Goal: Task Accomplishment & Management: Manage account settings

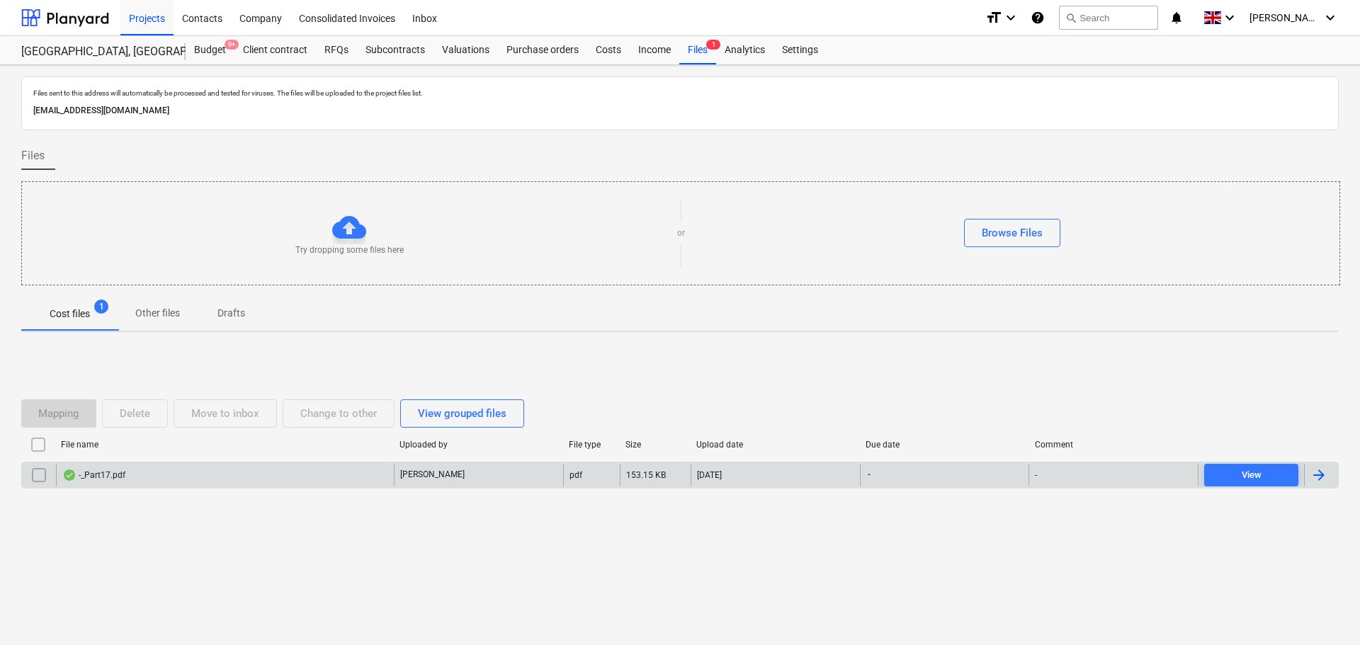
click at [264, 473] on div "-_Part17.pdf" at bounding box center [225, 475] width 338 height 23
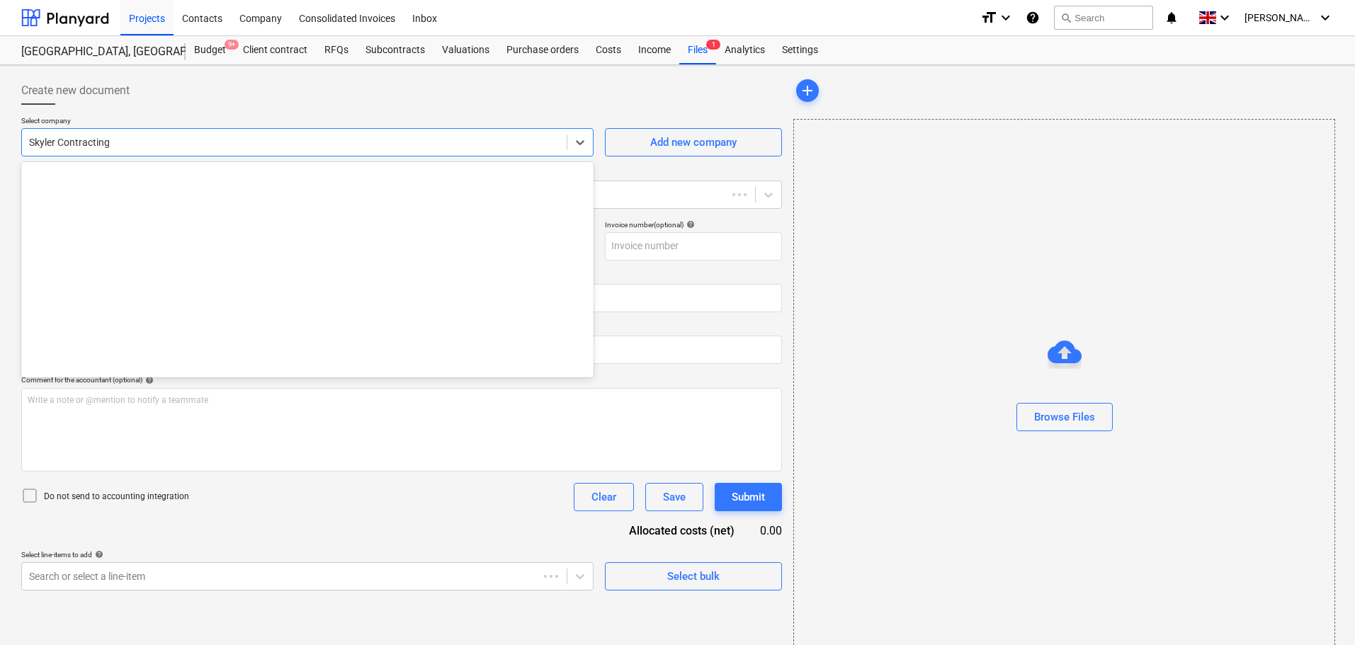
click at [301, 149] on div at bounding box center [294, 142] width 531 height 14
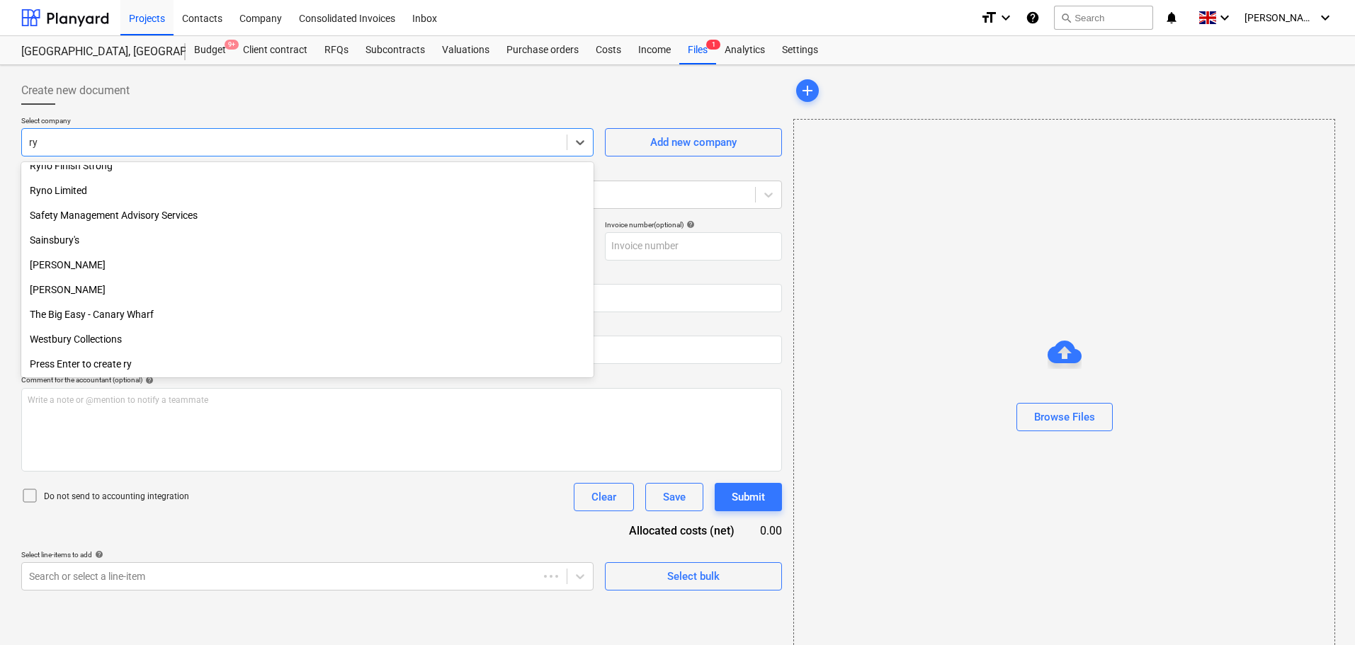
scroll to position [655, 0]
type input "[PERSON_NAME]"
type input "43"
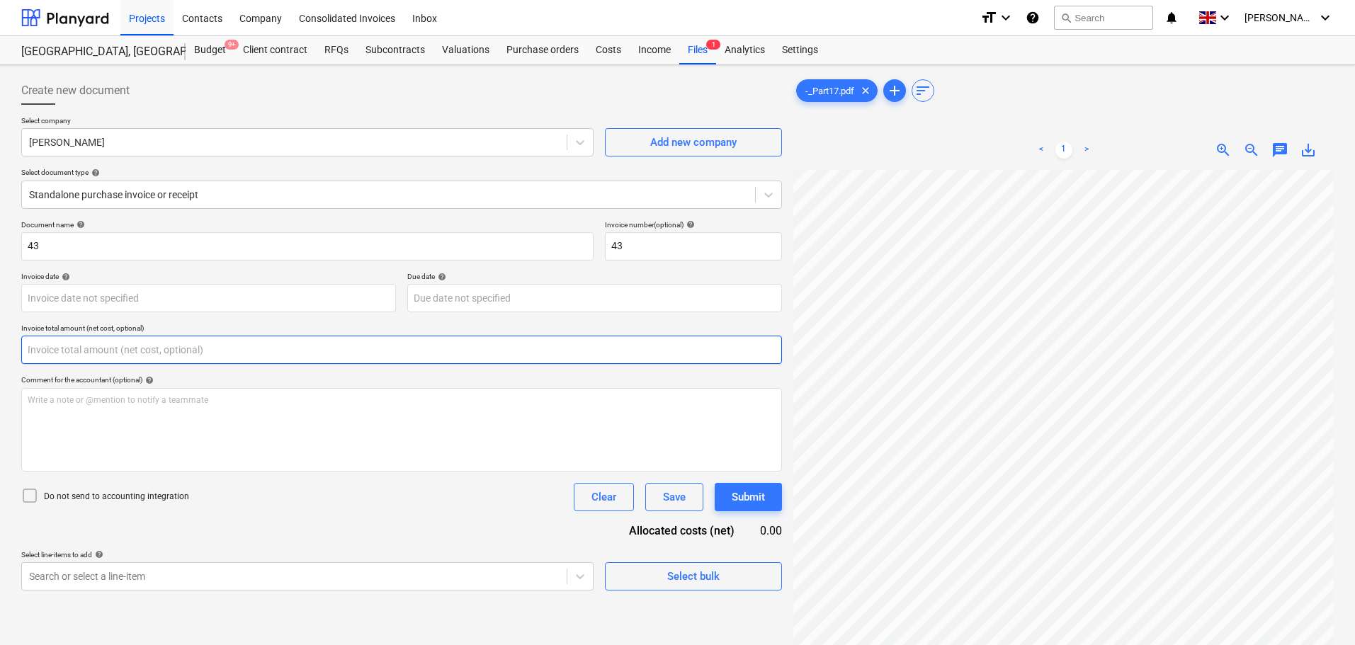
click at [77, 350] on input "text" at bounding box center [401, 350] width 761 height 28
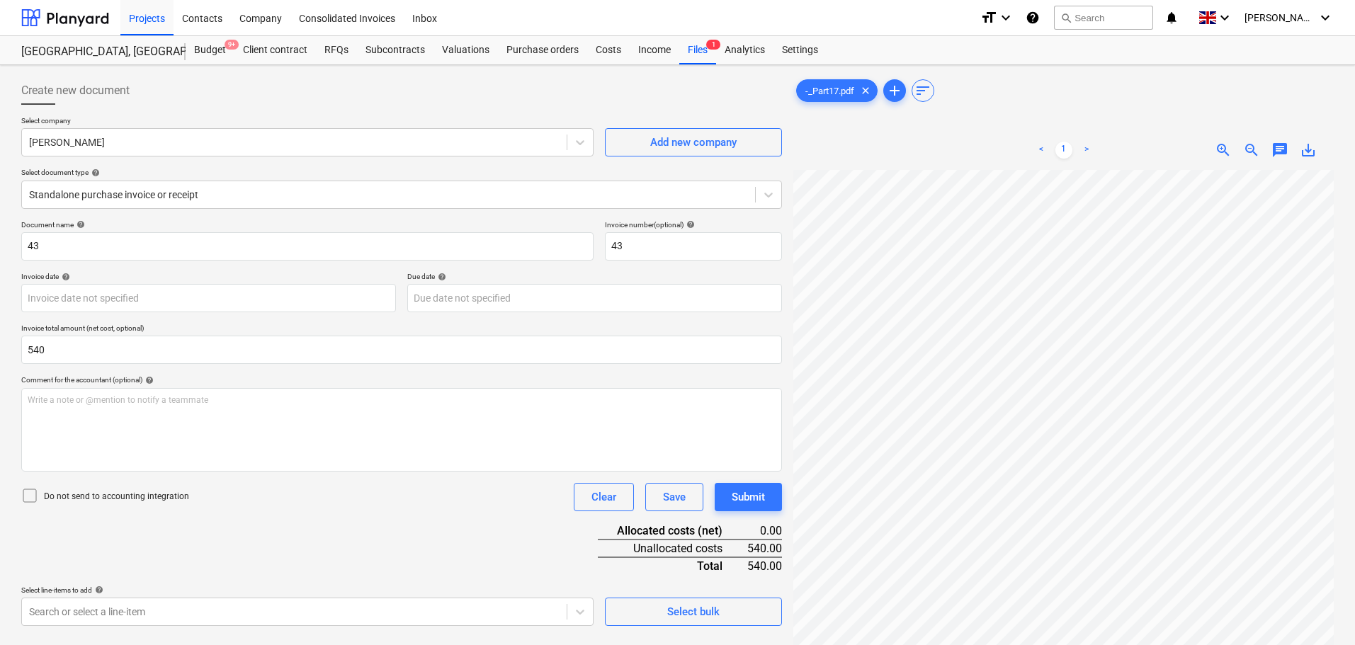
type input "540.00"
click at [295, 568] on div "Document name help 43 Invoice number (optional) help 43 Invoice date help Press…" at bounding box center [401, 423] width 761 height 406
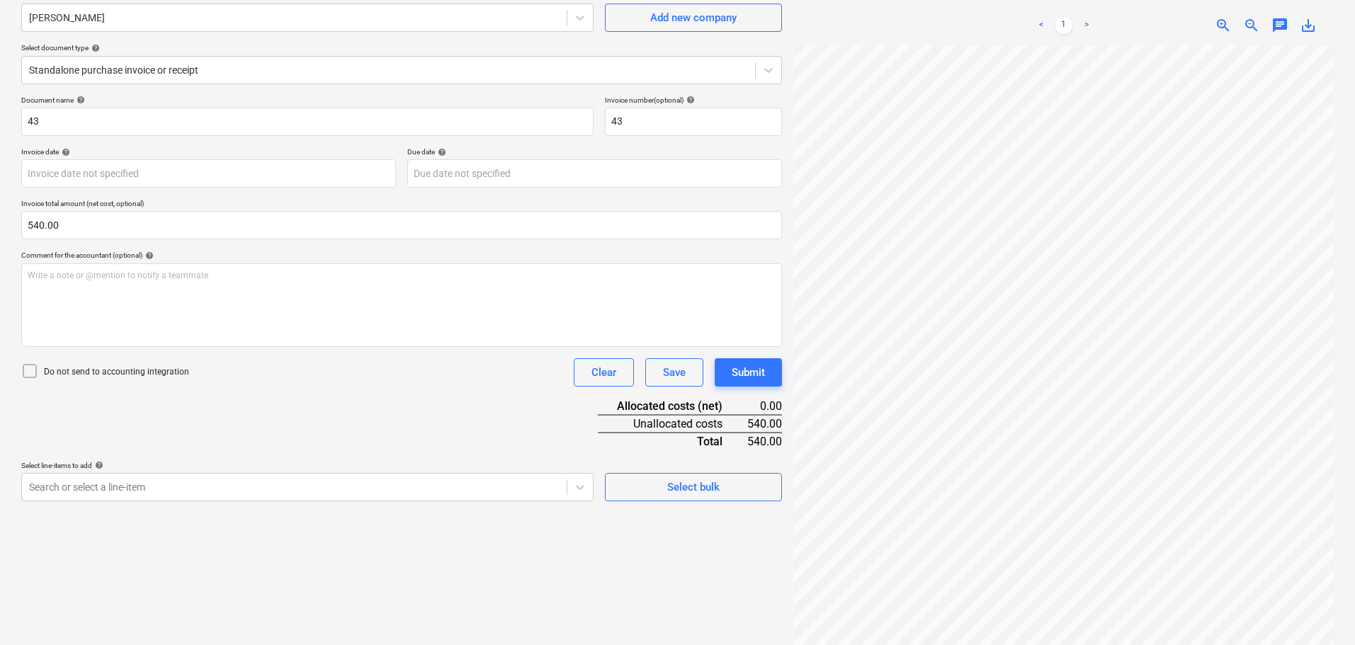
scroll to position [142, 0]
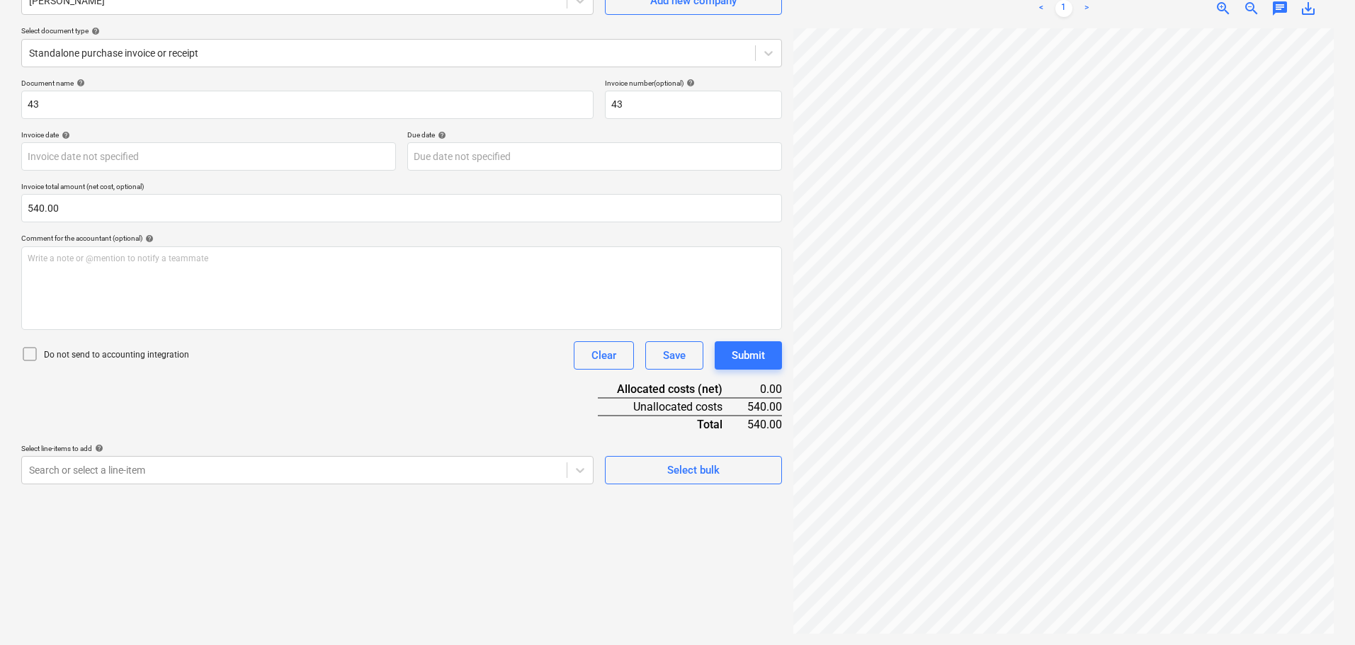
click at [149, 357] on p "Do not send to accounting integration" at bounding box center [116, 355] width 145 height 12
click at [363, 390] on div "Document name help 43 Invoice number (optional) help 43 Invoice date help Press…" at bounding box center [401, 282] width 761 height 406
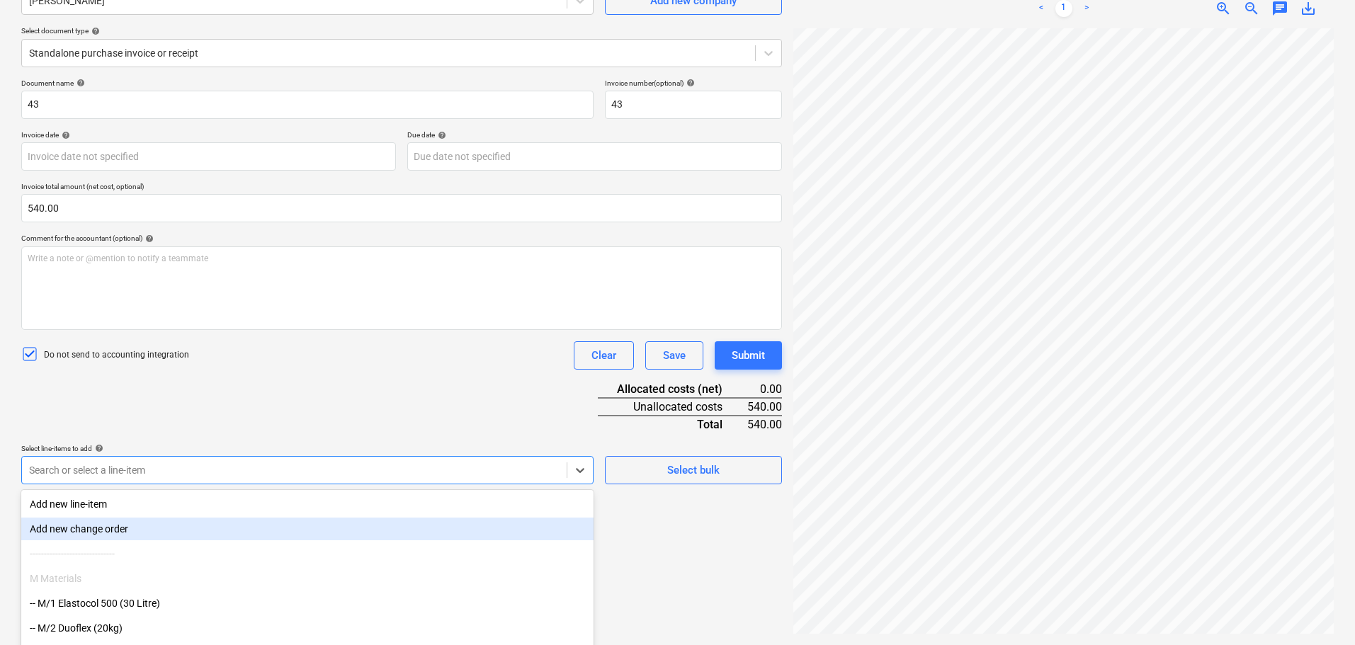
scroll to position [202, 0]
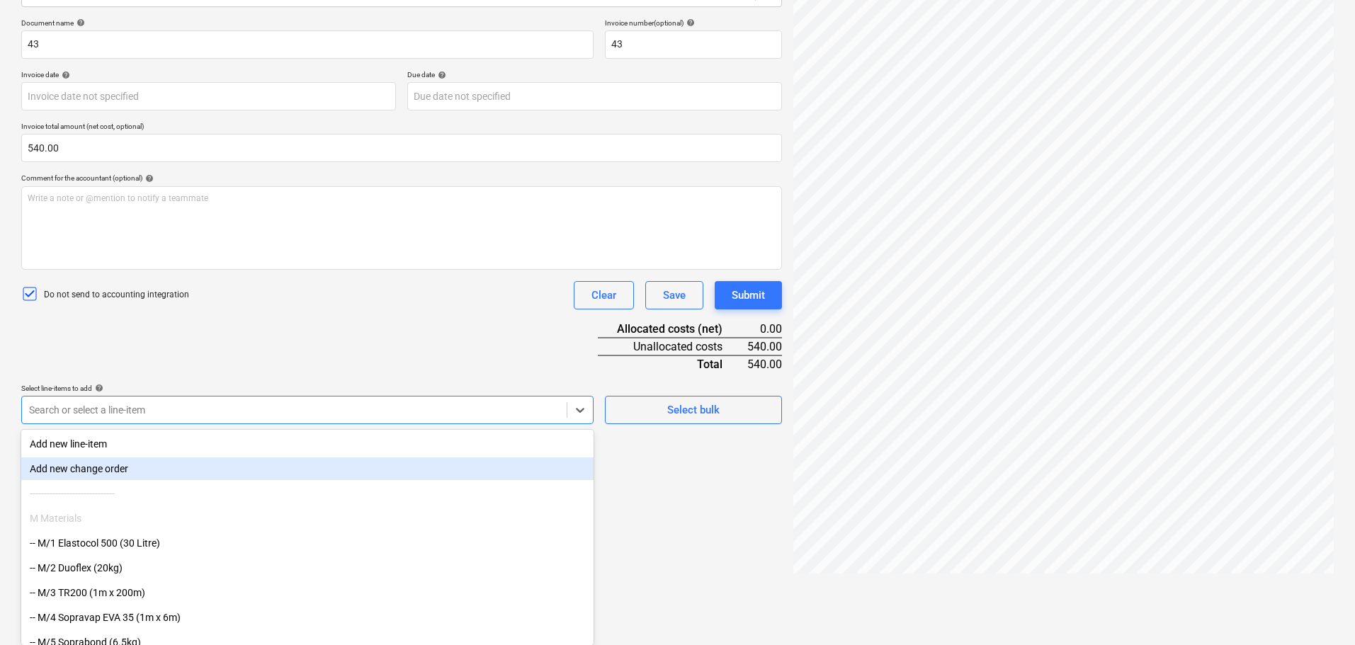
click at [358, 443] on body "Projects Contacts Company Consolidated Invoices Inbox format_size keyboard_arro…" at bounding box center [677, 120] width 1355 height 645
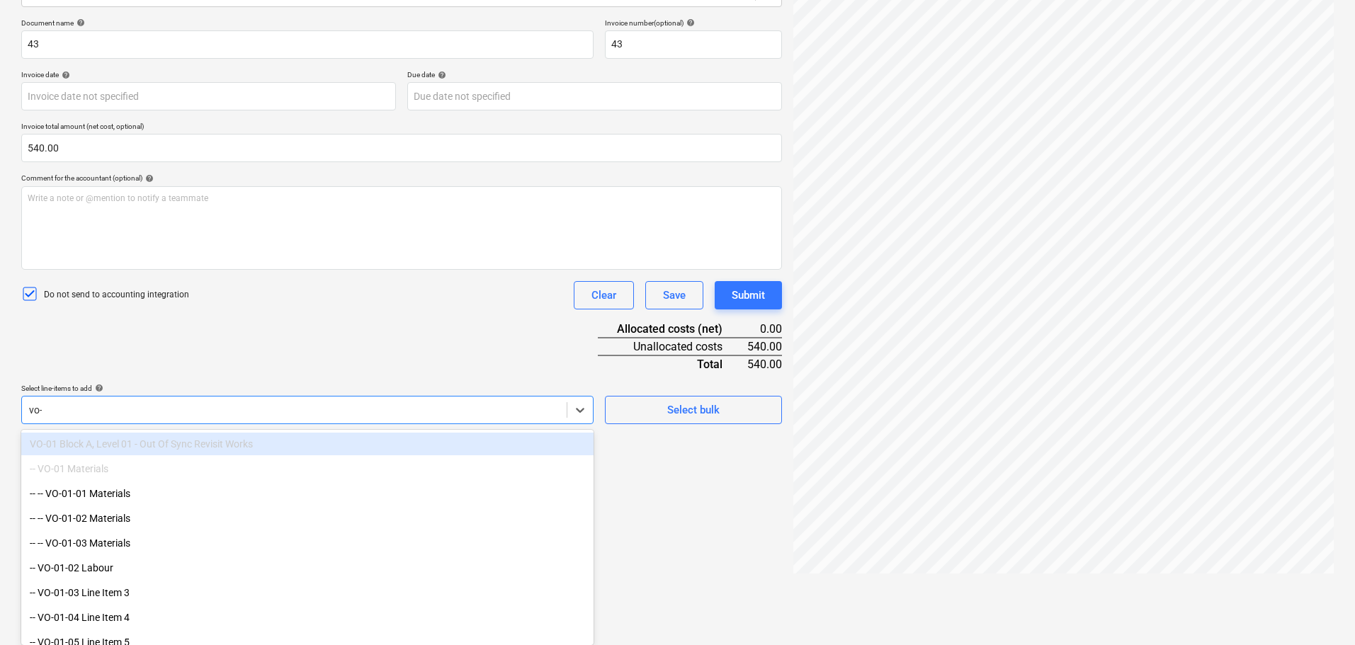
scroll to position [142, 0]
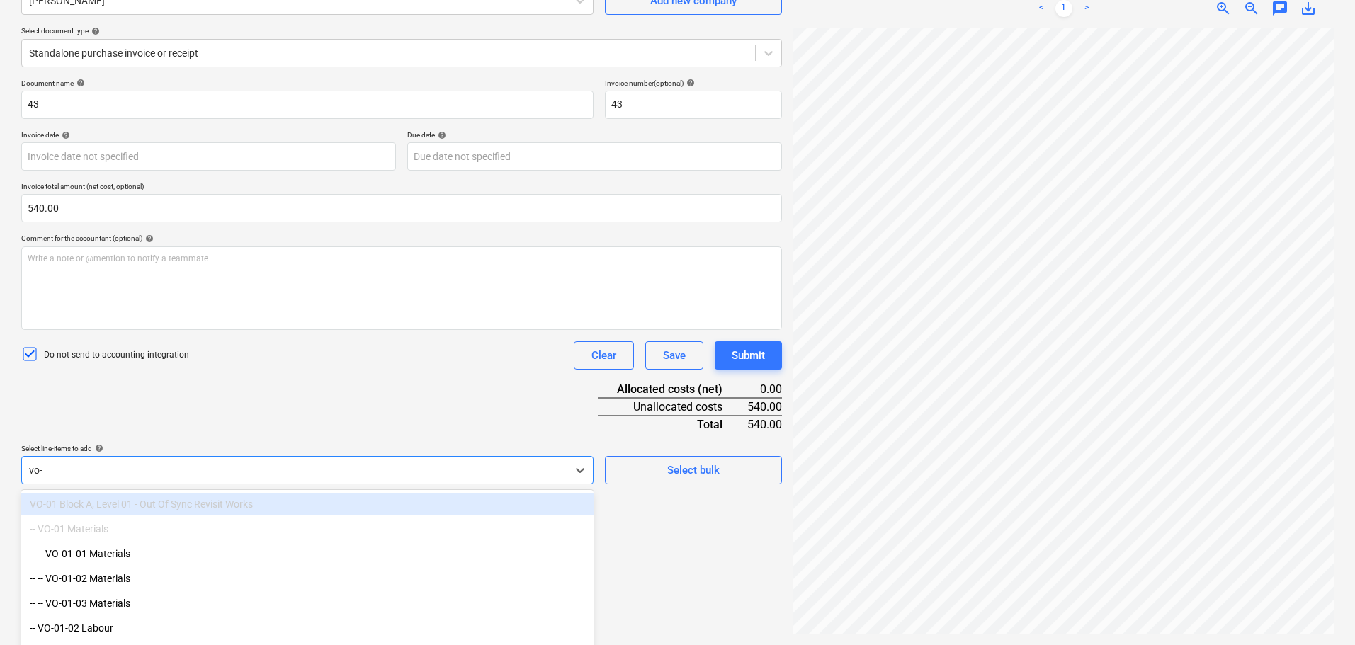
type input "vo-40"
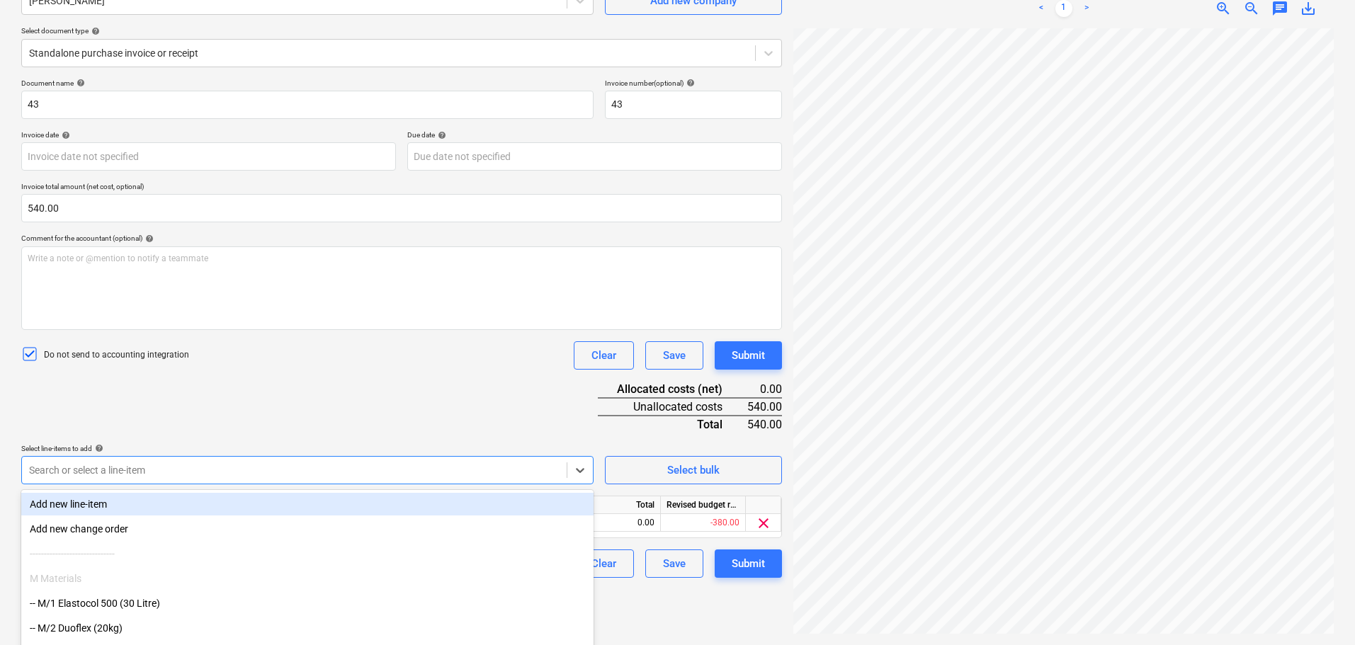
click at [371, 444] on div "Select line-items to add help" at bounding box center [307, 448] width 572 height 9
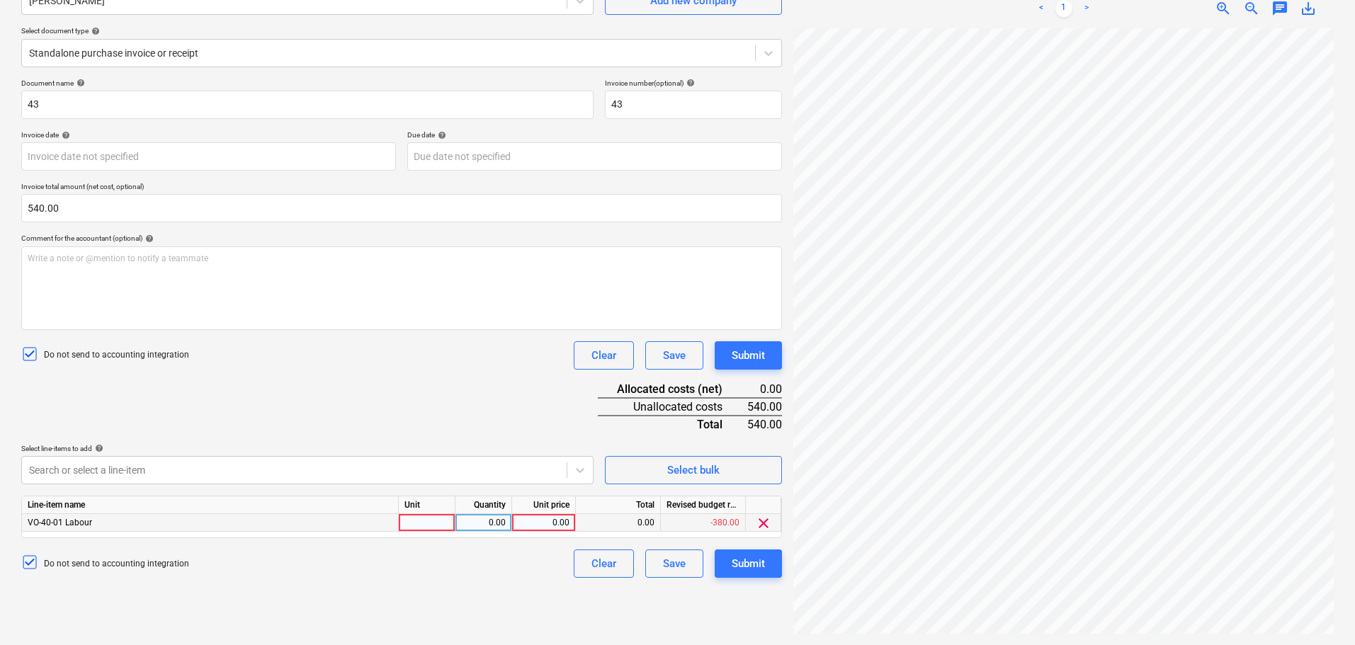
click at [417, 521] on div at bounding box center [427, 523] width 57 height 18
type input "Days"
type input "180"
click at [435, 468] on div at bounding box center [294, 470] width 531 height 14
type input "non-r"
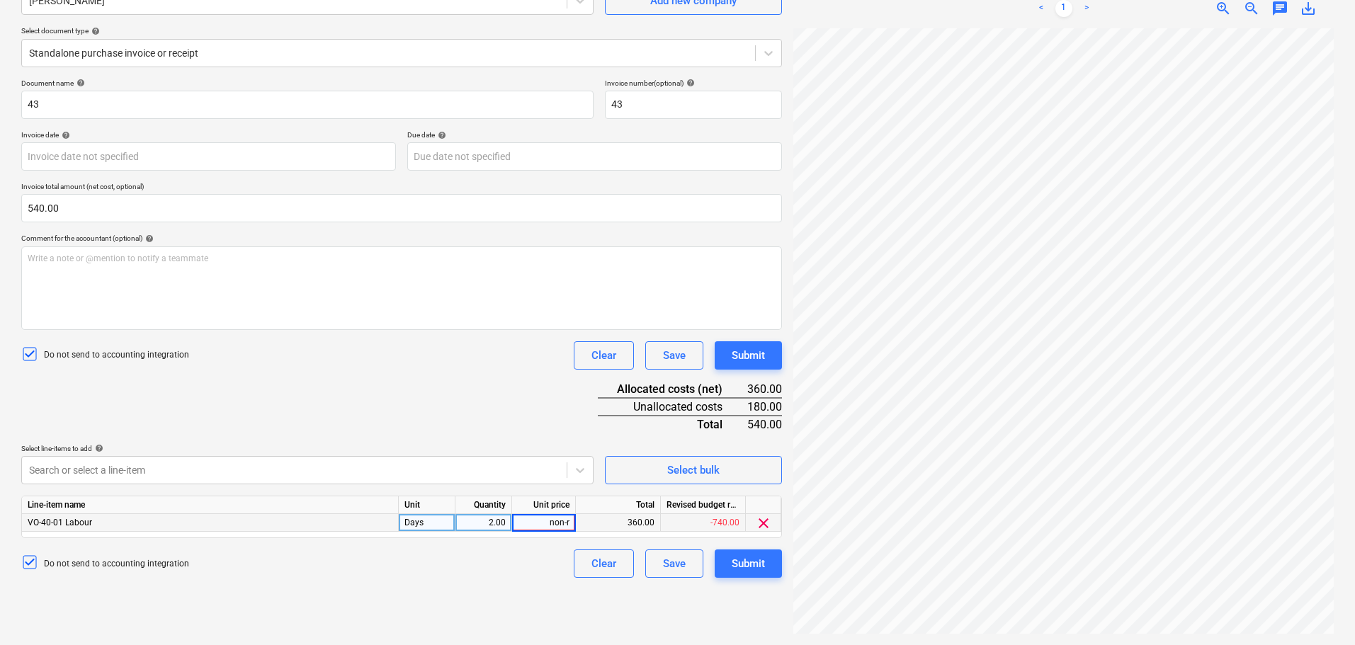
click at [475, 520] on div "2.00" at bounding box center [483, 523] width 45 height 18
type input "3"
click at [545, 524] on div "180.00" at bounding box center [544, 523] width 52 height 18
type input "180"
click at [500, 396] on div "Document name help 43 Invoice number (optional) help 43 Invoice date help Press…" at bounding box center [401, 328] width 761 height 499
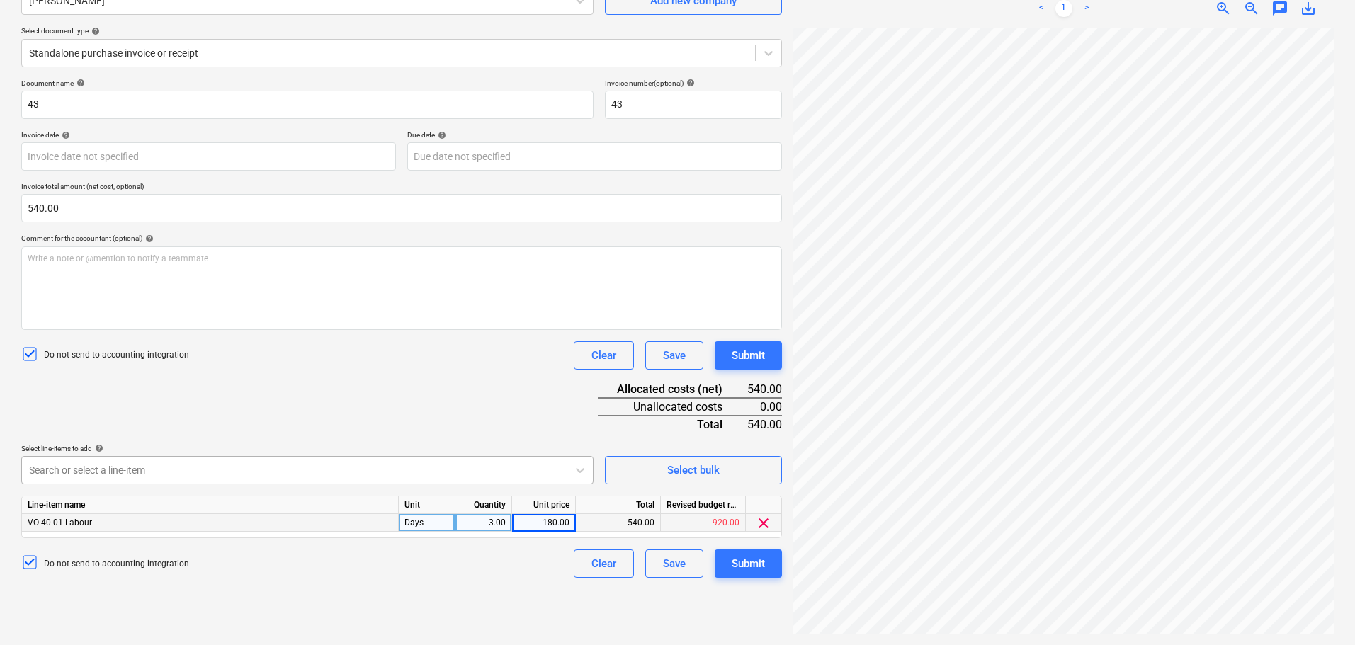
click at [491, 471] on body "Projects Contacts Company Consolidated Invoices Inbox format_size keyboard_arro…" at bounding box center [677, 180] width 1355 height 645
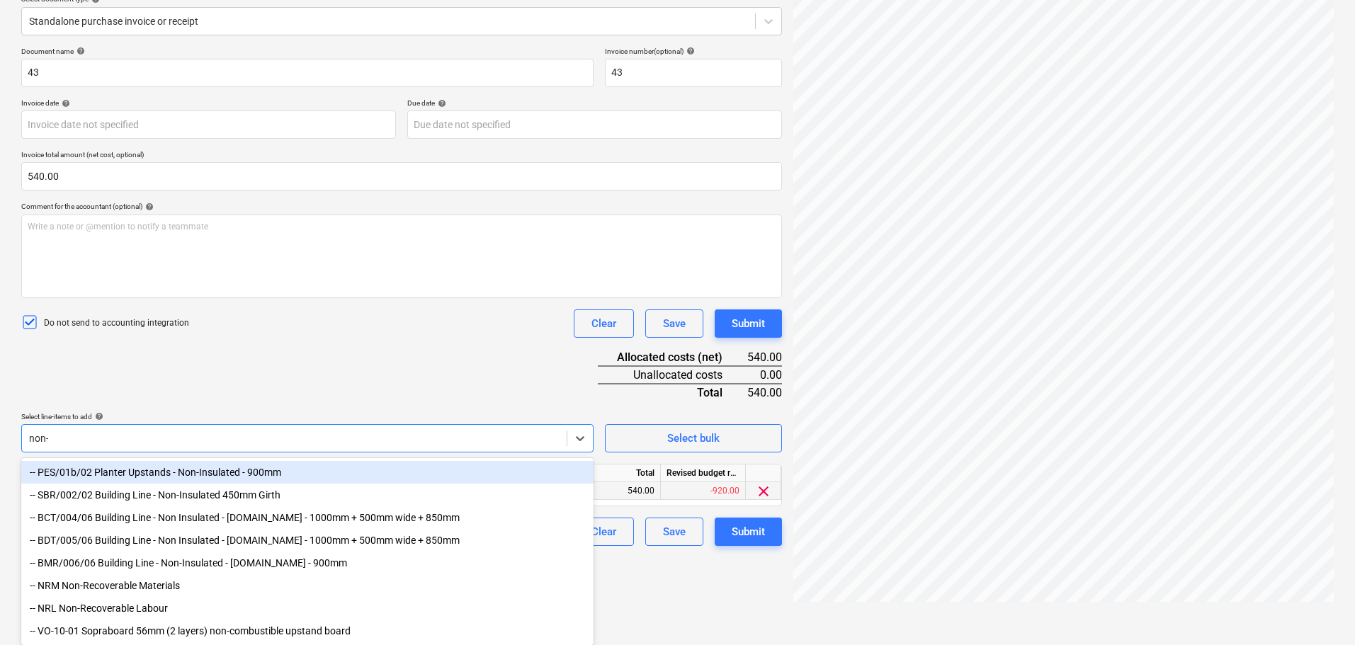
type input "non-r"
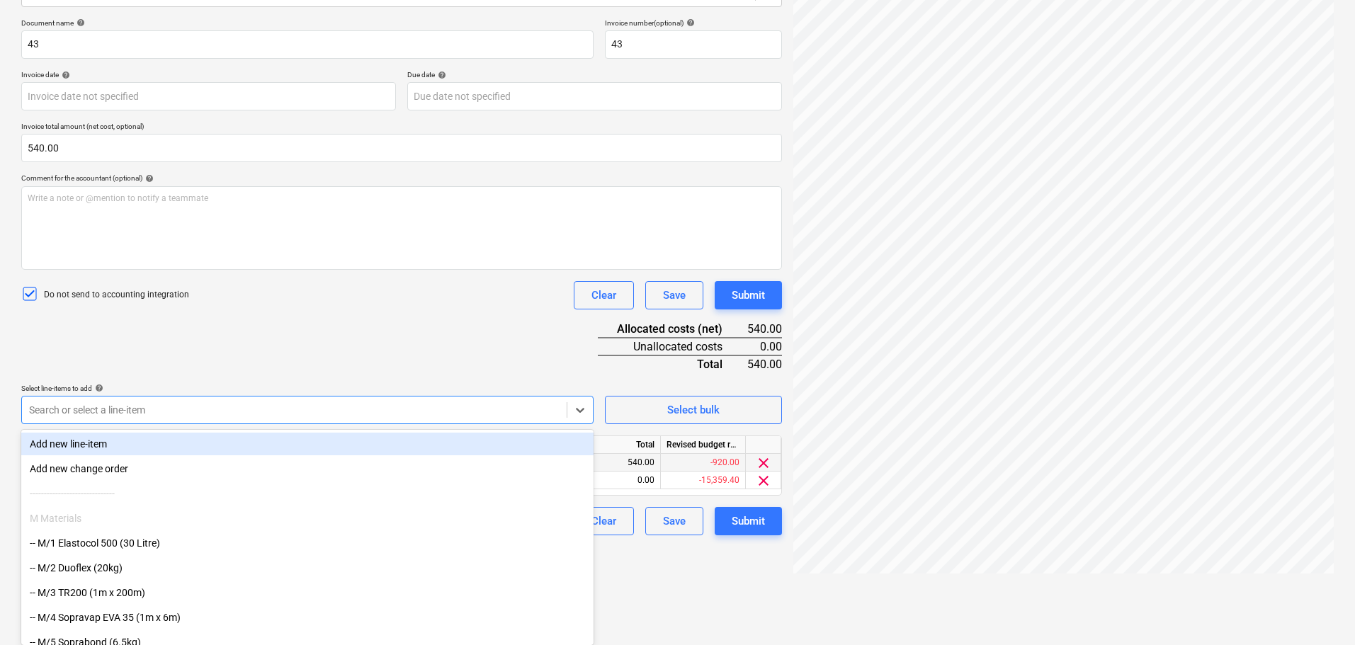
click at [328, 346] on div "Document name help 43 Invoice number (optional) help 43 Invoice date help Press…" at bounding box center [401, 276] width 761 height 517
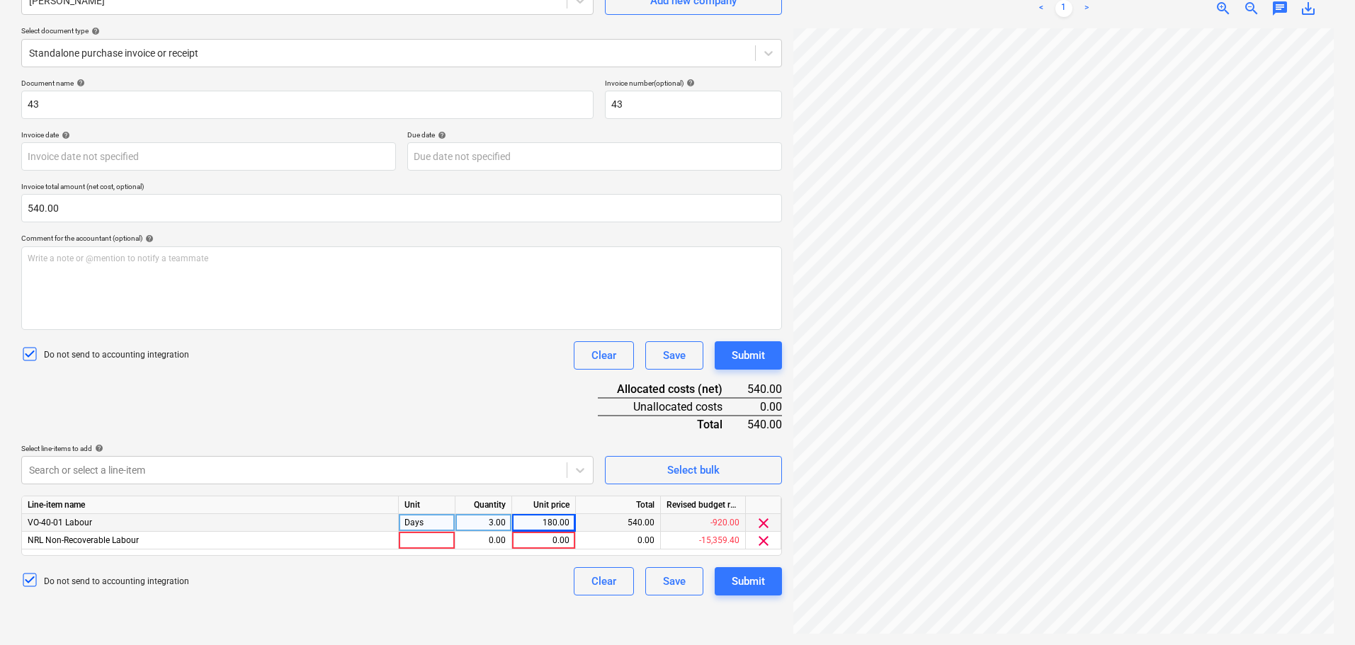
click at [428, 526] on div "Days" at bounding box center [427, 523] width 57 height 18
click at [436, 545] on div at bounding box center [427, 541] width 57 height 18
click at [487, 546] on div "0.00" at bounding box center [483, 541] width 45 height 18
click at [543, 528] on div "180.00" at bounding box center [544, 523] width 52 height 18
click at [548, 543] on div "0.00" at bounding box center [544, 541] width 52 height 18
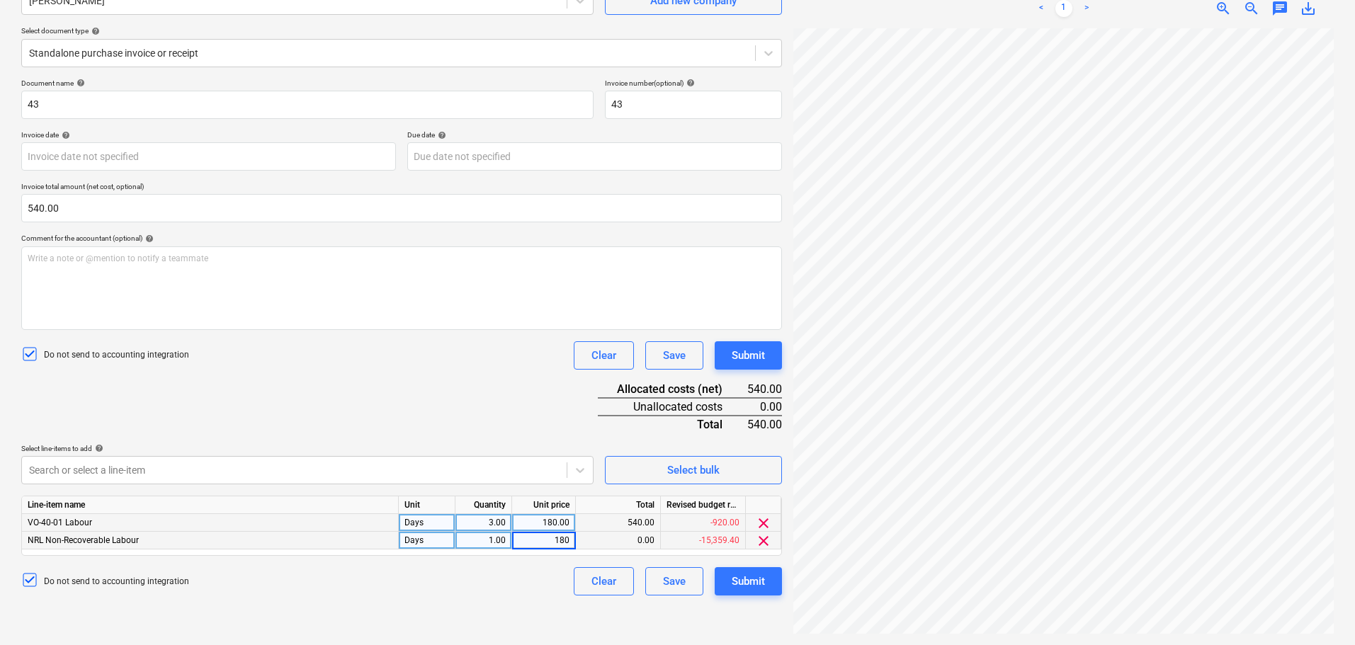
click at [482, 521] on div "3.00" at bounding box center [483, 523] width 45 height 18
type input "2"
click at [472, 441] on div "Document name help 43 Invoice number (optional) help 43 Invoice date help Press…" at bounding box center [401, 337] width 761 height 517
click at [753, 356] on div "Submit" at bounding box center [748, 355] width 33 height 18
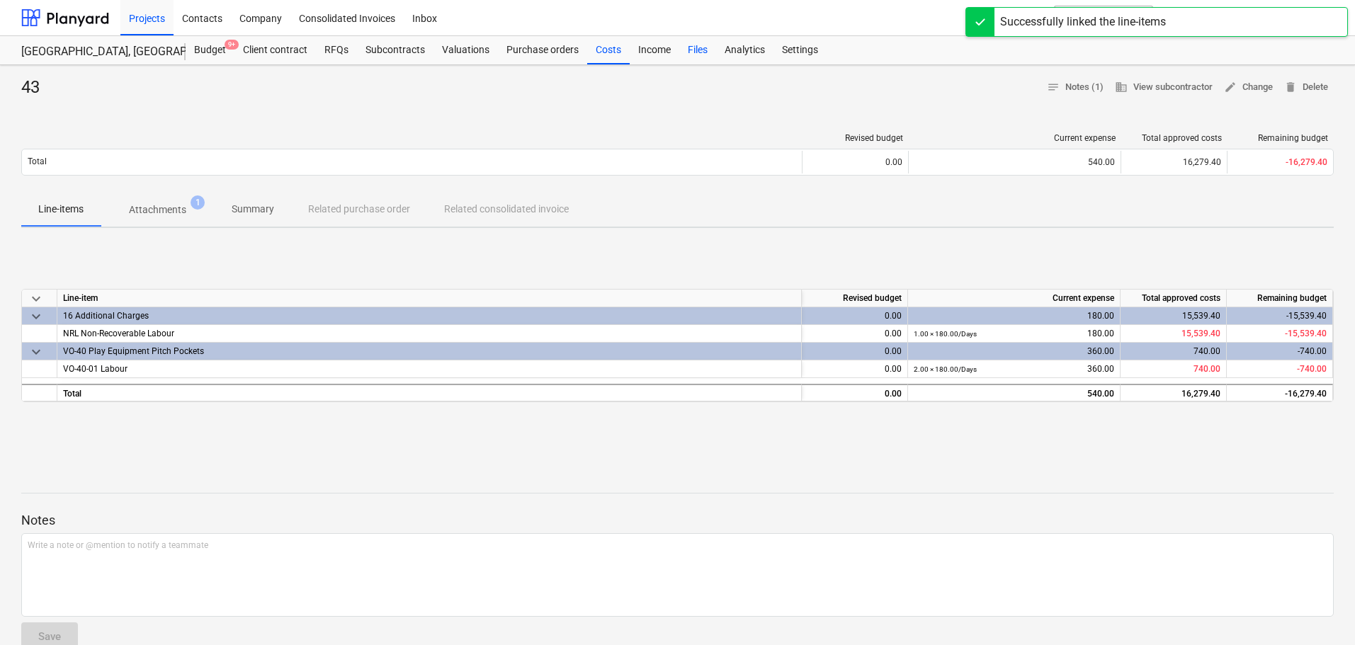
click at [687, 47] on div "Files" at bounding box center [697, 50] width 37 height 28
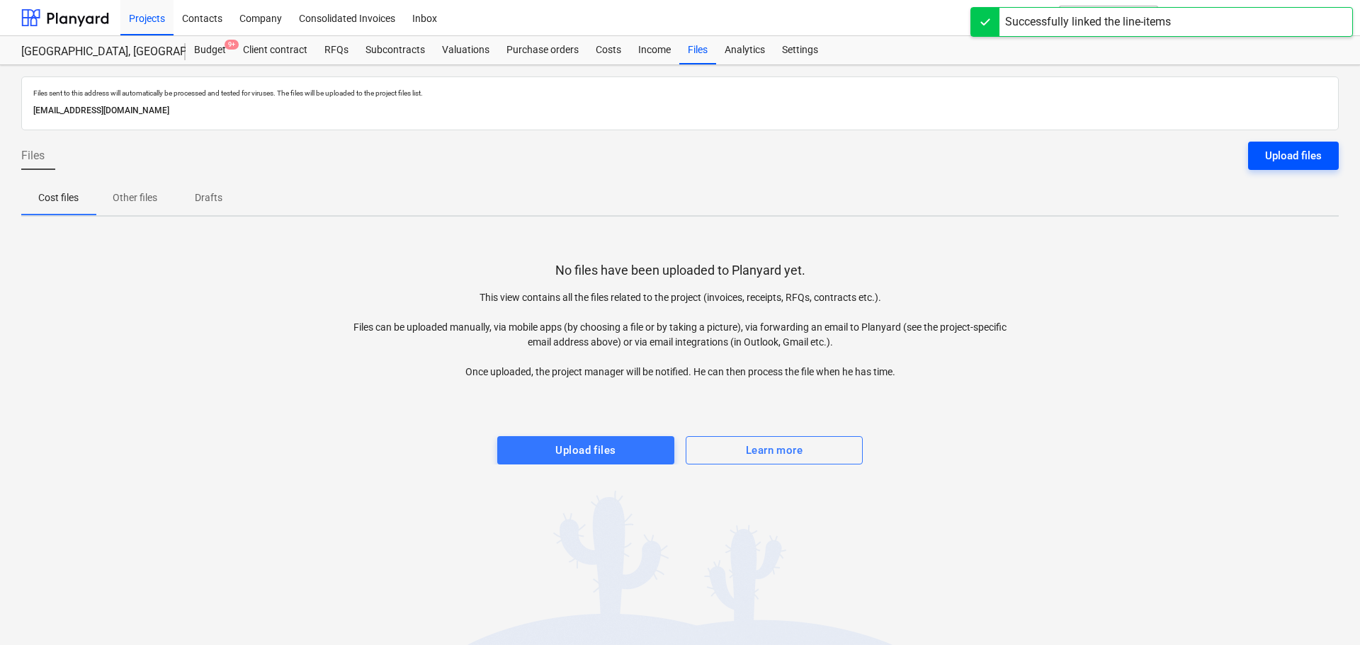
click at [1327, 156] on button "Upload files" at bounding box center [1293, 156] width 91 height 28
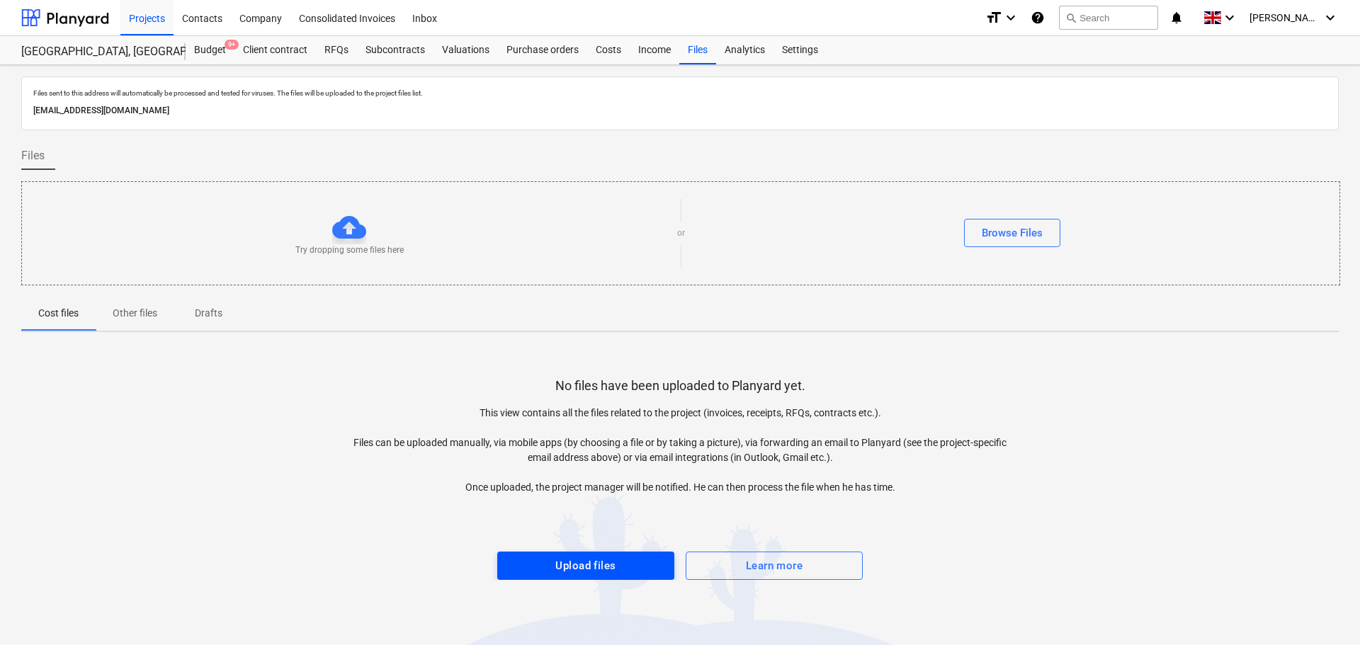
click at [575, 560] on div "Upload files" at bounding box center [585, 566] width 60 height 18
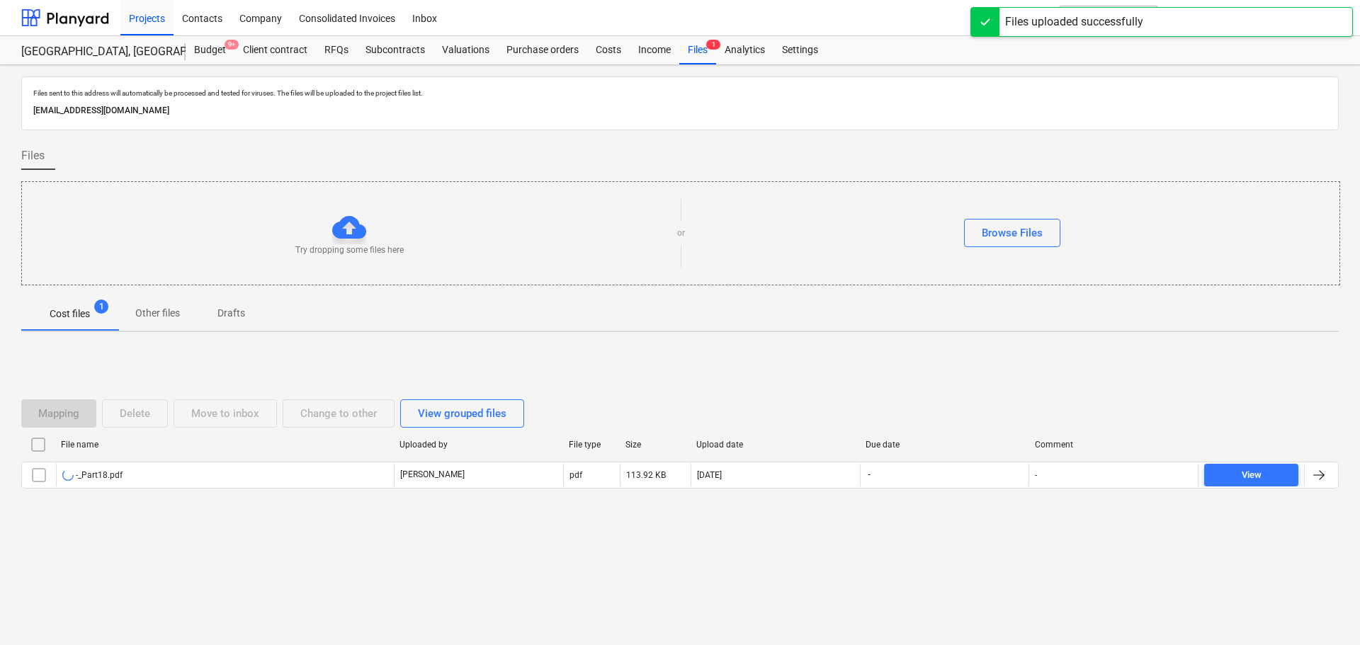
click at [6, 91] on div "Files sent to this address will automatically be processed and tested for virus…" at bounding box center [680, 355] width 1360 height 580
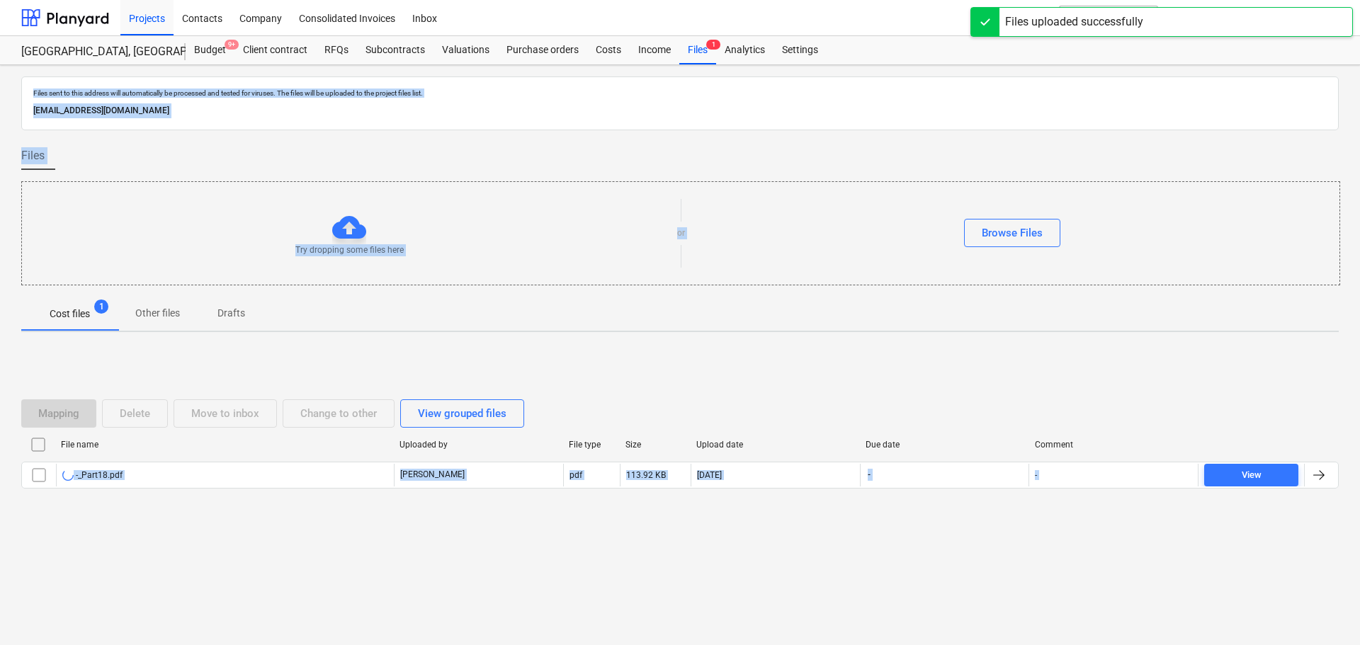
drag, startPoint x: 6, startPoint y: 91, endPoint x: 1074, endPoint y: 623, distance: 1193.2
click at [1128, 645] on html "Projects Contacts Company Consolidated Invoices Inbox format_size keyboard_arro…" at bounding box center [680, 322] width 1360 height 645
click at [810, 375] on div "Mapping Delete Move to inbox Change to other View grouped files File name Uploa…" at bounding box center [680, 450] width 1318 height 213
drag, startPoint x: 913, startPoint y: 546, endPoint x: 165, endPoint y: 46, distance: 899.5
click at [165, 23] on div "Projects Contacts Company Consolidated Invoices Inbox format_size keyboard_arro…" at bounding box center [680, 322] width 1360 height 645
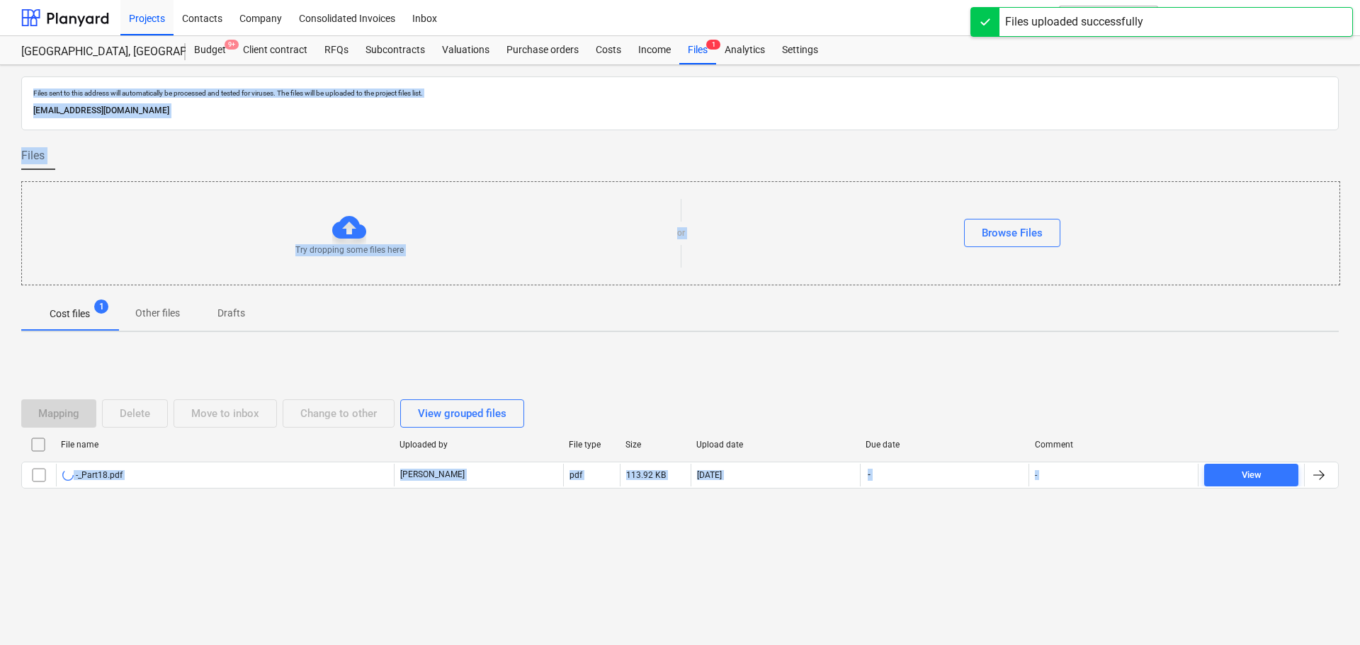
click at [183, 89] on p "Files sent to this address will automatically be processed and tested for virus…" at bounding box center [680, 93] width 1294 height 9
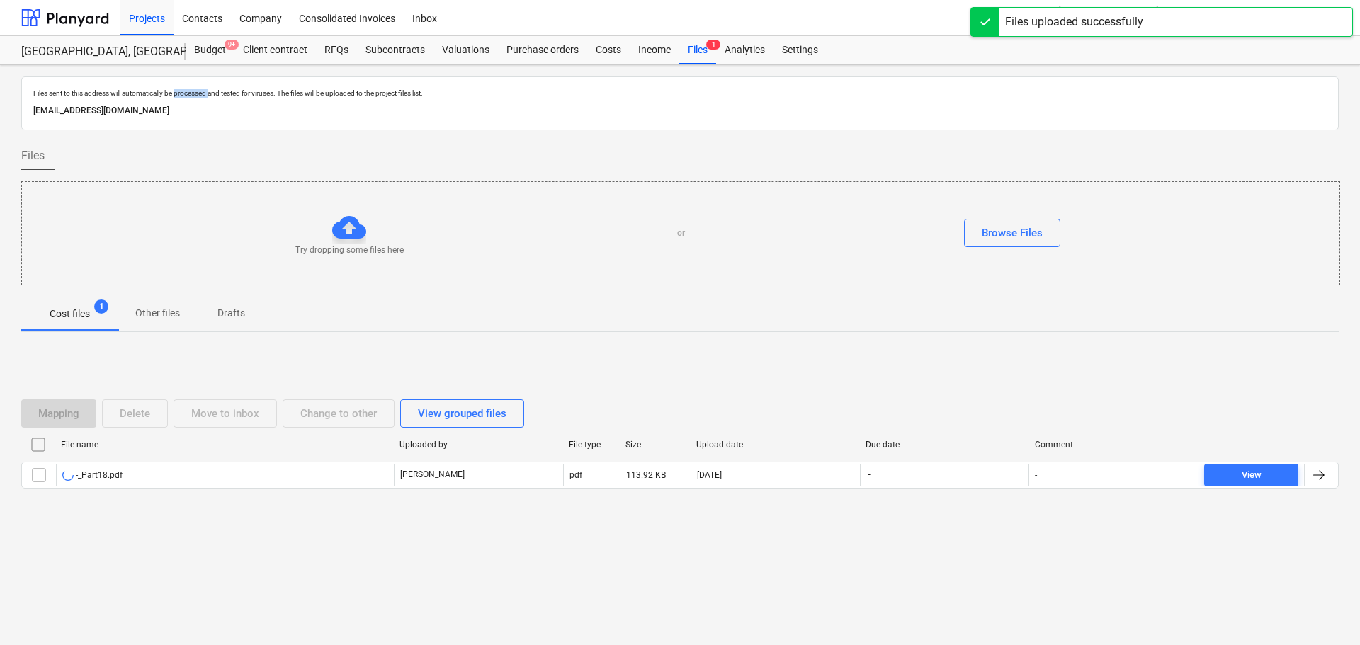
click at [183, 89] on p "Files sent to this address will automatically be processed and tested for virus…" at bounding box center [680, 93] width 1294 height 9
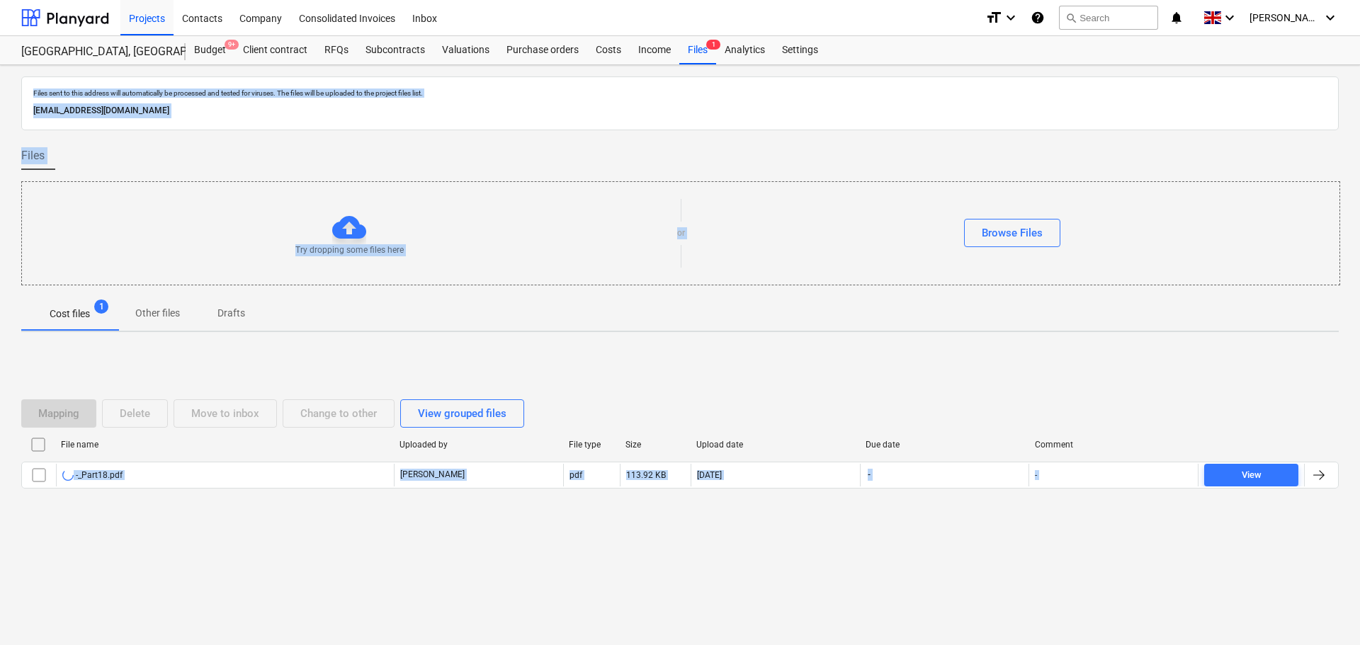
drag, startPoint x: 183, startPoint y: 89, endPoint x: 1360, endPoint y: 679, distance: 1315.8
click at [1360, 645] on html "Projects Contacts Company Consolidated Invoices Inbox format_size keyboard_arro…" at bounding box center [680, 322] width 1360 height 645
click at [763, 363] on div "Mapping Delete Move to inbox Change to other View grouped files File name Uploa…" at bounding box center [680, 450] width 1318 height 213
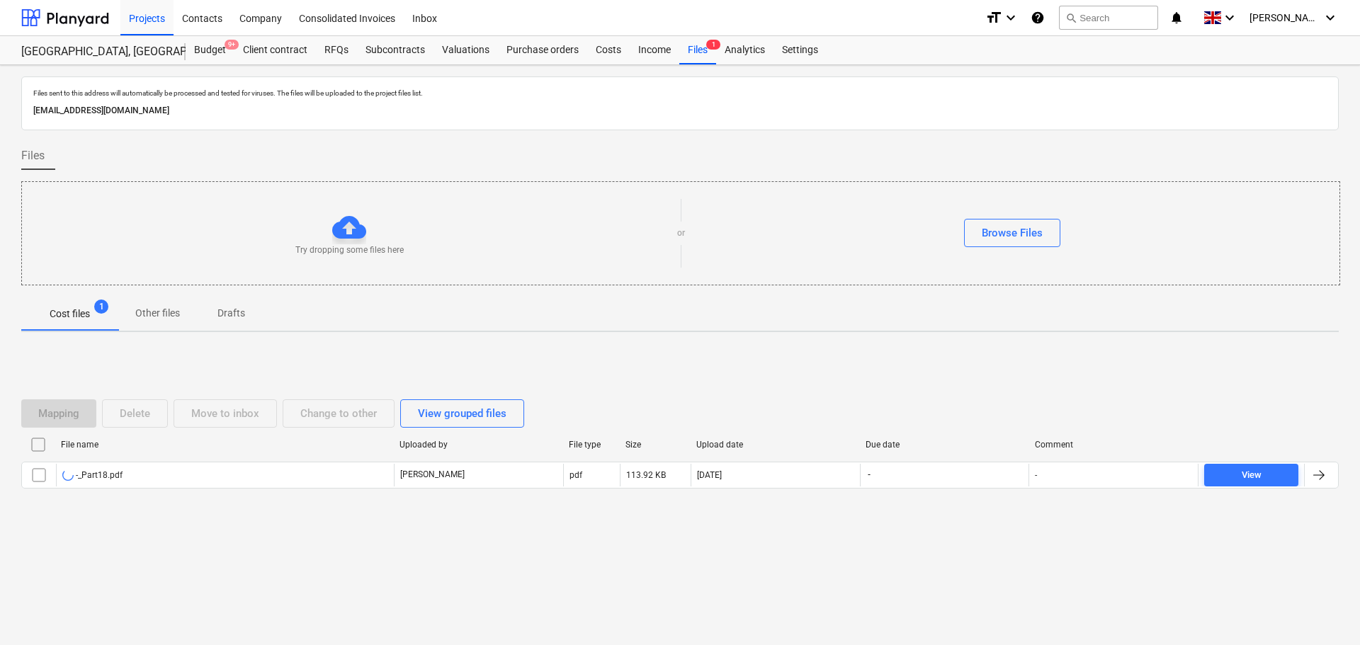
click at [18, 84] on div "Files sent to this address will automatically be processed and tested for virus…" at bounding box center [680, 355] width 1360 height 580
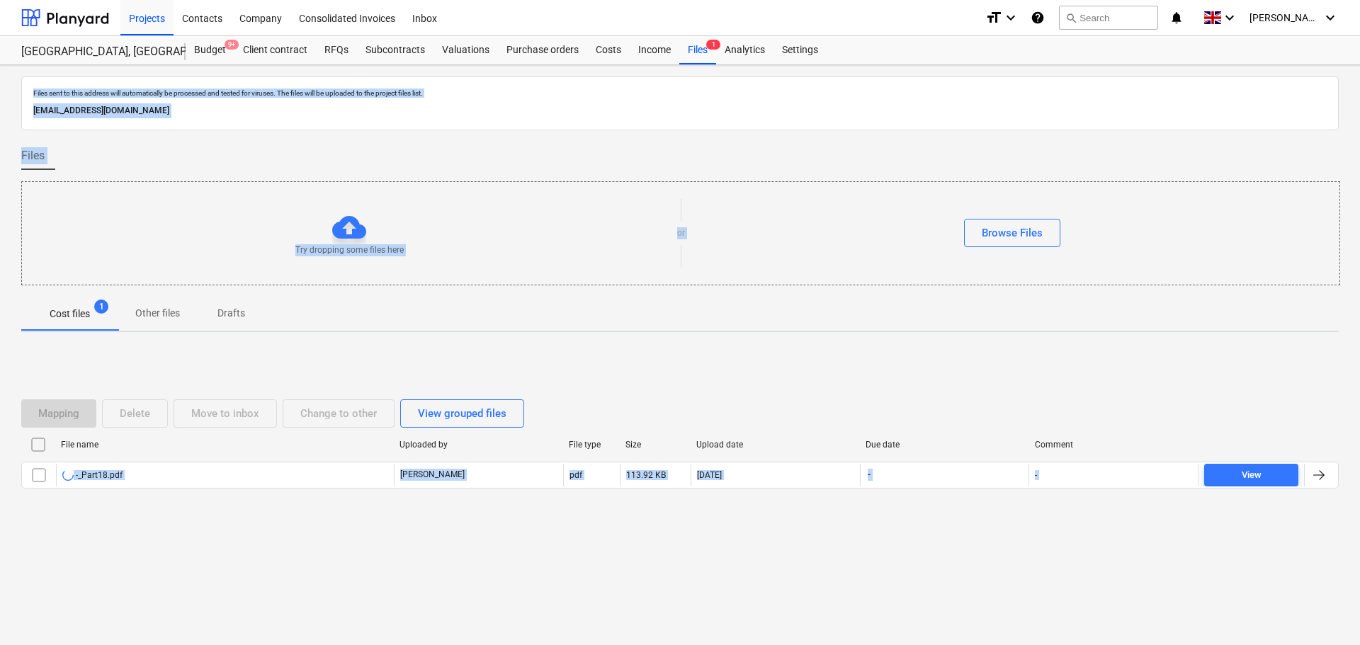
drag, startPoint x: 18, startPoint y: 84, endPoint x: 856, endPoint y: 517, distance: 943.0
click at [854, 513] on div "Files sent to this address will automatically be processed and tested for virus…" at bounding box center [680, 355] width 1360 height 580
click at [711, 375] on div "Mapping Delete Move to inbox Change to other View grouped files File name Uploa…" at bounding box center [680, 450] width 1318 height 213
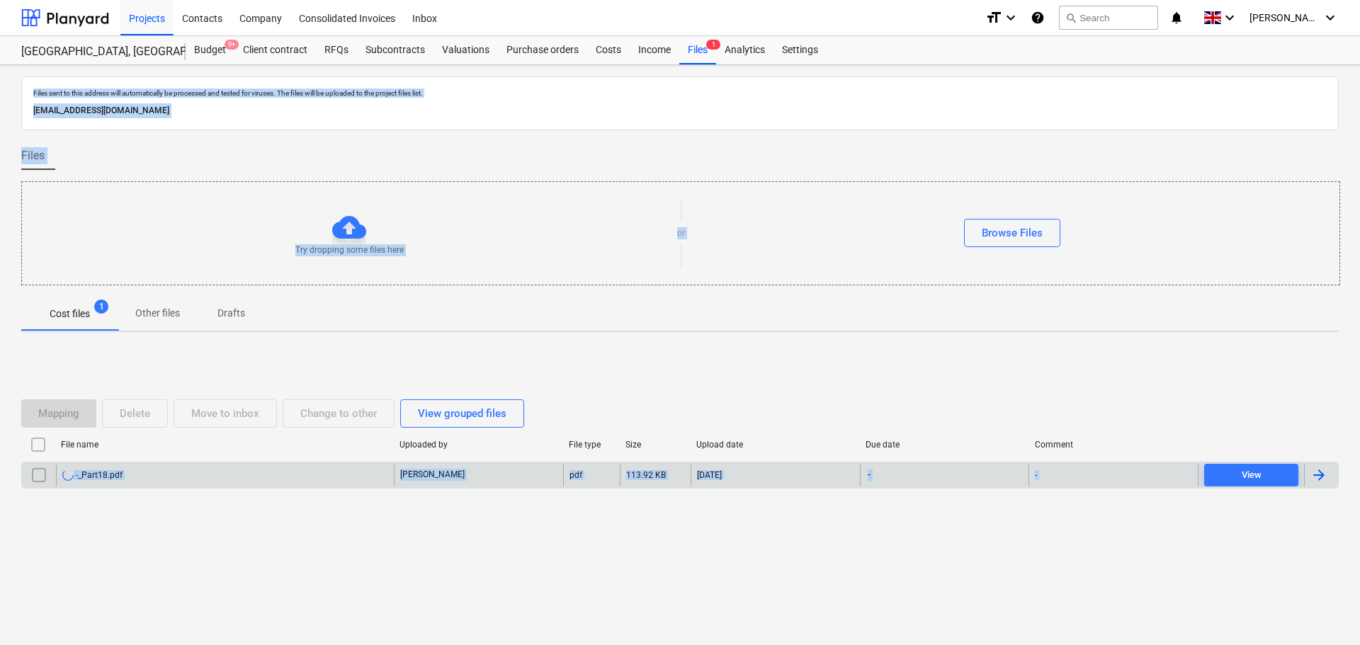
click at [594, 474] on div "pdf" at bounding box center [591, 475] width 57 height 23
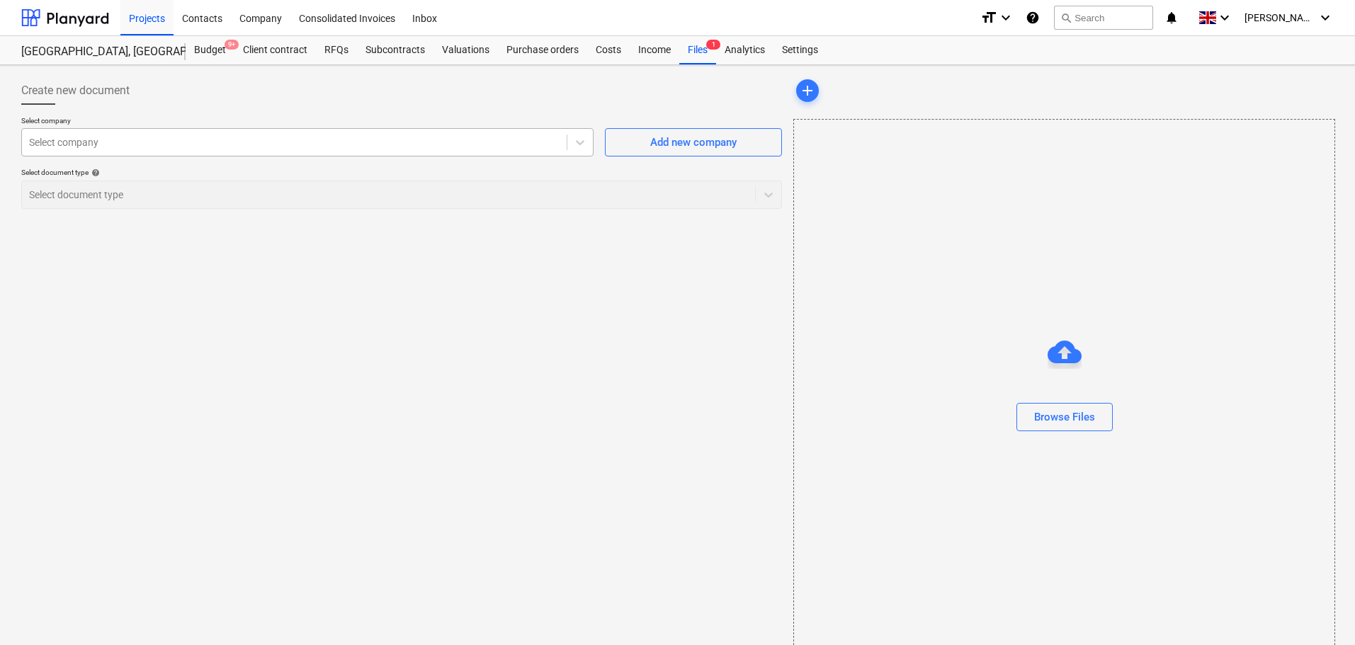
click at [231, 138] on div at bounding box center [294, 142] width 531 height 14
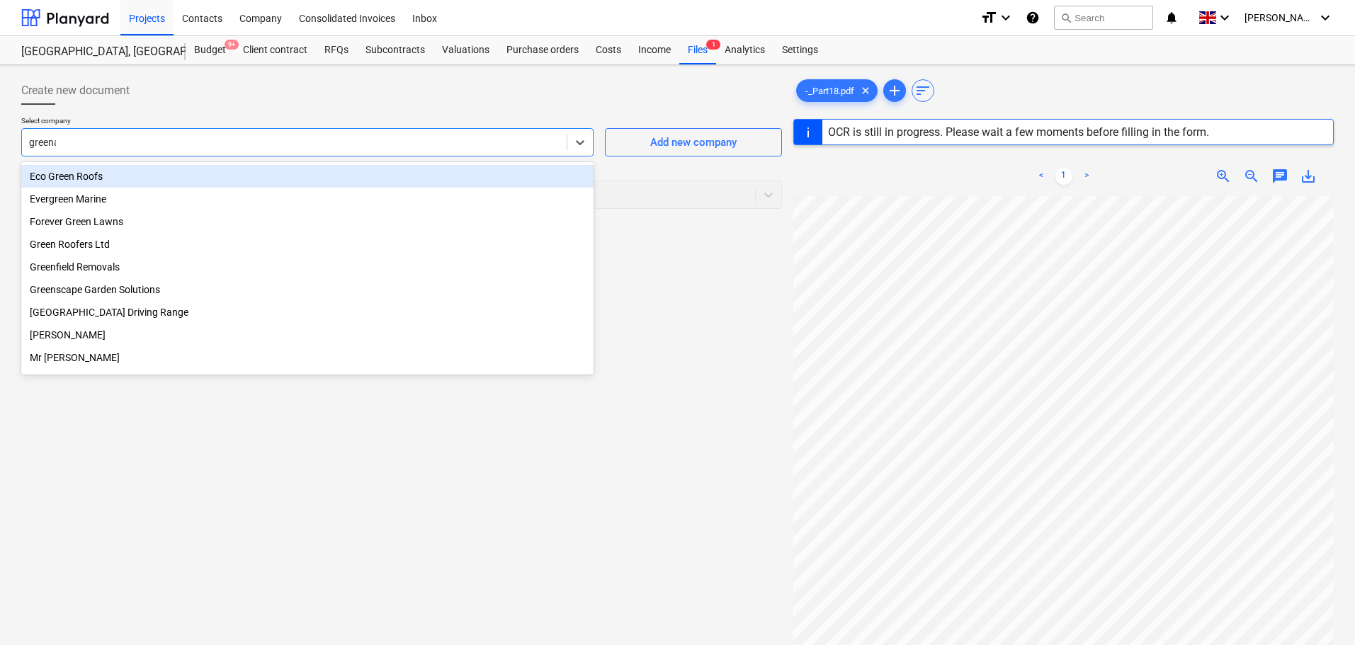
type input "greenaw"
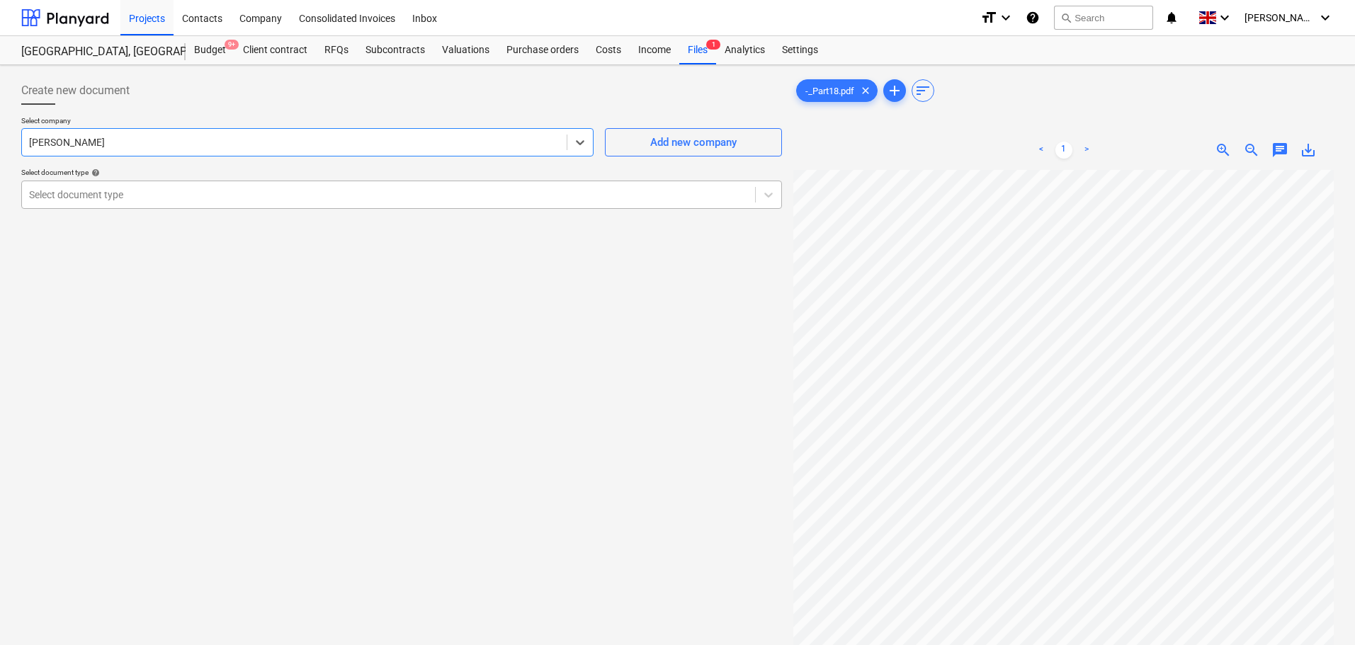
drag, startPoint x: 228, startPoint y: 190, endPoint x: 222, endPoint y: 203, distance: 14.9
click at [227, 190] on div at bounding box center [388, 195] width 719 height 14
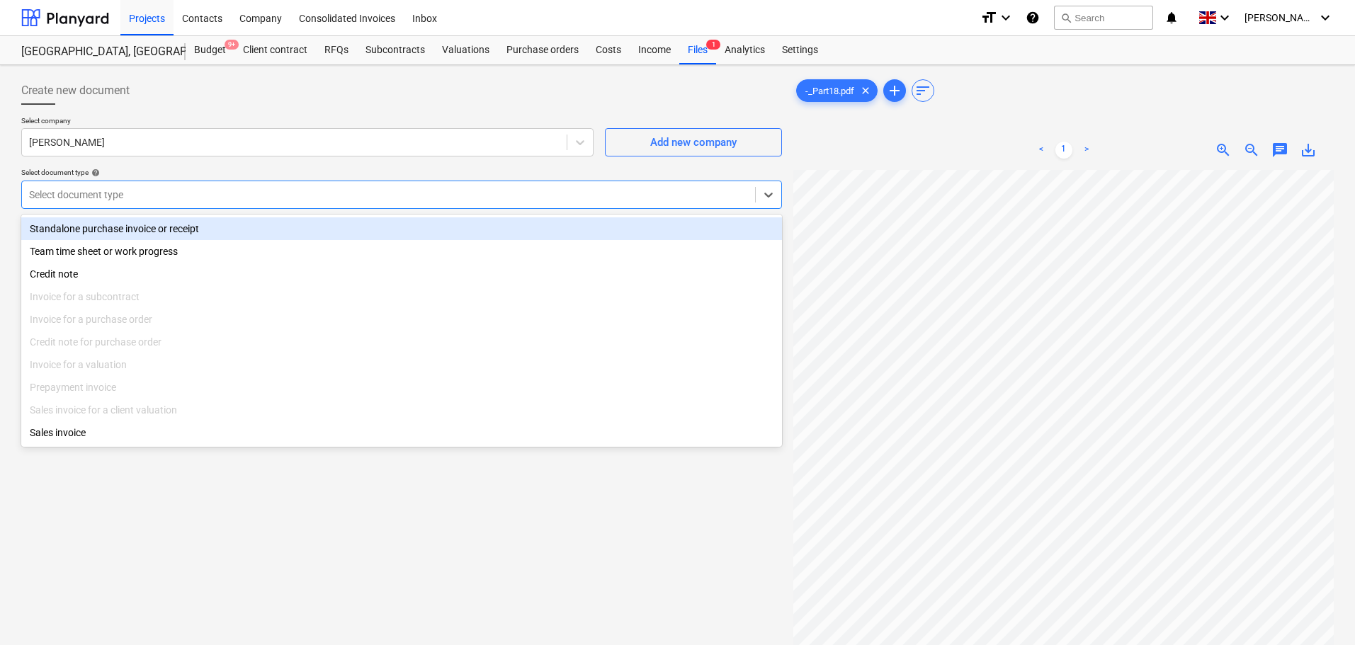
click at [221, 225] on div "Standalone purchase invoice or receipt" at bounding box center [401, 228] width 761 height 23
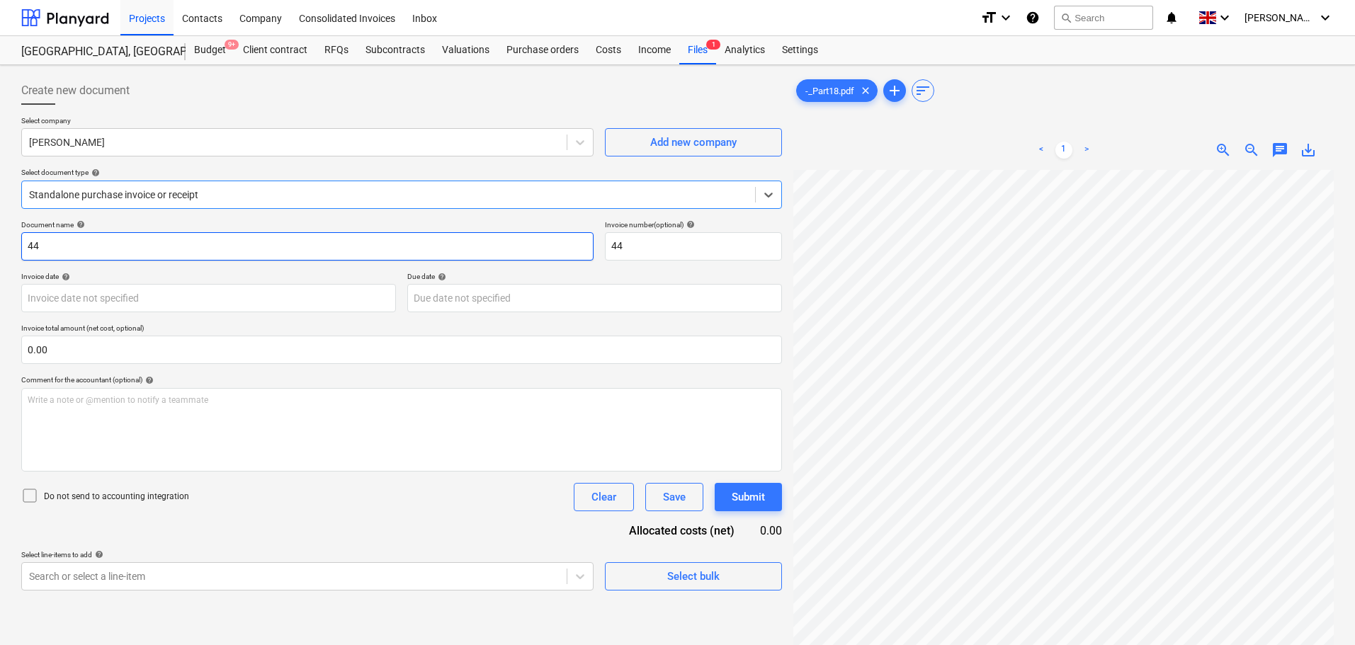
click at [212, 254] on input "44" at bounding box center [307, 246] width 572 height 28
click at [210, 254] on input "44" at bounding box center [307, 246] width 572 height 28
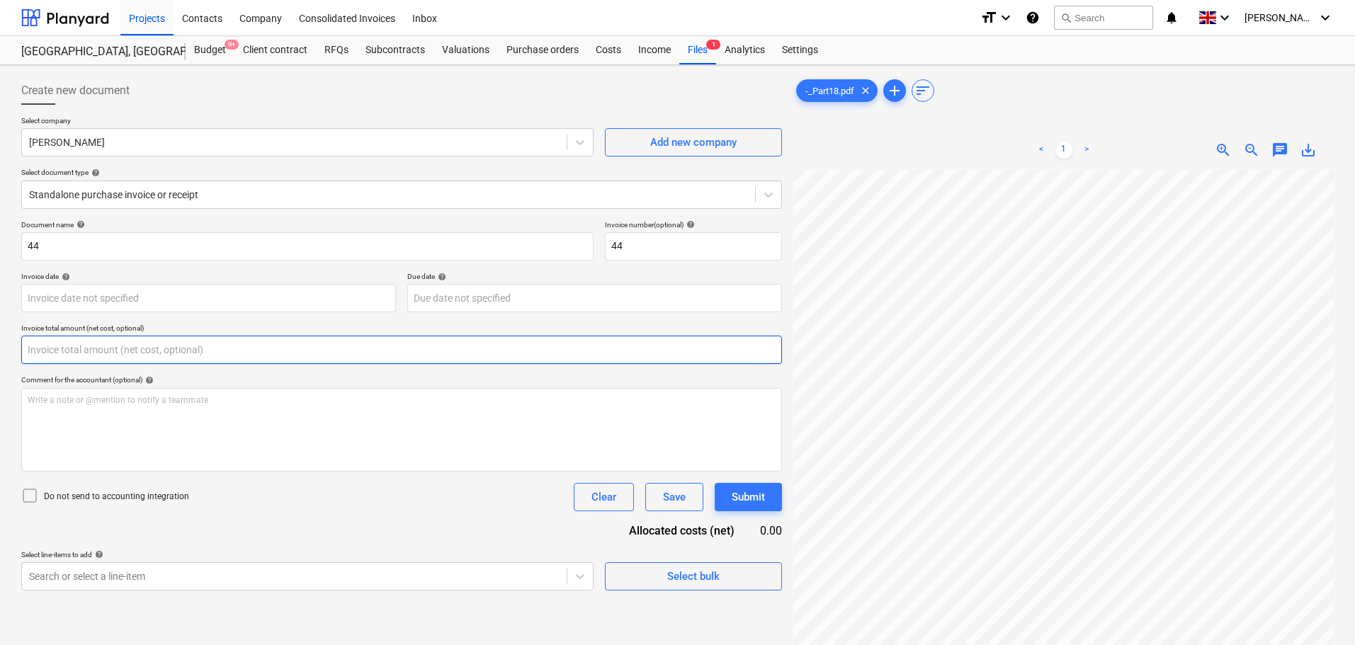
click at [192, 345] on input "text" at bounding box center [401, 350] width 761 height 28
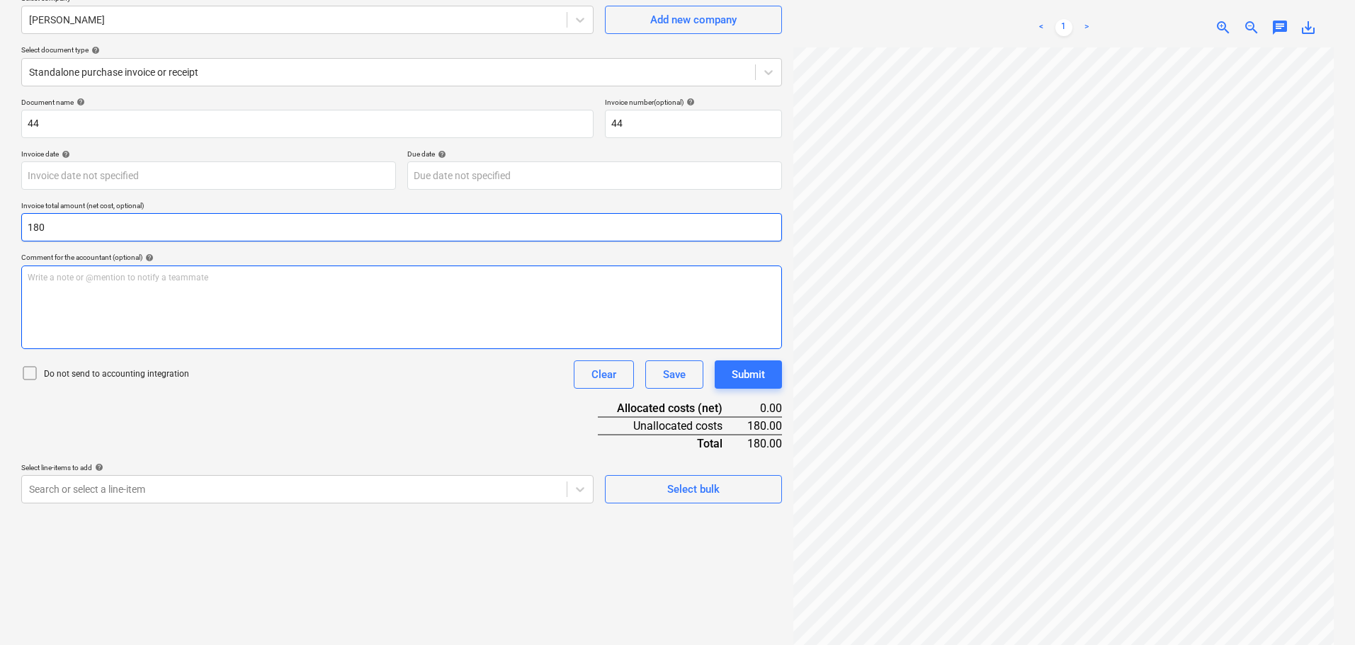
scroll to position [142, 0]
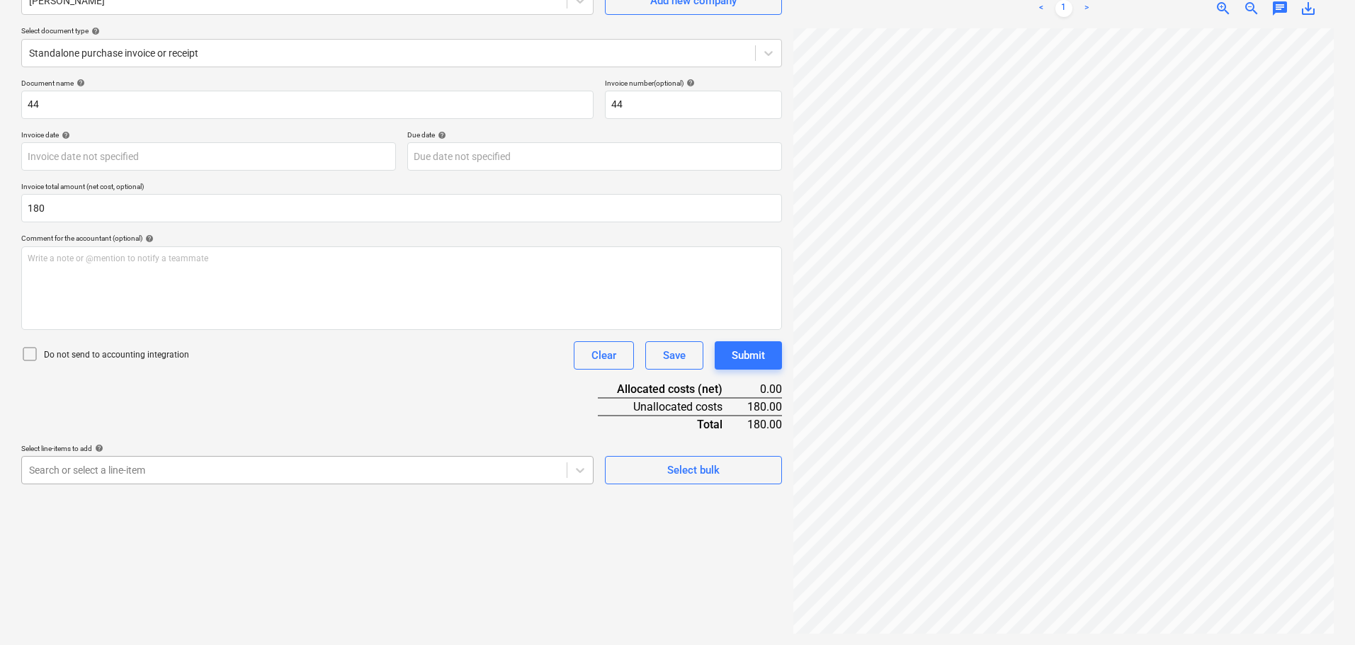
type input "180.00"
click at [223, 465] on body "Projects Contacts Company Consolidated Invoices Inbox format_size keyboard_arro…" at bounding box center [677, 180] width 1355 height 645
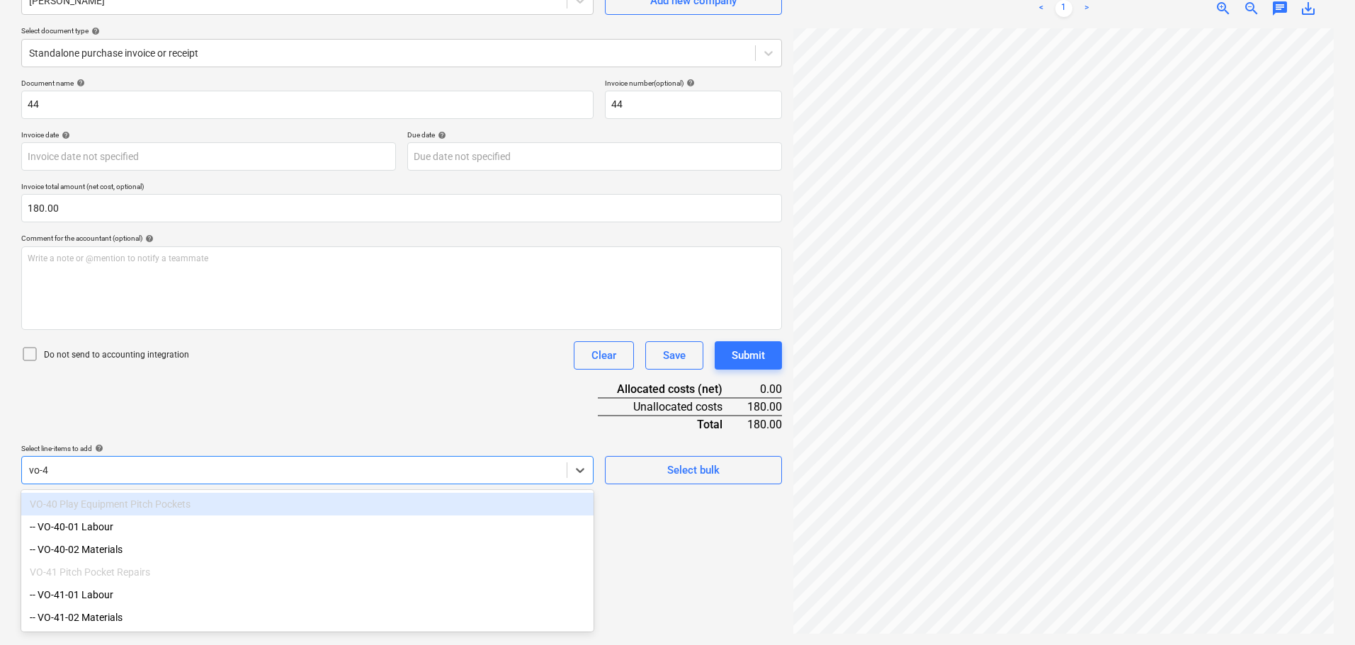
type input "vo-41"
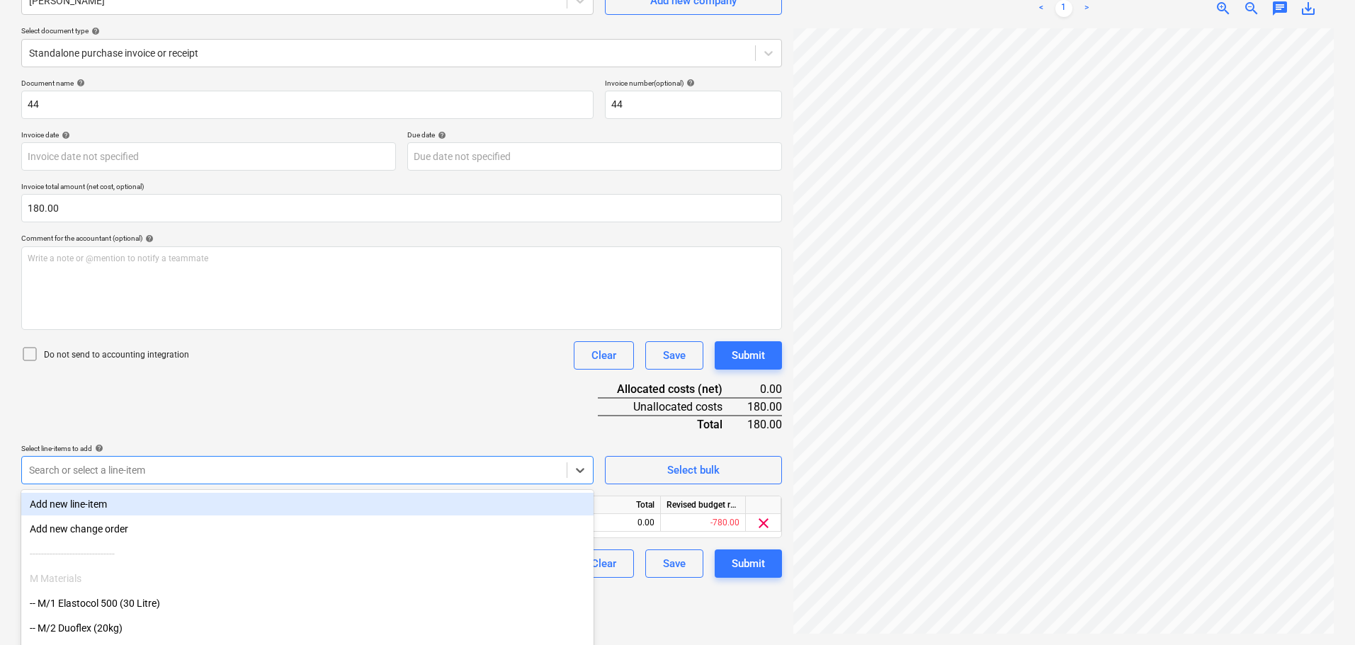
click at [232, 461] on div "Search or select a line-item" at bounding box center [294, 470] width 545 height 20
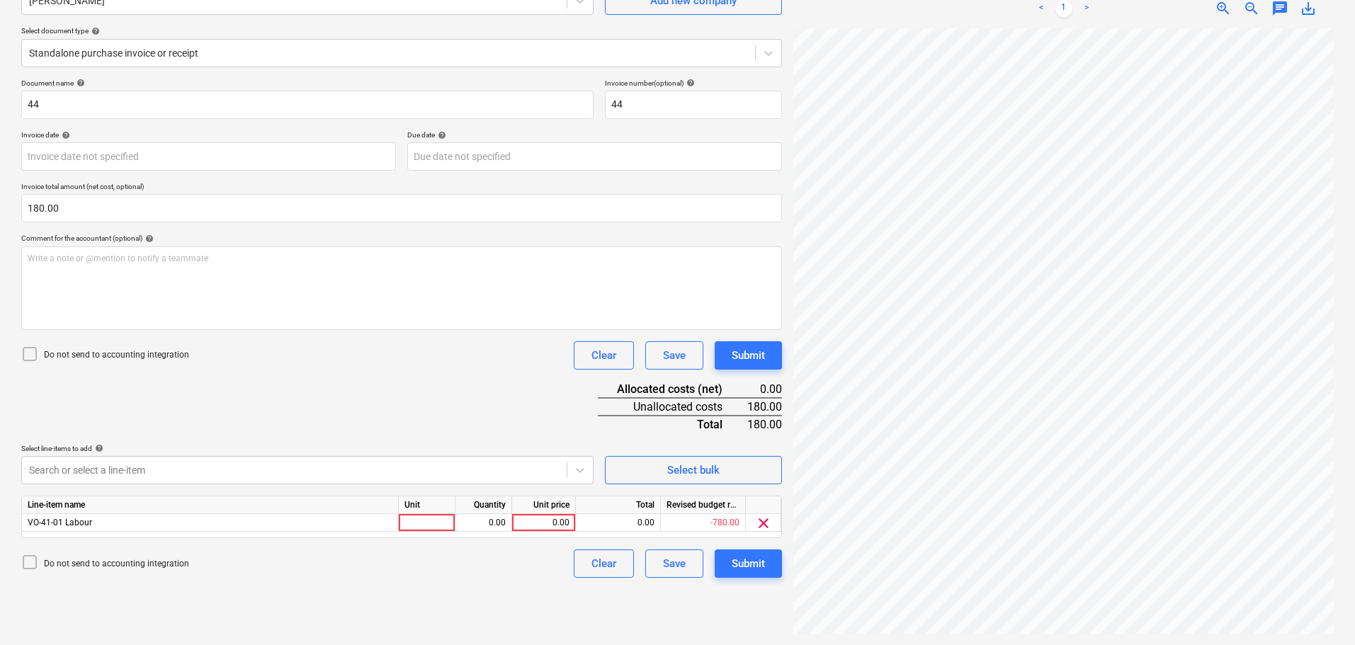
click at [433, 534] on div "Line-item name Unit Quantity Unit price Total Revised budget remaining VO-41-01…" at bounding box center [401, 517] width 761 height 43
click at [443, 519] on div at bounding box center [427, 523] width 57 height 18
type input "Days"
type input "180"
click at [487, 381] on div "Document name help 44 Invoice number (optional) help 44 Invoice date help Press…" at bounding box center [401, 328] width 761 height 499
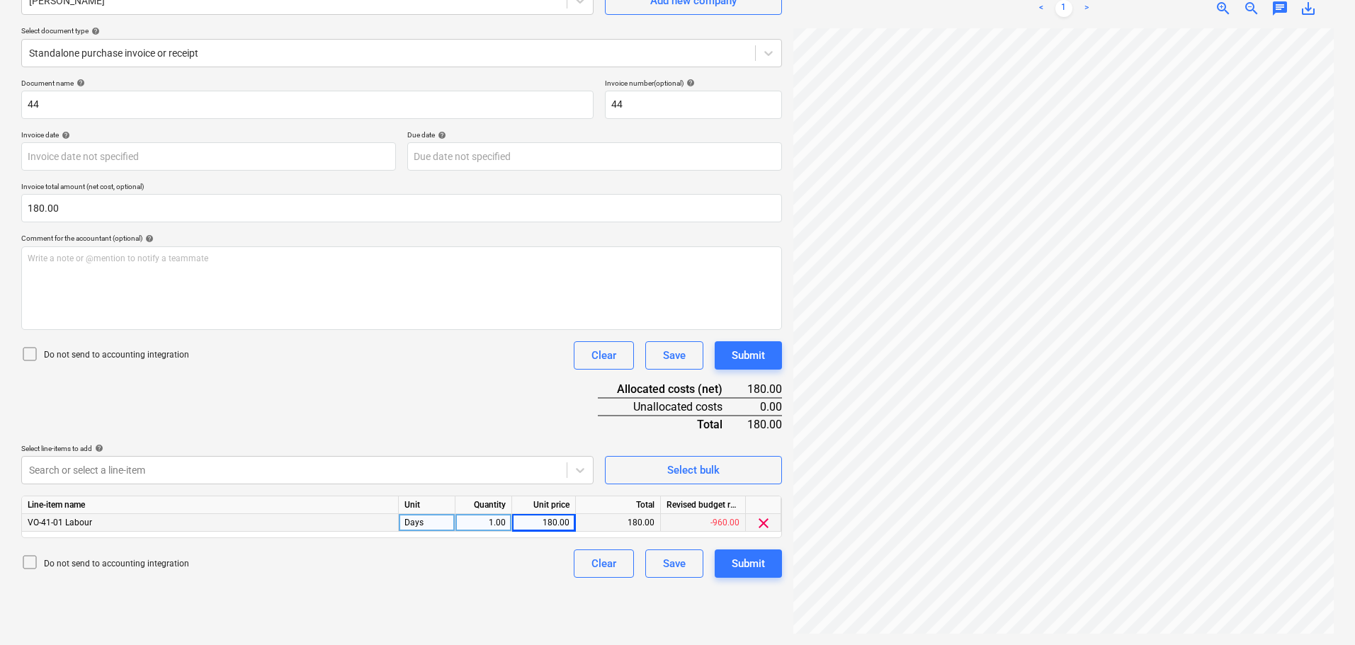
click at [149, 358] on p "Do not send to accounting integration" at bounding box center [116, 355] width 145 height 12
click at [312, 368] on div "Do not send to accounting integration Clear Save Submit" at bounding box center [401, 355] width 761 height 28
click at [740, 360] on div "Submit" at bounding box center [748, 355] width 33 height 18
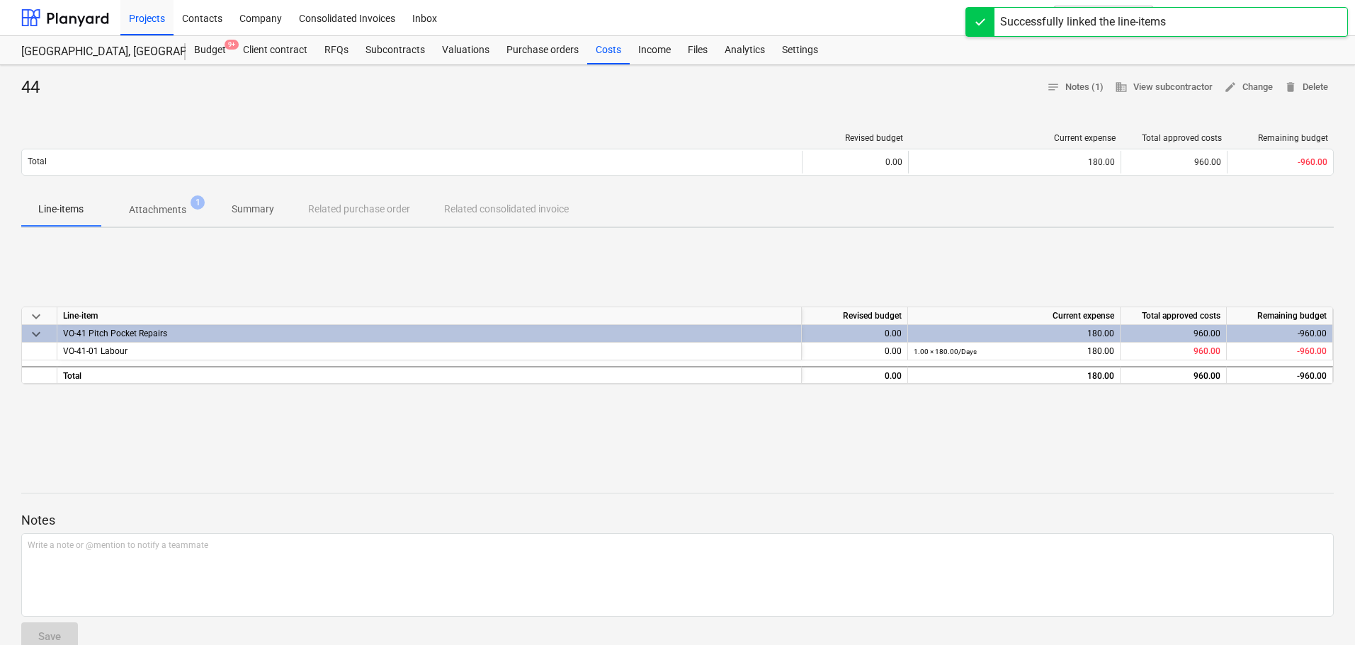
click at [402, 281] on div "keyboard_arrow_down Line-item Revised budget Current expense Total approved cos…" at bounding box center [677, 345] width 1313 height 213
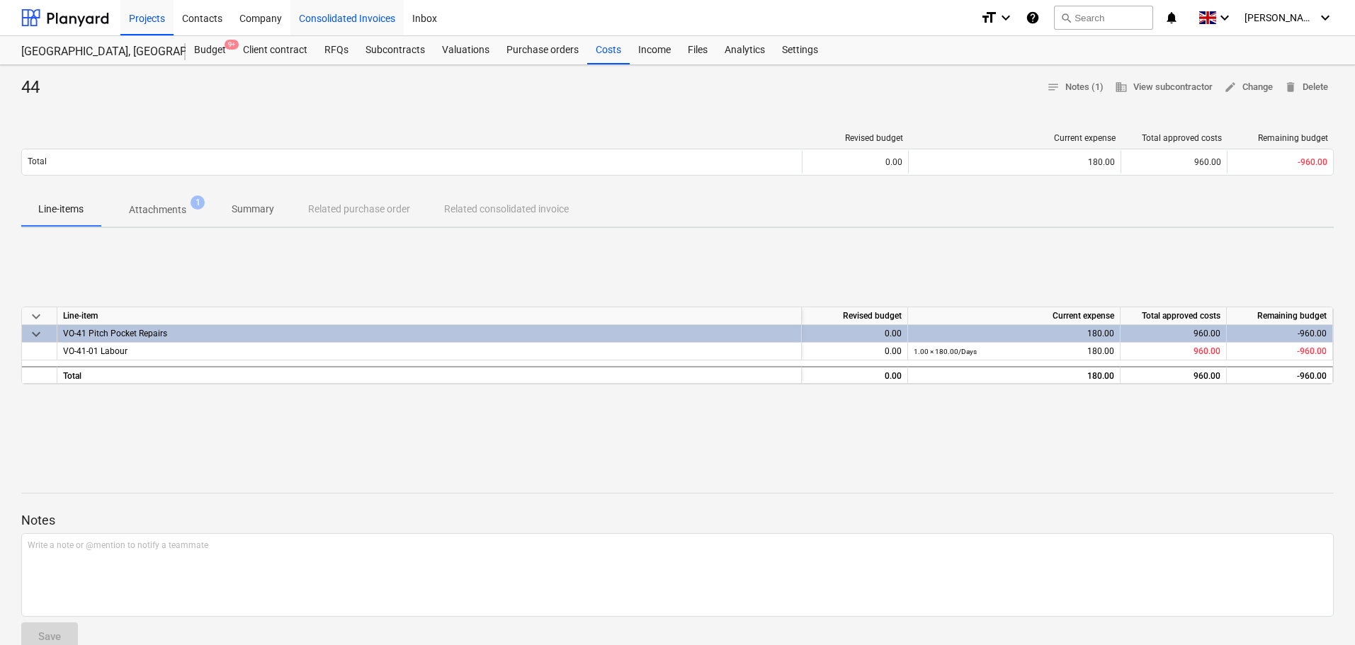
click at [339, 16] on div "Consolidated Invoices" at bounding box center [346, 17] width 113 height 36
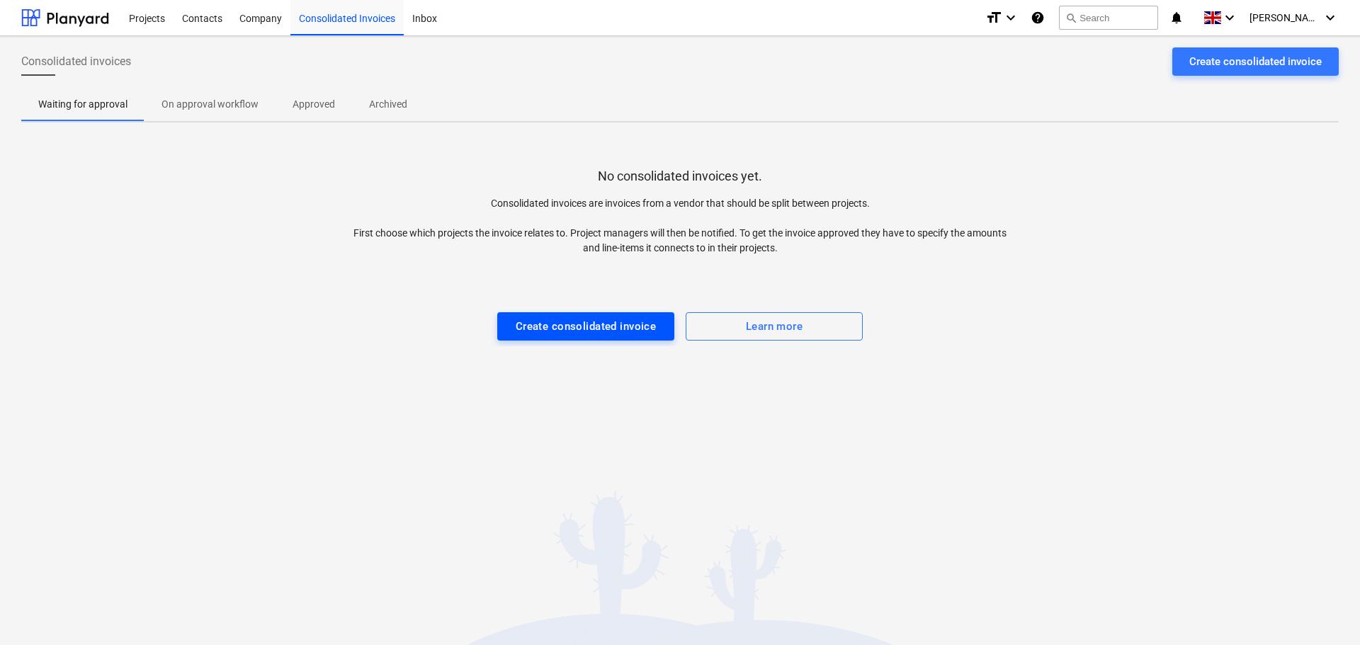
click at [553, 315] on button "Create consolidated invoice" at bounding box center [585, 326] width 177 height 28
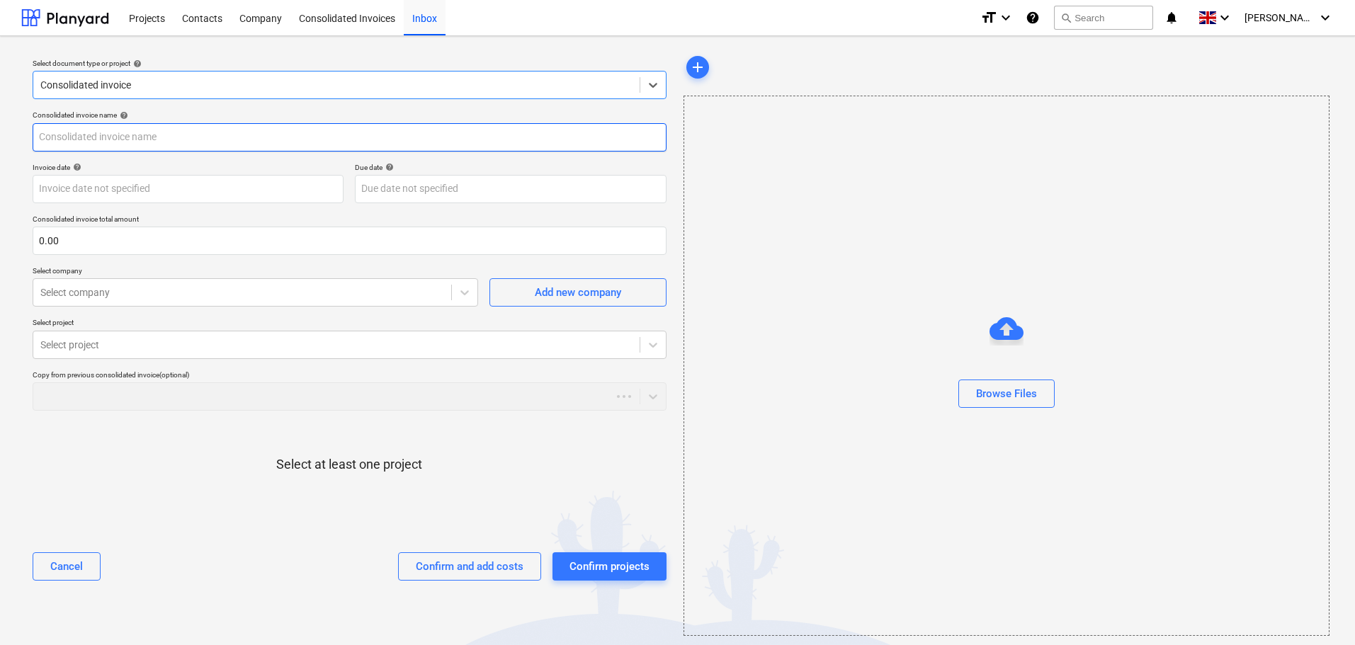
click at [234, 142] on input "text" at bounding box center [350, 137] width 634 height 28
type input "[PERSON_NAME] - Inv W/E [DATE]"
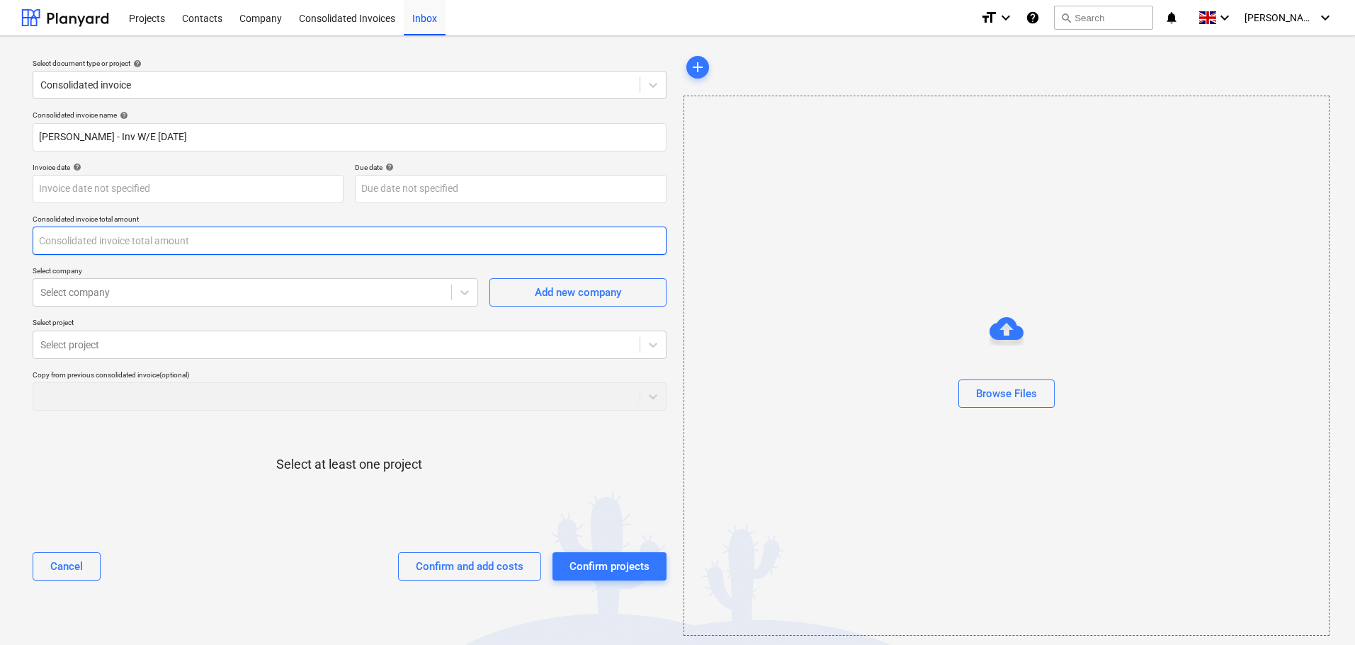
click at [190, 242] on input "text" at bounding box center [350, 241] width 634 height 28
type input "950.00"
click at [187, 288] on div at bounding box center [242, 293] width 404 height 14
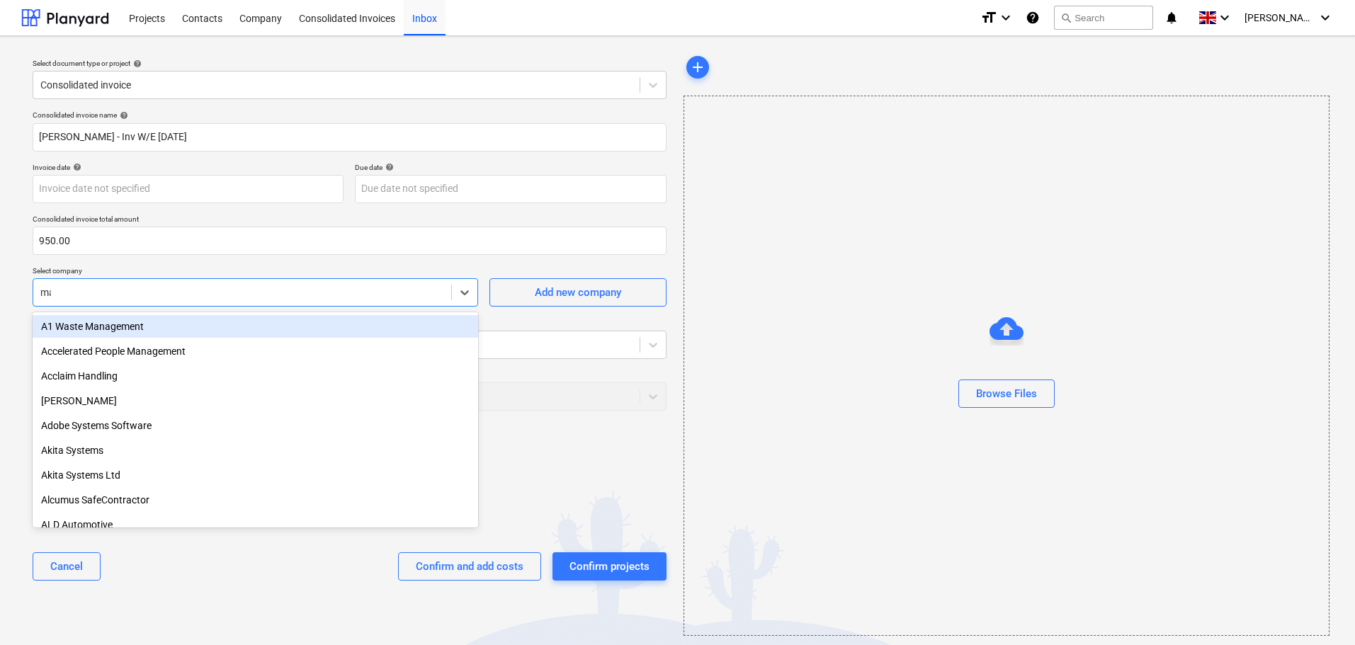
type input "max"
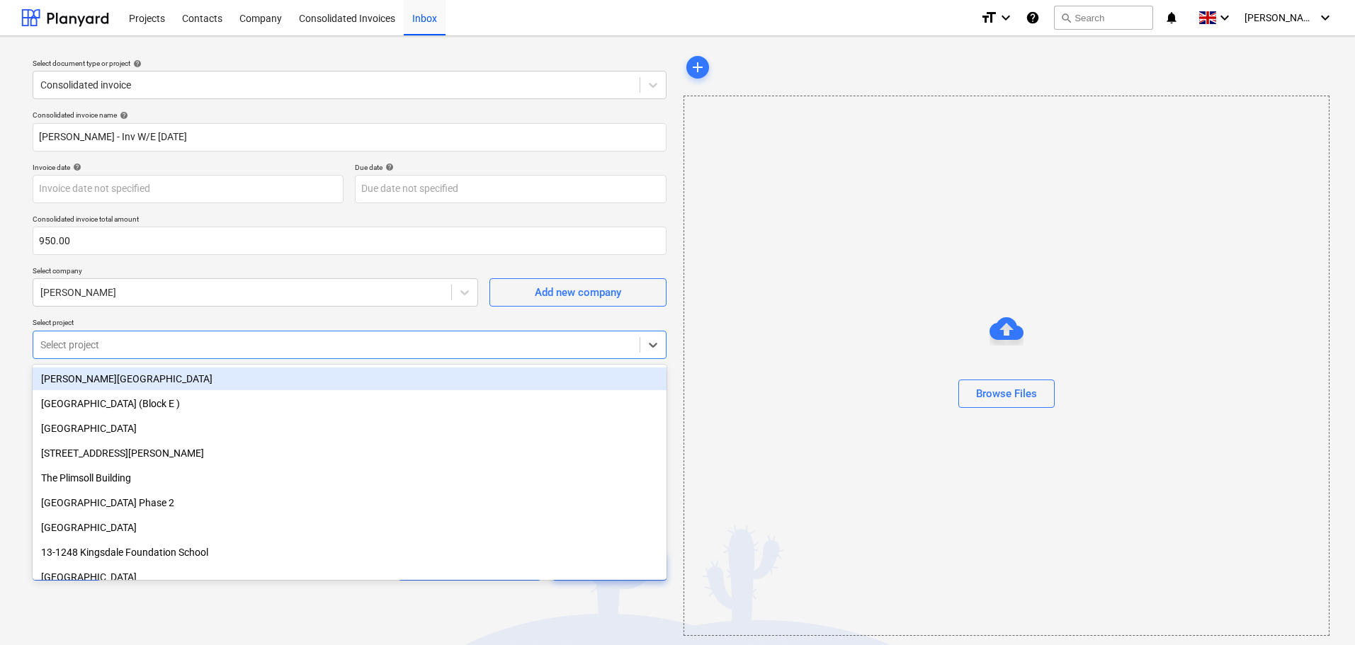
click at [149, 338] on div at bounding box center [336, 345] width 592 height 14
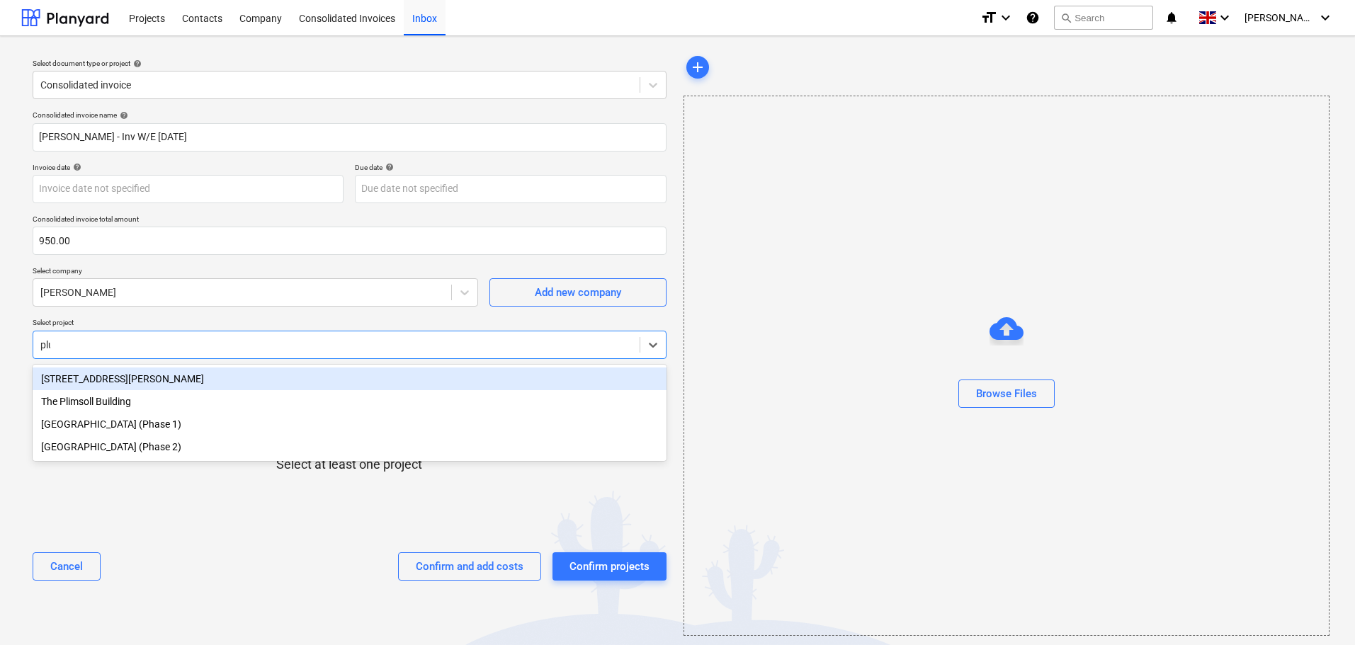
type input "plum"
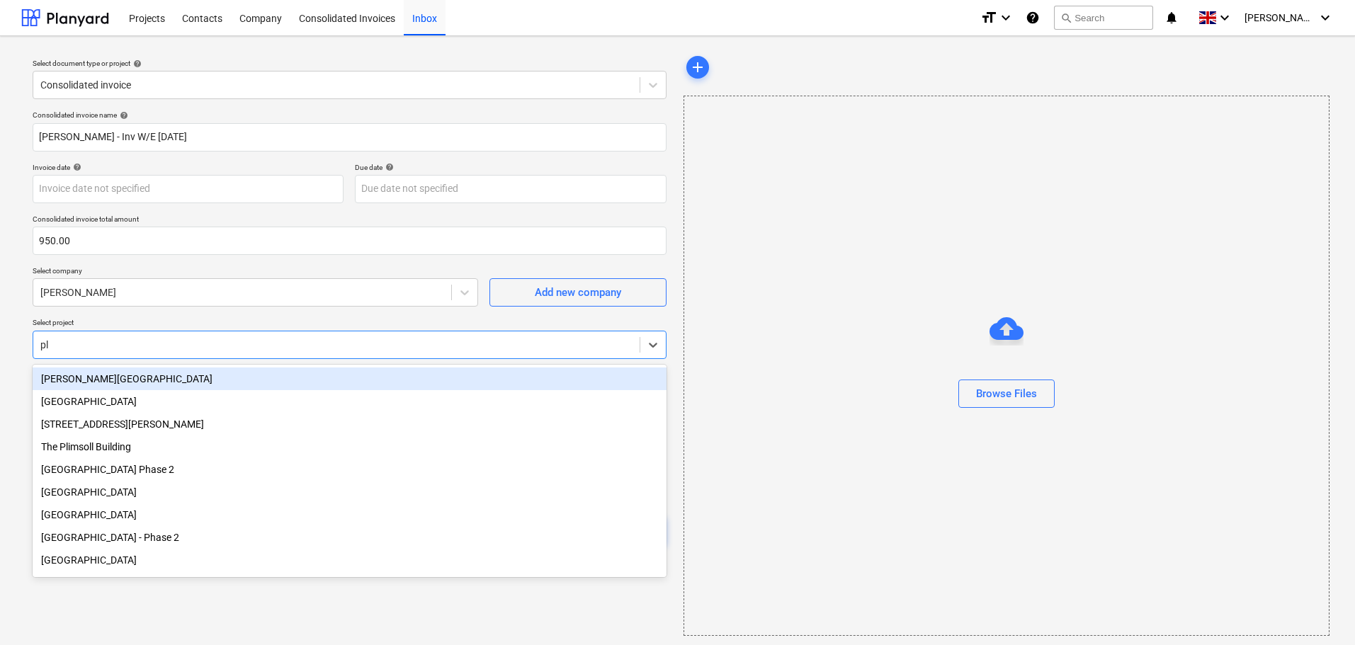
type input "plum"
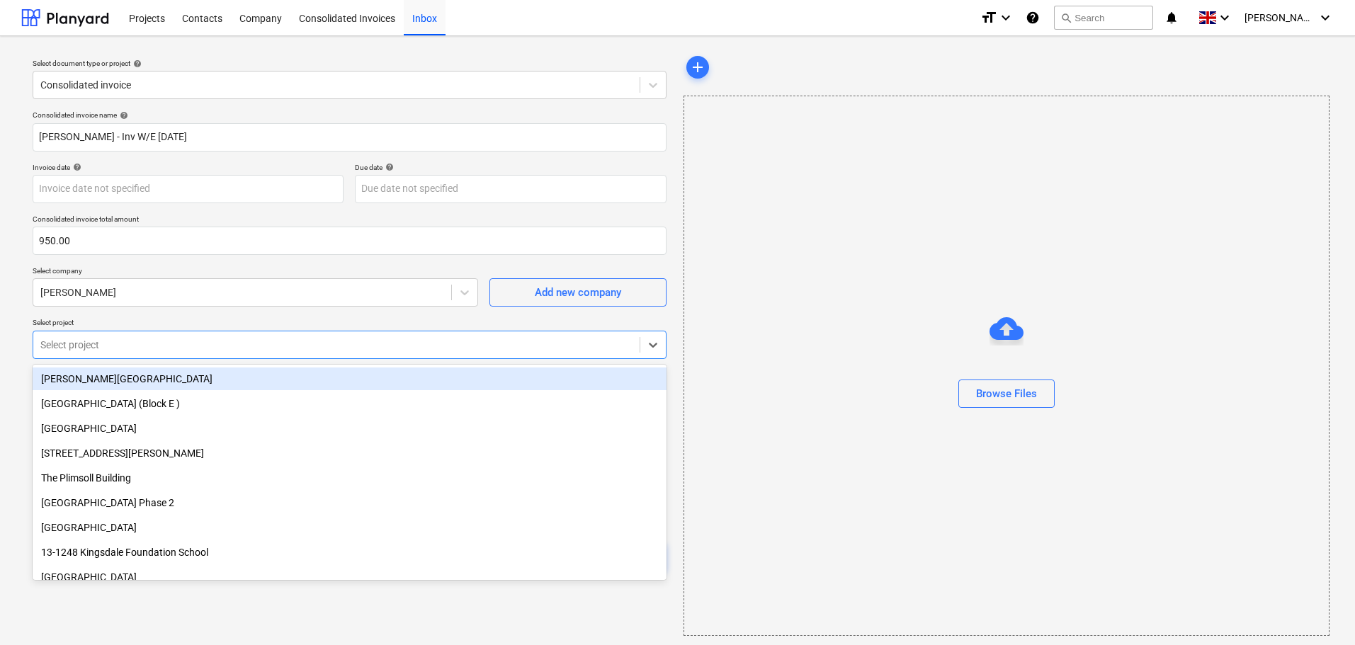
click at [183, 317] on div "Consolidated invoice name help [PERSON_NAME] - Inv W/E [DATE] Invoice date help…" at bounding box center [349, 346] width 645 height 482
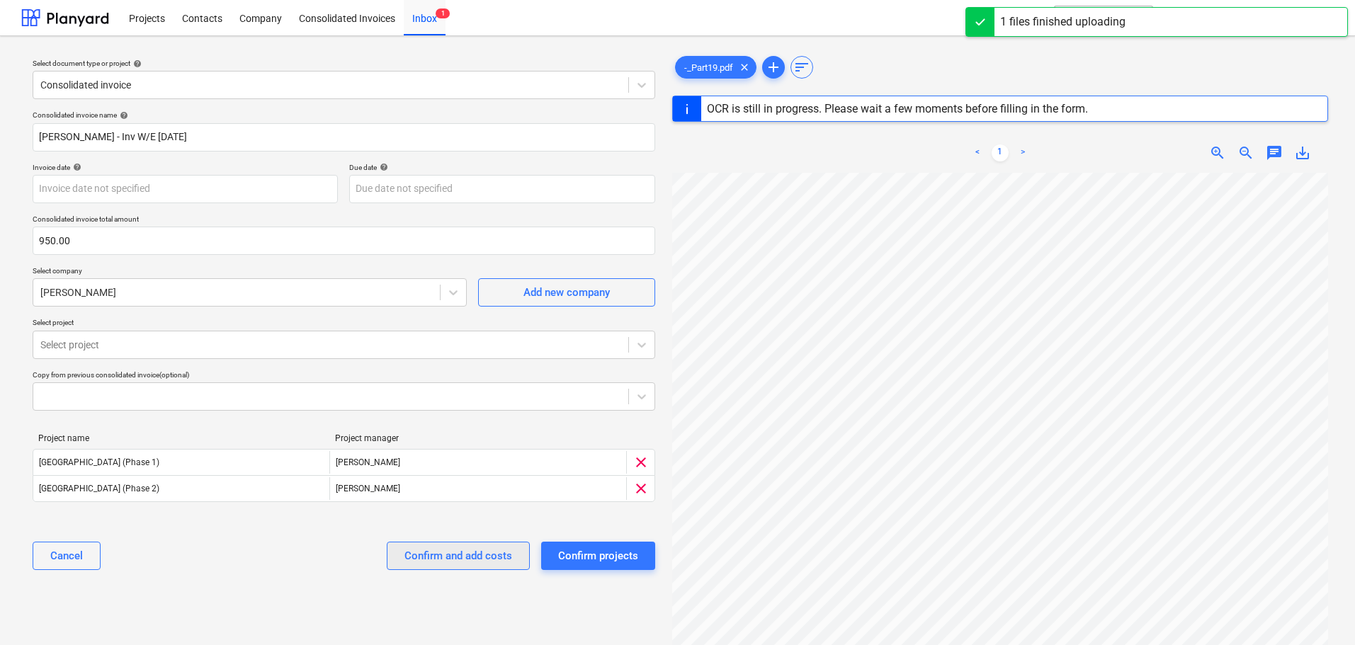
click at [431, 562] on div "Confirm and add costs" at bounding box center [459, 556] width 108 height 18
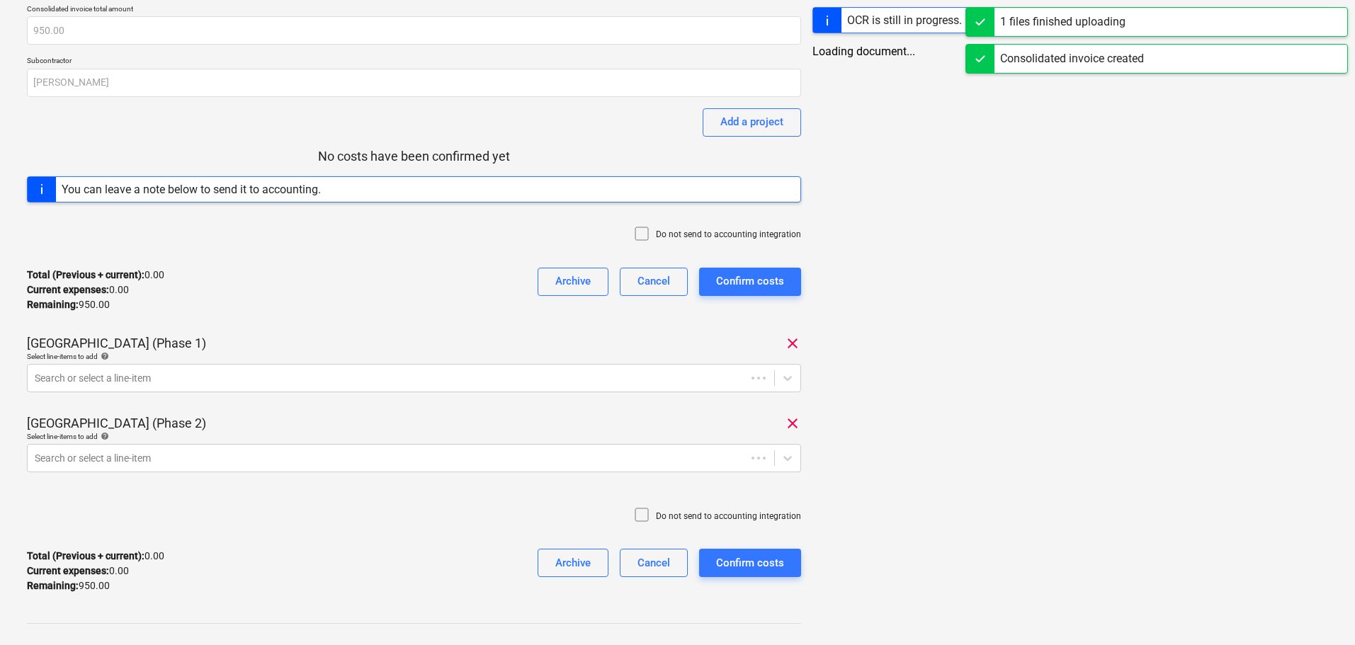
scroll to position [142, 0]
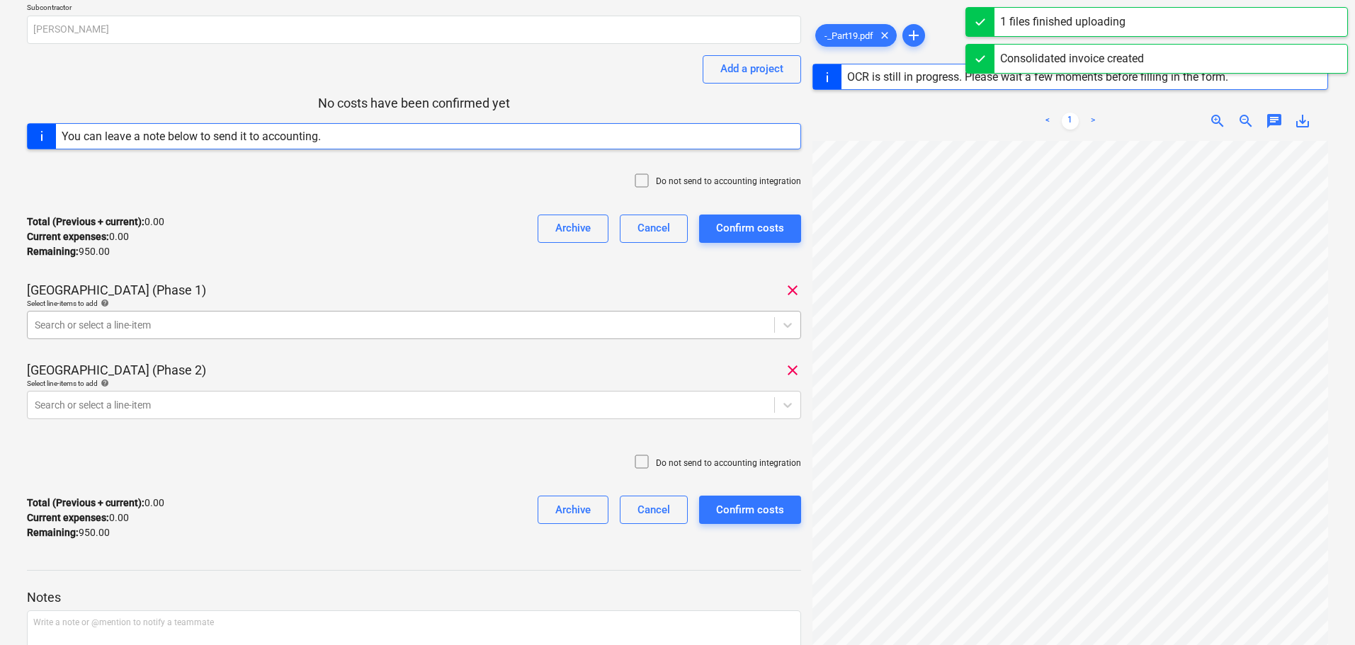
click at [165, 322] on div at bounding box center [401, 325] width 733 height 14
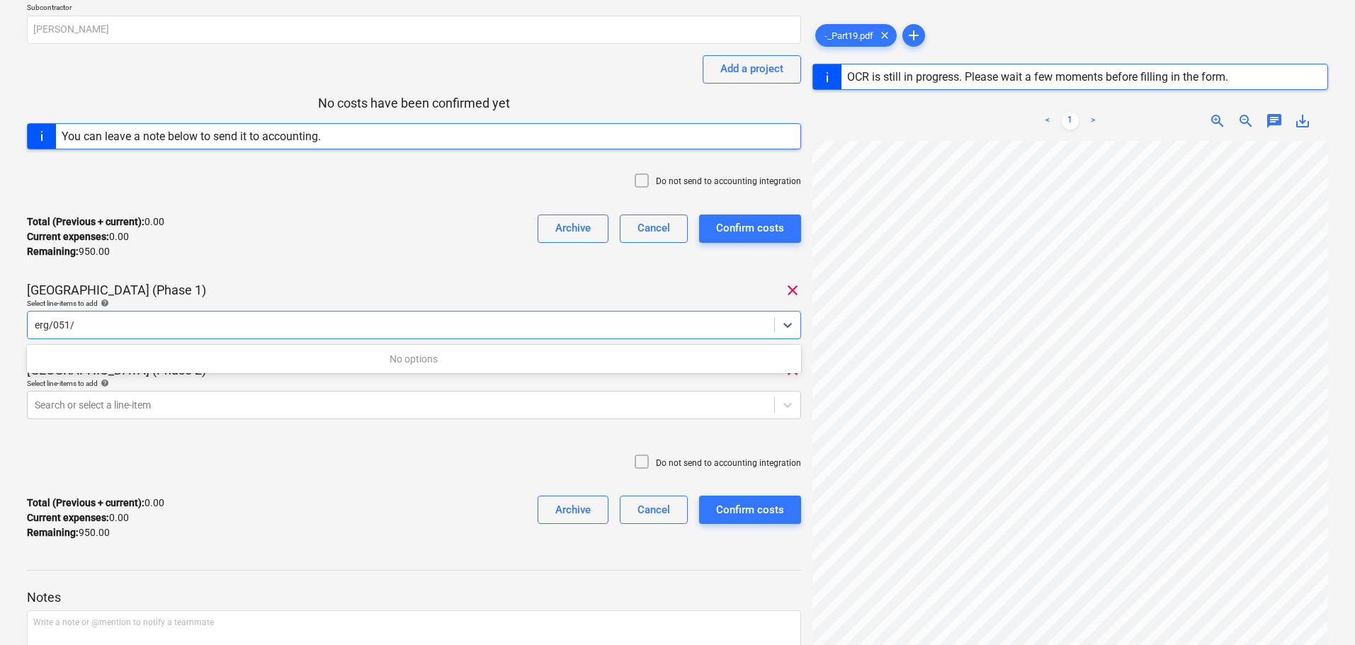
type input "erg/051"
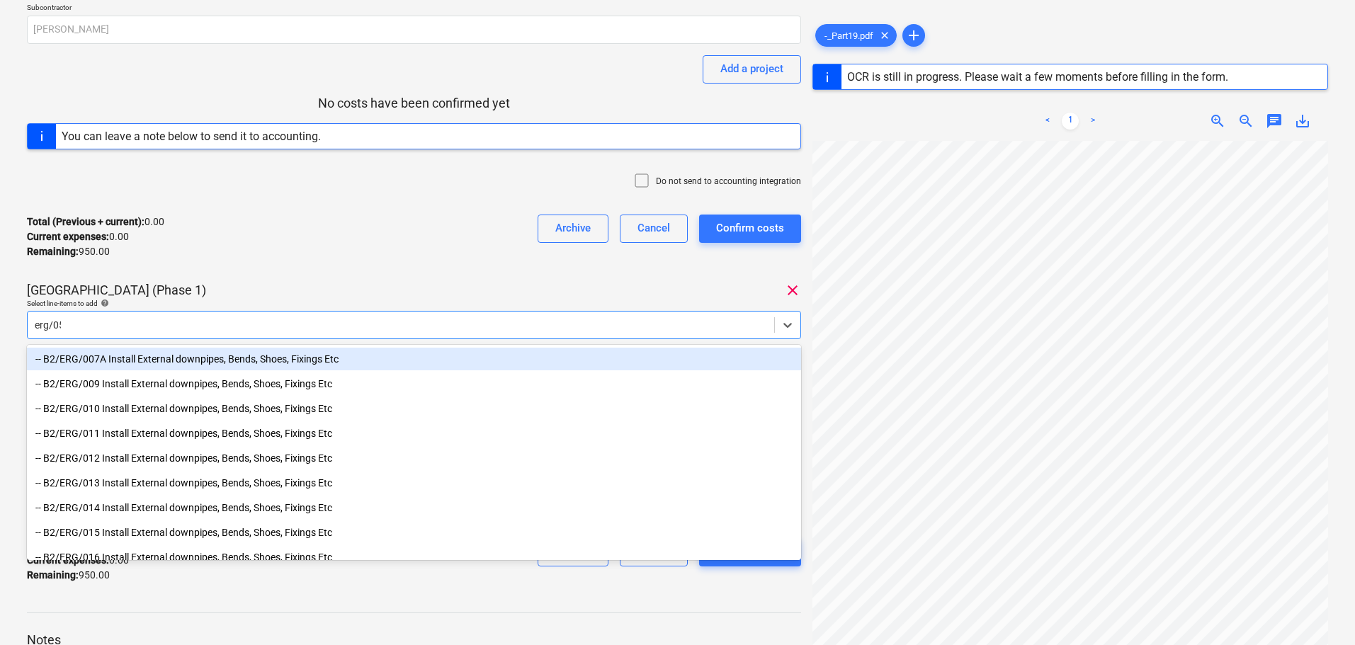
type input "erg/050"
type input "erg/025"
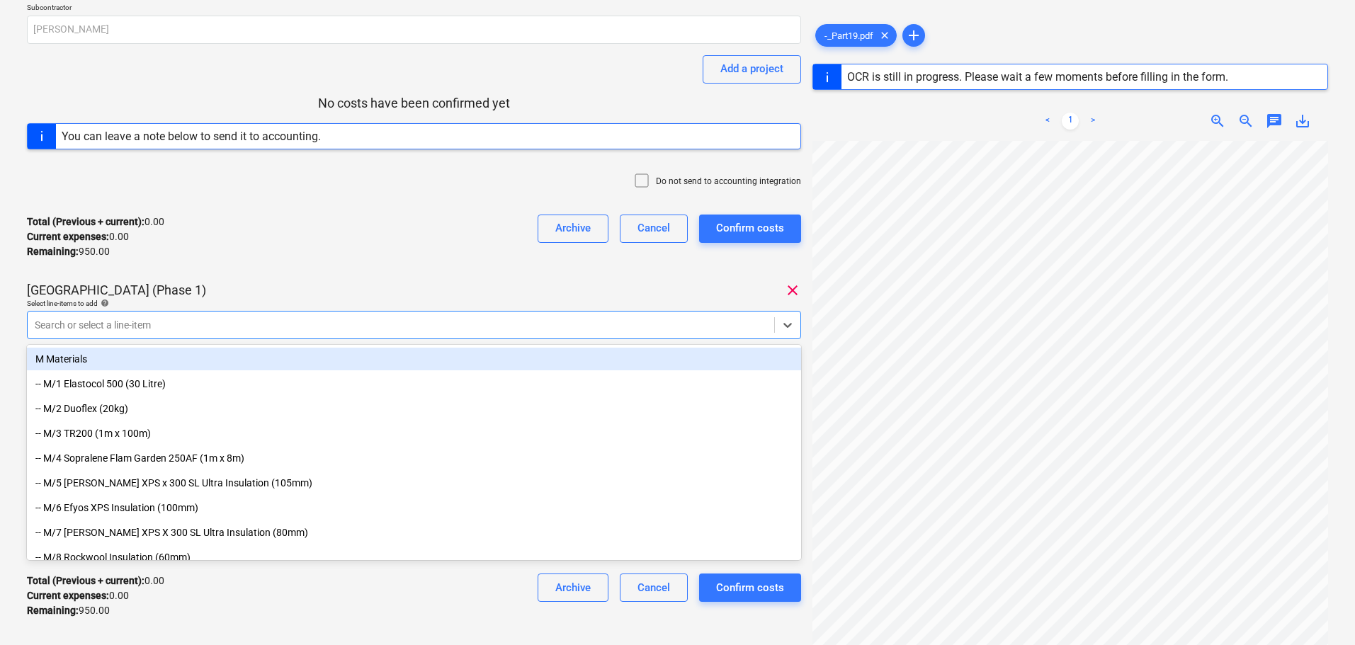
click at [329, 234] on div "Total (Previous + current) : 0.00 Current expenses : 0.00 Remaining : 950.00 Ar…" at bounding box center [414, 236] width 774 height 67
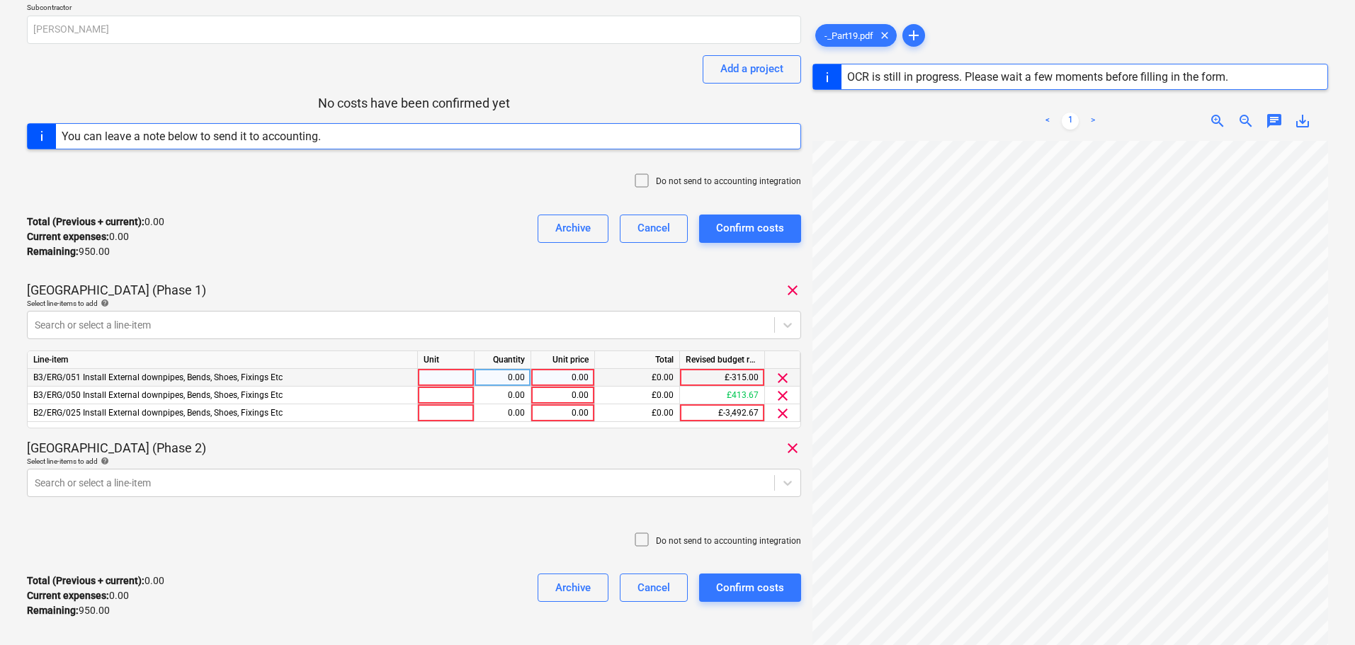
click at [446, 375] on div at bounding box center [446, 378] width 57 height 18
type input "Days"
click at [443, 394] on div at bounding box center [446, 396] width 57 height 18
click at [502, 383] on div "0.00" at bounding box center [502, 378] width 45 height 18
type input ".5"
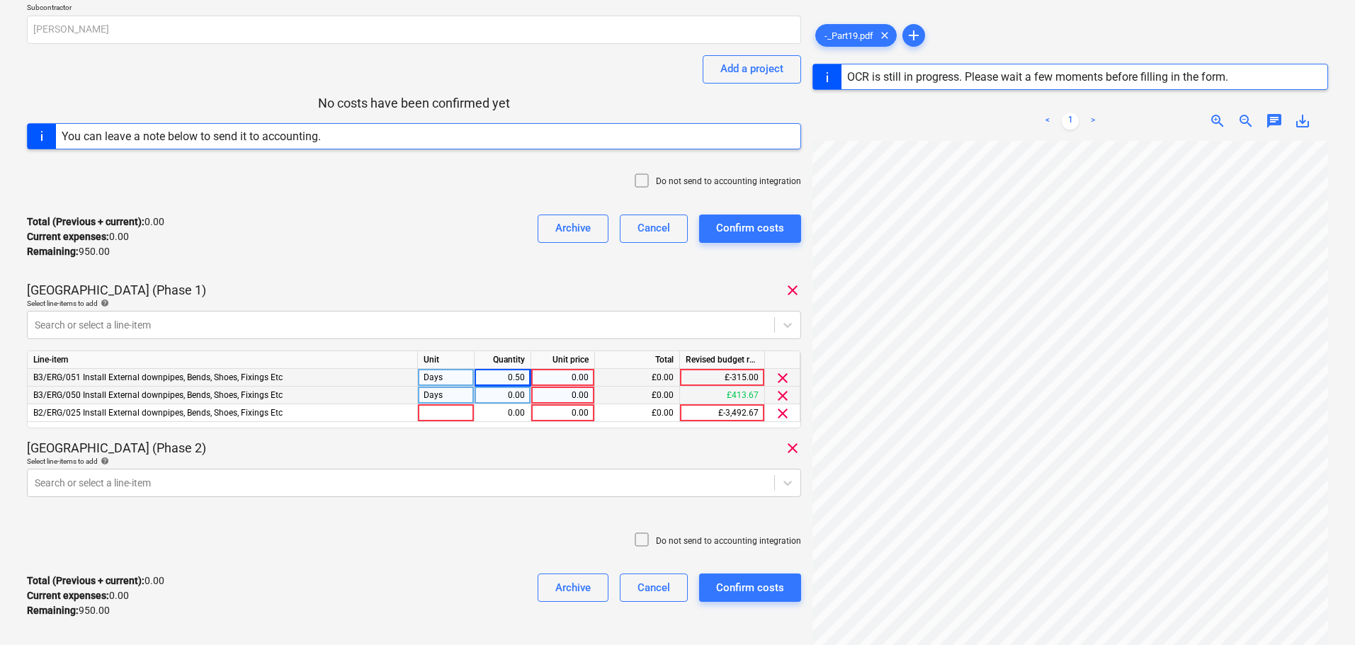
click at [512, 395] on div "0.00" at bounding box center [502, 396] width 45 height 18
click at [550, 383] on div "0.00" at bounding box center [563, 378] width 52 height 18
type input "190"
click at [554, 389] on div "0.00" at bounding box center [563, 396] width 52 height 18
type input "190"
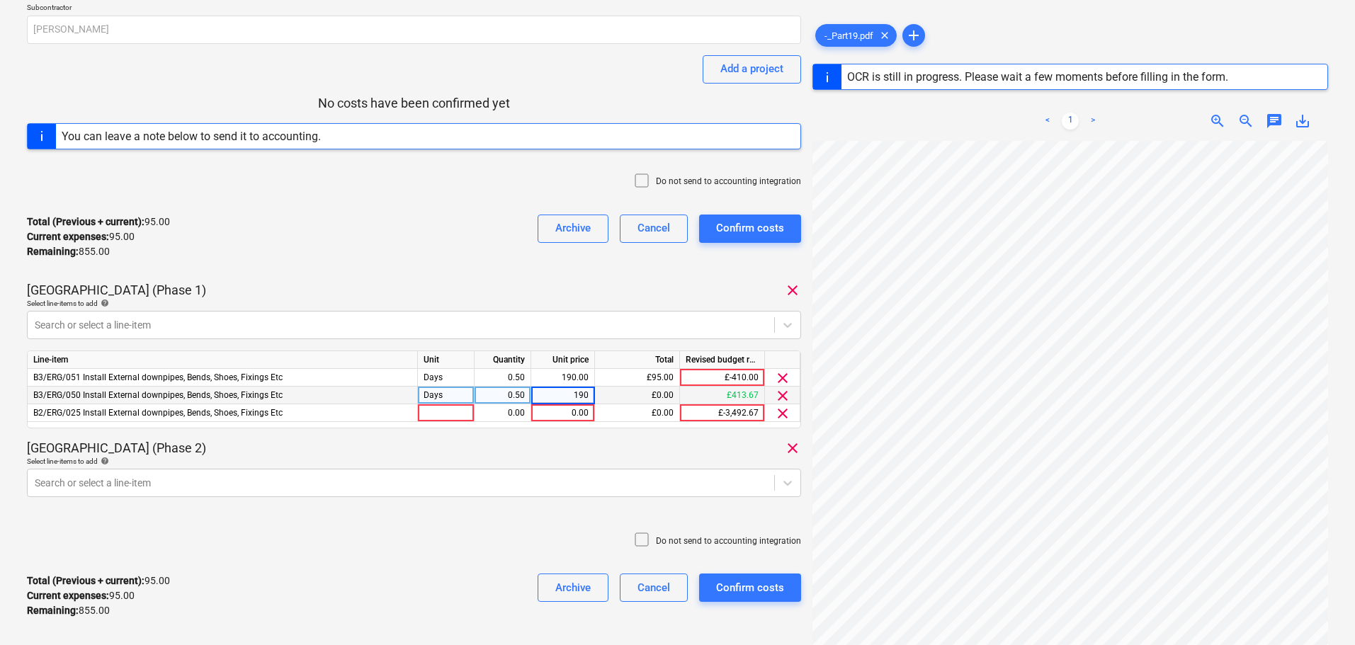
click at [439, 393] on div "Days" at bounding box center [446, 396] width 57 height 18
click at [446, 407] on div at bounding box center [446, 414] width 57 height 18
type input "Days"
click at [517, 409] on div "0.00" at bounding box center [502, 414] width 45 height 18
type input ".3333333333333"
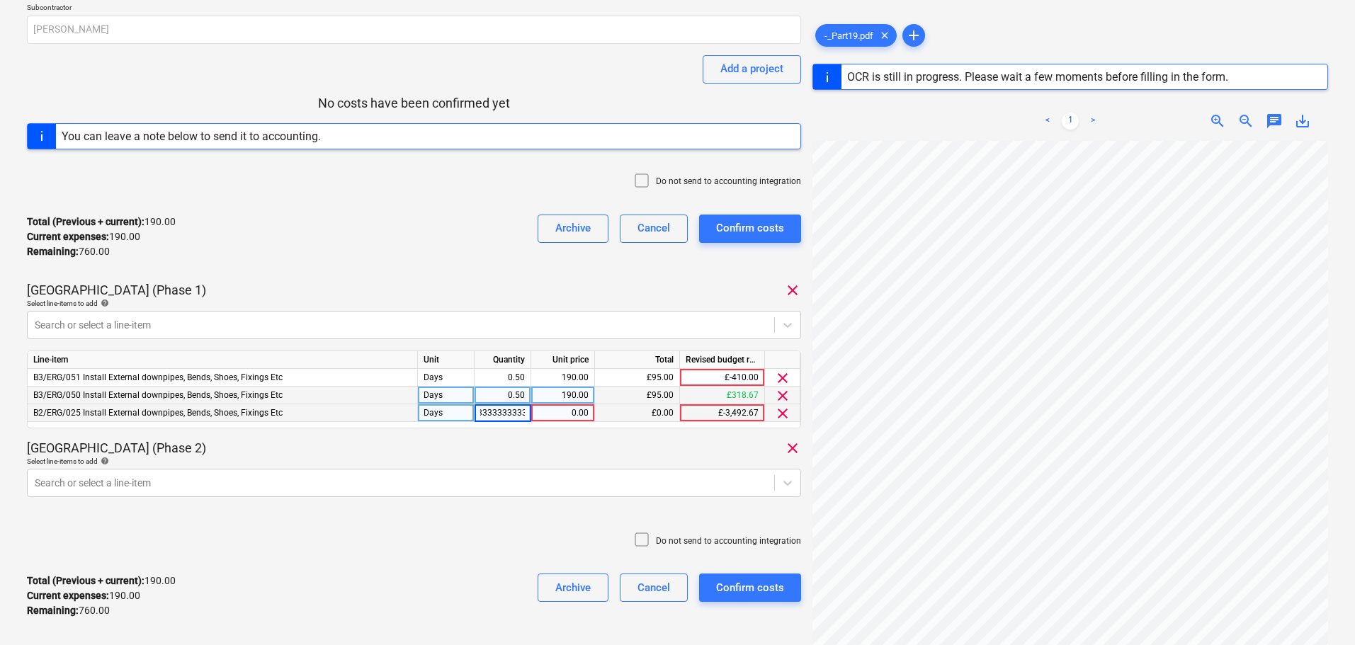
scroll to position [0, 19]
type input "190"
click at [500, 391] on div "0.50" at bounding box center [502, 396] width 45 height 18
type input ".8333333333333333"
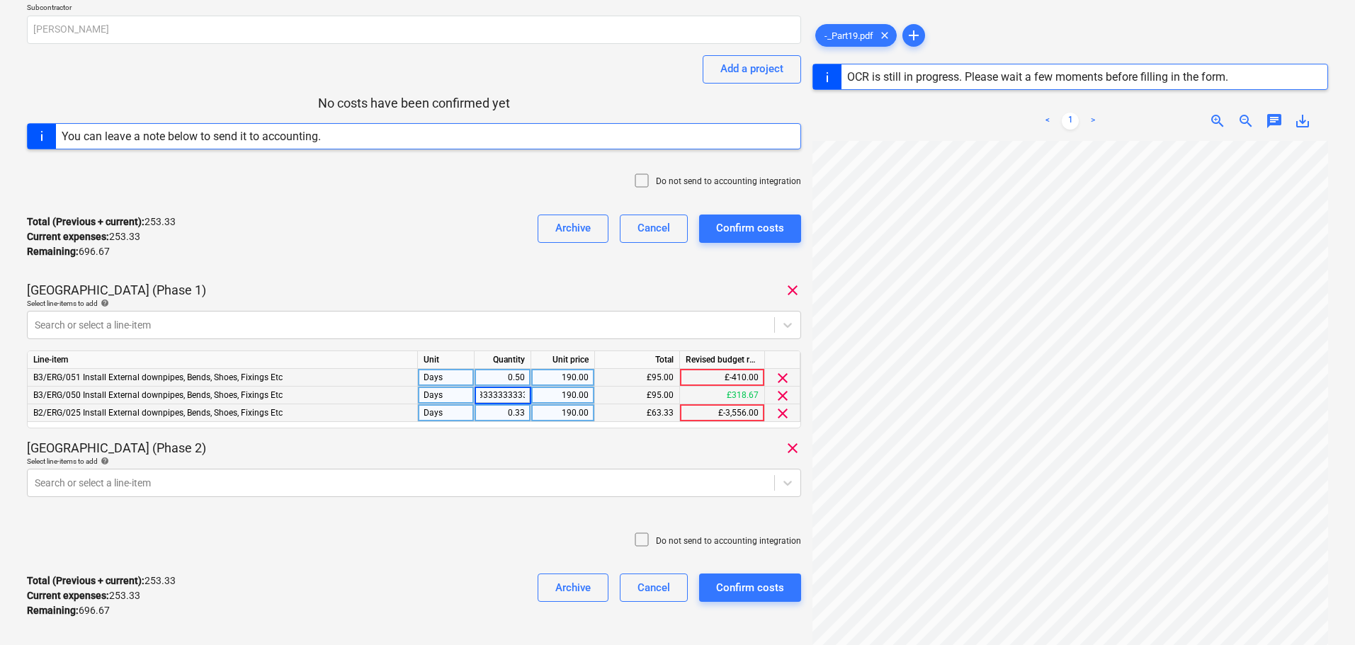
click at [500, 377] on div "0.50" at bounding box center [502, 378] width 45 height 18
type input ".8333333333333333"
click at [444, 215] on div "Total (Previous + current) : 316.67 Current expenses : 316.67 Remaining : 633.3…" at bounding box center [414, 236] width 774 height 67
click at [403, 326] on div at bounding box center [401, 325] width 733 height 14
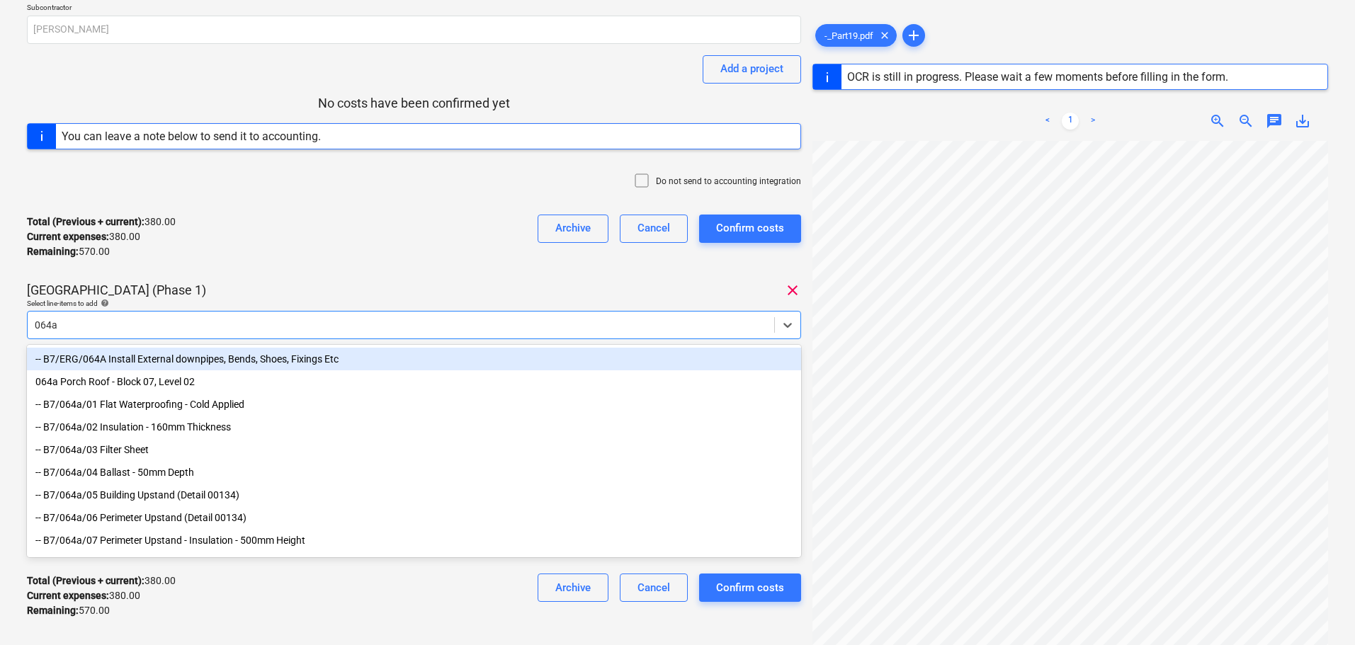
type input "064a/"
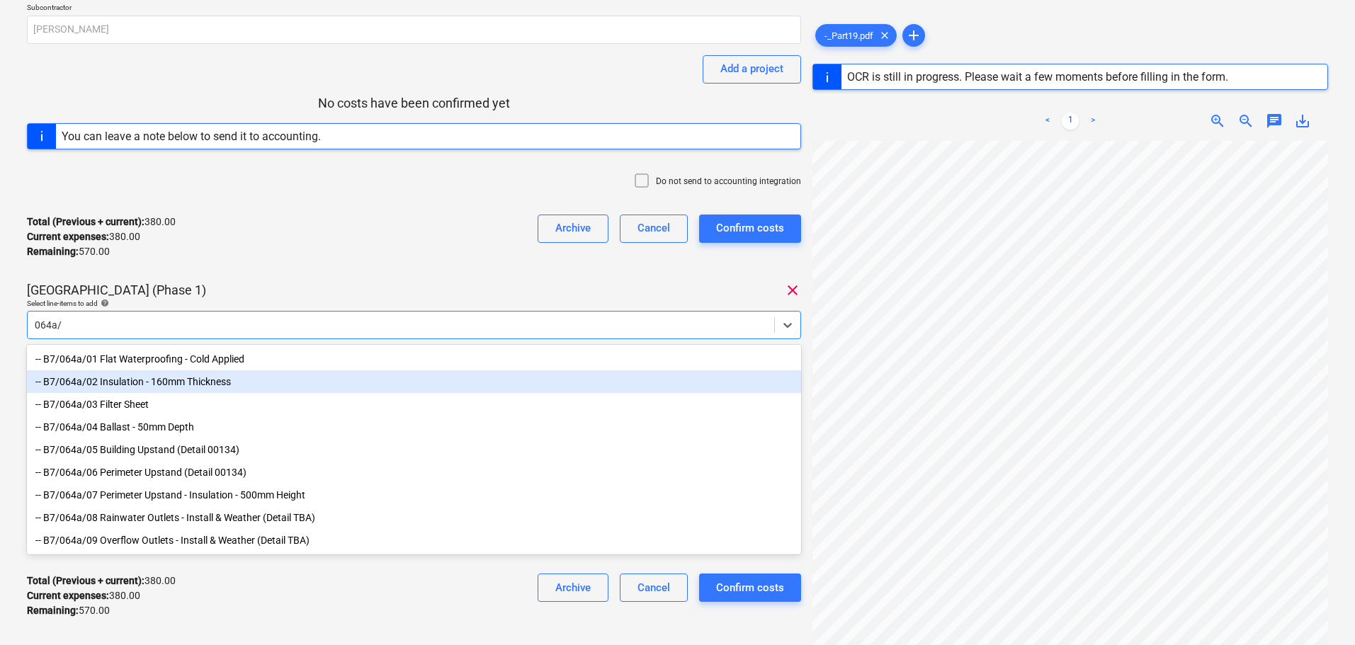
click at [250, 373] on div "-- B7/064a/02 Insulation - 160mm Thickness" at bounding box center [414, 382] width 774 height 23
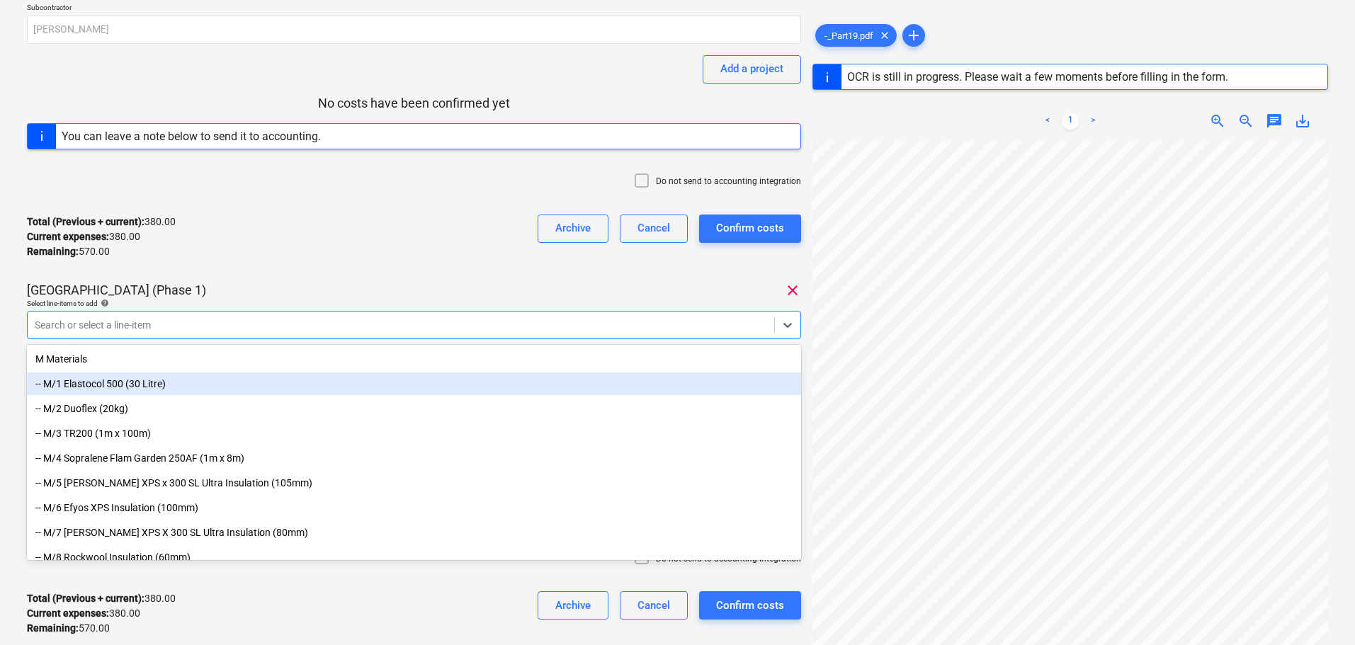
paste input "064a/"
type input "064a/"
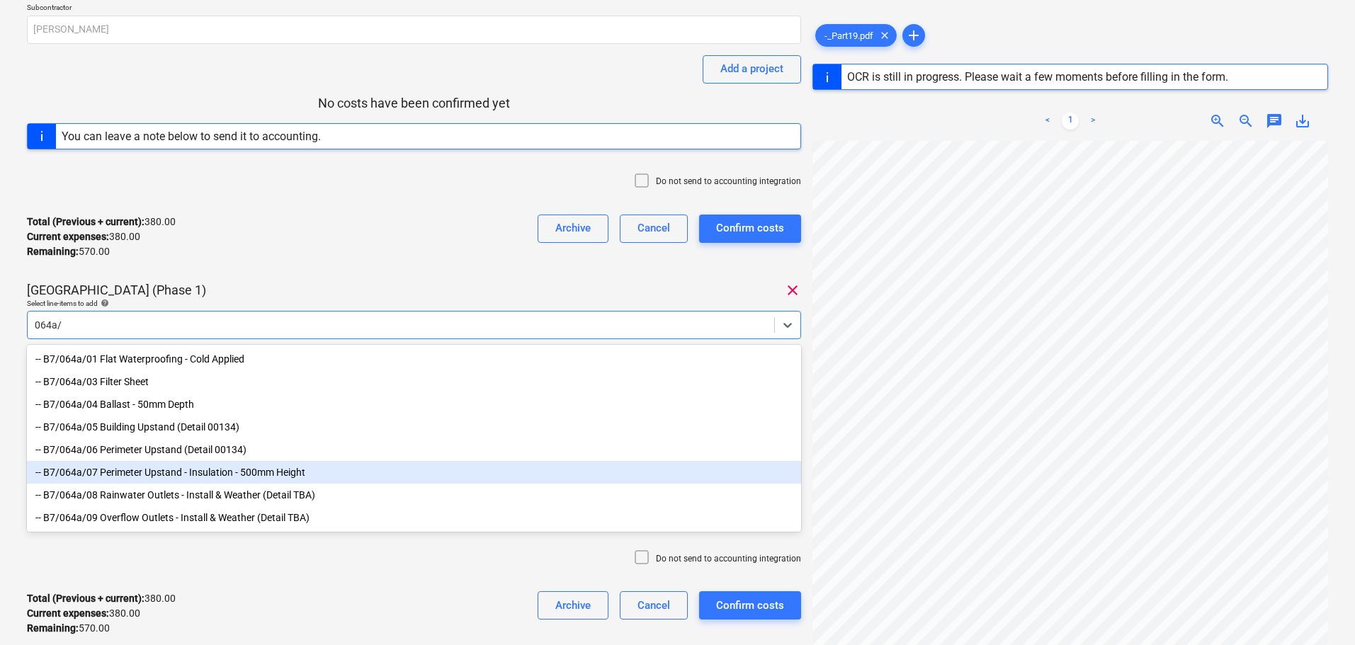
click at [171, 472] on div "-- B7/064a/07 Perimeter Upstand - Insulation - 500mm Height" at bounding box center [414, 472] width 774 height 23
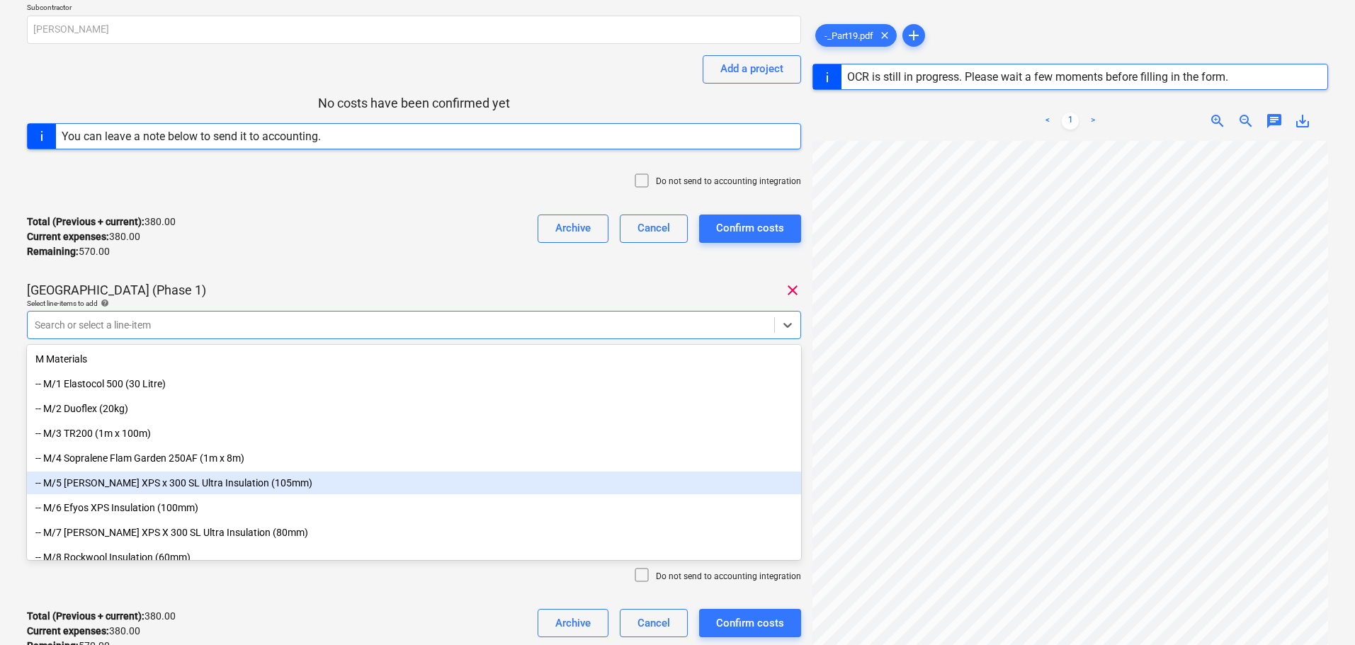
paste input "064a/"
type input "064a/"
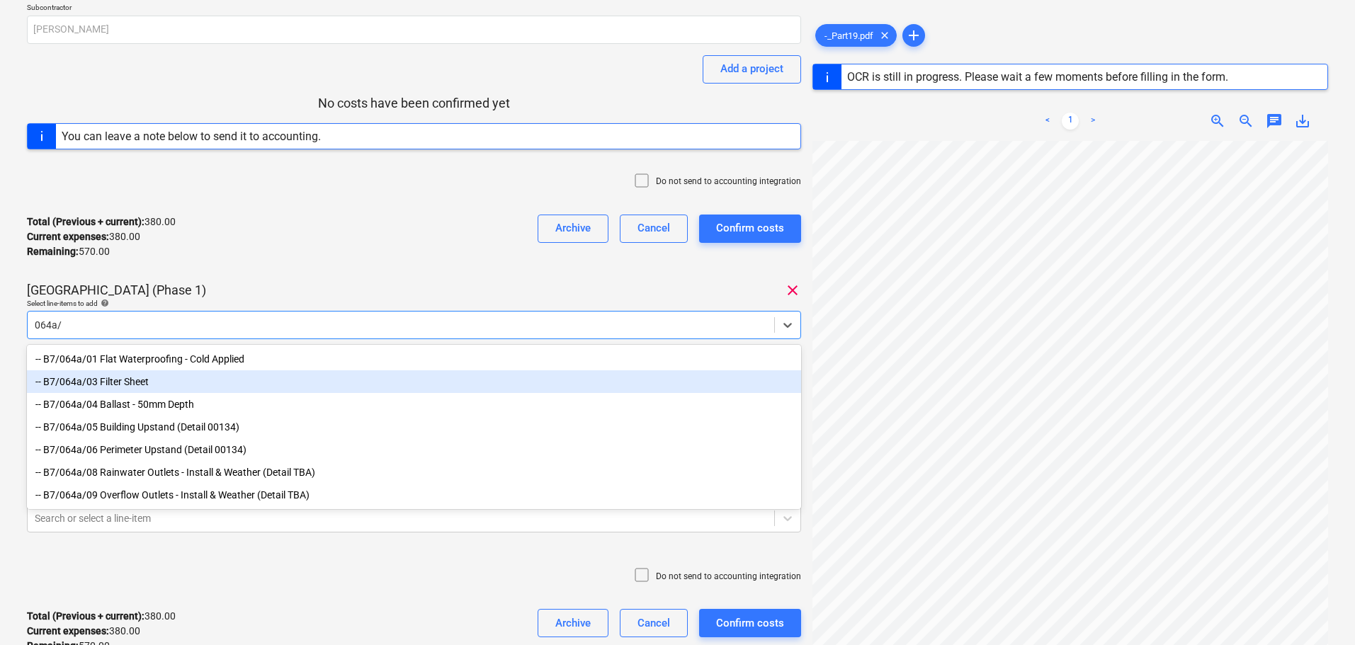
click at [160, 389] on div "-- B7/064a/03 Filter Sheet" at bounding box center [414, 382] width 774 height 23
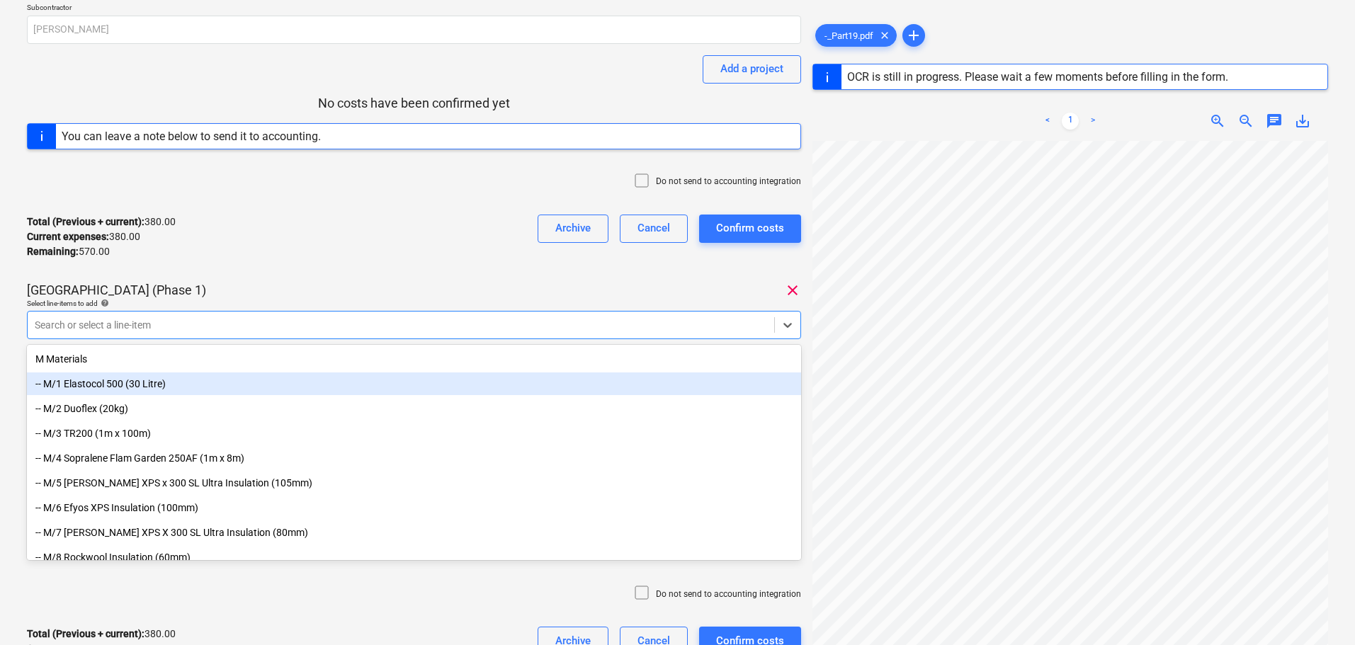
paste input "064a/"
type input "064a/"
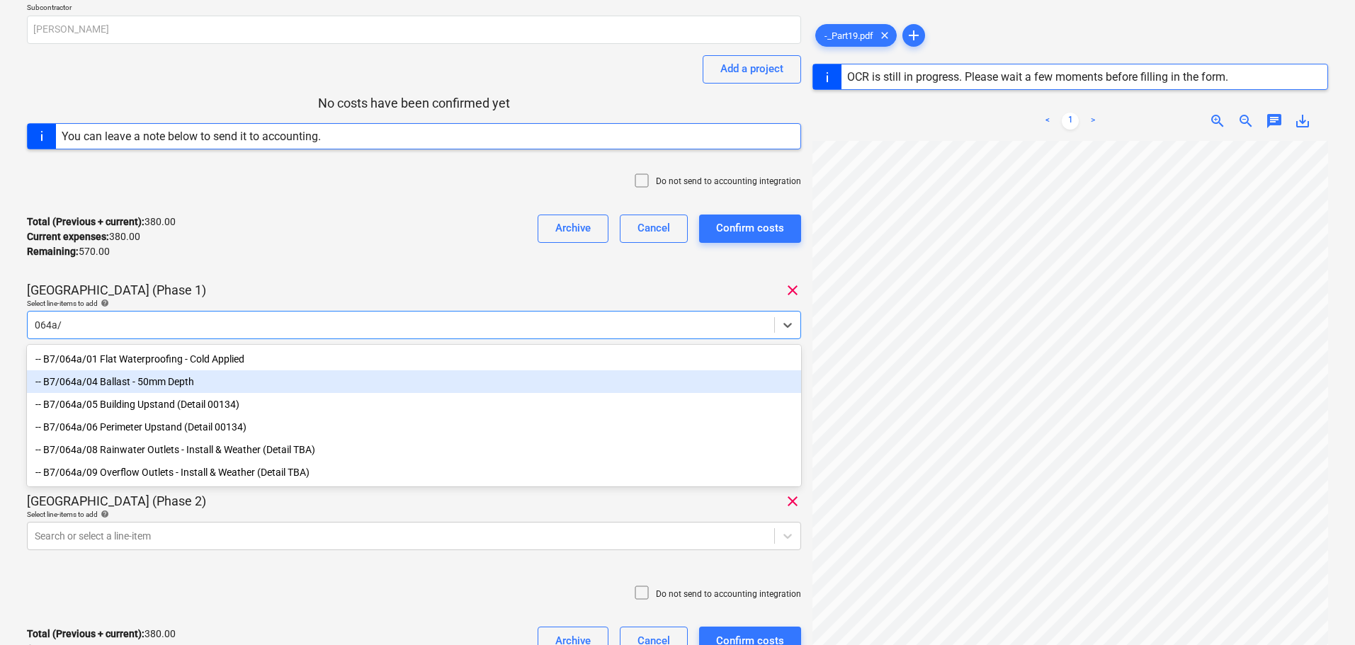
click at [145, 385] on div "-- B7/064a/04 Ballast - 50mm Depth" at bounding box center [414, 382] width 774 height 23
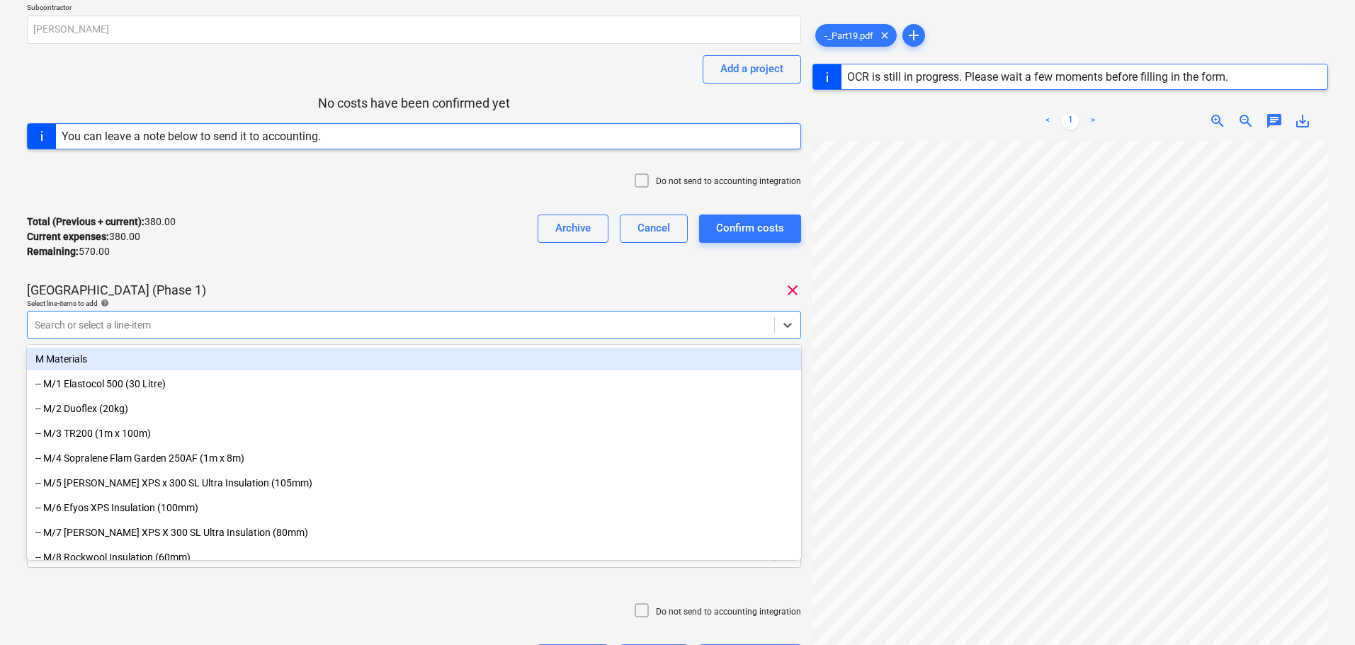
click at [305, 262] on div "Total (Previous + current) : 380.00 Current expenses : 380.00 Remaining : 570.0…" at bounding box center [414, 236] width 774 height 67
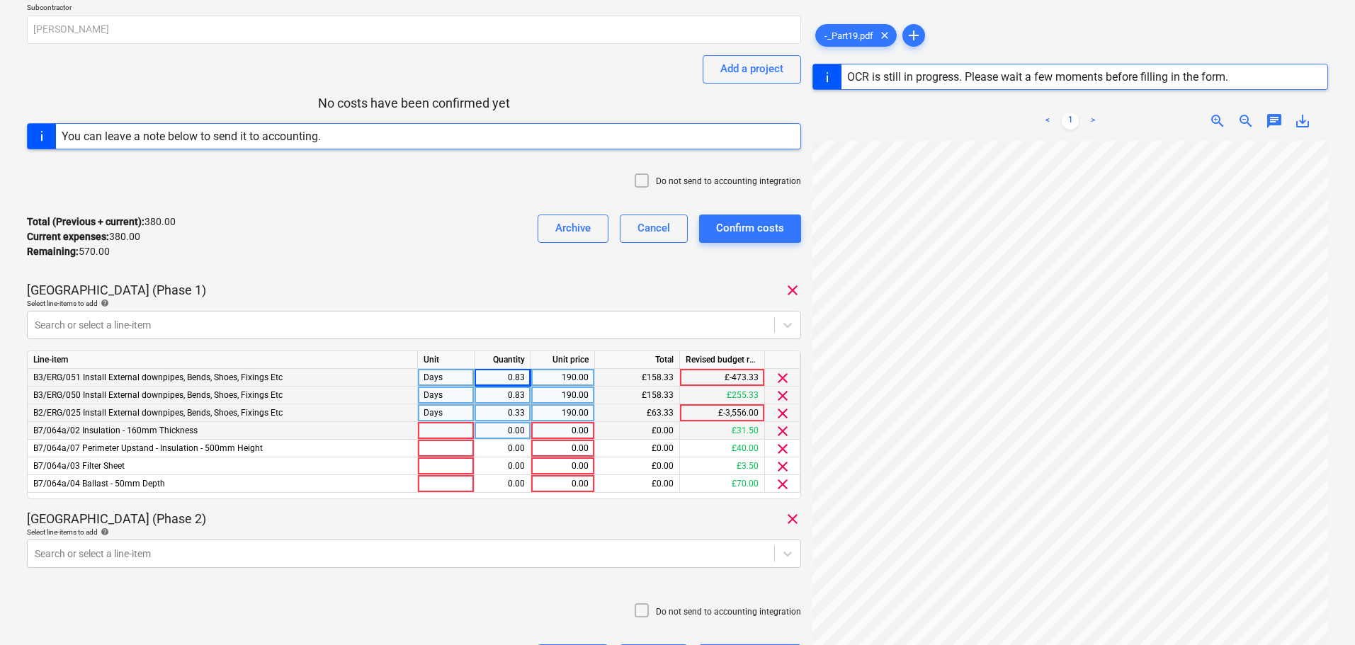
click at [429, 431] on div at bounding box center [446, 431] width 57 height 18
type input "Price"
type input "31.5"
click at [441, 445] on div at bounding box center [446, 449] width 57 height 18
type input "Price"
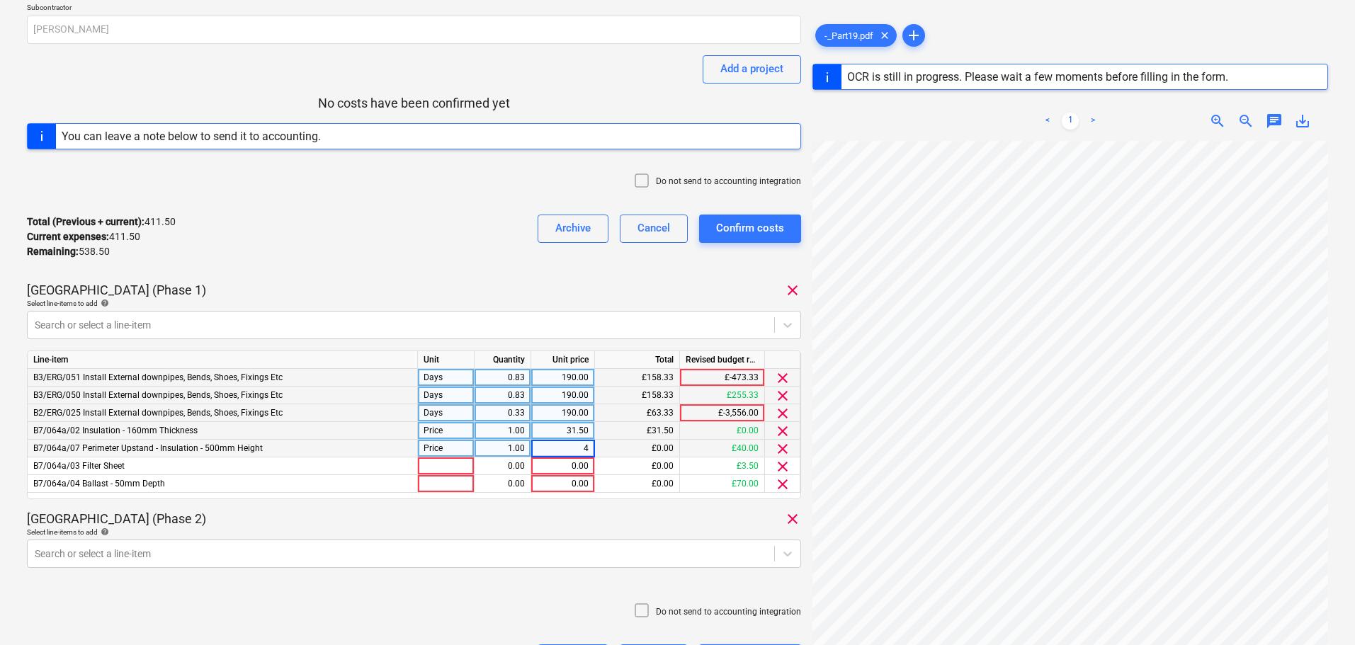
type input "40"
click at [412, 270] on div "Total (Previous + current) : 411.50 Current expenses : 411.50 Remaining : 538.5…" at bounding box center [414, 236] width 774 height 67
click at [460, 458] on div at bounding box center [446, 467] width 57 height 18
click at [453, 456] on div "Price" at bounding box center [446, 449] width 57 height 18
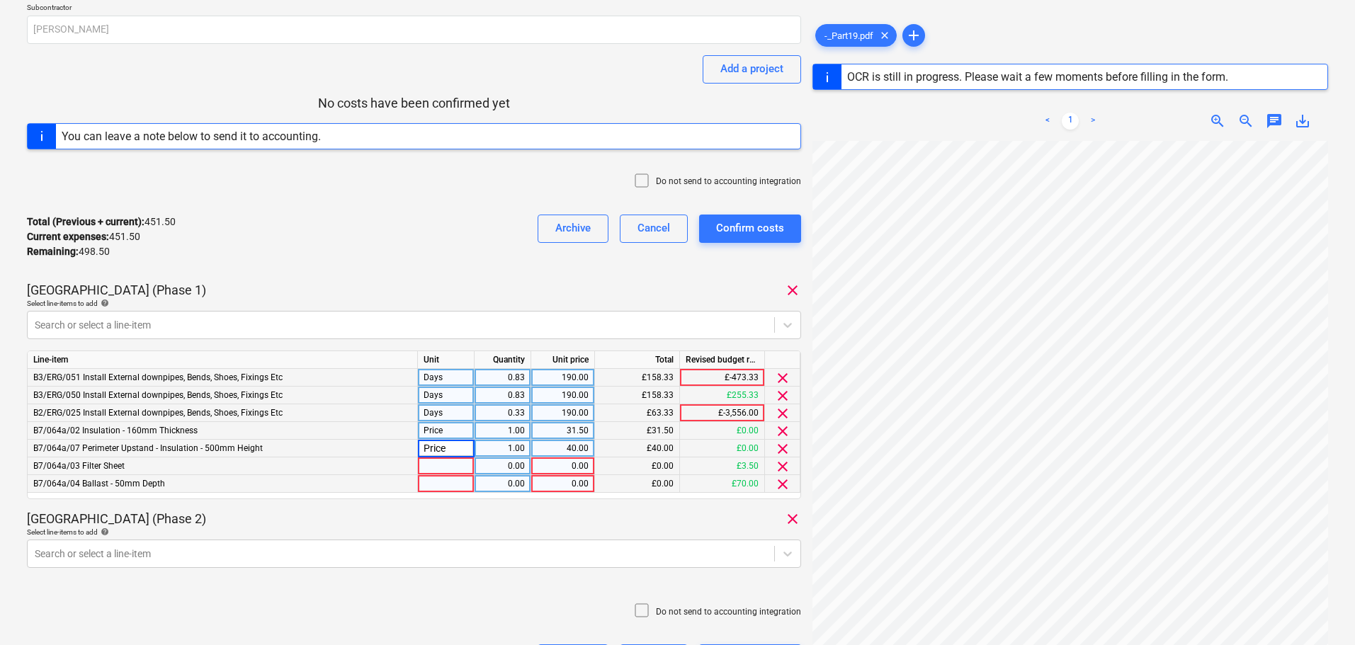
drag, startPoint x: 448, startPoint y: 465, endPoint x: 448, endPoint y: 479, distance: 13.5
click at [448, 466] on div at bounding box center [446, 467] width 57 height 18
click at [448, 479] on div at bounding box center [446, 484] width 57 height 18
click at [498, 460] on div "0.00" at bounding box center [502, 467] width 45 height 18
click at [509, 481] on div "0.00" at bounding box center [502, 484] width 45 height 18
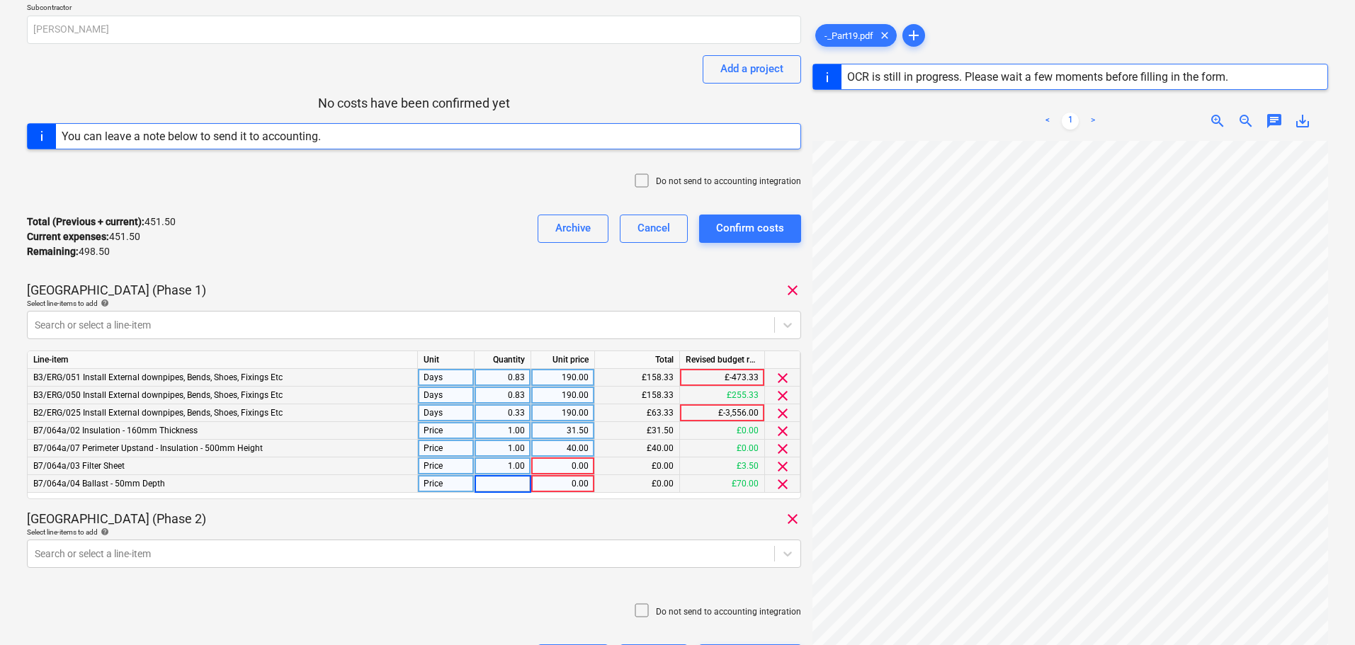
type input "1"
click at [568, 456] on div "40.00" at bounding box center [563, 449] width 52 height 18
click at [570, 468] on div "0.00" at bounding box center [563, 467] width 52 height 18
type input "3.5"
click at [549, 481] on div "0.00" at bounding box center [563, 484] width 52 height 18
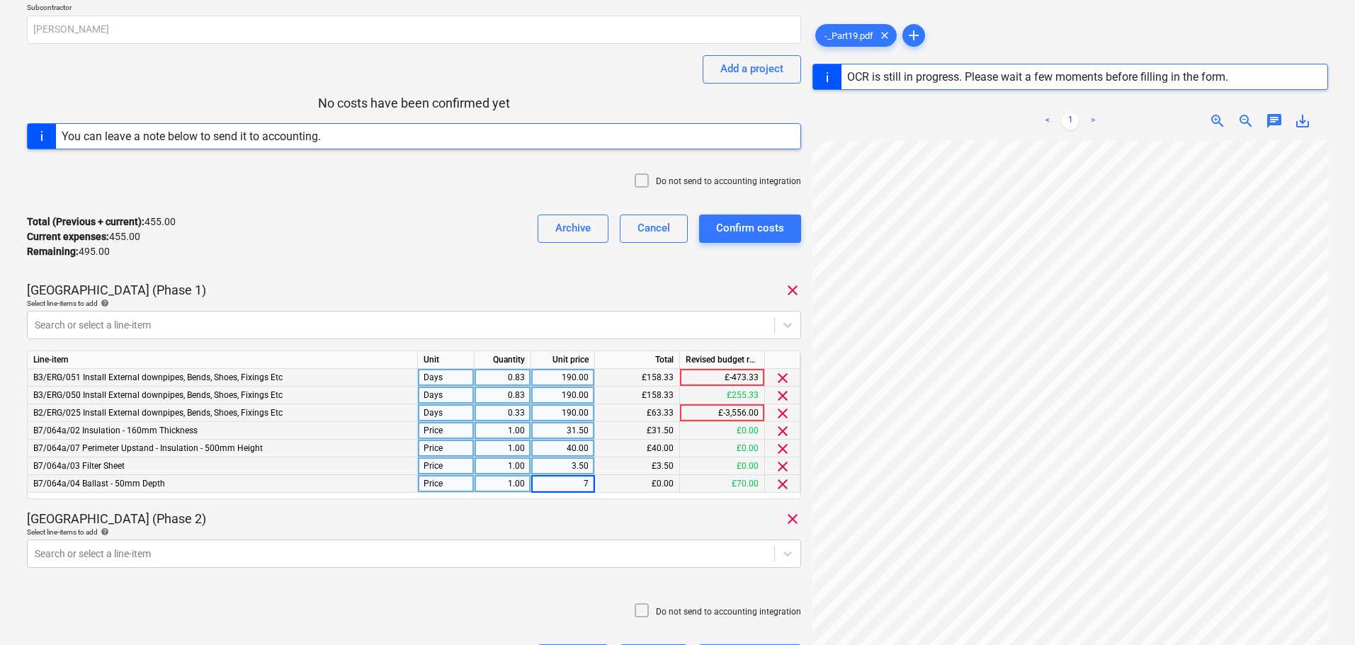
type input "70"
click at [496, 290] on div "[GEOGRAPHIC_DATA] (Phase 1) clear" at bounding box center [414, 290] width 774 height 17
click at [478, 321] on div at bounding box center [401, 325] width 733 height 14
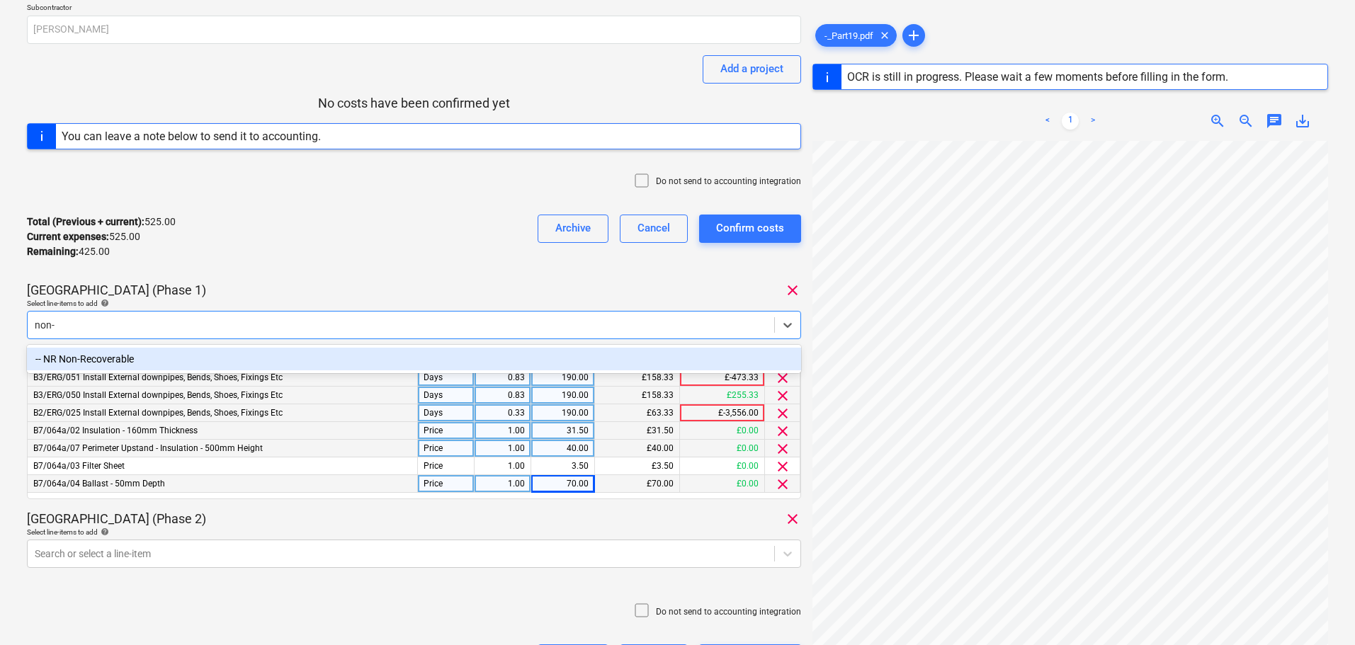
type input "non-r"
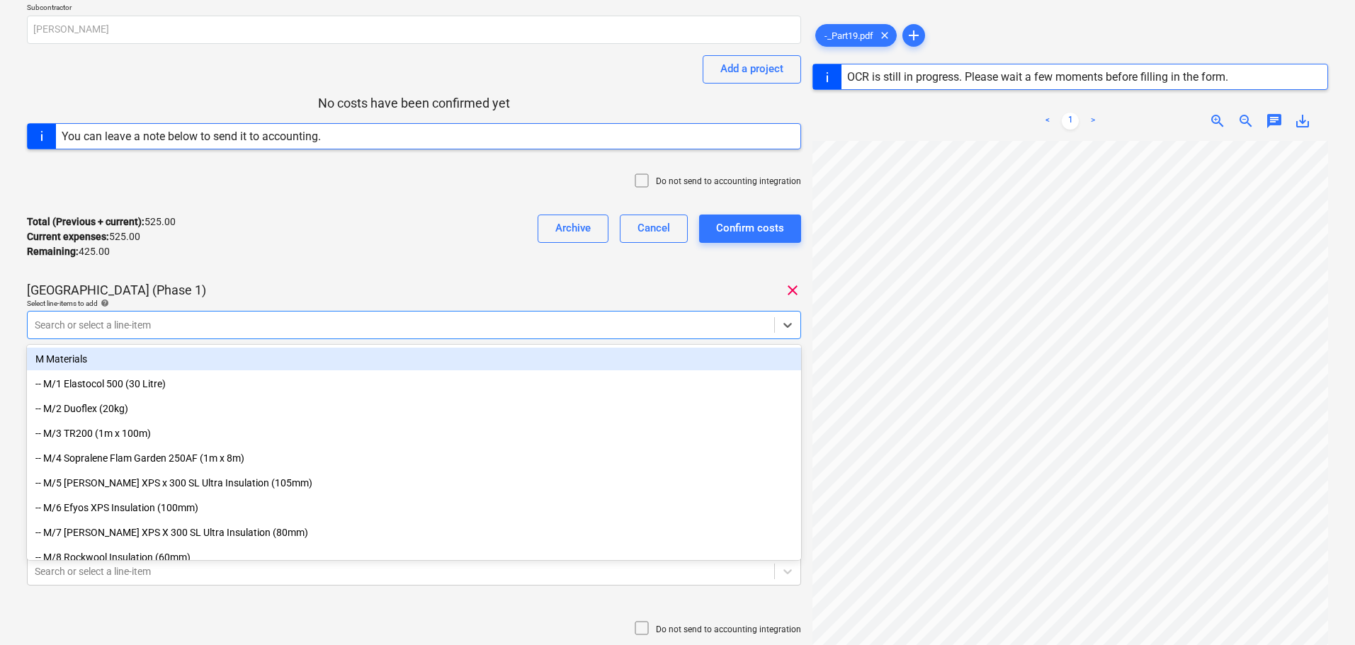
click at [452, 290] on div "[GEOGRAPHIC_DATA] (Phase 1) clear" at bounding box center [414, 290] width 774 height 17
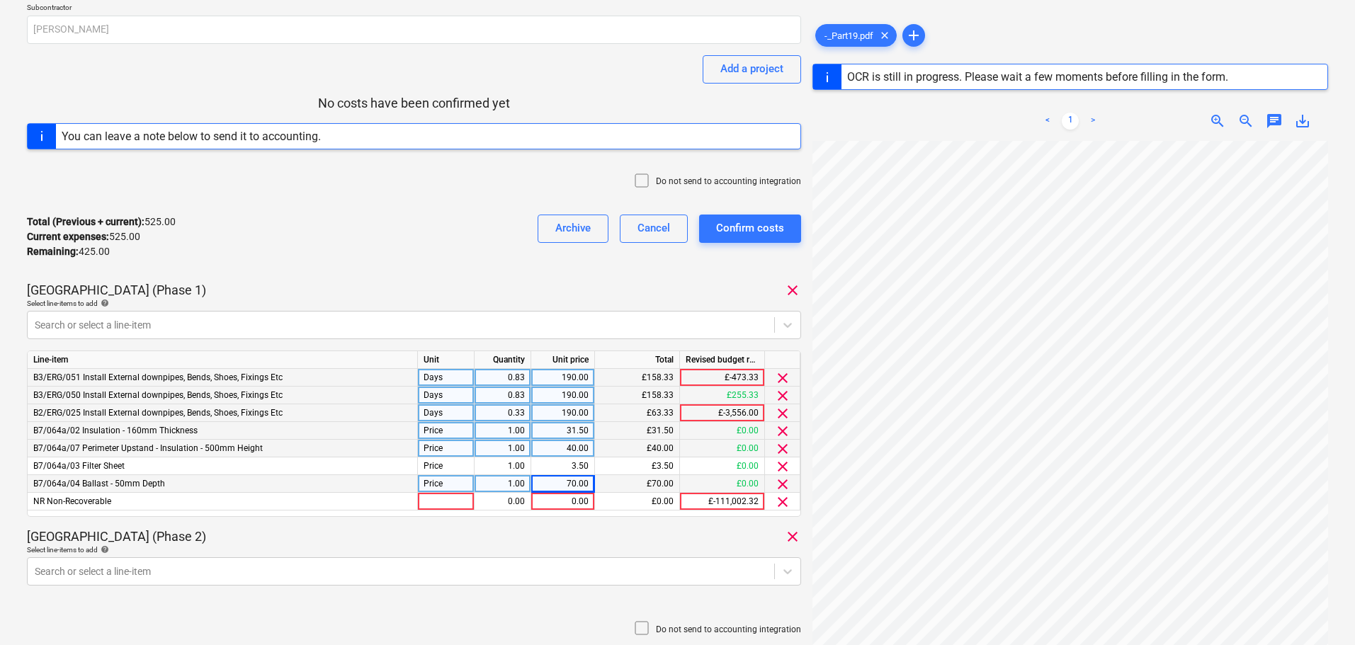
click at [445, 414] on div "Days" at bounding box center [446, 414] width 57 height 18
click at [456, 504] on div at bounding box center [446, 502] width 57 height 18
type input "Days"
click at [501, 505] on div "0.00" at bounding box center [502, 502] width 45 height 18
click at [506, 449] on div "1.00" at bounding box center [502, 449] width 45 height 18
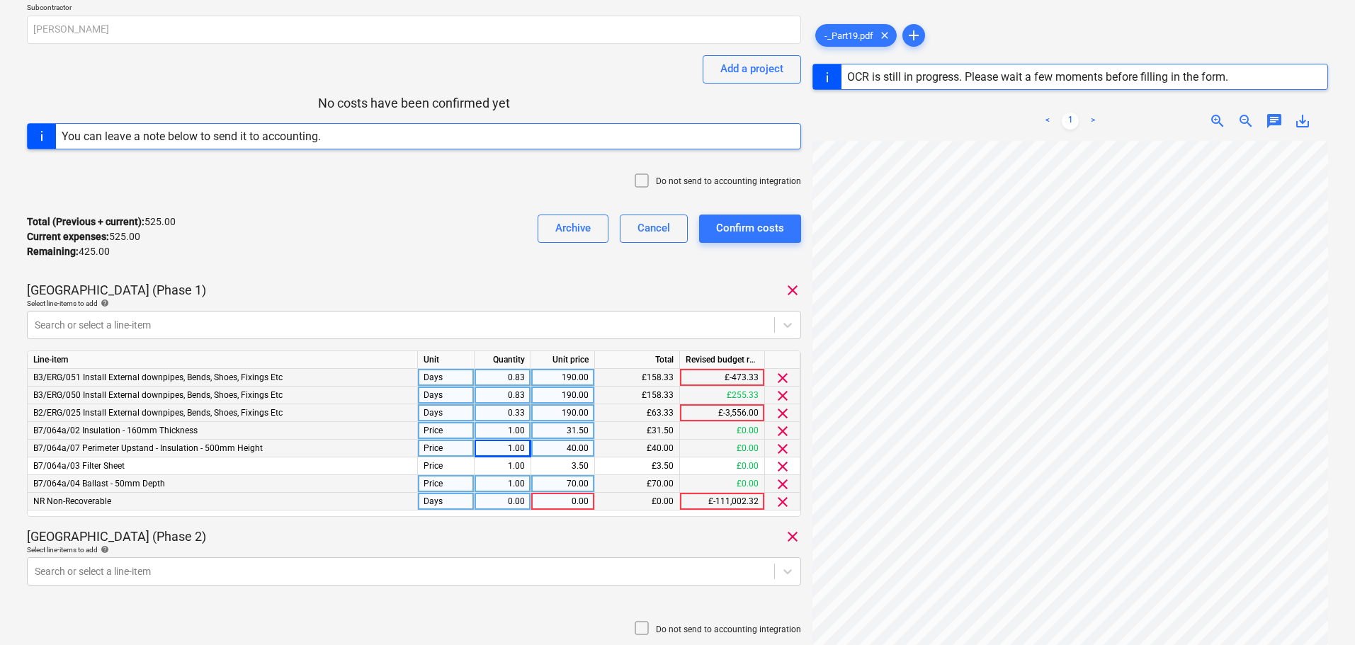
click at [564, 446] on div "40.00" at bounding box center [563, 449] width 52 height 18
type input "65"
click at [554, 483] on div "70.00" at bounding box center [563, 484] width 52 height 18
type input "95"
click at [393, 272] on div "[PERSON_NAME] - Inv W/E [DATE] Consolidated invoice total amount 950.00 Subcont…" at bounding box center [414, 314] width 774 height 807
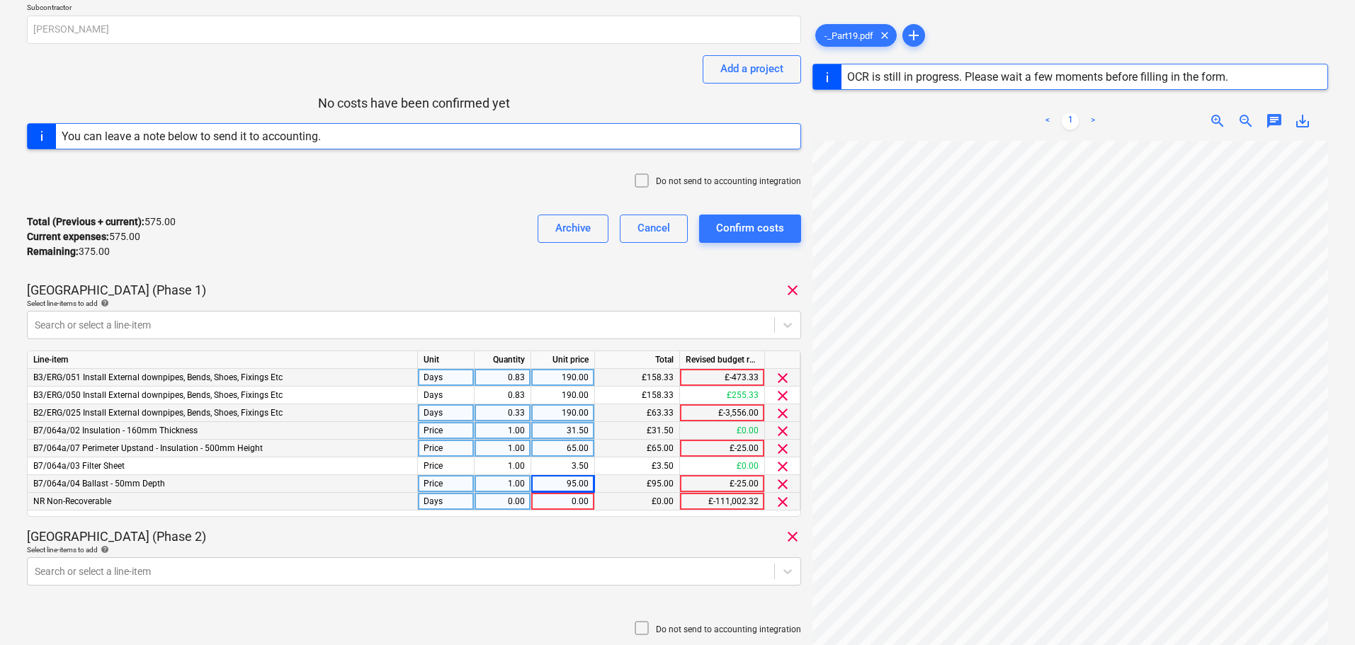
click at [407, 246] on div "Total (Previous + current) : 575.00 Current expenses : 575.00 Remaining : 375.0…" at bounding box center [414, 236] width 774 height 67
drag, startPoint x: 408, startPoint y: 232, endPoint x: 409, endPoint y: 219, distance: 12.8
click at [409, 256] on div "Total (Previous + current) : 575.00 Current expenses : 575.00 Remaining : 375.0…" at bounding box center [414, 236] width 774 height 67
click at [410, 210] on div "Total (Previous + current) : 575.00 Current expenses : 575.00 Remaining : 375.0…" at bounding box center [414, 236] width 774 height 67
click at [779, 503] on span "clear" at bounding box center [782, 502] width 17 height 17
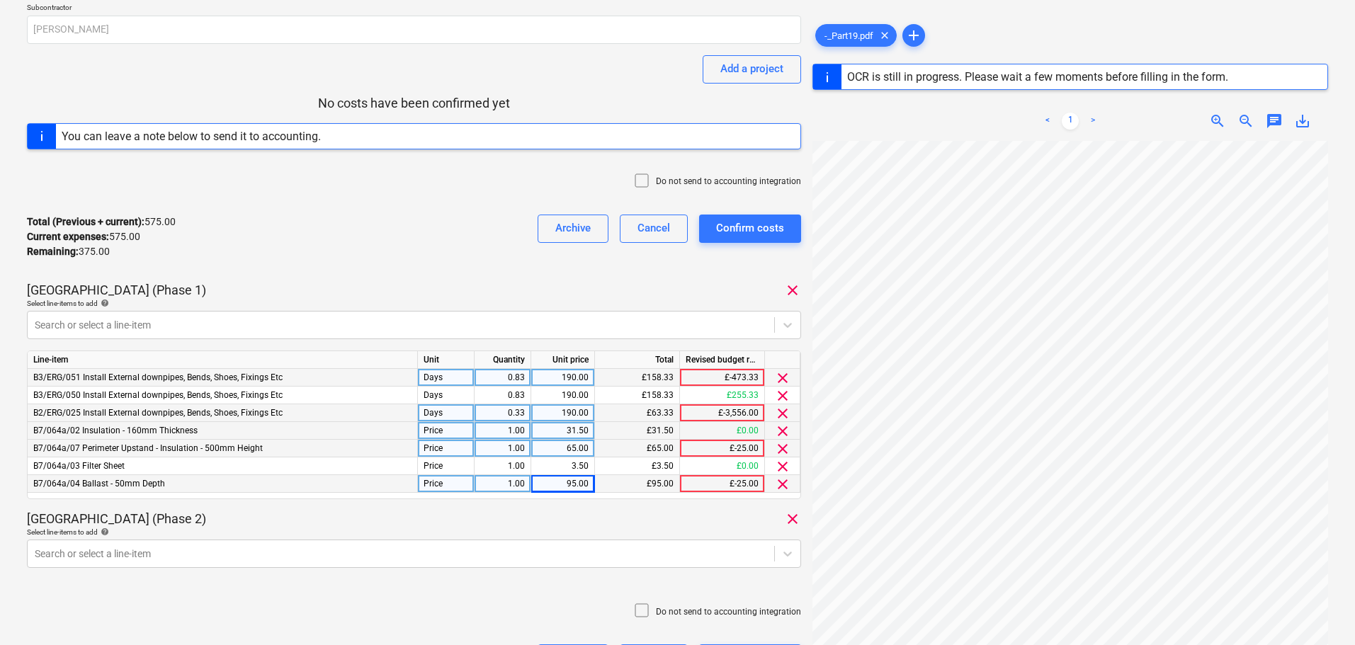
click at [292, 236] on div "Total (Previous + current) : 575.00 Current expenses : 575.00 Remaining : 375.0…" at bounding box center [414, 236] width 774 height 67
click at [237, 327] on div at bounding box center [401, 325] width 733 height 14
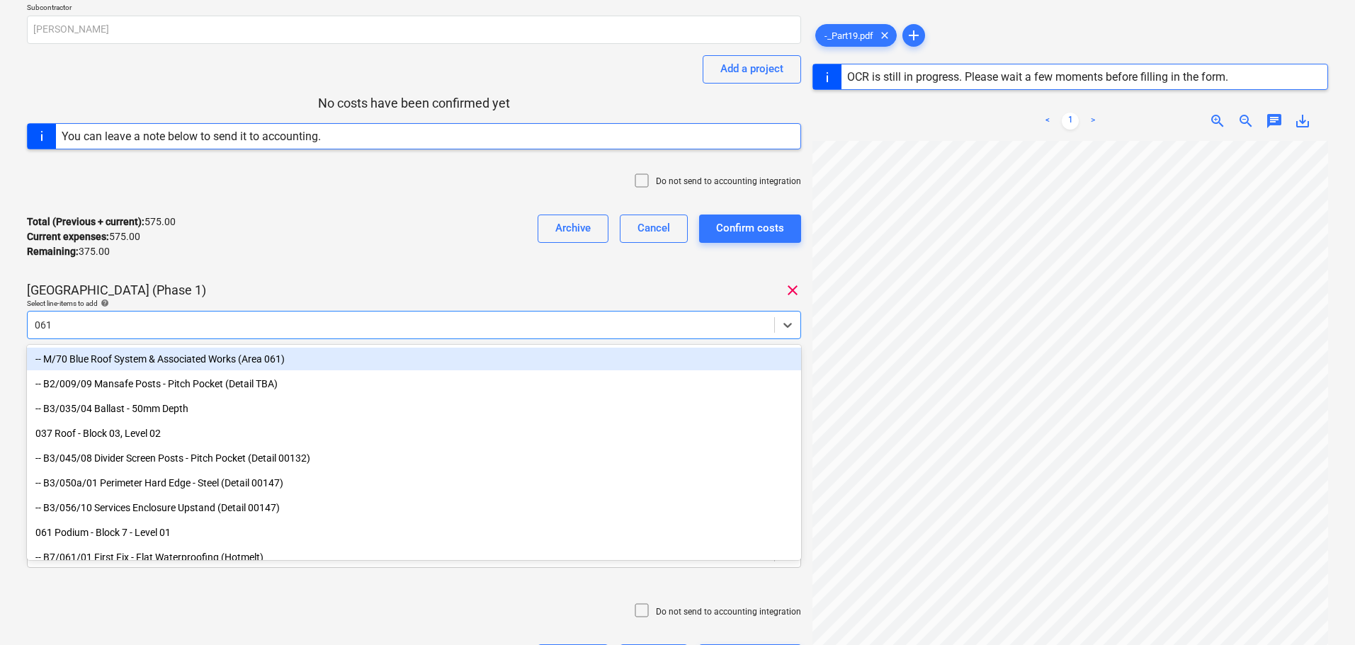
type input "061/"
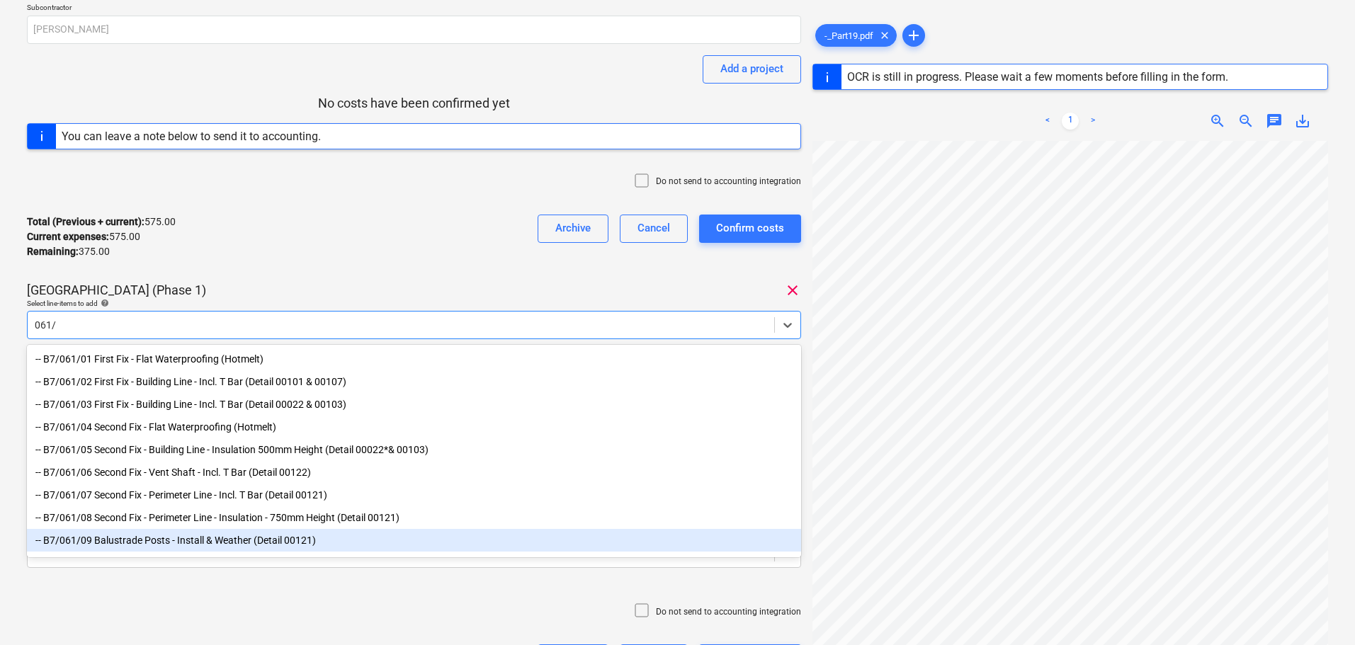
click at [186, 551] on div "-- B7/061/09 Balustrade Posts - Install & Weather (Detail 00121)" at bounding box center [414, 540] width 774 height 23
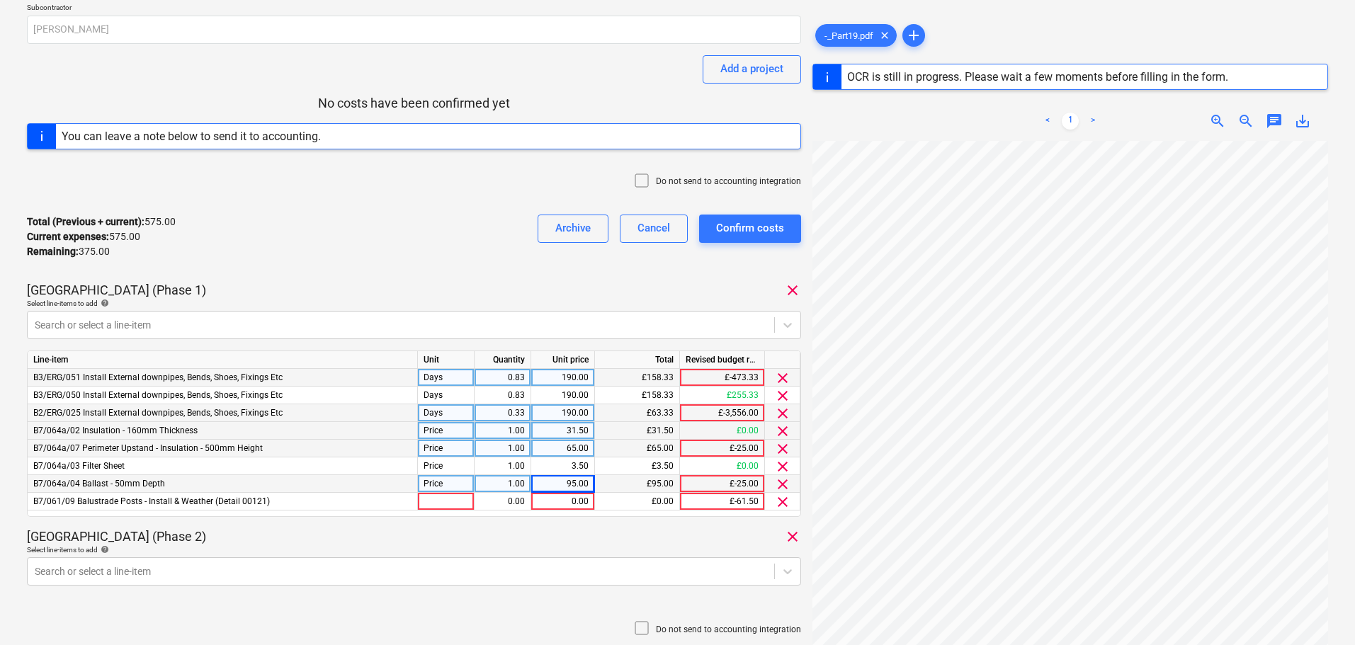
click at [361, 269] on div "Total (Previous + current) : 575.00 Current expenses : 575.00 Remaining : 375.0…" at bounding box center [414, 236] width 774 height 67
click at [438, 497] on div at bounding box center [446, 502] width 57 height 18
type input "Days"
type input "190"
click at [413, 293] on div "[GEOGRAPHIC_DATA] (Phase 1) clear" at bounding box center [414, 290] width 774 height 17
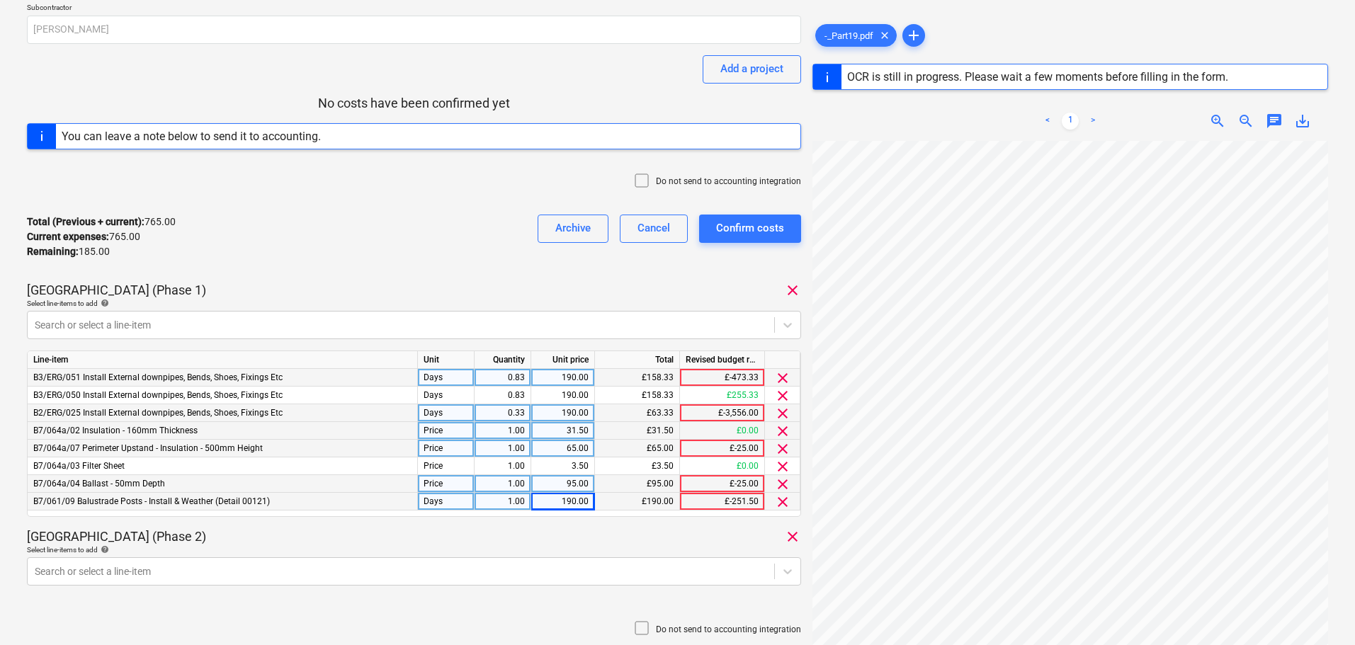
click at [640, 185] on icon at bounding box center [641, 180] width 17 height 17
click at [475, 221] on div "Total (Previous + current) : 765.00 Current expenses : 765.00 Remaining : 185.0…" at bounding box center [414, 236] width 774 height 67
click at [558, 479] on div "95.00" at bounding box center [563, 484] width 52 height 18
type input "85"
click at [422, 253] on div "Total (Previous + current) : 765.00 Current expenses : 765.00 Remaining : 185.0…" at bounding box center [414, 236] width 774 height 67
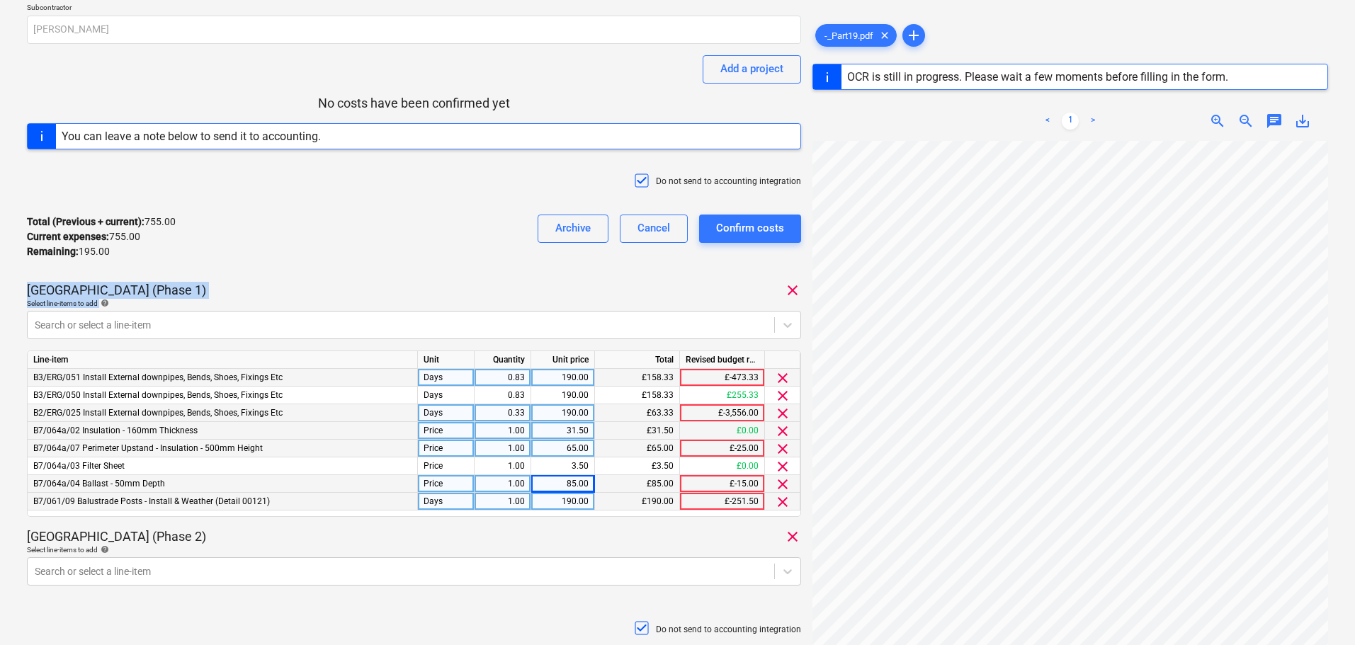
drag, startPoint x: 417, startPoint y: 220, endPoint x: 417, endPoint y: 300, distance: 80.1
click at [417, 300] on div "[PERSON_NAME] - Inv W/E [DATE] Consolidated invoice total amount 950.00 Subcont…" at bounding box center [414, 314] width 774 height 807
click at [417, 228] on div "Total (Previous + current) : 755.00 Current expenses : 755.00 Remaining : 195.0…" at bounding box center [414, 236] width 774 height 67
drag, startPoint x: 416, startPoint y: 179, endPoint x: 403, endPoint y: 278, distance: 100.7
click at [403, 278] on div "[PERSON_NAME] - Inv W/E [DATE] Consolidated invoice total amount 950.00 Subcont…" at bounding box center [414, 314] width 774 height 807
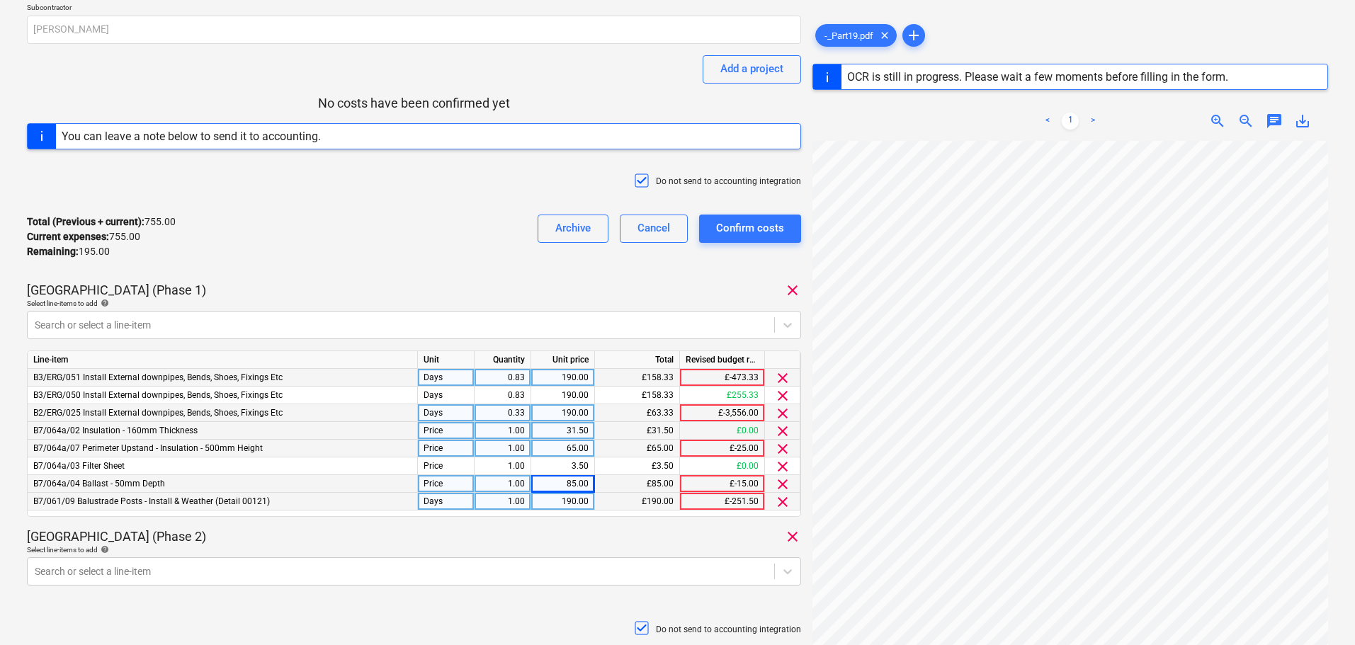
click at [393, 214] on div "Total (Previous + current) : 755.00 Current expenses : 755.00 Remaining : 195.0…" at bounding box center [414, 236] width 774 height 67
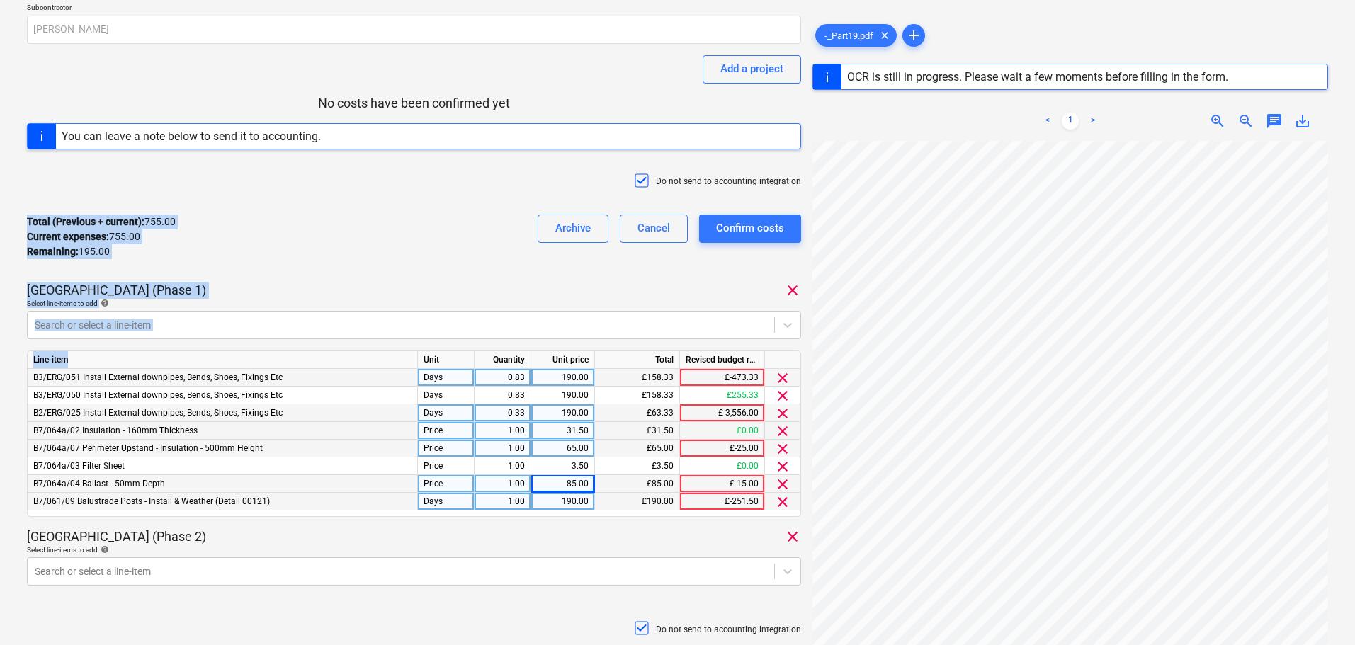
drag, startPoint x: 391, startPoint y: 176, endPoint x: 423, endPoint y: 366, distance: 192.5
click at [422, 363] on div "[PERSON_NAME] - Inv W/E [DATE] Consolidated invoice total amount 950.00 Subcont…" at bounding box center [414, 314] width 774 height 807
click at [429, 231] on div "Total (Previous + current) : 755.00 Current expenses : 755.00 Remaining : 195.0…" at bounding box center [414, 236] width 774 height 67
drag, startPoint x: 426, startPoint y: 215, endPoint x: 430, endPoint y: 337, distance: 121.2
click at [427, 344] on div "[PERSON_NAME] - Inv W/E [DATE] Consolidated invoice total amount 950.00 Subcont…" at bounding box center [414, 314] width 774 height 807
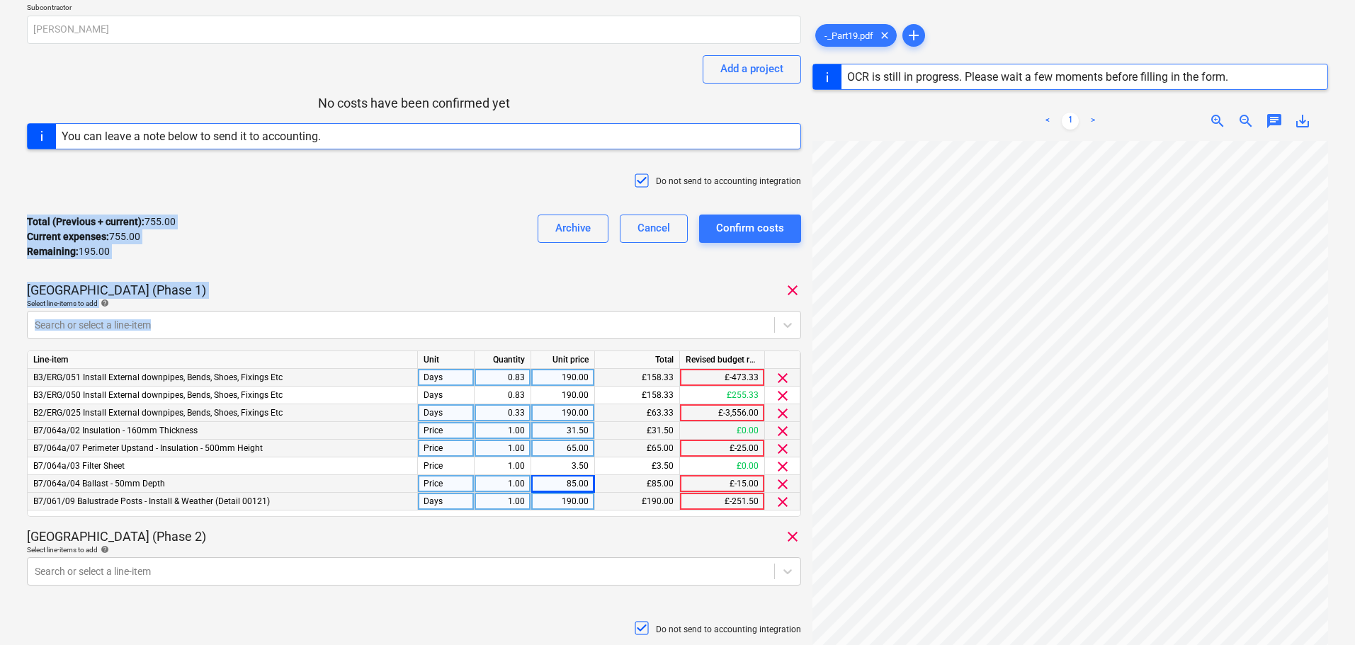
click at [436, 213] on div "Total (Previous + current) : 755.00 Current expenses : 755.00 Remaining : 195.0…" at bounding box center [414, 236] width 774 height 67
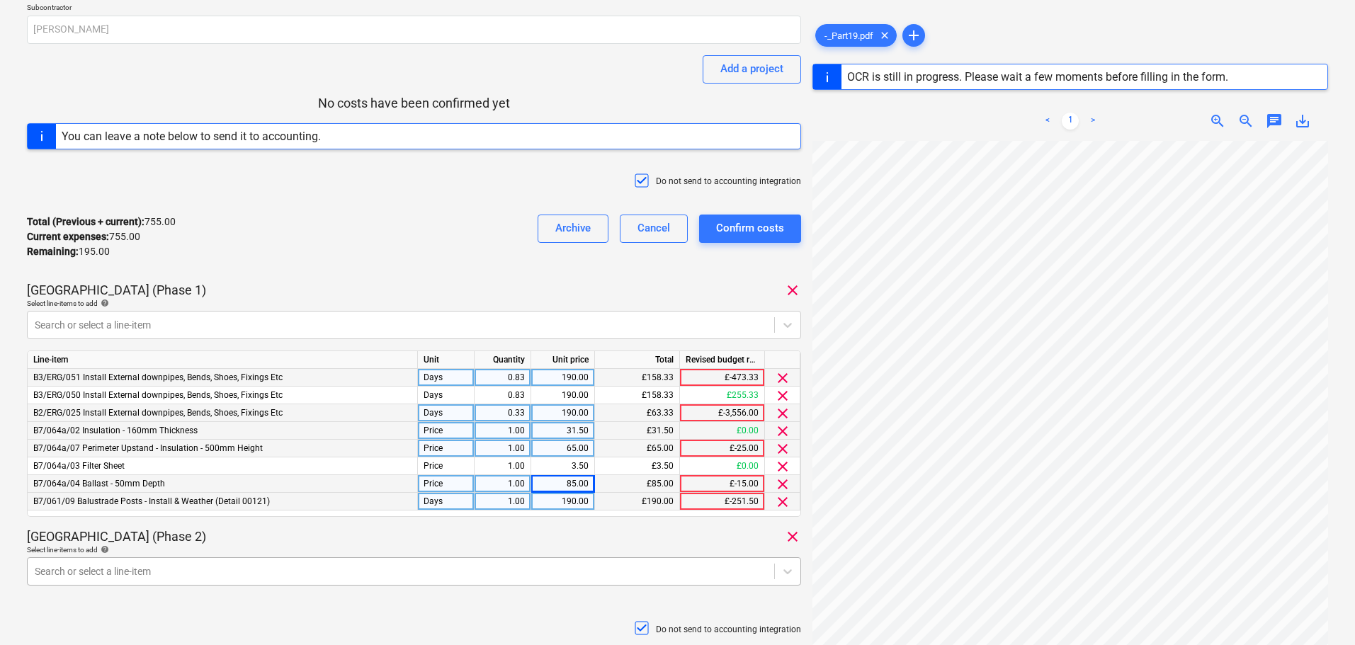
click at [302, 504] on body "Projects Contacts Company Consolidated Invoices 1 Inbox format_size keyboard_ar…" at bounding box center [677, 180] width 1355 height 645
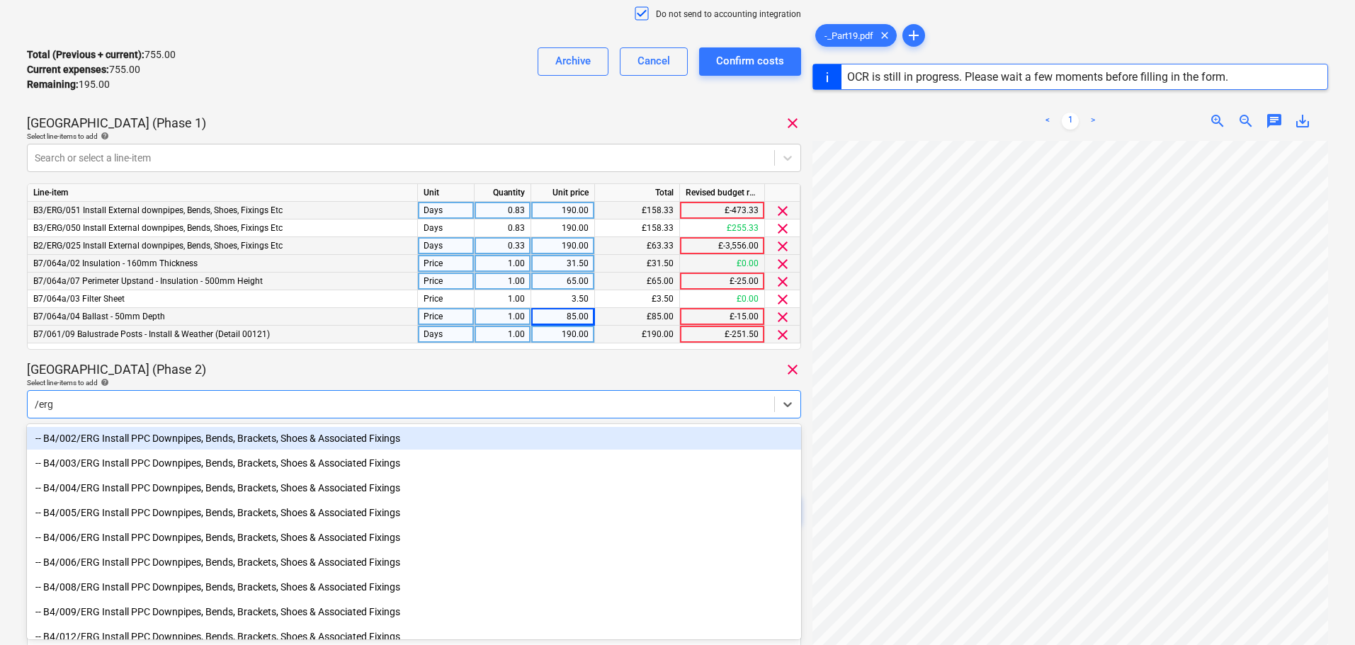
type input "/erg"
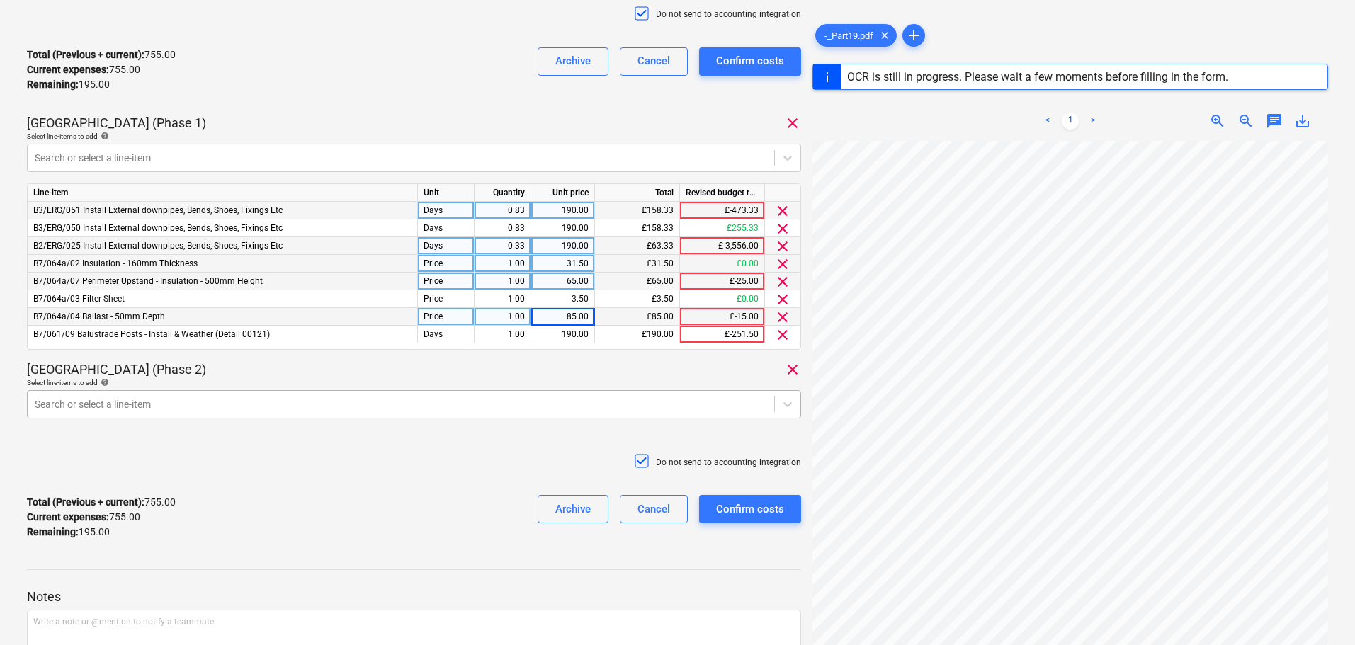
click at [134, 412] on div at bounding box center [401, 404] width 733 height 14
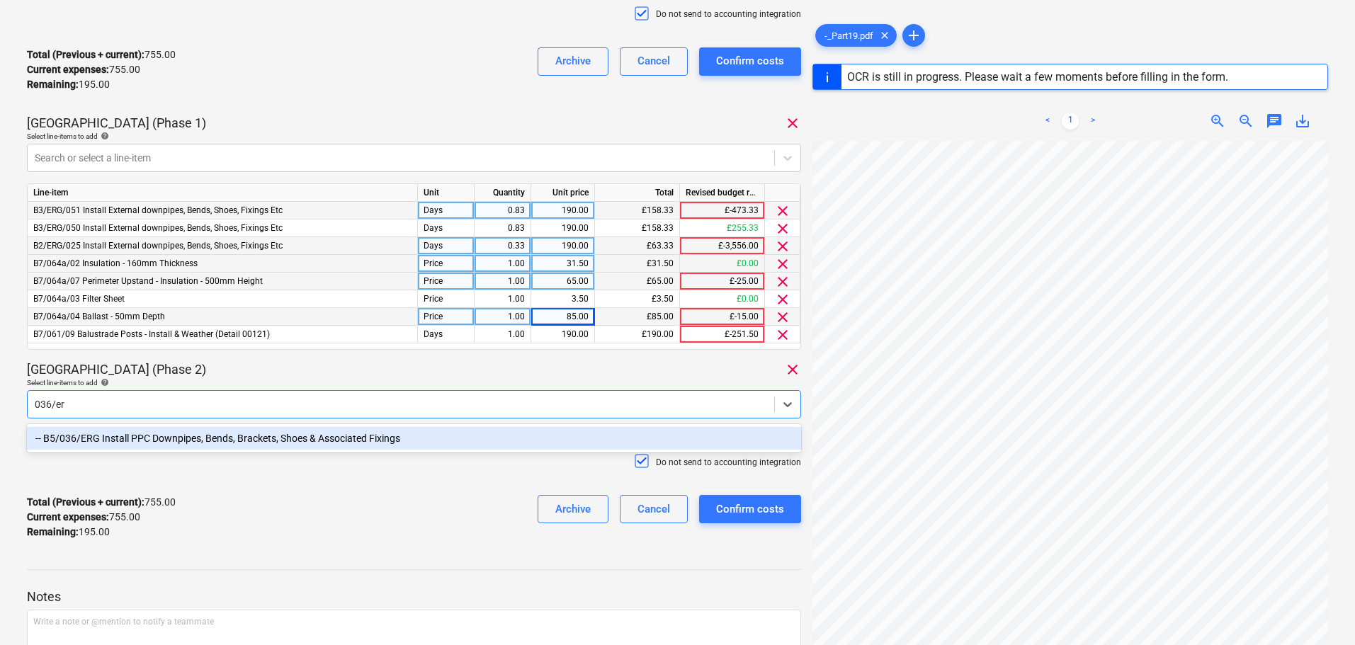
type input "036/erg"
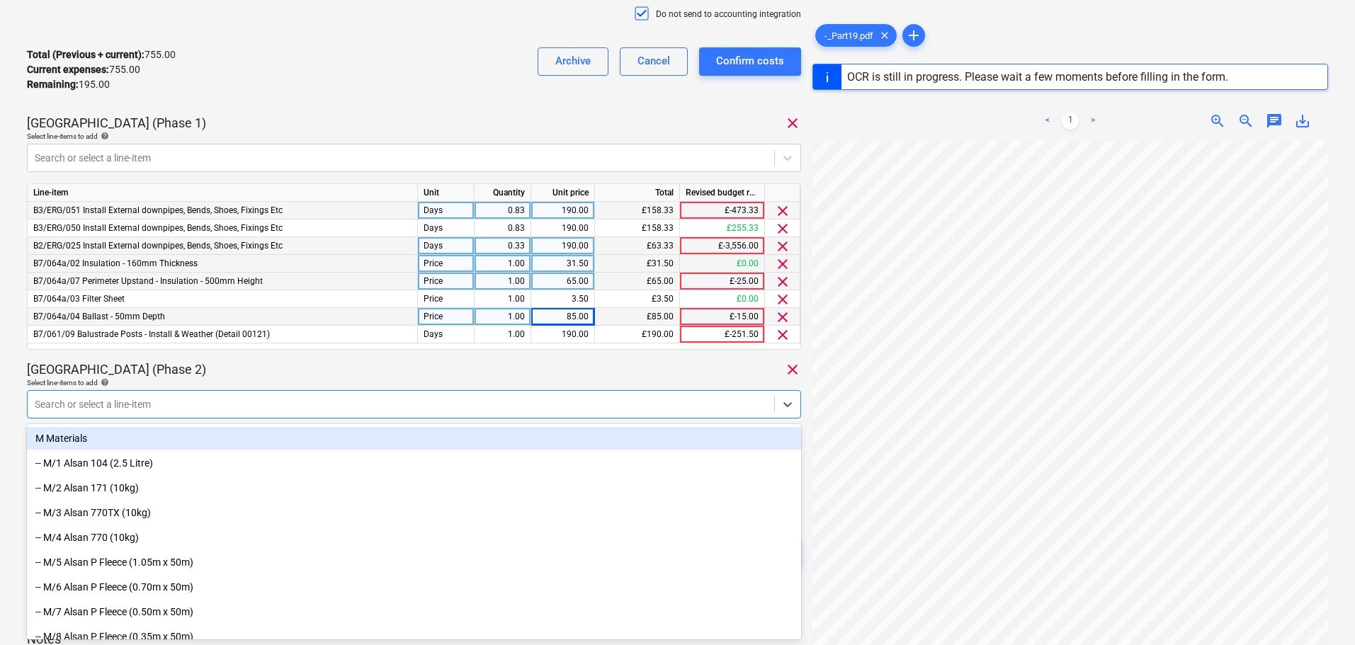
click at [177, 369] on p "[GEOGRAPHIC_DATA] (Phase 2)" at bounding box center [116, 369] width 179 height 17
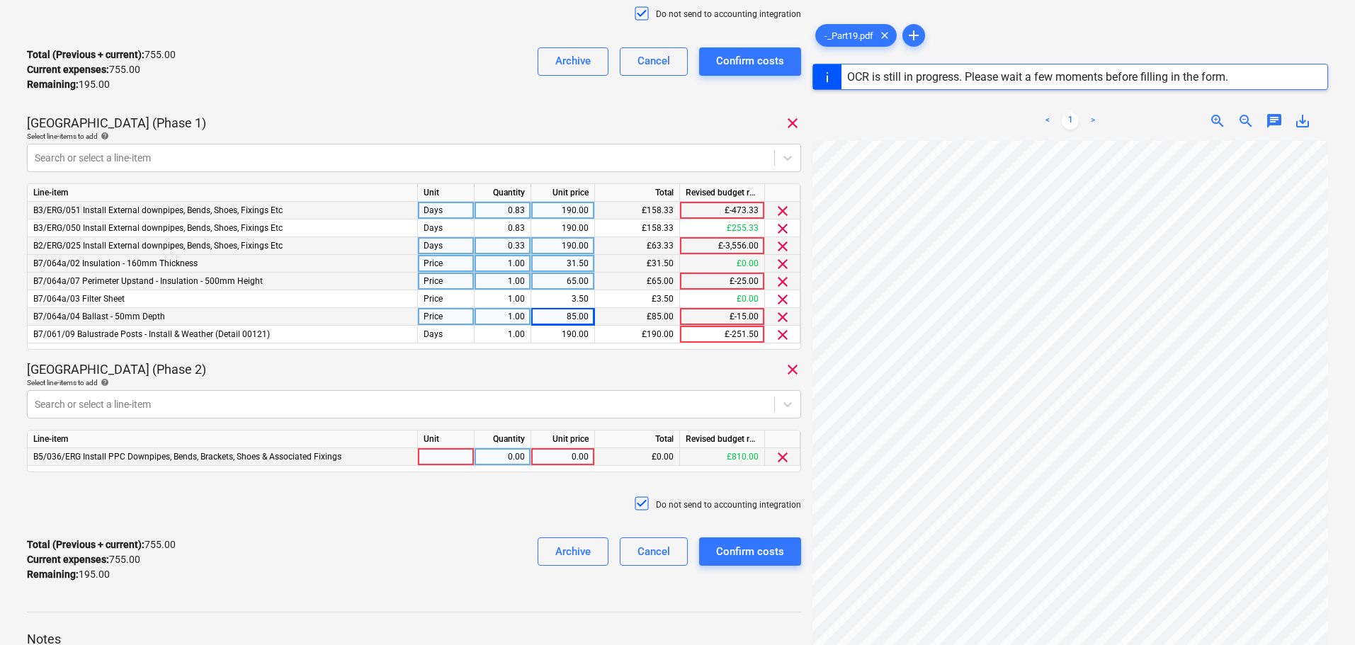
click at [446, 448] on div at bounding box center [446, 457] width 57 height 18
type input "Days"
type input "190"
click at [422, 536] on div "Total (Previous + current) : 755.00 Current expenses : 755.00 Remaining : 195.0…" at bounding box center [414, 559] width 774 height 67
click at [473, 80] on div "Total (Previous + current) : 945.00 Current expenses : 945.00 Remaining : 5.00 …" at bounding box center [414, 69] width 774 height 67
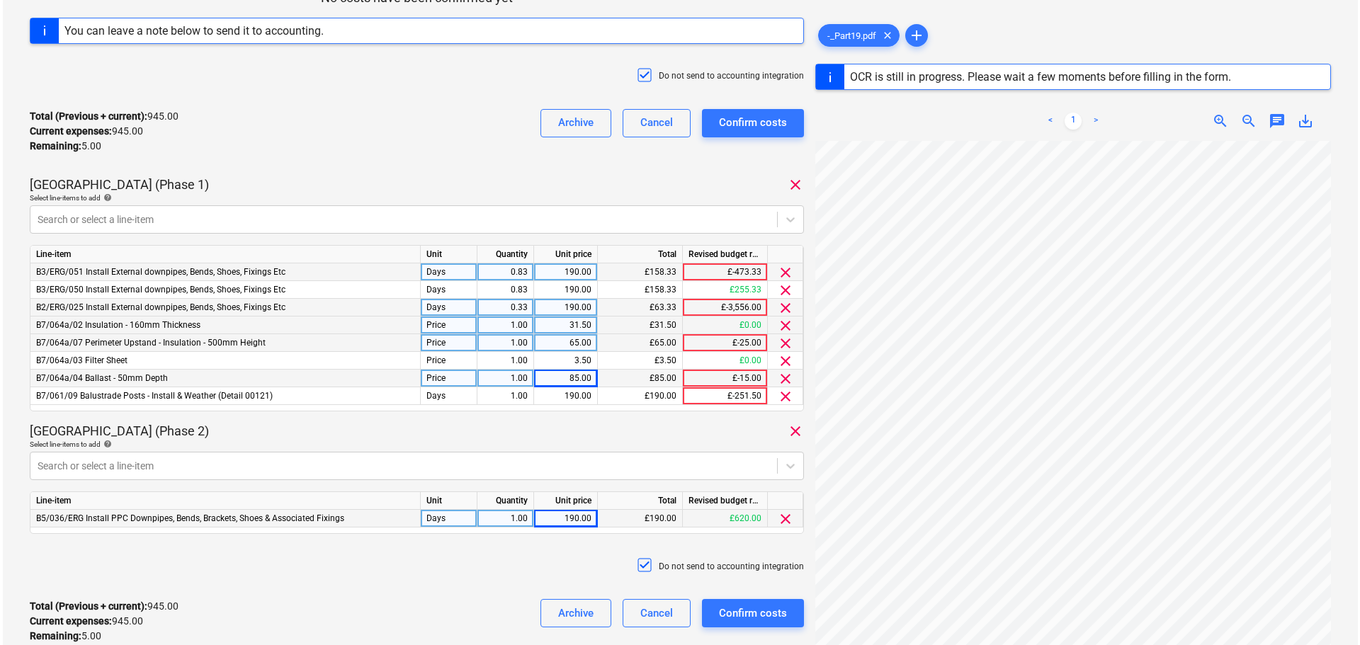
scroll to position [238, 0]
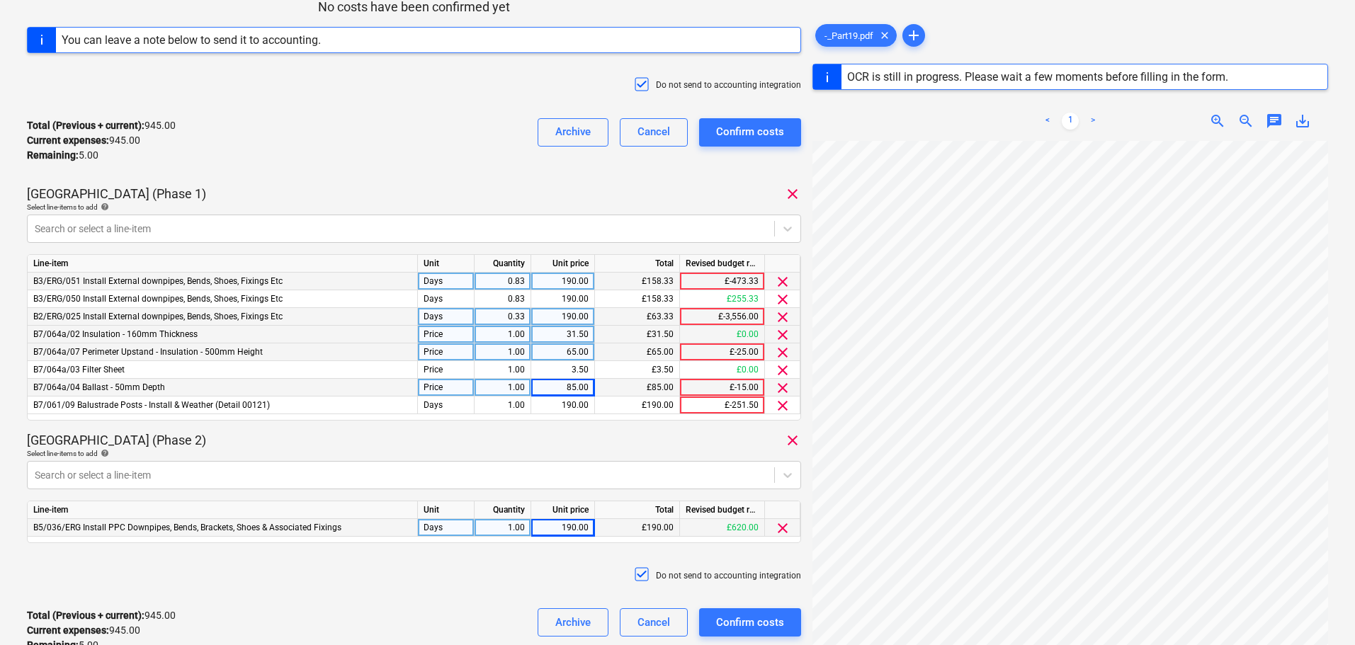
click at [554, 391] on div "85.00" at bounding box center [563, 388] width 52 height 18
type input "90"
click at [286, 198] on div "[GEOGRAPHIC_DATA] (Phase 1) clear" at bounding box center [414, 194] width 774 height 17
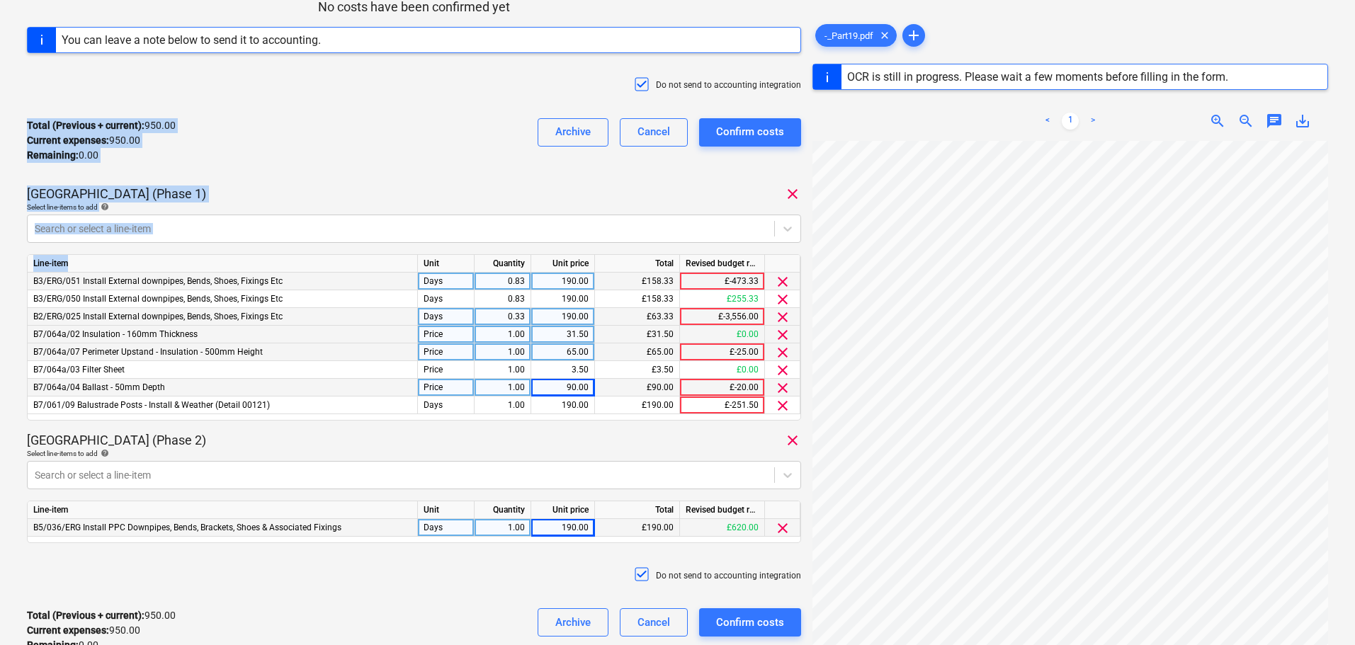
drag, startPoint x: 349, startPoint y: 77, endPoint x: 349, endPoint y: 154, distance: 77.2
click at [364, 280] on div "[PERSON_NAME] - Inv W/E [DATE] Consolidated invoice total amount 950.00 Subcont…" at bounding box center [414, 239] width 774 height 849
click at [340, 128] on div "Total (Previous + current) : 950.00 Current expenses : 950.00 Remaining : 0.00 …" at bounding box center [414, 140] width 774 height 67
drag, startPoint x: 346, startPoint y: 89, endPoint x: 331, endPoint y: 188, distance: 99.7
click at [340, 281] on div "[PERSON_NAME] - Inv W/E [DATE] Consolidated invoice total amount 950.00 Subcont…" at bounding box center [414, 239] width 774 height 849
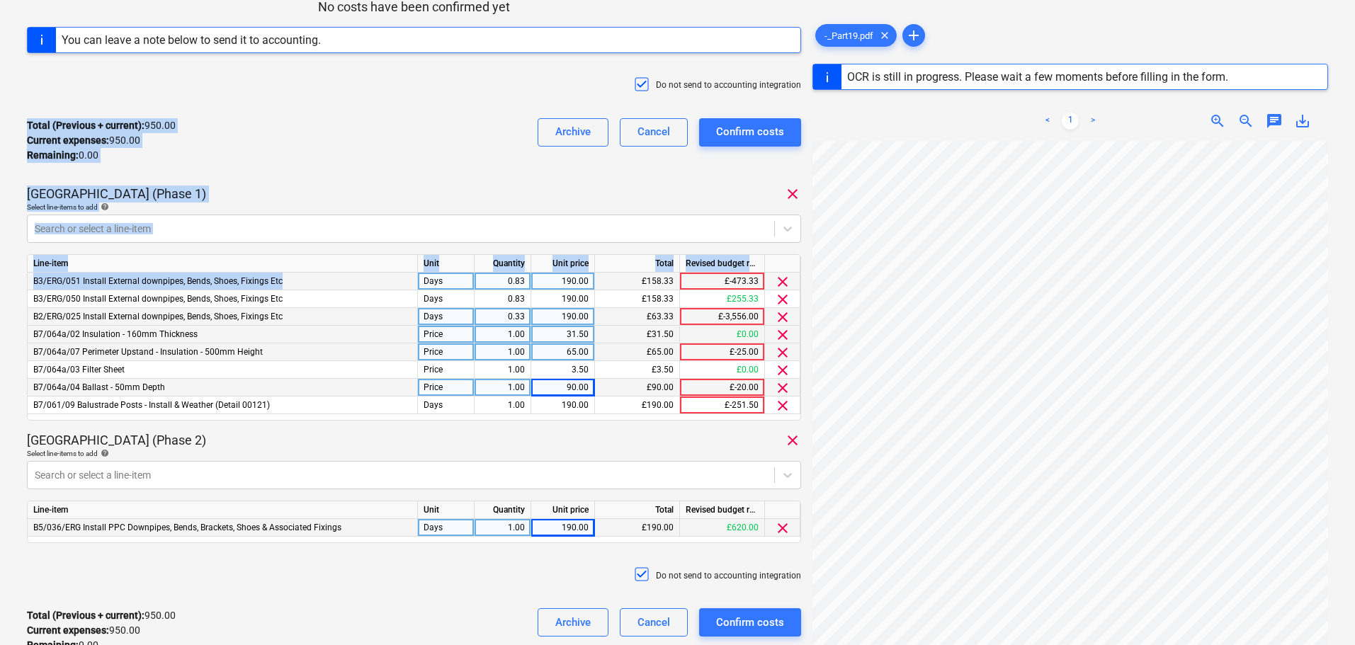
click at [329, 149] on div "Total (Previous + current) : 950.00 Current expenses : 950.00 Remaining : 0.00 …" at bounding box center [414, 140] width 774 height 67
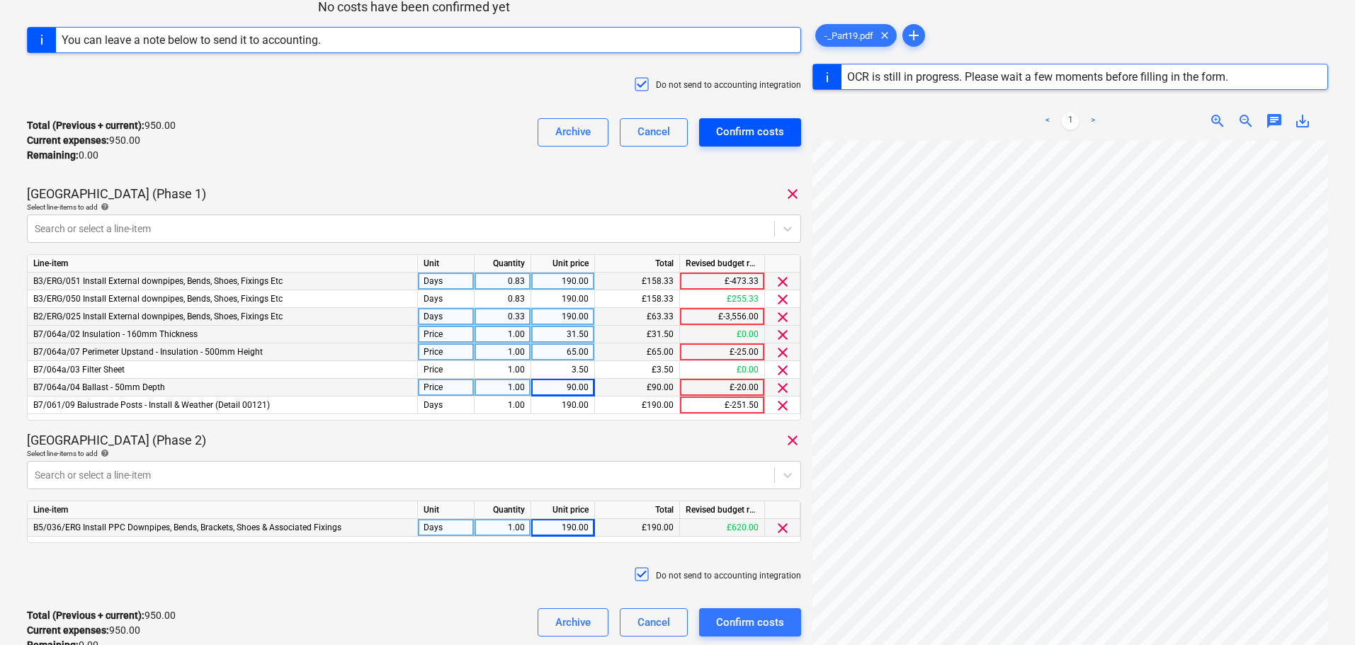
click at [737, 135] on div "Confirm costs" at bounding box center [750, 132] width 68 height 18
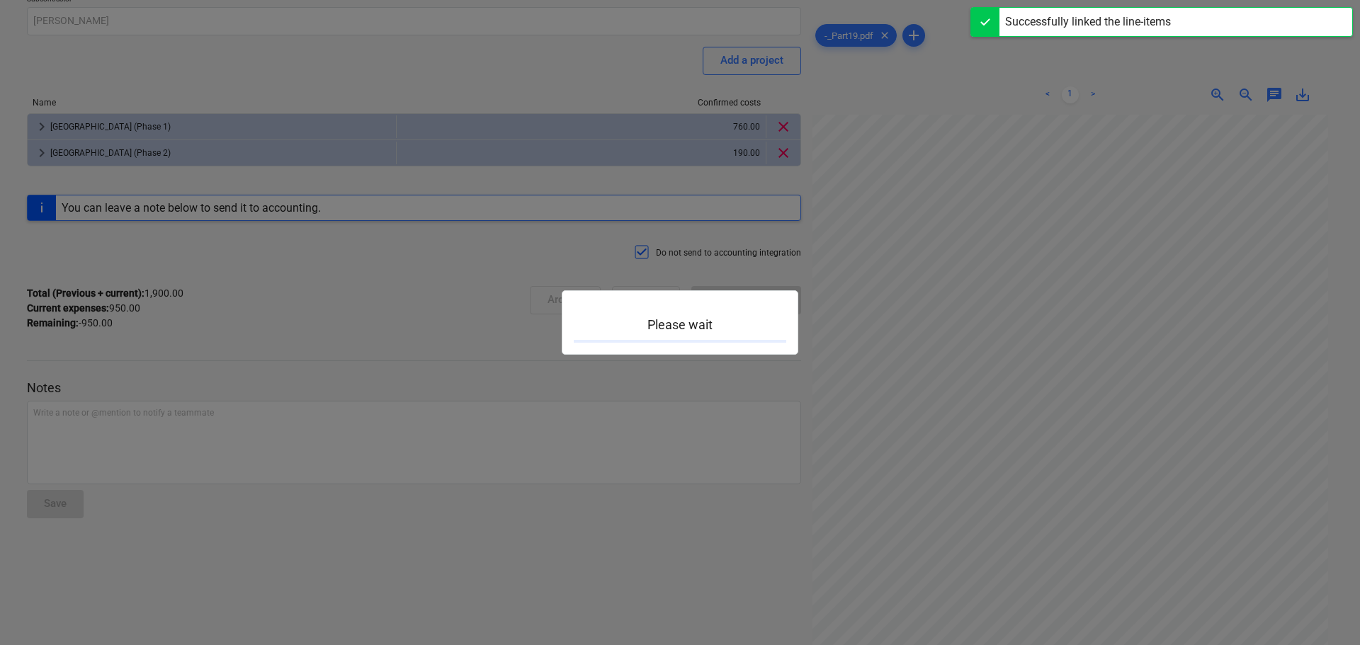
scroll to position [124, 0]
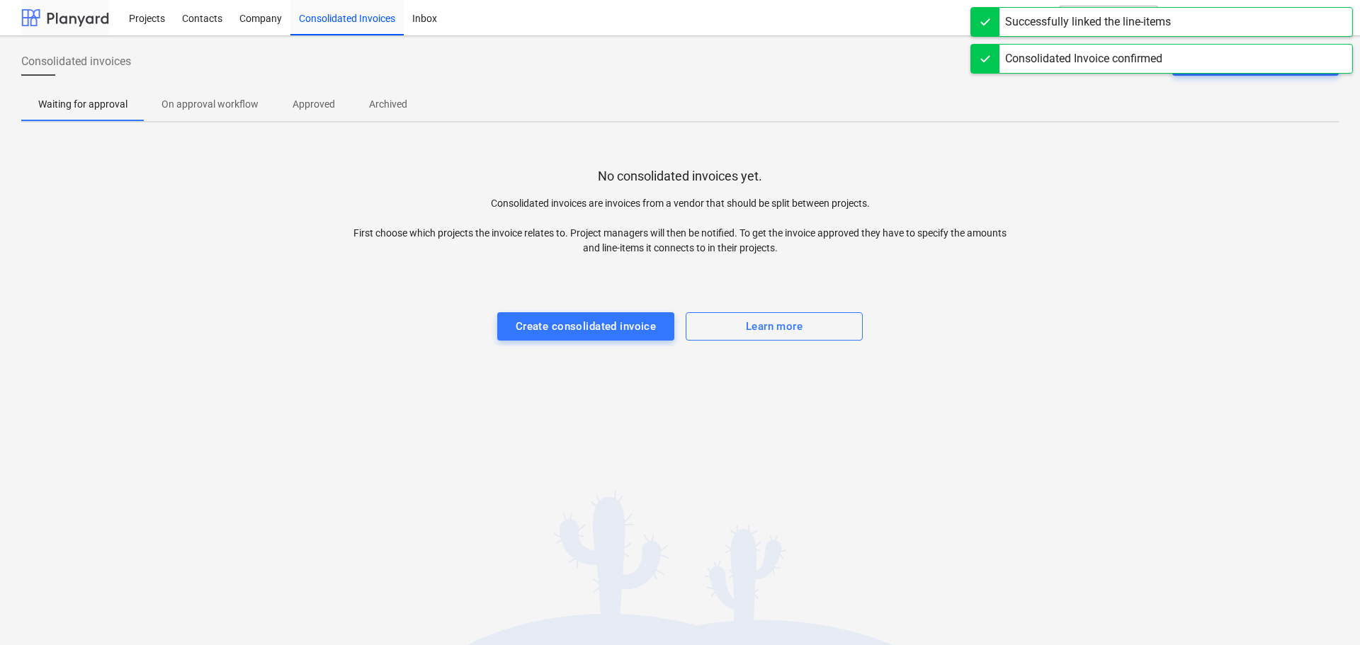
click at [77, 14] on div at bounding box center [65, 17] width 88 height 35
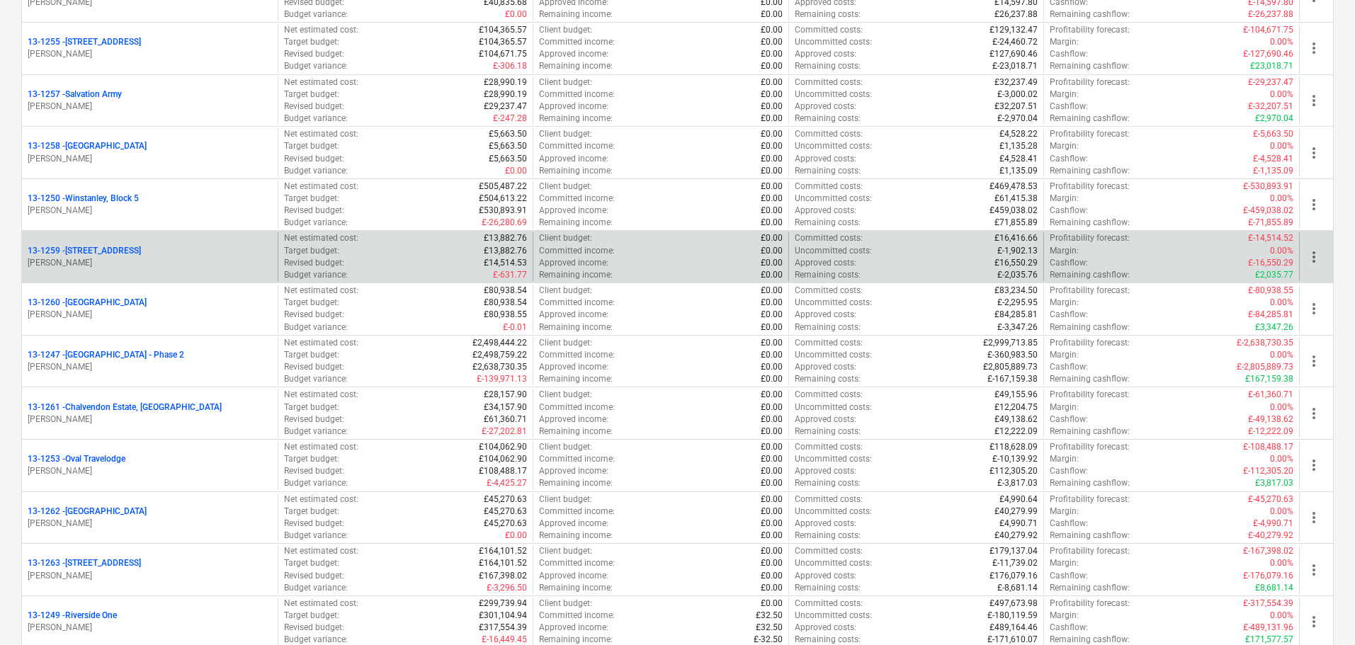
scroll to position [1134, 0]
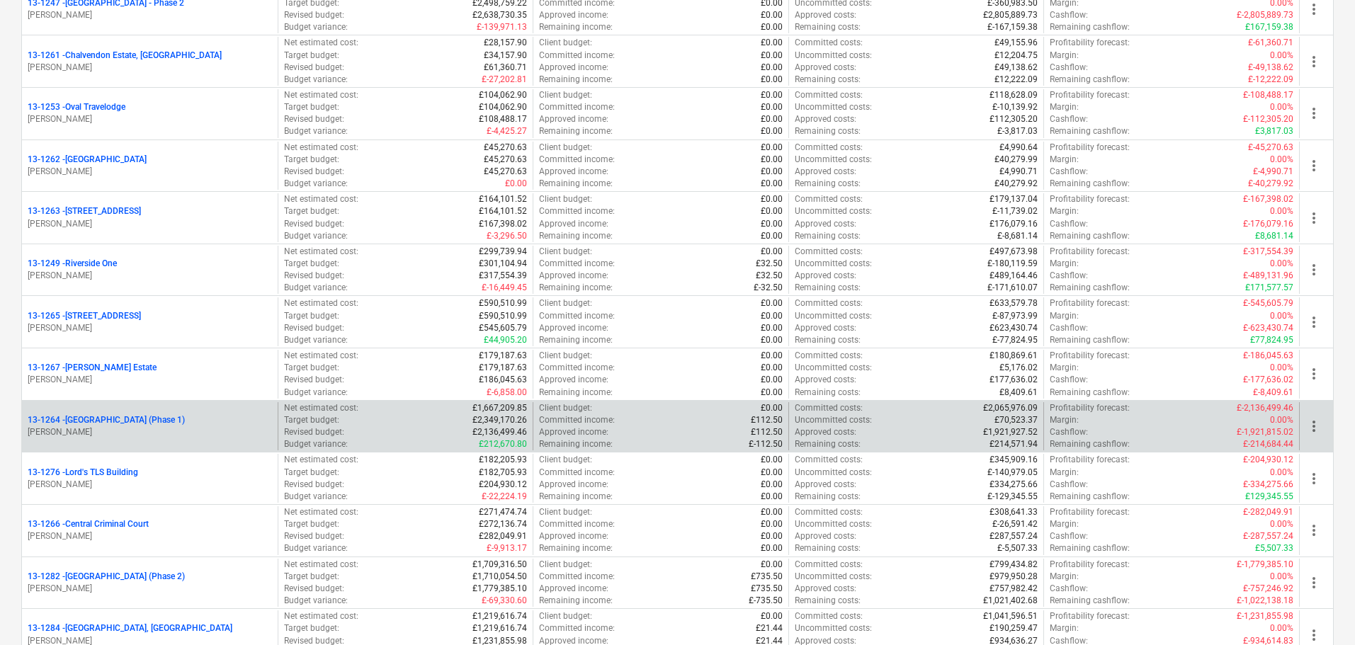
click at [185, 418] on p "13-1264 - Plumstead [GEOGRAPHIC_DATA] (Phase 1)" at bounding box center [106, 420] width 157 height 12
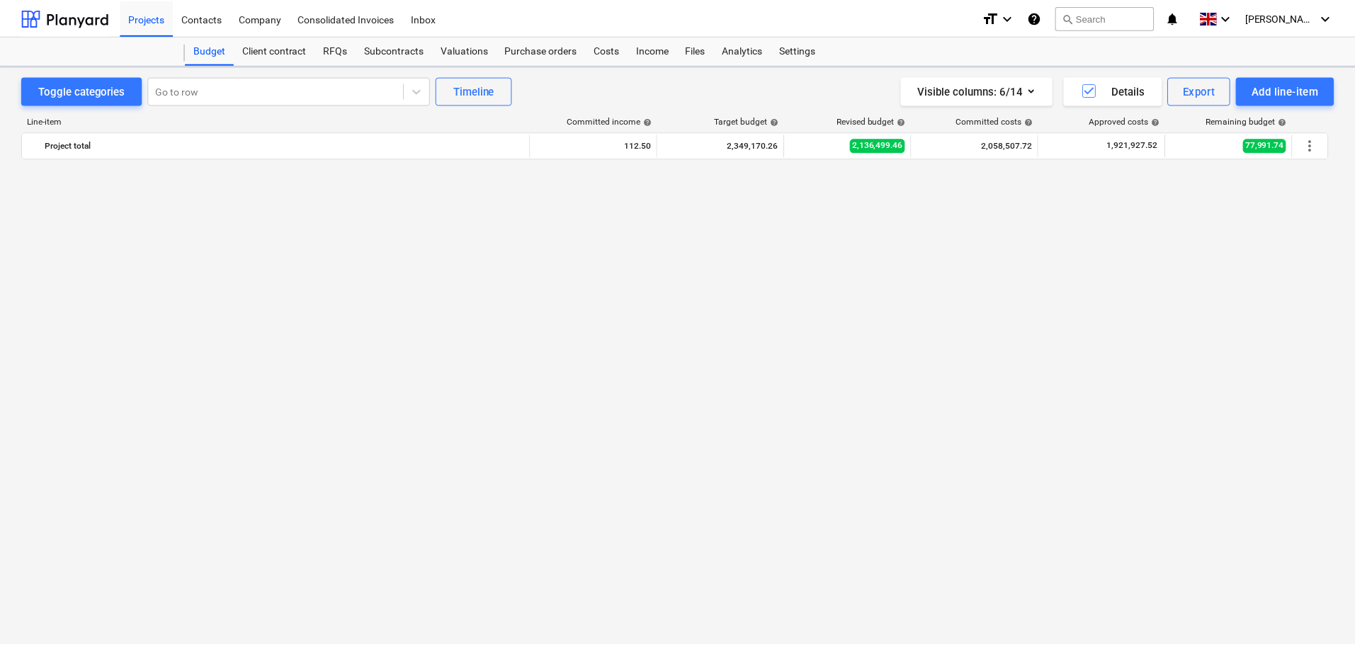
scroll to position [1182, 0]
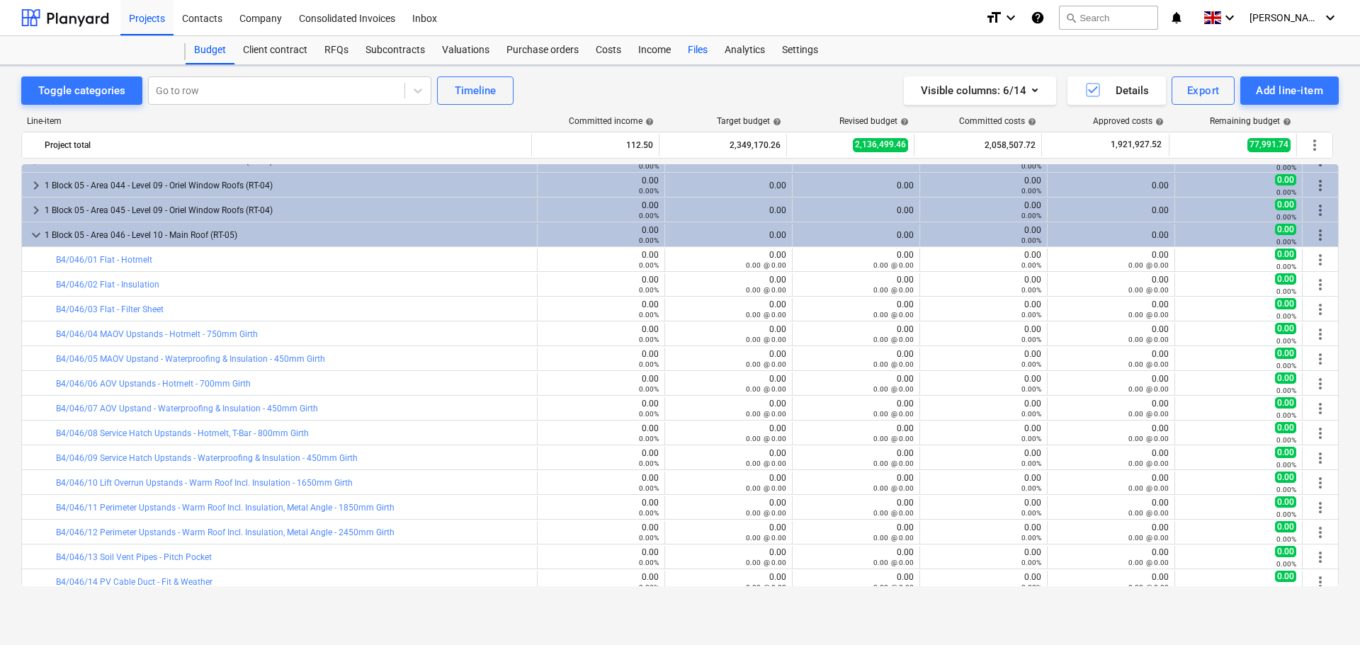
click at [687, 41] on div "Files" at bounding box center [697, 50] width 37 height 28
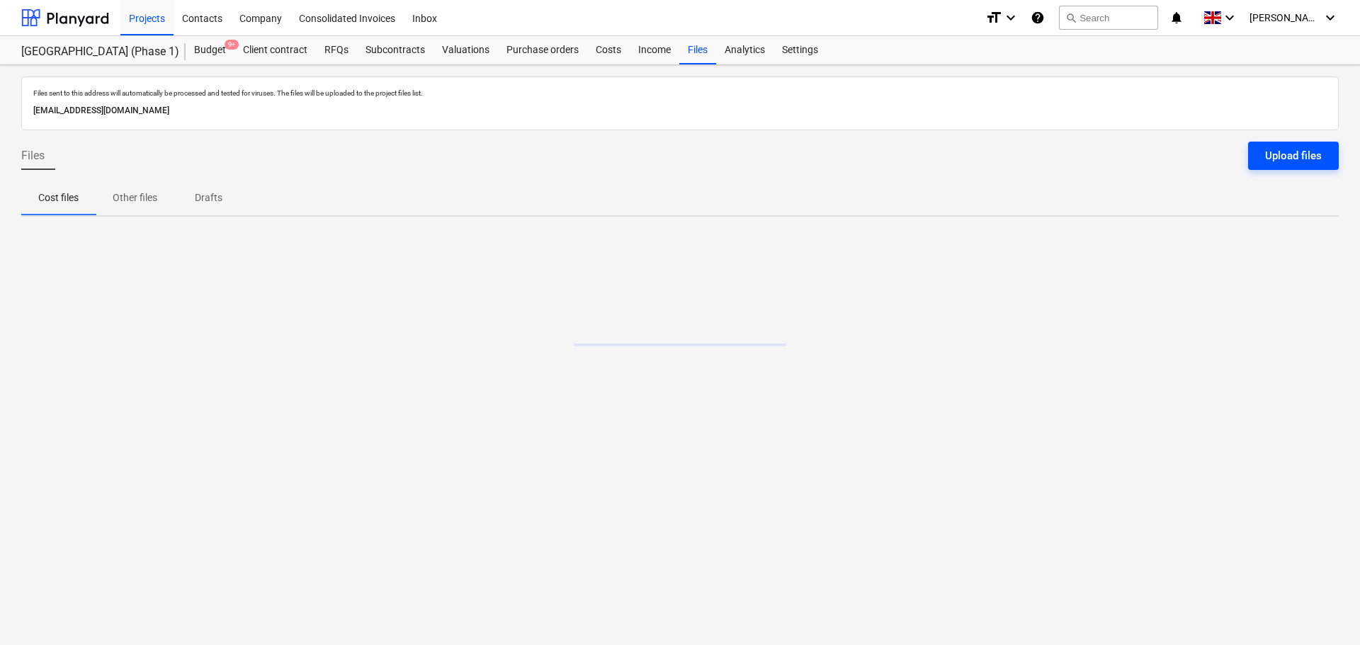
click at [1289, 159] on div "Upload files" at bounding box center [1293, 156] width 57 height 18
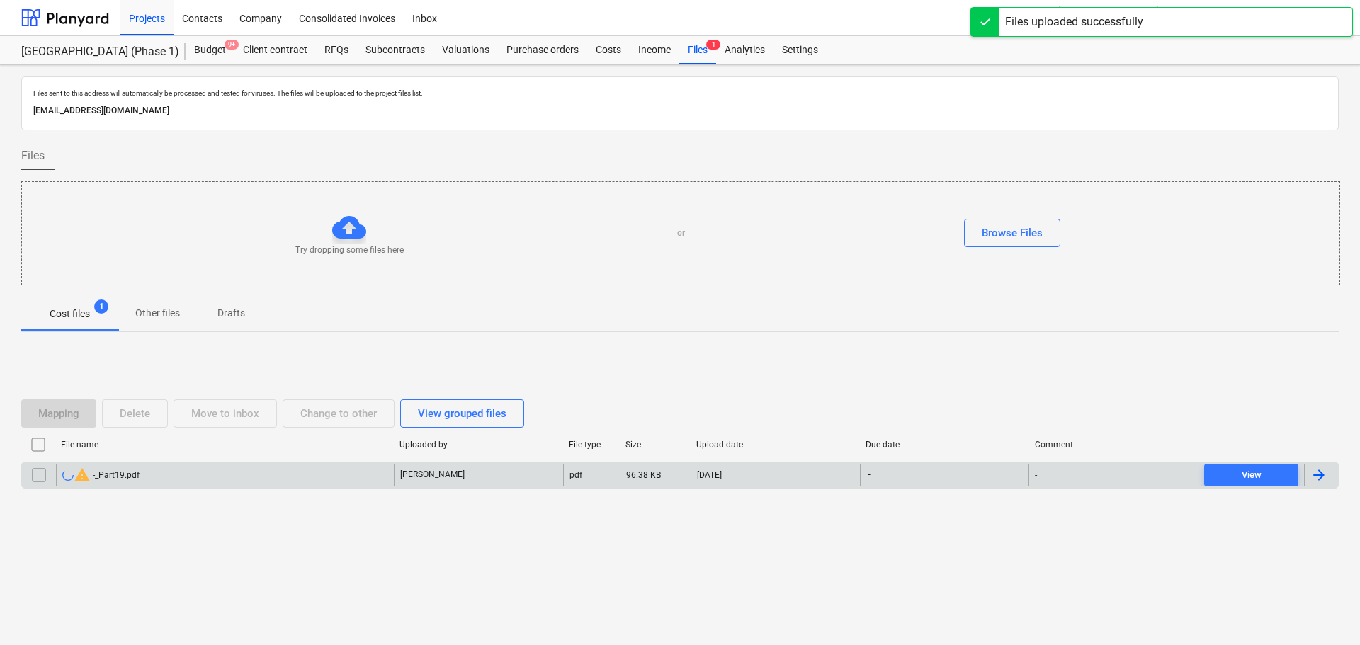
click at [36, 474] on input "checkbox" at bounding box center [39, 475] width 23 height 23
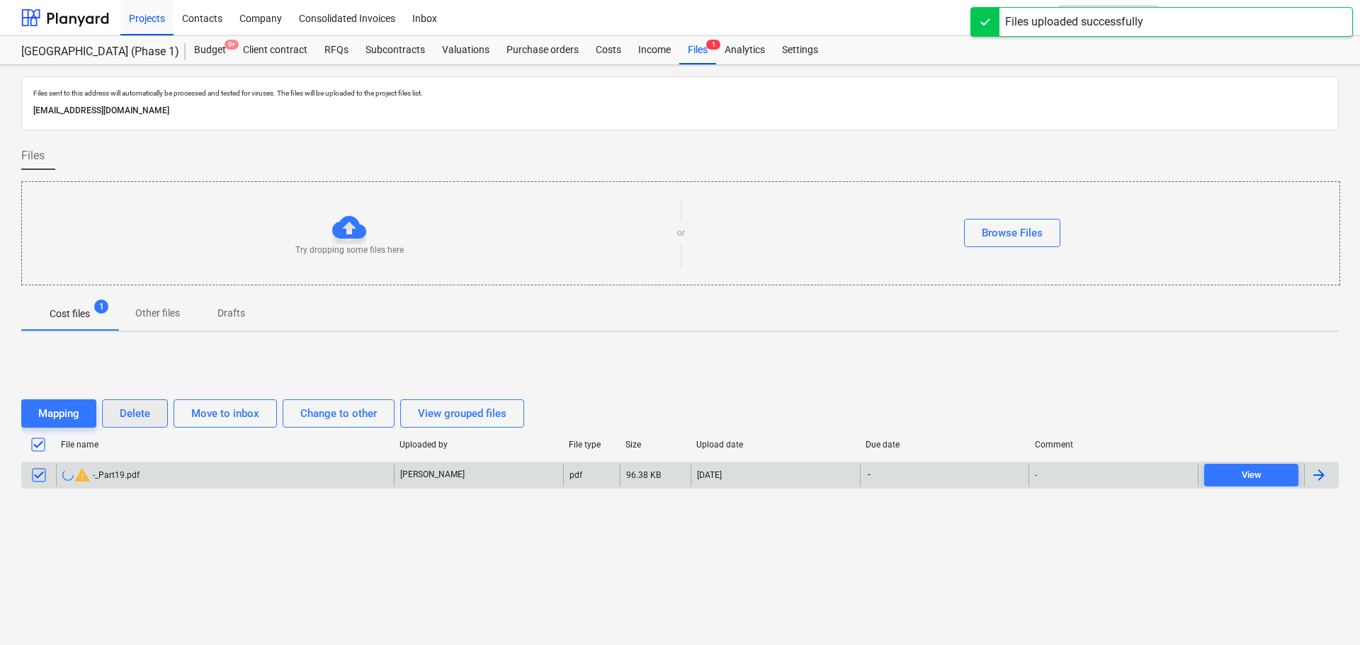
click at [135, 416] on div "Delete" at bounding box center [135, 414] width 30 height 18
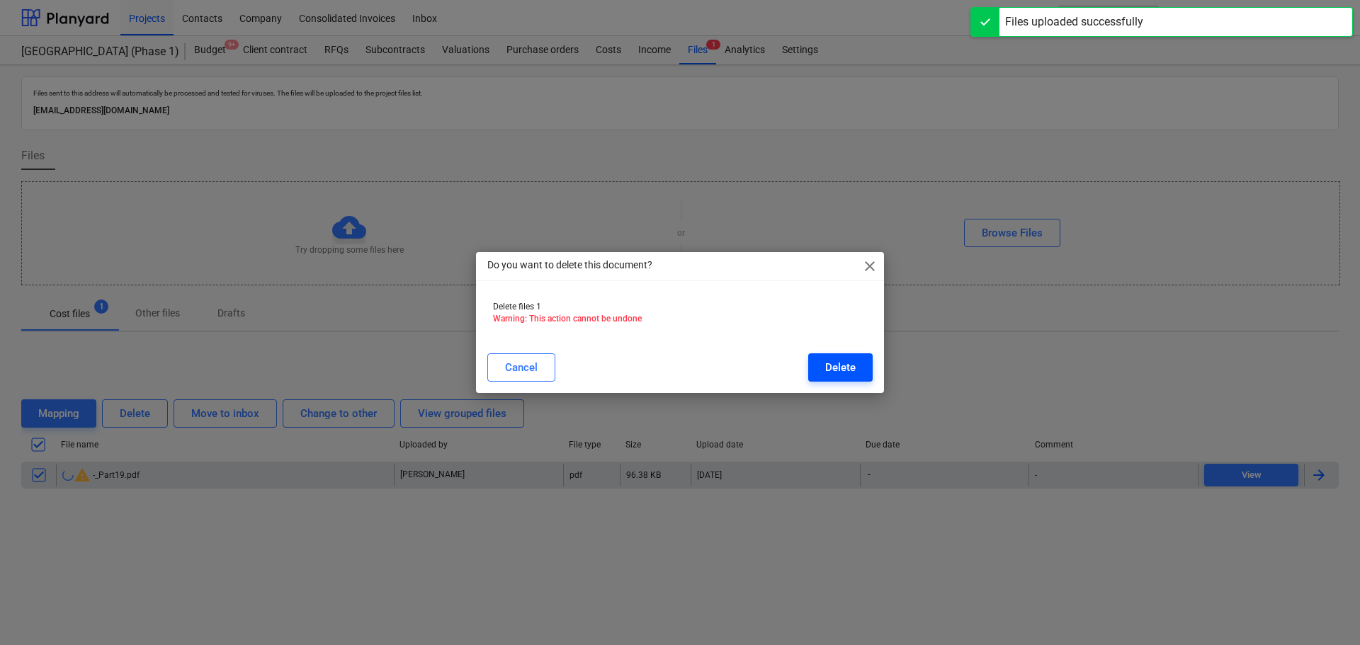
click at [850, 358] on div "Delete" at bounding box center [840, 367] width 30 height 18
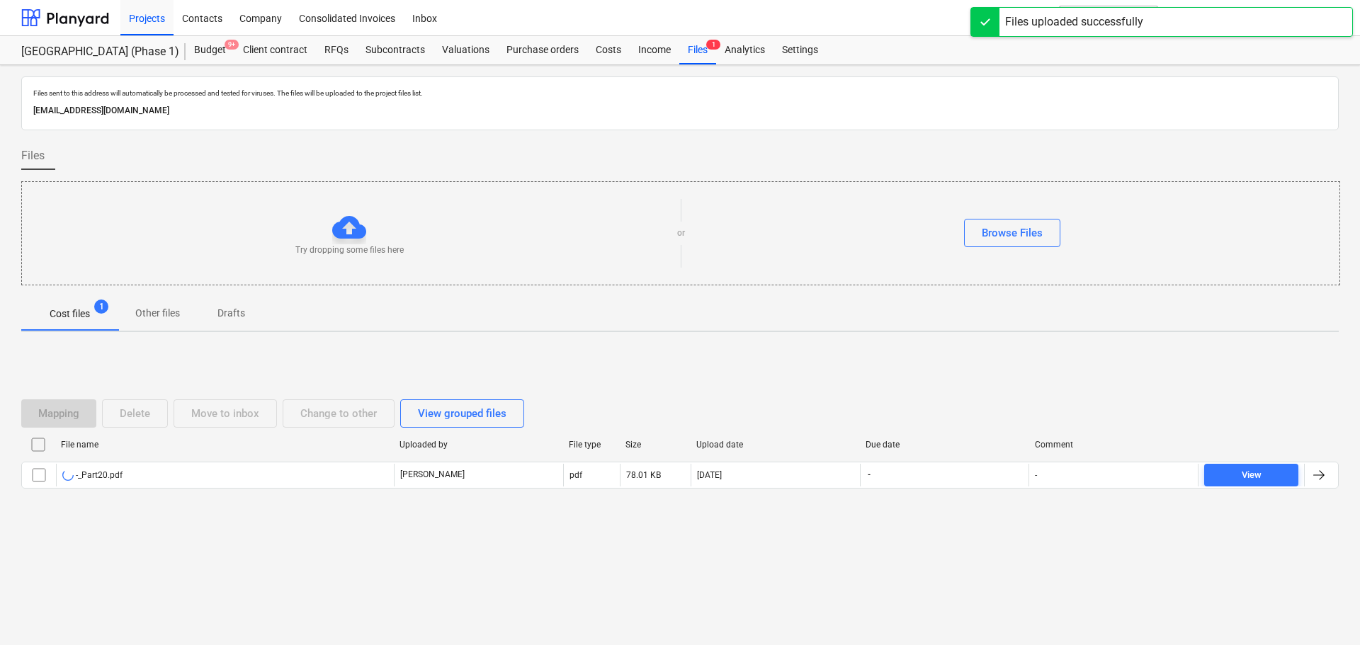
click at [528, 341] on div "Files sent to this address will automatically be processed and tested for virus…" at bounding box center [680, 355] width 1360 height 580
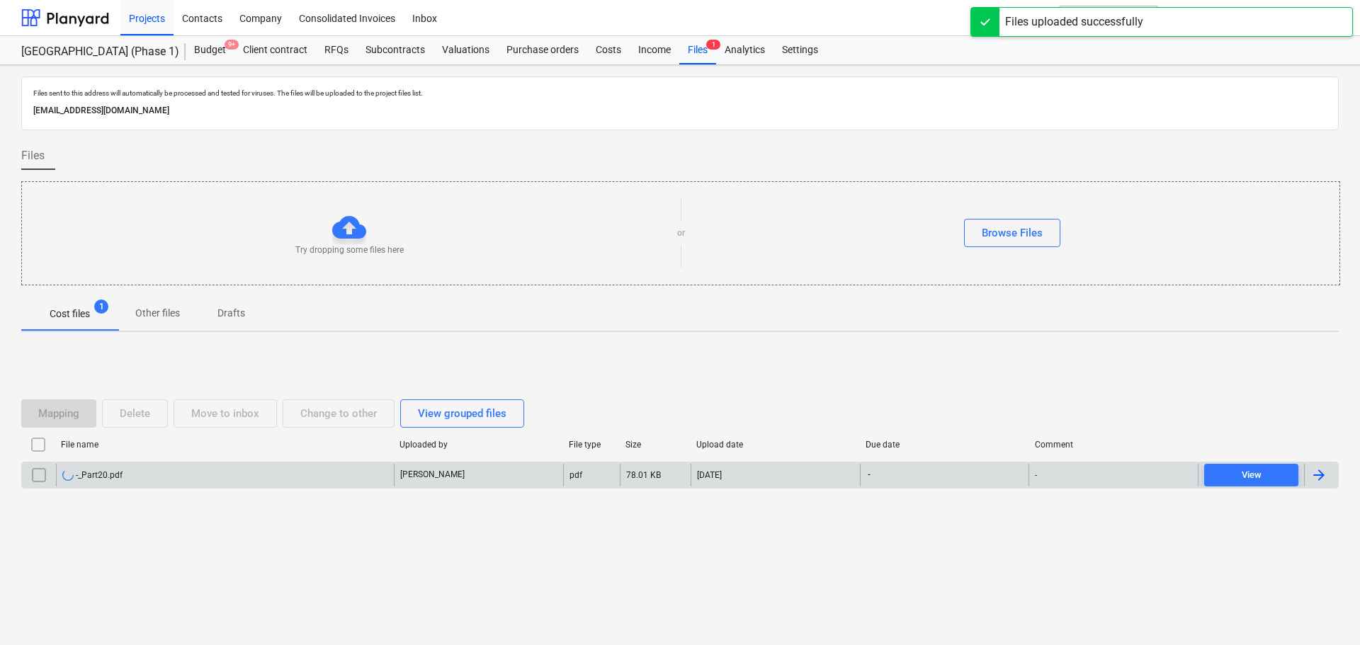
click at [502, 470] on div "[PERSON_NAME]" at bounding box center [478, 475] width 169 height 23
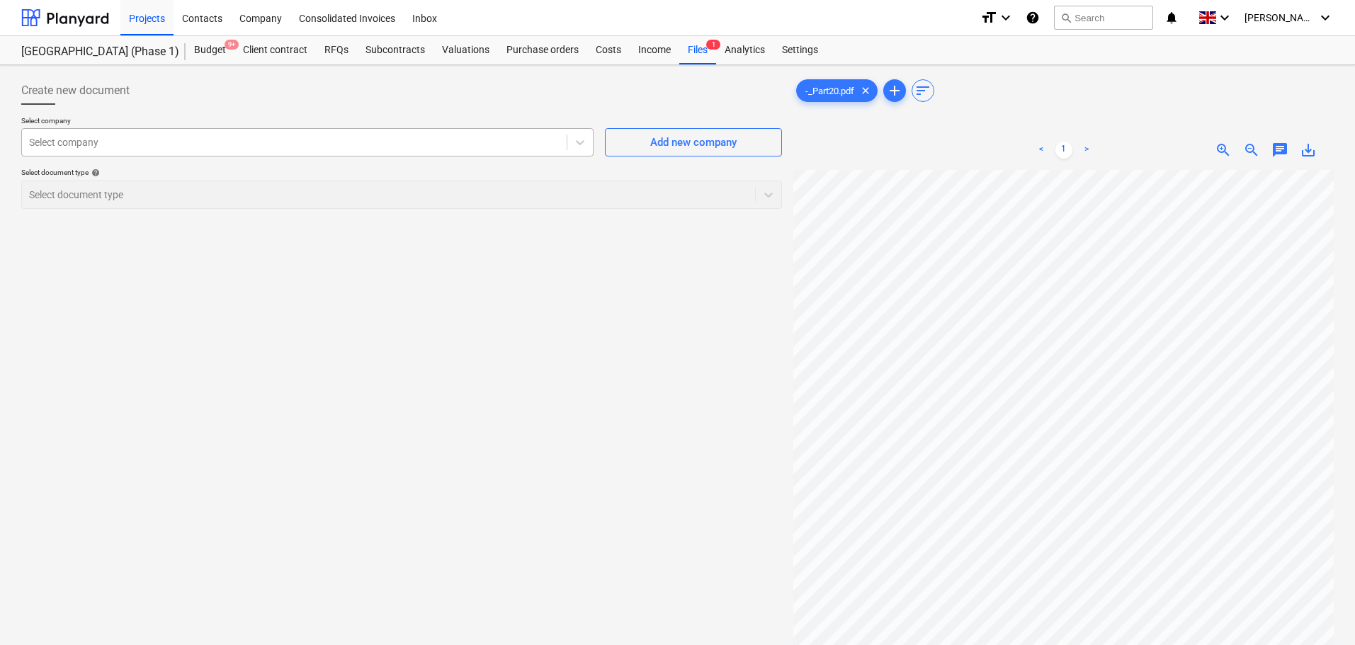
click at [216, 142] on div at bounding box center [294, 142] width 531 height 14
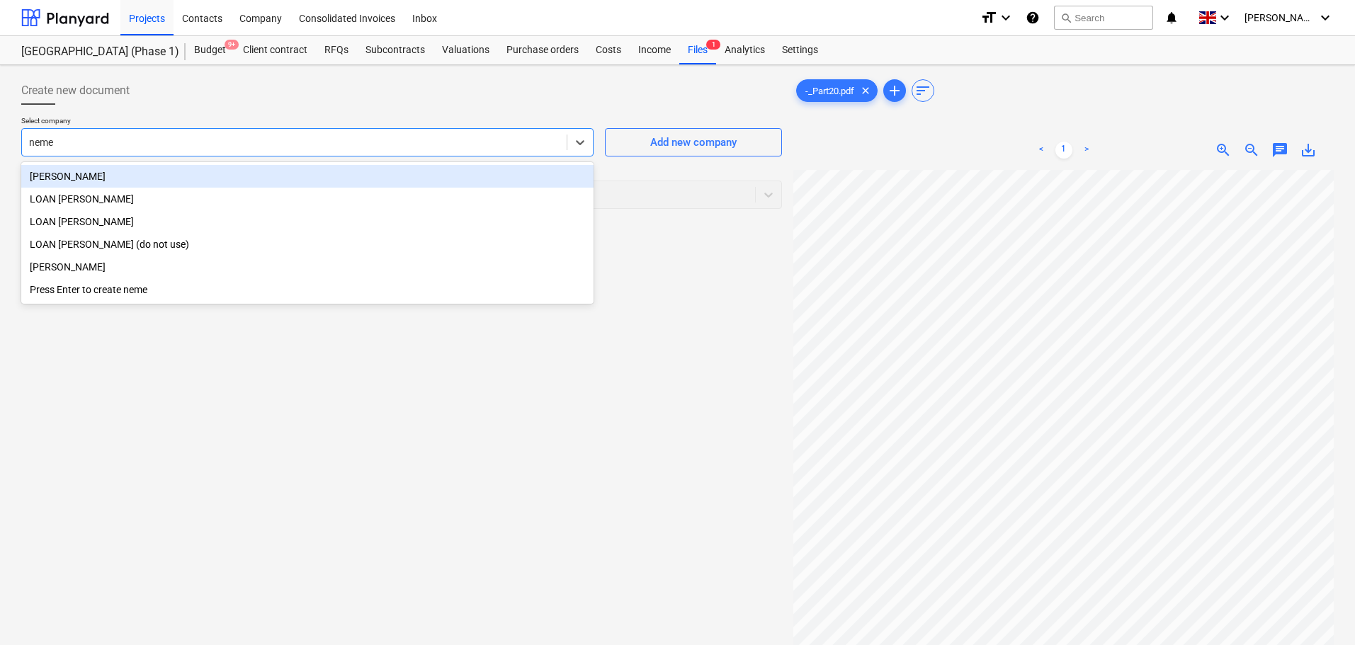
type input "[PERSON_NAME]"
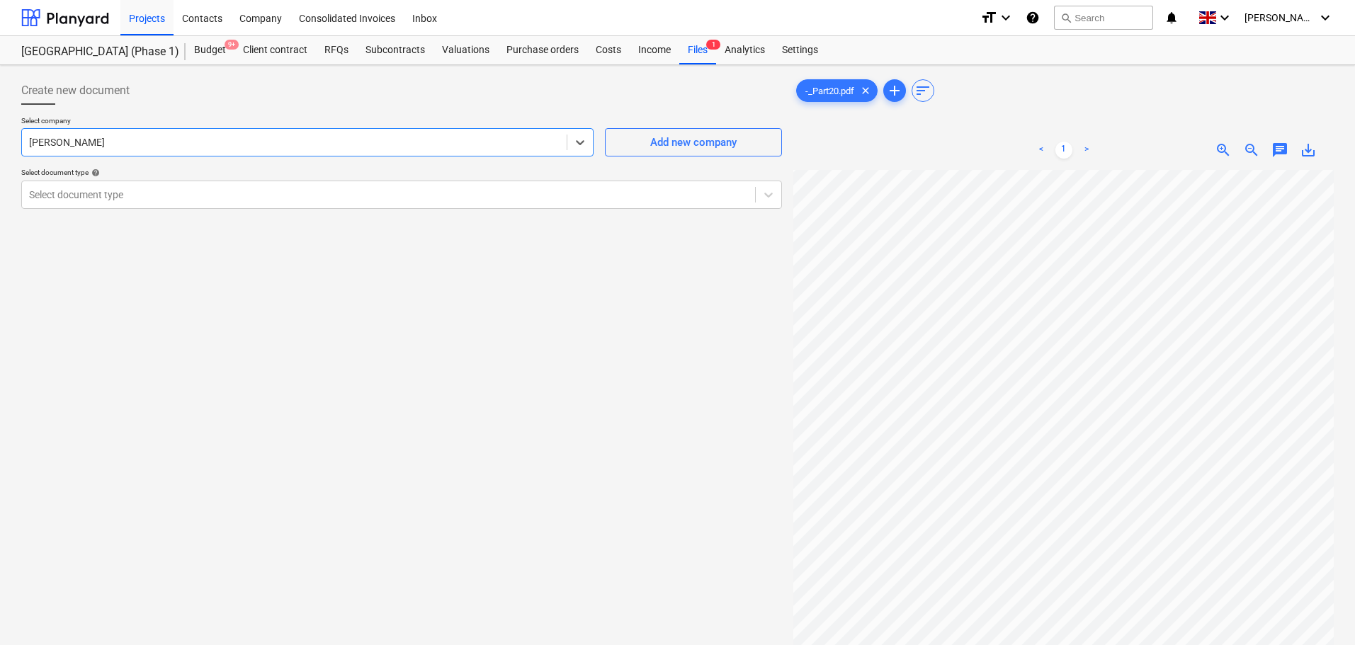
scroll to position [1045, 0]
click at [364, 181] on div "Select document type" at bounding box center [401, 195] width 761 height 28
type input "[PERSON_NAME]"
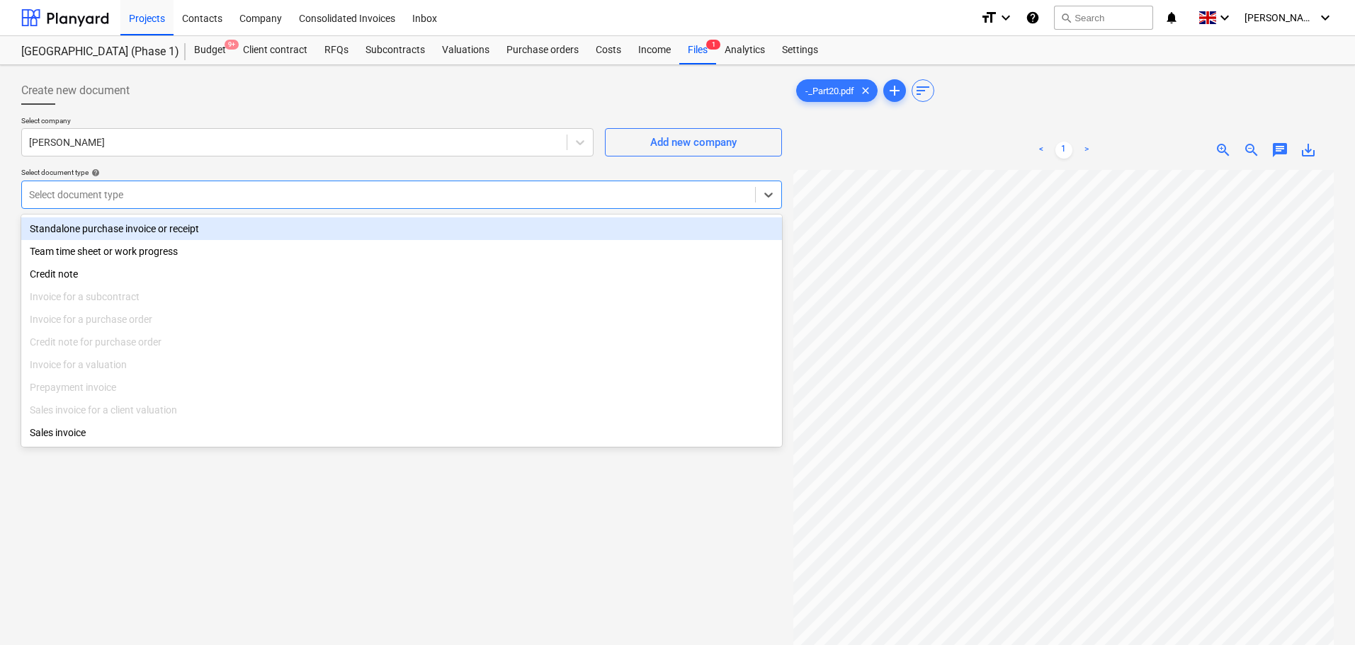
click at [344, 223] on div "Standalone purchase invoice or receipt" at bounding box center [401, 228] width 761 height 23
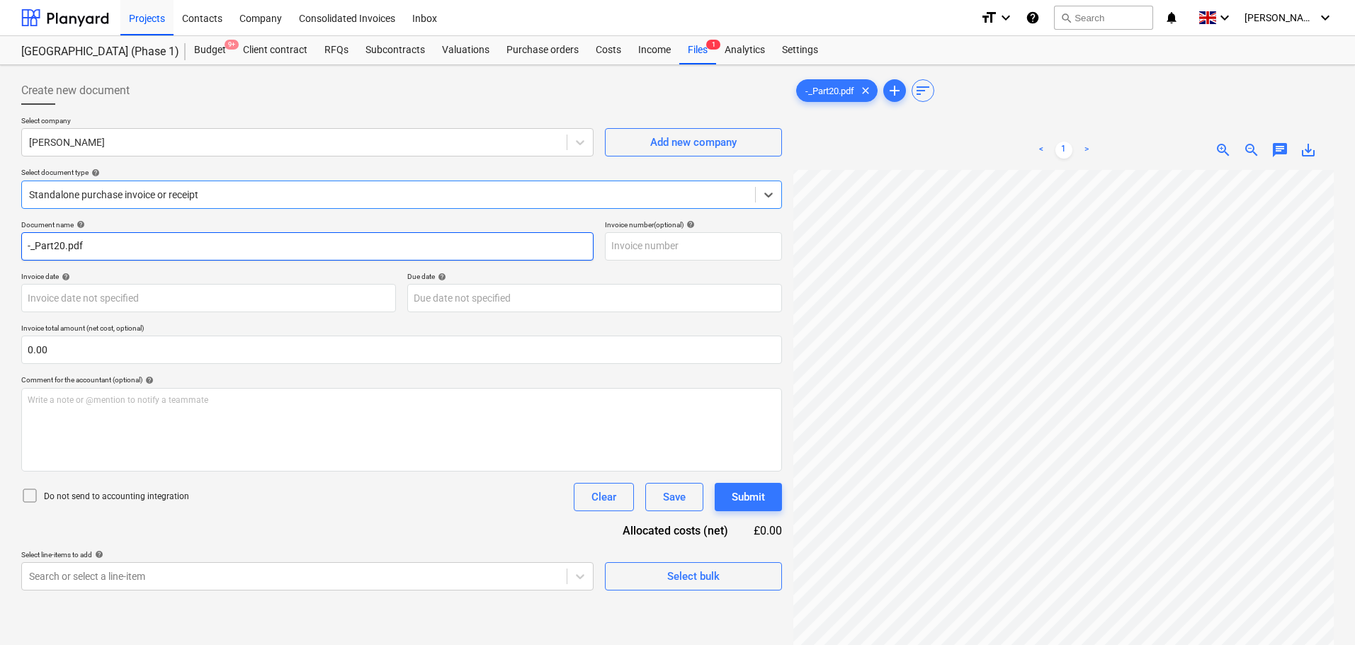
click at [256, 242] on input "-_Part20.pdf" at bounding box center [307, 246] width 572 height 28
type input "[PERSON_NAME] - Inv W/E [DATE]"
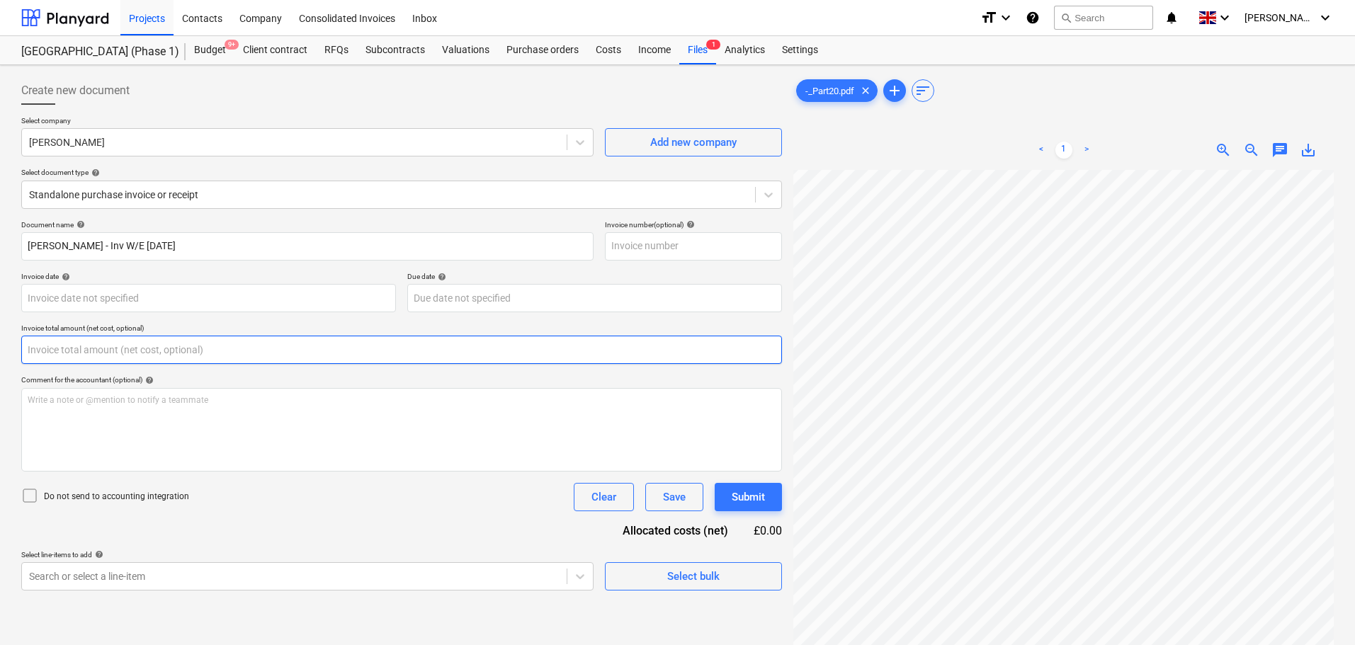
click at [150, 358] on input "text" at bounding box center [401, 350] width 761 height 28
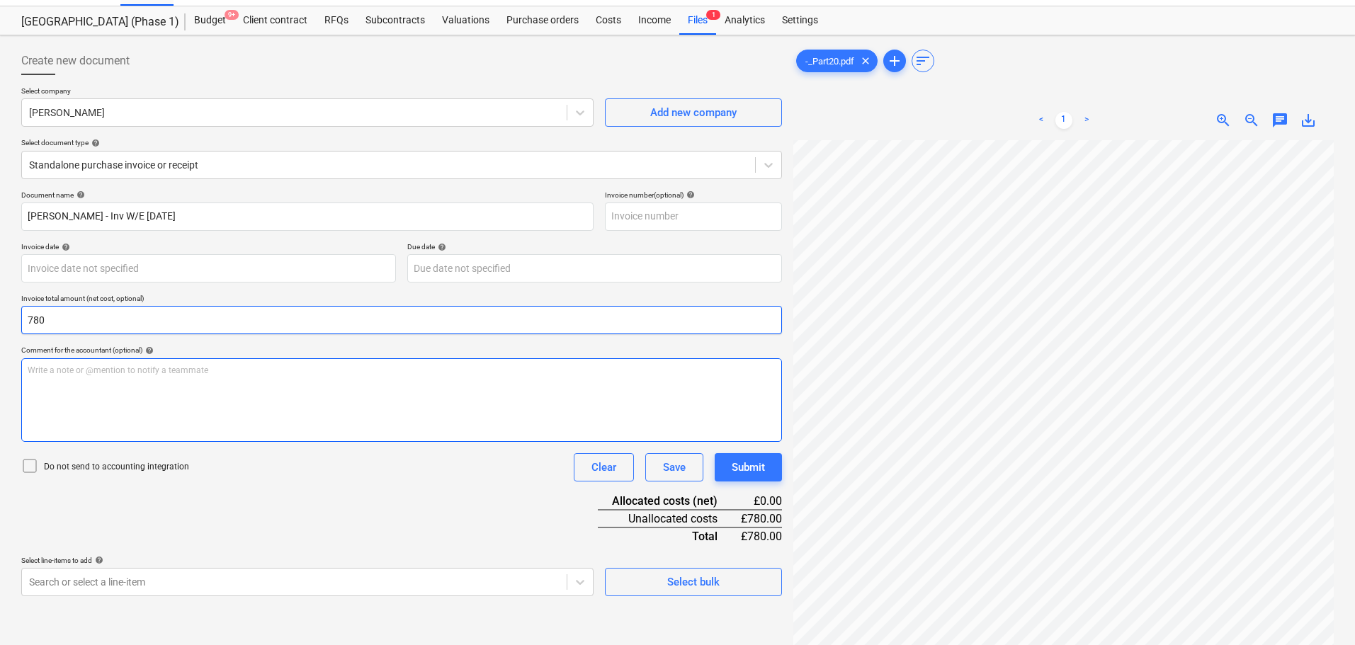
scroll to position [142, 0]
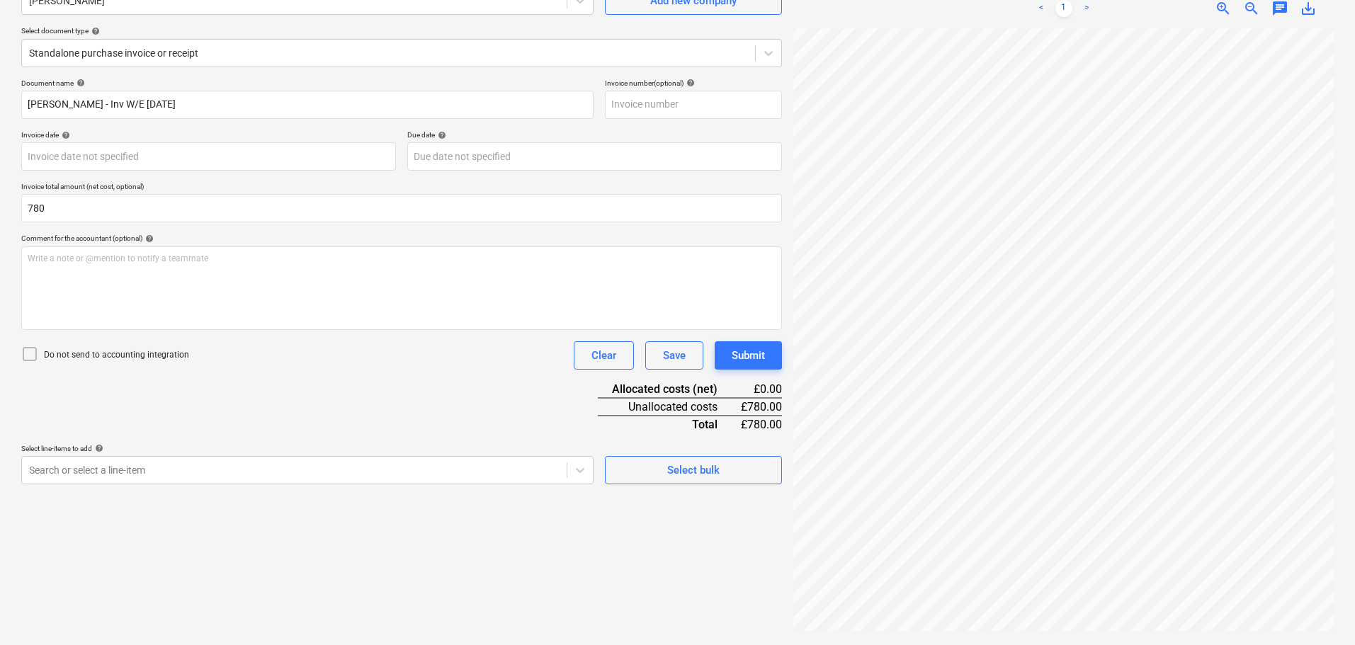
type input "780.00"
click at [120, 356] on p "Do not send to accounting integration" at bounding box center [116, 355] width 145 height 12
click at [166, 400] on div "Document name help [PERSON_NAME] - Inv W/E [DATE] Invoice number (optional) hel…" at bounding box center [401, 282] width 761 height 406
click at [173, 472] on body "Projects Contacts Company Consolidated Invoices Inbox format_size keyboard_arro…" at bounding box center [677, 180] width 1355 height 645
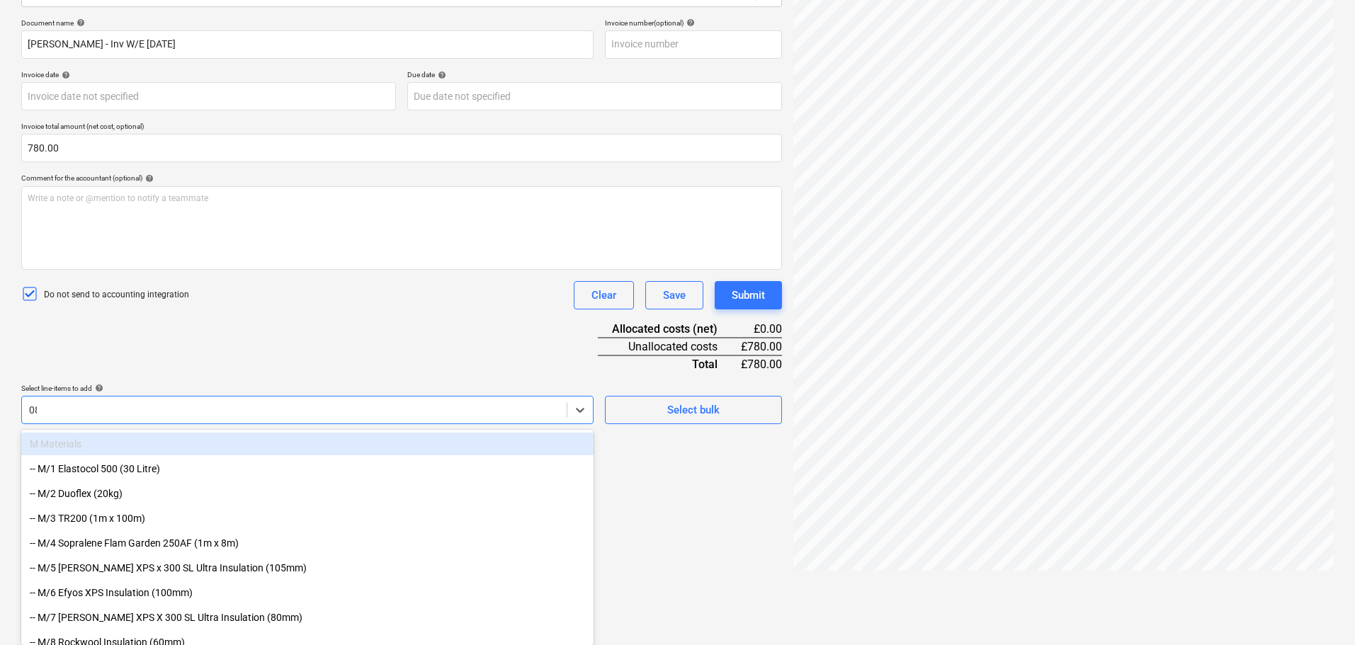
scroll to position [199, 0]
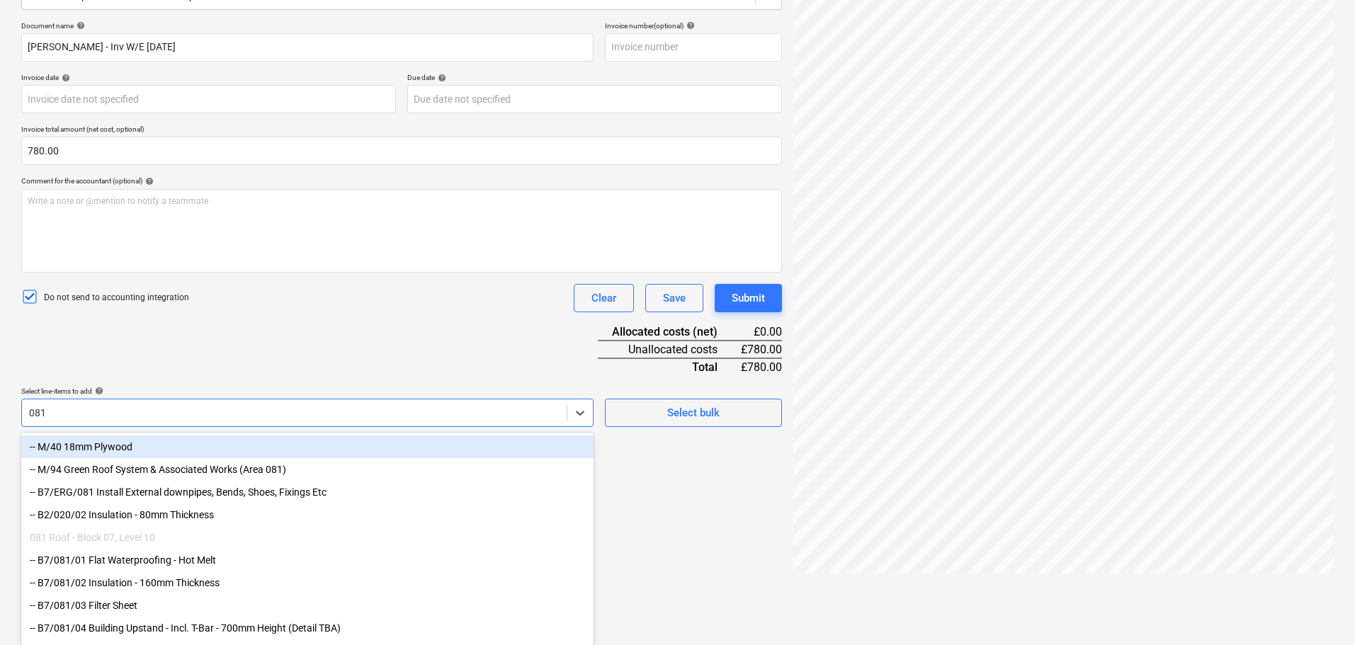
type input "081/"
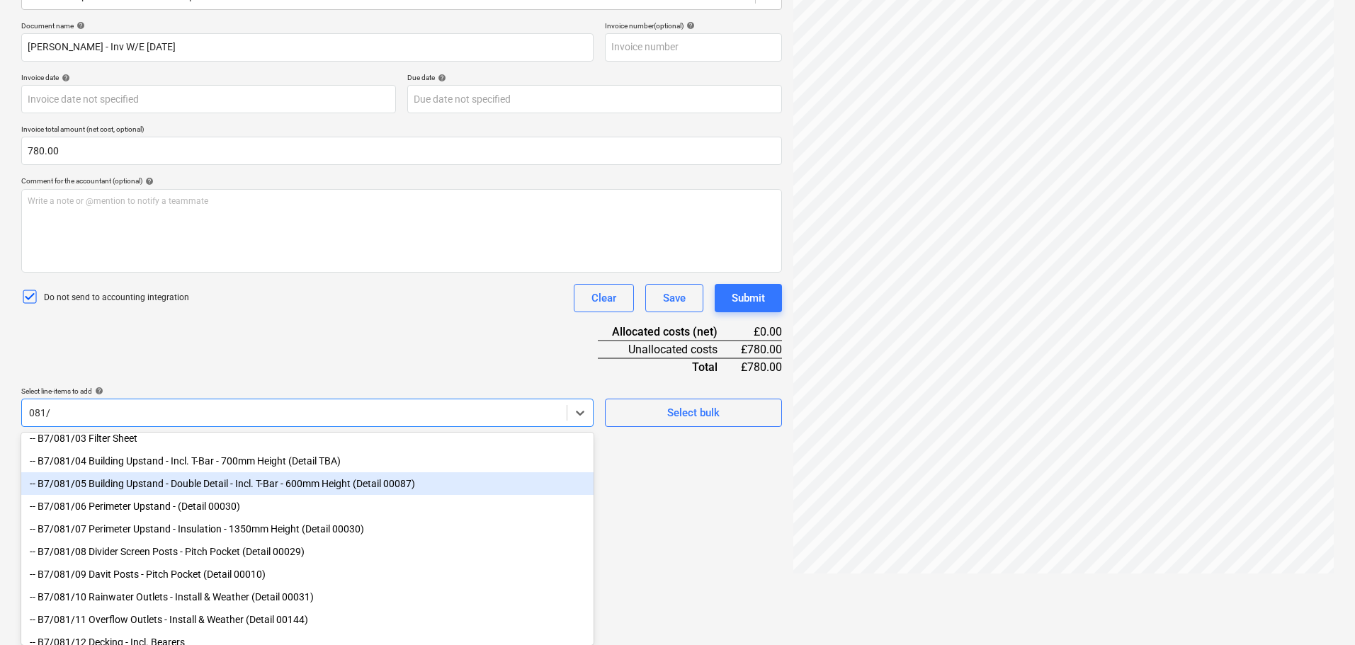
scroll to position [74, 0]
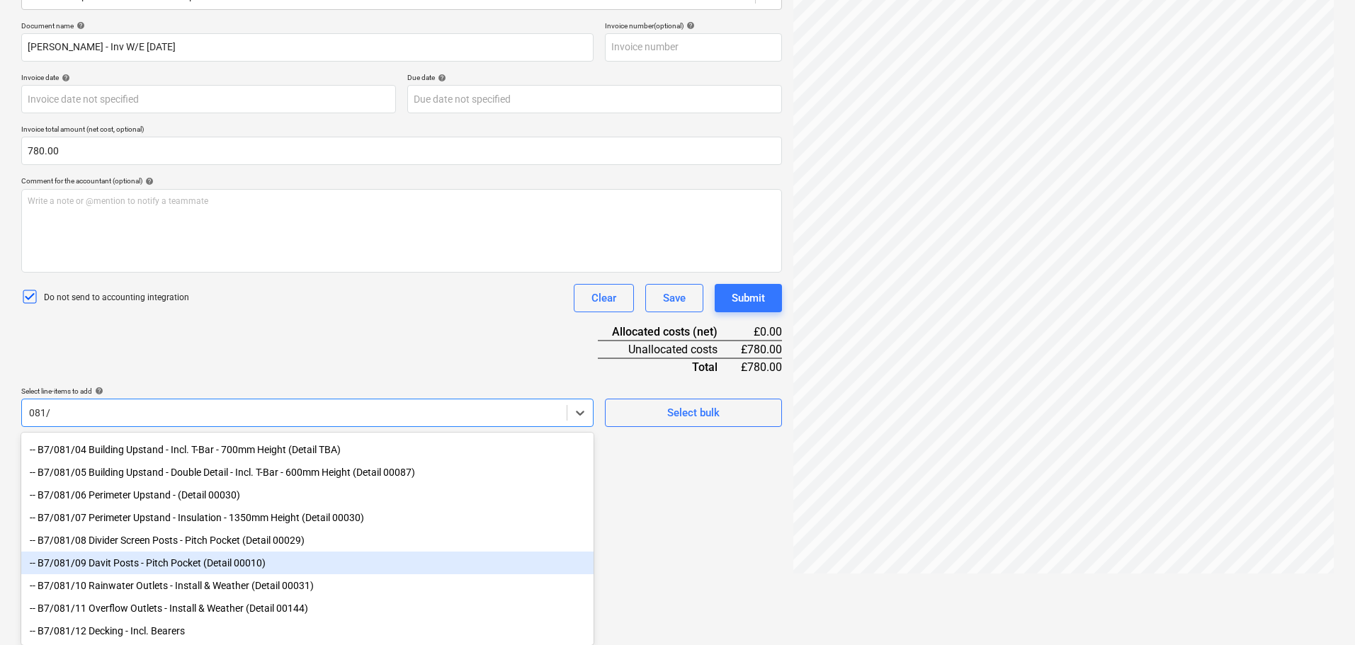
click at [150, 560] on div "-- B7/081/09 Davit Posts - Pitch Pocket (Detail 00010)" at bounding box center [307, 563] width 572 height 23
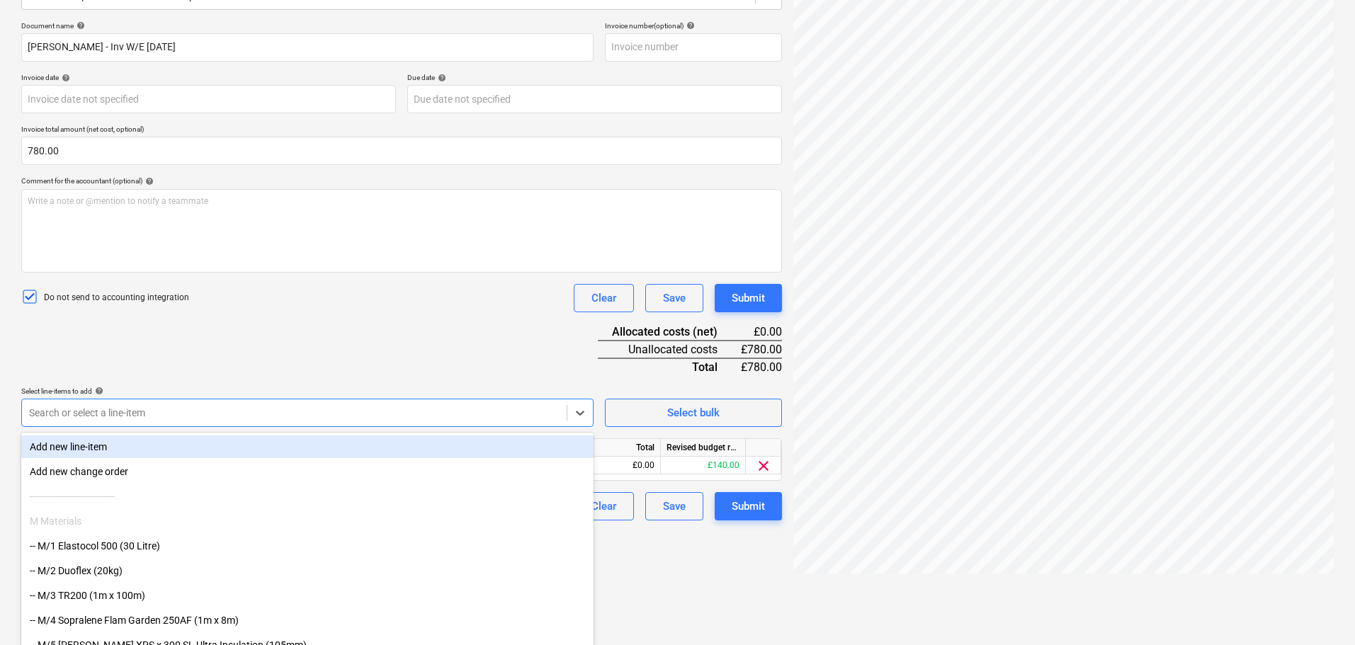
click at [279, 355] on div "Document name help [PERSON_NAME] - Inv W/E [DATE] Invoice number (optional) hel…" at bounding box center [401, 270] width 761 height 499
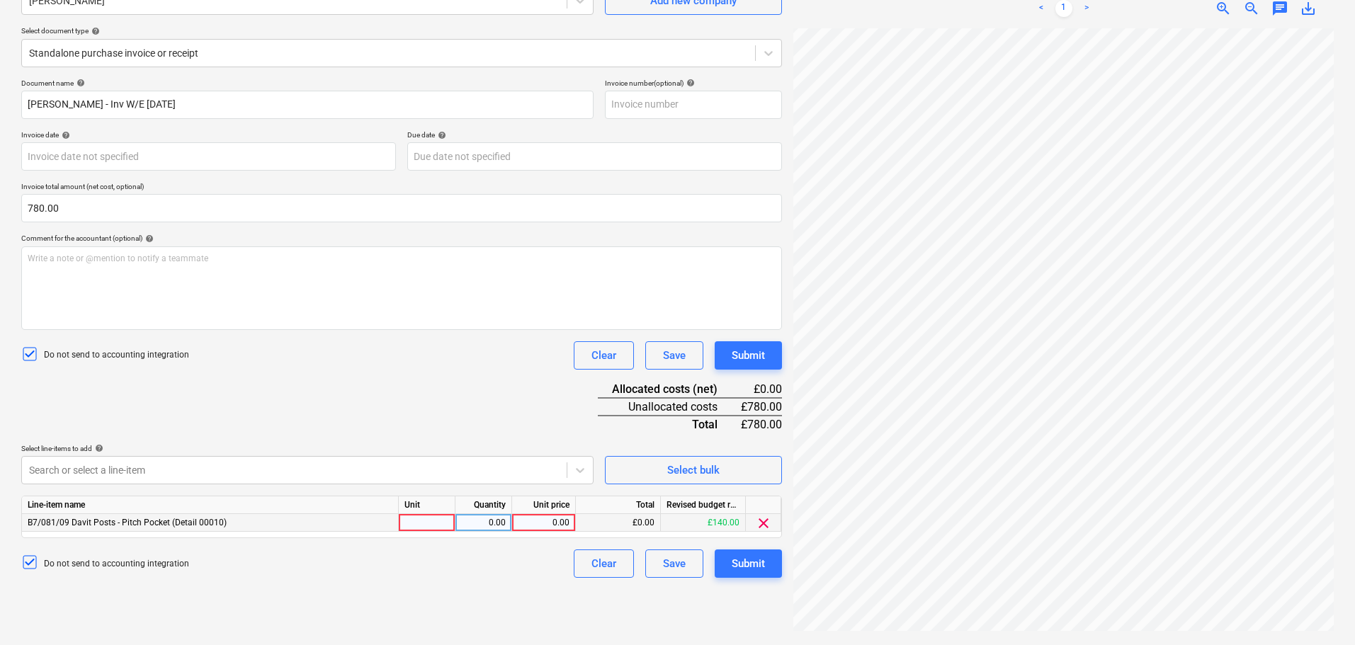
click at [417, 524] on div at bounding box center [427, 523] width 57 height 18
type input "Days"
type input "195"
click at [448, 434] on div "Document name help [PERSON_NAME] - Inv W/E [DATE] Invoice number (optional) hel…" at bounding box center [401, 328] width 761 height 499
click at [434, 481] on body "Projects Contacts Company Consolidated Invoices Inbox format_size keyboard_arro…" at bounding box center [677, 180] width 1355 height 645
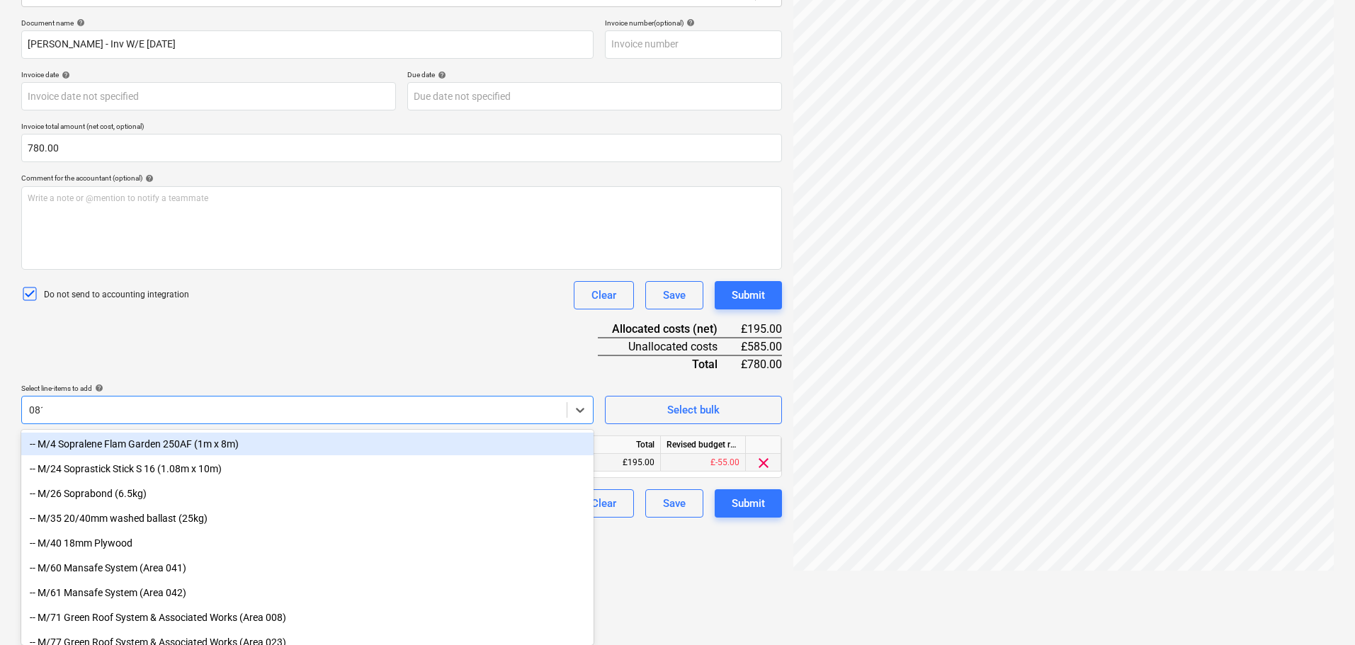
scroll to position [199, 0]
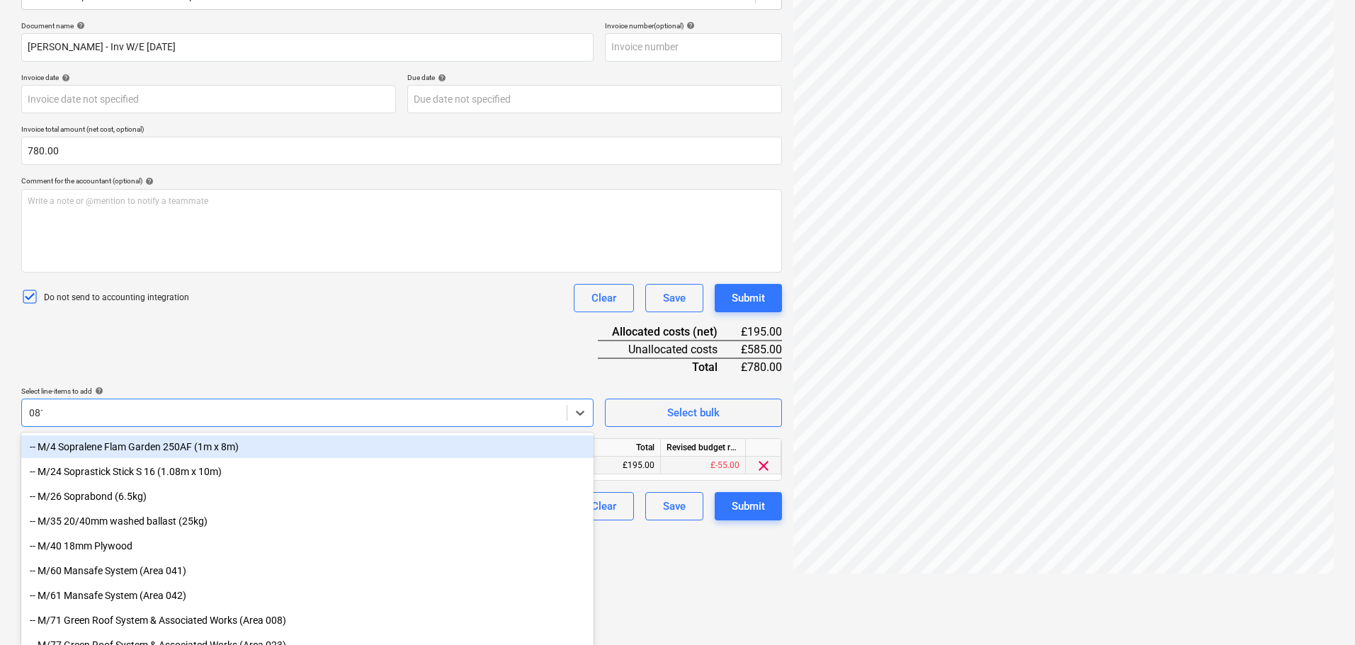
type input "081/"
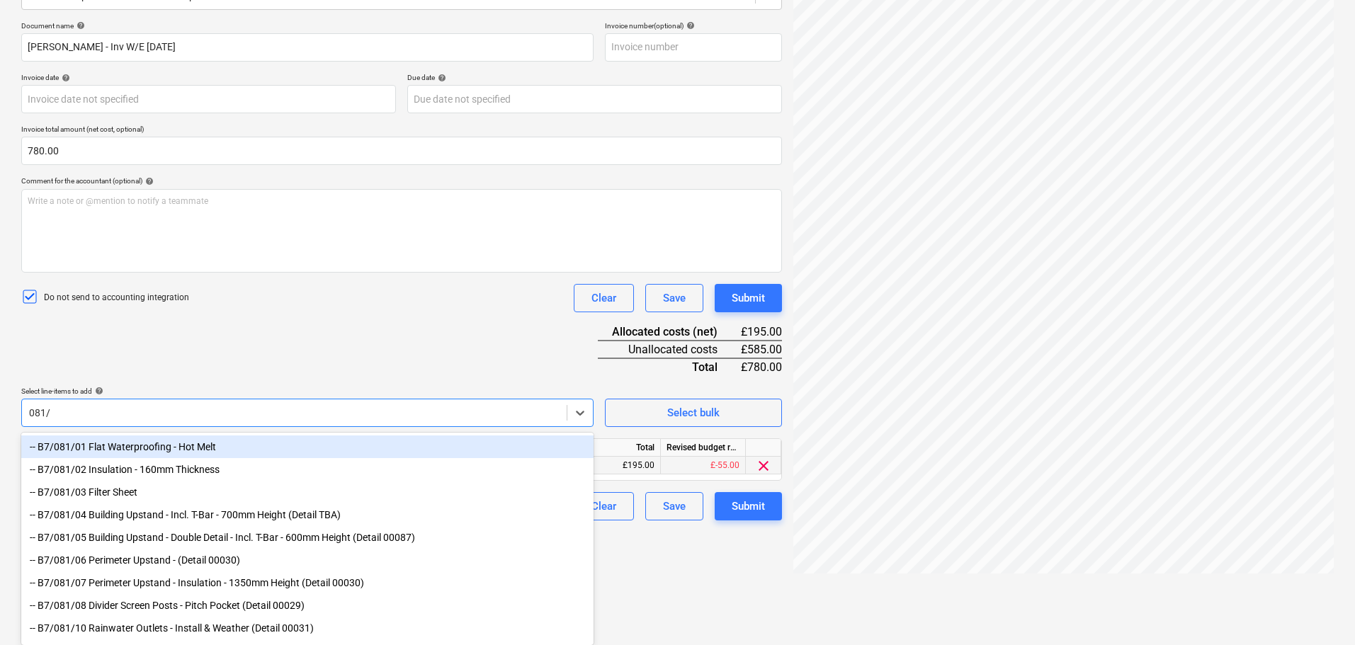
click at [415, 453] on div "-- B7/081/01 Flat Waterproofing - Hot Melt" at bounding box center [307, 447] width 572 height 23
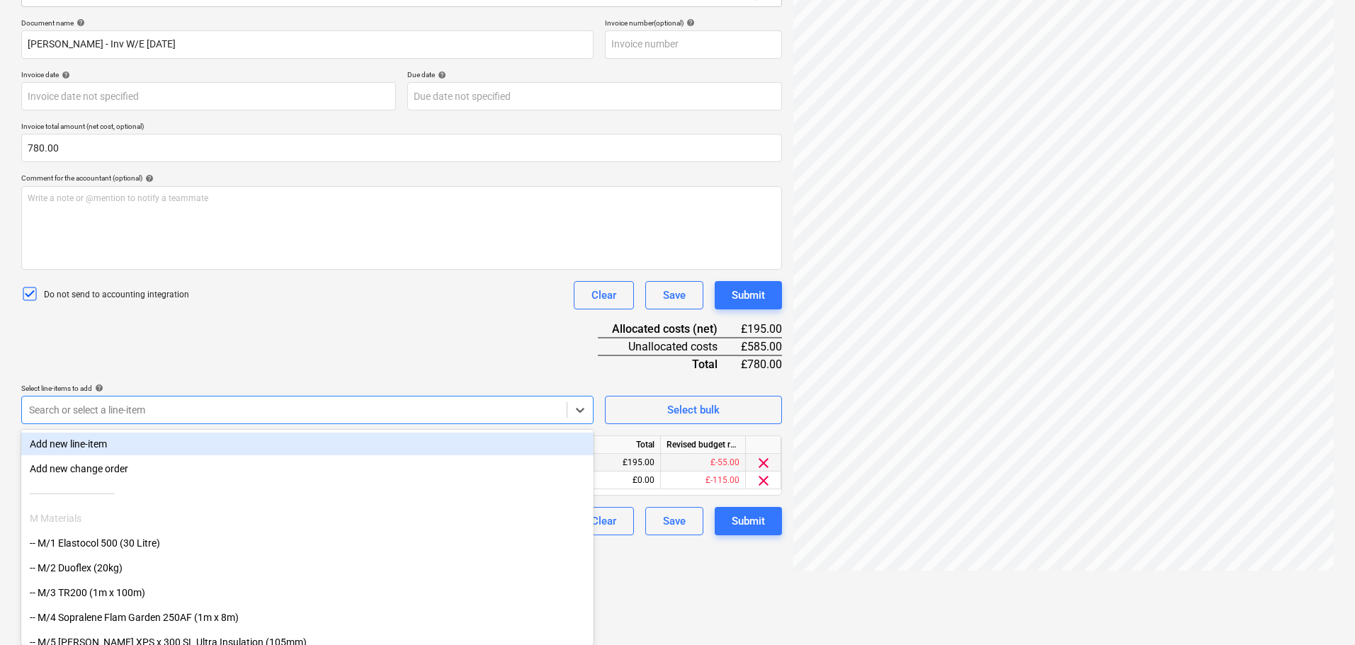
click at [435, 360] on div "Document name help [PERSON_NAME] - Inv W/E [DATE] Invoice number (optional) hel…" at bounding box center [401, 276] width 761 height 517
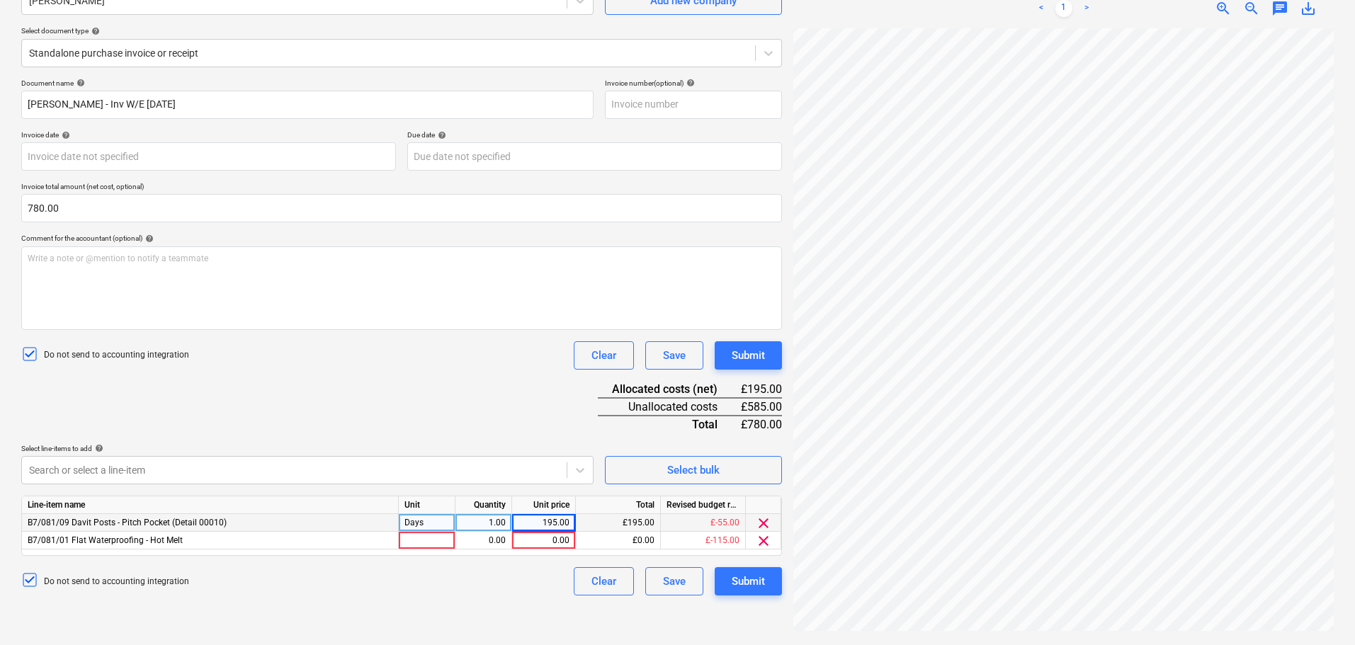
click at [426, 522] on div "Days" at bounding box center [427, 523] width 57 height 18
click at [433, 538] on div at bounding box center [427, 541] width 57 height 18
click at [486, 537] on div "0.00" at bounding box center [483, 541] width 45 height 18
click at [538, 522] on div "195.00" at bounding box center [544, 523] width 52 height 18
click at [541, 537] on div "0.00" at bounding box center [544, 541] width 52 height 18
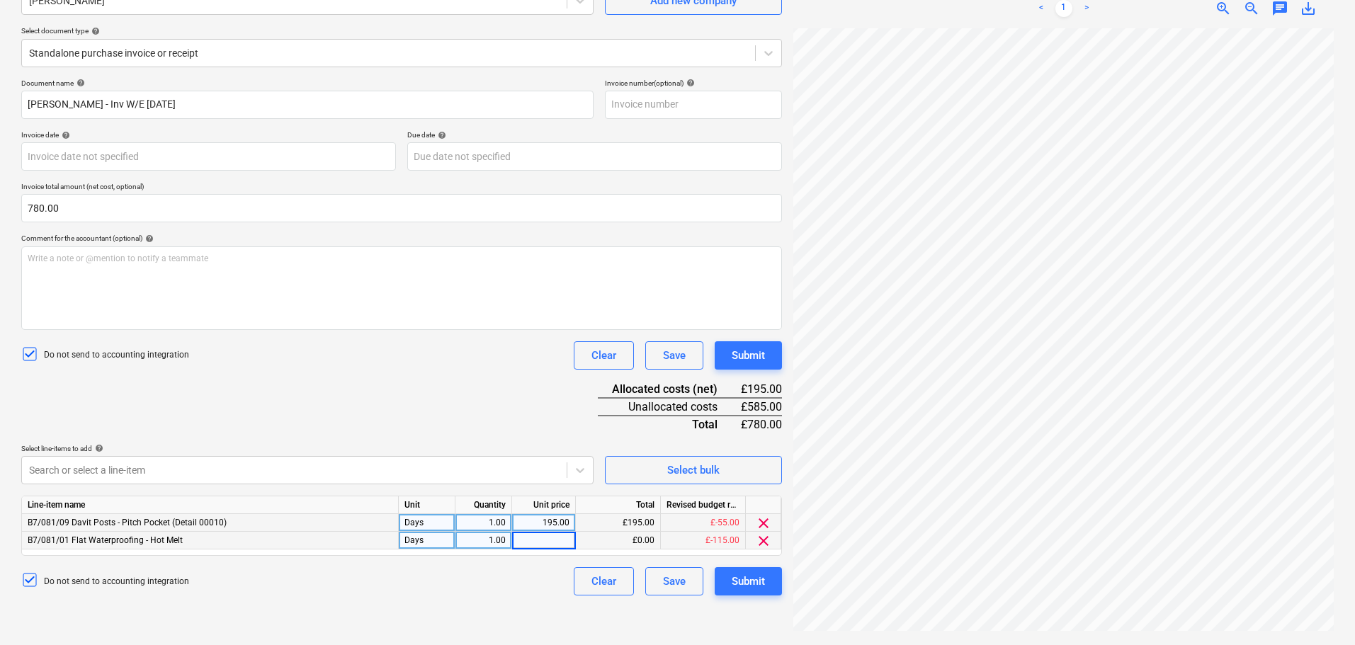
type input "195"
click at [470, 427] on div "Document name help [PERSON_NAME] - Inv W/E [DATE] Invoice number (optional) hel…" at bounding box center [401, 337] width 761 height 517
click at [474, 538] on div "1.00" at bounding box center [483, 541] width 45 height 18
type input "1.5"
click at [454, 434] on div "Document name help [PERSON_NAME] - Inv W/E [DATE] Invoice number (optional) hel…" at bounding box center [401, 337] width 761 height 517
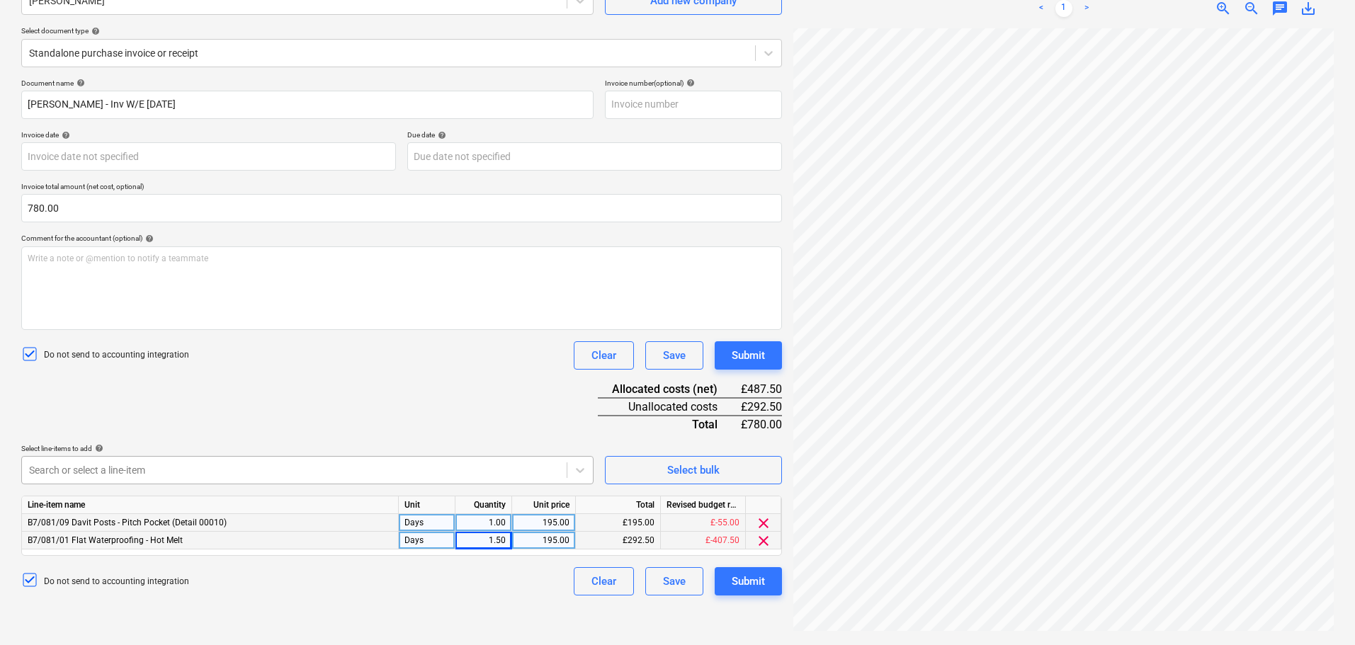
click at [455, 464] on body "Projects Contacts Company Consolidated Invoices Inbox format_size keyboard_arro…" at bounding box center [677, 180] width 1355 height 645
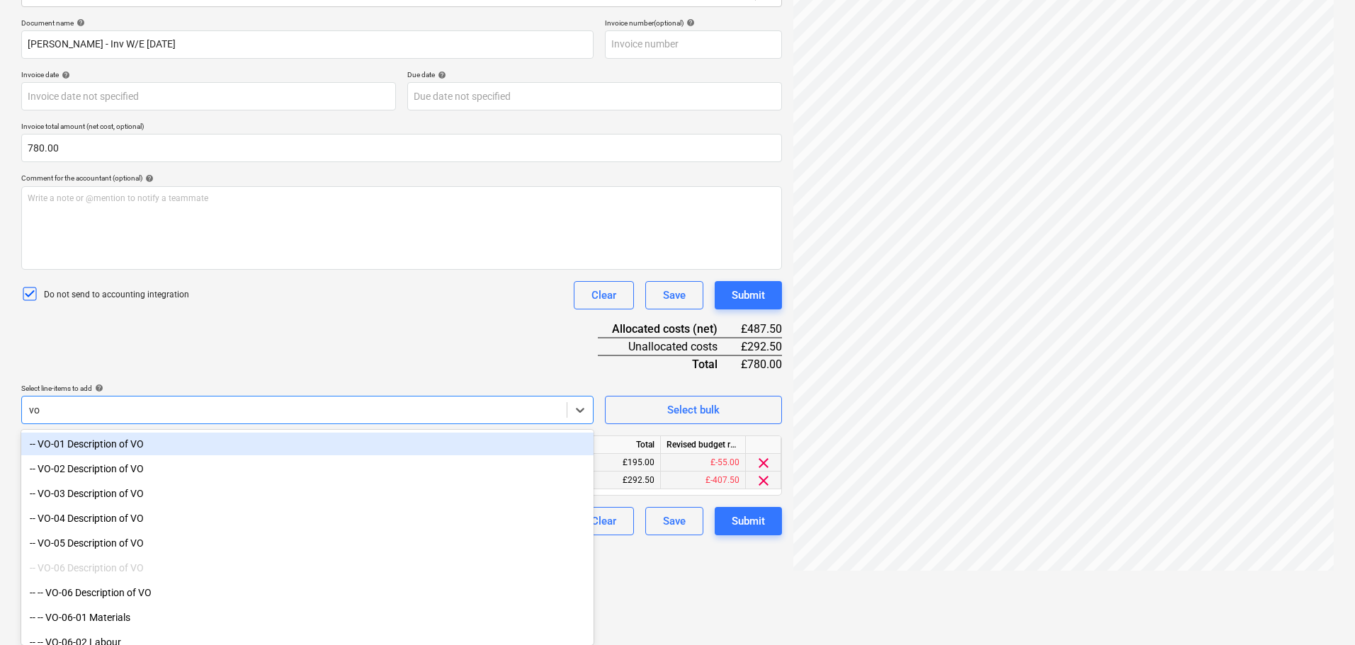
type input "vo-"
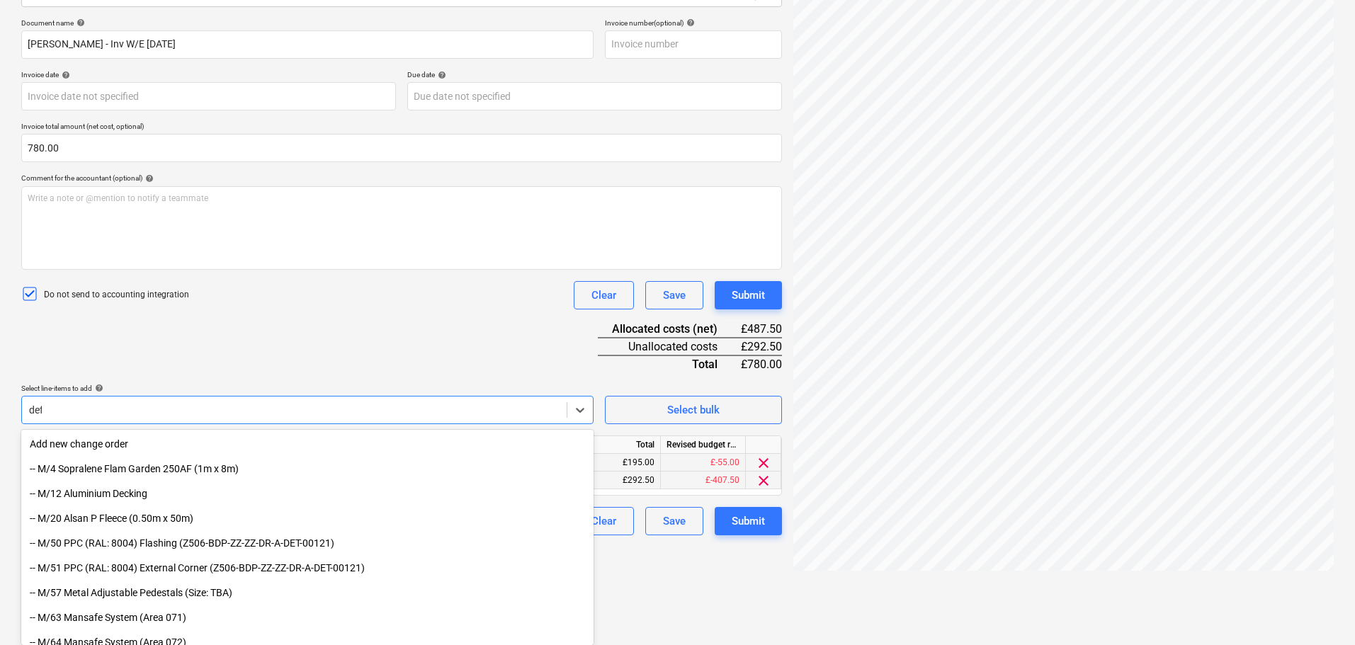
scroll to position [142, 0]
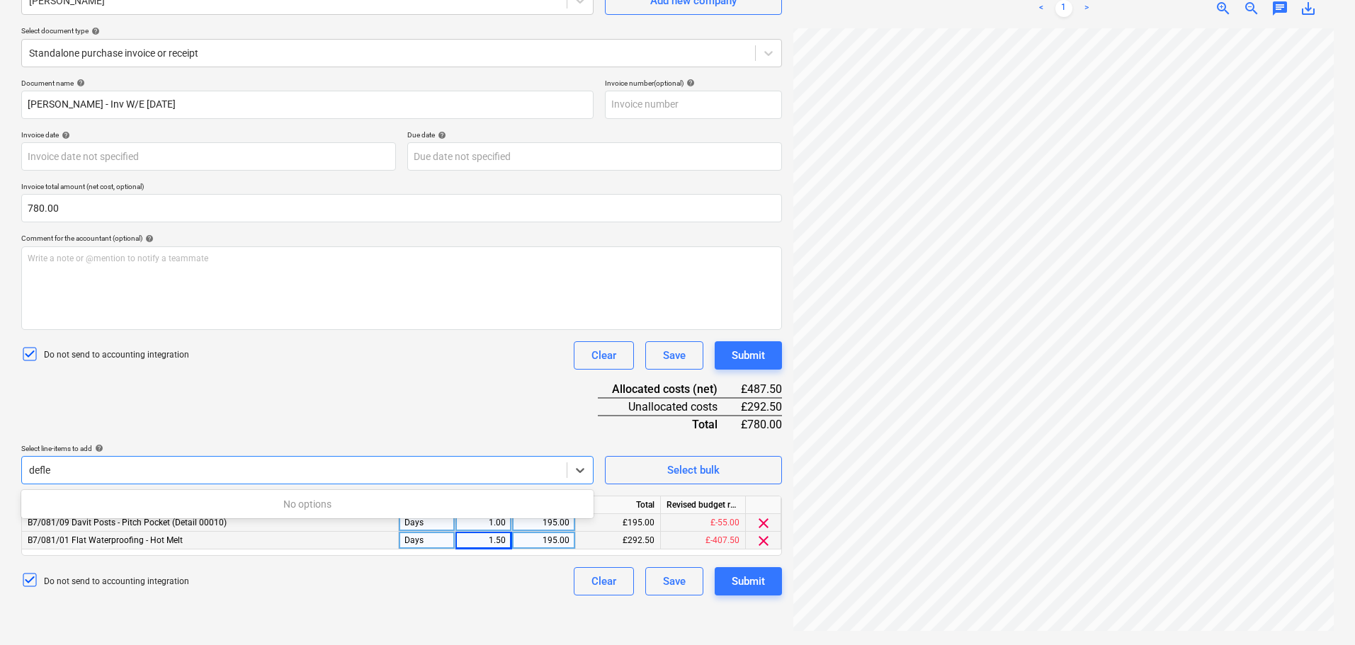
type input "deflec"
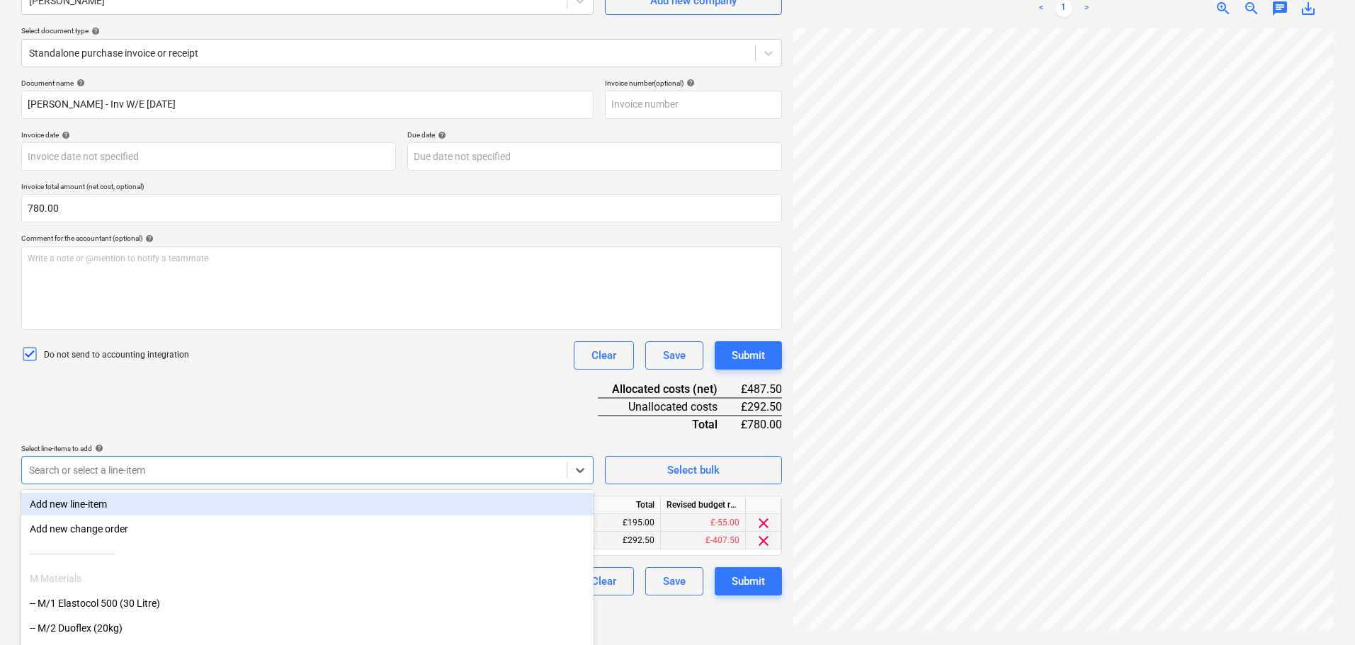
scroll to position [202, 0]
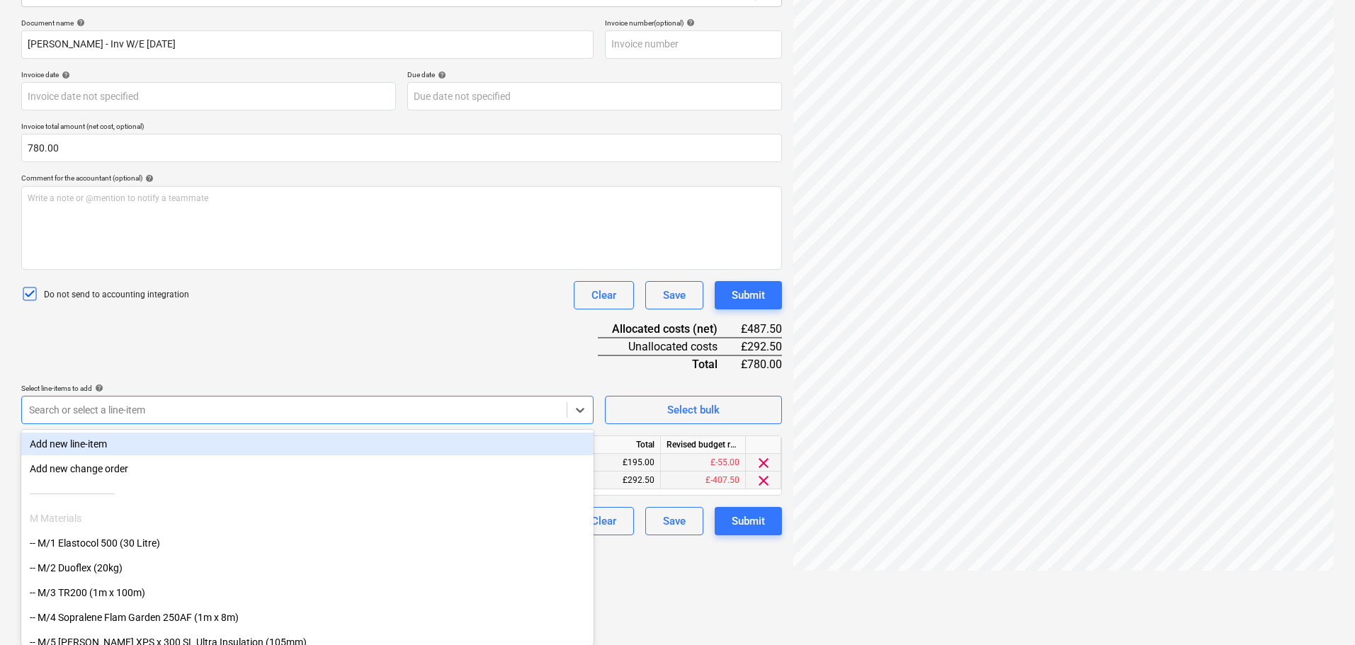
click at [378, 339] on div "Document name help [PERSON_NAME] - Inv W/E [DATE] Invoice number (optional) hel…" at bounding box center [401, 276] width 761 height 517
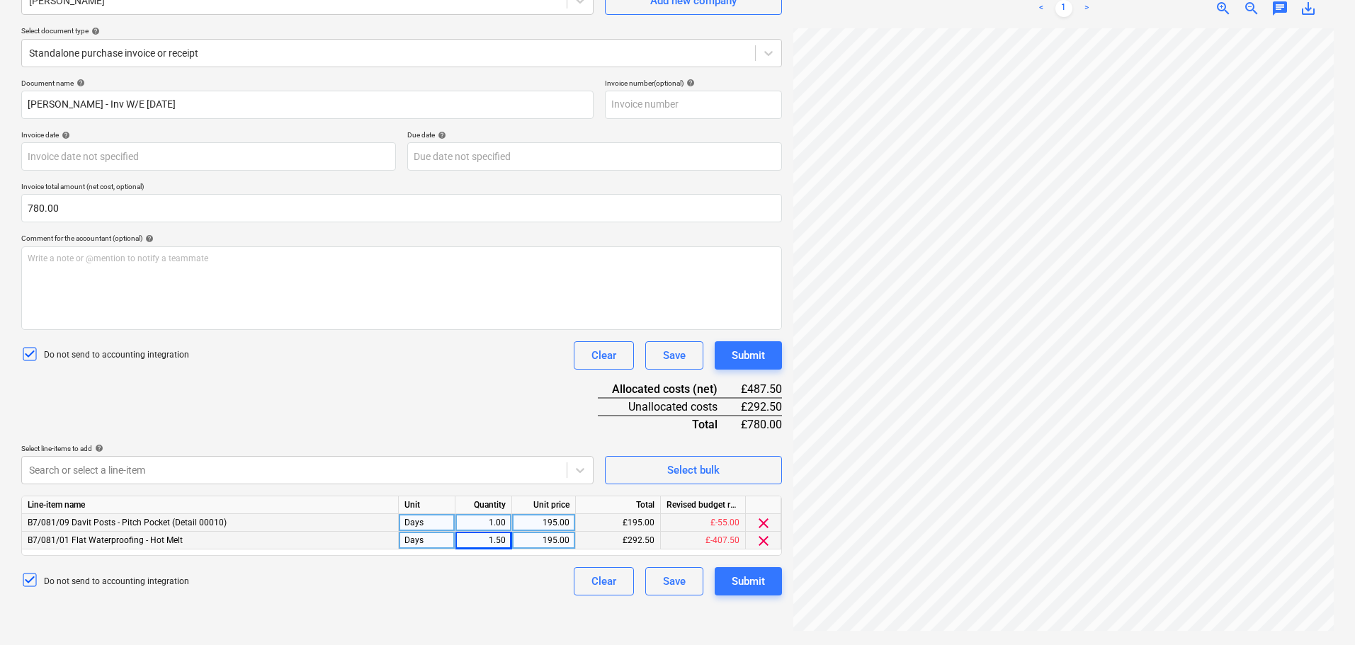
click at [485, 533] on div "1.50" at bounding box center [483, 541] width 45 height 18
type input "2"
click at [471, 404] on div "Document name help [PERSON_NAME] - Inv W/E [DATE] Invoice number (optional) hel…" at bounding box center [401, 337] width 761 height 517
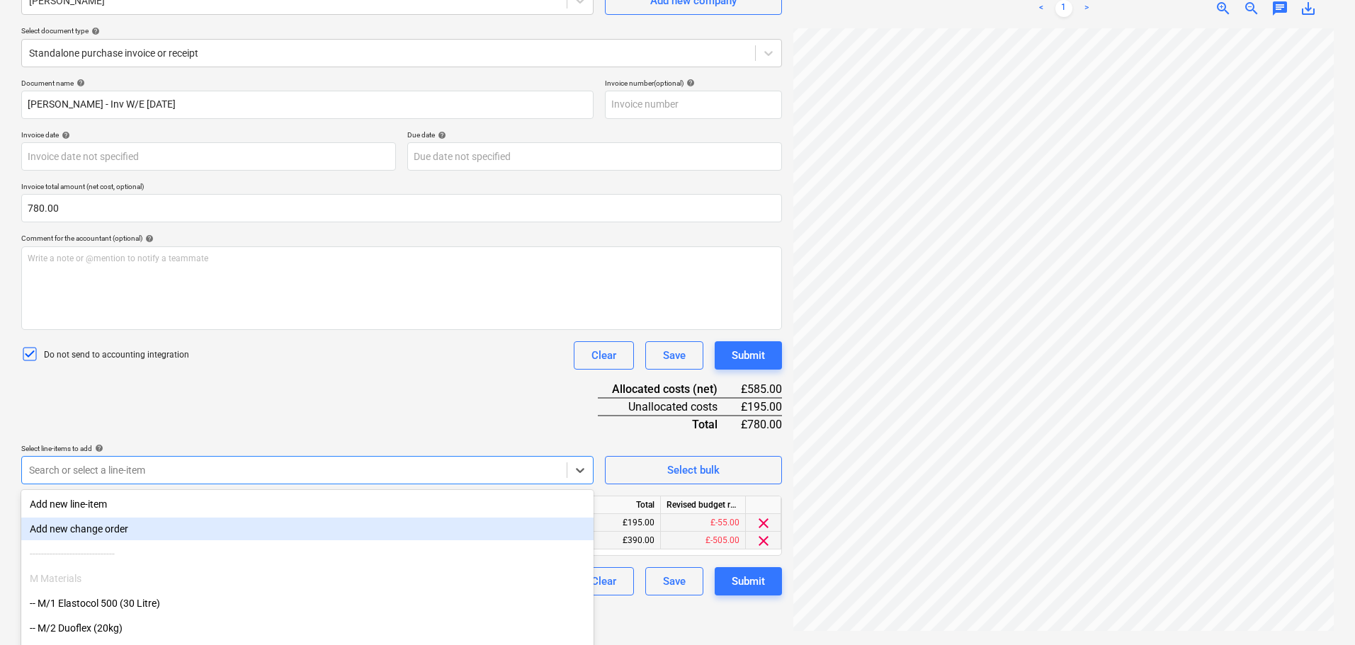
scroll to position [202, 0]
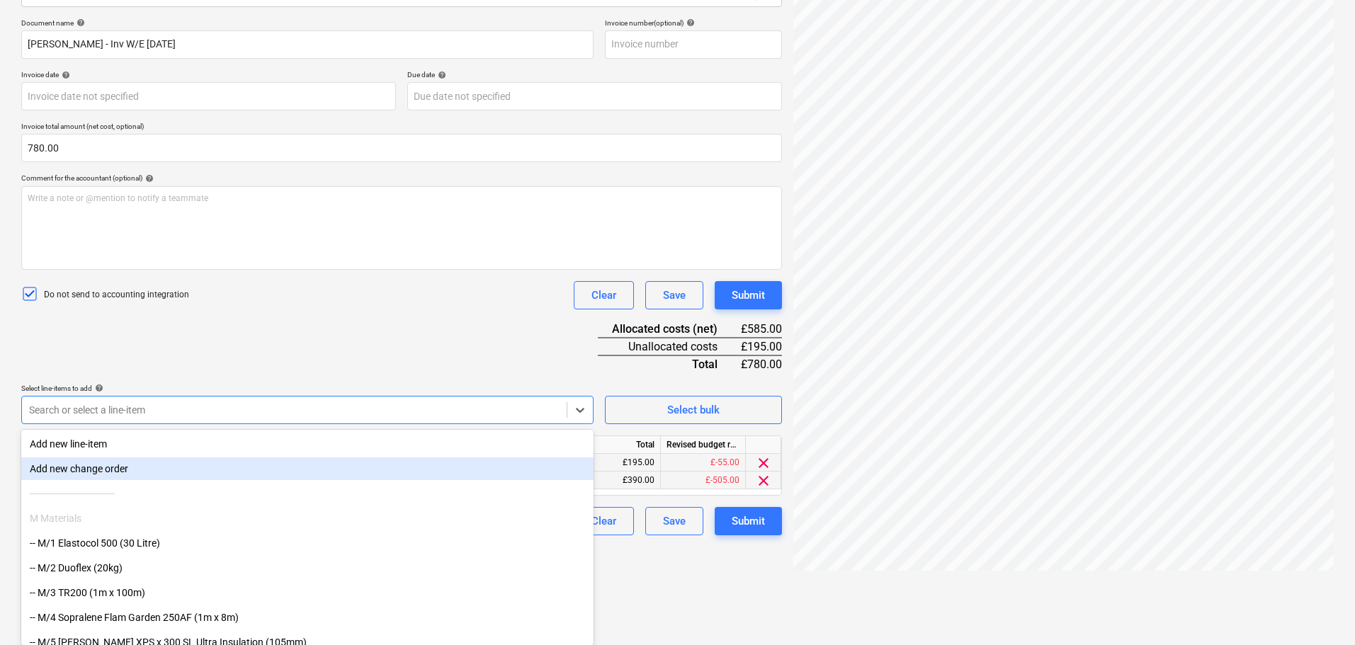
click at [456, 443] on body "Projects Contacts Company Consolidated Invoices Inbox format_size keyboard_arro…" at bounding box center [677, 120] width 1355 height 645
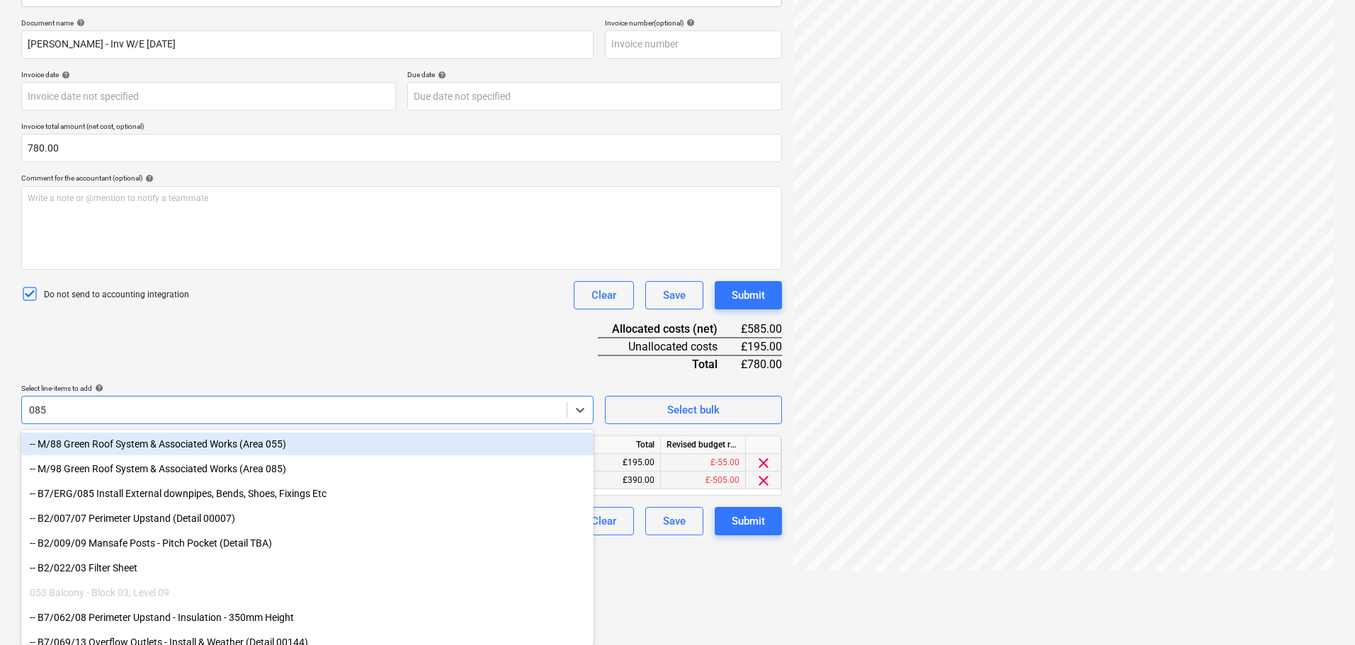
type input "085/"
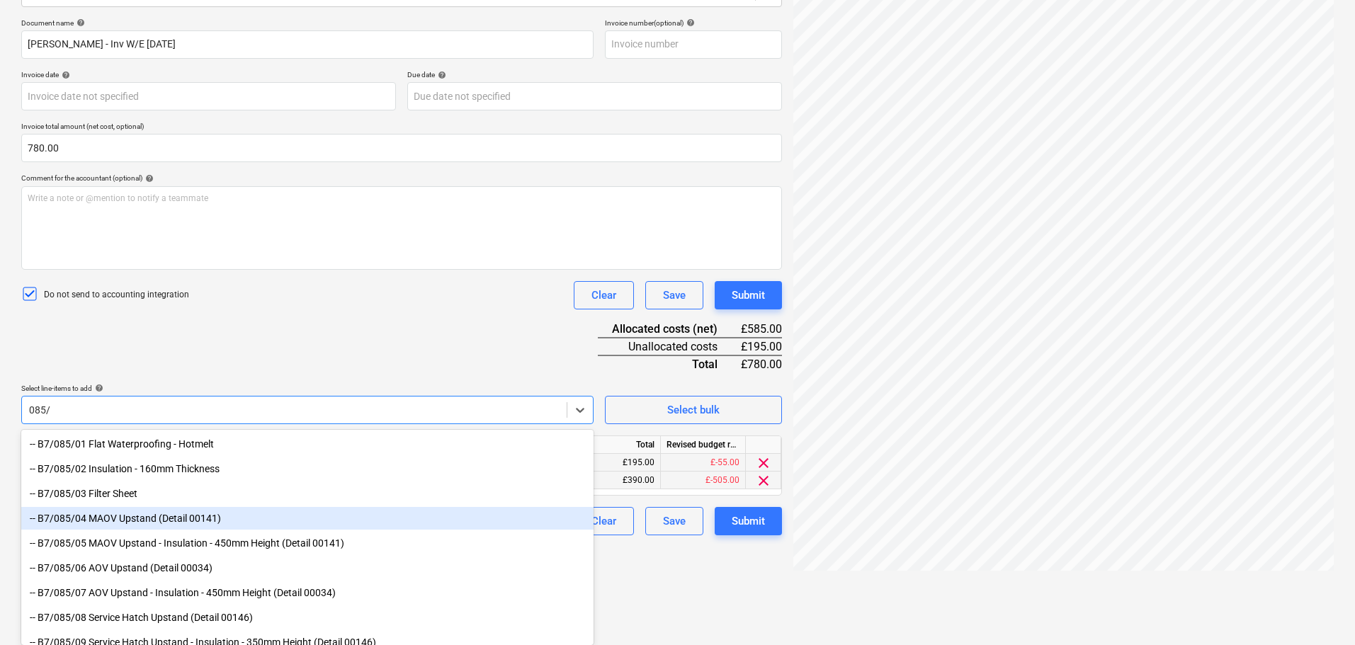
scroll to position [283, 0]
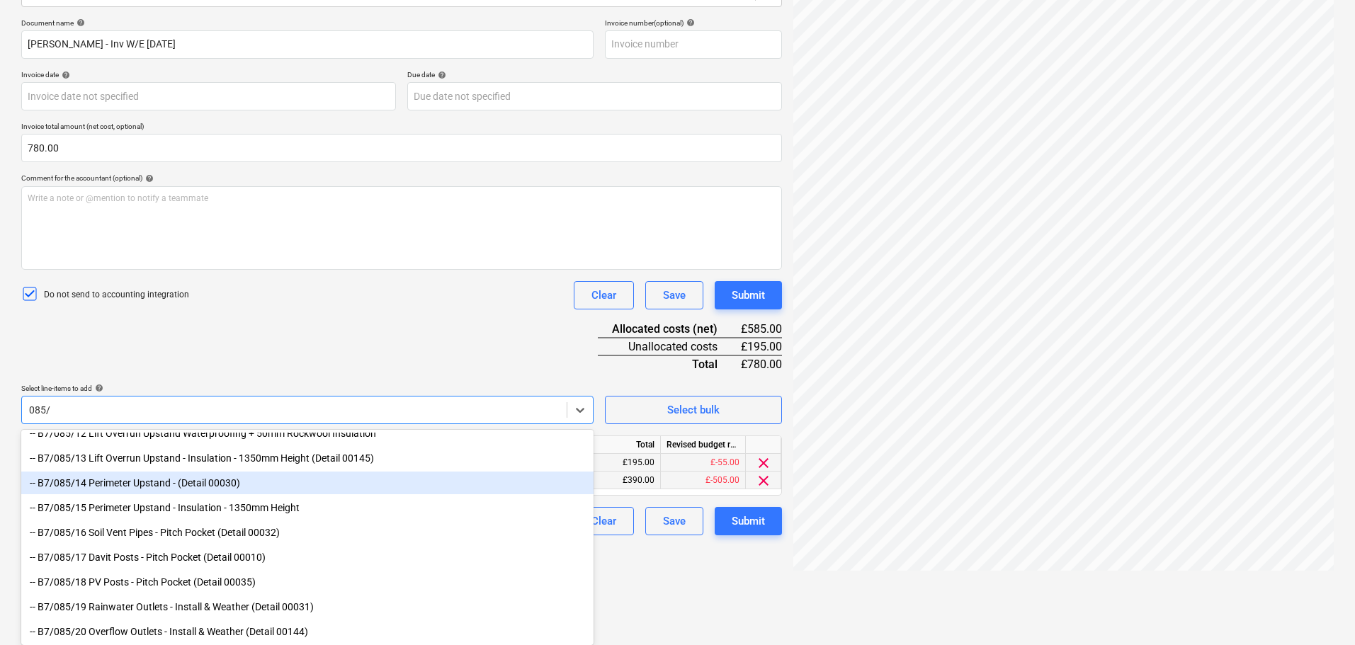
click at [168, 477] on div "-- B7/085/14 Perimeter Upstand - (Detail 00030)" at bounding box center [307, 483] width 572 height 23
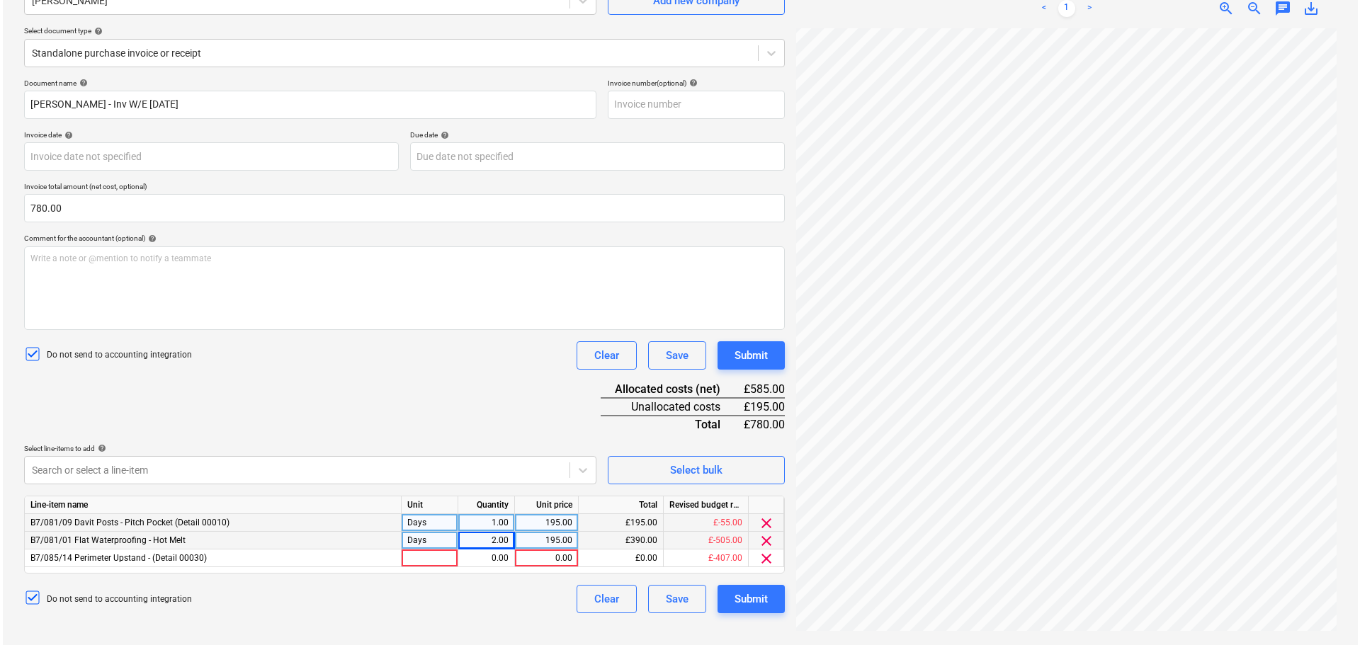
scroll to position [142, 0]
click at [305, 354] on div "Document name help [PERSON_NAME] - Inv W/E [DATE] Invoice number (optional) hel…" at bounding box center [401, 346] width 761 height 535
click at [426, 543] on div "Days" at bounding box center [427, 541] width 57 height 18
drag, startPoint x: 434, startPoint y: 558, endPoint x: 462, endPoint y: 563, distance: 28.7
click at [434, 559] on div at bounding box center [427, 559] width 57 height 18
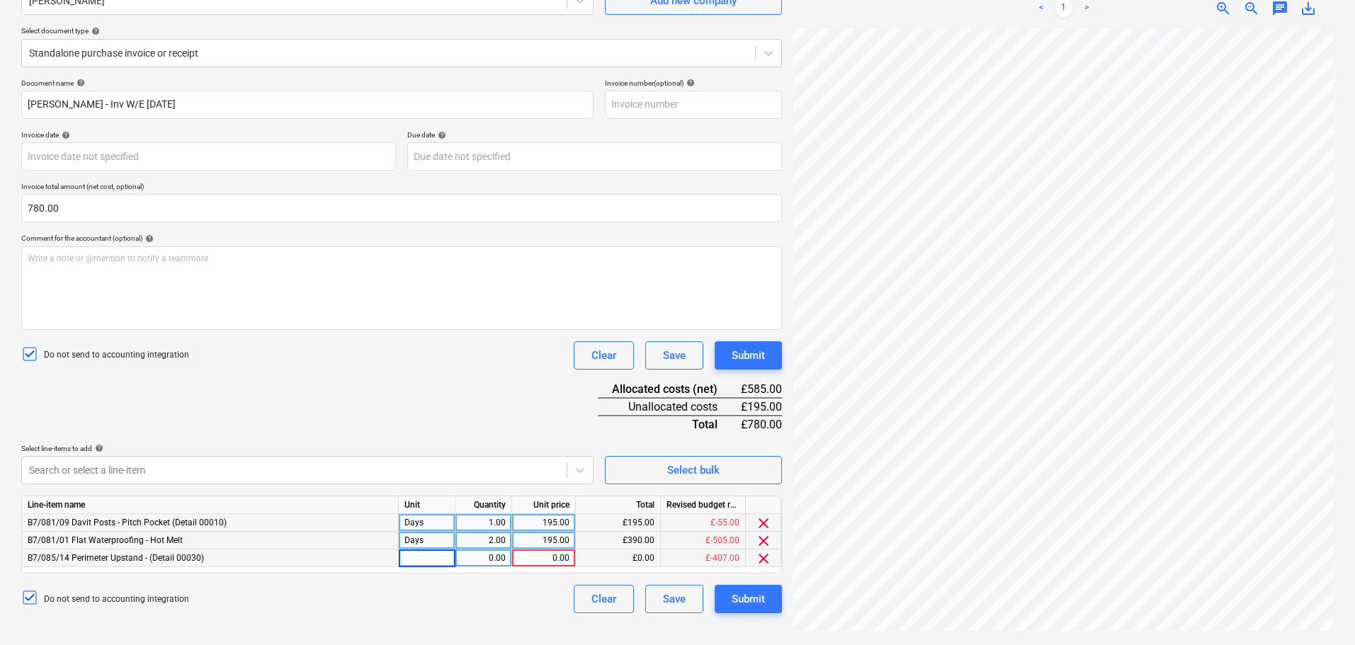
type input "Days"
click at [488, 561] on div "0.00" at bounding box center [483, 559] width 45 height 18
type input "1"
click at [535, 546] on div "195.00" at bounding box center [544, 541] width 52 height 18
click at [542, 558] on div "0.00" at bounding box center [544, 559] width 52 height 18
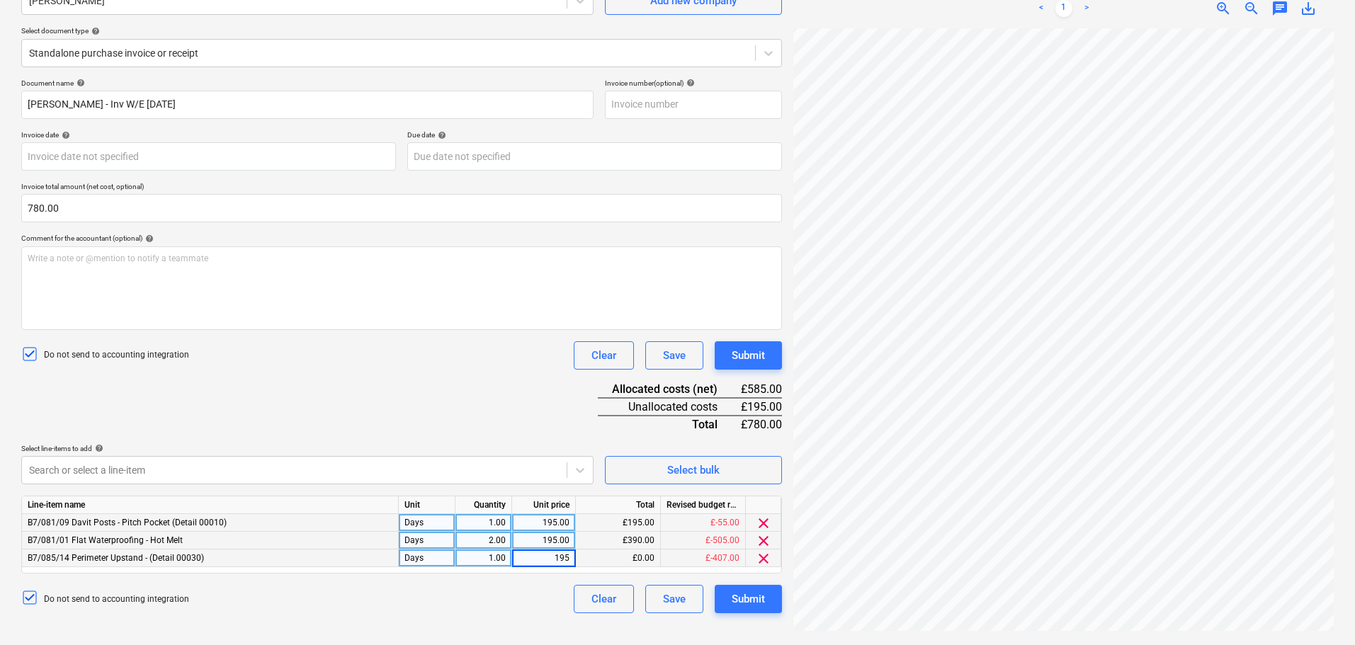
click at [492, 407] on div "Document name help [PERSON_NAME] - Inv W/E [DATE] Invoice number (optional) hel…" at bounding box center [401, 346] width 761 height 535
click at [734, 354] on div "Submit" at bounding box center [748, 355] width 33 height 18
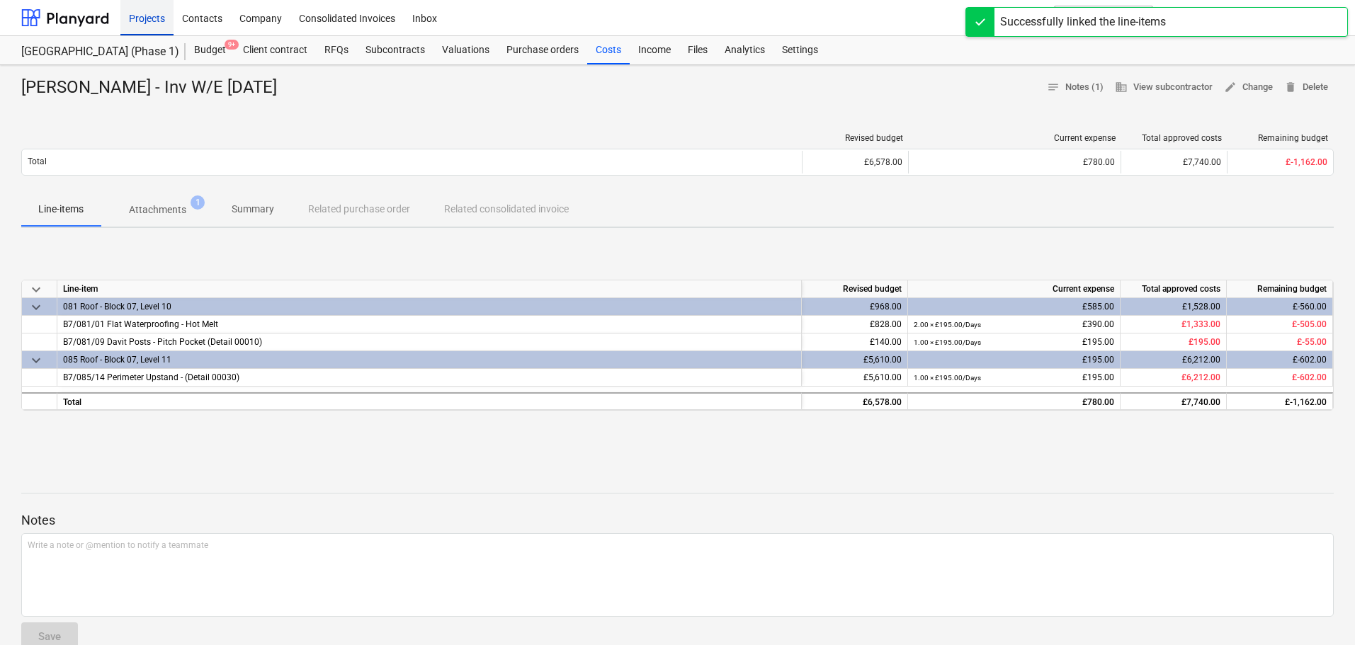
click at [63, 16] on div at bounding box center [65, 17] width 88 height 35
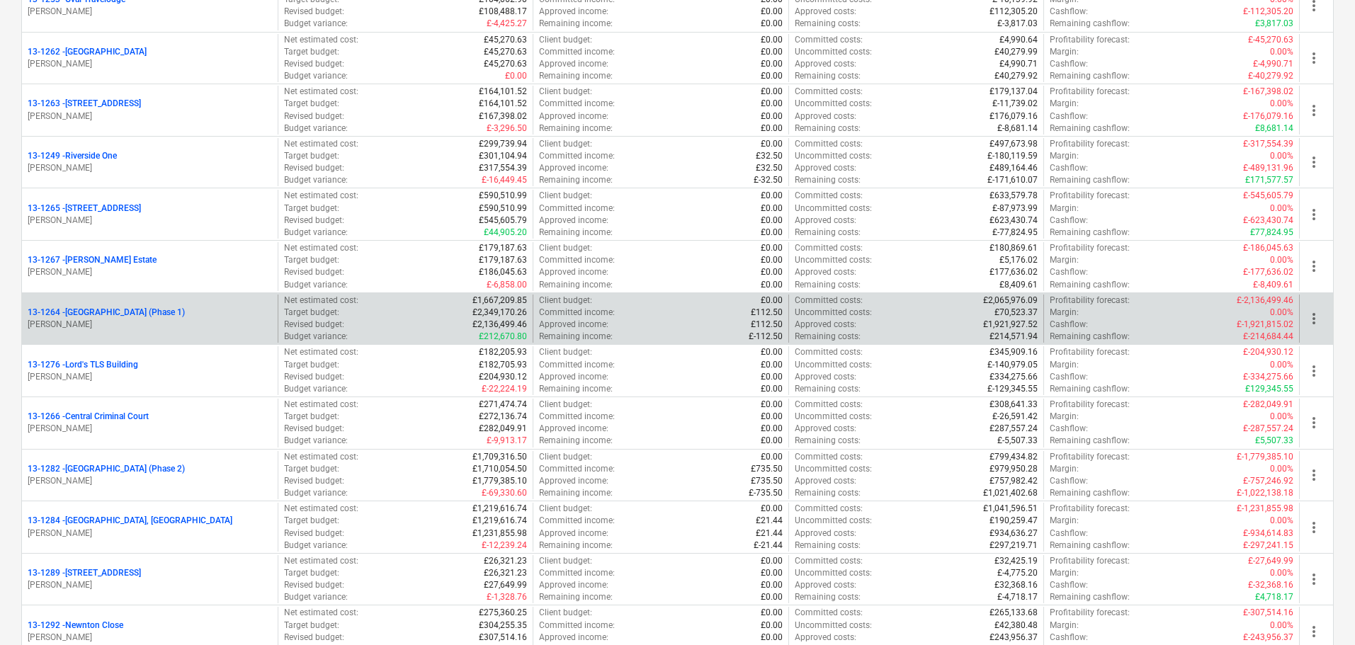
scroll to position [1275, 0]
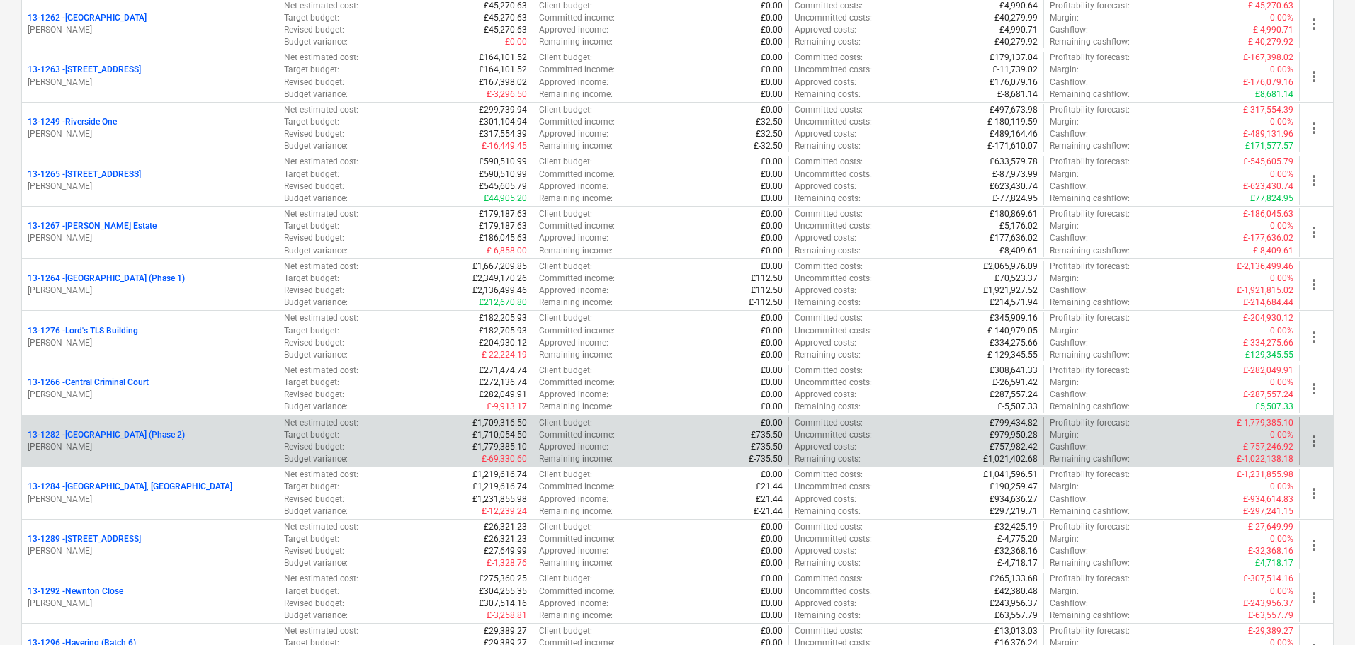
click at [164, 444] on p "[PERSON_NAME]" at bounding box center [150, 447] width 244 height 12
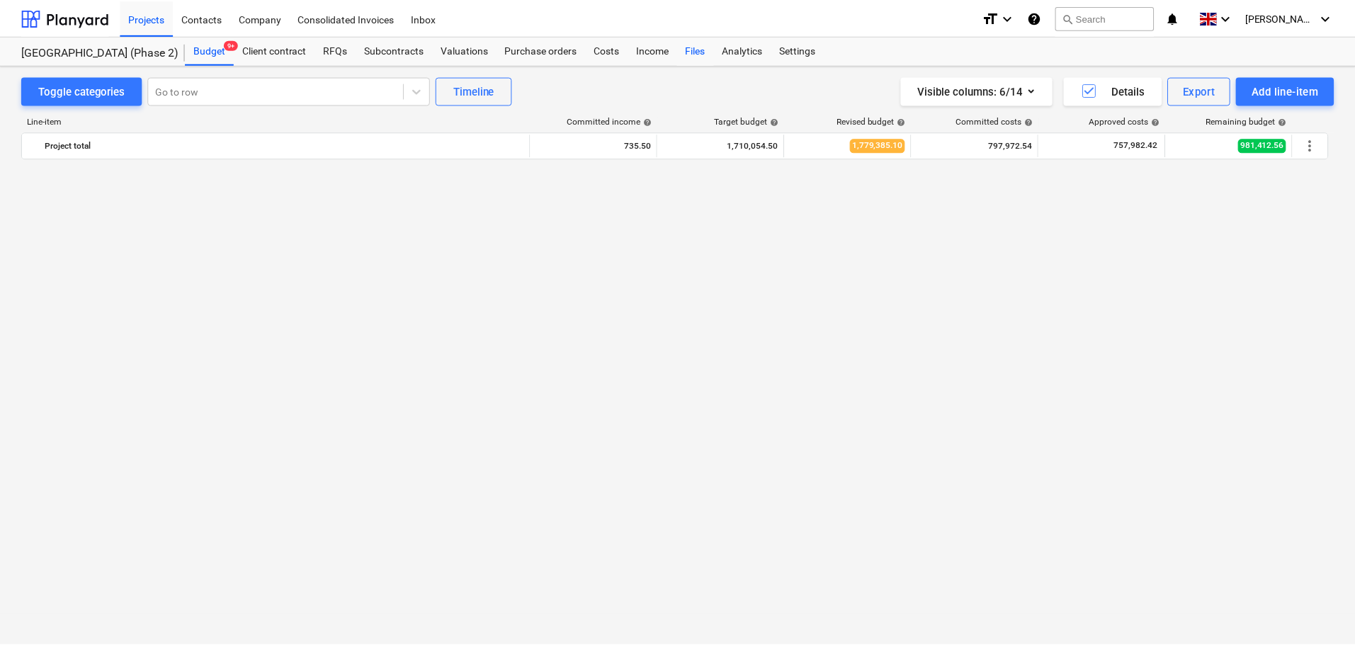
scroll to position [1182, 0]
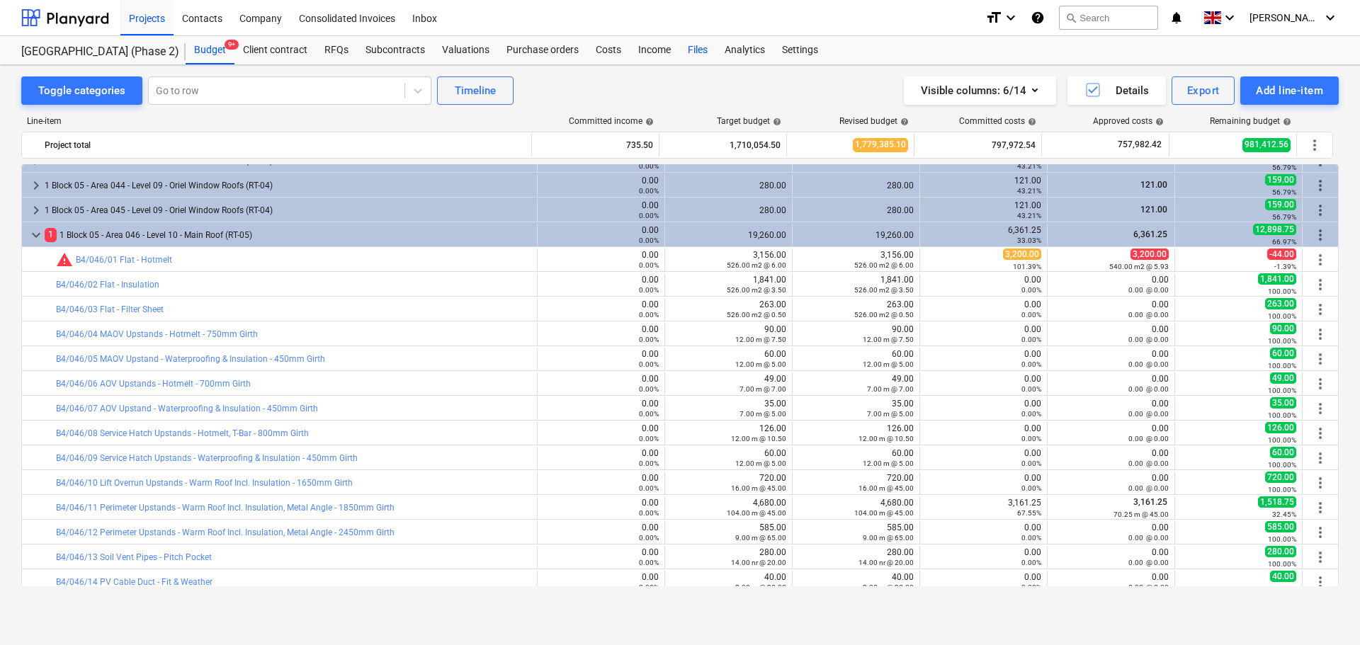
click at [689, 52] on div "Files" at bounding box center [697, 50] width 37 height 28
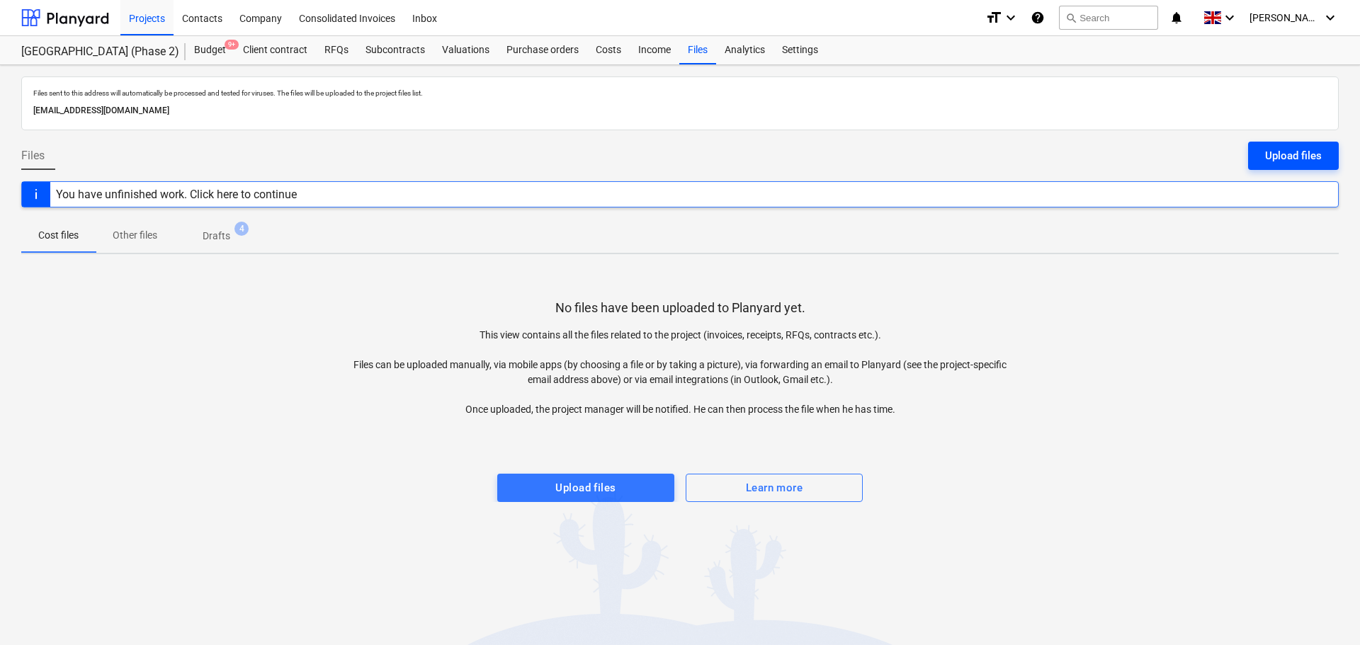
click at [1314, 160] on div "Upload files" at bounding box center [1293, 156] width 57 height 18
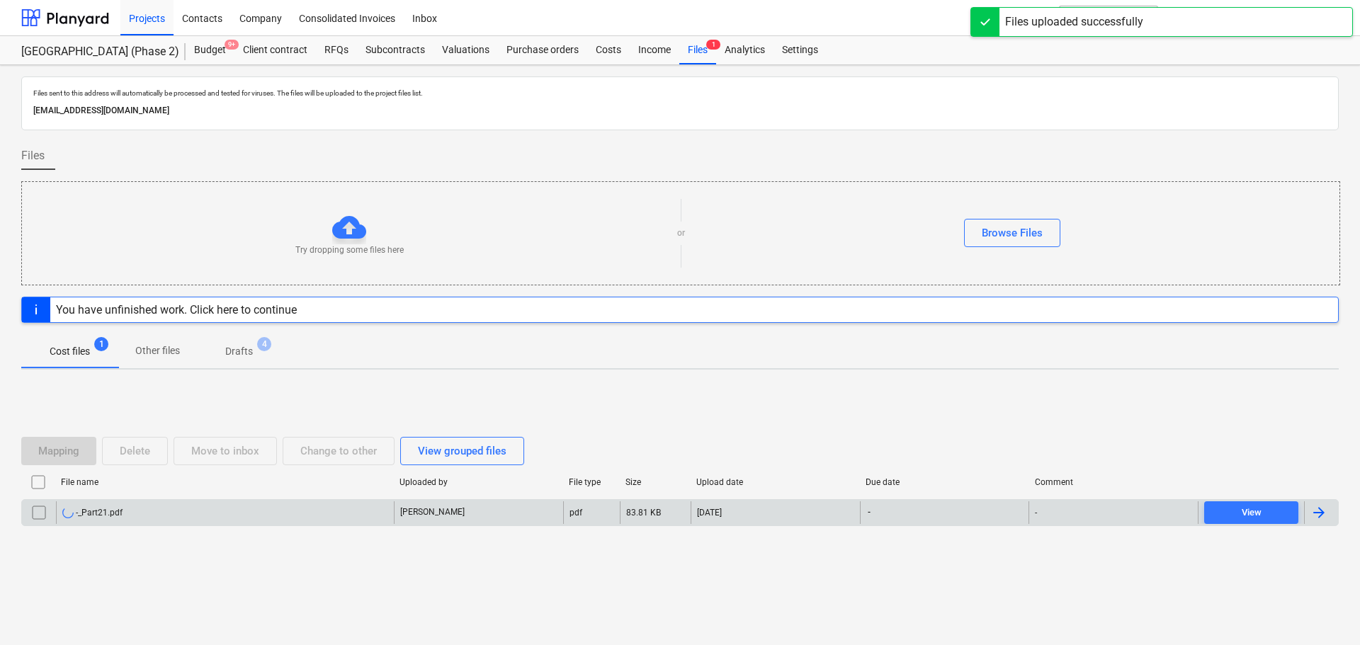
click at [157, 508] on div "-_Part21.pdf" at bounding box center [225, 513] width 338 height 23
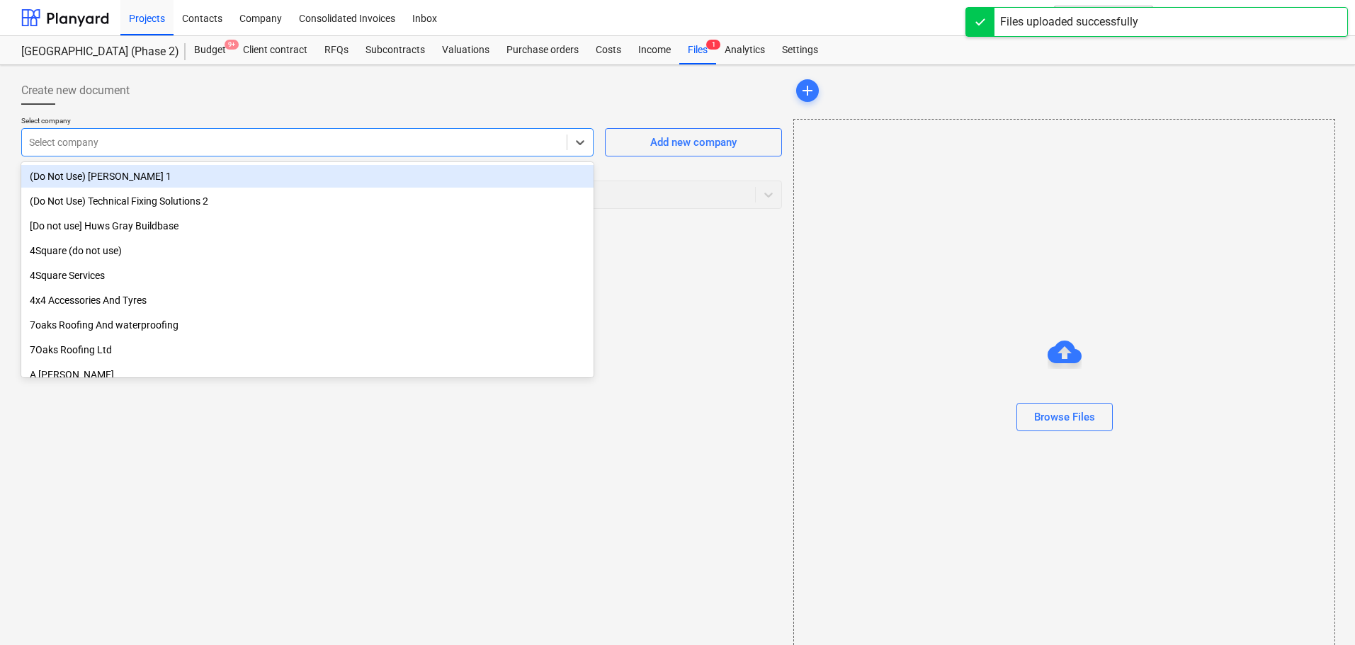
click at [224, 140] on div at bounding box center [294, 142] width 531 height 14
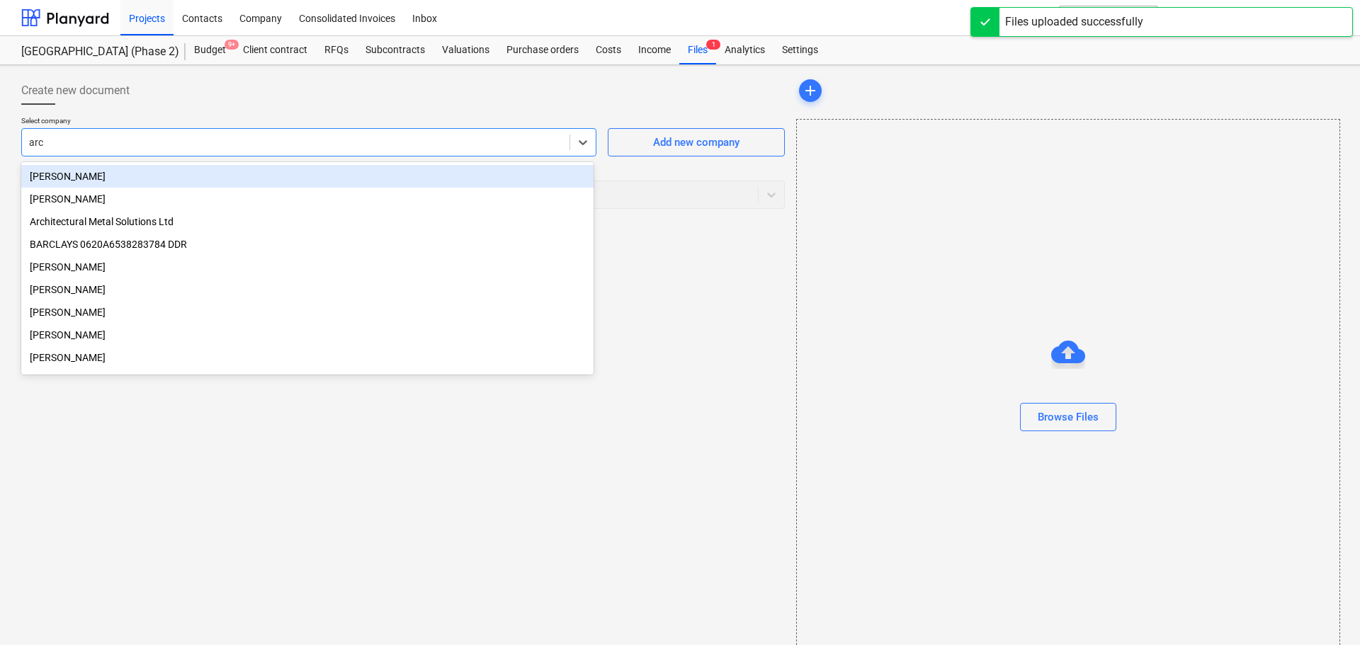
type input "arch"
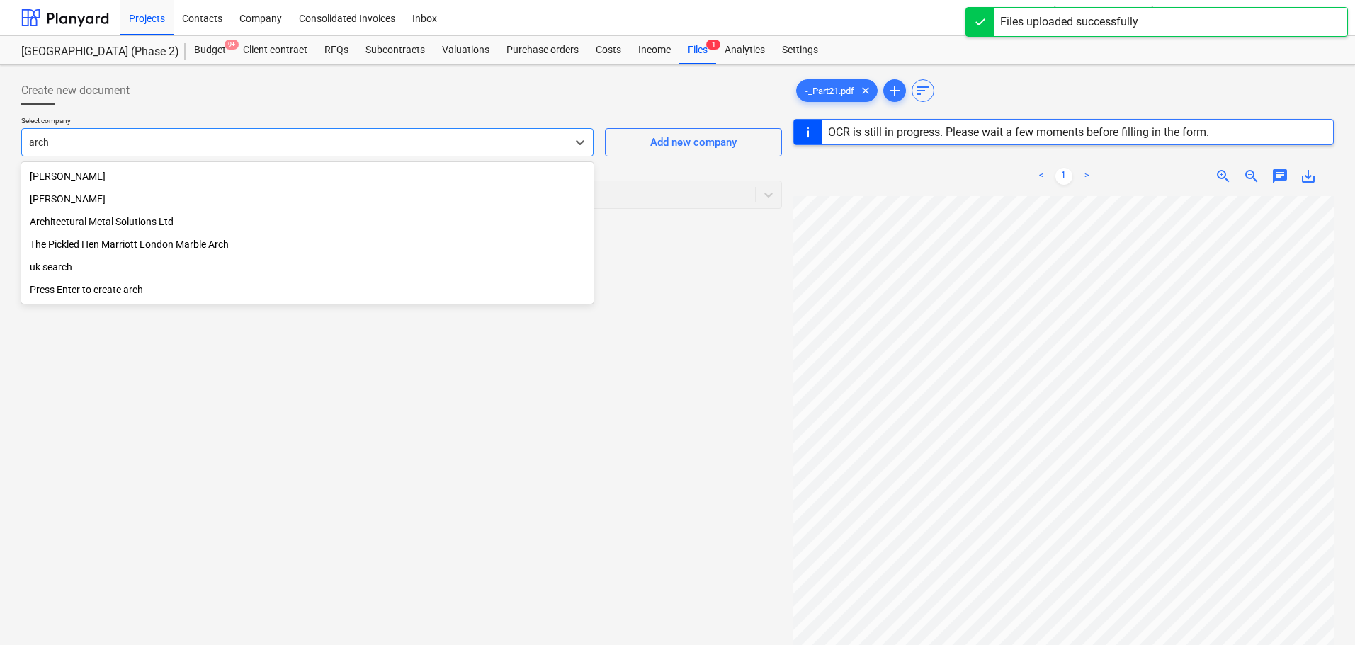
click at [137, 198] on div "[PERSON_NAME]" at bounding box center [307, 199] width 572 height 23
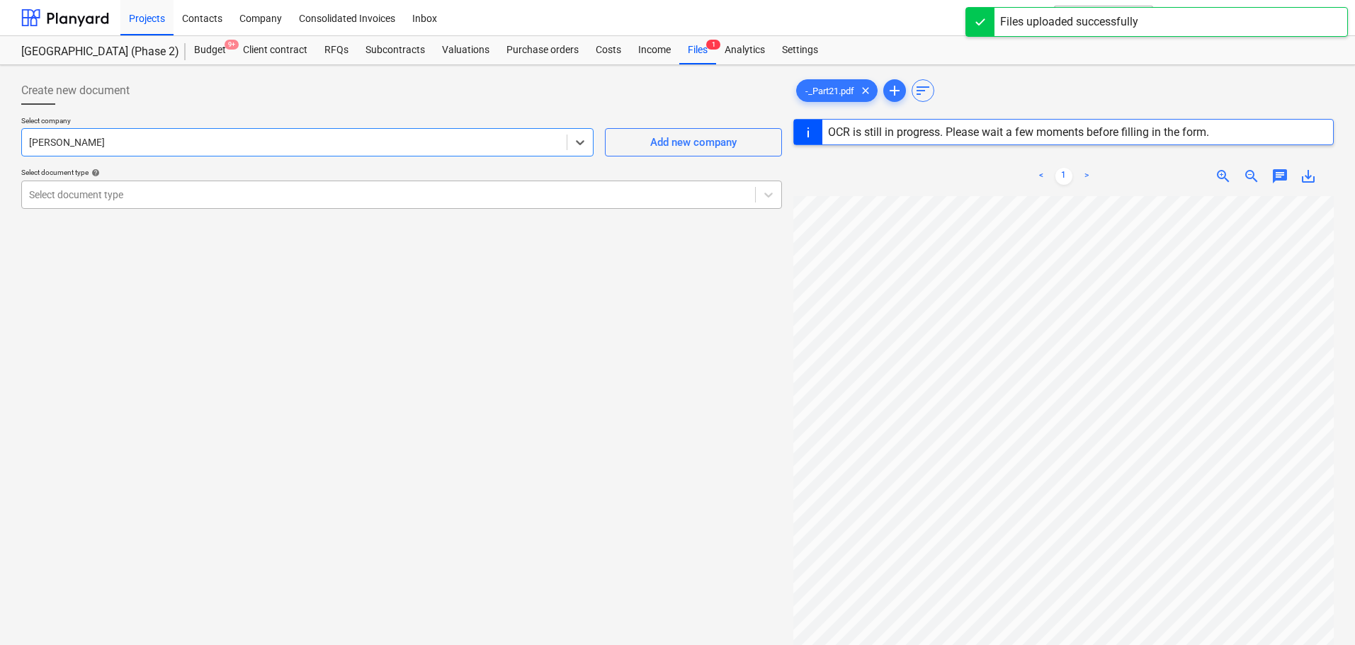
click at [130, 205] on div "Select document type" at bounding box center [401, 195] width 761 height 28
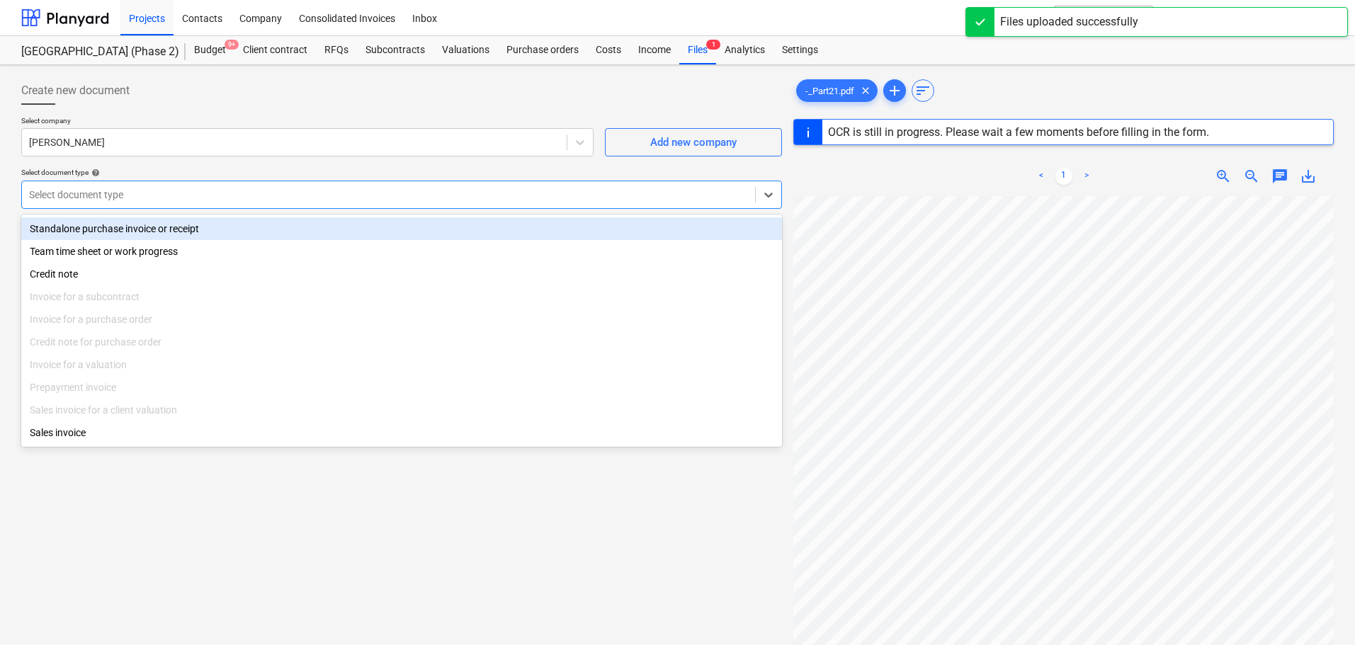
click at [126, 222] on div "Standalone purchase invoice or receipt" at bounding box center [401, 228] width 761 height 23
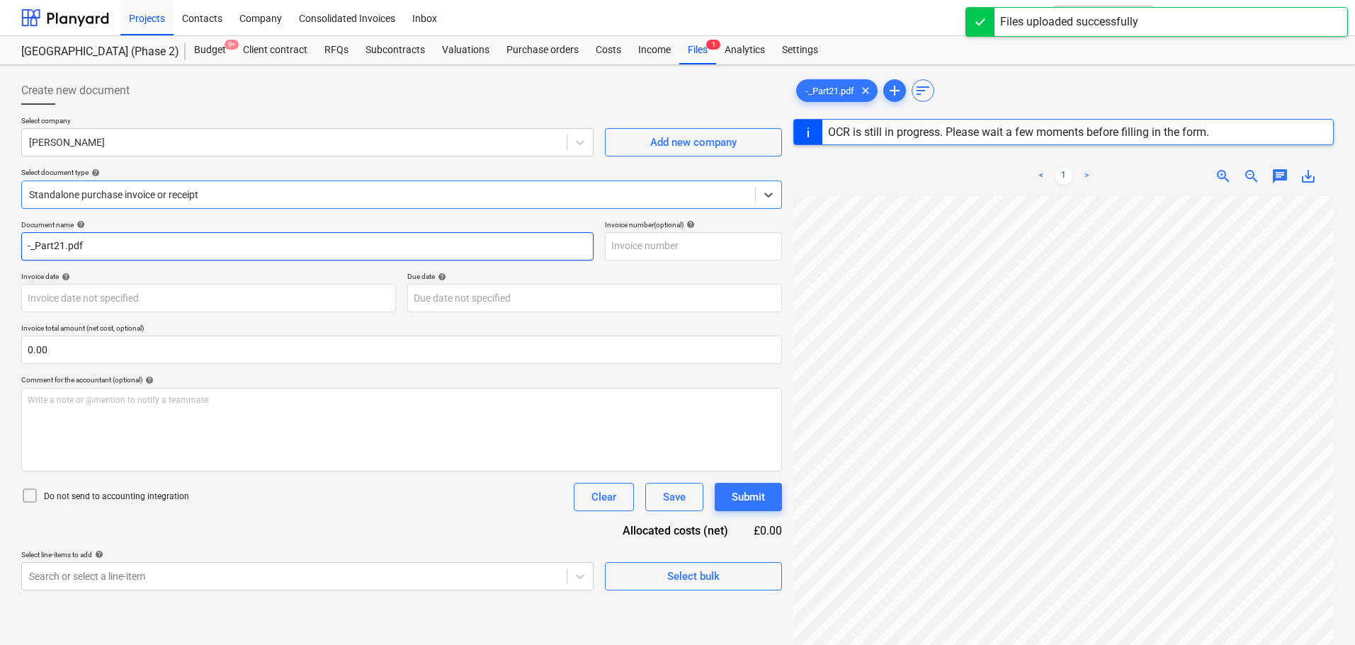
click at [128, 252] on input "-_Part21.pdf" at bounding box center [307, 246] width 572 height 28
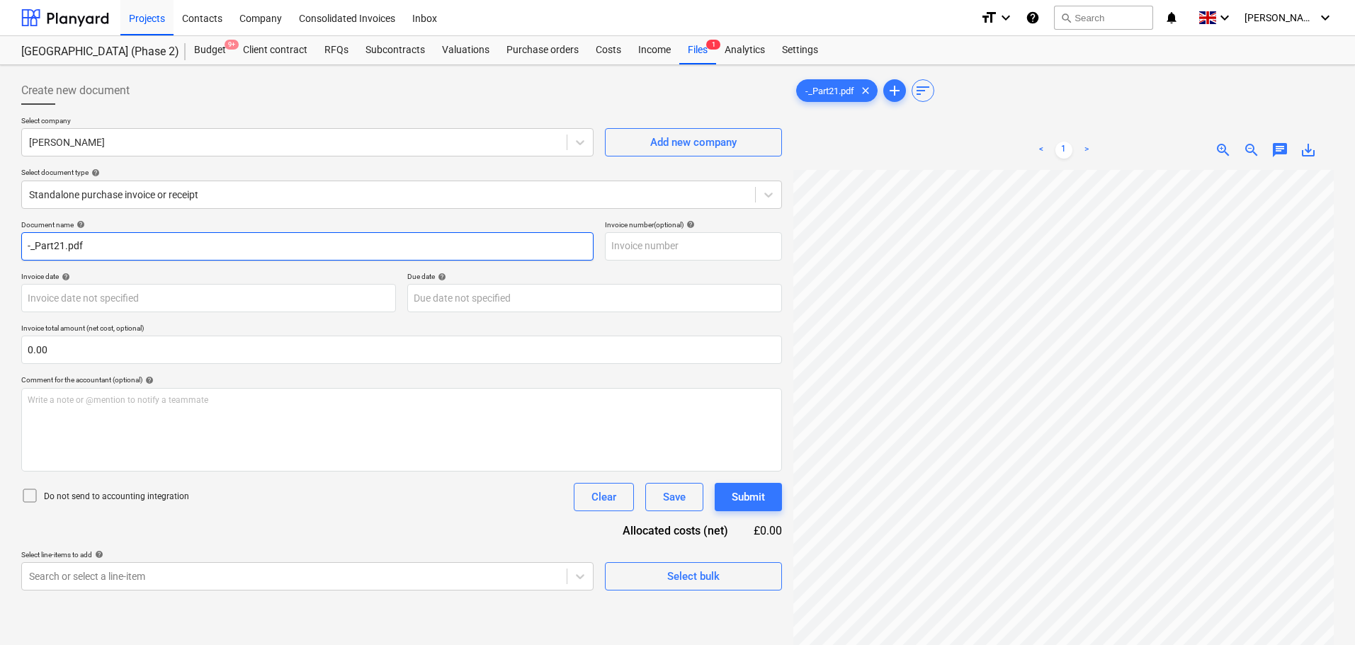
click at [128, 252] on input "-_Part21.pdf" at bounding box center [307, 246] width 572 height 28
type input "[PERSON_NAME] - Inv W/E [DATE]"
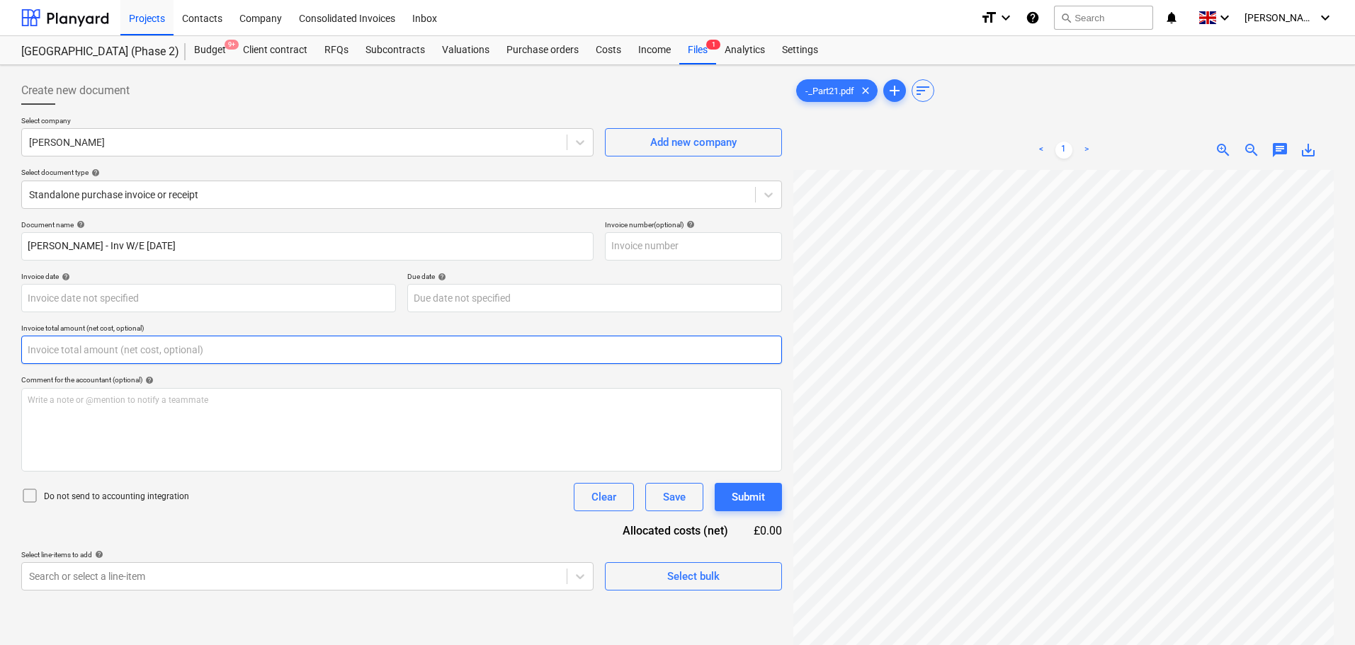
click at [101, 354] on input "text" at bounding box center [401, 350] width 761 height 28
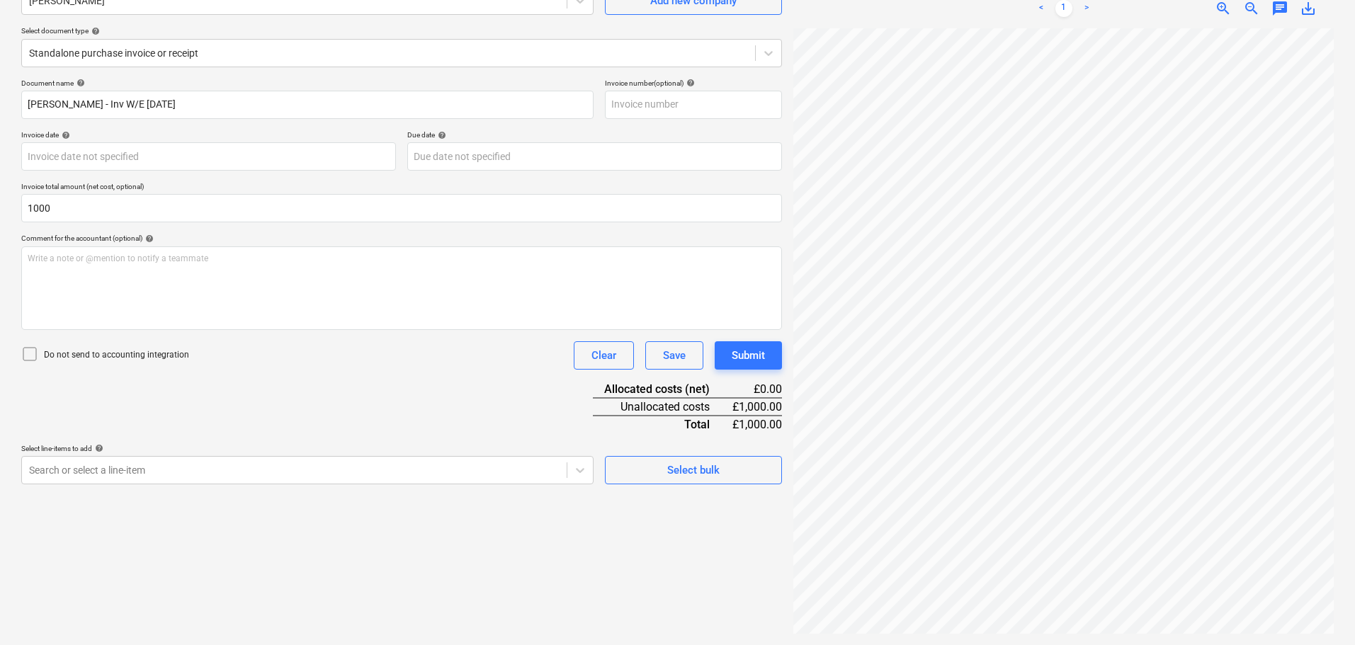
type input "1,000.00"
click at [117, 359] on p "Do not send to accounting integration" at bounding box center [116, 355] width 145 height 12
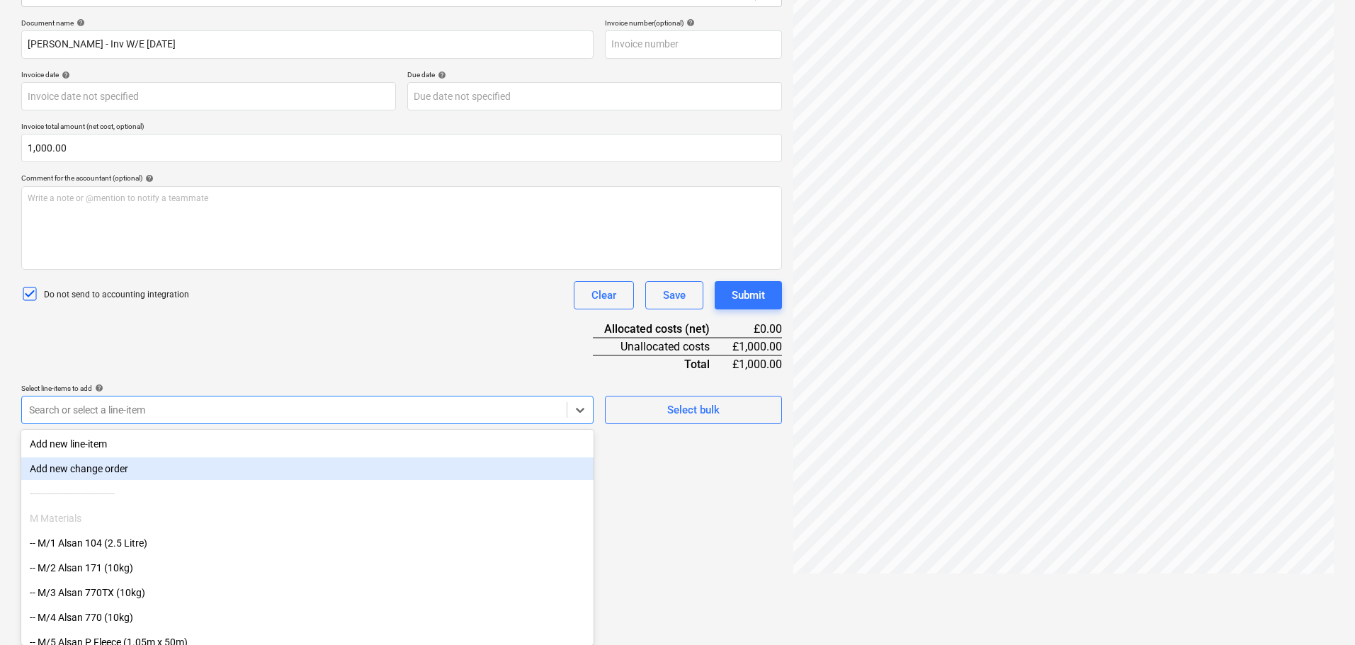
click at [135, 443] on body "Projects Contacts Company Consolidated Invoices Inbox format_size keyboard_arro…" at bounding box center [677, 120] width 1355 height 645
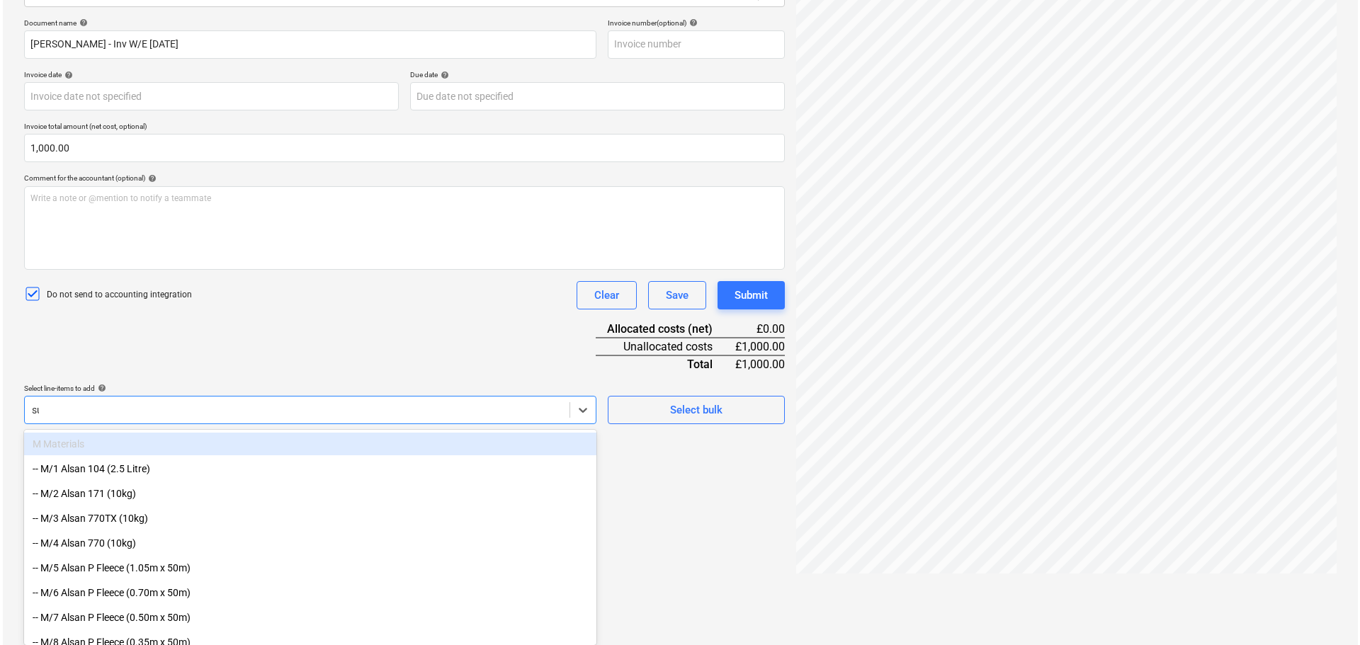
scroll to position [142, 0]
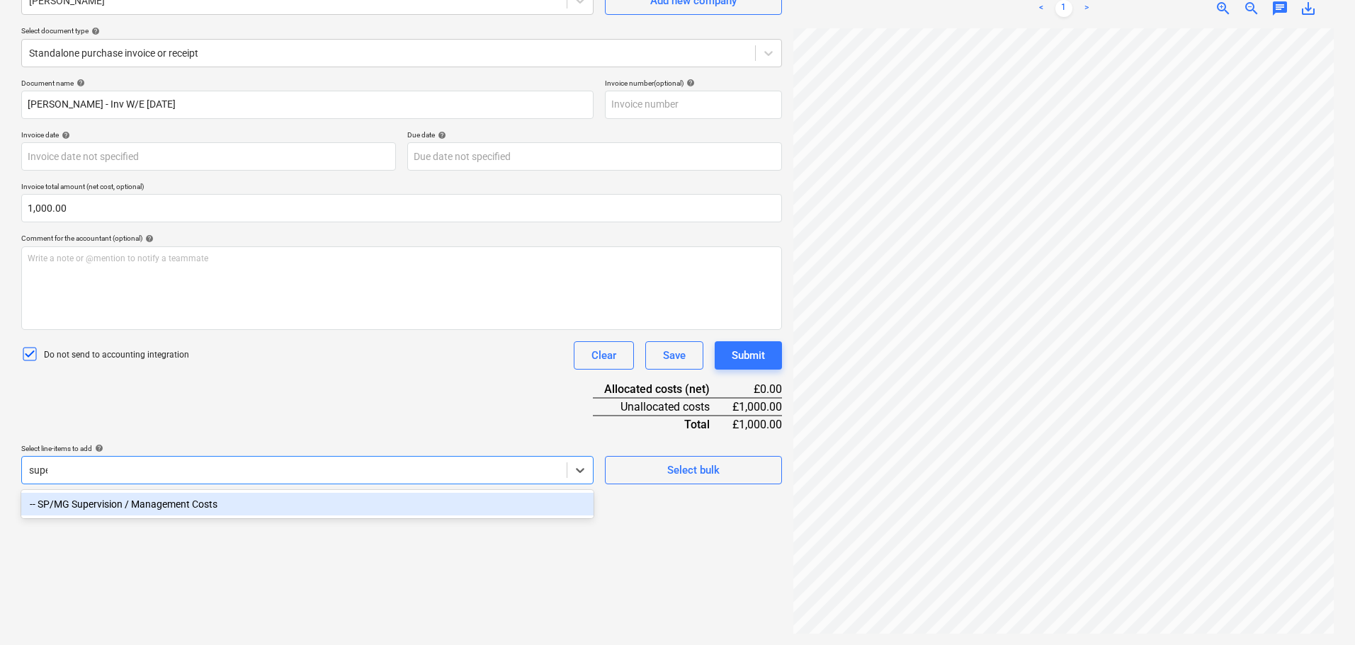
type input "super"
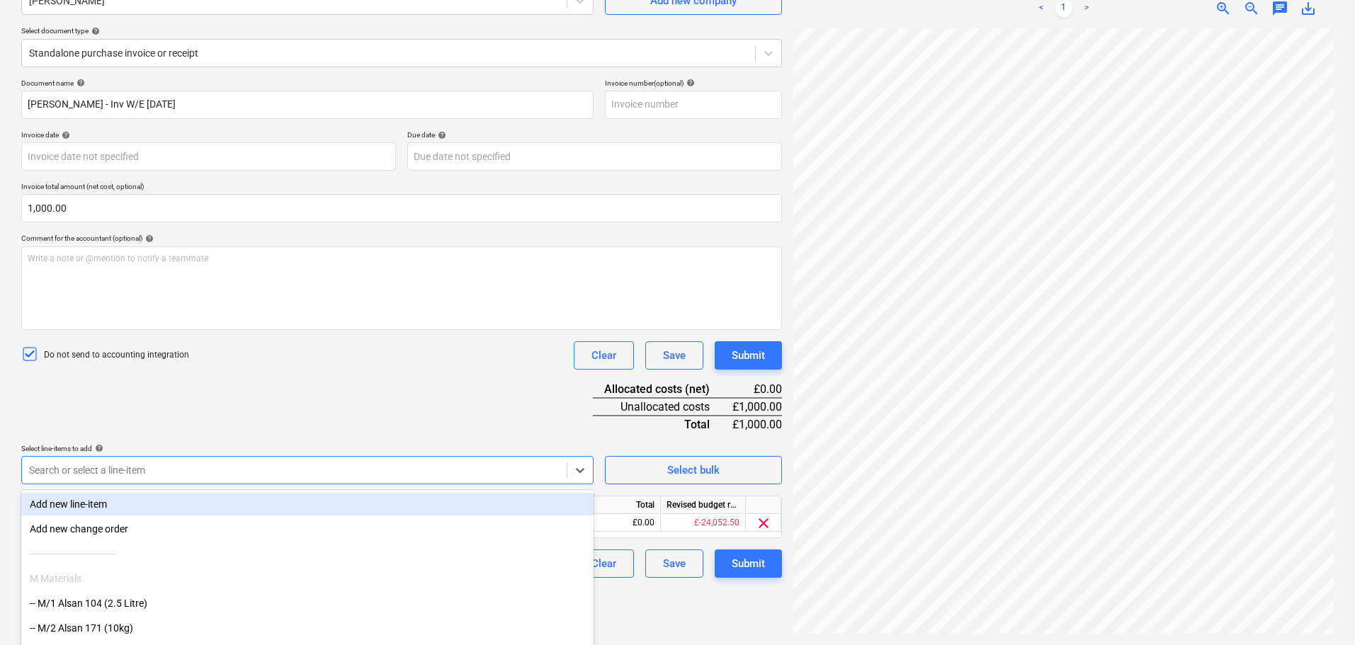
click at [237, 402] on div "Document name help [PERSON_NAME] - Inv W/E [DATE] Invoice number (optional) hel…" at bounding box center [401, 328] width 761 height 499
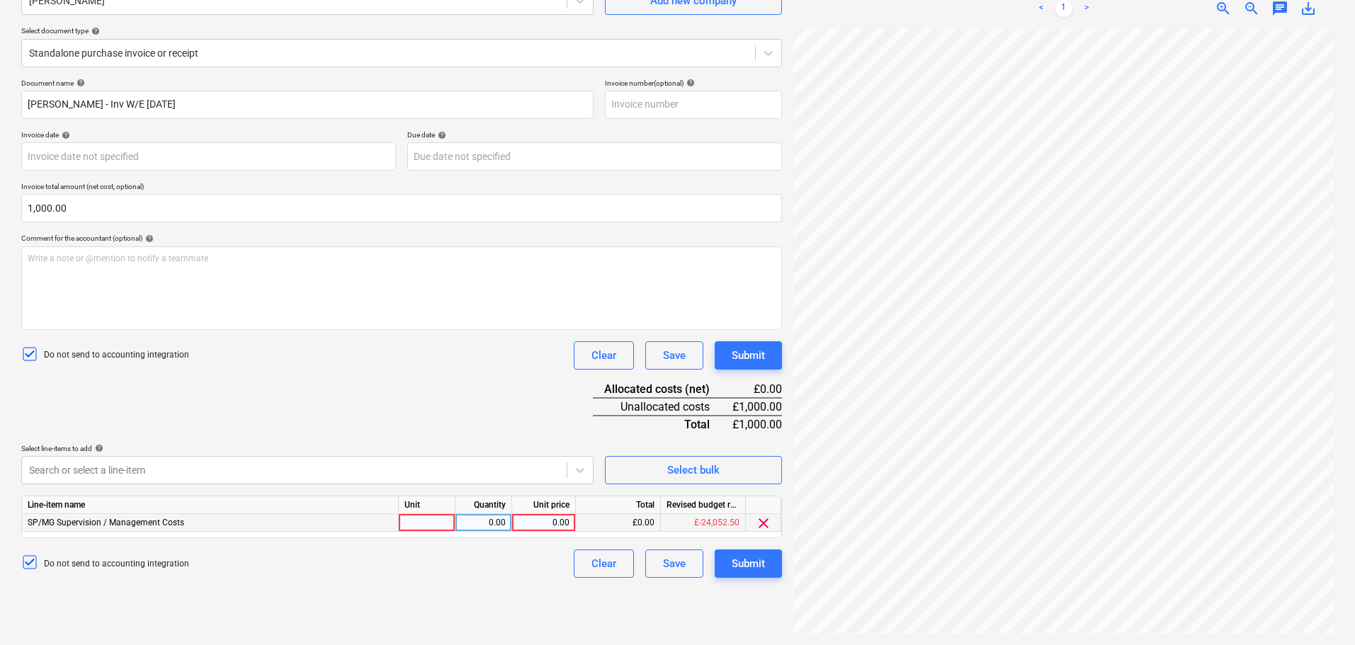
click at [431, 520] on div at bounding box center [427, 523] width 57 height 18
type input "Days"
type input "200"
click at [443, 393] on div "Document name help [PERSON_NAME] - Inv W/E [DATE] Invoice number (optional) hel…" at bounding box center [401, 328] width 761 height 499
click at [733, 354] on div "Submit" at bounding box center [748, 355] width 33 height 18
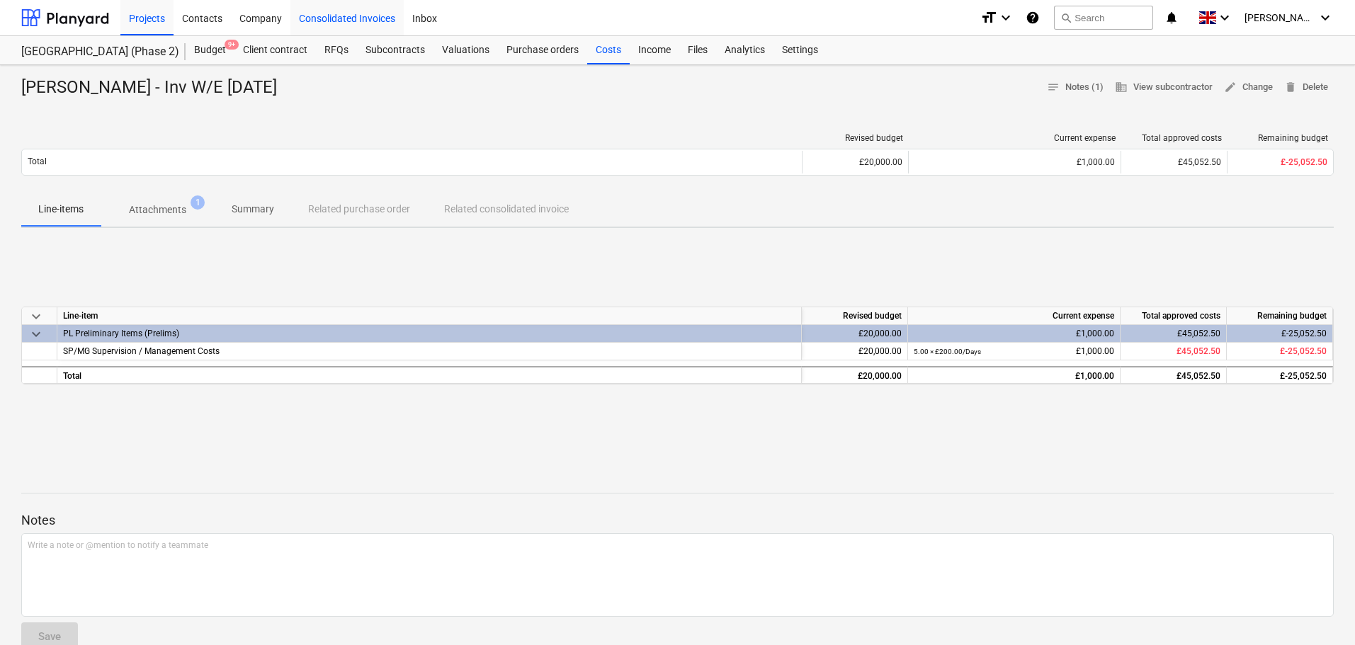
click at [328, 10] on div "Consolidated Invoices" at bounding box center [346, 17] width 113 height 36
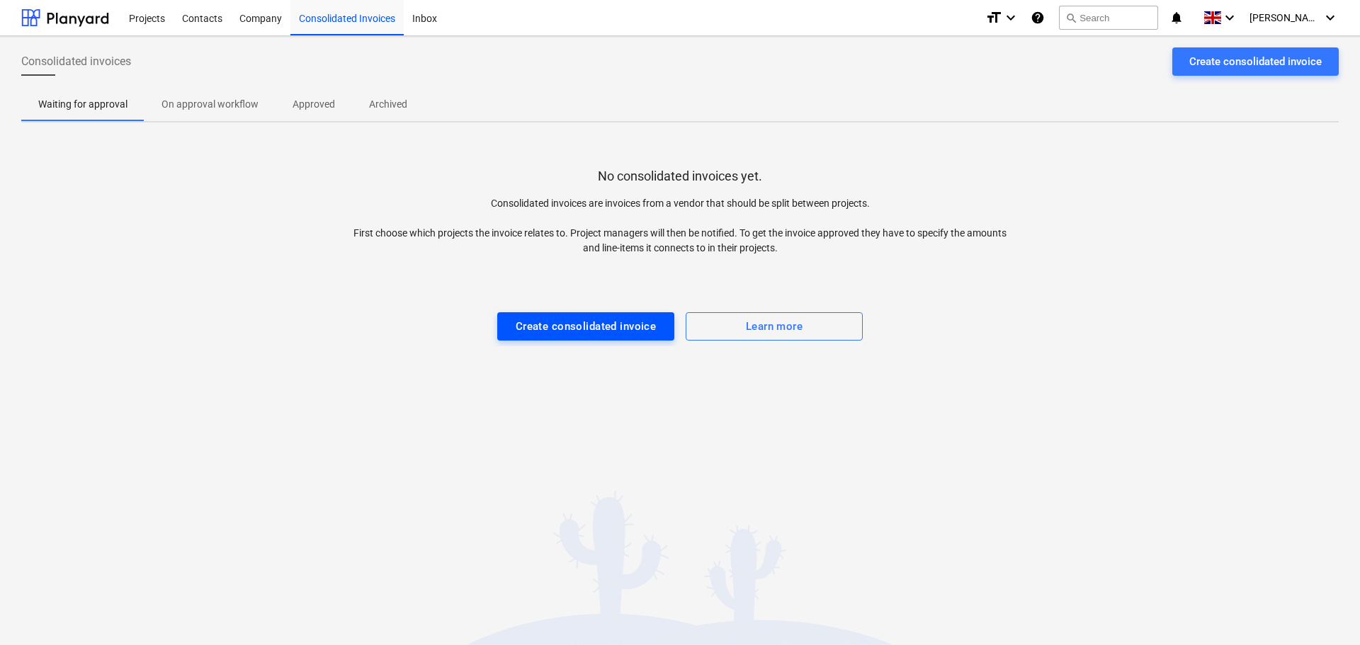
click at [604, 320] on div "Create consolidated invoice" at bounding box center [586, 326] width 141 height 18
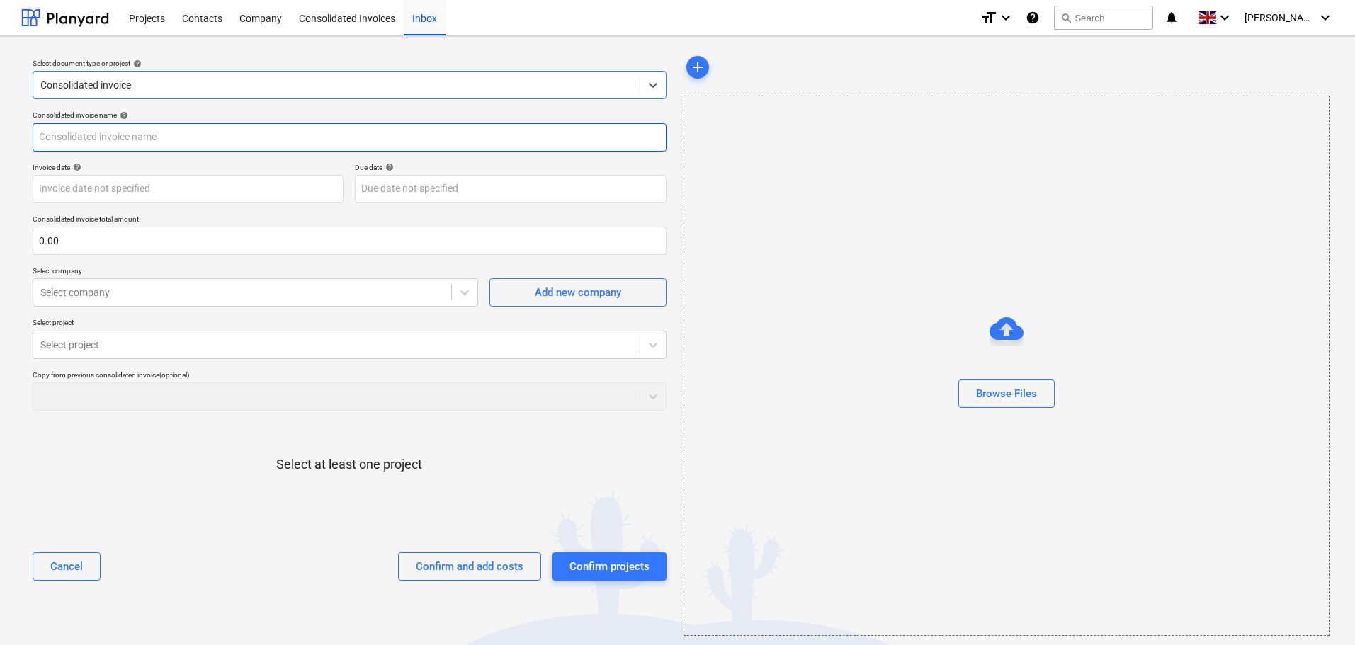
click at [167, 137] on input "text" at bounding box center [350, 137] width 634 height 28
type input "[PERSON_NAME] - Inv W/E [DATE]"
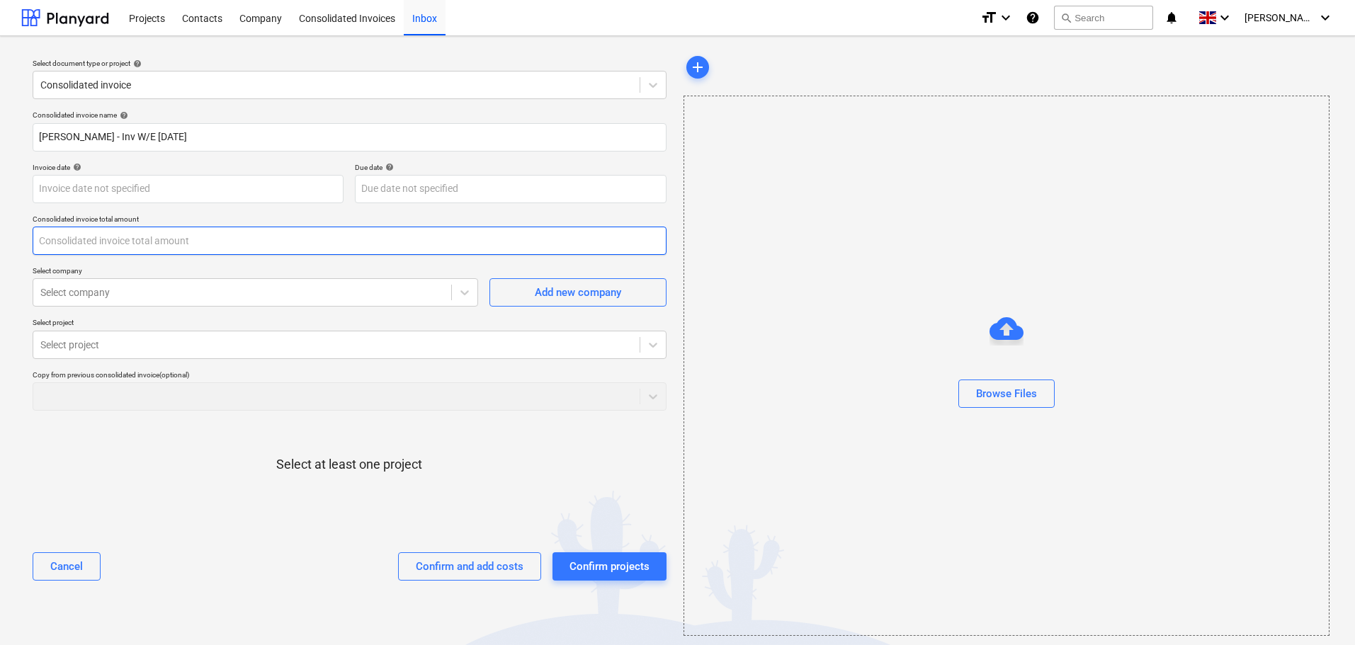
click at [124, 243] on input "text" at bounding box center [350, 241] width 634 height 28
type input "1,100.00"
click at [108, 296] on div at bounding box center [242, 293] width 404 height 14
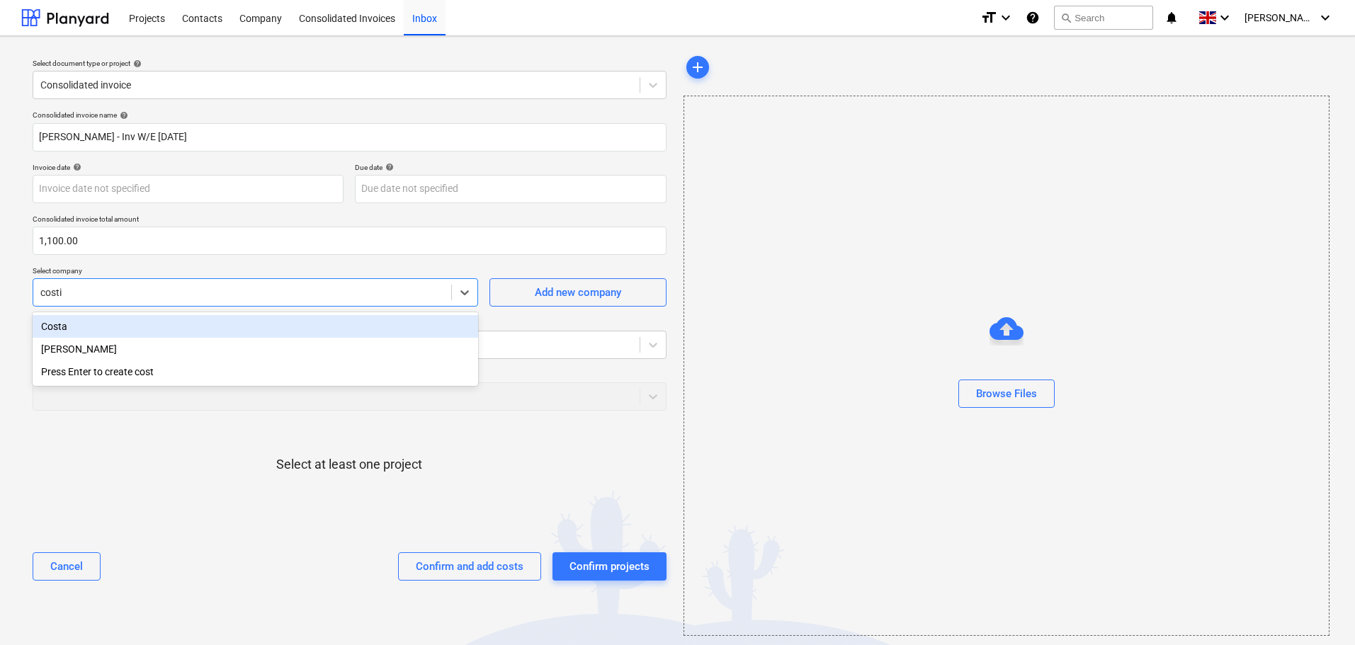
type input "[PERSON_NAME]"
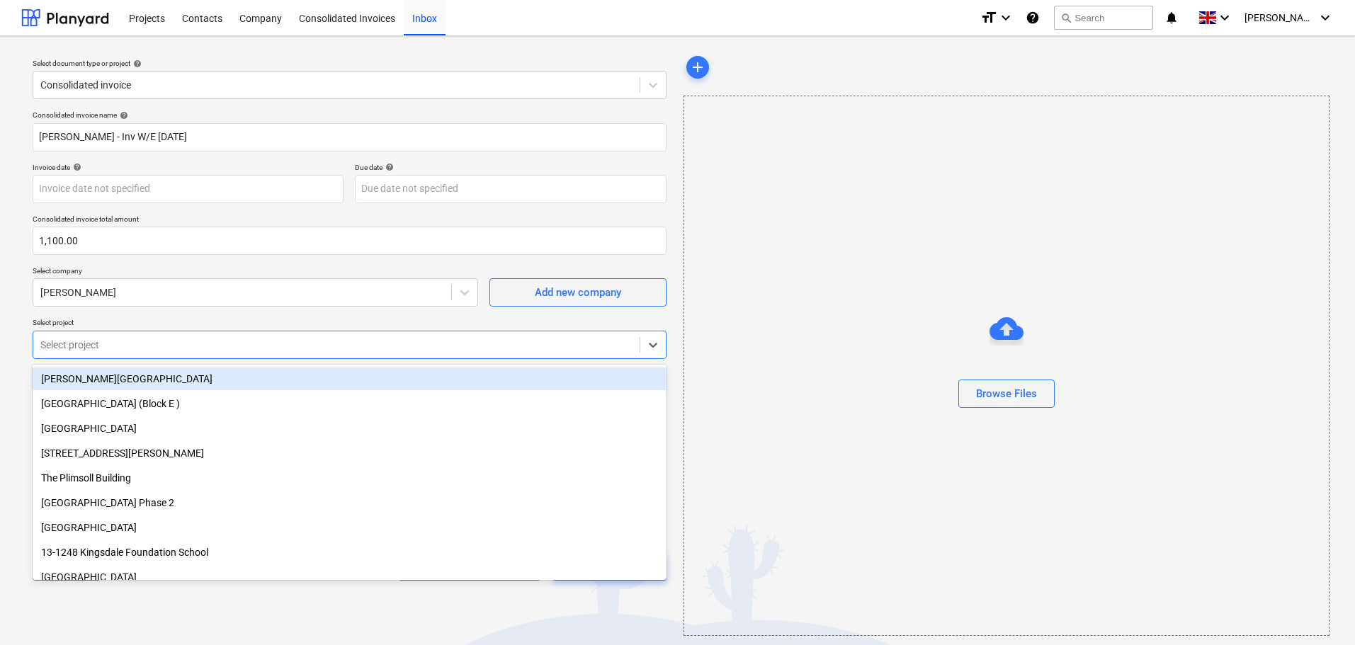
click at [106, 340] on div at bounding box center [336, 345] width 592 height 14
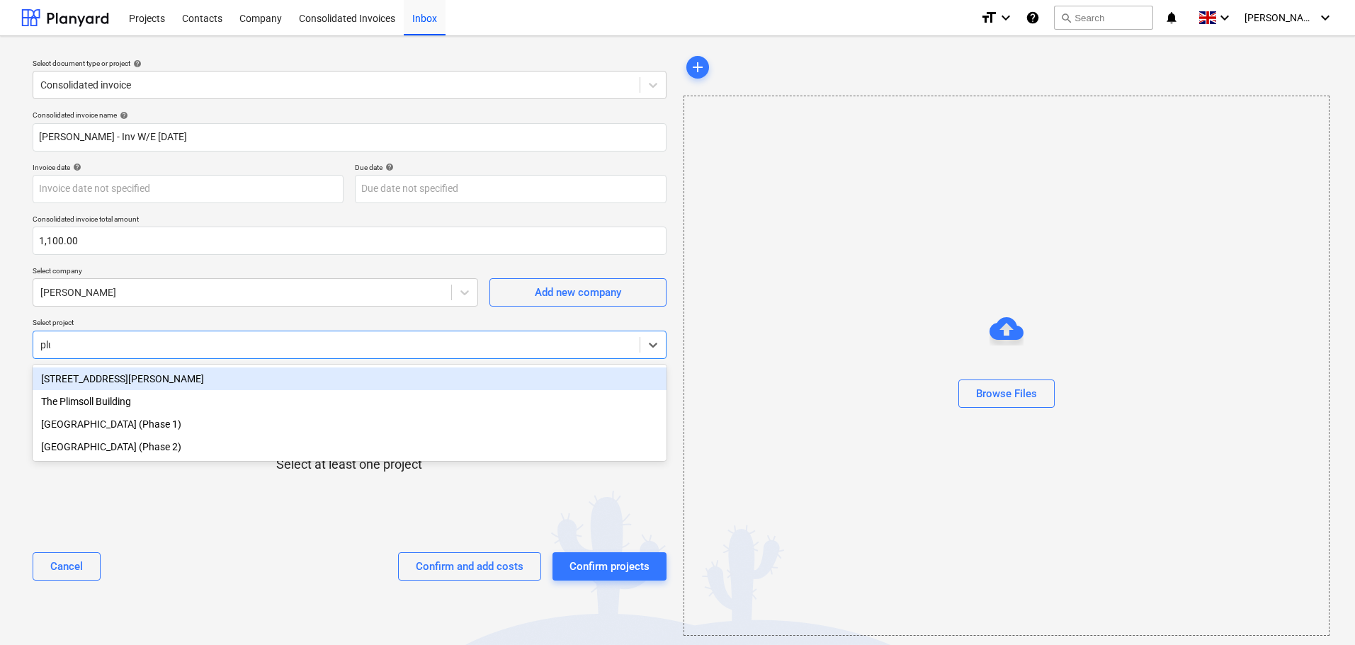
type input "plum"
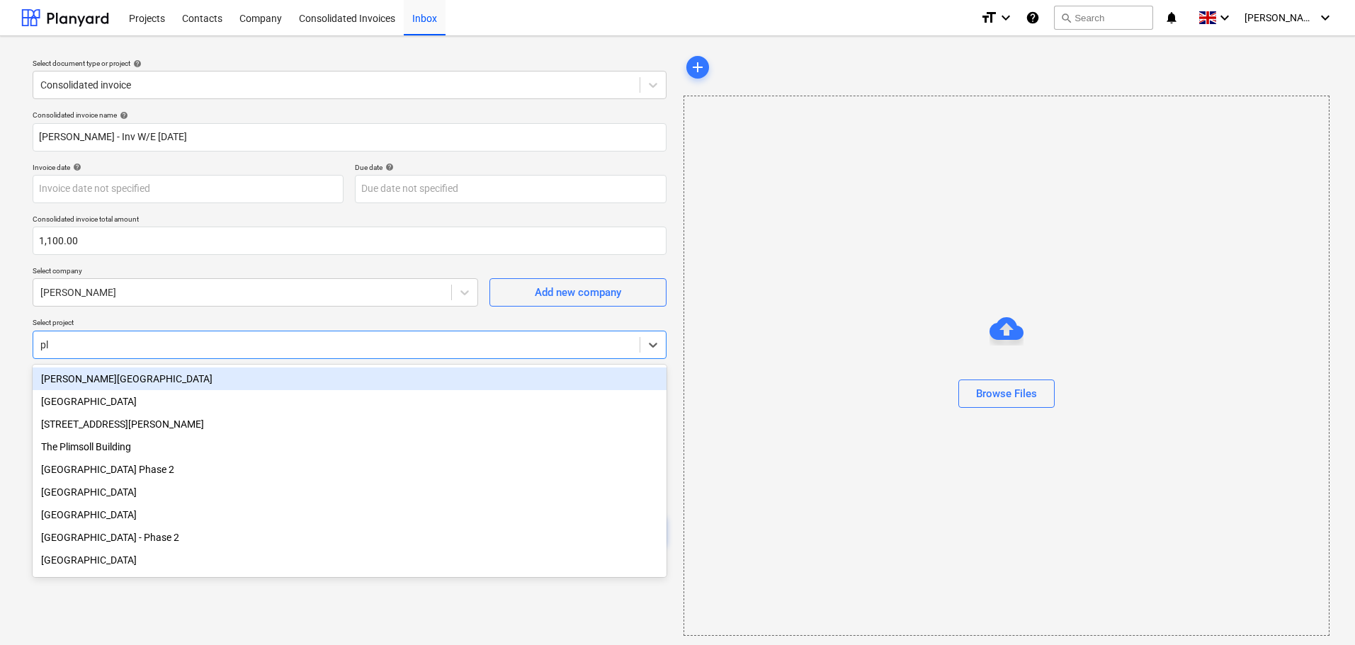
type input "plum"
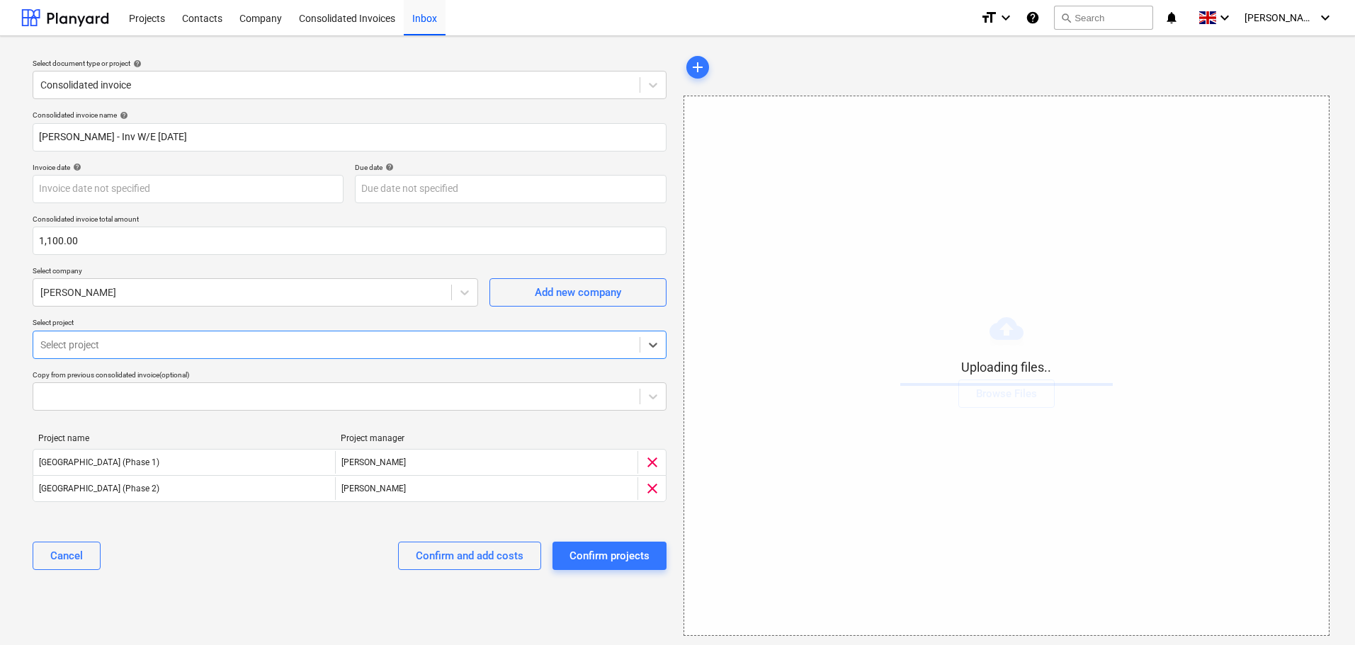
click at [292, 581] on div "Consolidated invoice name help [PERSON_NAME] - Inv W/E [DATE] Invoice date help…" at bounding box center [349, 346] width 645 height 482
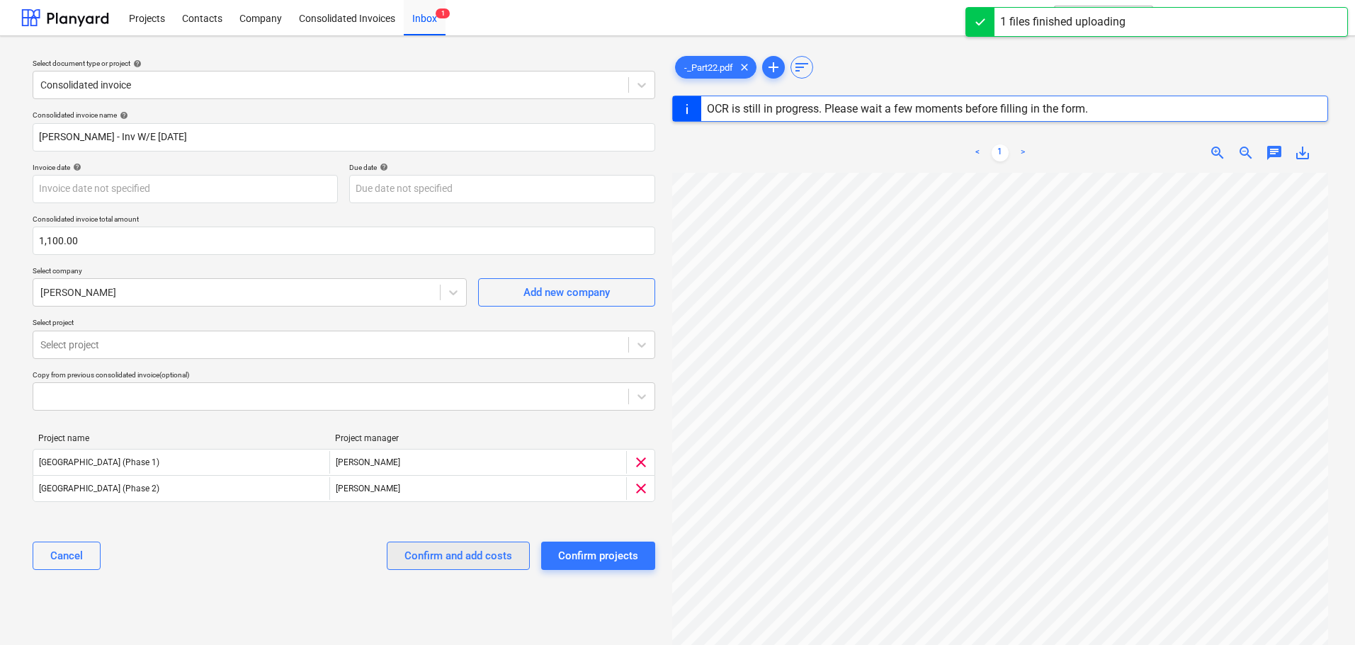
click at [463, 552] on div "Confirm and add costs" at bounding box center [459, 556] width 108 height 18
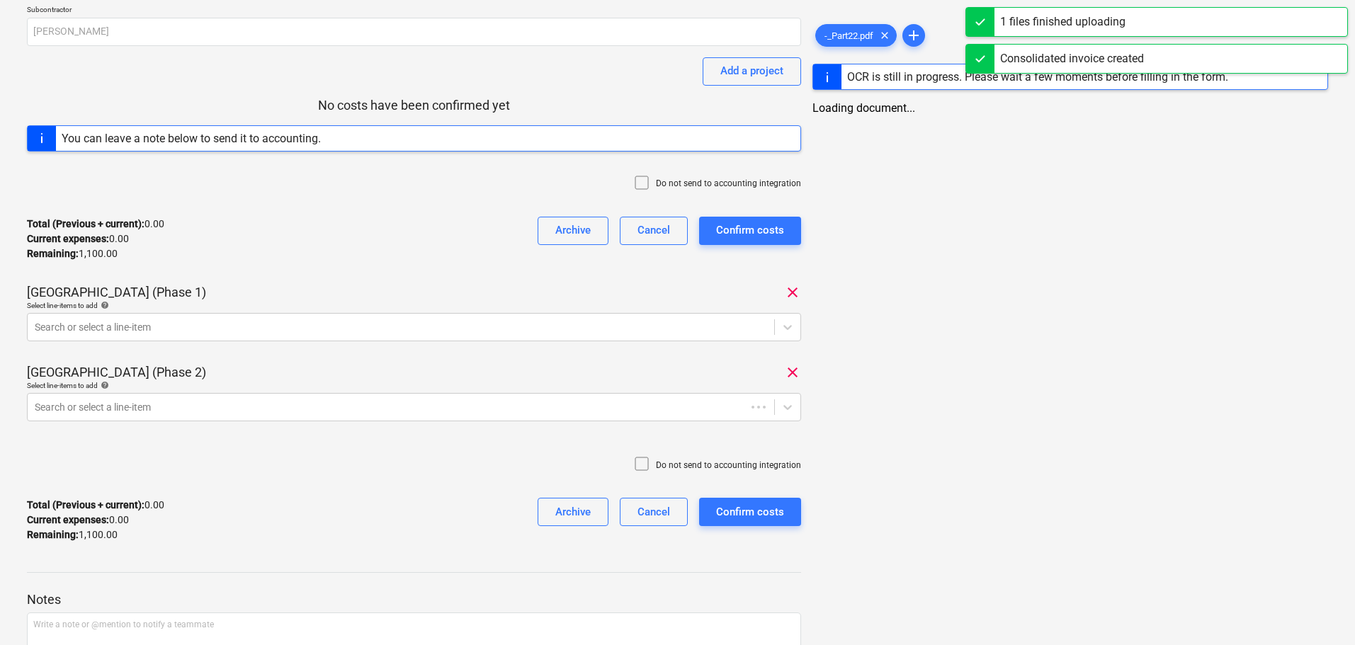
scroll to position [142, 0]
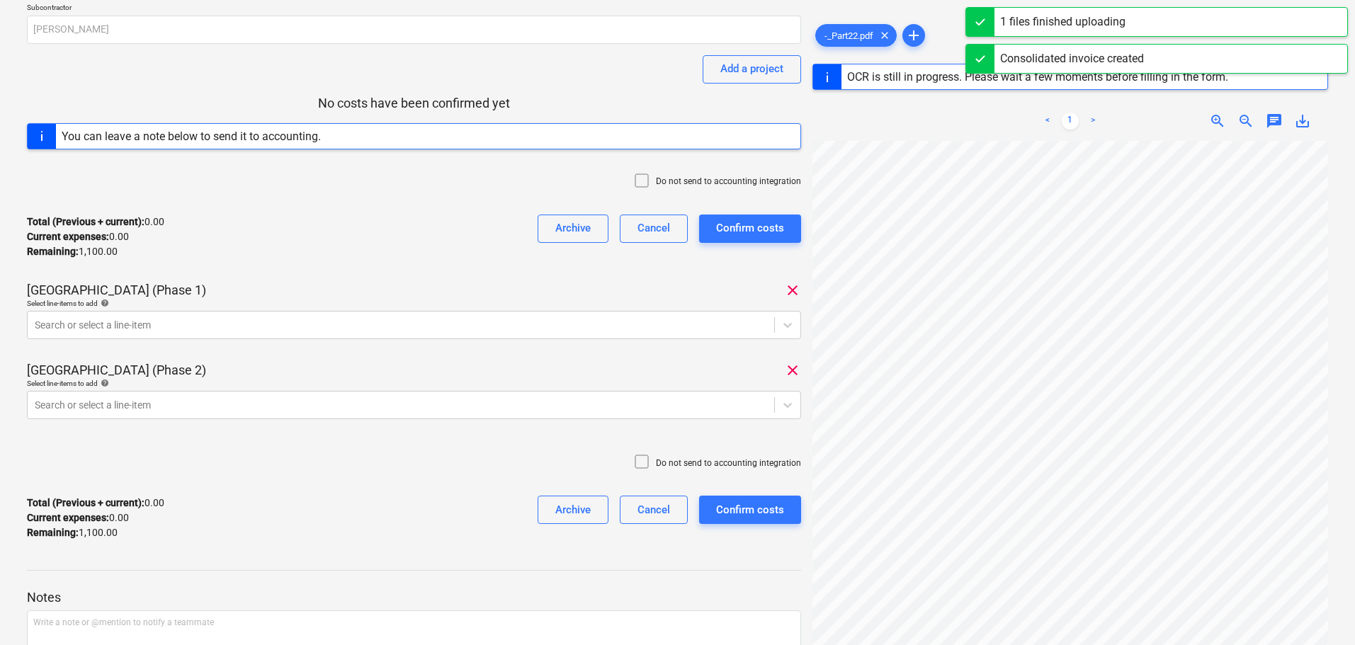
click at [674, 184] on p "Do not send to accounting integration" at bounding box center [728, 182] width 145 height 12
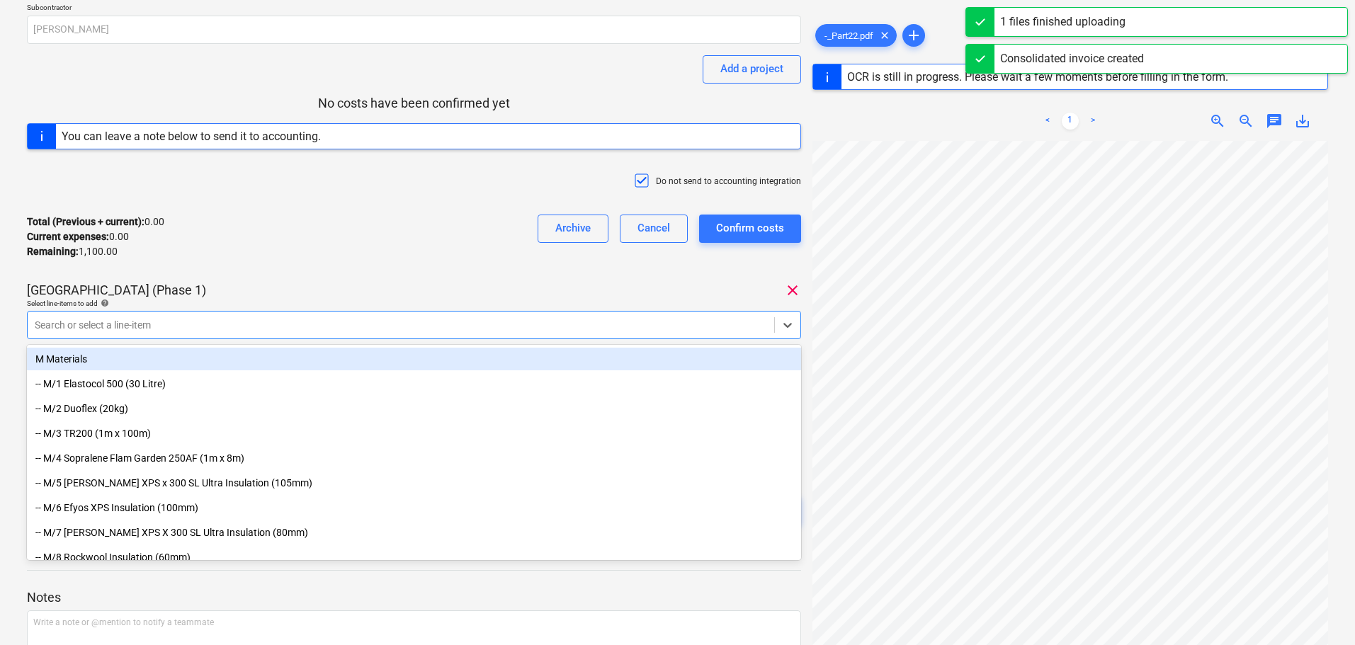
click at [285, 320] on div at bounding box center [401, 325] width 733 height 14
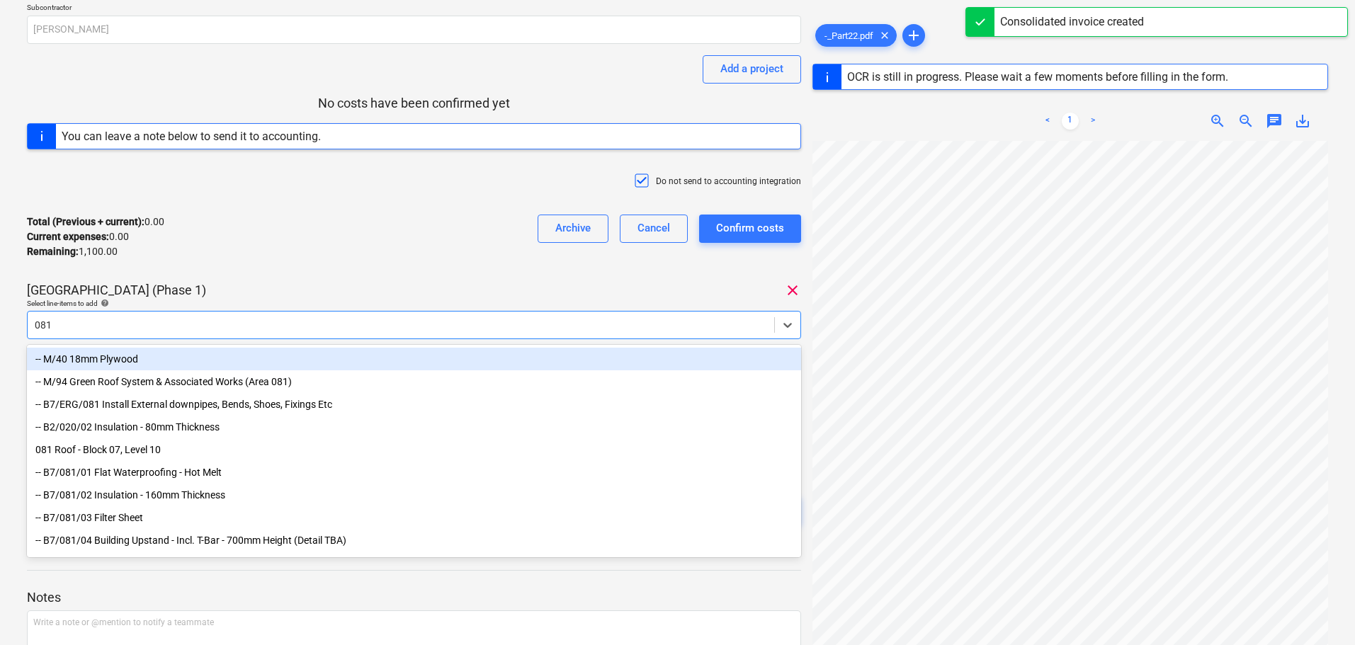
type input "081/"
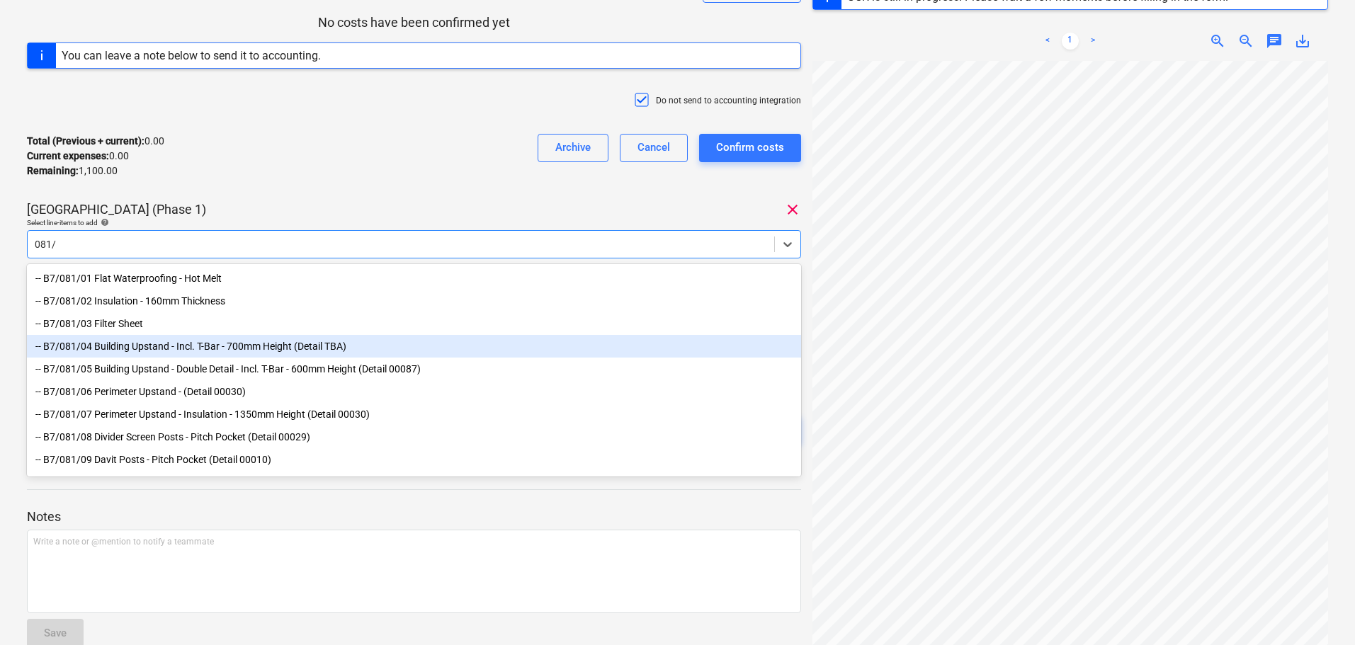
scroll to position [253, 0]
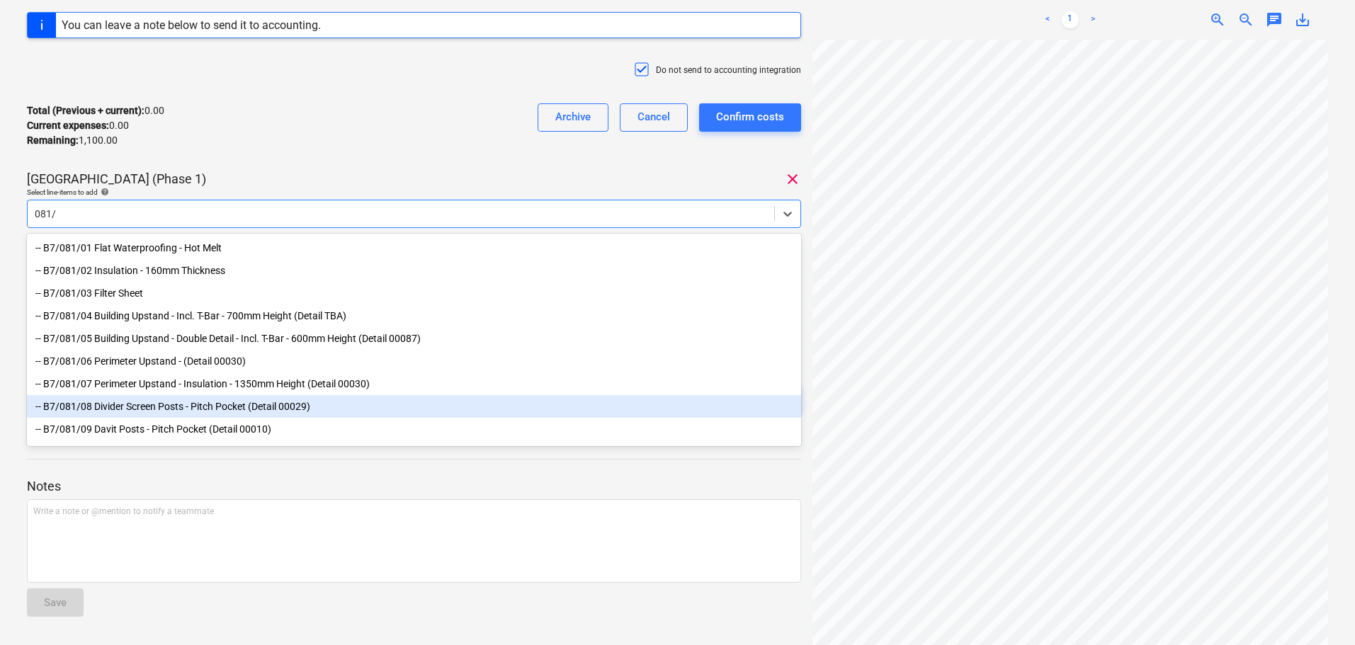
click at [168, 430] on div "-- B7/081/09 Davit Posts - Pitch Pocket (Detail 00010)" at bounding box center [414, 429] width 774 height 23
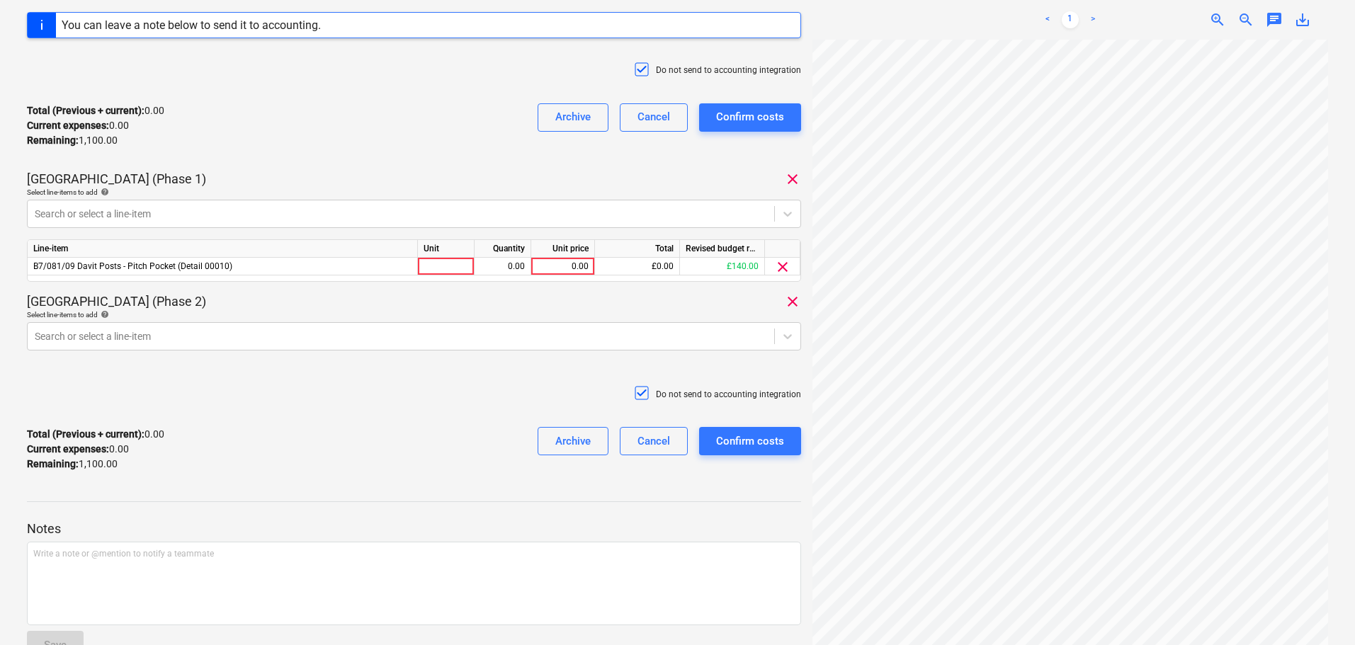
click at [325, 109] on div "Total (Previous + current) : 0.00 Current expenses : 0.00 Remaining : 1,100.00 …" at bounding box center [414, 125] width 774 height 67
click at [441, 269] on div at bounding box center [446, 267] width 57 height 18
type input "Days"
type input "220"
click at [398, 153] on div "Total (Previous + current) : 0.00 Current expenses : 0.00 Remaining : 1,100.00 …" at bounding box center [414, 125] width 774 height 67
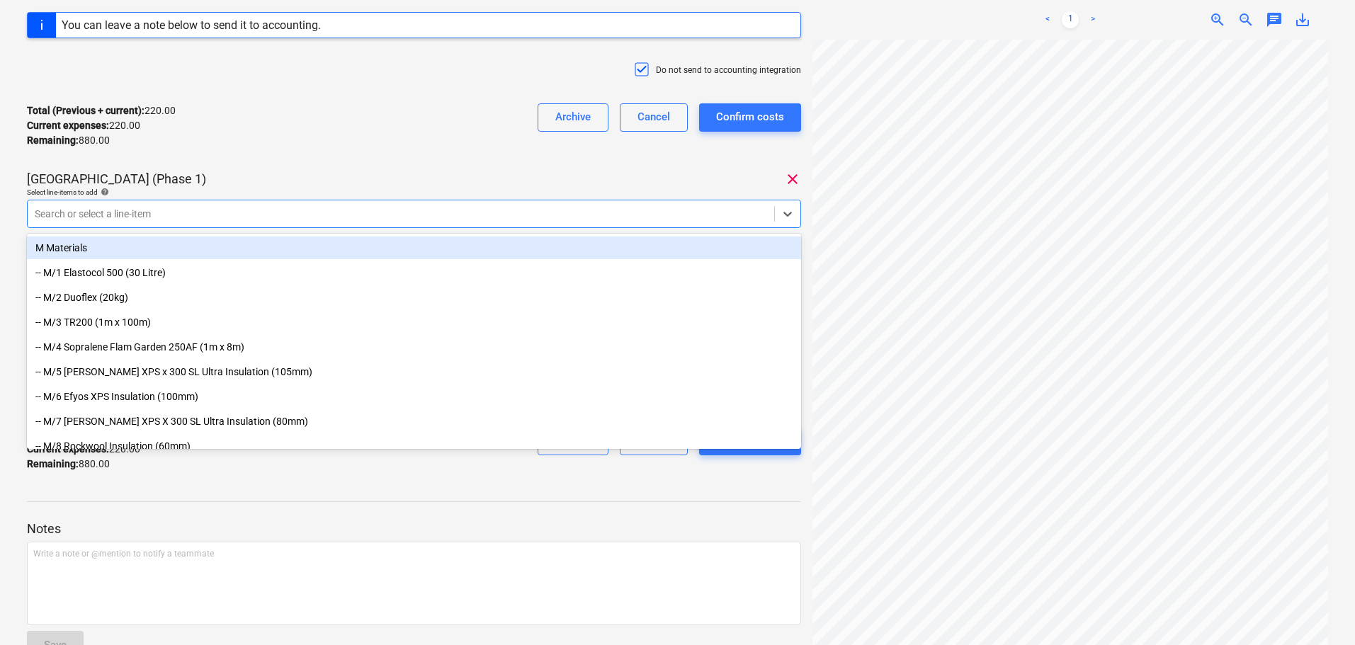
click at [393, 201] on div "Search or select a line-item" at bounding box center [414, 214] width 774 height 28
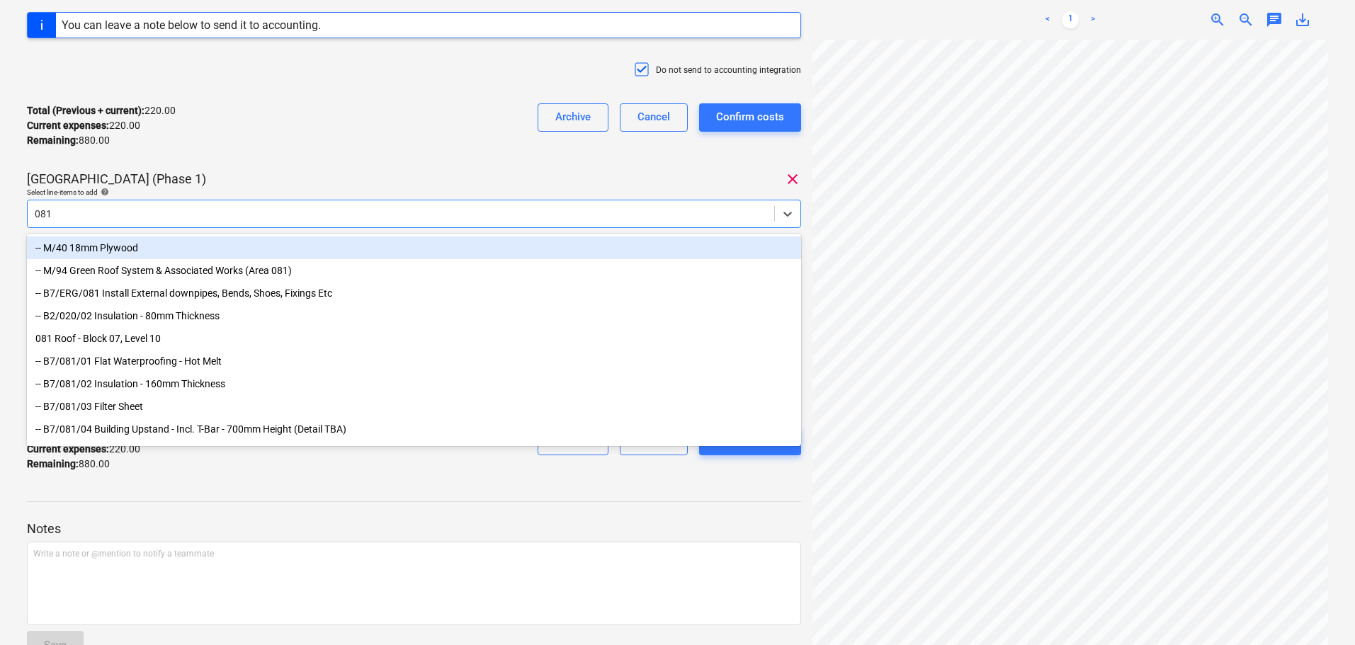
type input "081/"
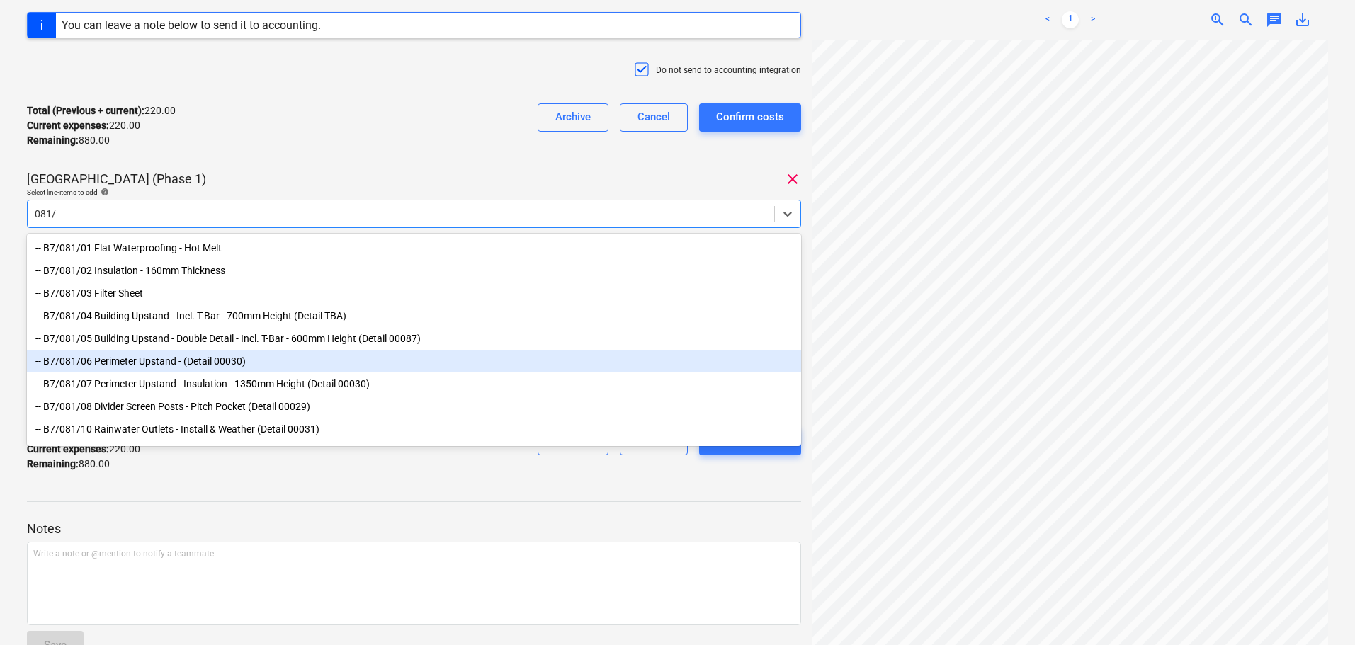
click at [255, 366] on div "-- B7/081/06 Perimeter Upstand - (Detail 00030)" at bounding box center [414, 361] width 774 height 23
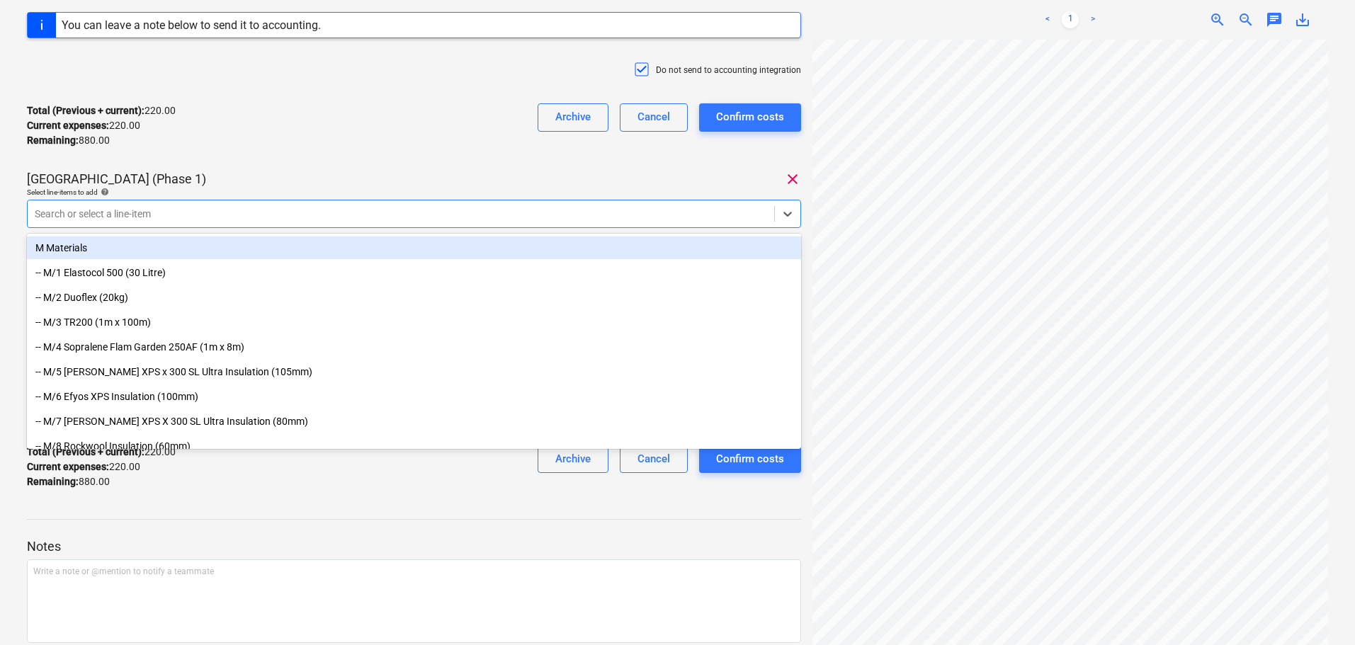
click at [332, 89] on div "Do not send to accounting integration" at bounding box center [414, 71] width 774 height 43
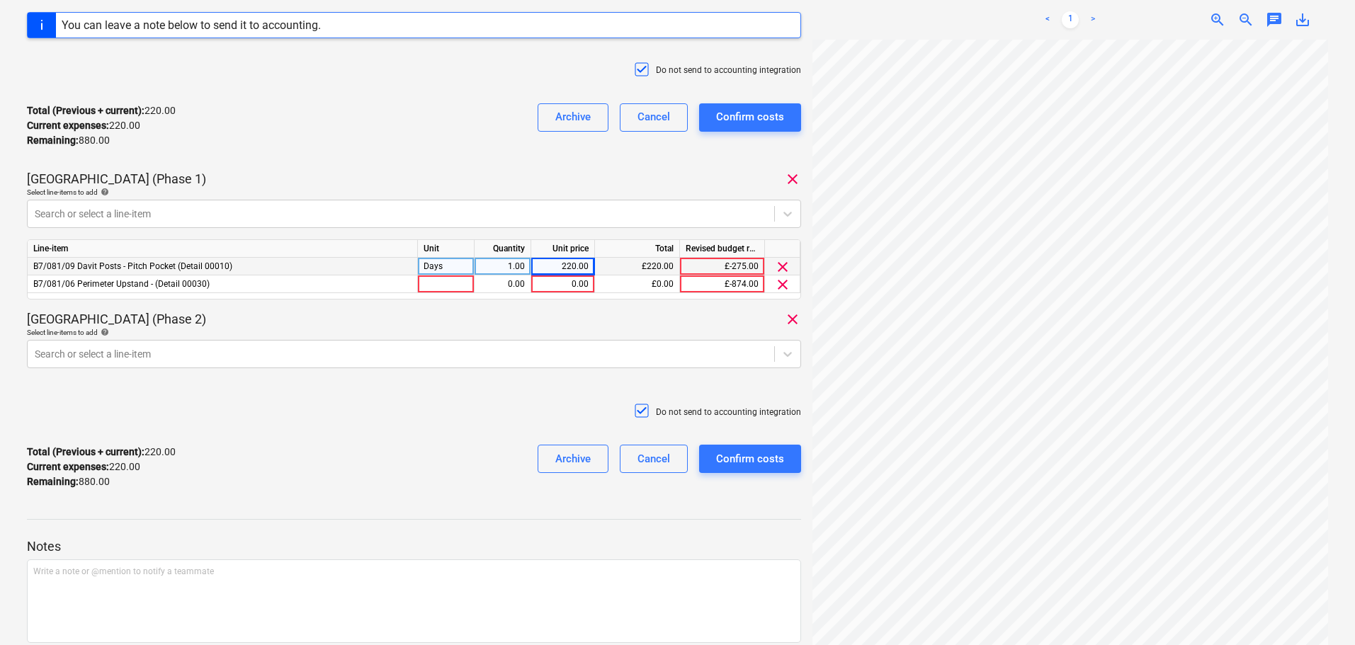
click at [444, 269] on div "Days" at bounding box center [446, 267] width 57 height 18
click at [453, 289] on div at bounding box center [446, 285] width 57 height 18
type input "Days"
click at [518, 284] on div "0.00" at bounding box center [502, 285] width 45 height 18
type input "2"
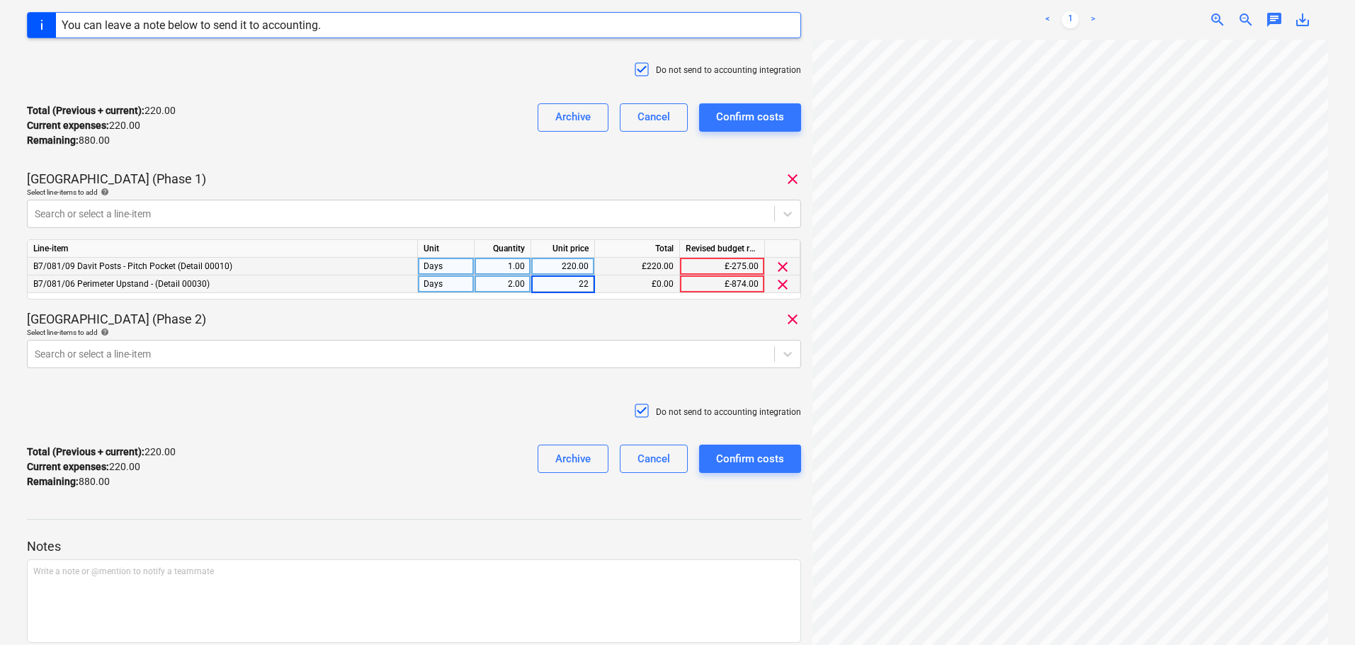
type input "220"
click at [453, 142] on div "Total (Previous + current) : 220.00 Current expenses : 220.00 Remaining : 880.0…" at bounding box center [414, 125] width 774 height 67
click at [426, 135] on div "Total (Previous + current) : 660.00 Current expenses : 660.00 Remaining : 440.0…" at bounding box center [414, 125] width 774 height 67
click at [392, 215] on div at bounding box center [401, 214] width 733 height 14
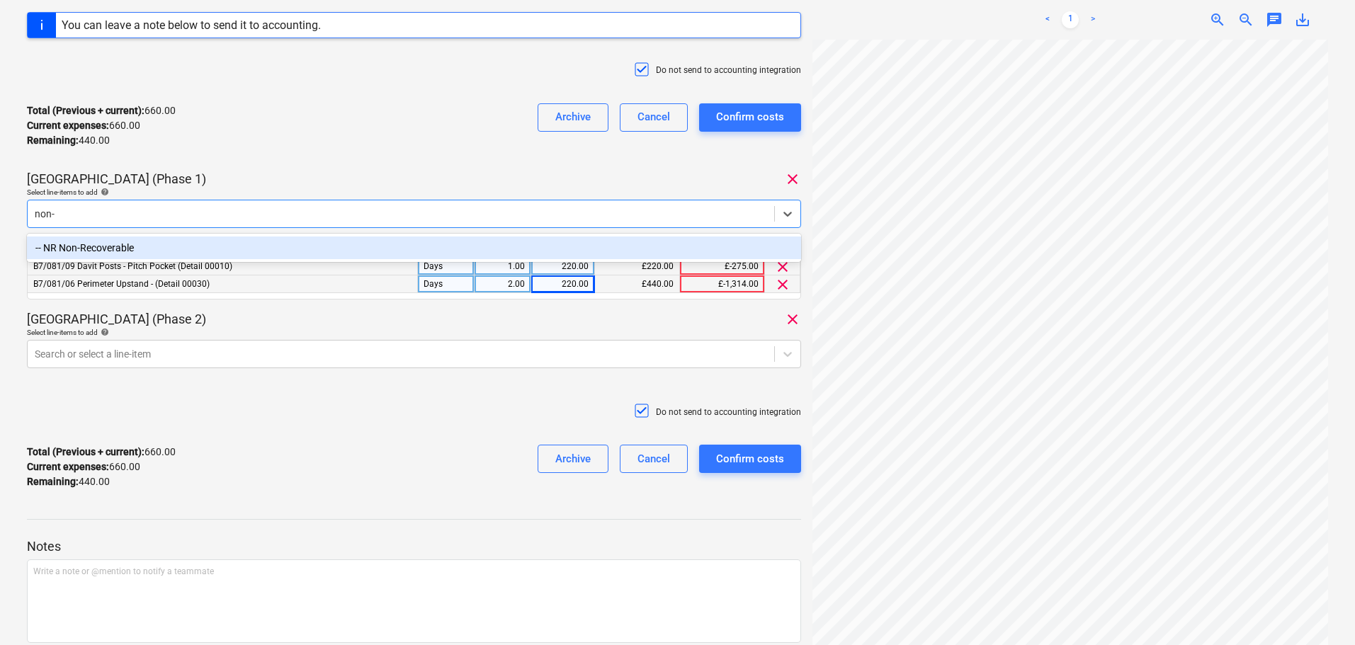
type input "non-r"
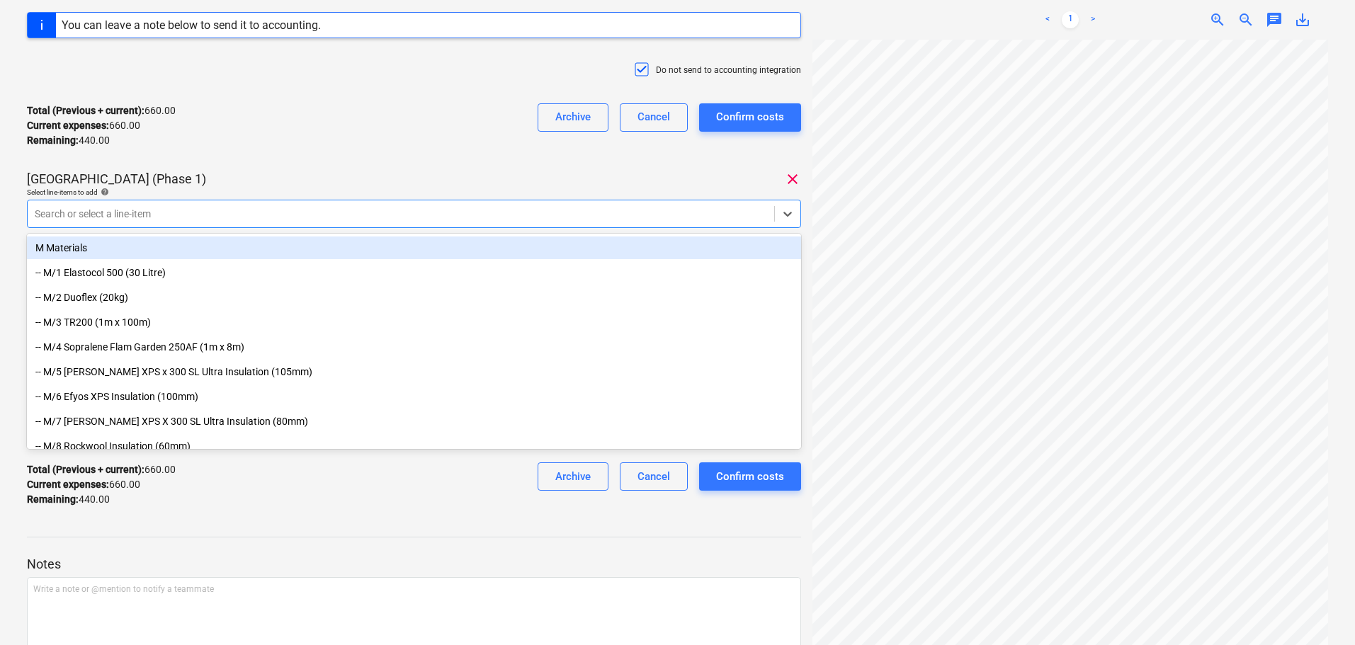
click at [429, 162] on div "[PERSON_NAME] - Inv W/E [DATE] Consolidated invoice total amount 1,100.00 Subco…" at bounding box center [414, 159] width 774 height 718
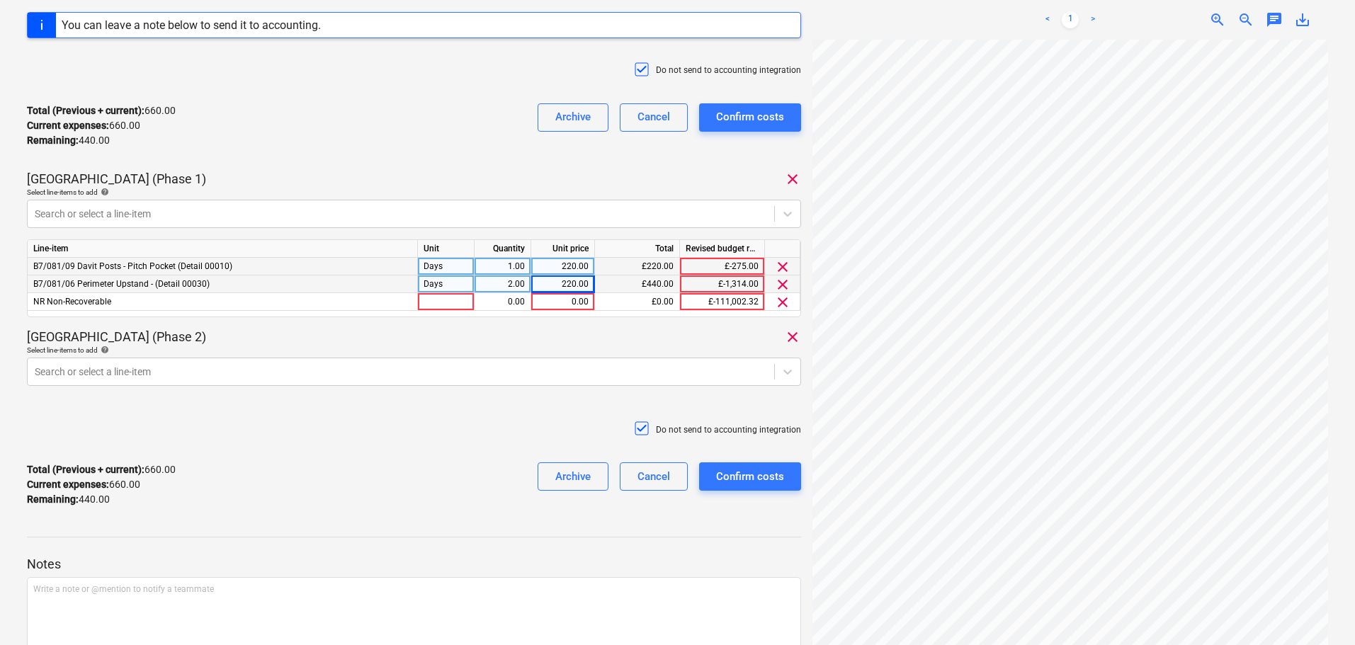
click at [448, 289] on div "Days" at bounding box center [446, 285] width 57 height 18
drag, startPoint x: 452, startPoint y: 303, endPoint x: 505, endPoint y: 300, distance: 53.2
click at [453, 303] on div at bounding box center [446, 302] width 57 height 18
click at [509, 300] on div "0.00" at bounding box center [502, 302] width 45 height 18
type input ".5"
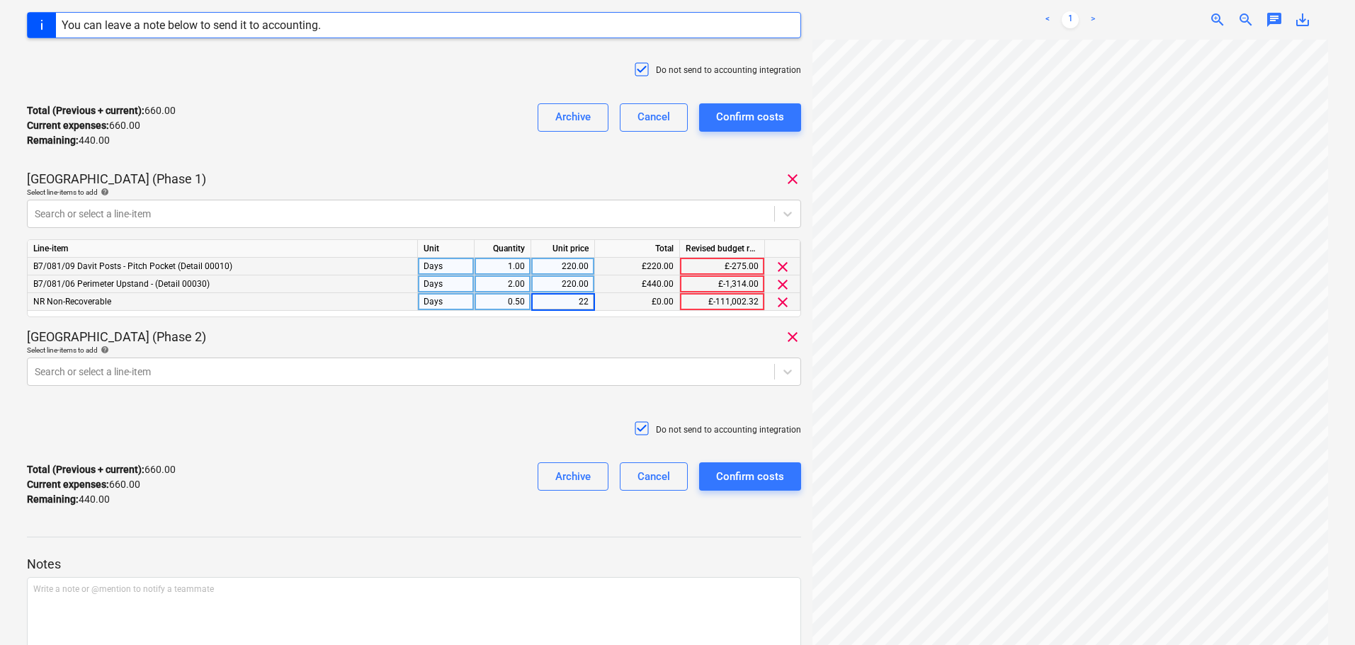
type input "220"
click at [431, 366] on div at bounding box center [401, 372] width 733 height 14
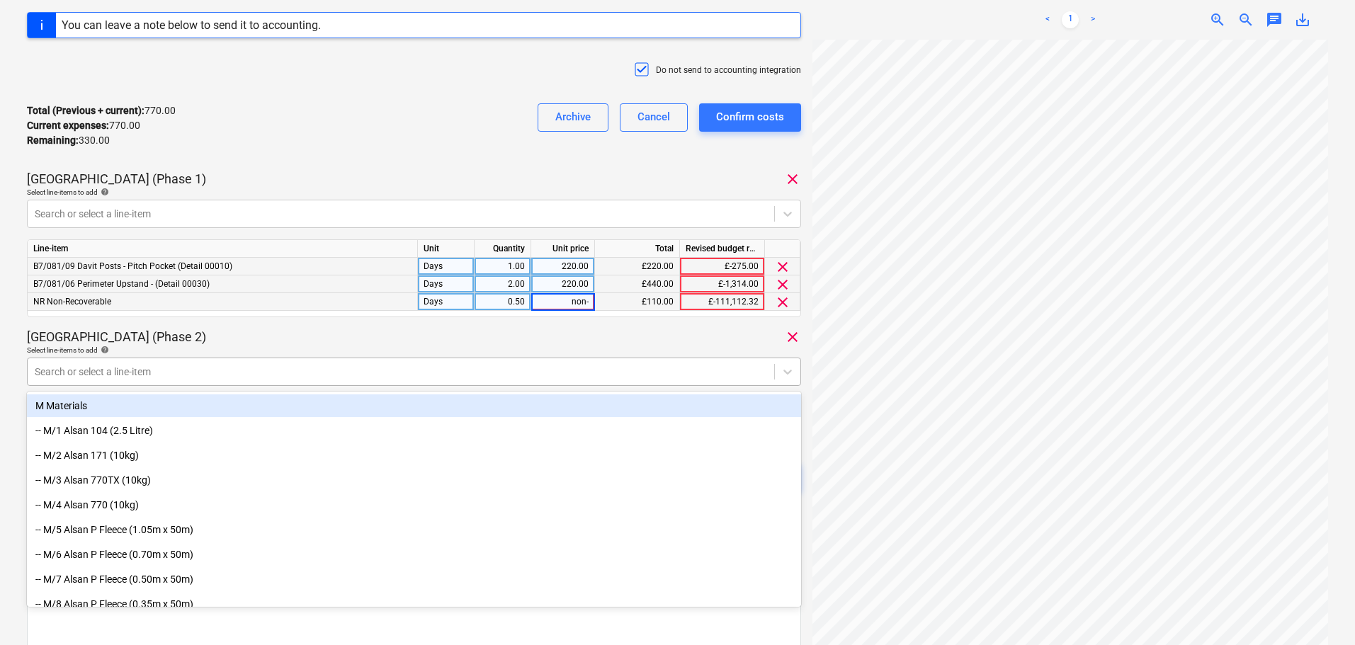
type input "non-r"
click at [434, 365] on div at bounding box center [401, 372] width 733 height 14
click at [416, 371] on div at bounding box center [401, 372] width 733 height 14
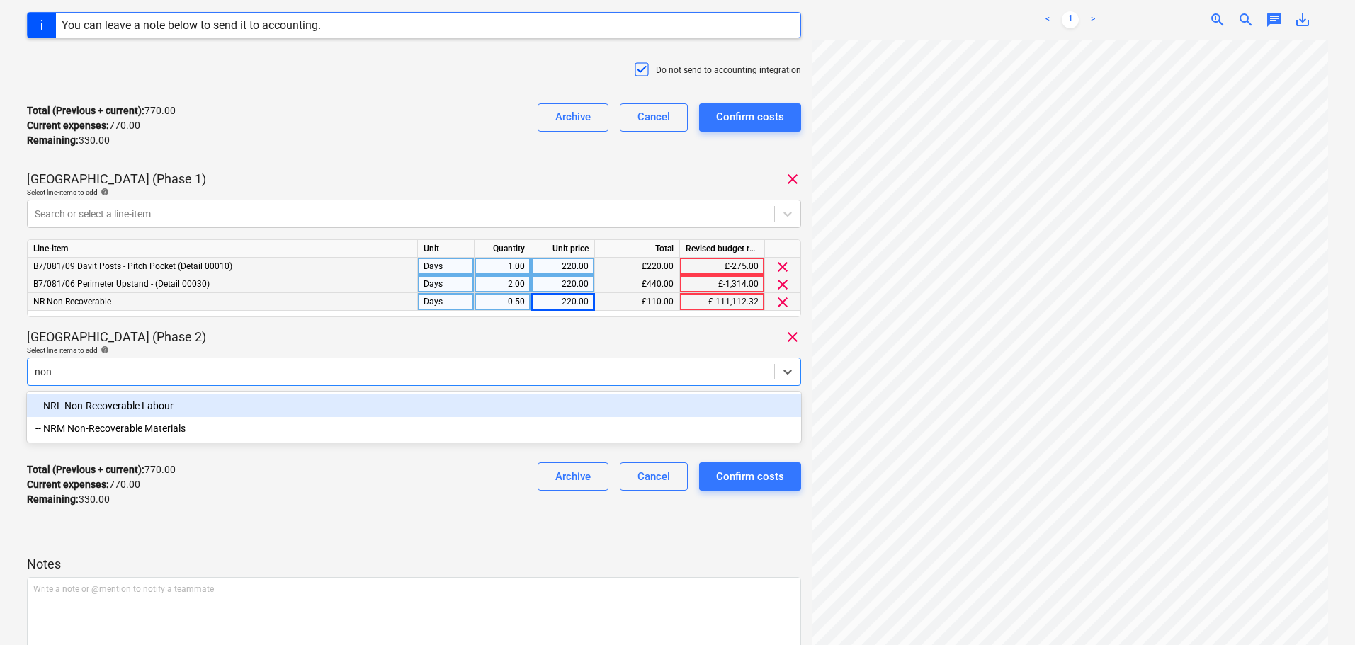
type input "non-r"
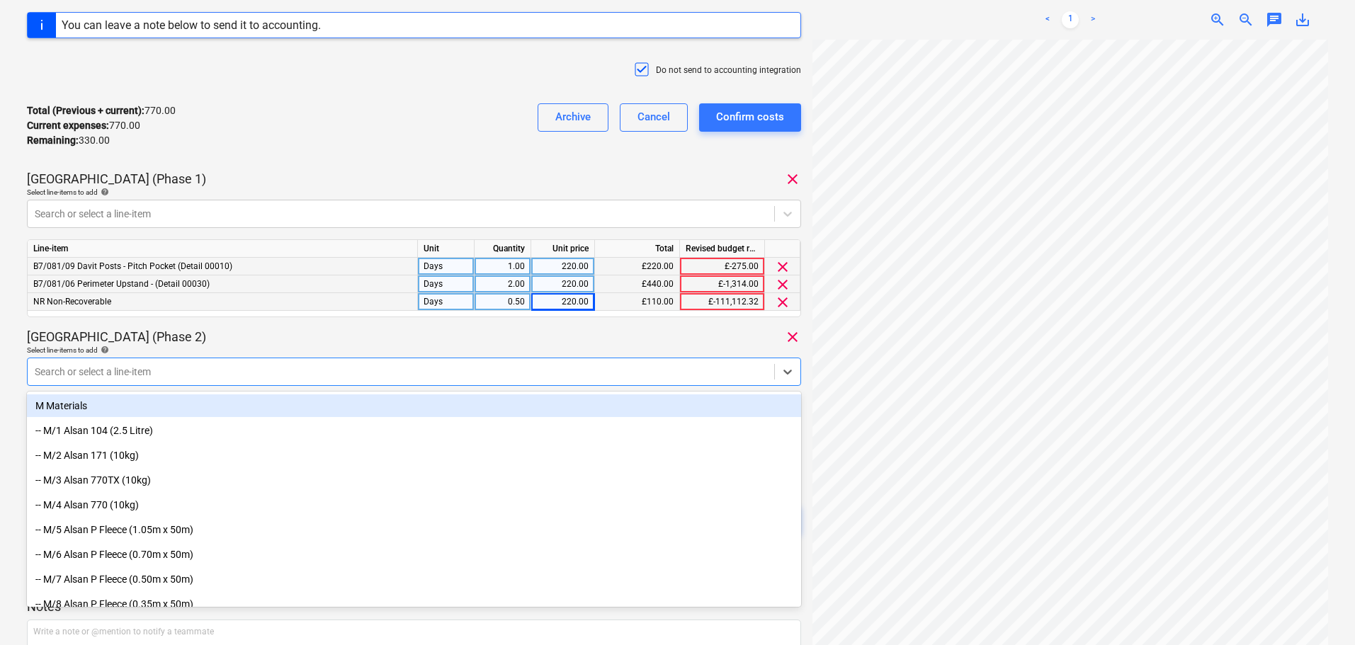
click at [457, 300] on div "Days" at bounding box center [446, 302] width 57 height 18
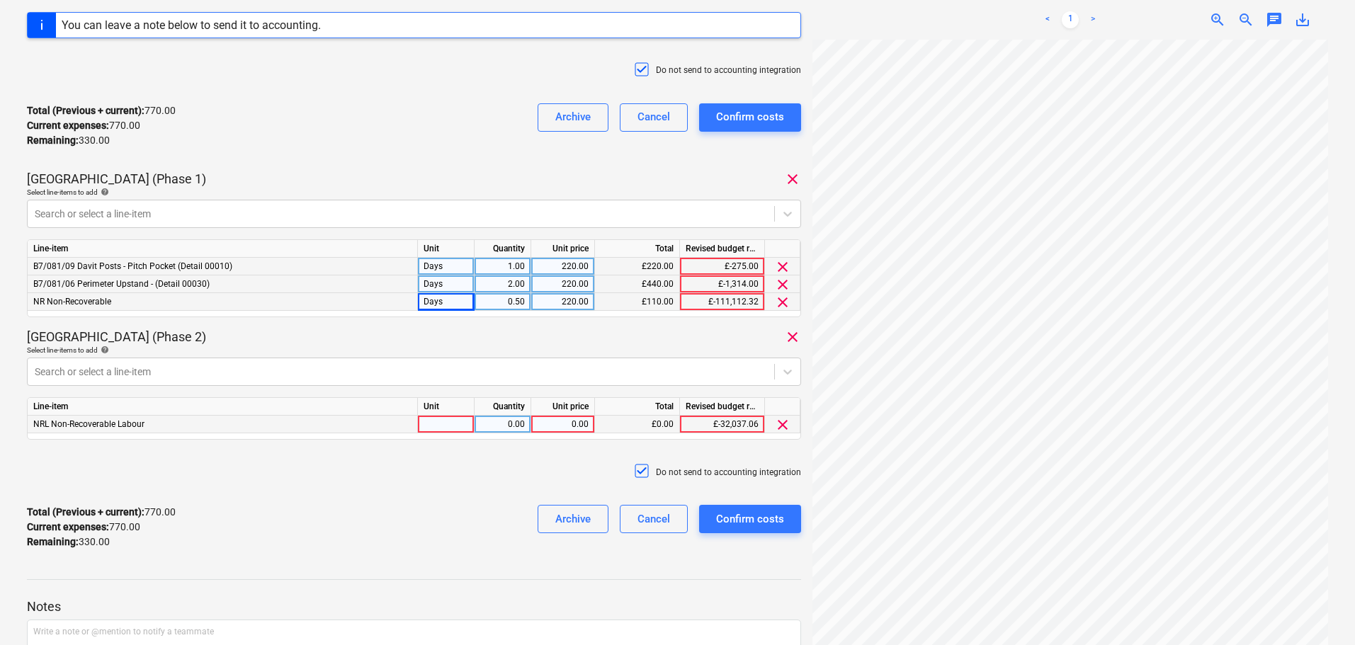
click at [450, 426] on div at bounding box center [446, 425] width 57 height 18
click at [504, 426] on div "0.00" at bounding box center [502, 425] width 45 height 18
type input ".5"
type input "220"
click at [474, 481] on div "Do not send to accounting integration" at bounding box center [414, 472] width 774 height 43
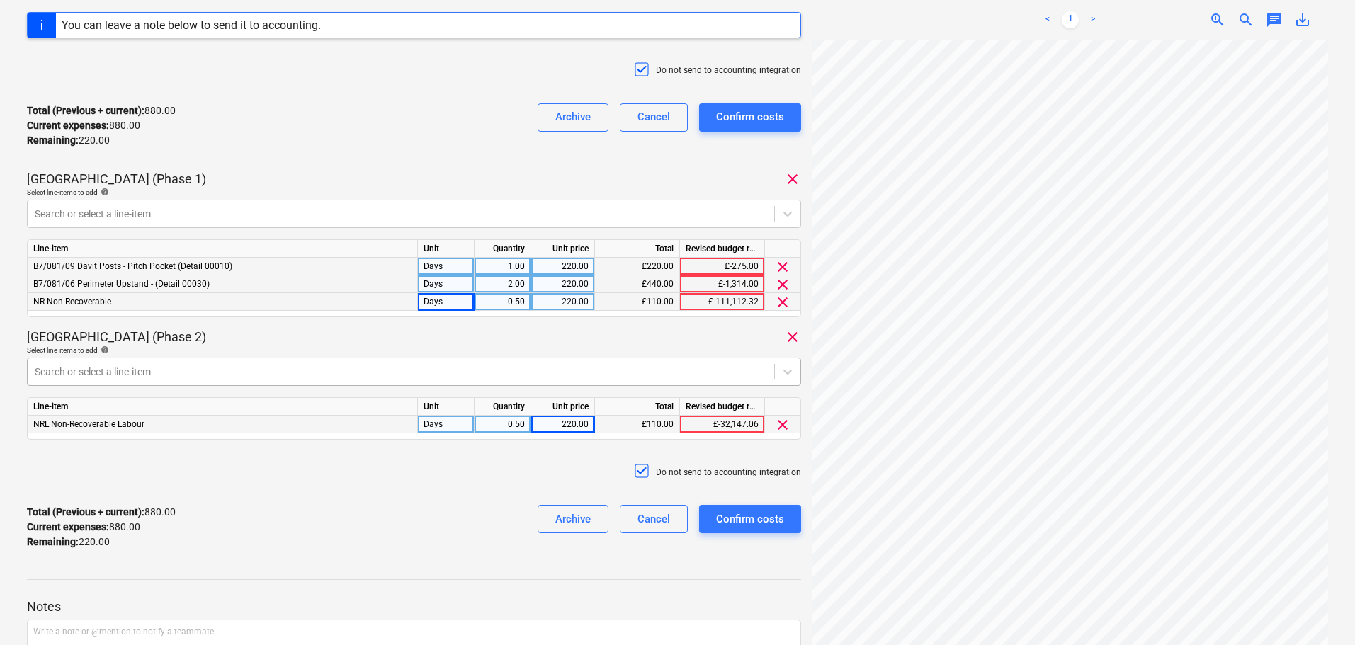
click at [519, 365] on div at bounding box center [401, 372] width 733 height 14
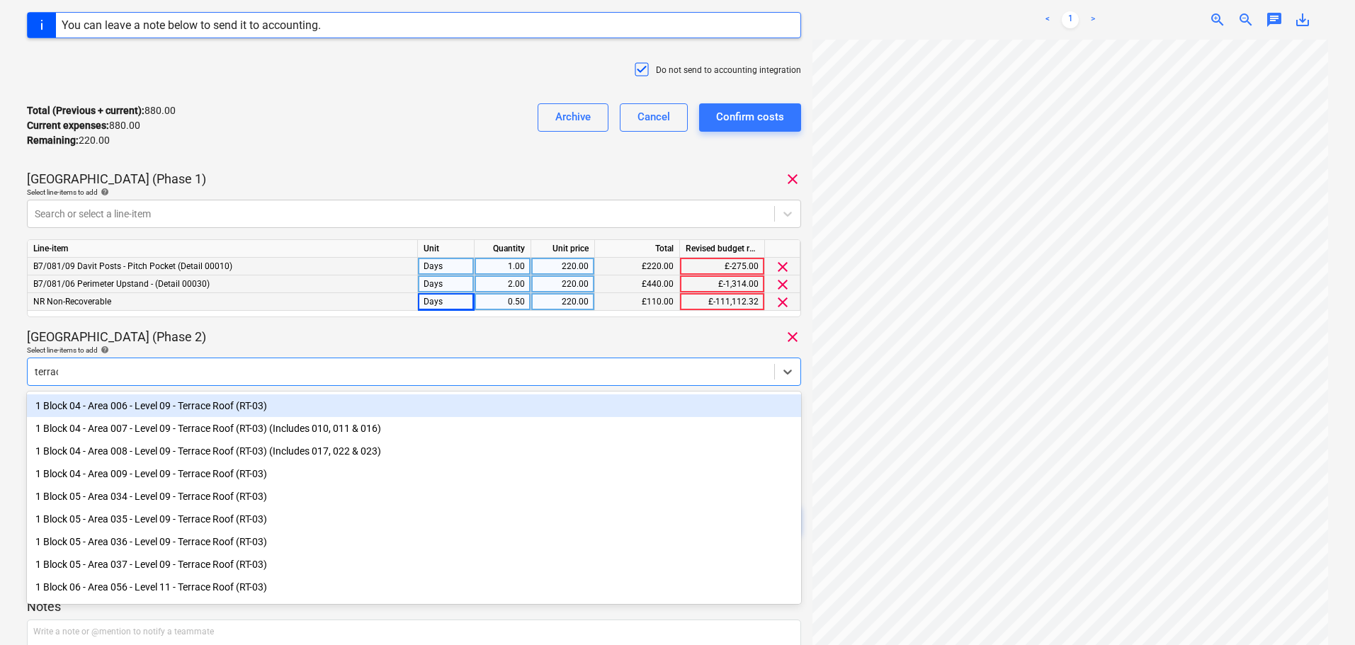
type input "terrace"
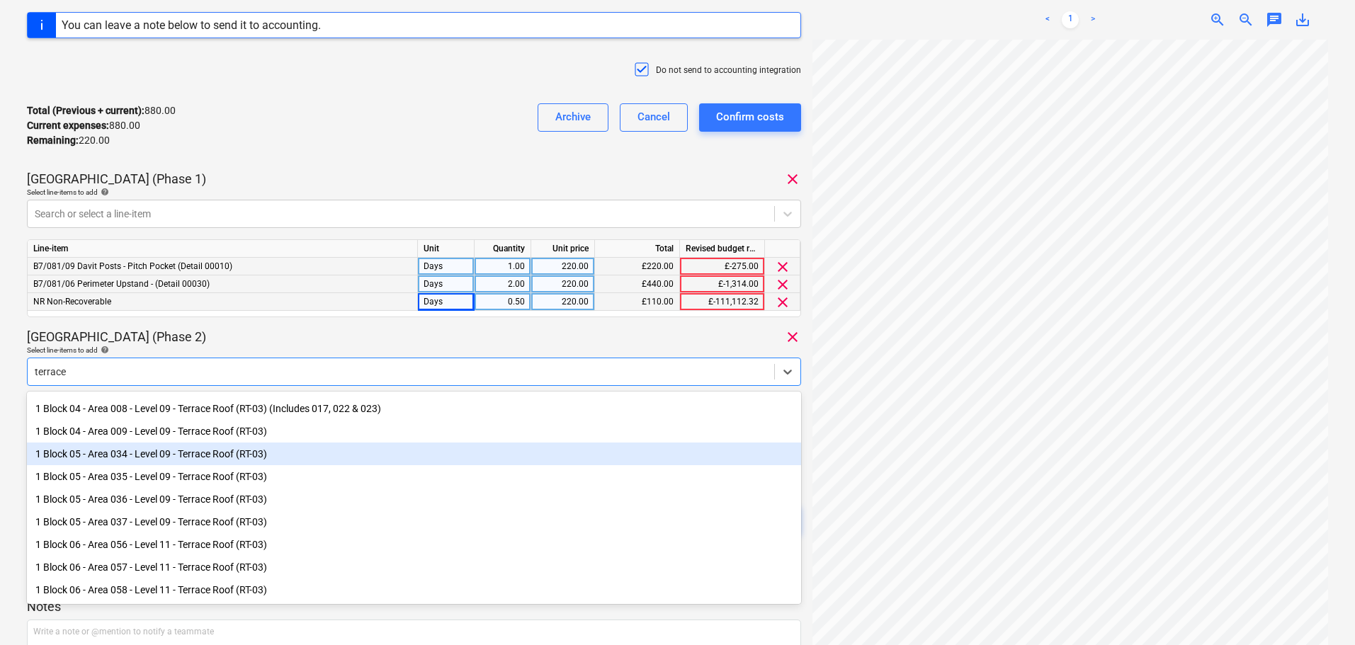
scroll to position [50, 0]
click at [271, 459] on div "1 Block 05 - Area 034 - Level 09 - Terrace Roof (RT-03)" at bounding box center [414, 454] width 774 height 23
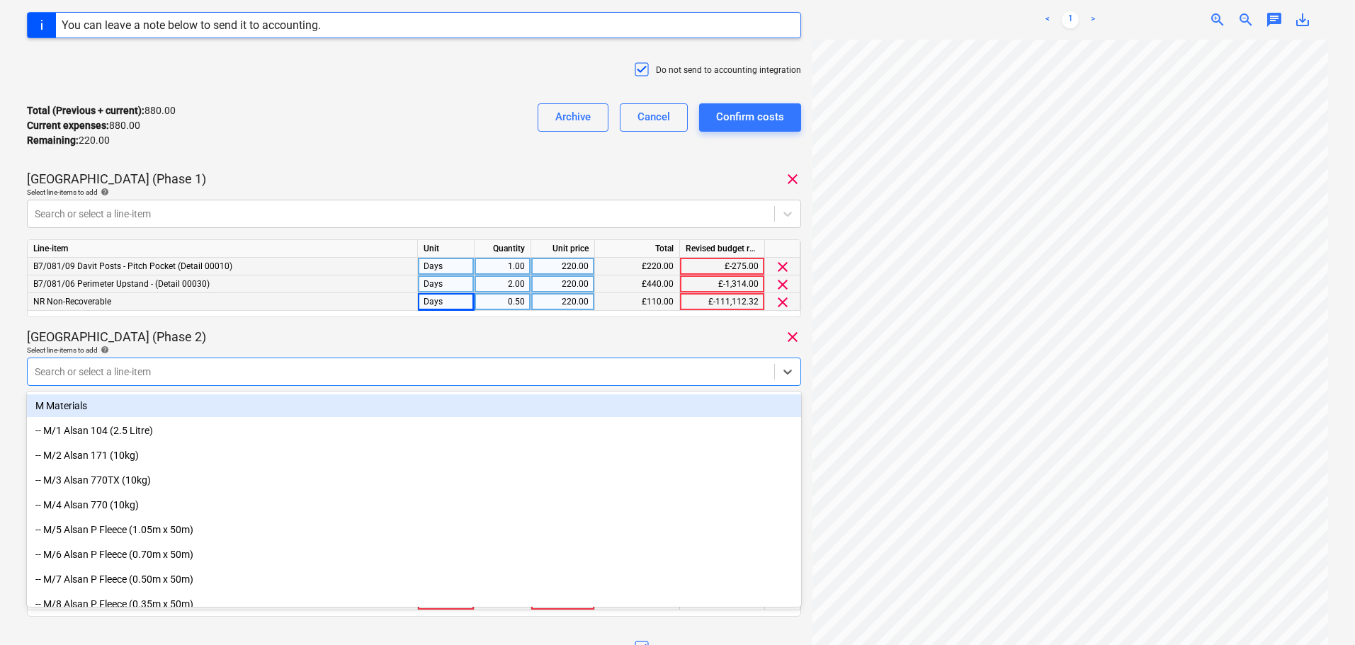
click at [361, 121] on div "Total (Previous + current) : 880.00 Current expenses : 880.00 Remaining : 220.0…" at bounding box center [414, 125] width 774 height 67
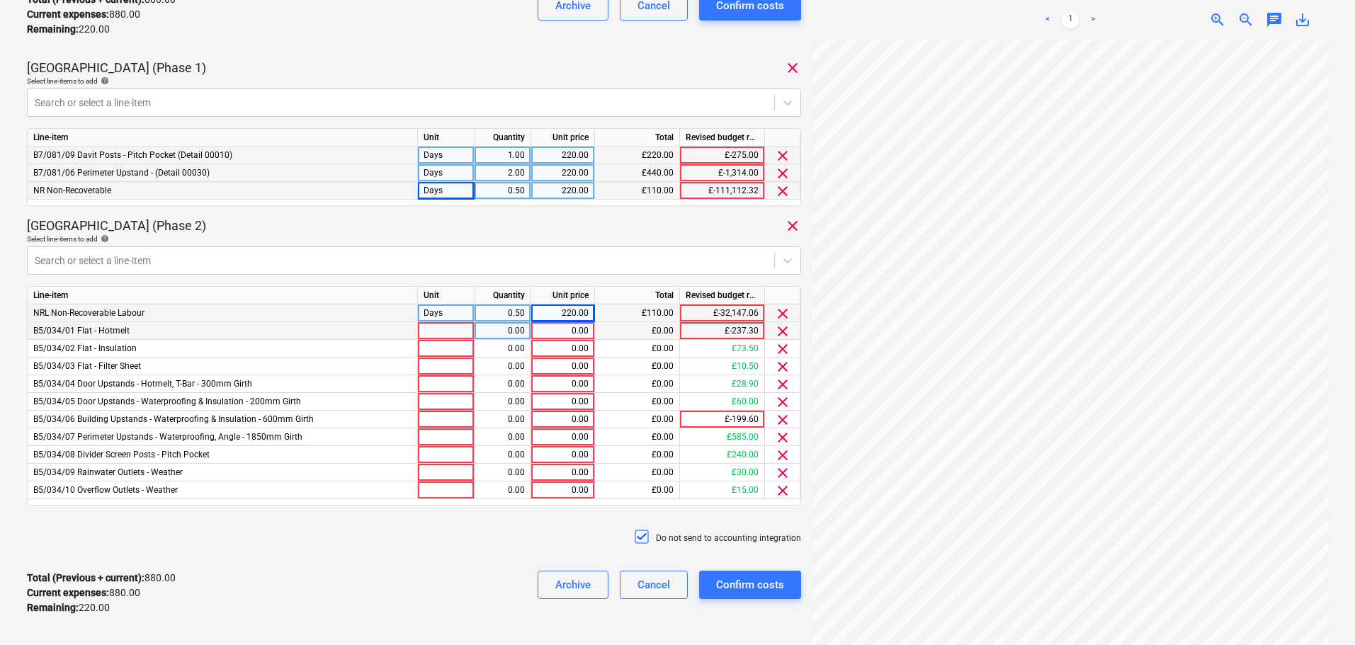
scroll to position [395, 0]
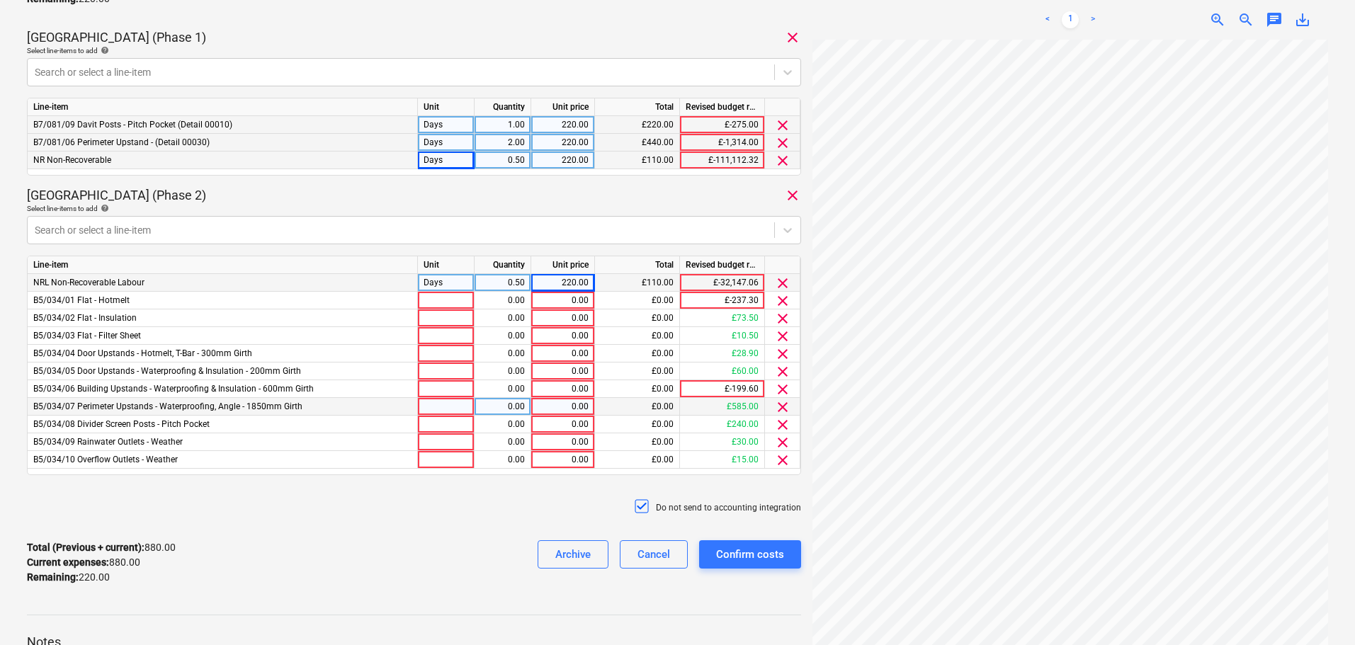
click at [443, 409] on div at bounding box center [446, 407] width 57 height 18
type input "Days"
type input "220"
click at [422, 528] on div "Do not send to accounting integration" at bounding box center [414, 508] width 774 height 43
click at [781, 300] on span "clear" at bounding box center [782, 301] width 17 height 17
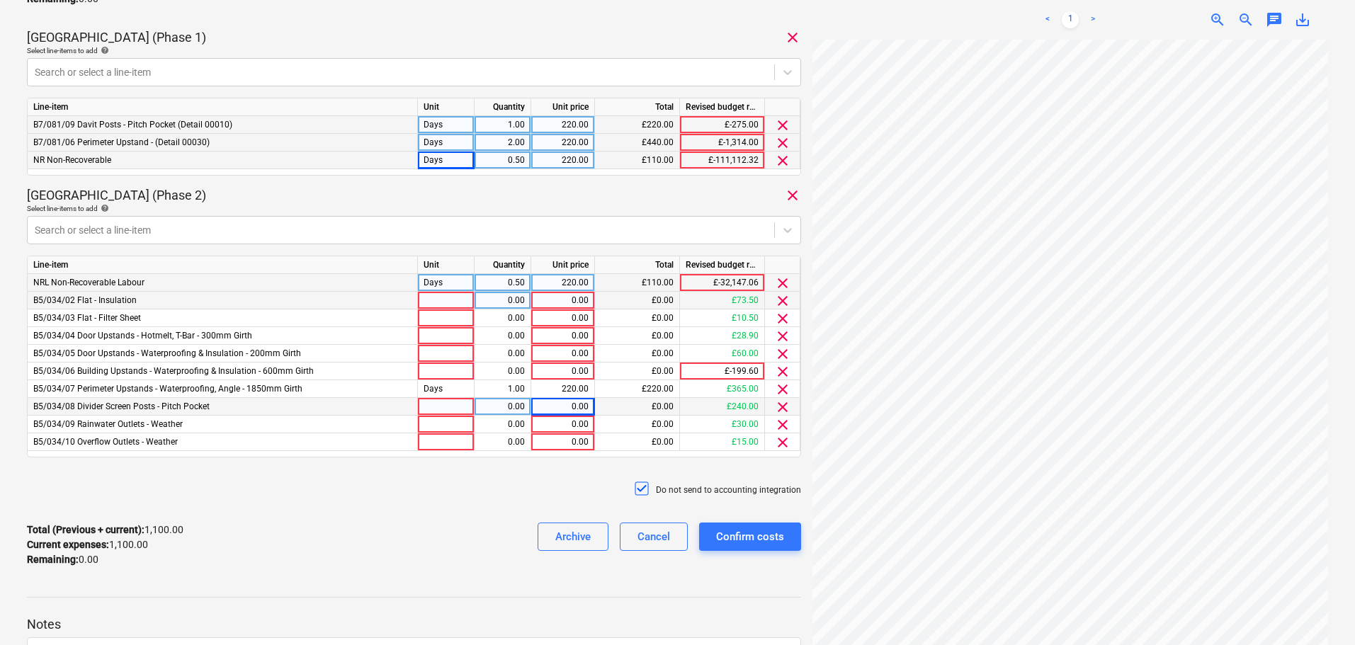
click at [781, 300] on span "clear" at bounding box center [782, 301] width 17 height 17
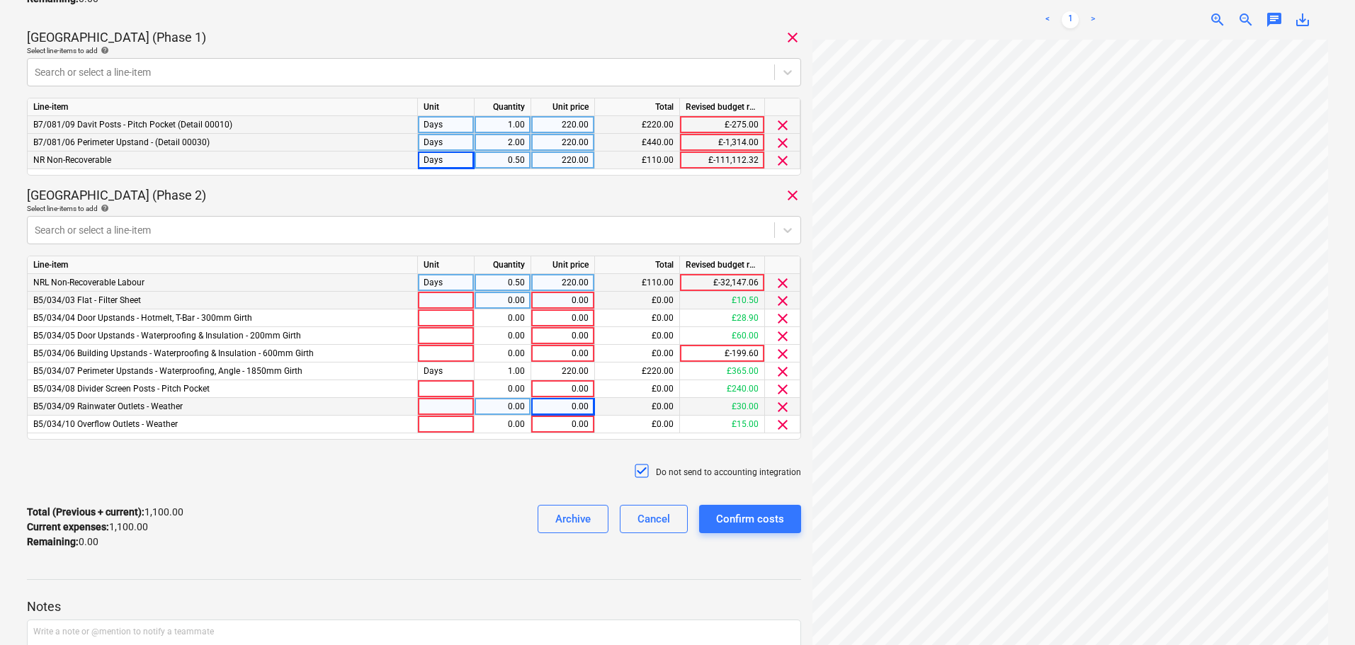
click at [781, 300] on span "clear" at bounding box center [782, 301] width 17 height 17
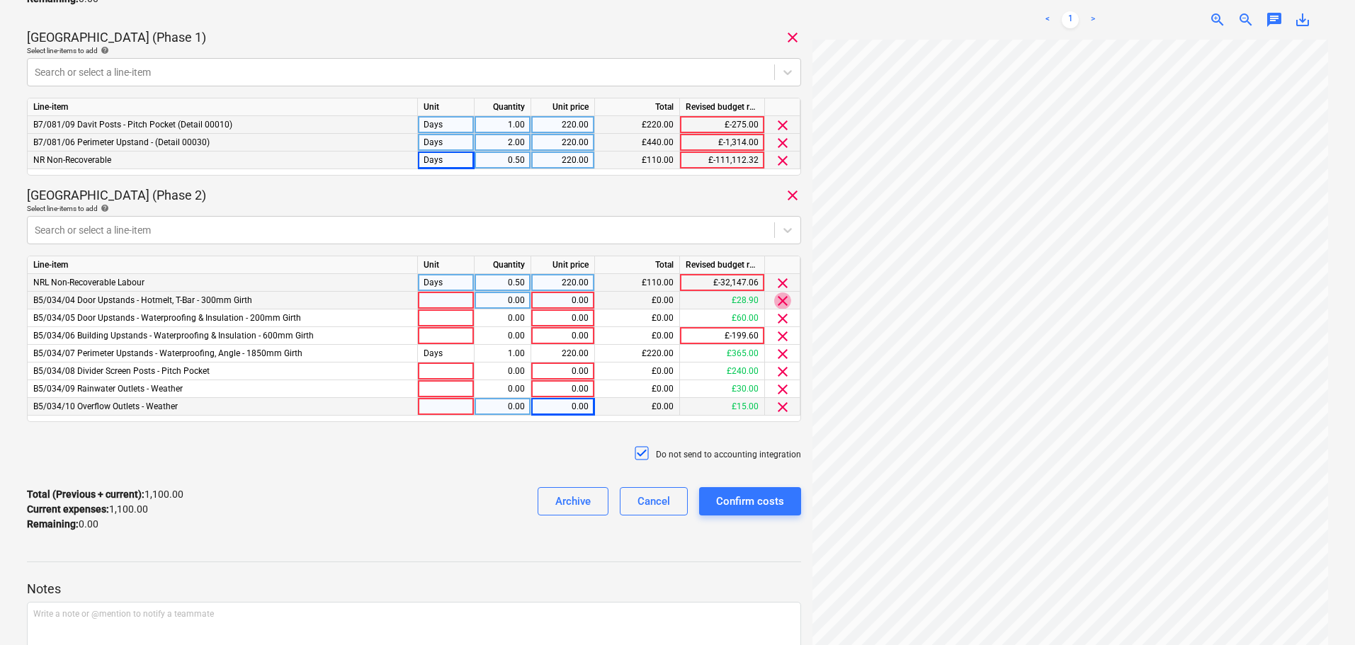
click at [781, 300] on span "clear" at bounding box center [782, 301] width 17 height 17
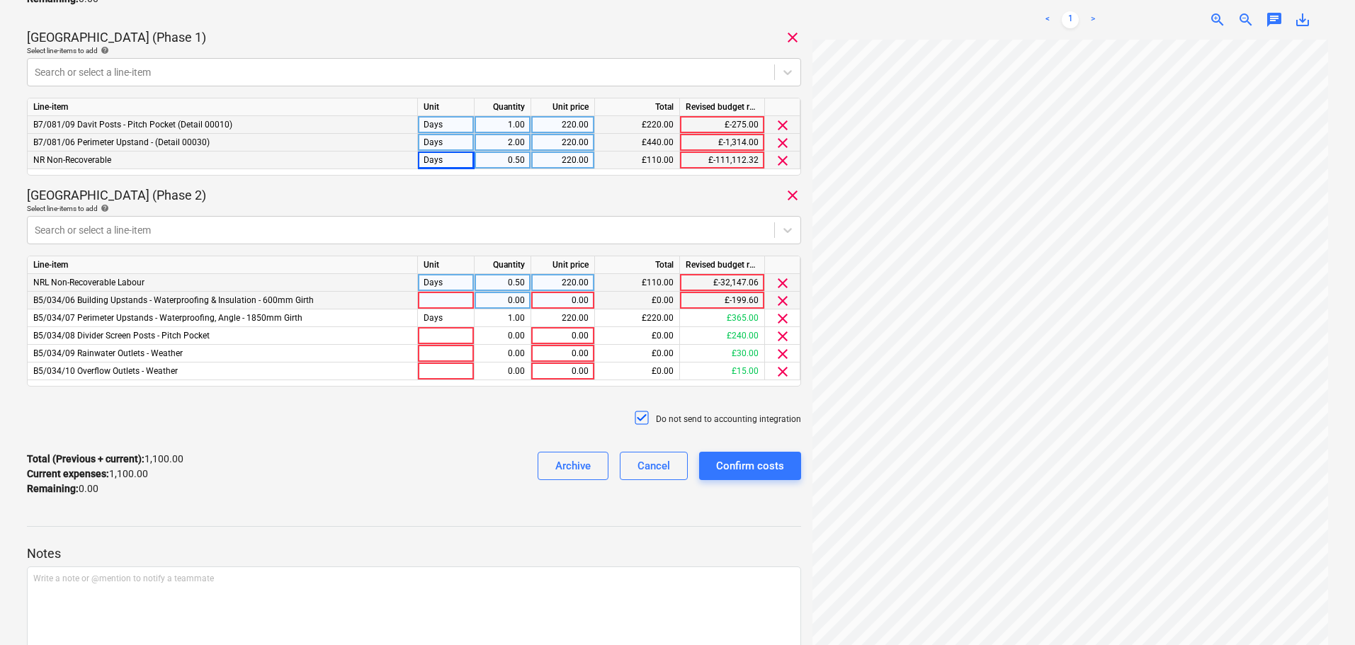
click at [781, 300] on span "clear" at bounding box center [782, 301] width 17 height 17
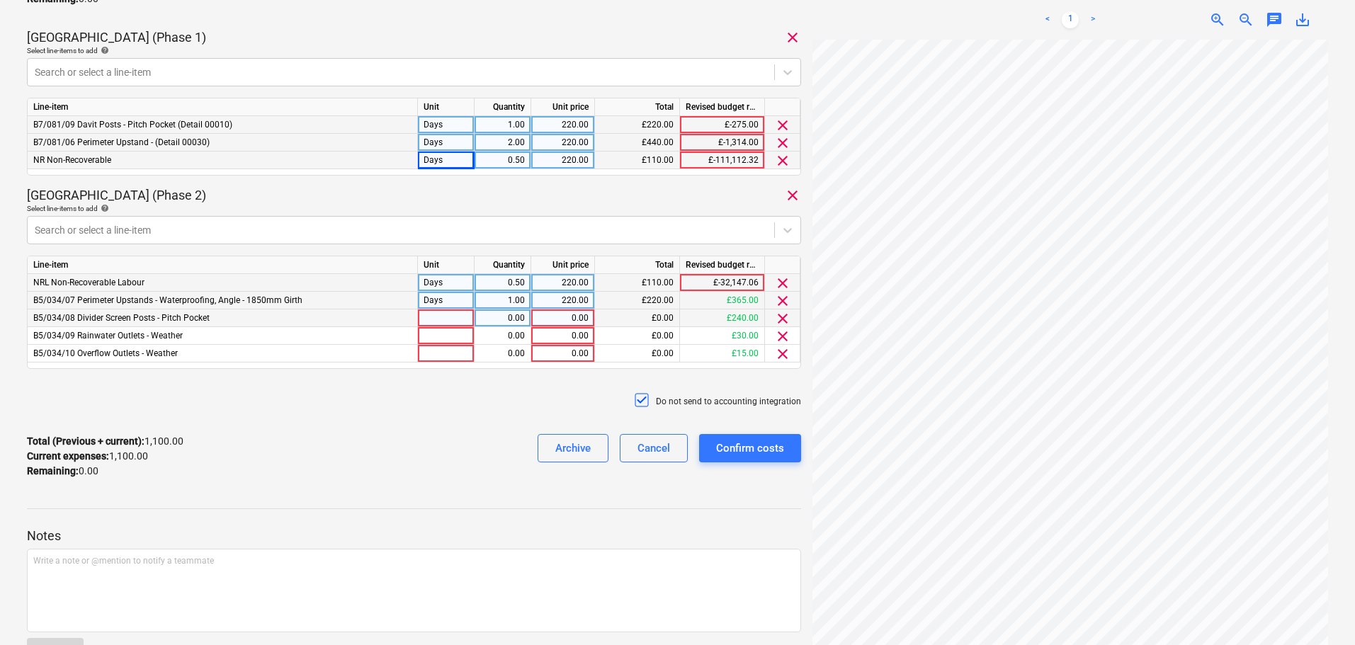
click at [778, 320] on span "clear" at bounding box center [782, 318] width 17 height 17
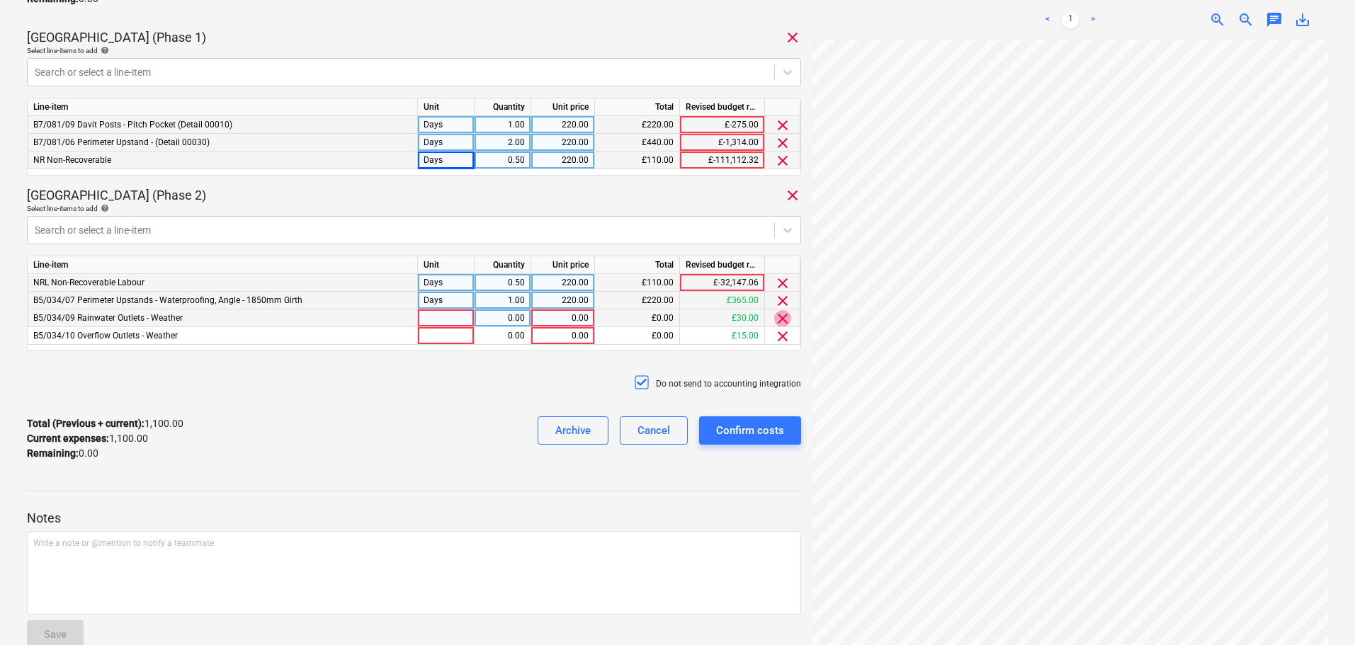
click at [778, 320] on span "clear" at bounding box center [782, 318] width 17 height 17
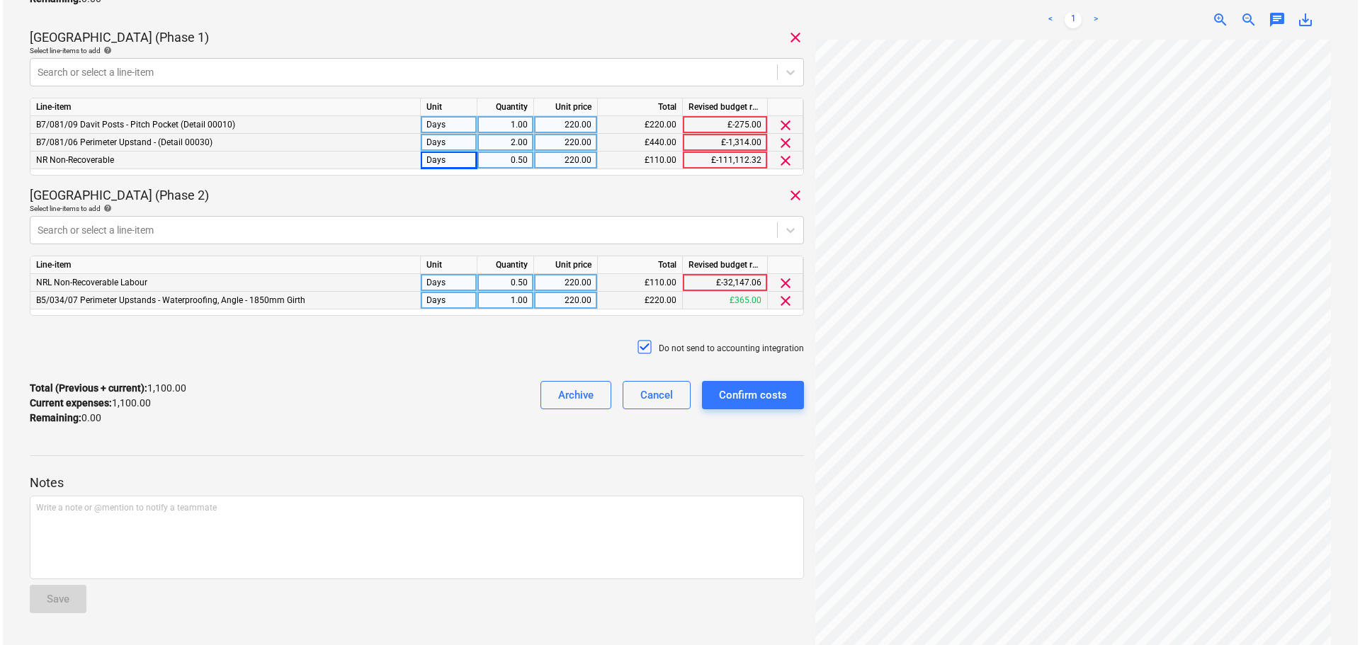
scroll to position [391, 0]
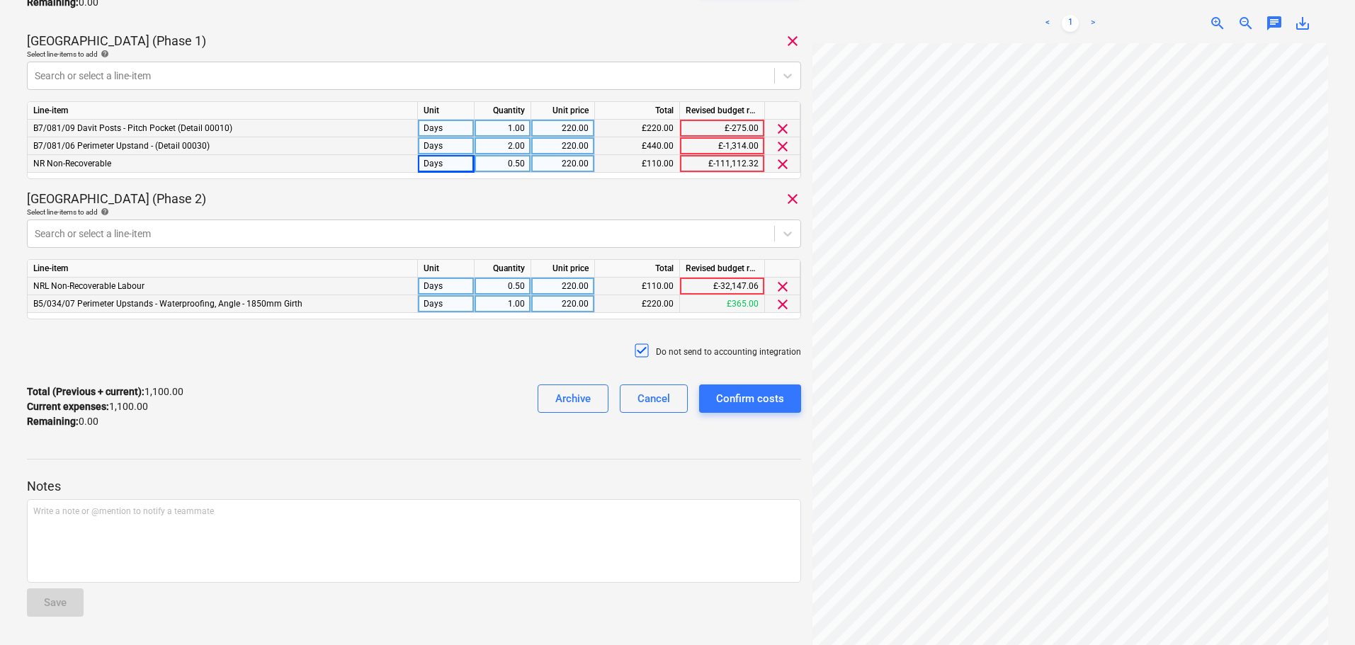
click at [443, 354] on div "Do not send to accounting integration" at bounding box center [414, 352] width 774 height 43
click at [742, 383] on div "Total (Previous + current) : 1,100.00 Current expenses : 1,100.00 Remaining : 0…" at bounding box center [414, 406] width 774 height 67
click at [742, 391] on div "Confirm costs" at bounding box center [750, 399] width 68 height 18
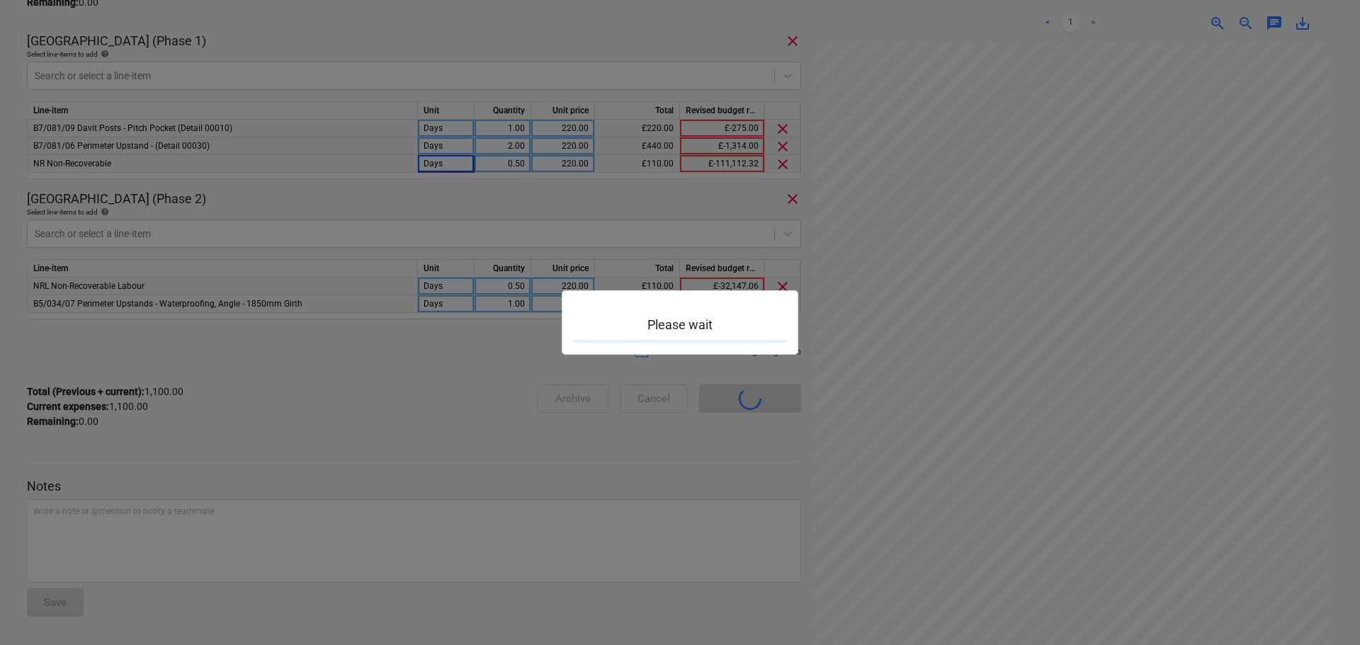
scroll to position [368, 0]
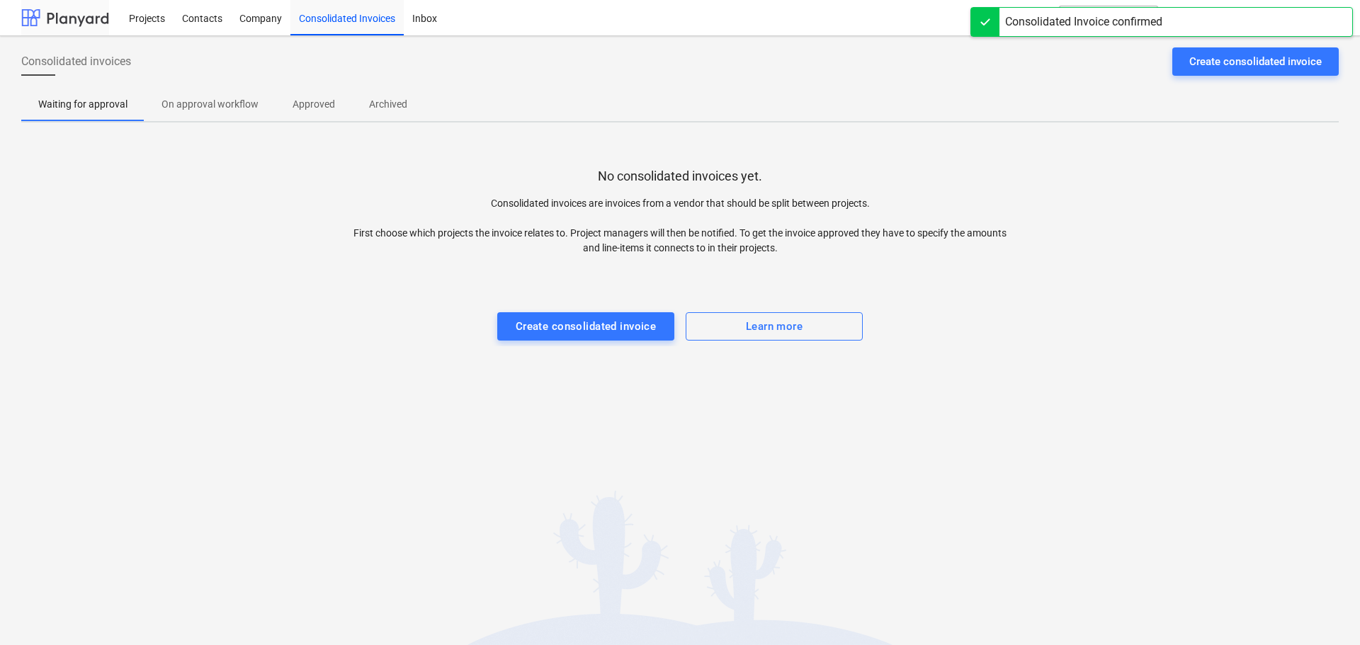
drag, startPoint x: 65, startPoint y: 16, endPoint x: 81, endPoint y: 6, distance: 18.1
click at [65, 16] on div at bounding box center [65, 17] width 88 height 35
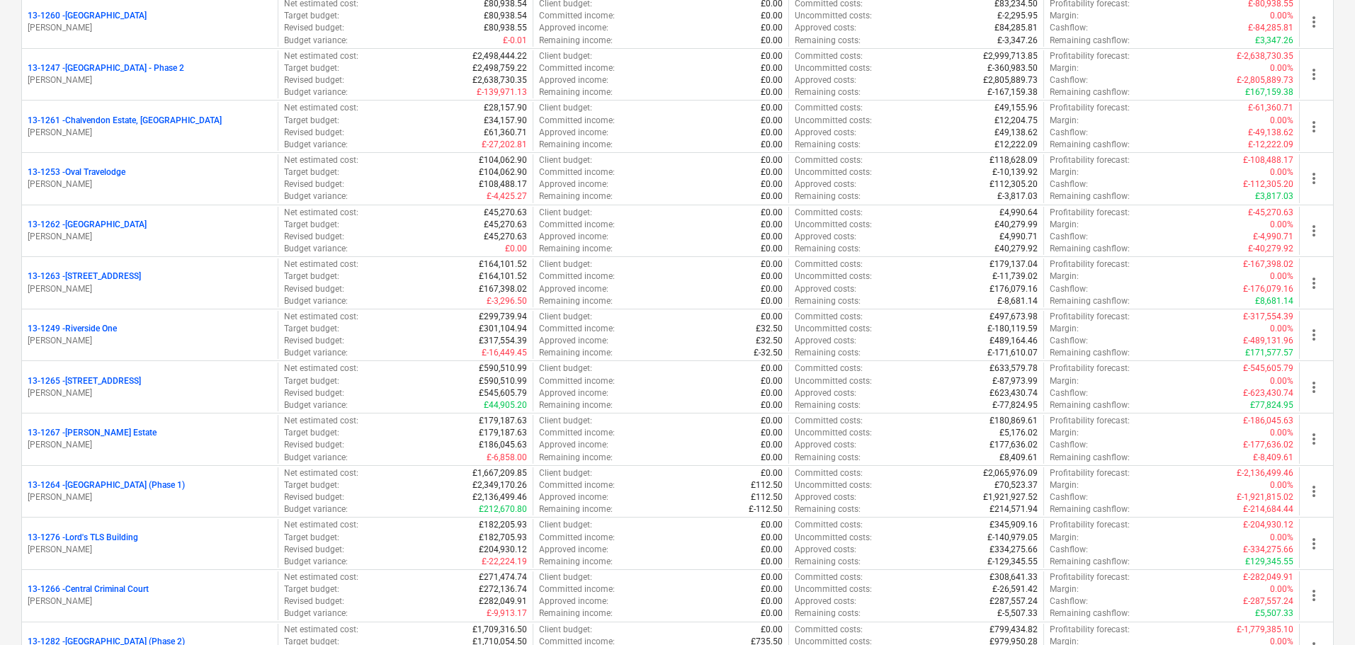
scroll to position [1063, 0]
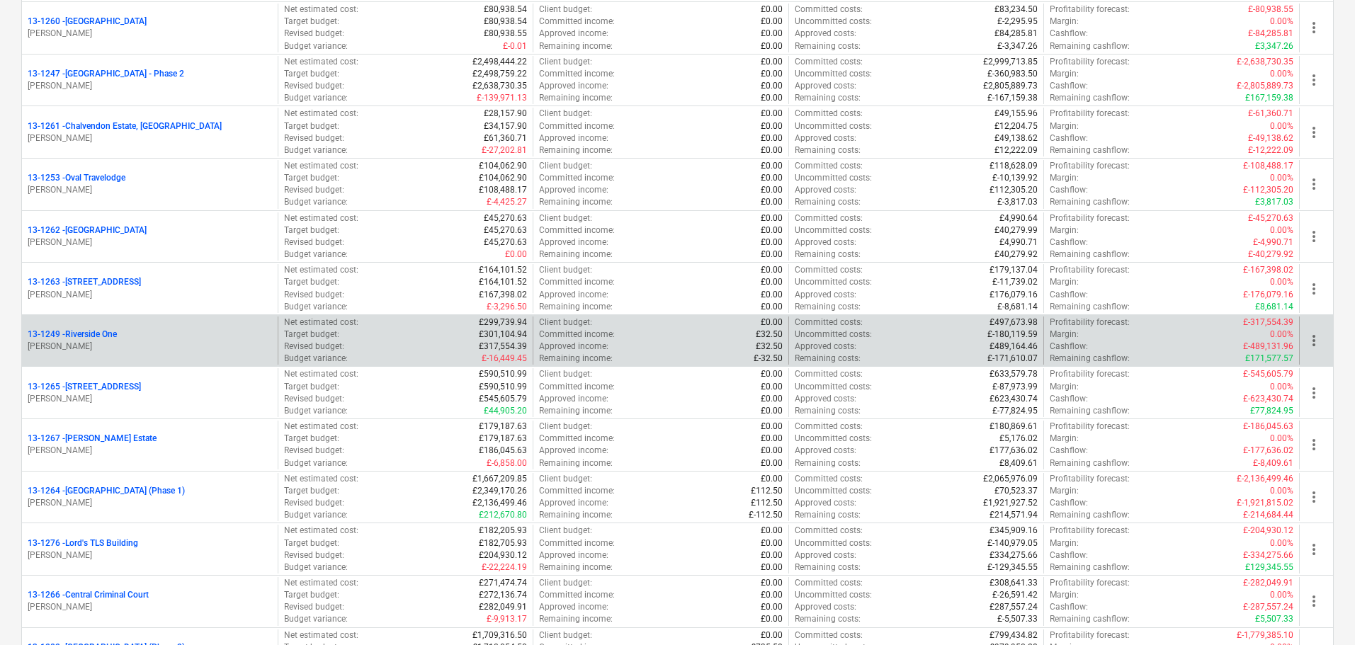
click at [121, 337] on div "13-1249 - [GEOGRAPHIC_DATA]" at bounding box center [150, 335] width 244 height 12
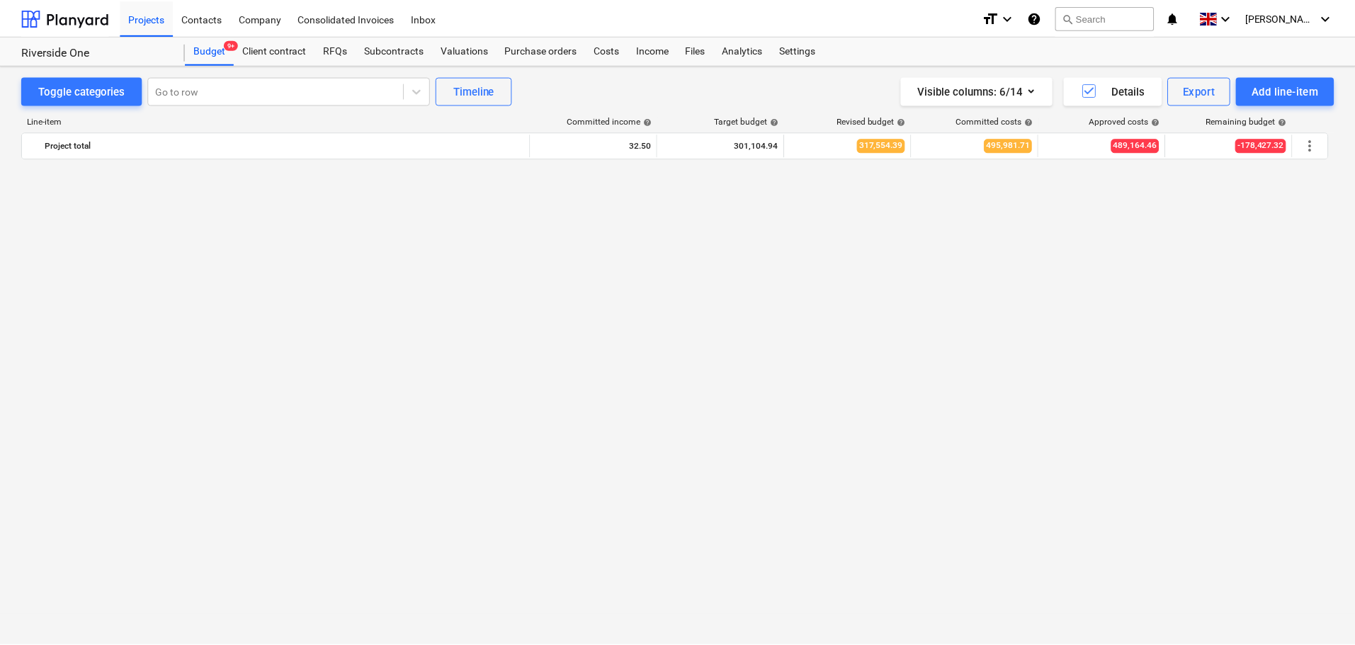
scroll to position [1016, 0]
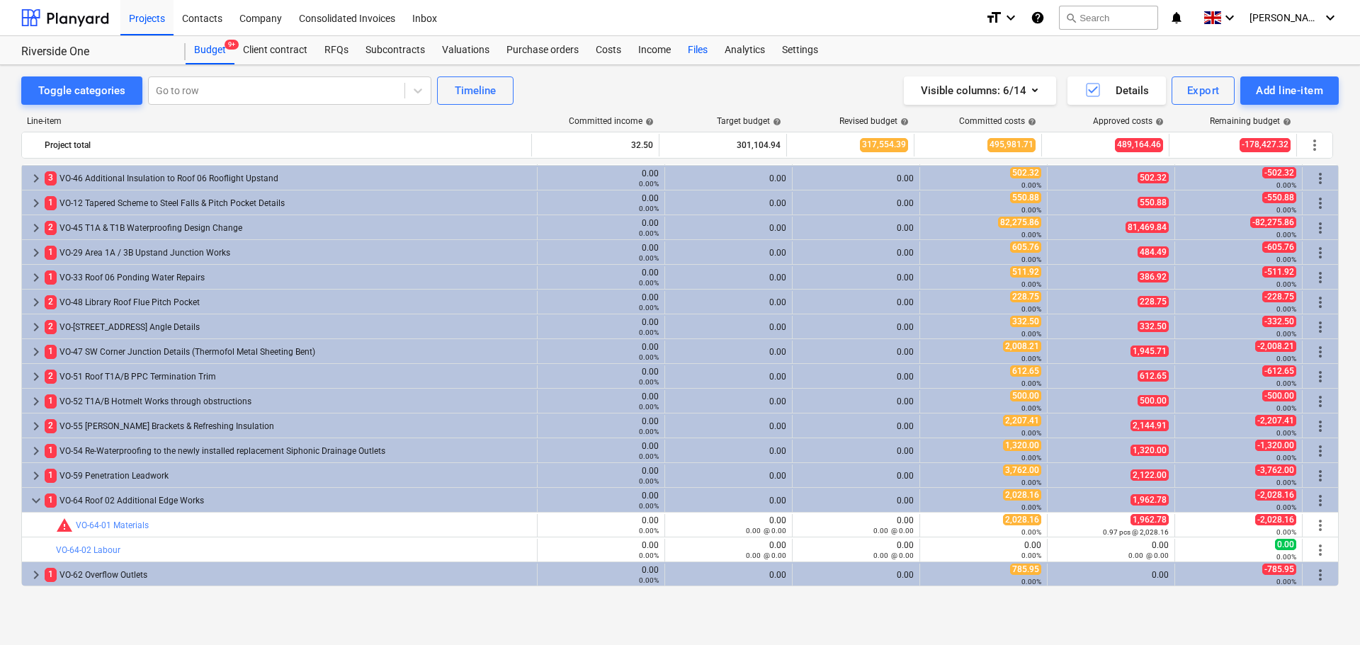
click at [694, 52] on div "Files" at bounding box center [697, 50] width 37 height 28
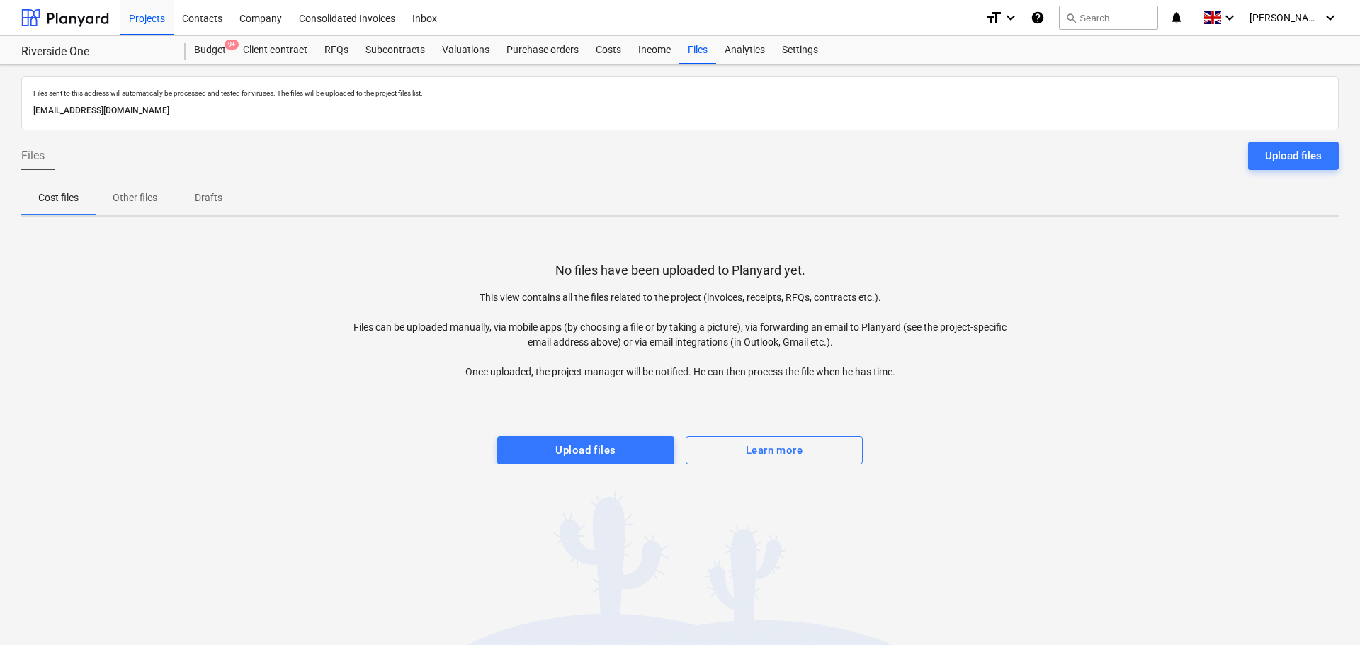
click at [1301, 171] on div "Files Upload files" at bounding box center [680, 162] width 1318 height 40
click at [1296, 162] on div "Upload files" at bounding box center [1293, 156] width 57 height 18
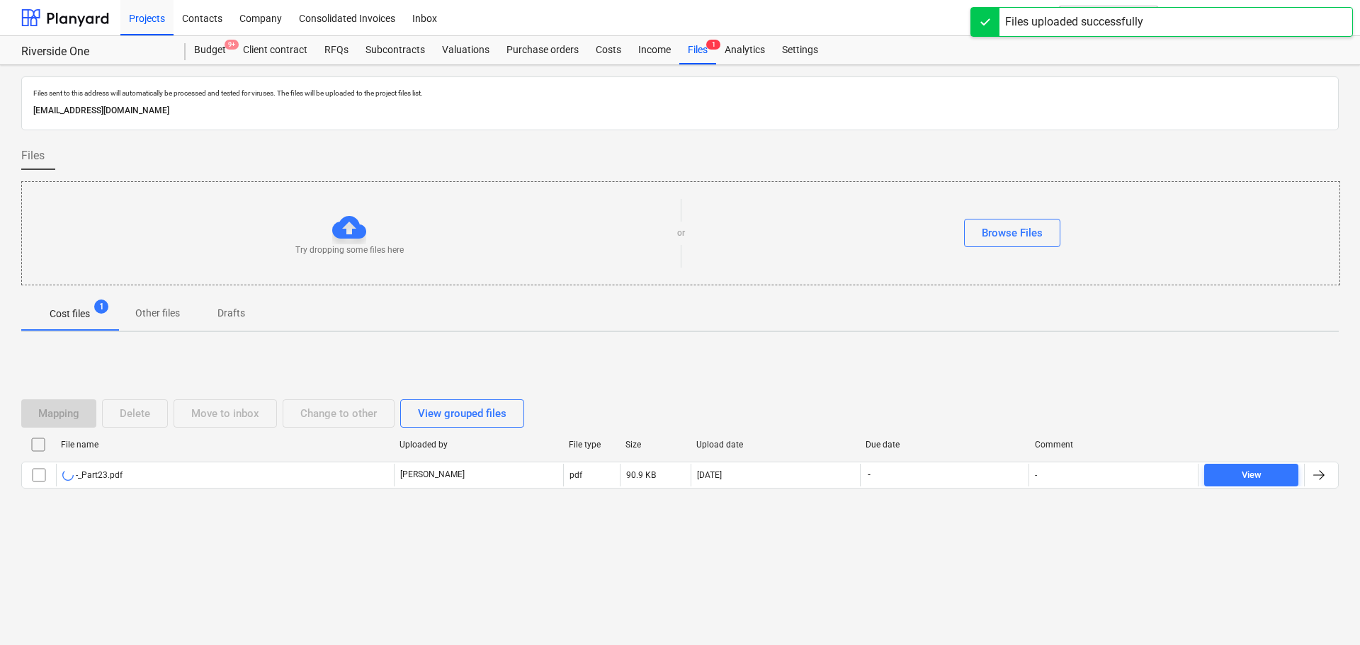
click at [545, 327] on div "Cost files 1 Other files Drafts" at bounding box center [680, 314] width 1318 height 34
click at [9, 92] on div "Files sent to this address will automatically be processed and tested for virus…" at bounding box center [680, 355] width 1360 height 580
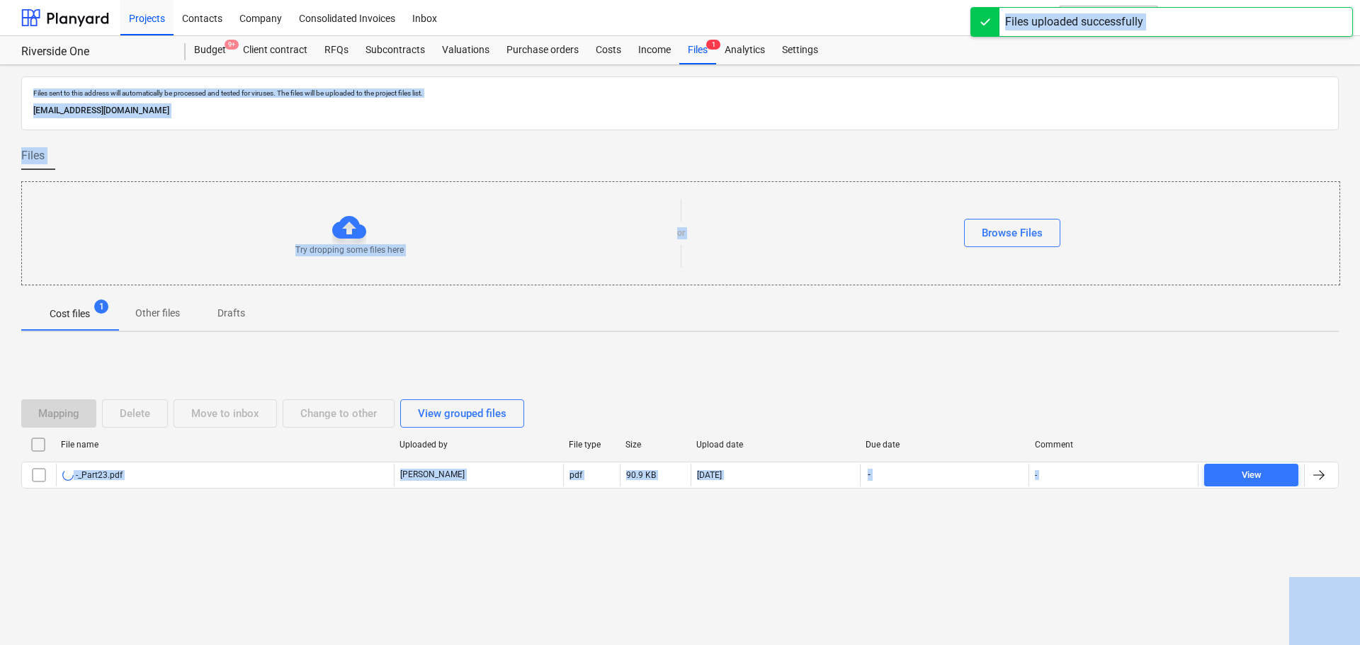
click at [1148, 552] on div "Mapping Delete Move to inbox Change to other View grouped files File name Uploa…" at bounding box center [680, 450] width 1318 height 213
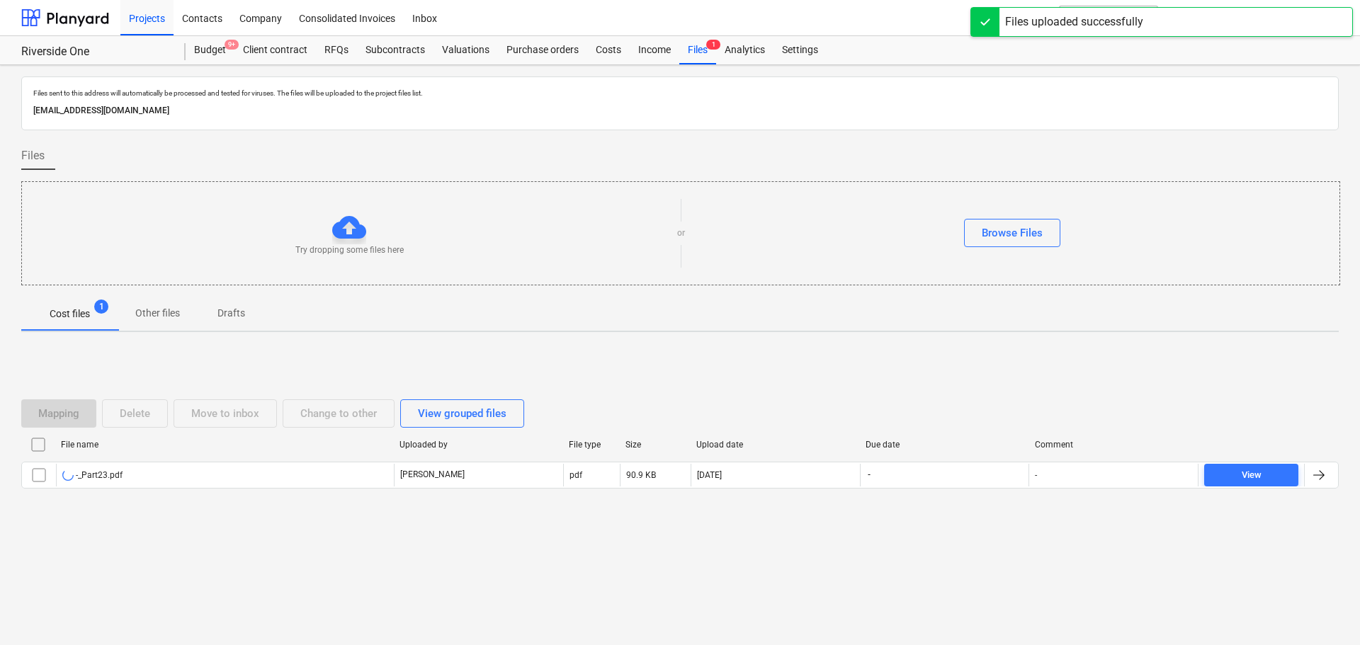
click at [1148, 552] on div "Mapping Delete Move to inbox Change to other View grouped files File name Uploa…" at bounding box center [680, 450] width 1318 height 213
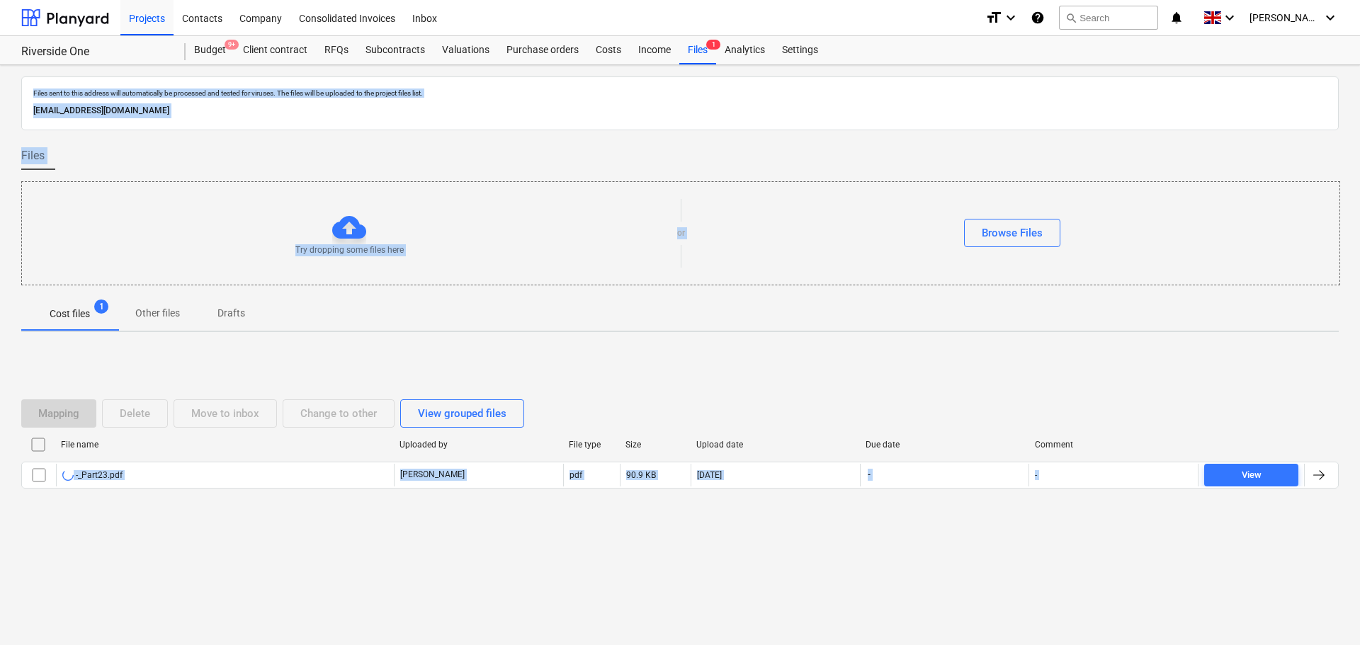
drag, startPoint x: 1148, startPoint y: 552, endPoint x: 257, endPoint y: -20, distance: 1058.3
click at [257, 0] on html "Projects Contacts Company Consolidated Invoices Inbox format_size keyboard_arro…" at bounding box center [680, 322] width 1360 height 645
click at [288, 96] on p "Files sent to this address will automatically be processed and tested for virus…" at bounding box center [680, 93] width 1294 height 9
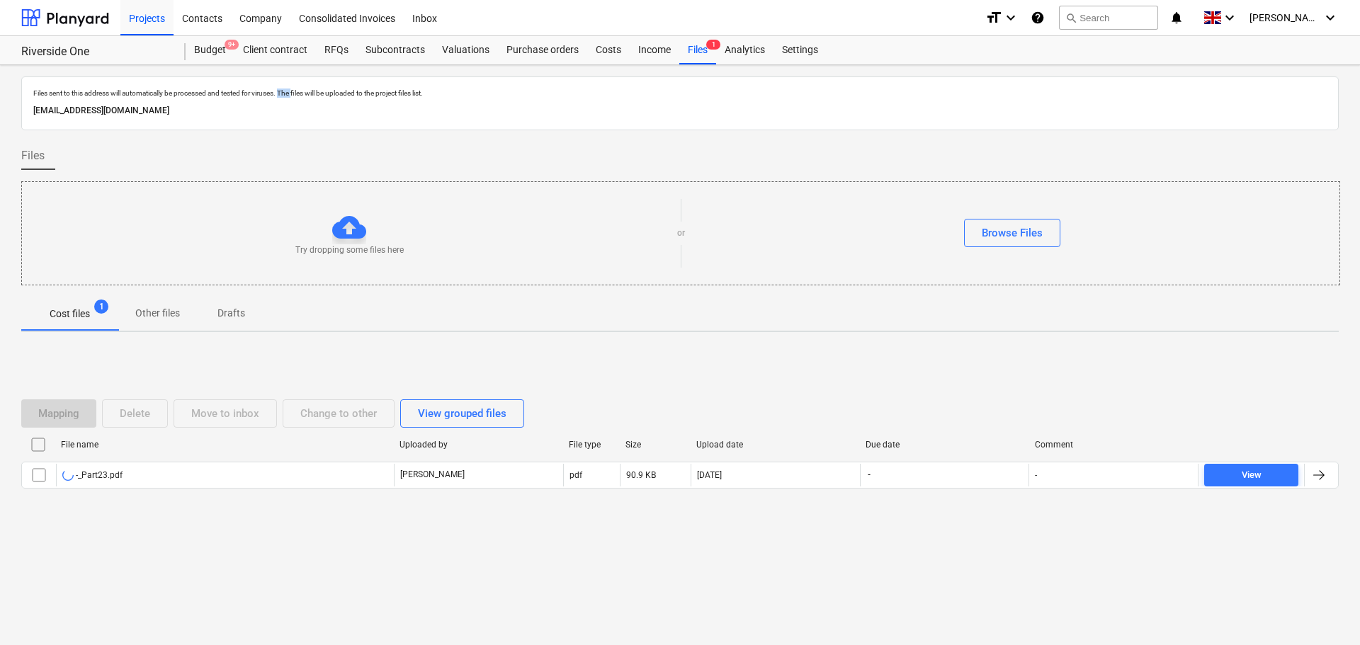
click at [288, 96] on p "Files sent to this address will automatically be processed and tested for virus…" at bounding box center [680, 93] width 1294 height 9
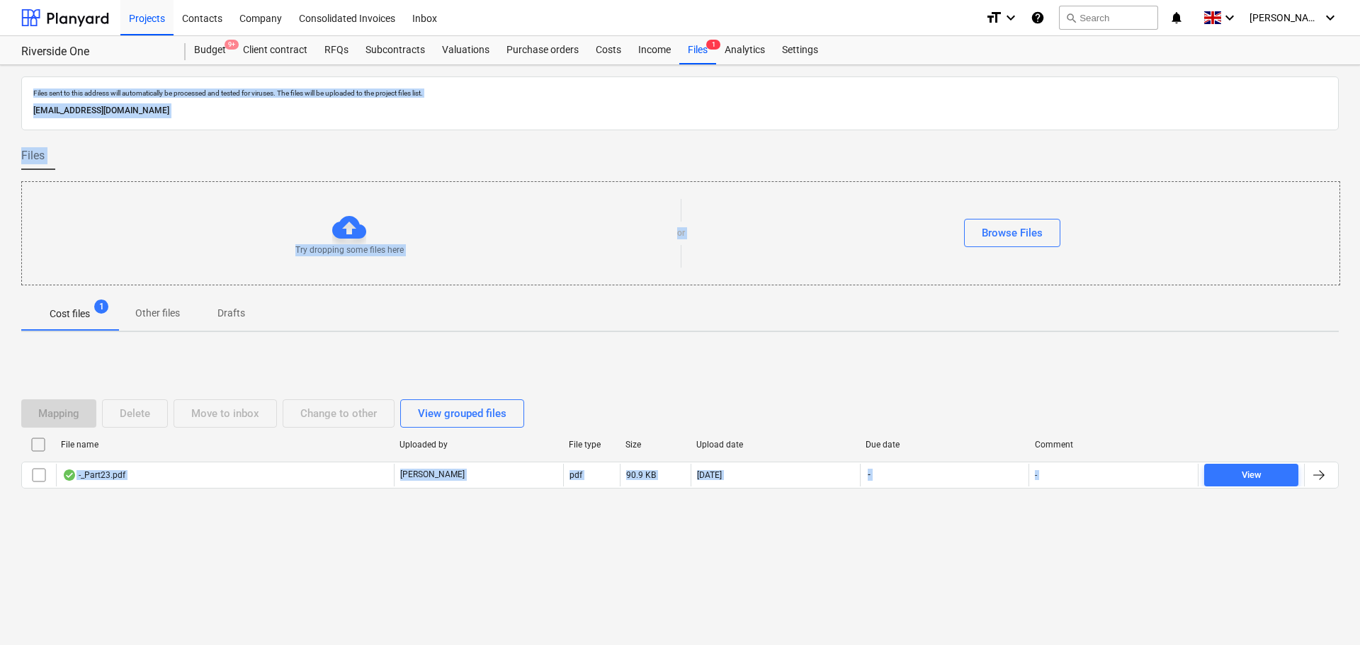
drag, startPoint x: 288, startPoint y: 96, endPoint x: 869, endPoint y: 627, distance: 787.3
click at [923, 645] on html "Projects Contacts Company Consolidated Invoices Inbox format_size keyboard_arro…" at bounding box center [680, 322] width 1360 height 645
click at [665, 370] on div "Mapping Delete Move to inbox Change to other View grouped files File name Uploa…" at bounding box center [680, 450] width 1318 height 213
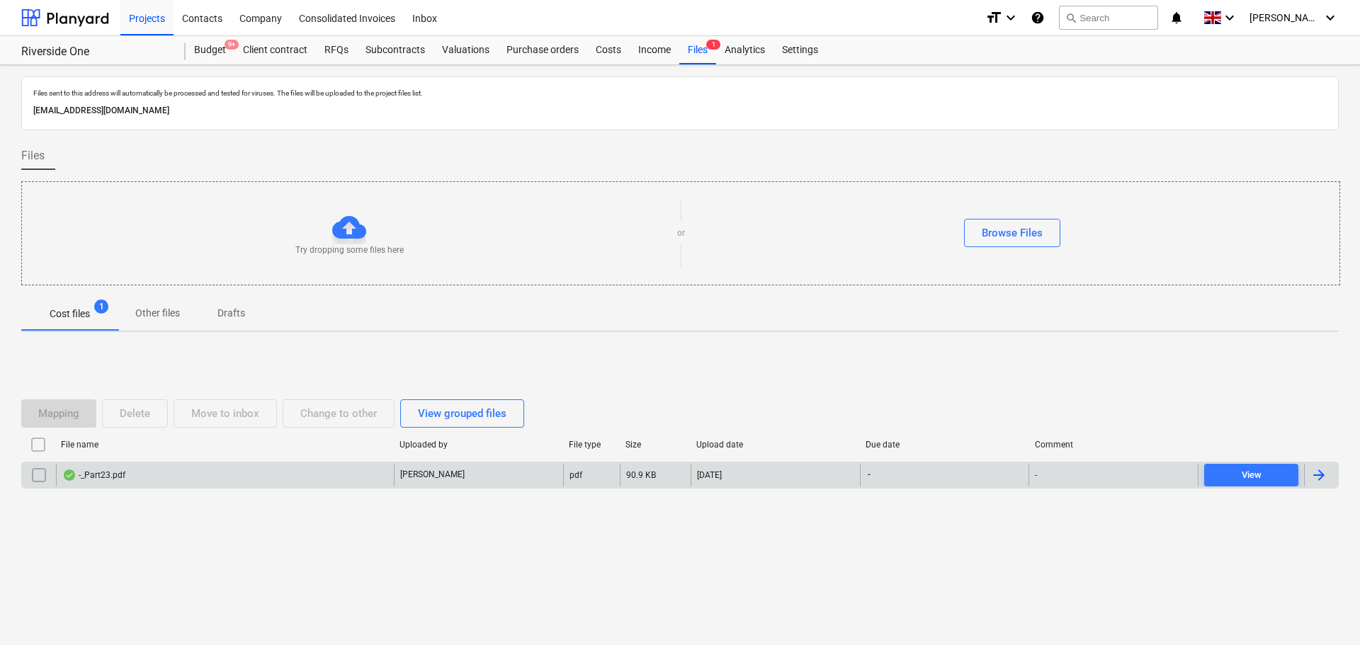
click at [673, 467] on div "90.9 KB" at bounding box center [655, 475] width 71 height 23
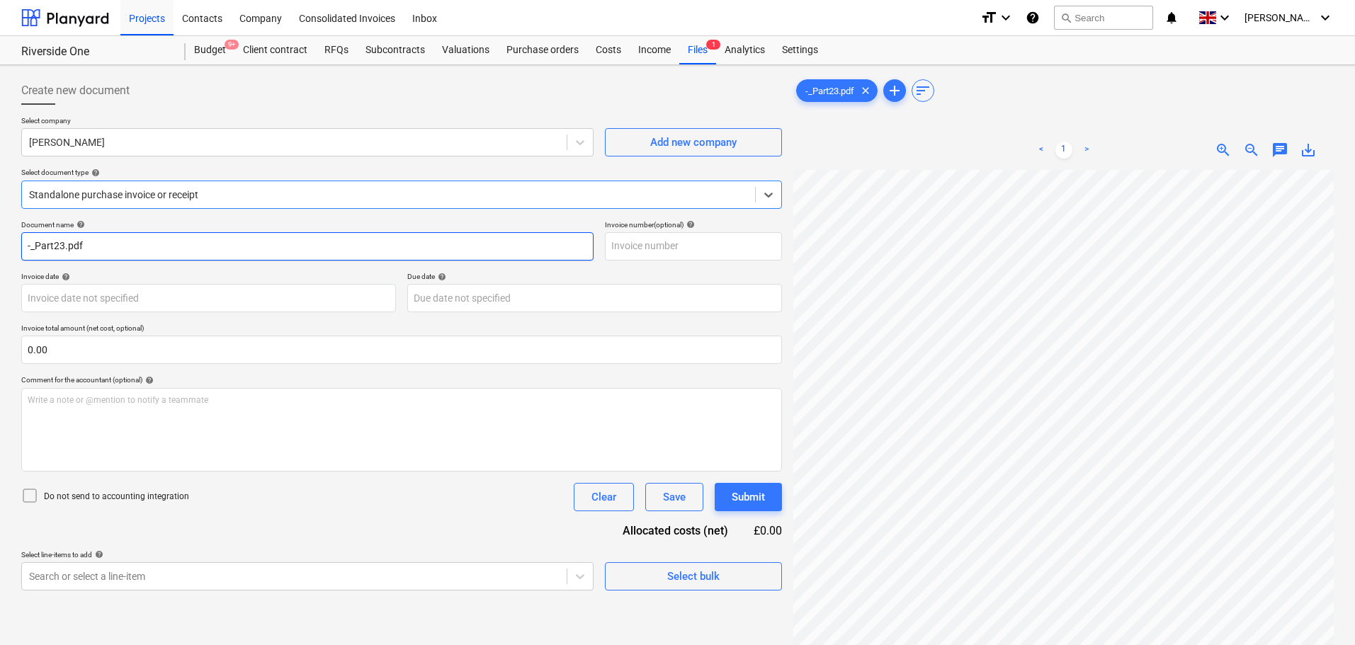
click at [215, 238] on input "-_Part23.pdf" at bounding box center [307, 246] width 572 height 28
type input "[PERSON_NAME] - Inv W/E [DATE]"
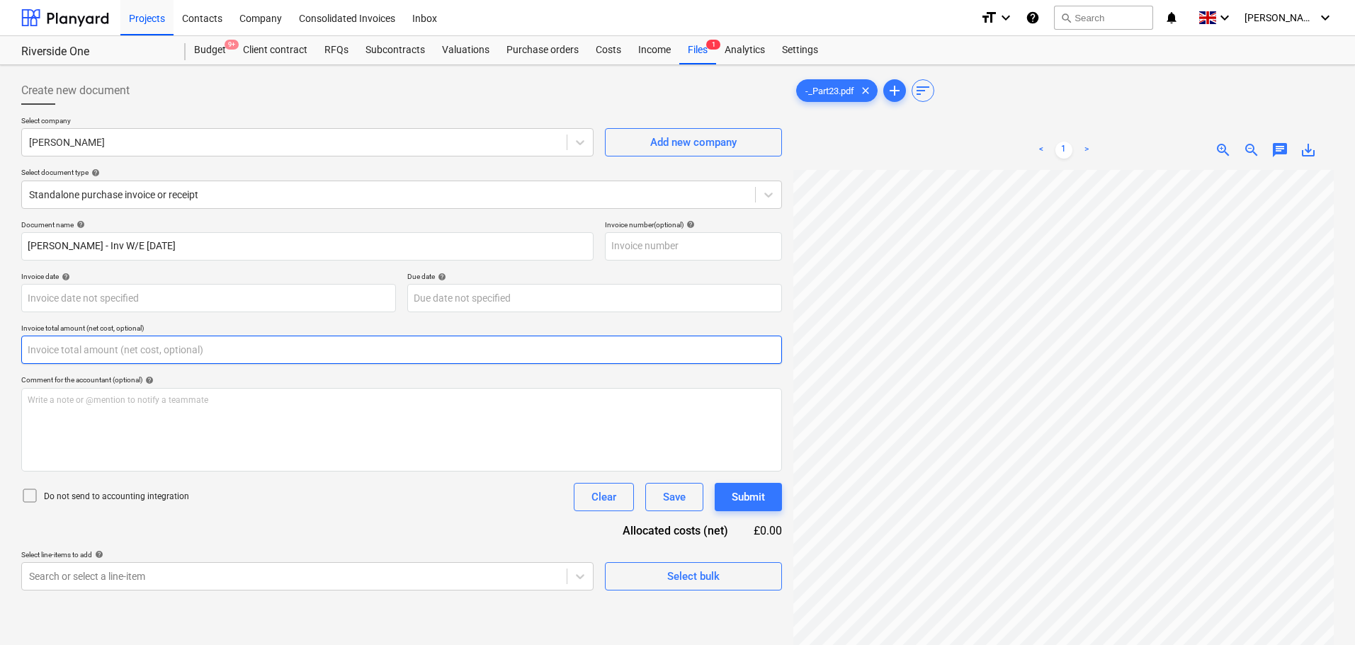
click at [178, 351] on input "text" at bounding box center [401, 350] width 761 height 28
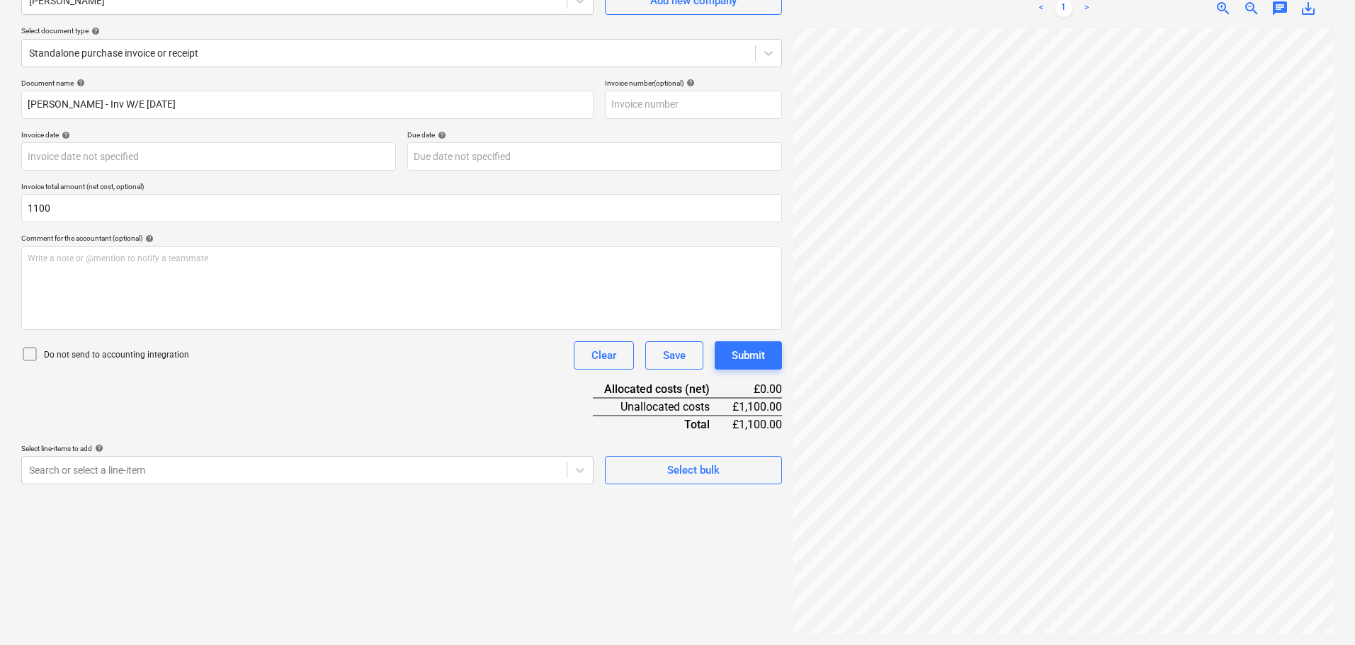
type input "1,100.00"
click at [155, 351] on p "Do not send to accounting integration" at bounding box center [116, 355] width 145 height 12
click at [365, 431] on div "Document name help [PERSON_NAME] - Inv W/E [DATE] Invoice number (optional) hel…" at bounding box center [401, 282] width 761 height 406
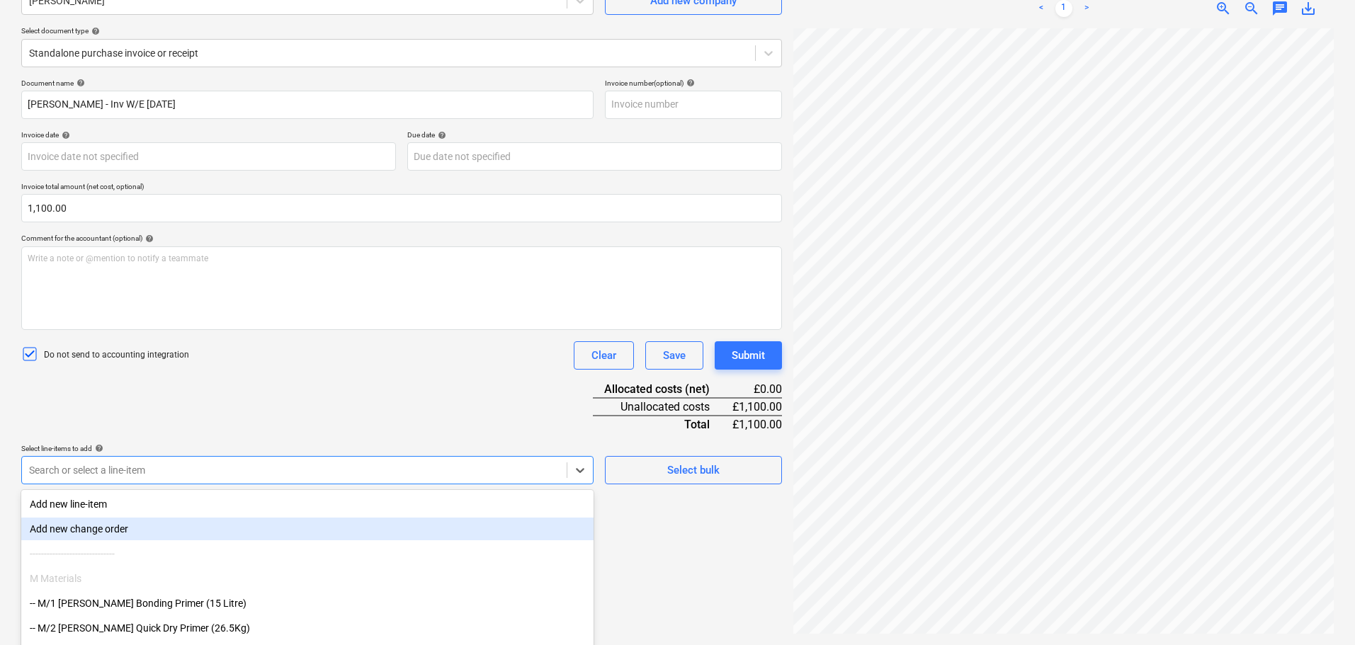
scroll to position [202, 0]
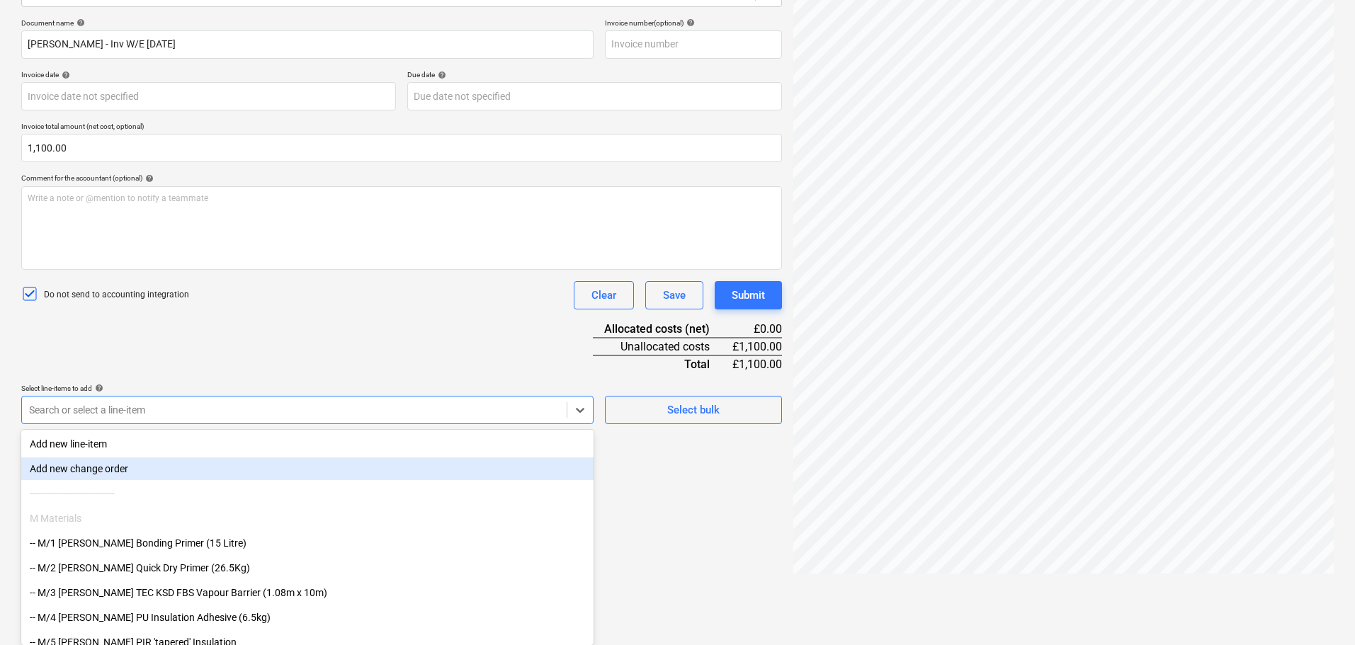
click at [325, 443] on body "Projects Contacts Company Consolidated Invoices Inbox format_size keyboard_arro…" at bounding box center [677, 120] width 1355 height 645
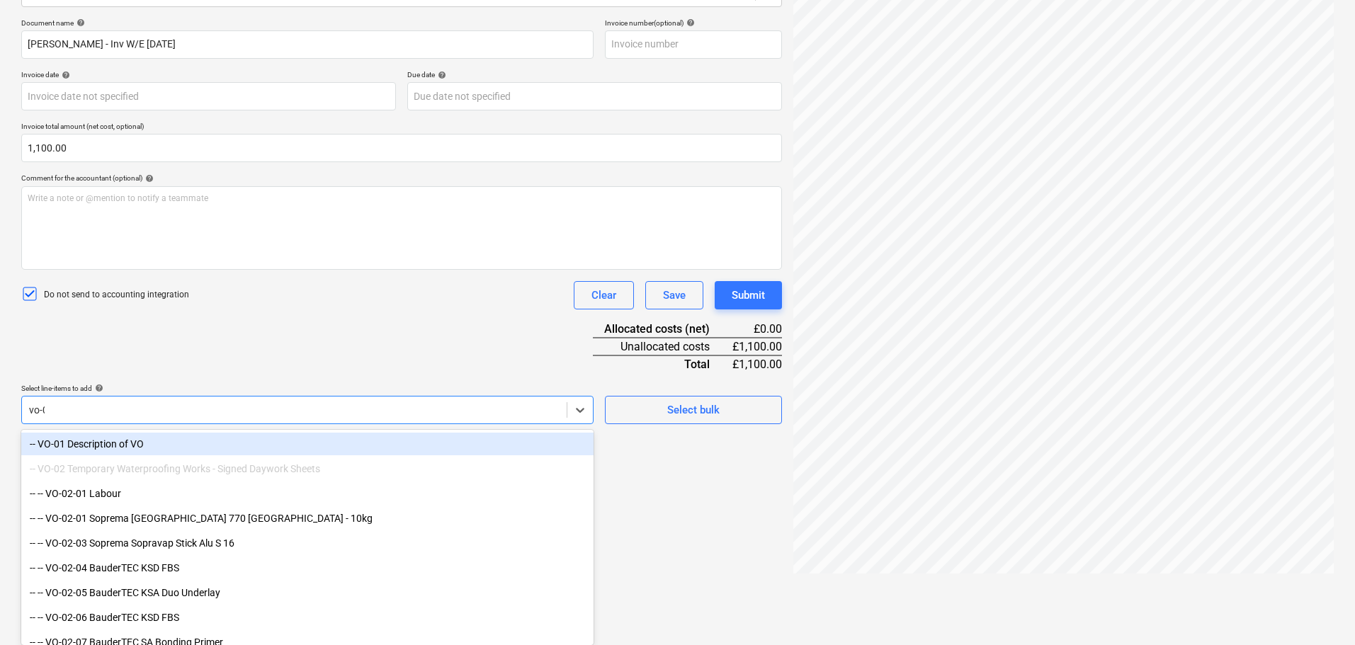
scroll to position [199, 0]
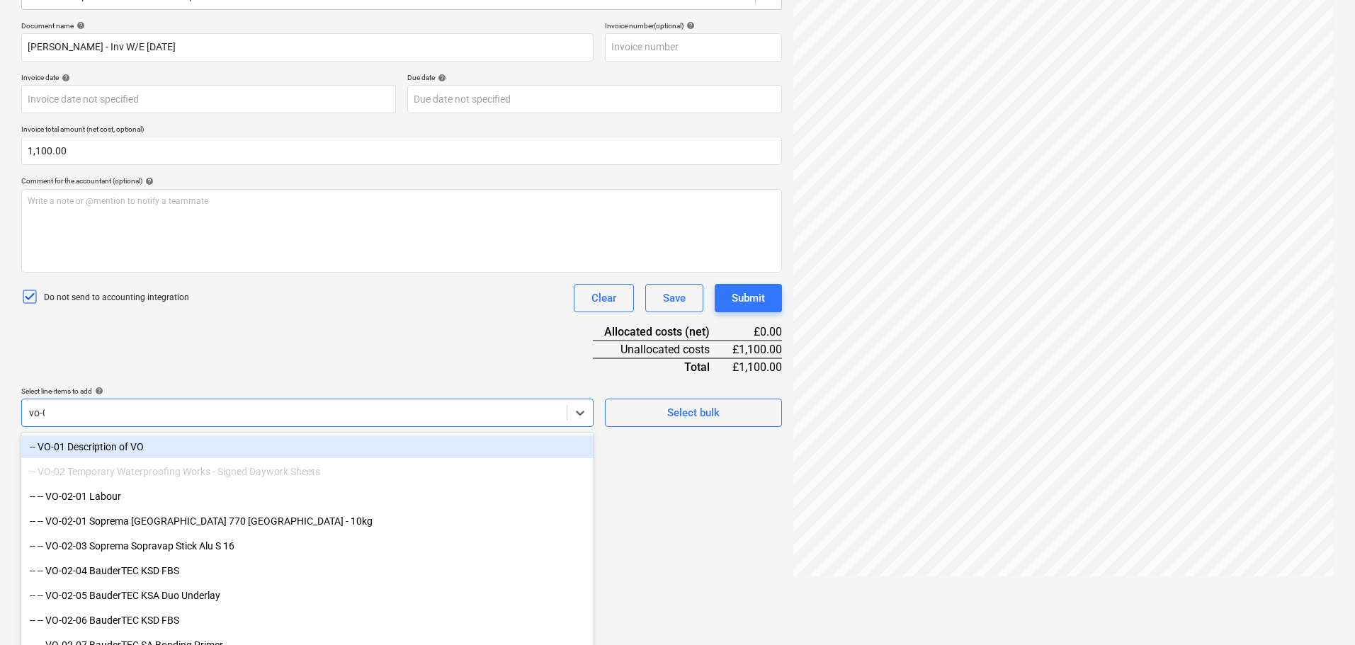
type input "vo-02"
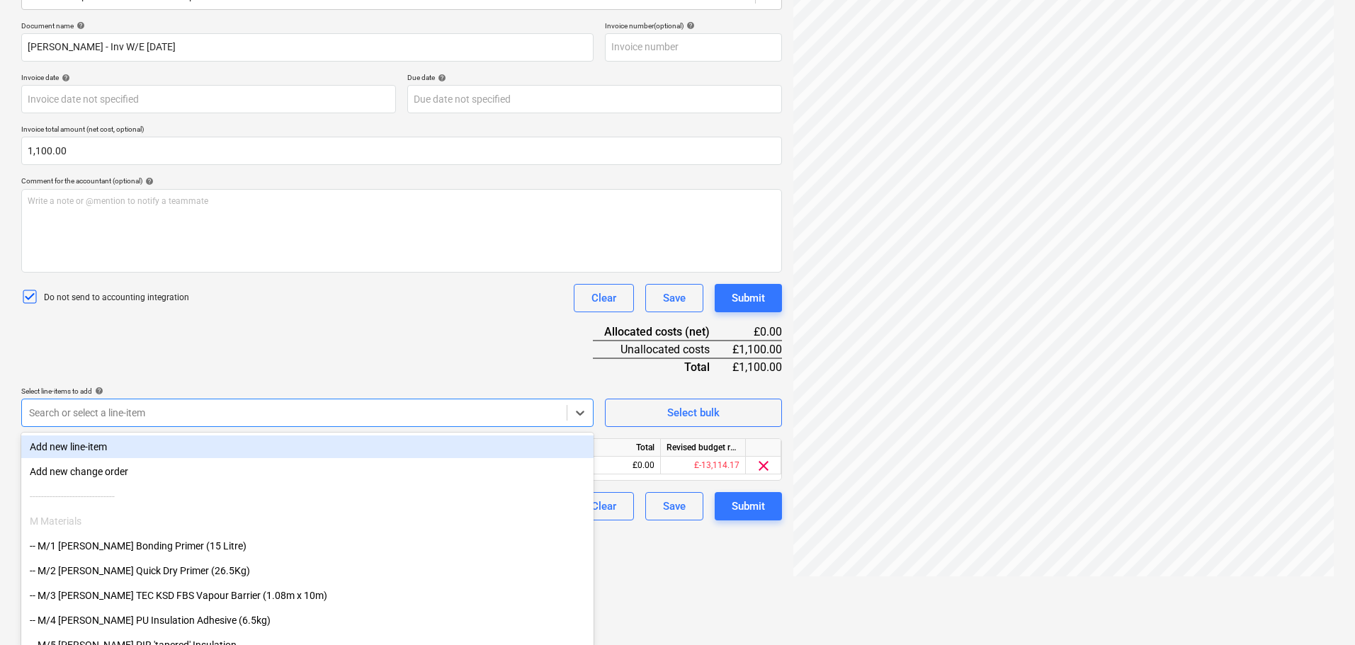
click at [339, 359] on div "Document name help [PERSON_NAME] - Inv W/E [DATE] Invoice number (optional) hel…" at bounding box center [401, 270] width 761 height 499
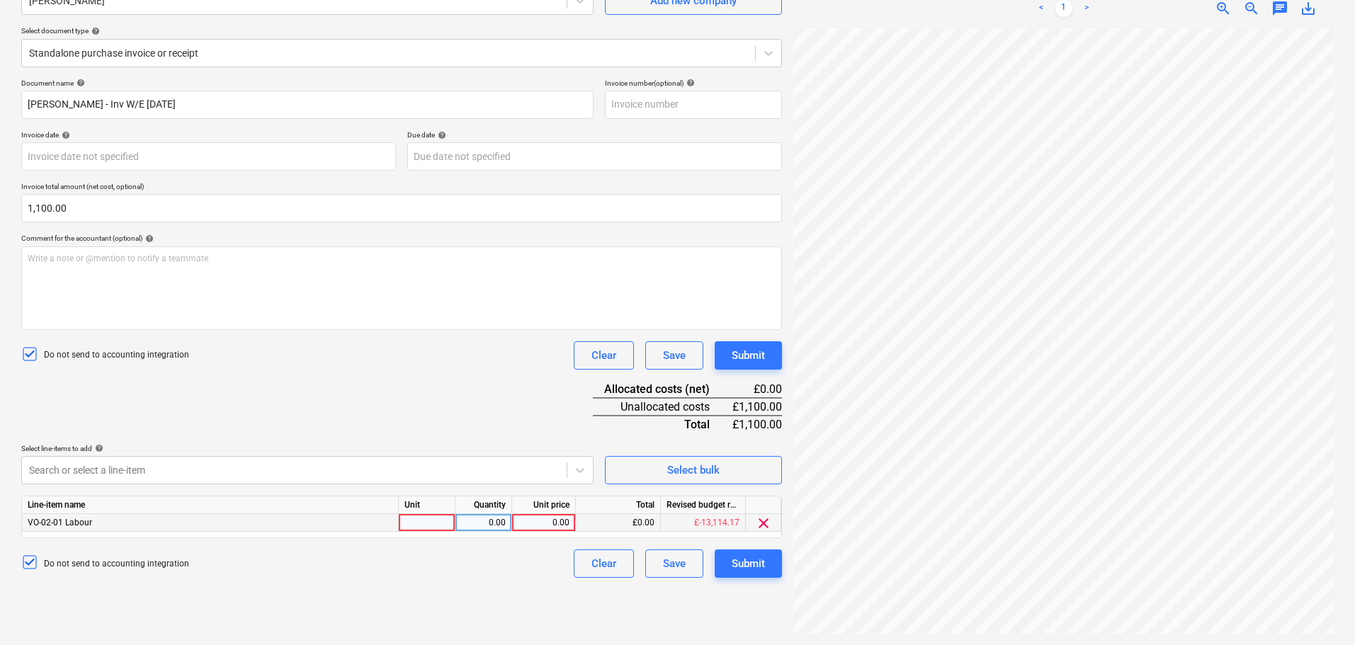
click at [437, 521] on div at bounding box center [427, 523] width 57 height 18
type input "Days"
type input "220"
click at [397, 429] on div "Document name help [PERSON_NAME] - Inv W/E [DATE] Invoice number (optional) hel…" at bounding box center [401, 328] width 761 height 499
click at [408, 473] on body "Projects Contacts Company Consolidated Invoices Inbox format_size keyboard_arro…" at bounding box center [677, 180] width 1355 height 645
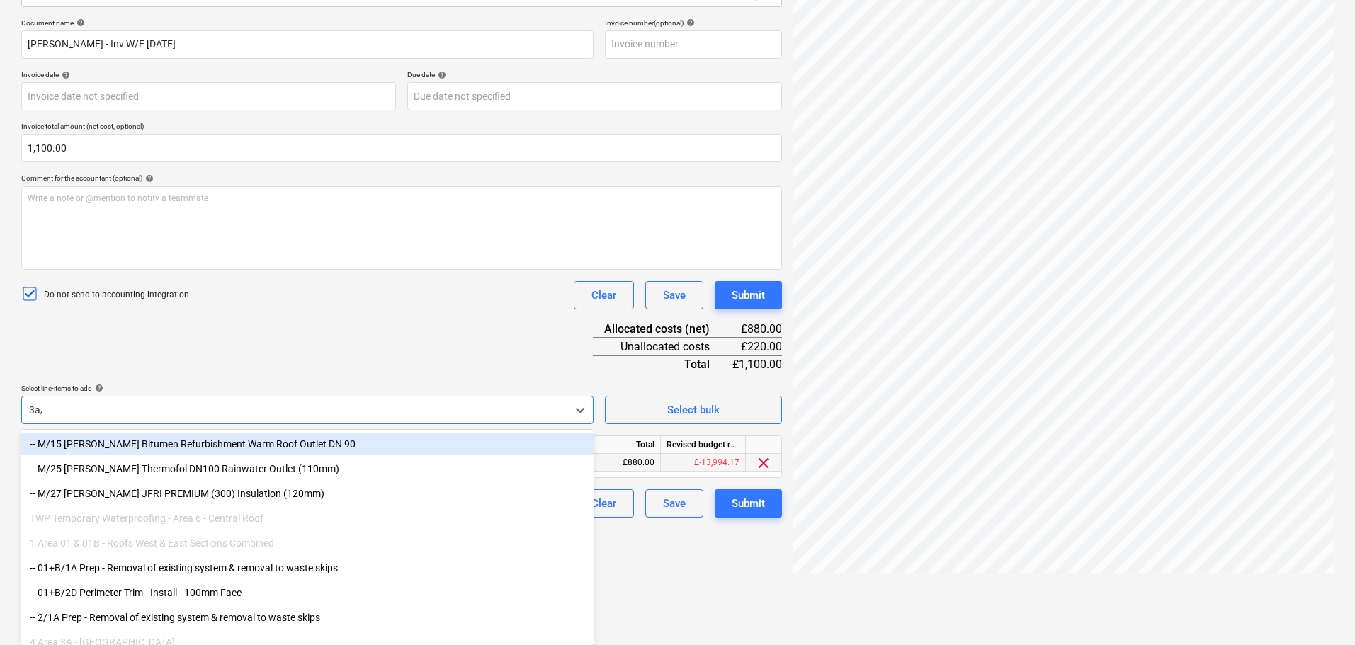
scroll to position [199, 0]
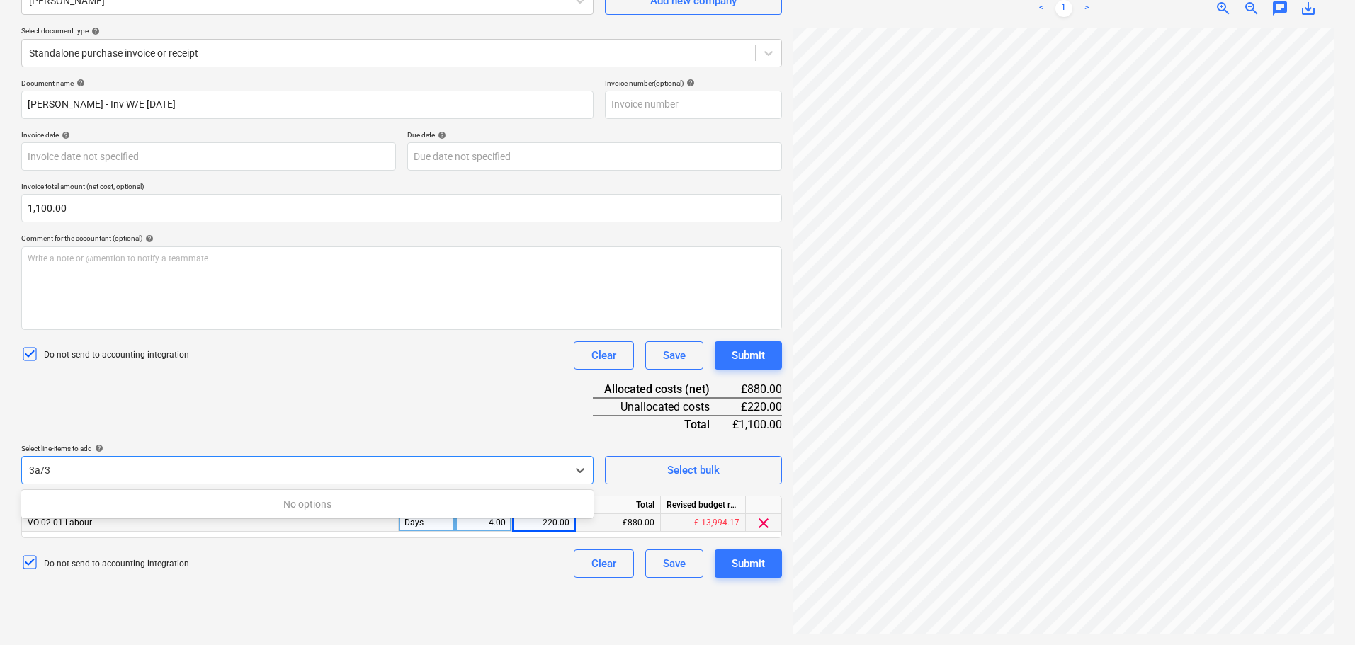
type input "3a/"
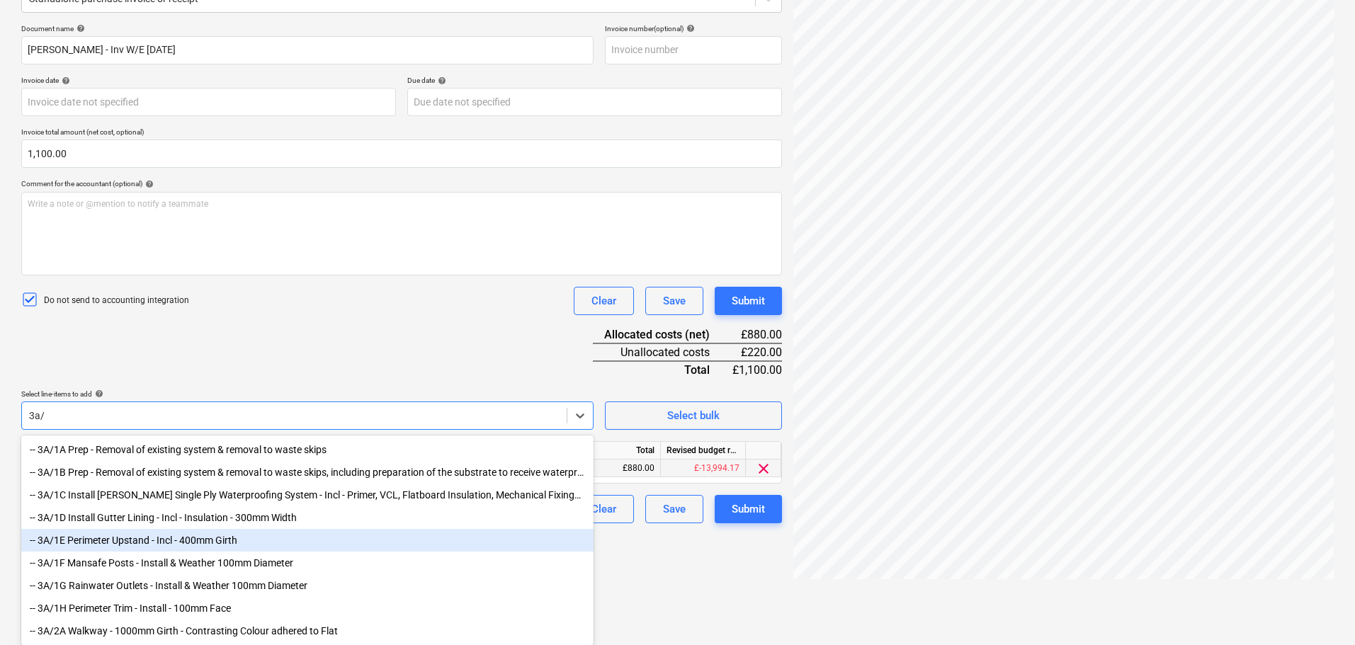
click at [257, 535] on div "-- 3A/1E Perimeter Upstand - Incl - 400mm Girth" at bounding box center [307, 540] width 572 height 23
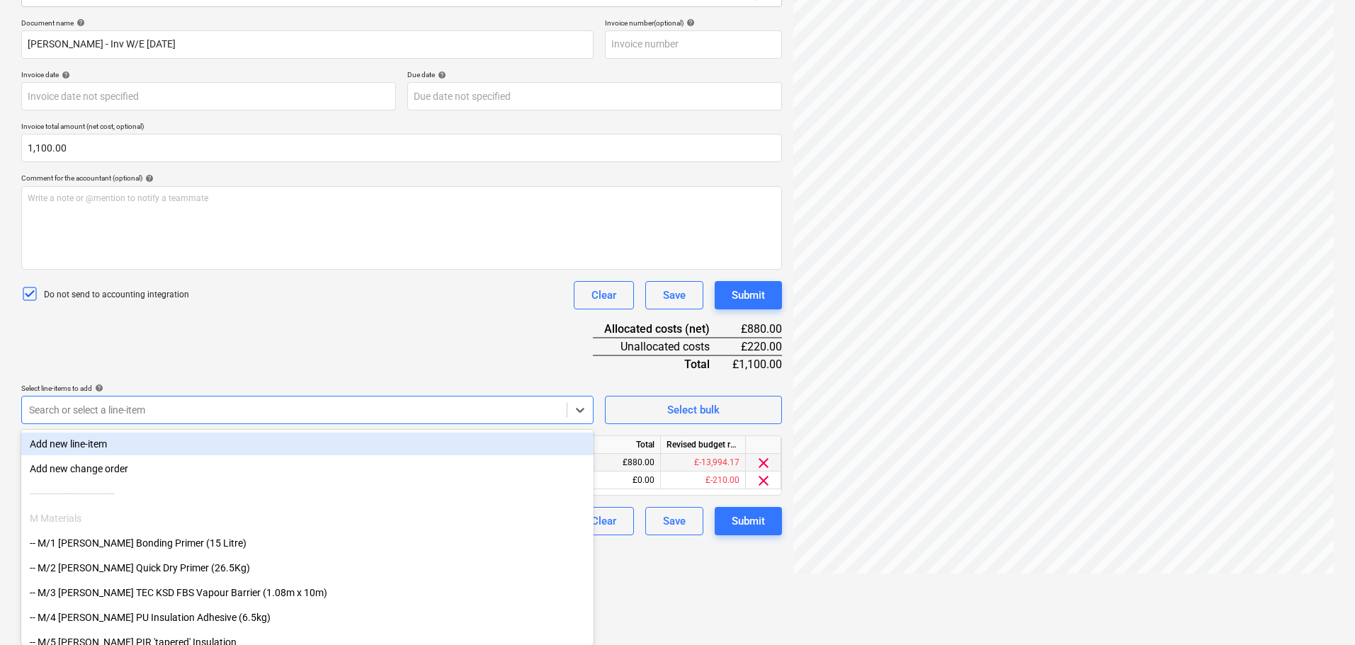
click at [378, 342] on div "Document name help [PERSON_NAME] - Inv W/E [DATE] Invoice number (optional) hel…" at bounding box center [401, 276] width 761 height 517
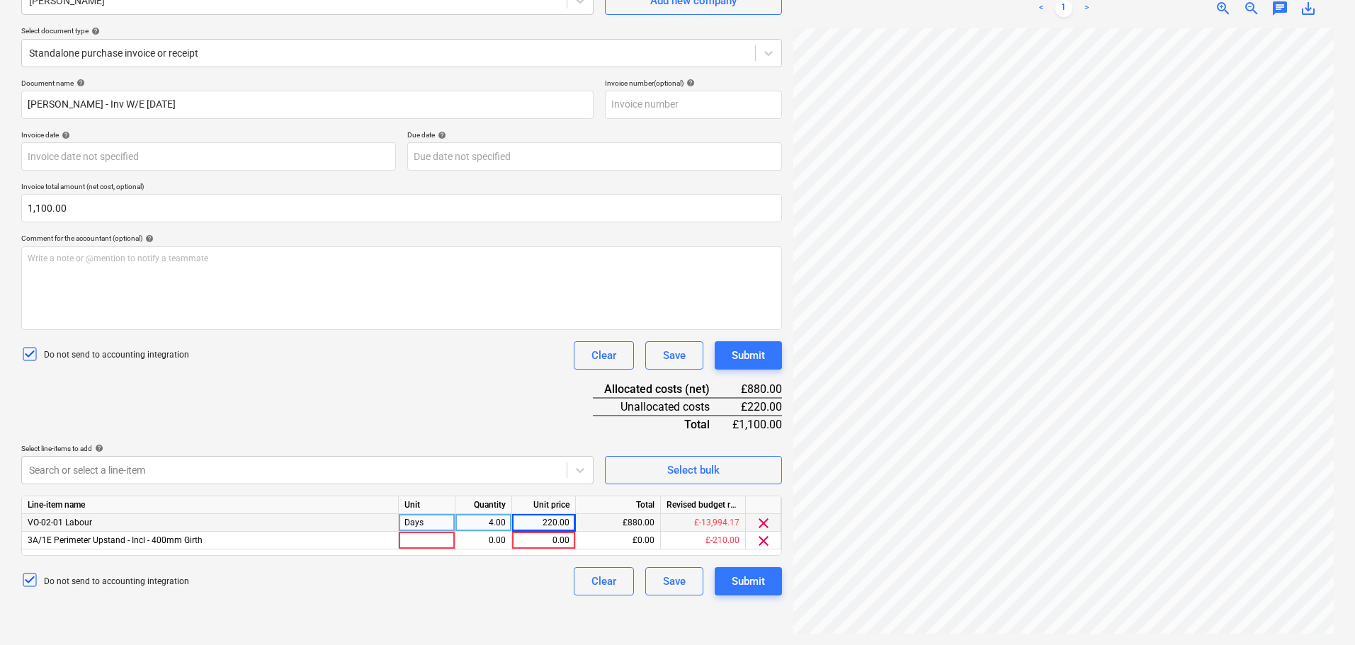
click at [443, 521] on div "Days" at bounding box center [427, 523] width 57 height 18
click at [431, 533] on div at bounding box center [427, 541] width 57 height 18
type input "Days"
click at [470, 537] on div "0.00" at bounding box center [483, 541] width 45 height 18
click at [431, 469] on div at bounding box center [294, 470] width 531 height 14
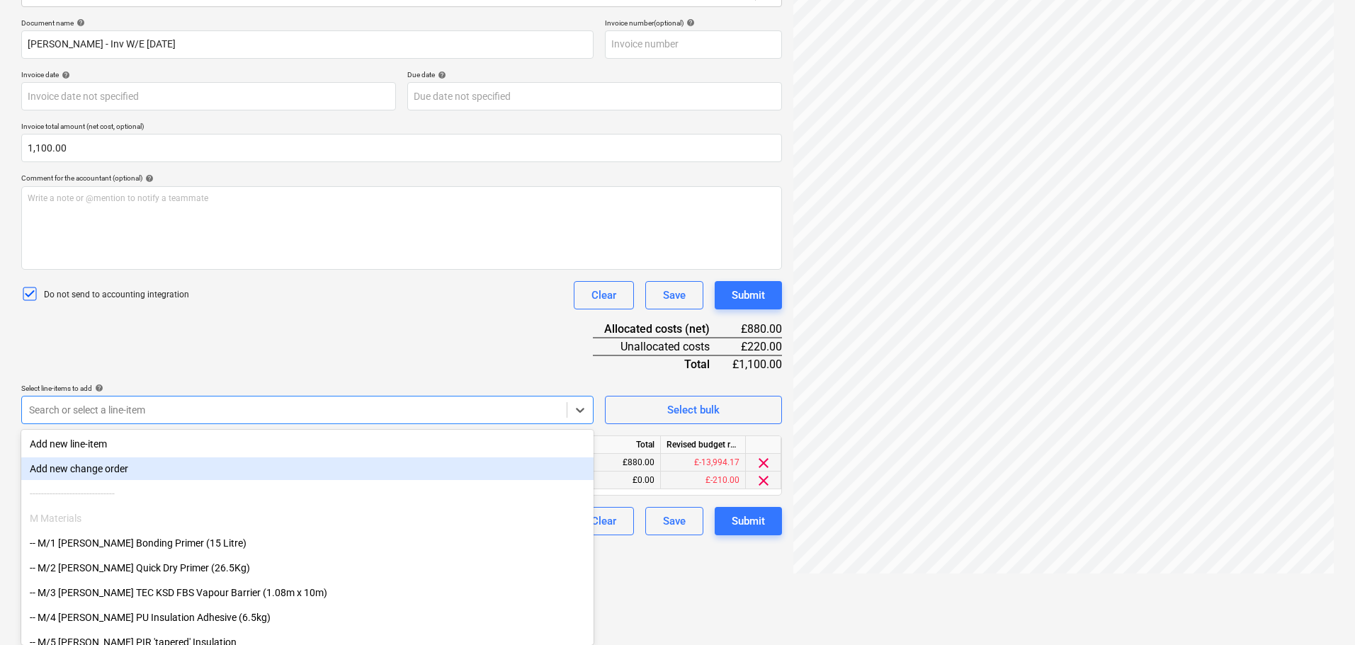
click at [432, 443] on body "Projects Contacts Company Consolidated Invoices Inbox format_size keyboard_arro…" at bounding box center [677, 120] width 1355 height 645
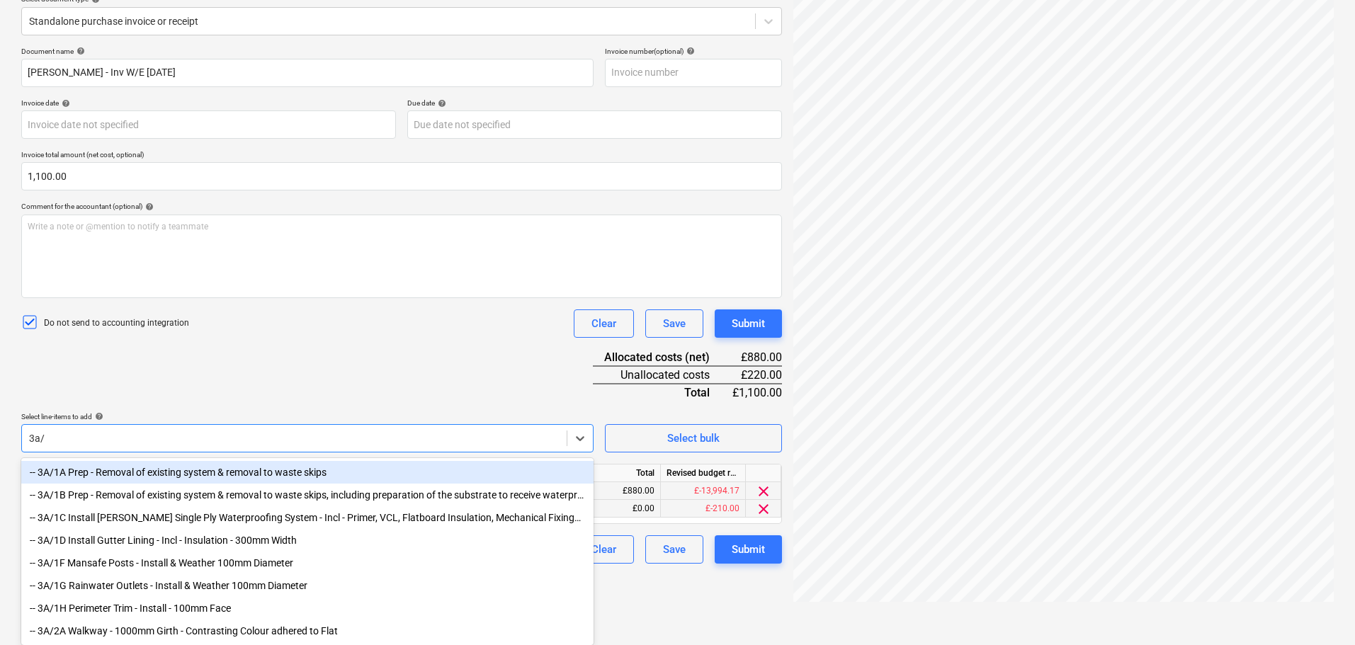
scroll to position [179, 0]
type input "3a/"
click at [304, 370] on div "Document name help [PERSON_NAME] - Inv W/E [DATE] Invoice number (optional) hel…" at bounding box center [401, 305] width 761 height 517
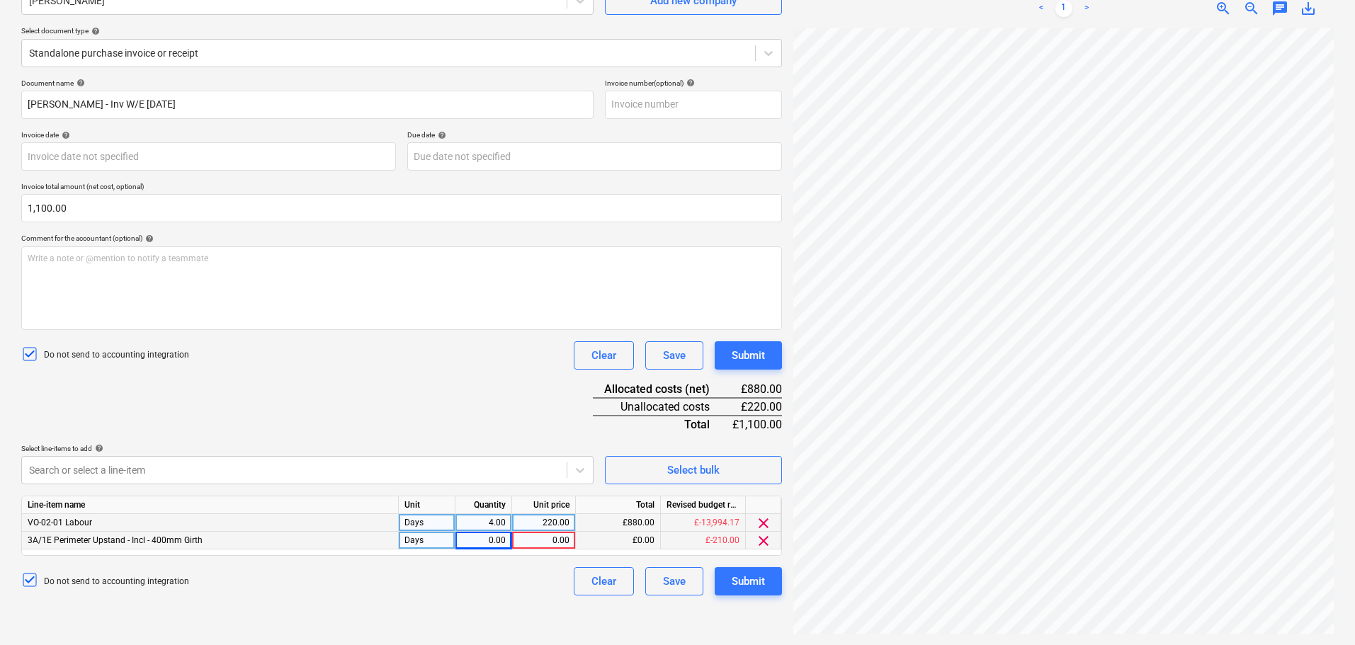
click at [502, 544] on div "0.00" at bounding box center [483, 541] width 45 height 18
type input "1"
click at [537, 526] on div "220.00" at bounding box center [544, 523] width 52 height 18
click at [543, 536] on div "0.00" at bounding box center [544, 541] width 52 height 18
type input "220"
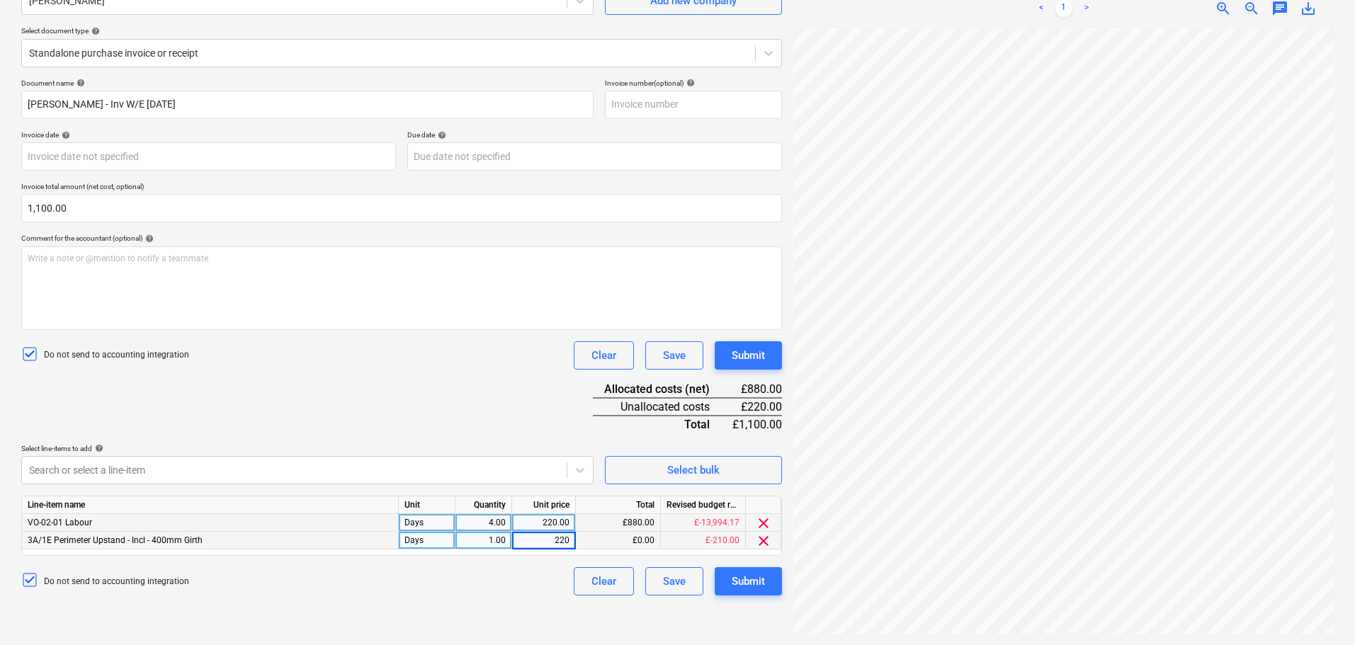
click at [486, 419] on div "Document name help [PERSON_NAME] - Inv W/E [DATE] Invoice number (optional) hel…" at bounding box center [401, 337] width 761 height 517
click at [764, 353] on div "Submit" at bounding box center [748, 355] width 33 height 18
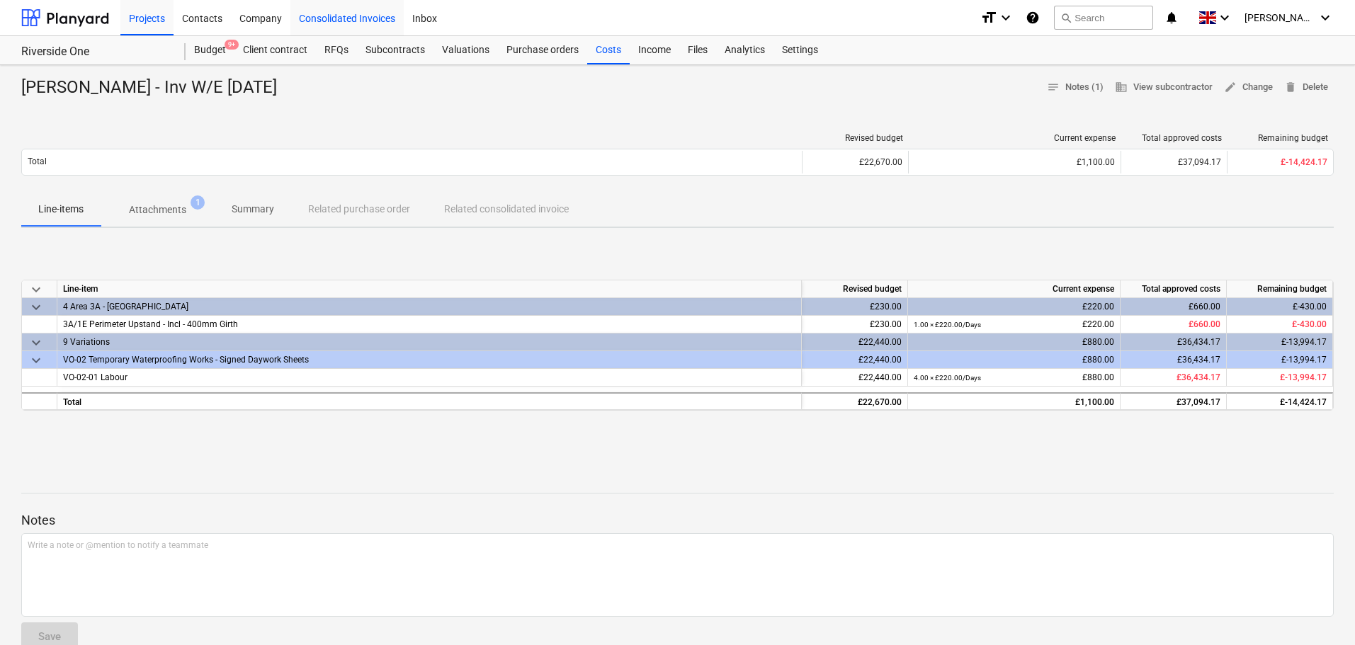
click at [69, 17] on div at bounding box center [65, 17] width 88 height 35
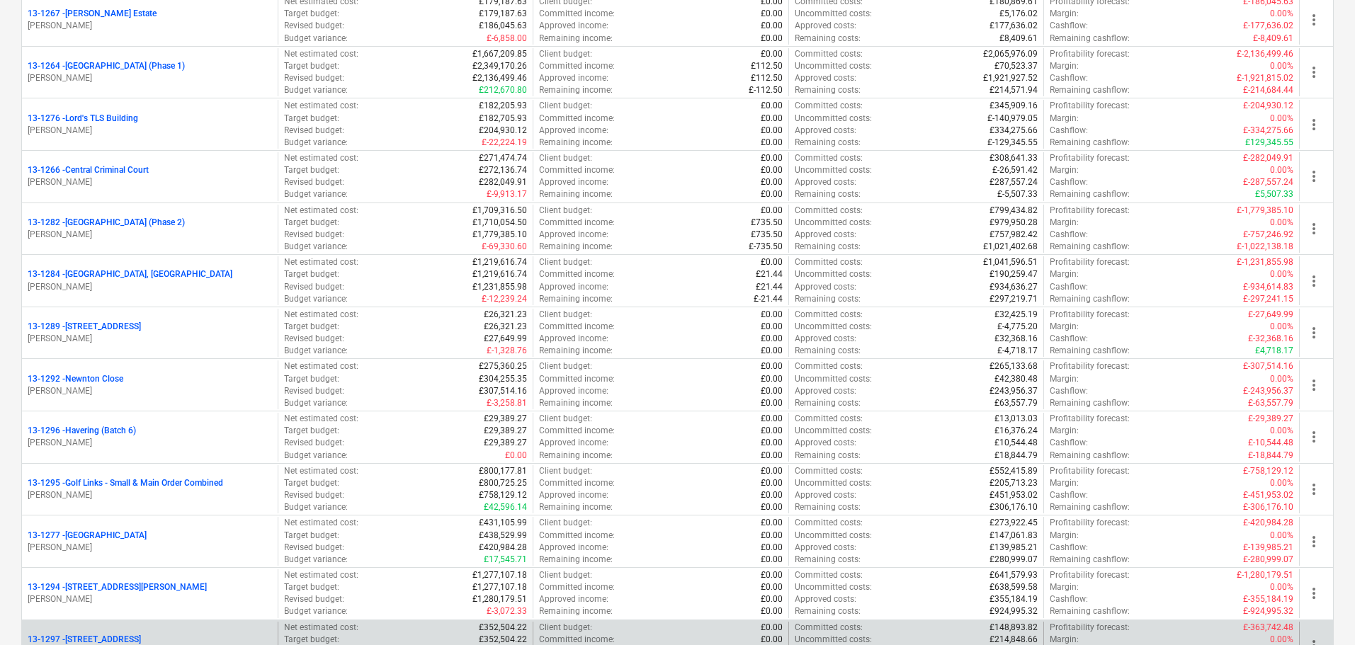
scroll to position [1913, 0]
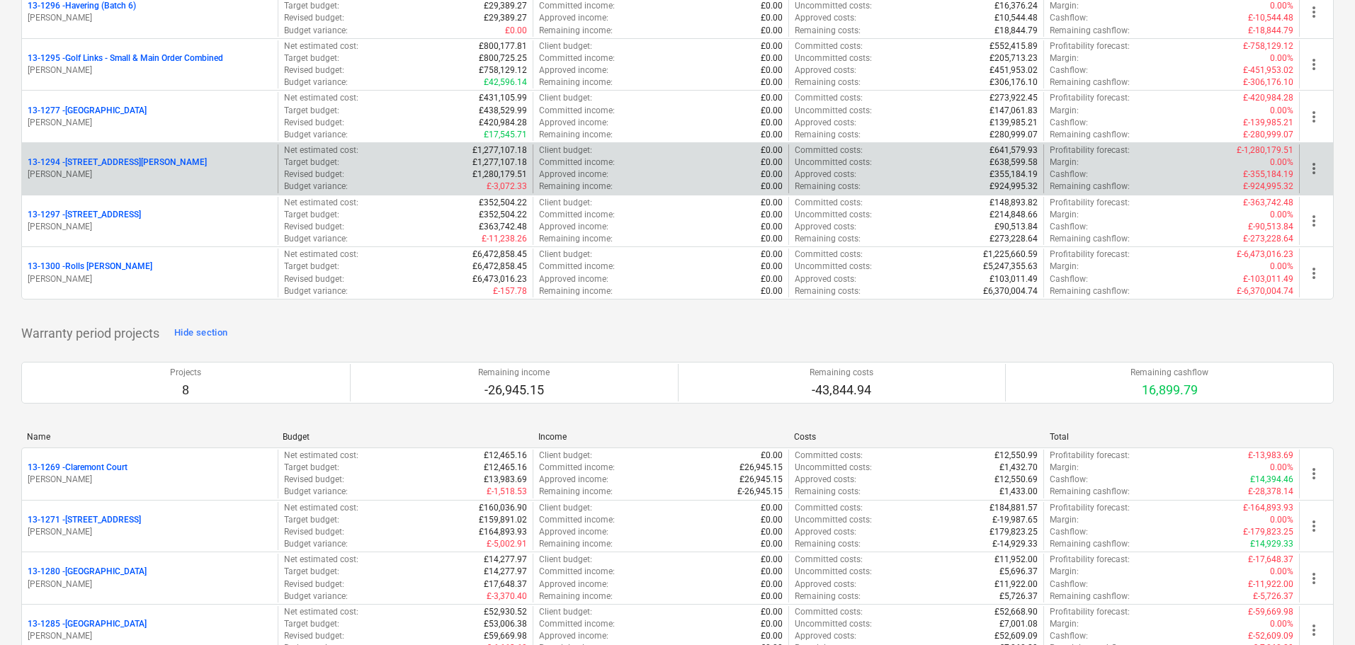
click at [147, 162] on div "[STREET_ADDRESS][PERSON_NAME]" at bounding box center [150, 163] width 244 height 12
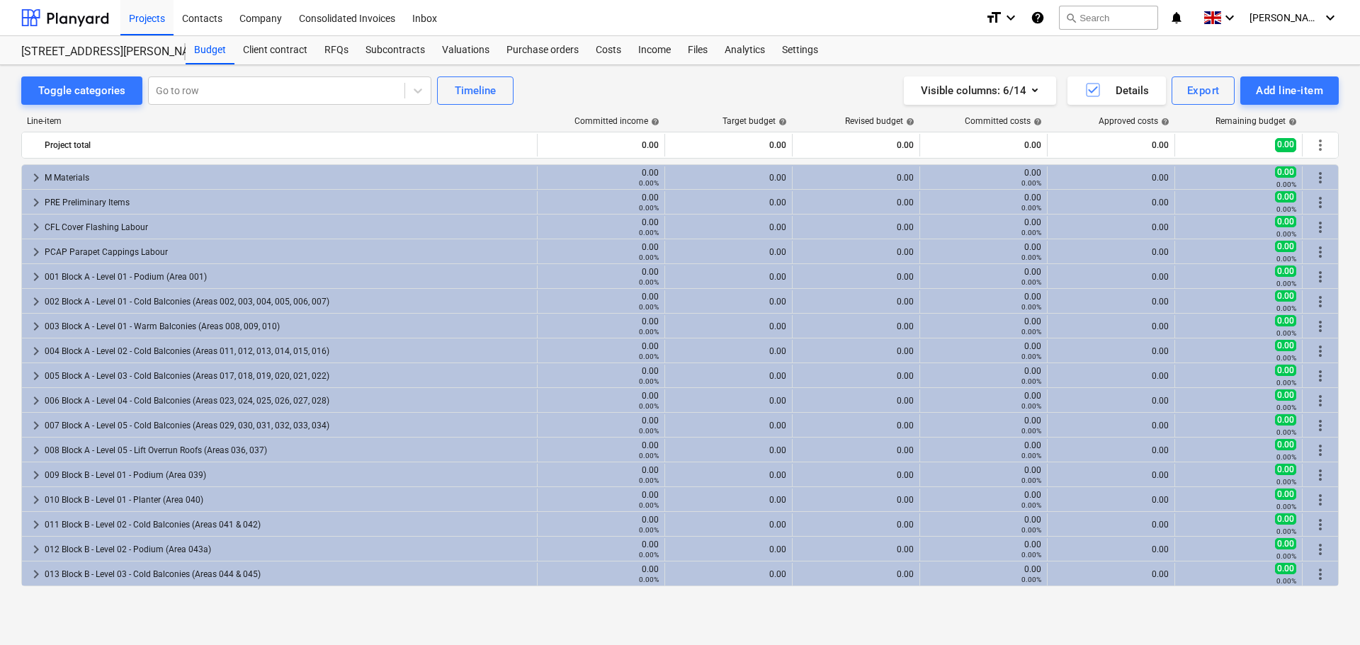
scroll to position [283, 0]
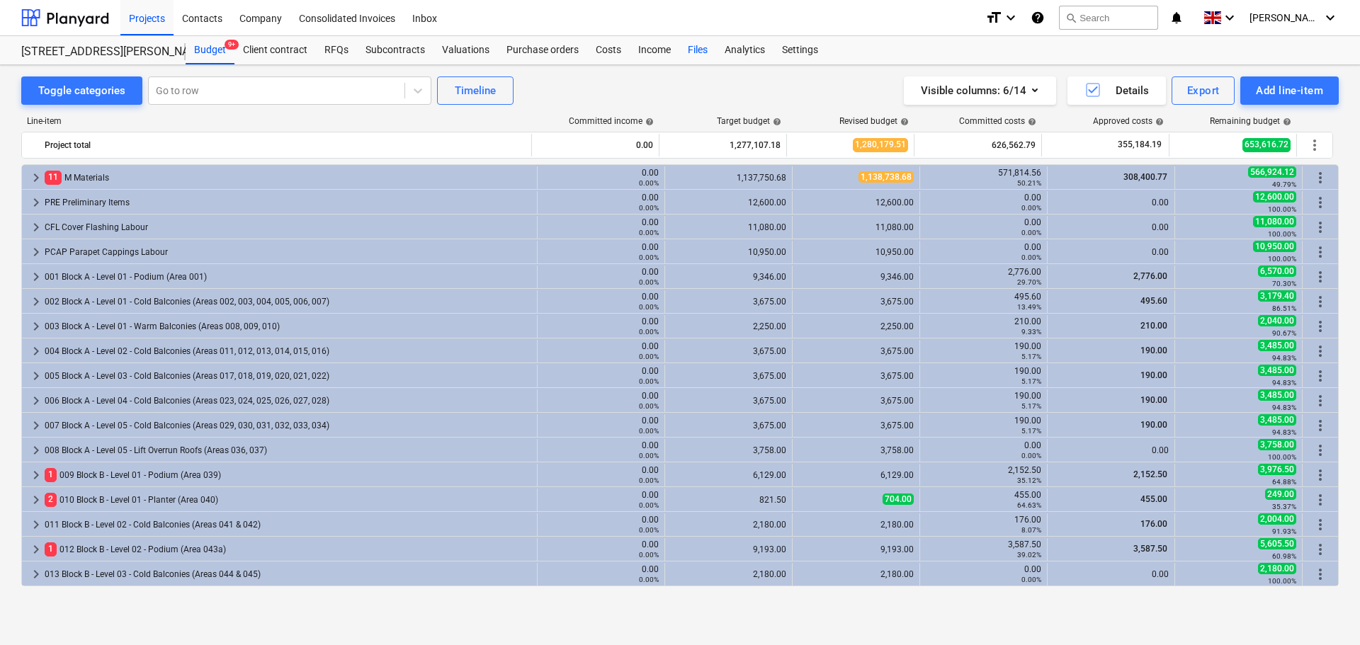
click at [696, 47] on div "Files" at bounding box center [697, 50] width 37 height 28
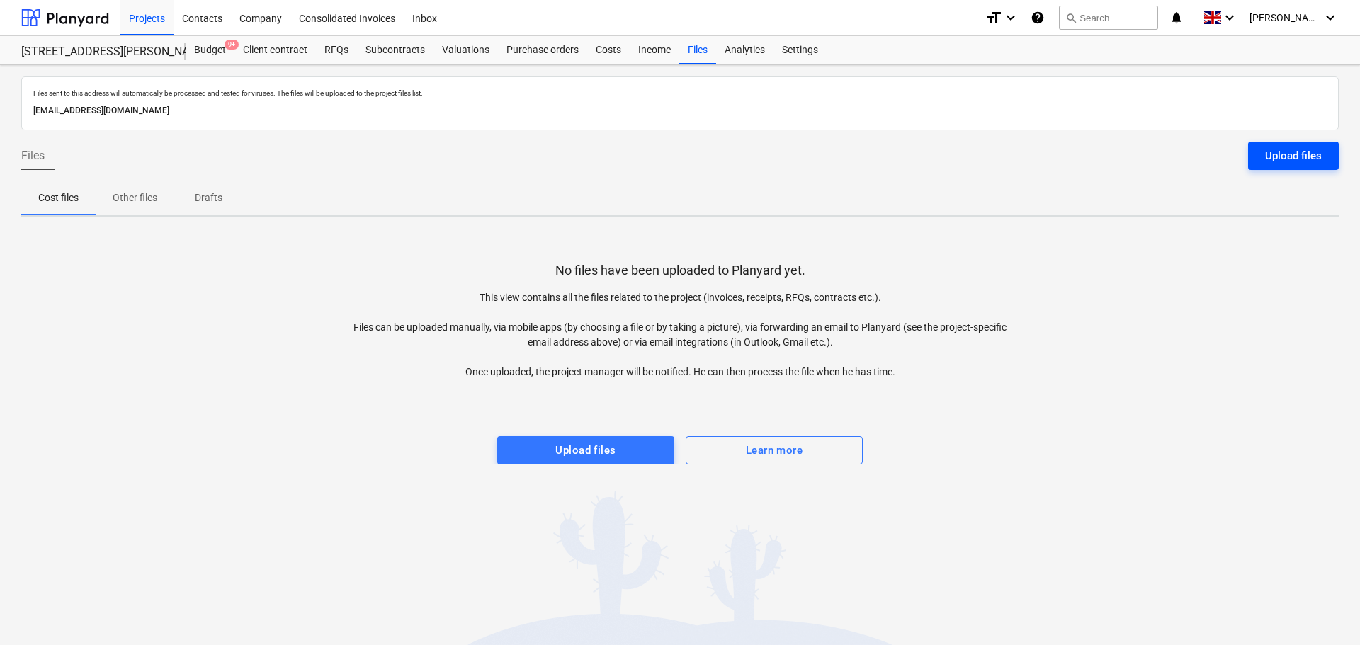
click at [1282, 149] on div "Upload files" at bounding box center [1293, 156] width 57 height 18
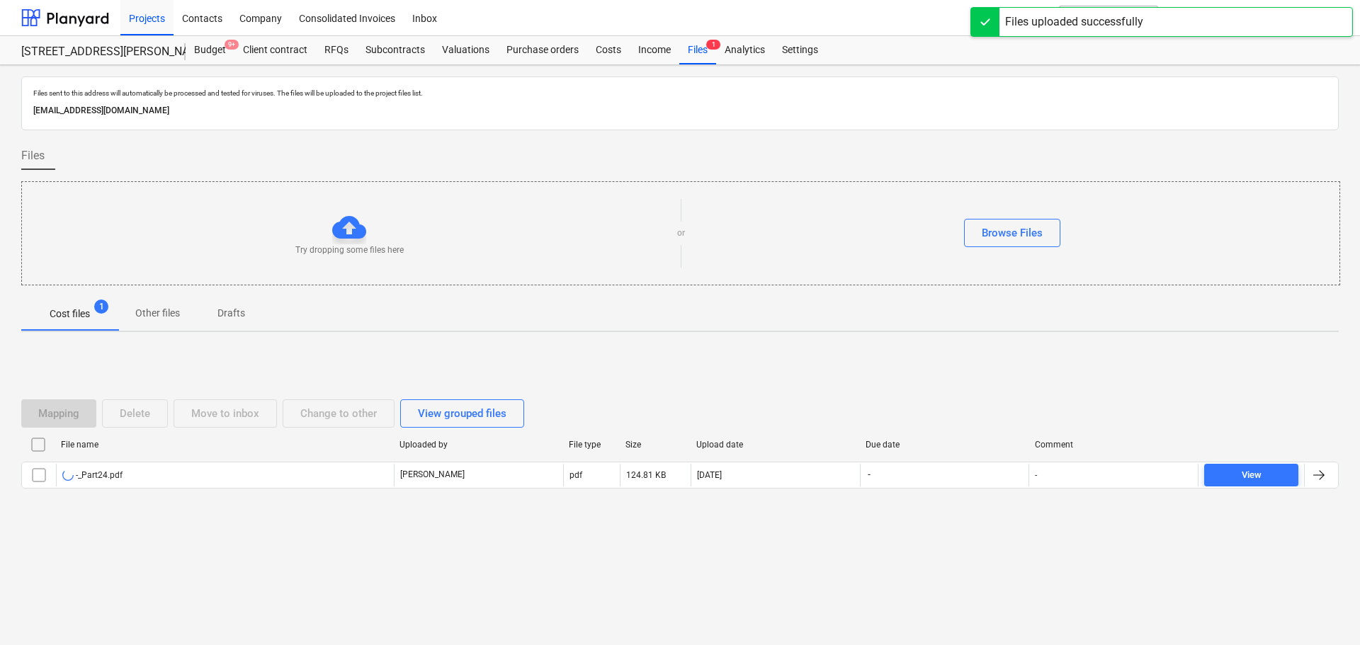
click at [655, 365] on div "Mapping Delete Move to inbox Change to other View grouped files File name Uploa…" at bounding box center [680, 450] width 1318 height 213
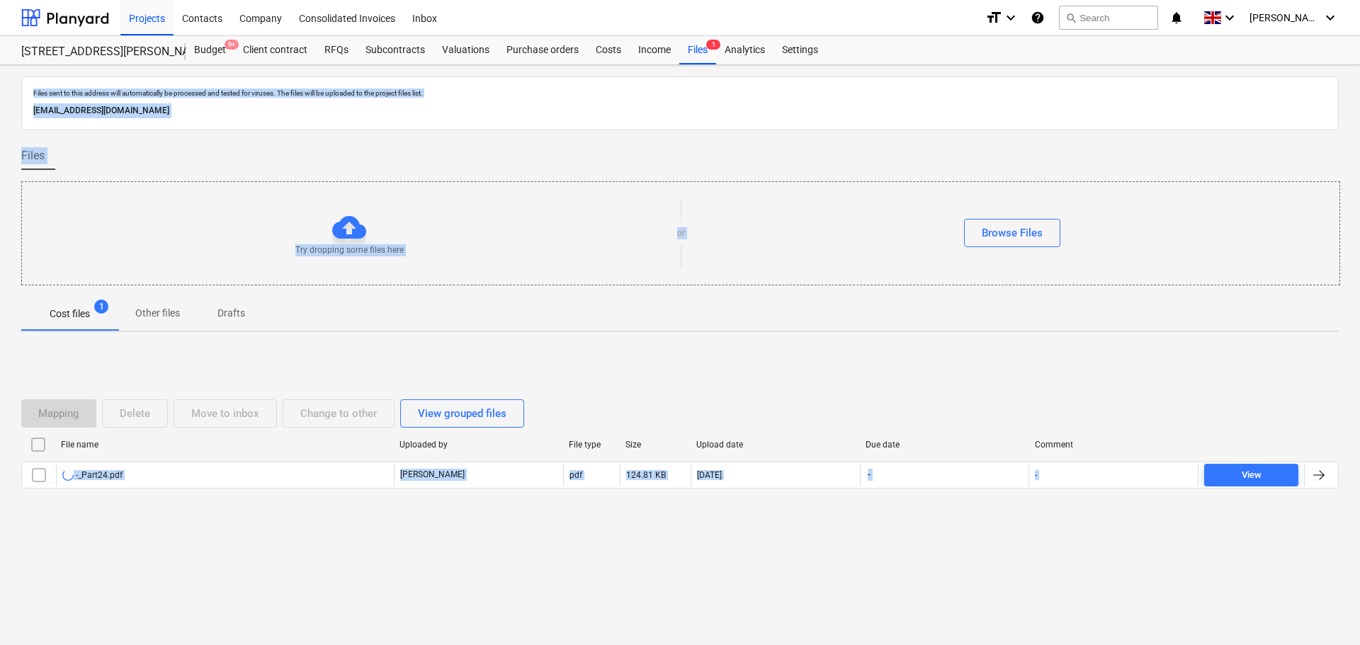
drag, startPoint x: 4, startPoint y: 79, endPoint x: 703, endPoint y: 434, distance: 785.1
click at [944, 618] on div "Files sent to this address will automatically be processed and tested for virus…" at bounding box center [680, 355] width 1360 height 580
click at [701, 432] on div "Mapping Delete Move to inbox Change to other View grouped files" at bounding box center [680, 414] width 1318 height 40
drag, startPoint x: 914, startPoint y: 599, endPoint x: 63, endPoint y: -86, distance: 1092.4
click at [63, 0] on html "Projects Contacts Company Consolidated Invoices Inbox format_size keyboard_arro…" at bounding box center [680, 322] width 1360 height 645
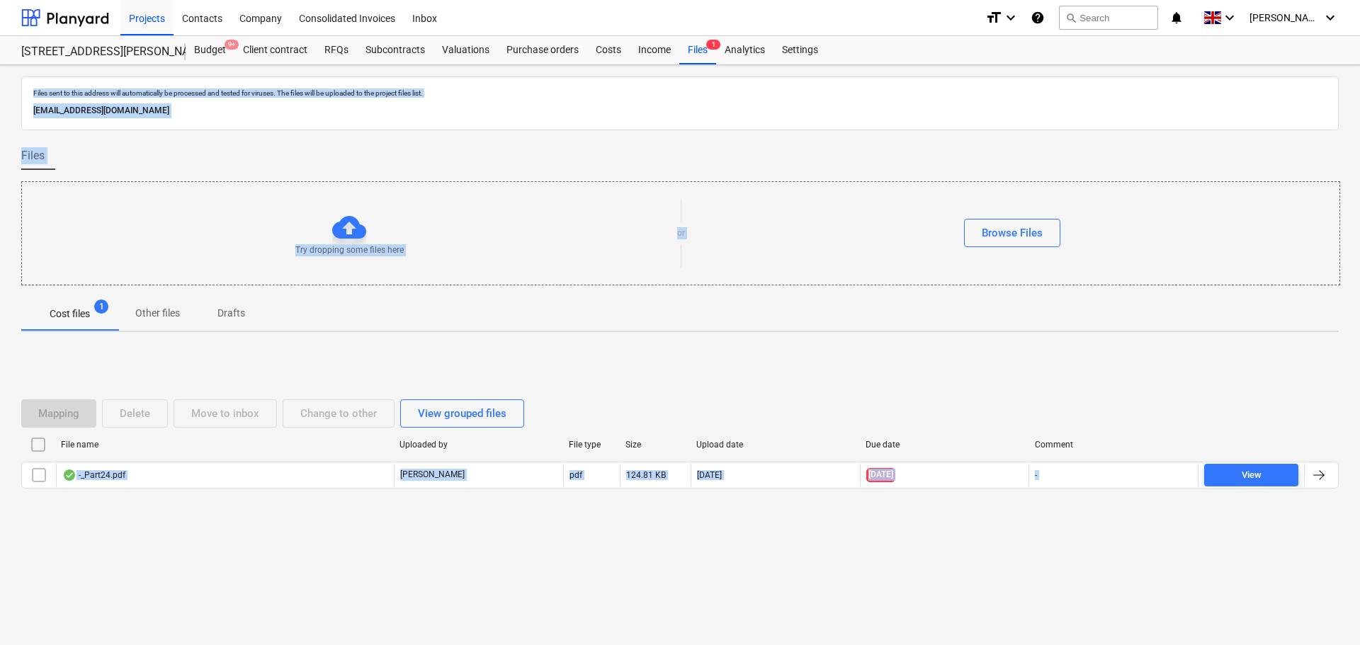
click at [429, 86] on div "Files sent to this address will automatically be processed and tested for virus…" at bounding box center [679, 93] width 1299 height 15
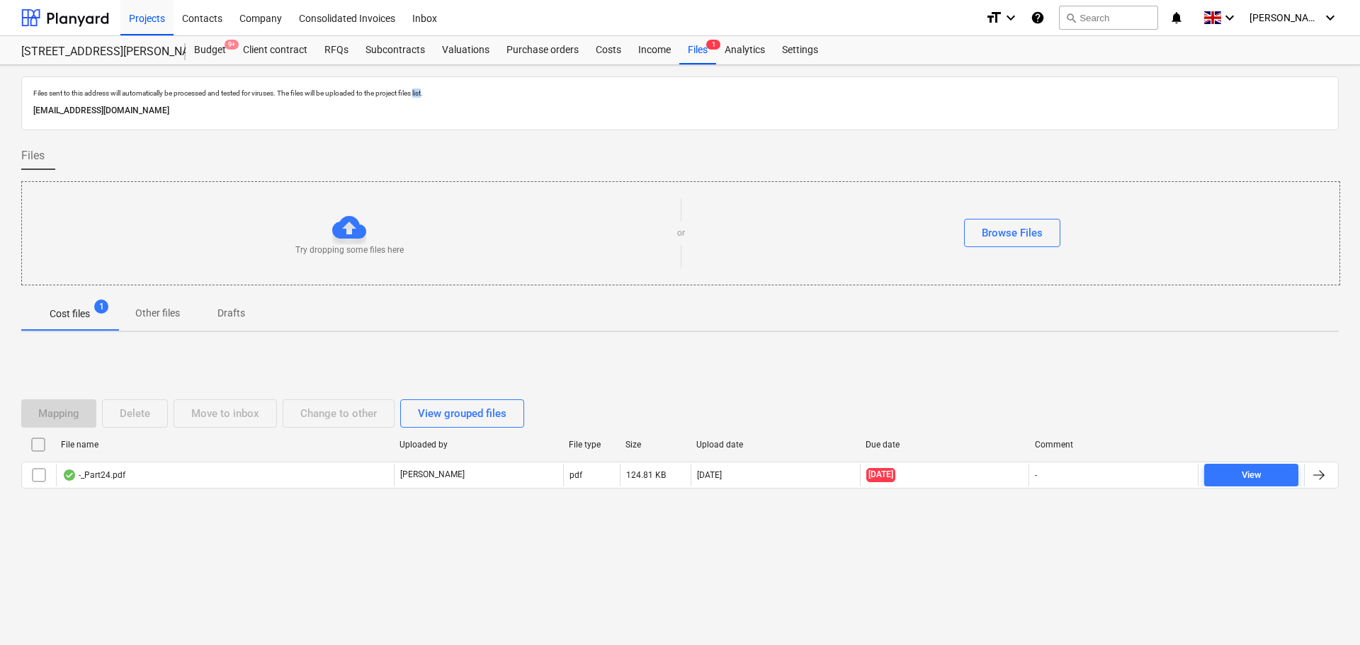
click at [429, 86] on div "Files sent to this address will automatically be processed and tested for virus…" at bounding box center [679, 93] width 1299 height 15
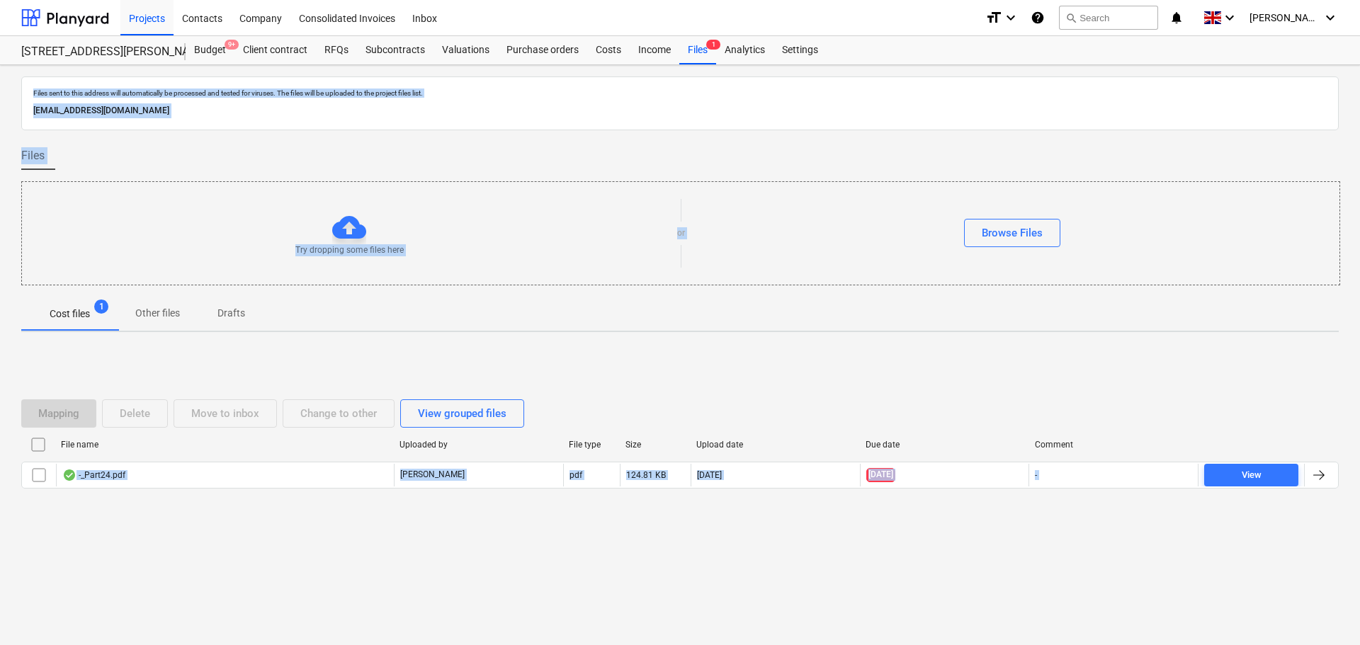
drag, startPoint x: 429, startPoint y: 86, endPoint x: 743, endPoint y: 530, distance: 543.3
click at [743, 530] on div "Files sent to this address will automatically be processed and tested for virus…" at bounding box center [680, 355] width 1360 height 580
click at [655, 391] on div "Mapping Delete Move to inbox Change to other View grouped files File name Uploa…" at bounding box center [680, 450] width 1318 height 135
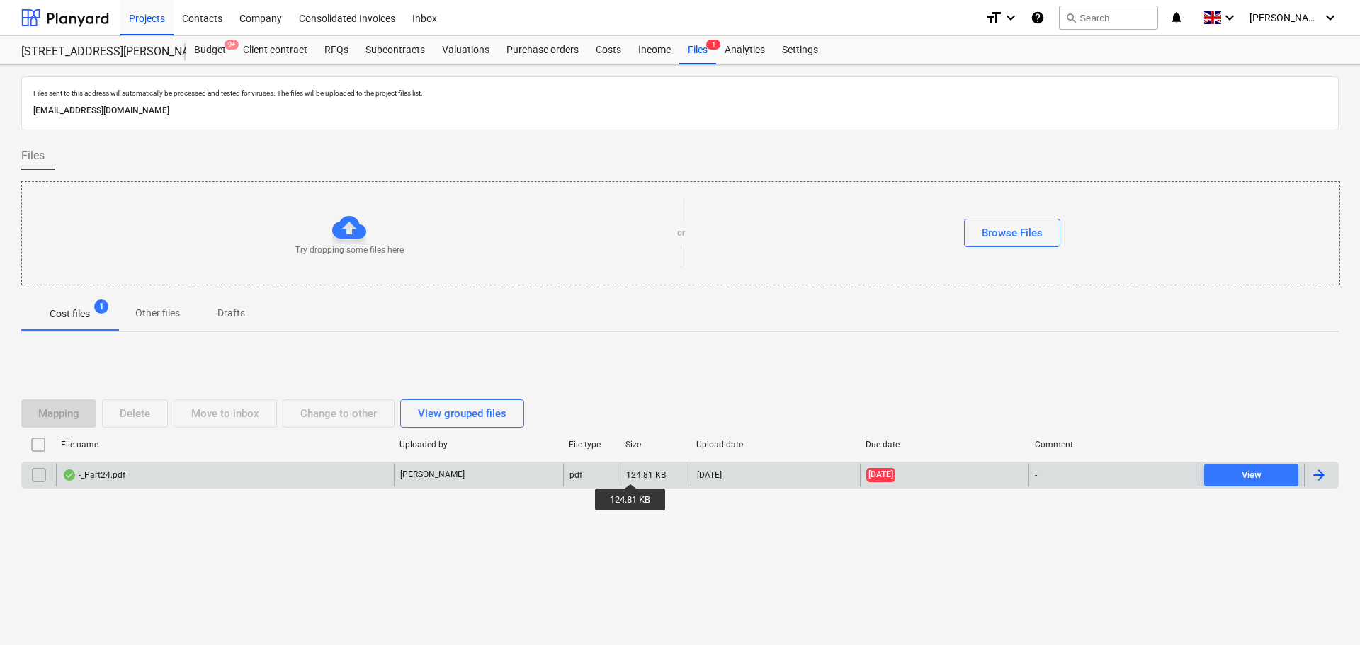
click at [630, 480] on div "124.81 KB" at bounding box center [655, 475] width 71 height 23
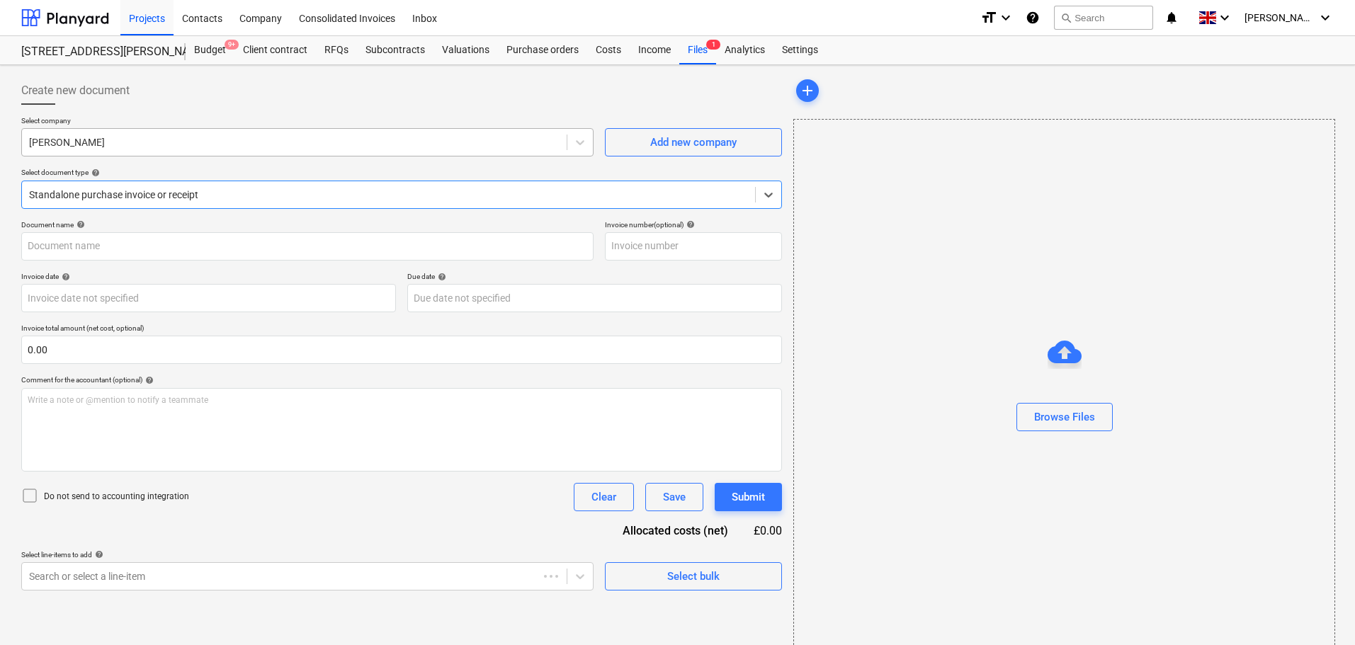
type input "174"
type input "[DATE]"
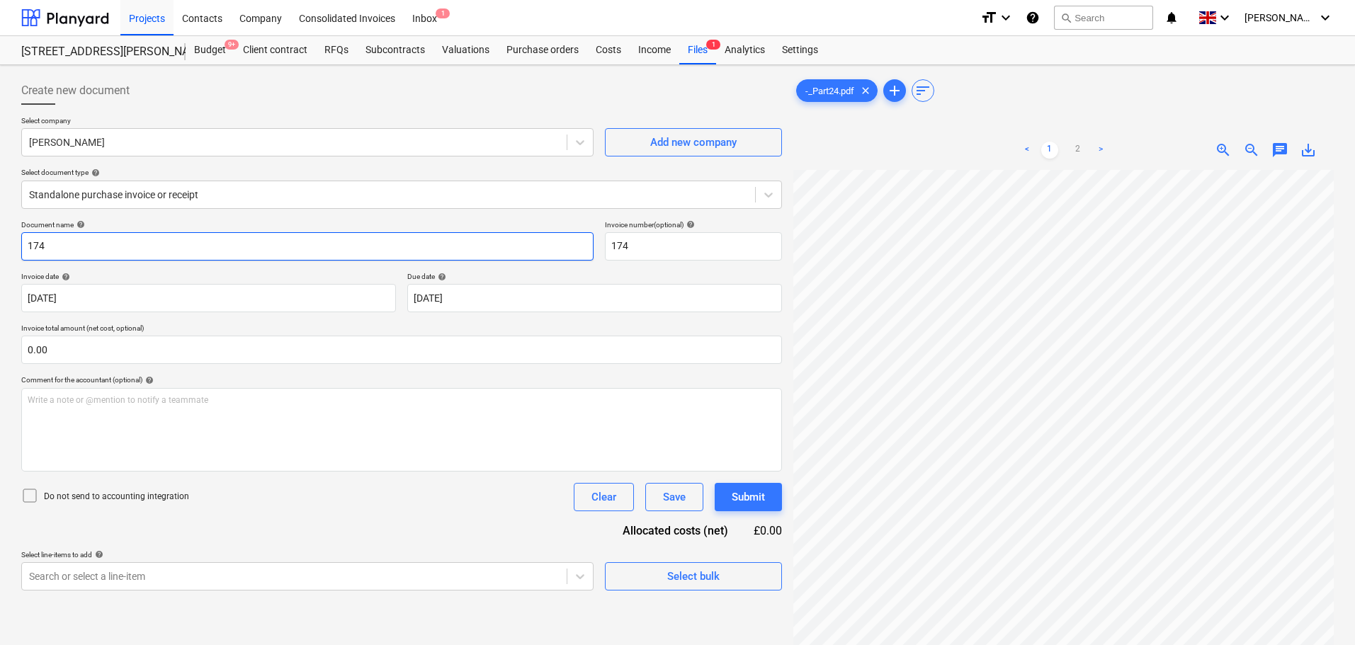
click at [111, 240] on input "174" at bounding box center [307, 246] width 572 height 28
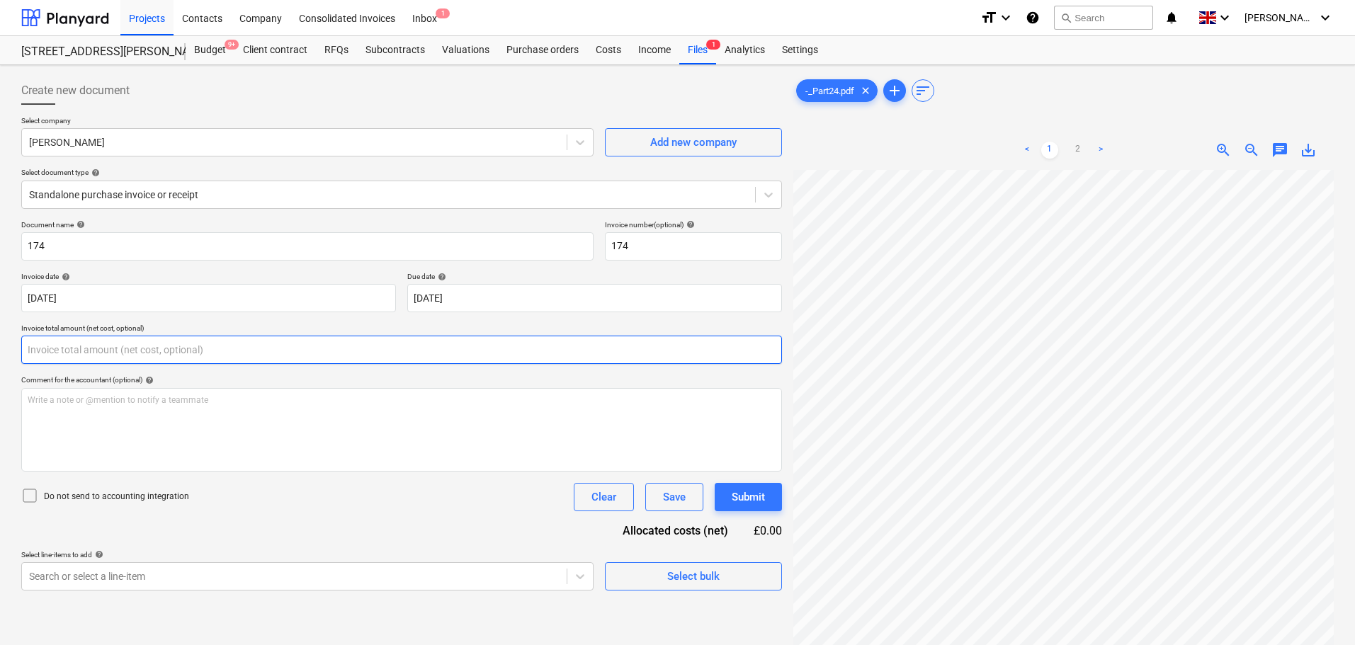
click at [74, 341] on input "text" at bounding box center [401, 350] width 761 height 28
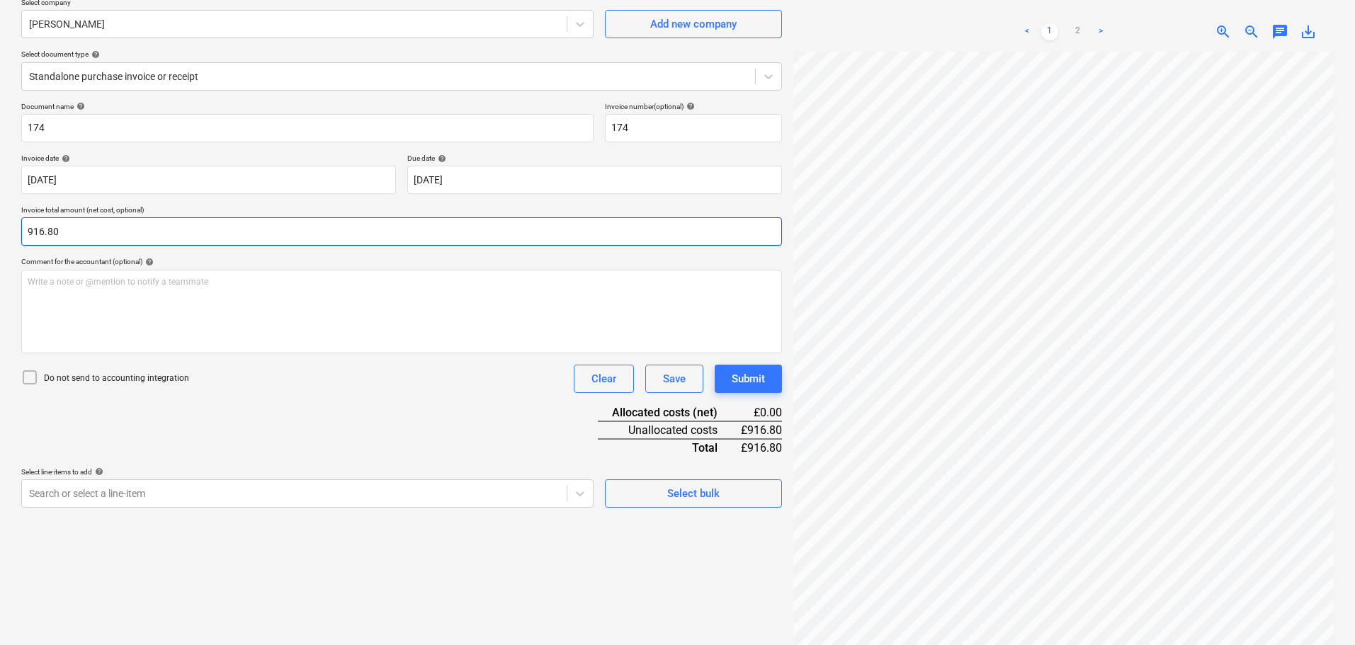
scroll to position [142, 0]
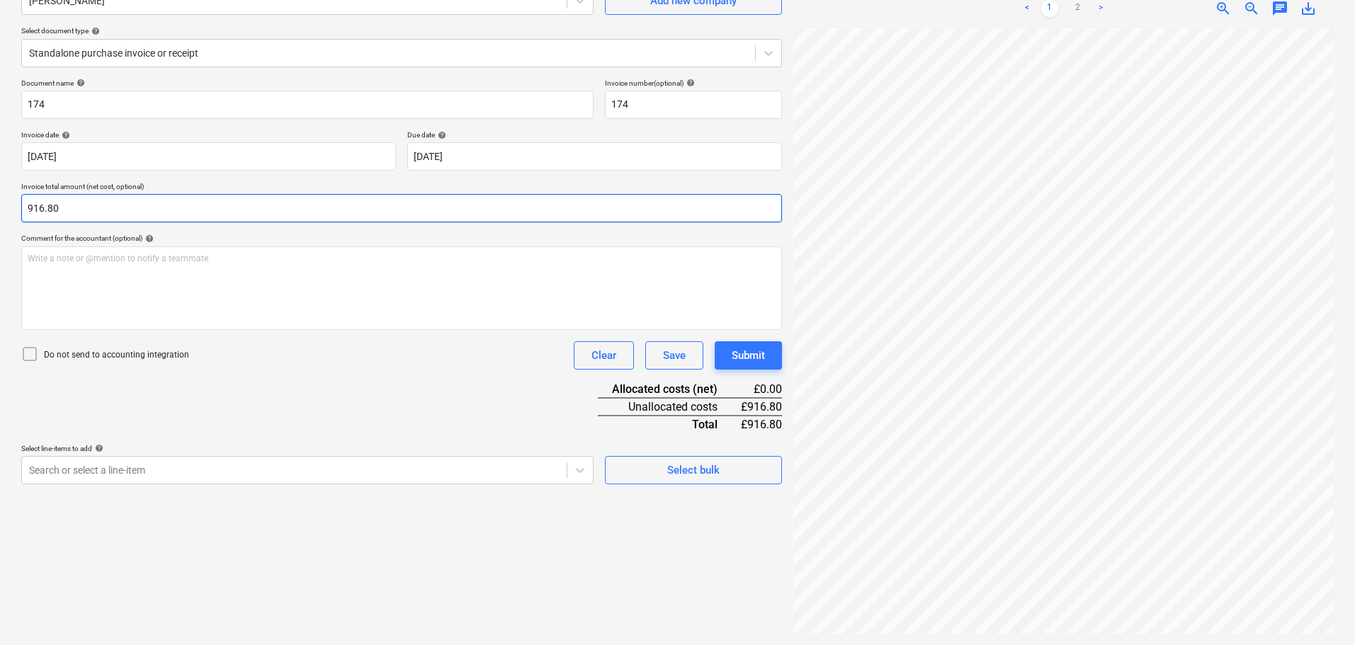
type input "916.80"
click at [119, 349] on p "Do not send to accounting integration" at bounding box center [116, 355] width 145 height 12
click at [137, 423] on div "Document name help 174 Invoice number (optional) help 174 Invoice date help [DA…" at bounding box center [401, 282] width 761 height 406
click at [139, 466] on body "Projects Contacts Company Consolidated Invoices Inbox 1 format_size keyboard_ar…" at bounding box center [677, 180] width 1355 height 645
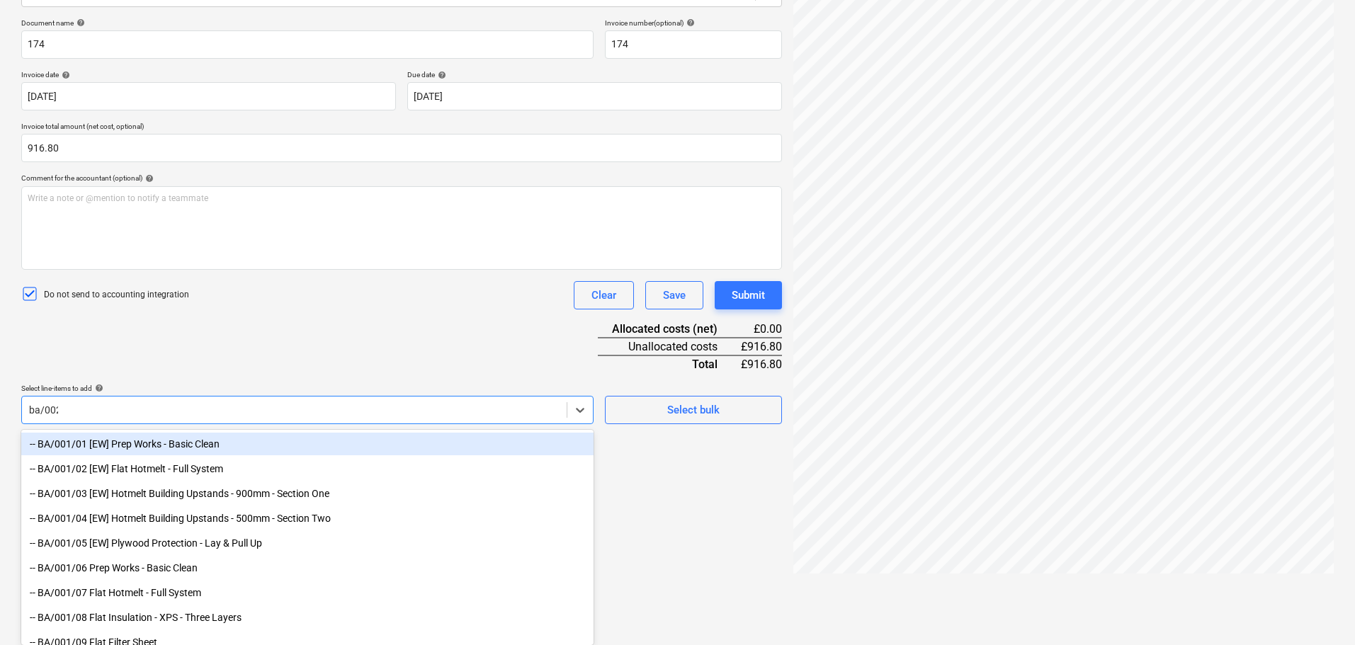
scroll to position [156, 0]
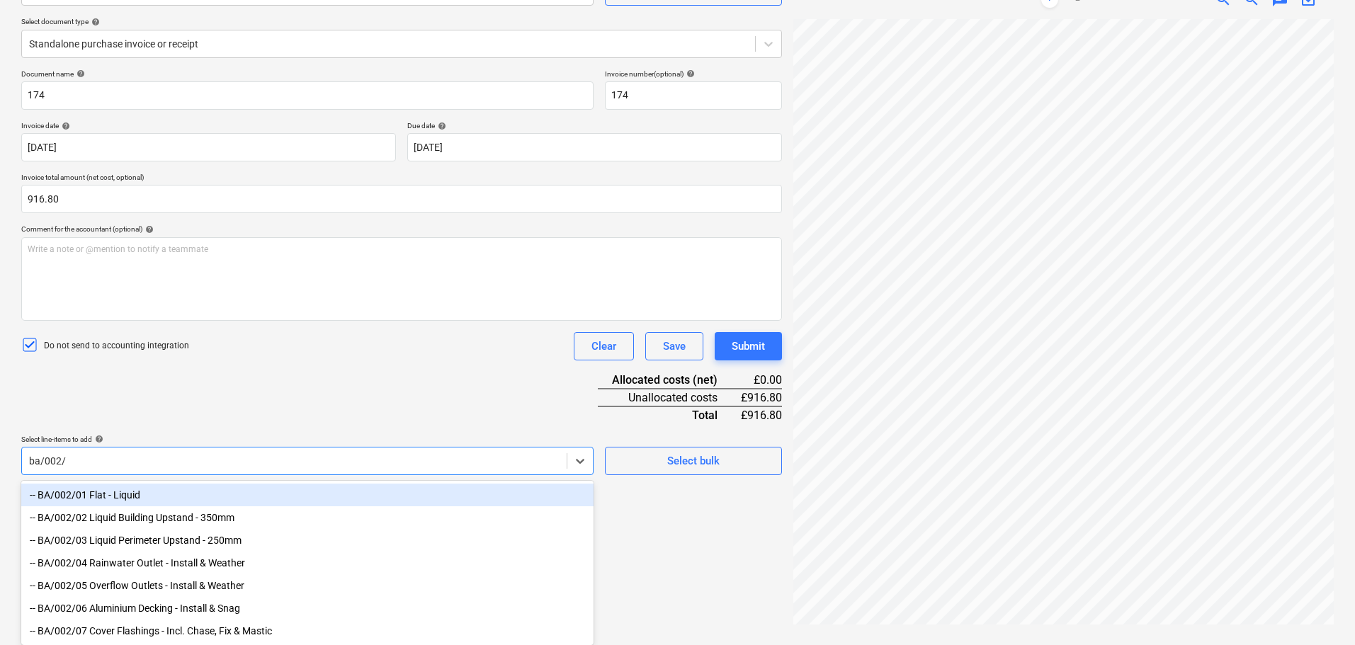
type input "ba/002/"
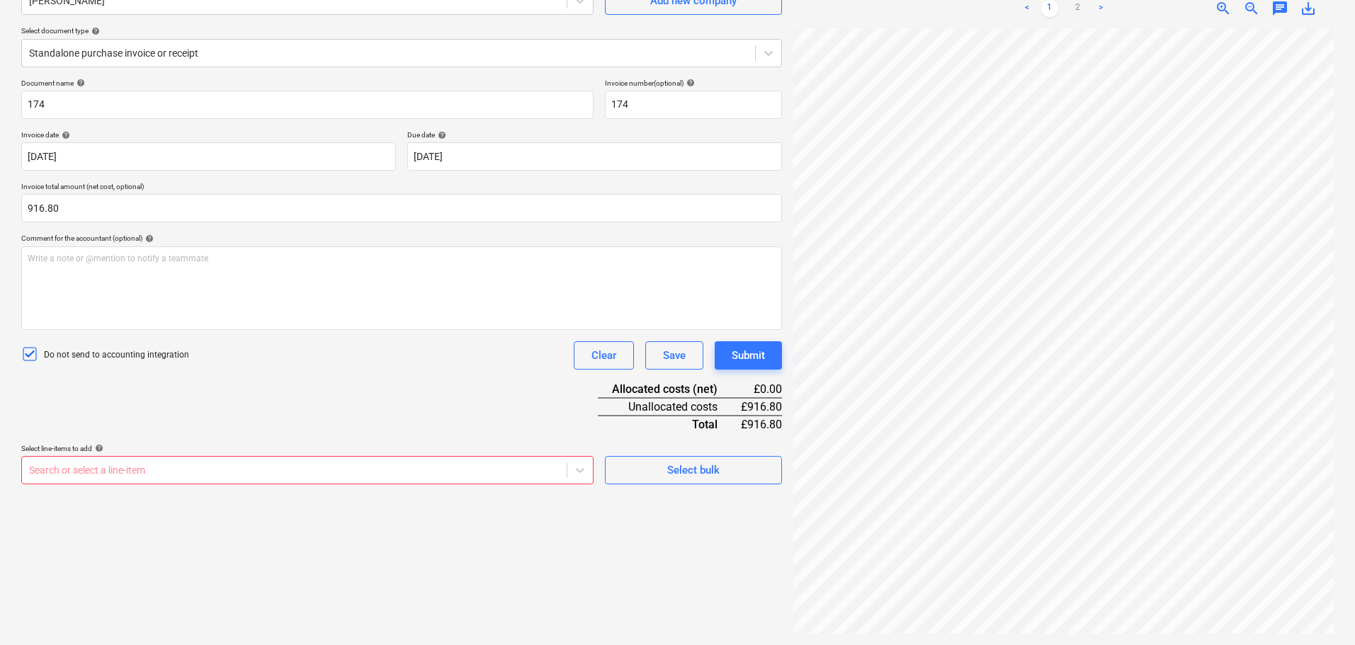
click at [209, 469] on body "Projects Contacts Company Consolidated Invoices Inbox 1 format_size keyboard_ar…" at bounding box center [677, 180] width 1355 height 645
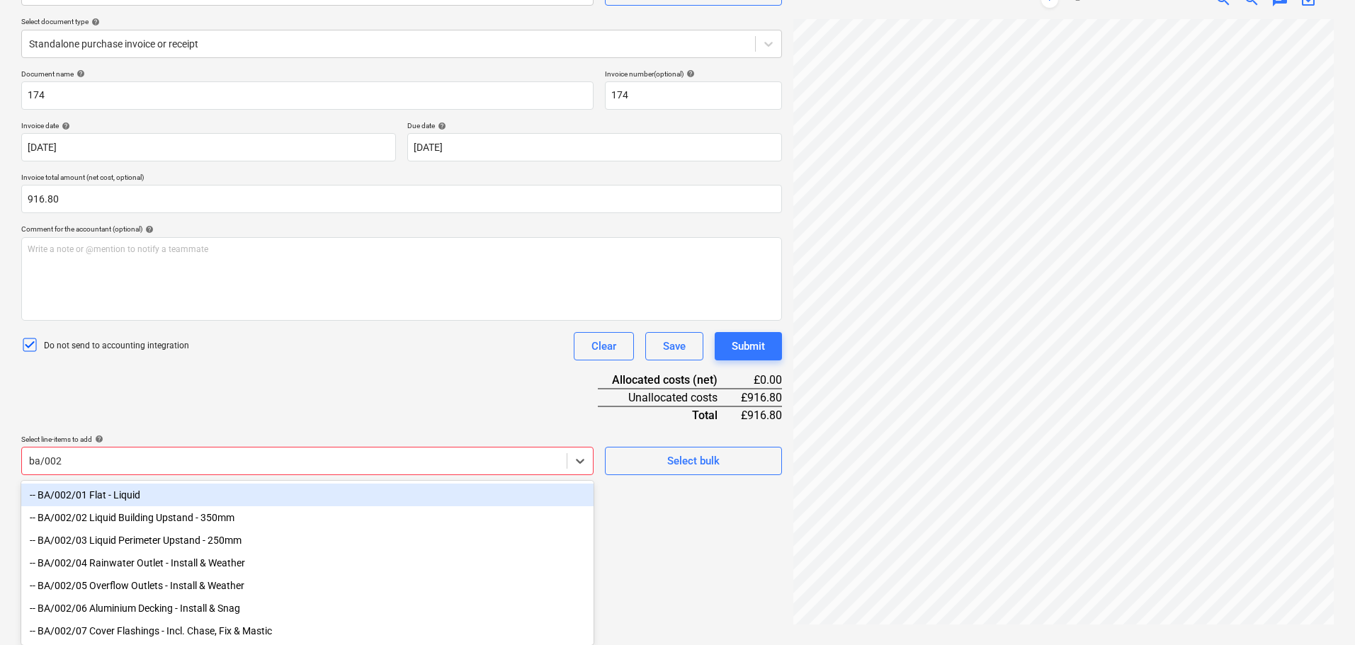
scroll to position [156, 0]
type input "ba/002/01"
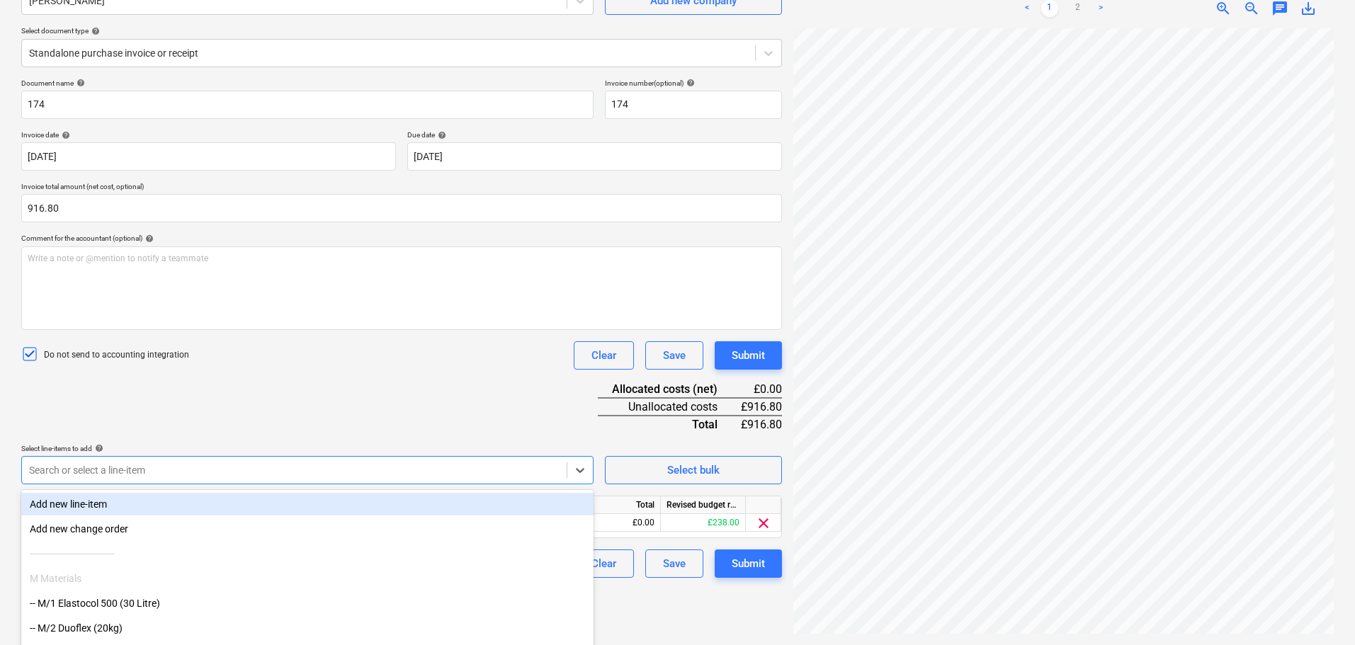
paste input "ba/002/"
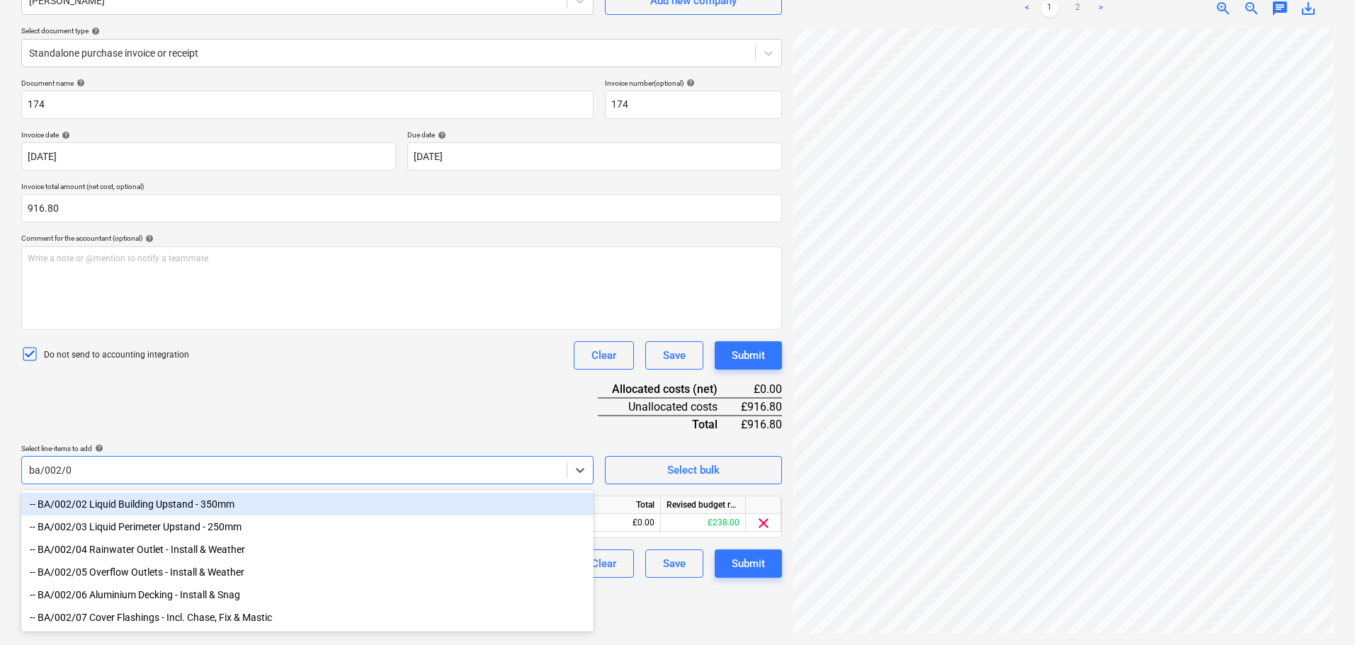
type input "ba/002/02"
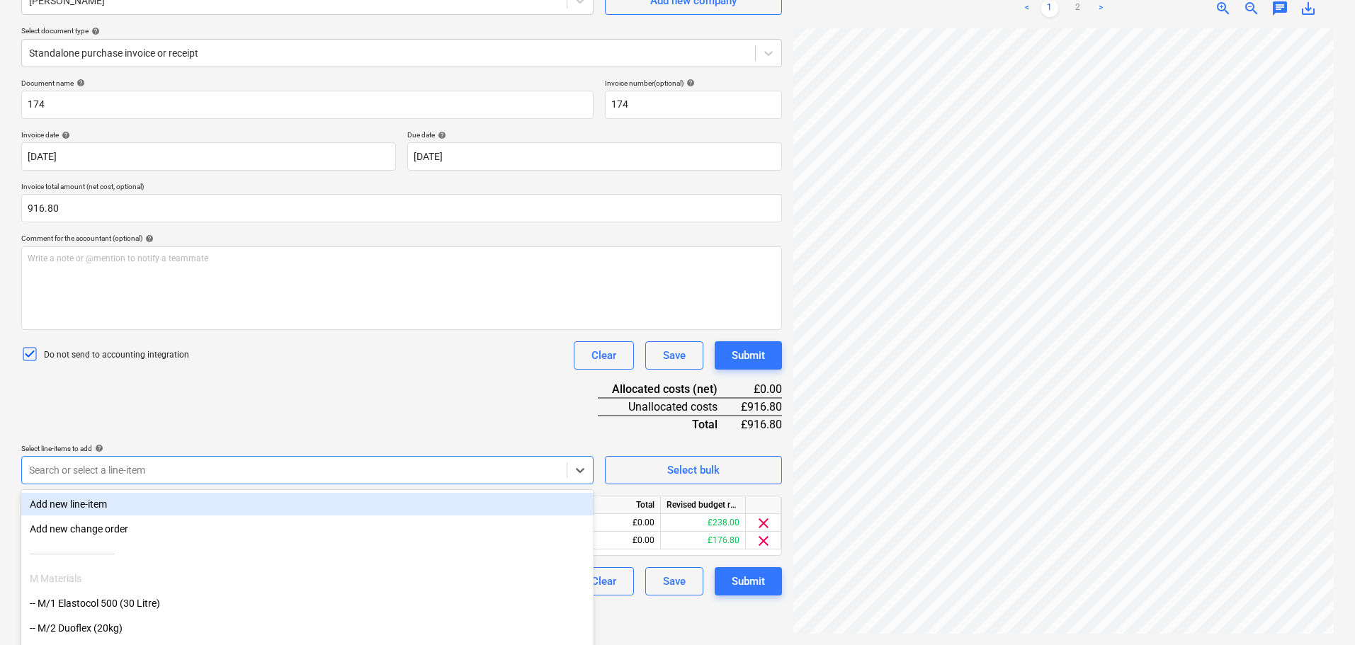
paste input "ba/002/"
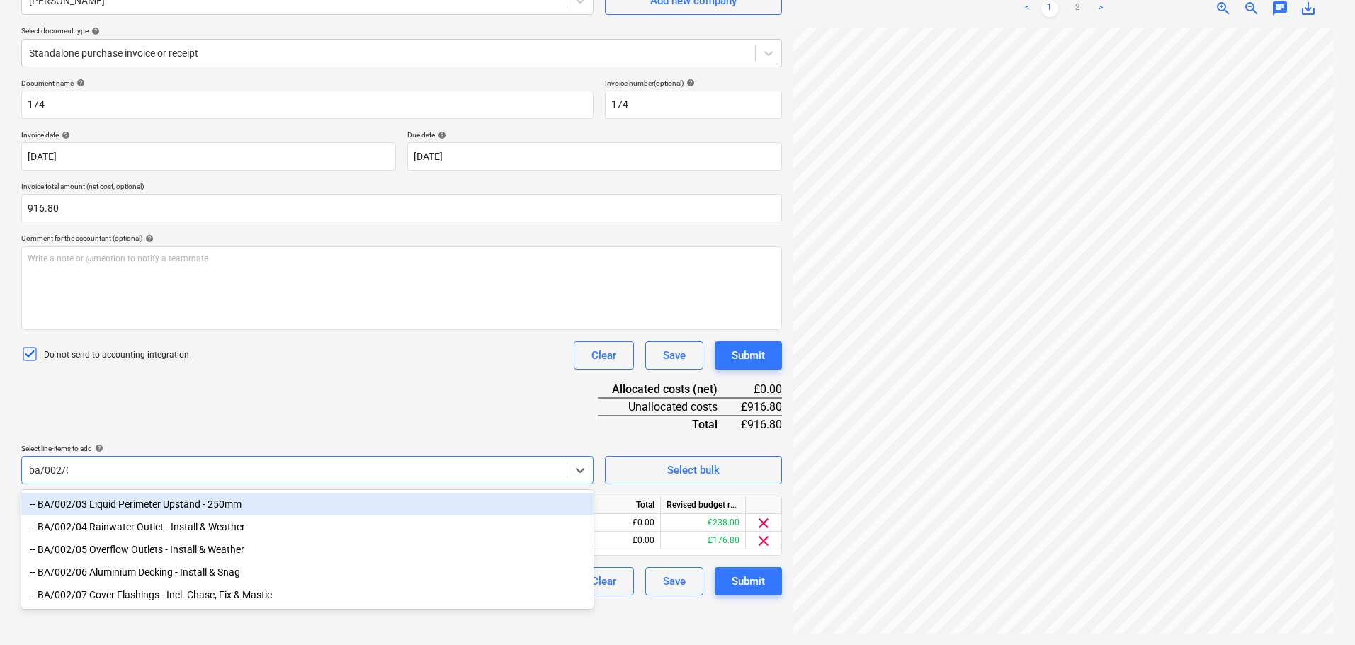
type input "ba/002/03"
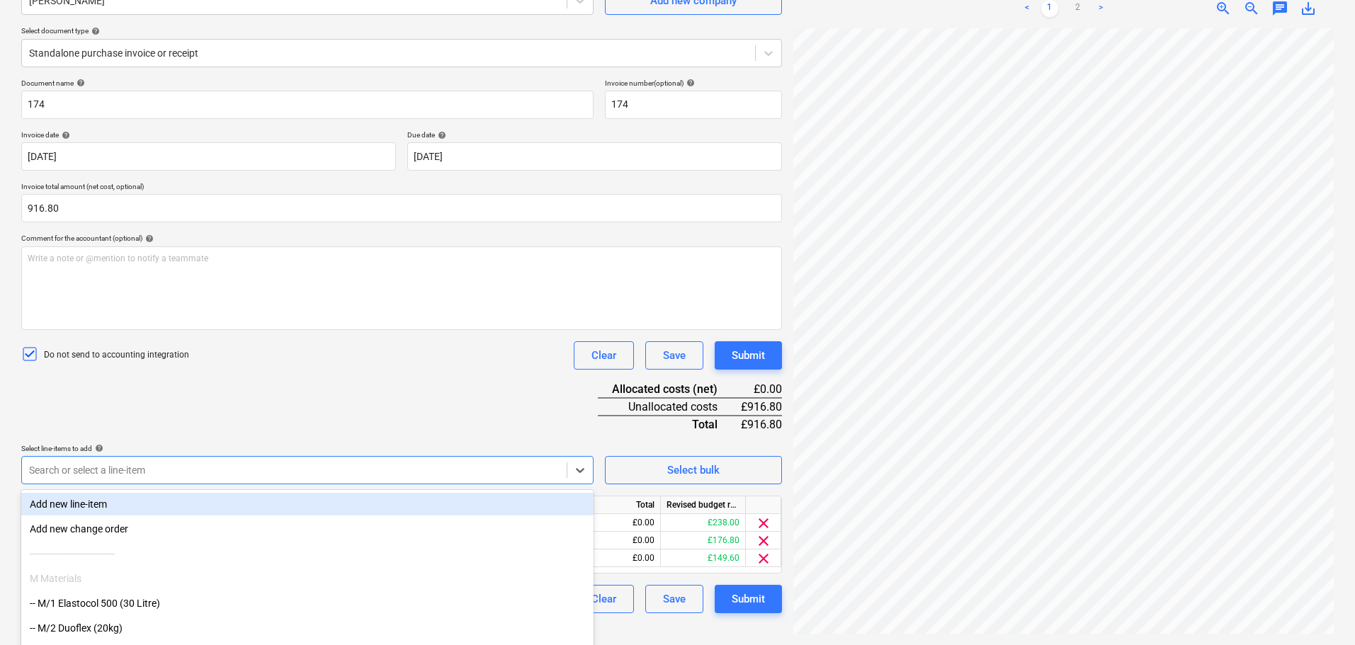
paste input "ba/002/"
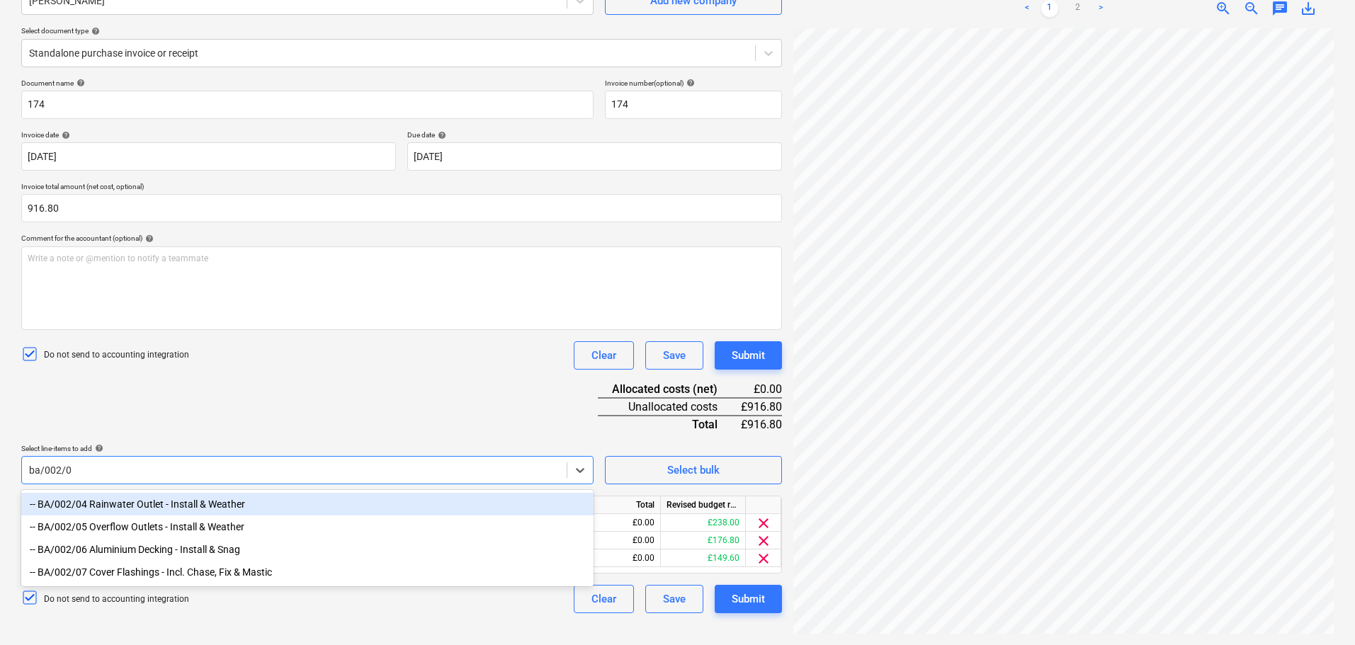
type input "ba/002/04"
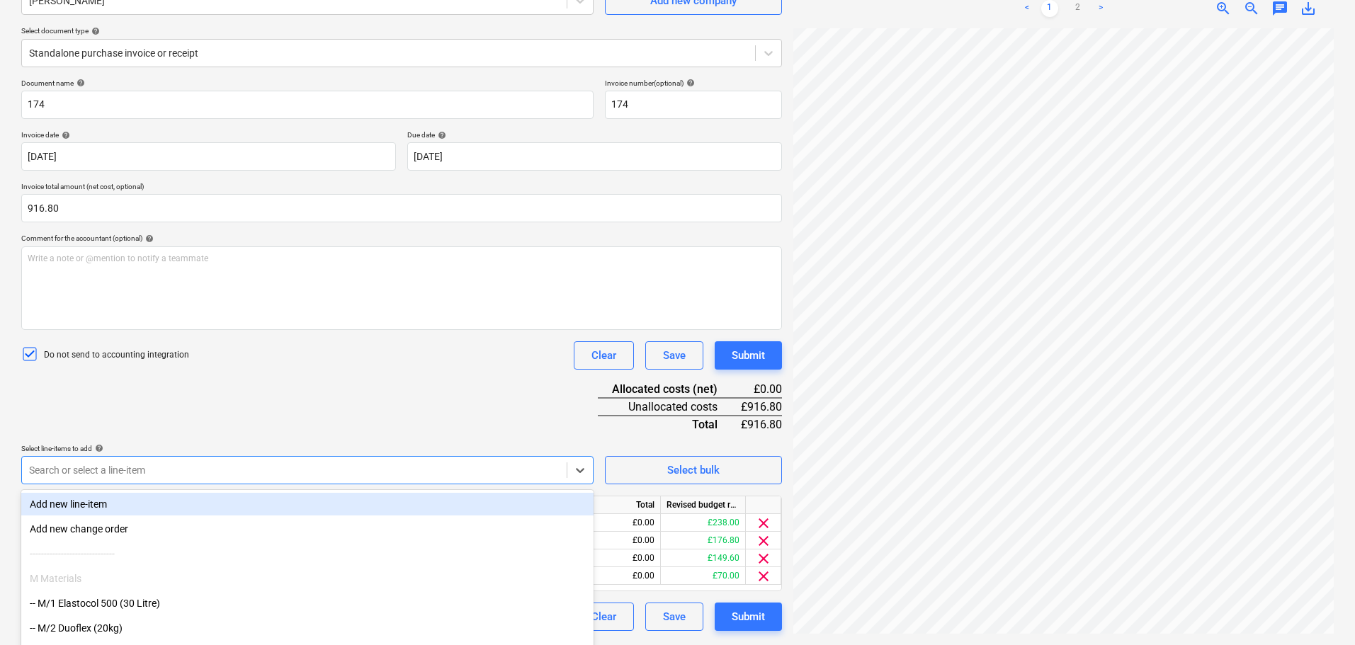
paste input "ba/002/"
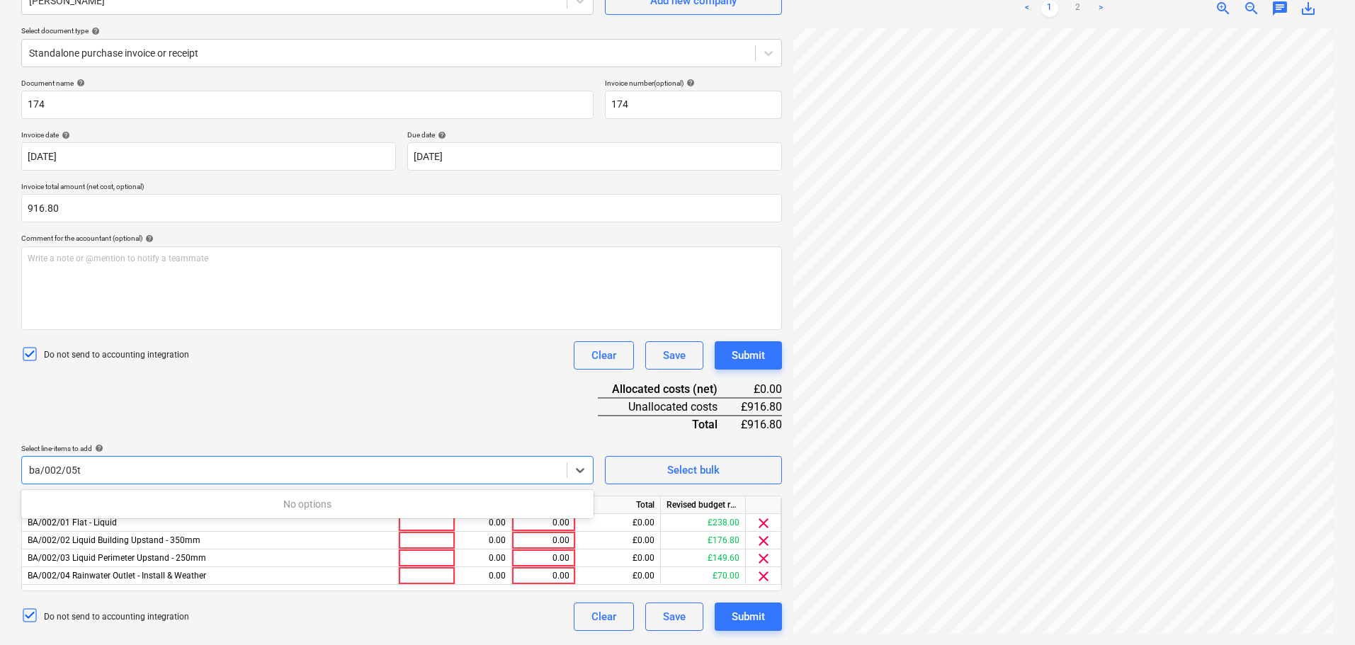
type input "ba/002/05"
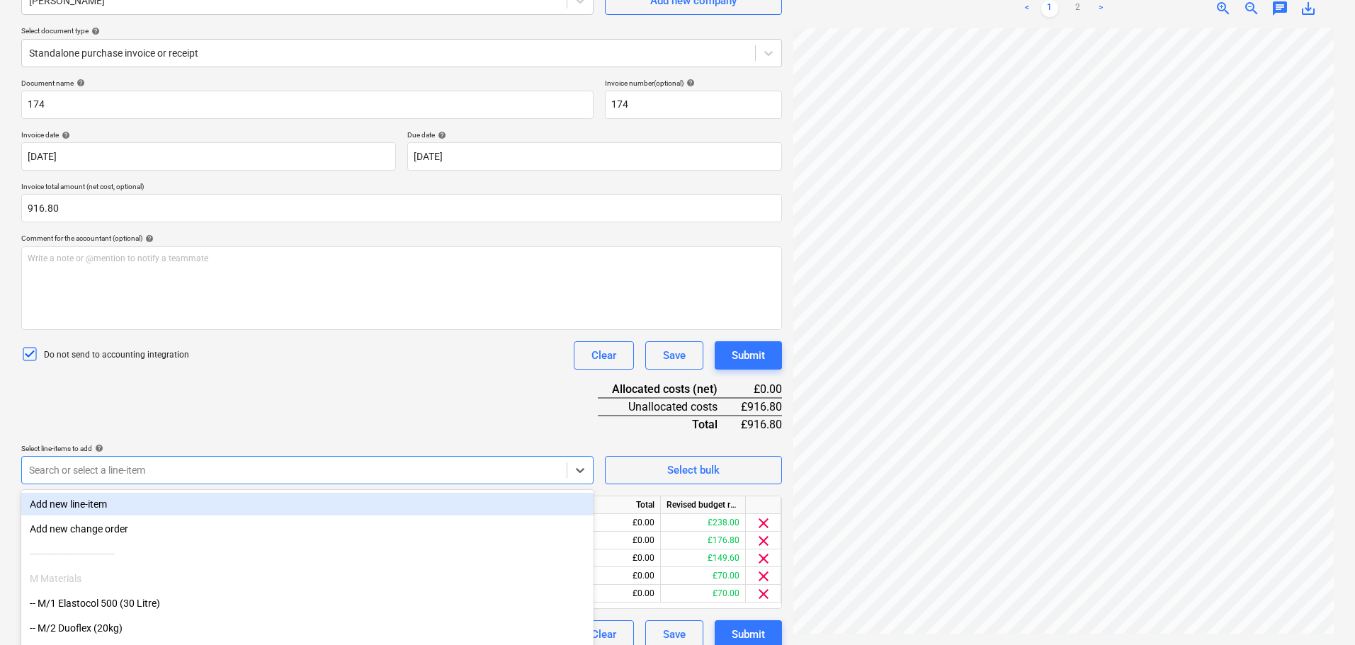
click at [262, 377] on div "Document name help 174 Invoice number (optional) help 174 Invoice date help [DA…" at bounding box center [401, 364] width 761 height 570
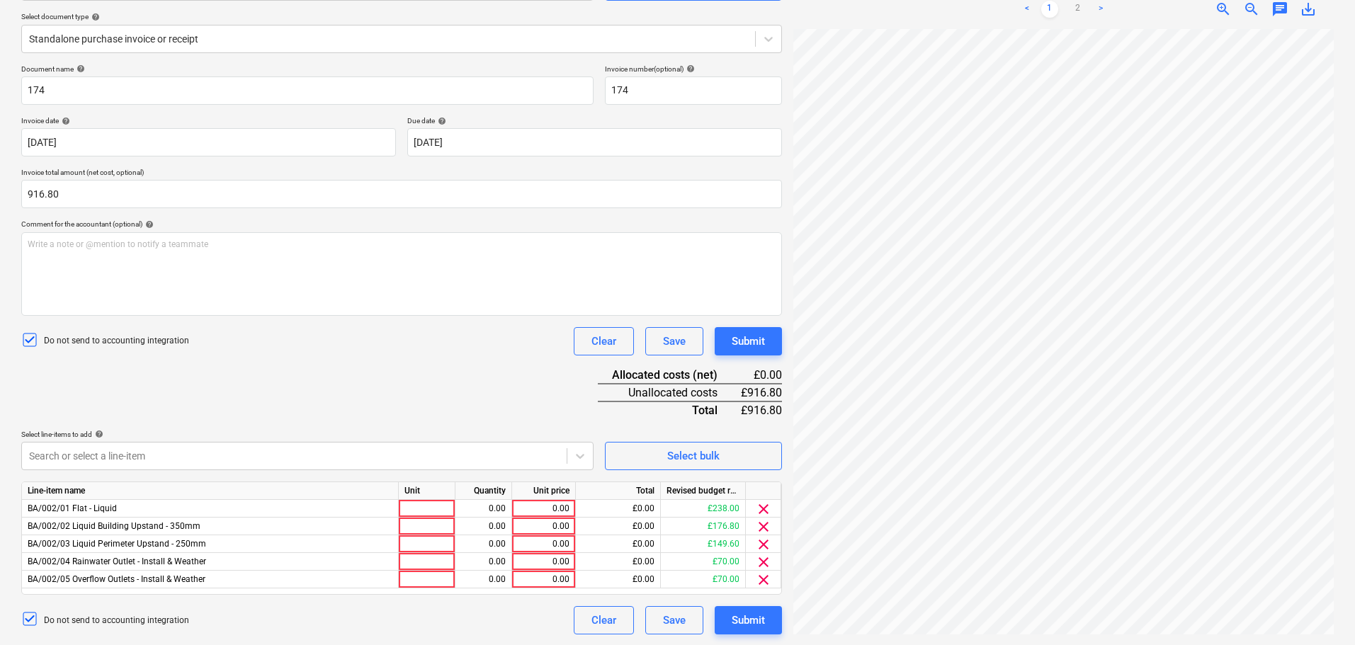
scroll to position [157, 0]
click at [420, 512] on div at bounding box center [427, 508] width 57 height 18
type input "m2"
click at [435, 536] on div at bounding box center [427, 544] width 57 height 18
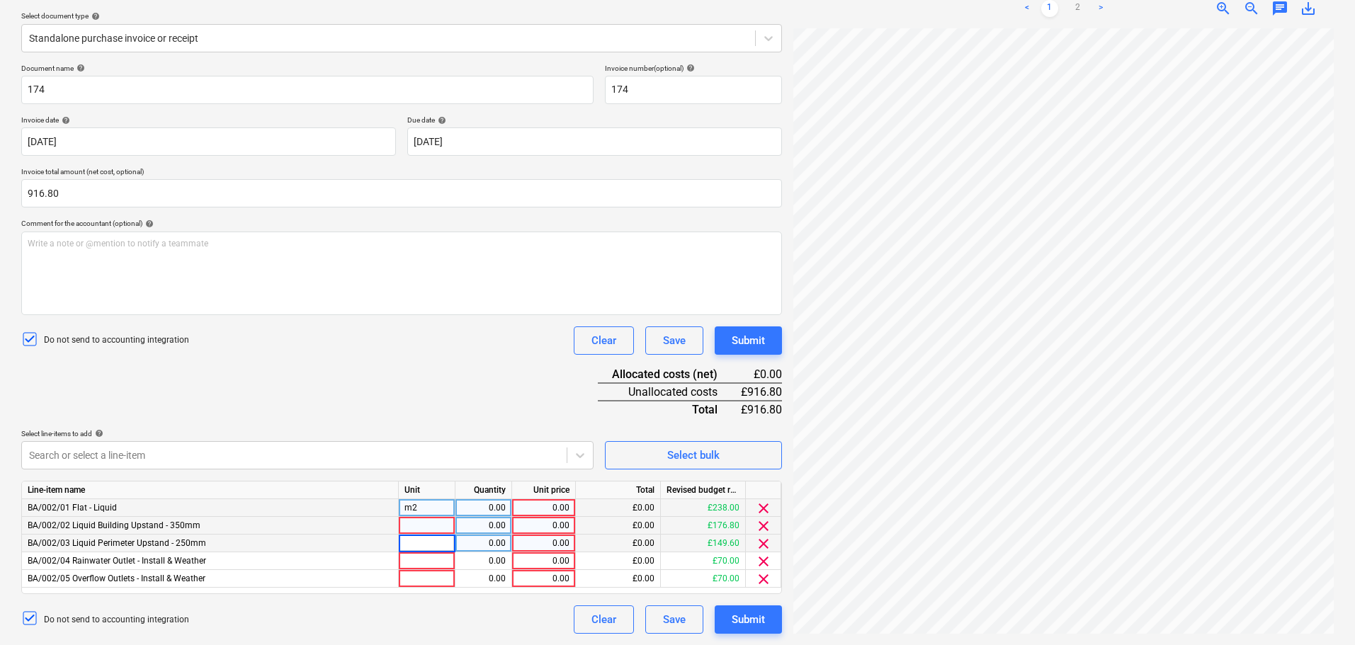
click at [429, 529] on div at bounding box center [427, 526] width 57 height 18
type input "m"
click at [427, 545] on div at bounding box center [427, 544] width 57 height 18
type input "m"
click at [426, 563] on div at bounding box center [427, 562] width 57 height 18
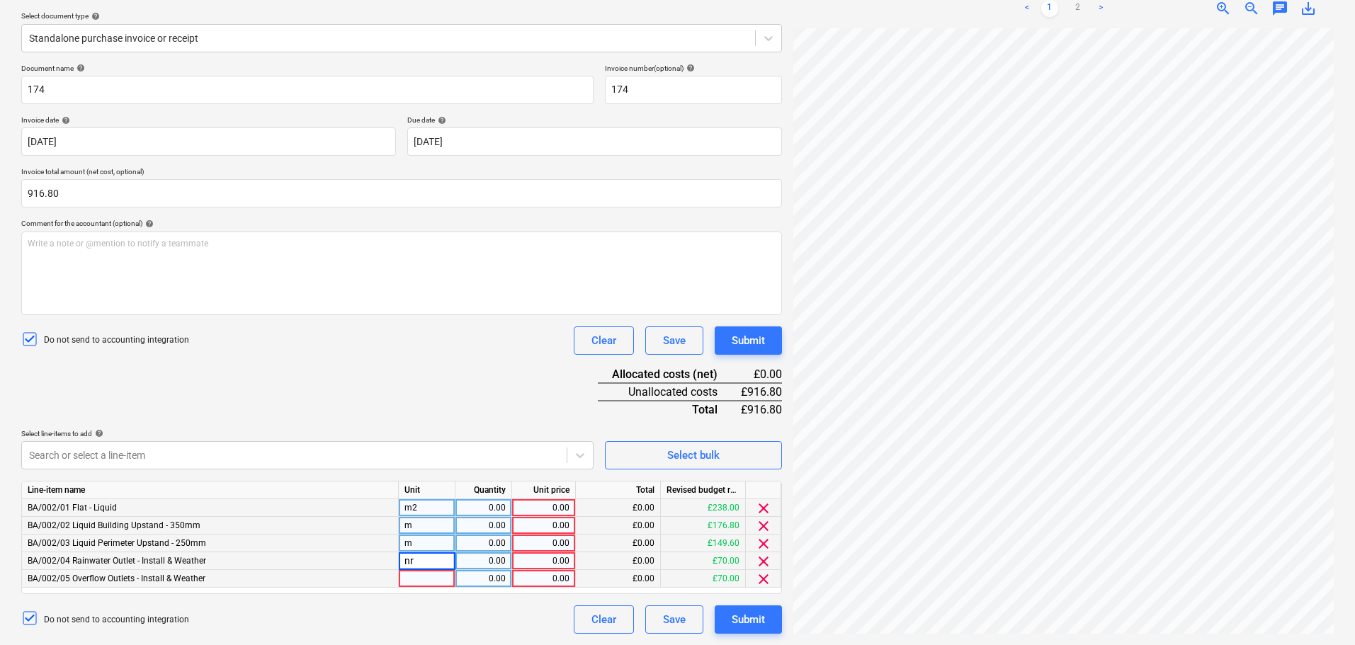
type input "c"
click at [422, 579] on div at bounding box center [427, 579] width 57 height 18
type input "ba/002/"
click at [462, 368] on div "Document name help 174 Invoice number (optional) help 174 Invoice date help [DA…" at bounding box center [401, 349] width 761 height 570
click at [492, 508] on div "0.00" at bounding box center [483, 508] width 45 height 18
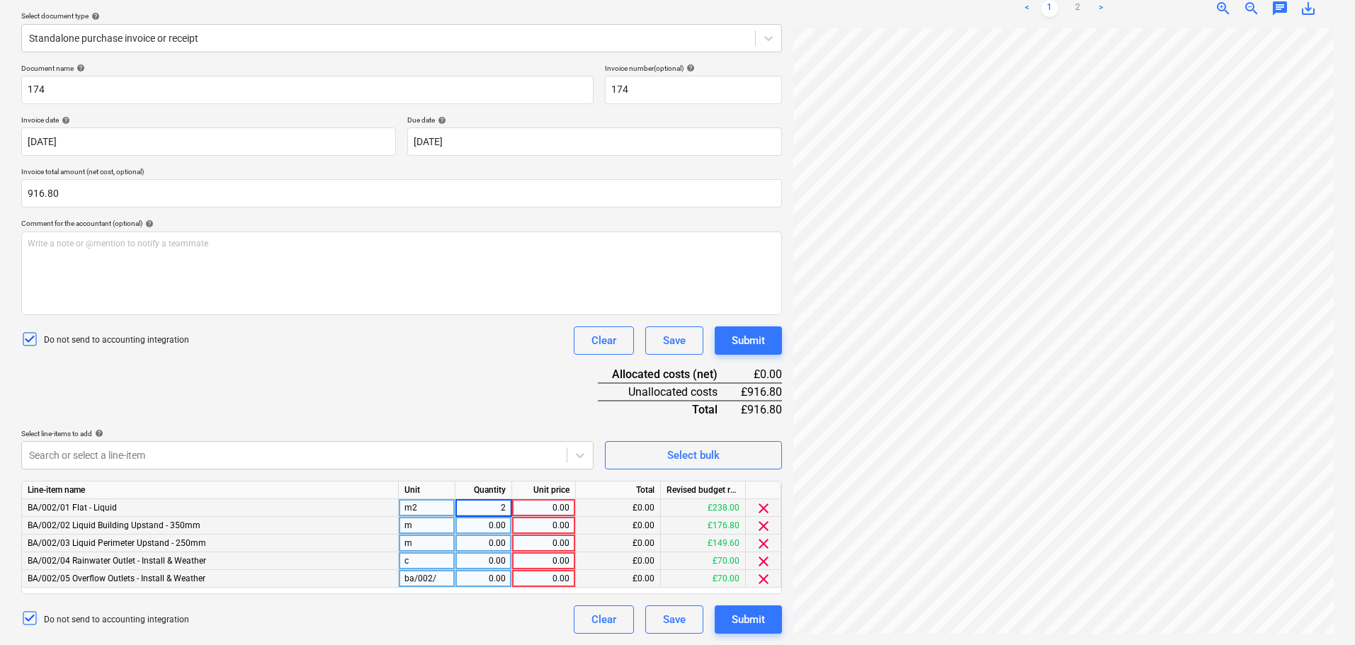
type input "24"
click at [490, 416] on div "Document name help 174 Invoice number (optional) help 174 Invoice date help [DA…" at bounding box center [401, 349] width 761 height 570
click at [528, 527] on div "0.00" at bounding box center [544, 526] width 52 height 18
click at [484, 416] on div "Document name help 174 Invoice number (optional) help 174 Invoice date help [DA…" at bounding box center [401, 349] width 761 height 570
click at [526, 507] on div "8.00" at bounding box center [544, 508] width 52 height 18
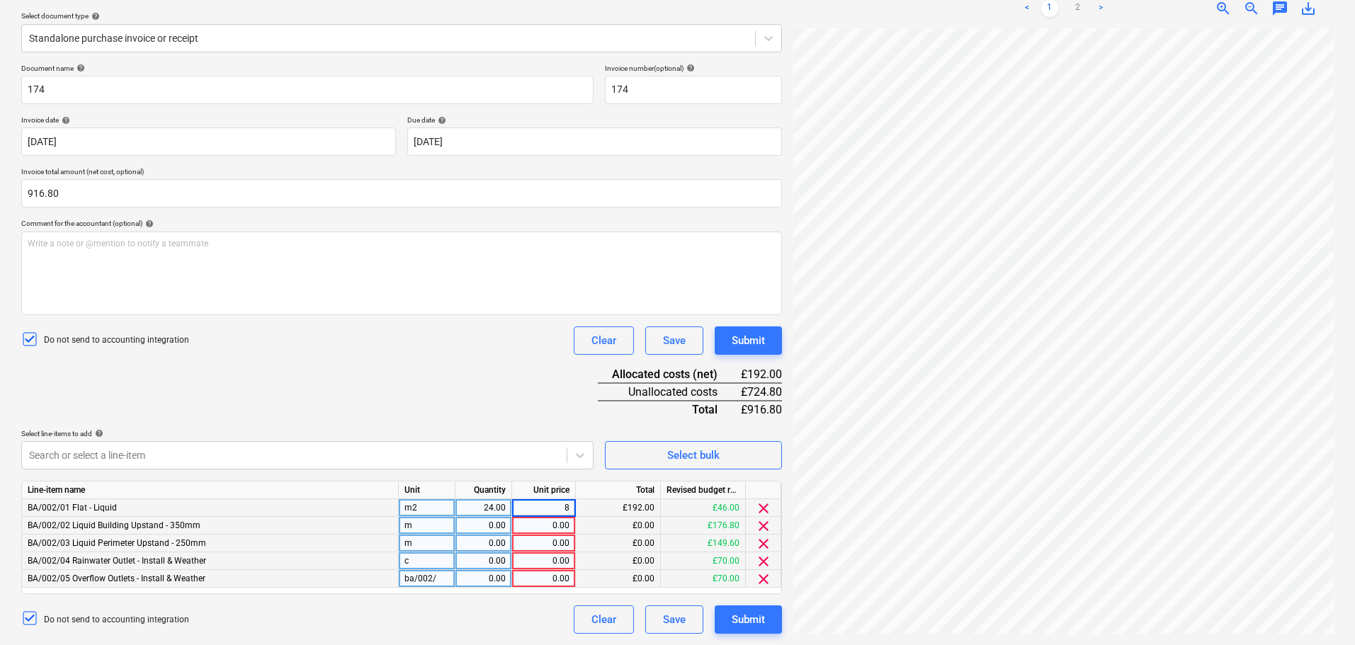
click at [488, 506] on div "24.00" at bounding box center [483, 508] width 45 height 18
type input "8"
click at [485, 385] on div "Document name help 174 Invoice number (optional) help 174 Invoice date help [DA…" at bounding box center [401, 349] width 761 height 570
click at [482, 409] on div "Document name help 174 Invoice number (optional) help 174 Invoice date help [DA…" at bounding box center [401, 349] width 761 height 570
click at [481, 509] on div "8.00" at bounding box center [483, 508] width 45 height 18
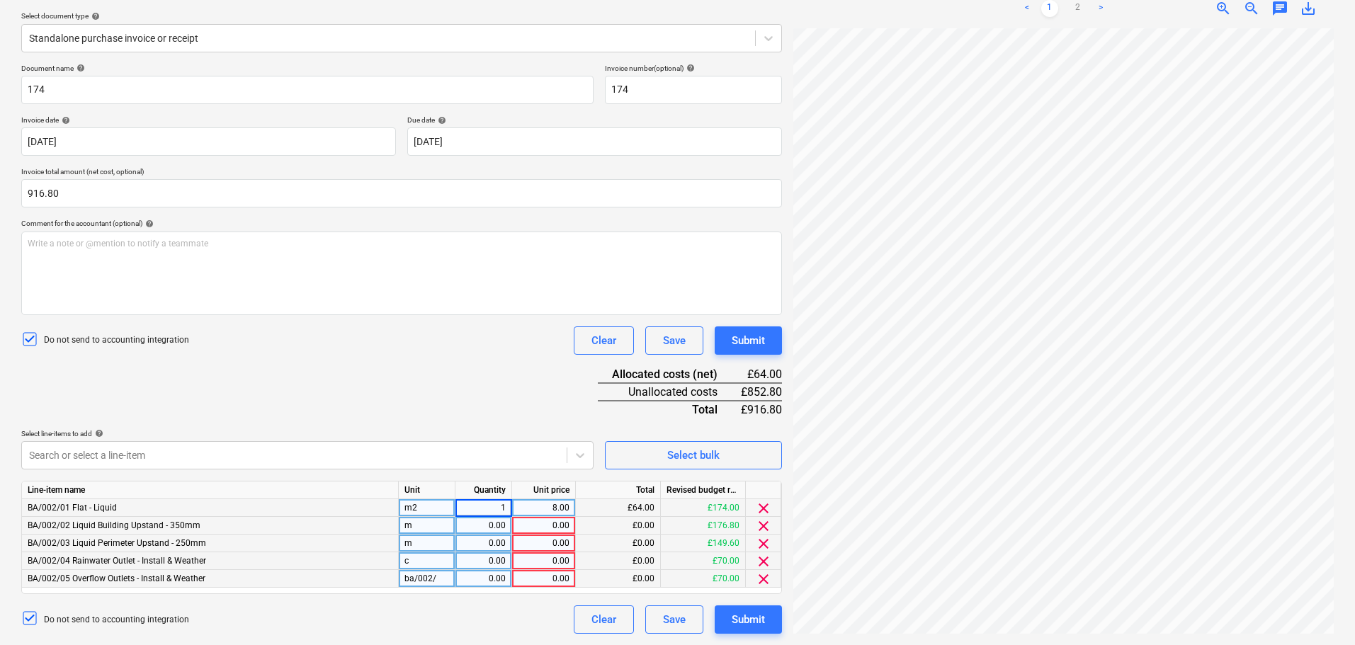
type input "10"
click at [467, 379] on div "Document name help 174 Invoice number (optional) help 174 Invoice date help [DA…" at bounding box center [401, 349] width 761 height 570
click at [541, 508] on div "8.00" at bounding box center [544, 508] width 52 height 18
type input "7"
click at [464, 338] on div "Do not send to accounting integration Clear Save Submit" at bounding box center [401, 341] width 761 height 28
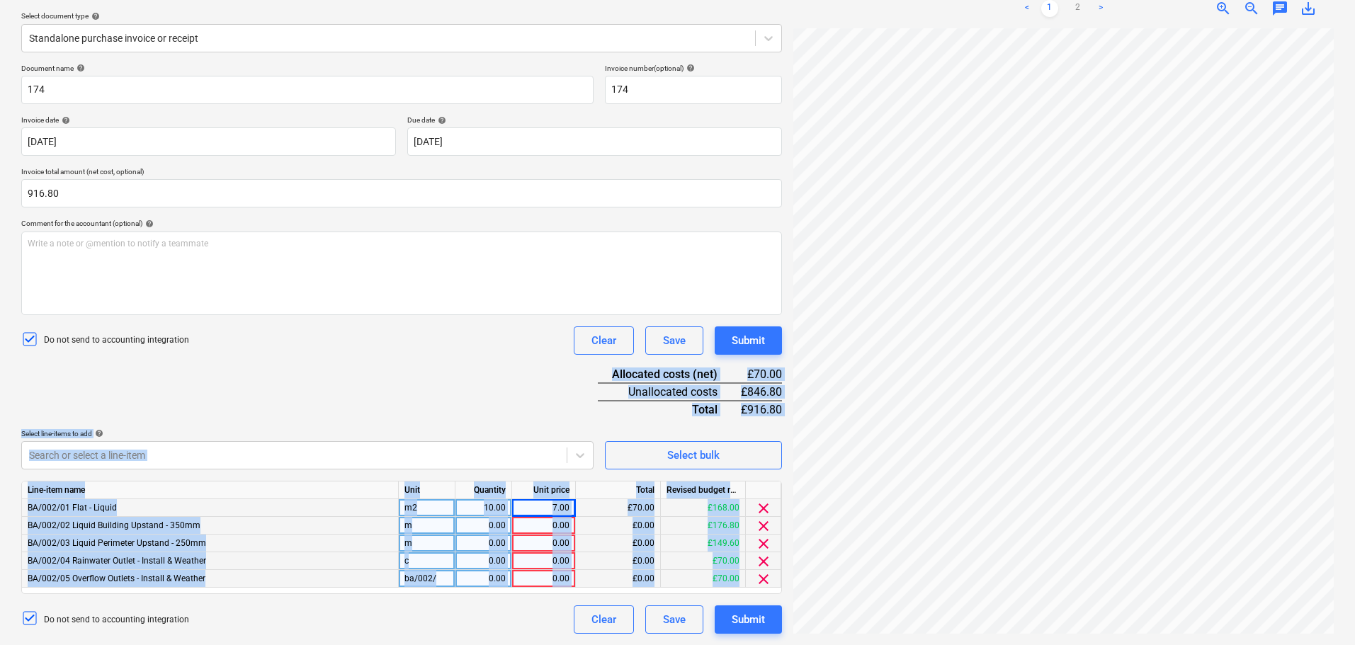
drag, startPoint x: 464, startPoint y: 371, endPoint x: 465, endPoint y: 647, distance: 275.6
click at [465, 489] on html "Projects Contacts Company Consolidated Invoices Inbox 1 format_size keyboard_ar…" at bounding box center [677, 165] width 1355 height 645
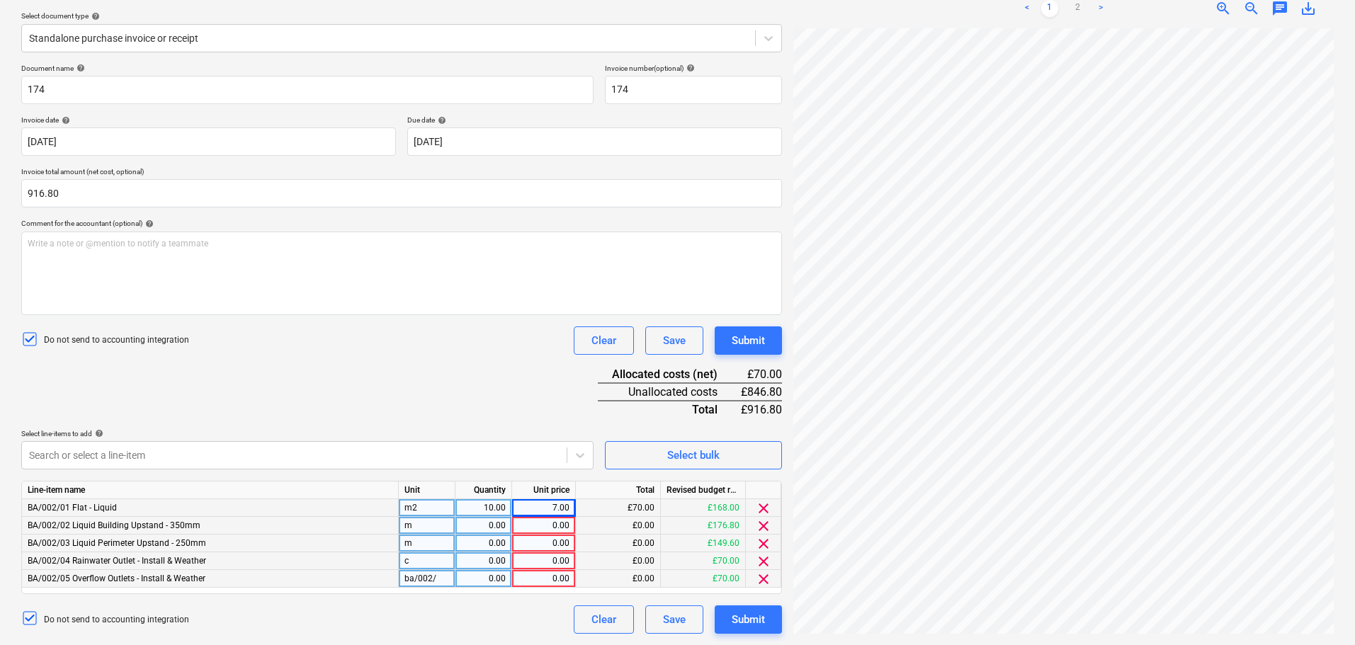
click at [477, 389] on div "Document name help 174 Invoice number (optional) help 174 Invoice date help [DA…" at bounding box center [401, 349] width 761 height 570
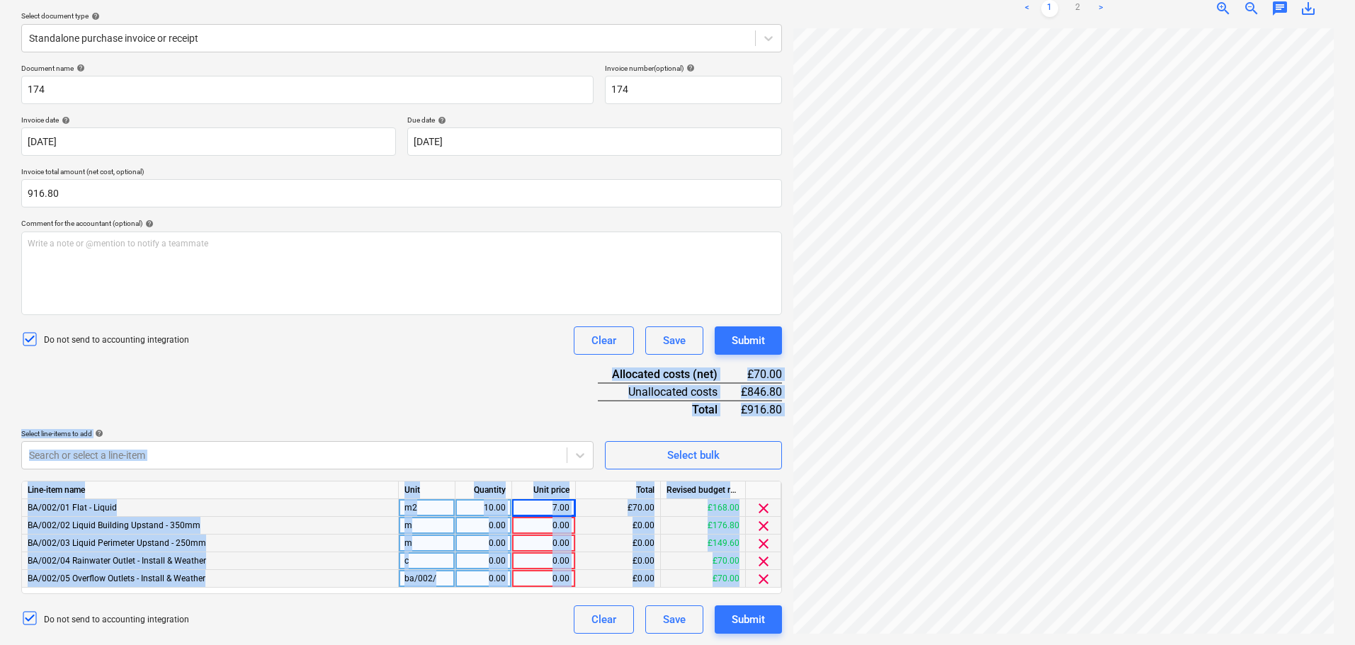
drag, startPoint x: 480, startPoint y: 366, endPoint x: 495, endPoint y: 663, distance: 298.0
click at [495, 489] on html "Projects Contacts Company Consolidated Invoices Inbox 1 format_size keyboard_ar…" at bounding box center [677, 165] width 1355 height 645
click at [469, 407] on div "Document name help 174 Invoice number (optional) help 174 Invoice date help [DA…" at bounding box center [401, 349] width 761 height 570
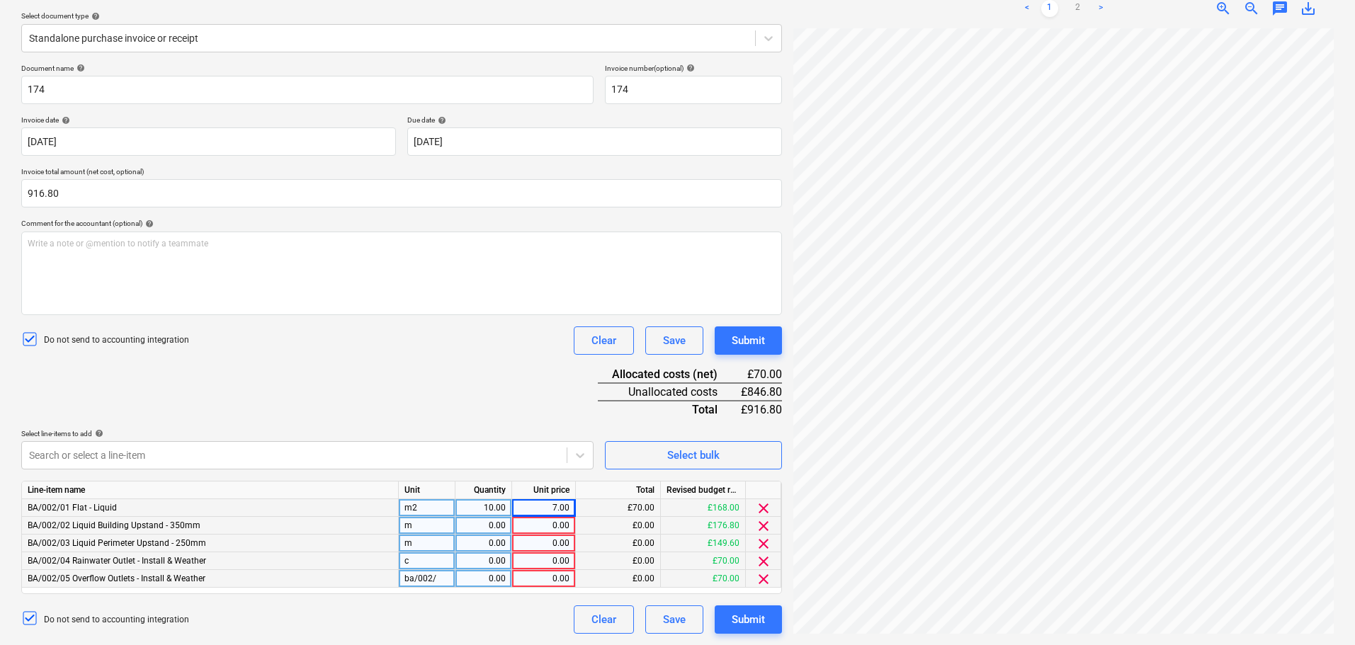
click at [478, 507] on div "10.00" at bounding box center [483, 508] width 45 height 18
type input "24"
click at [498, 426] on div "Document name help 174 Invoice number (optional) help 174 Invoice date help [DA…" at bounding box center [401, 349] width 761 height 570
click at [535, 526] on div "0.00" at bounding box center [544, 526] width 52 height 18
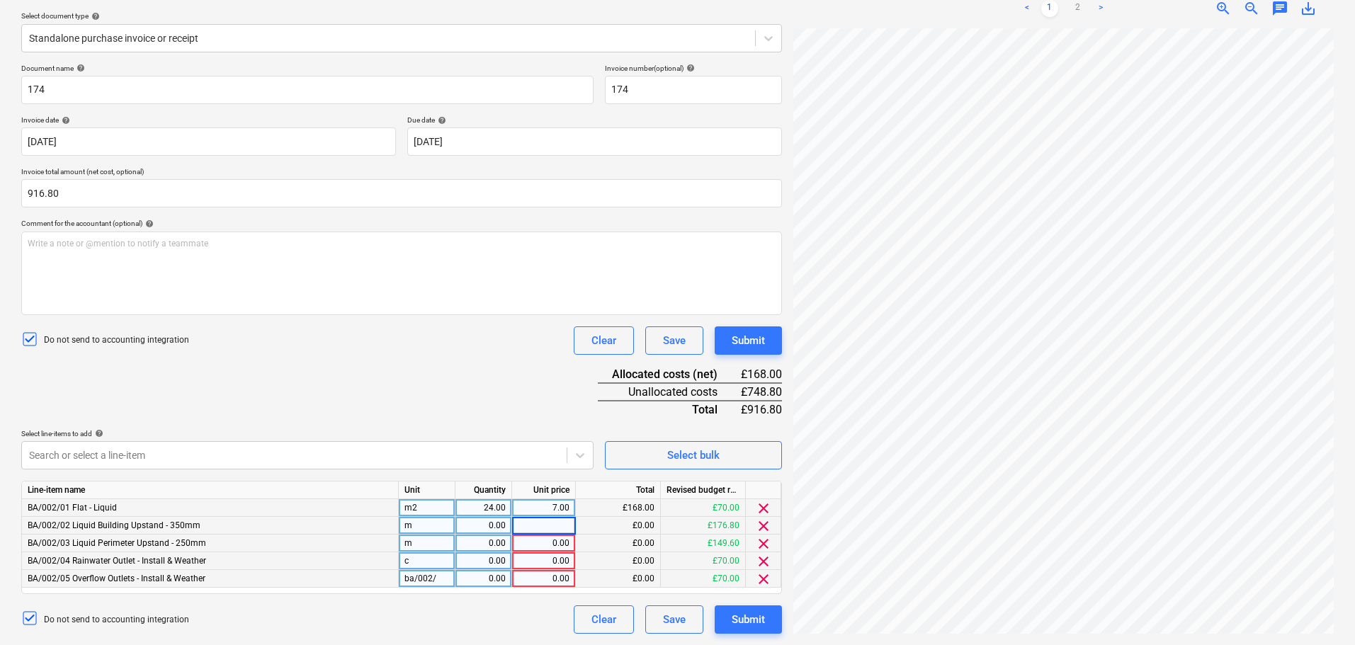
type input "8"
click at [534, 542] on div "0.00" at bounding box center [544, 544] width 52 height 18
type input "8"
click at [482, 520] on div "0.00" at bounding box center [483, 526] width 45 height 18
type input "15.6"
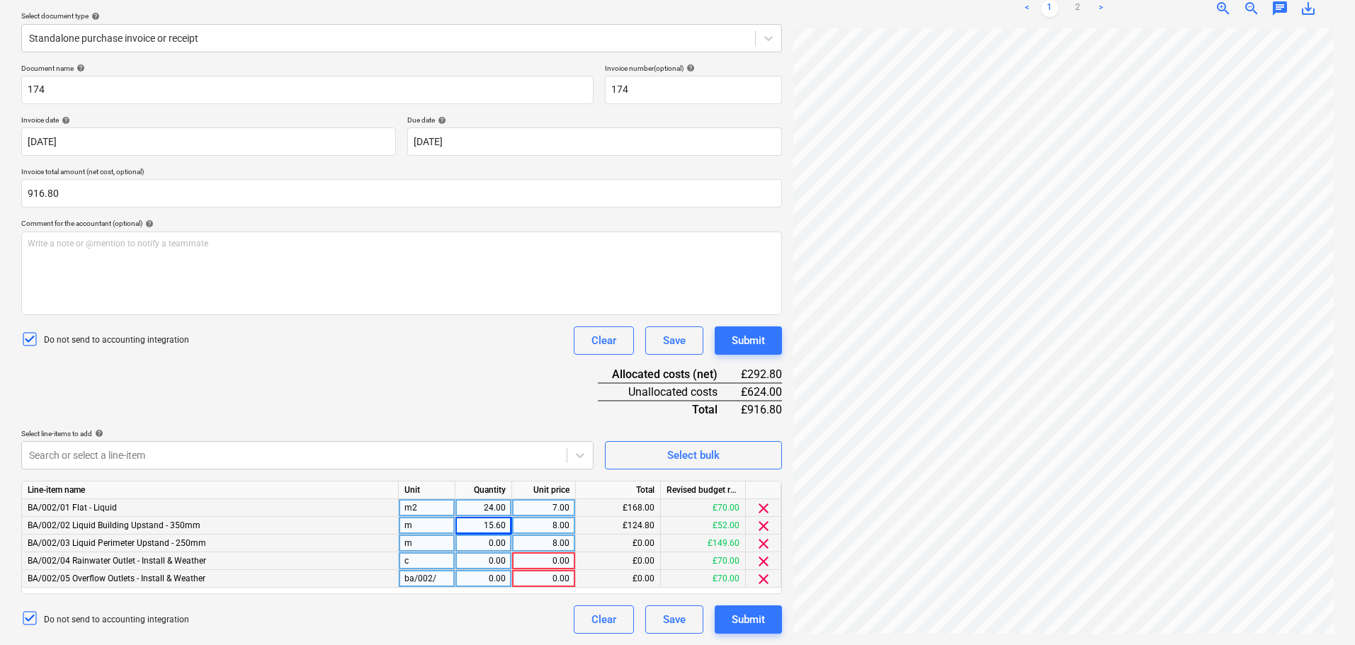
click at [492, 371] on div "Document name help 174 Invoice number (optional) help 174 Invoice date help [DA…" at bounding box center [401, 349] width 761 height 570
click at [482, 402] on div "Document name help 174 Invoice number (optional) help 174 Invoice date help [DA…" at bounding box center [401, 349] width 761 height 570
click at [470, 542] on div "0.00" at bounding box center [483, 544] width 45 height 18
click at [434, 566] on div "c" at bounding box center [427, 562] width 57 height 18
type input "nr"
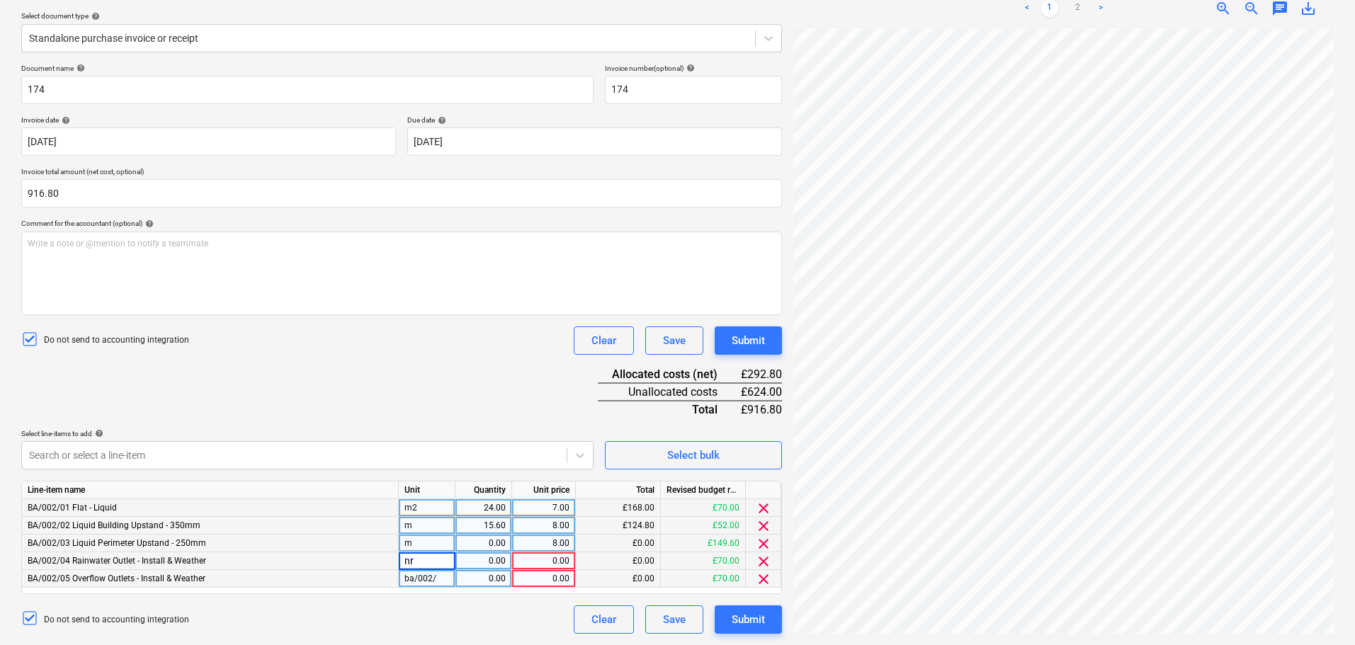
click at [431, 582] on div "ba/002/" at bounding box center [427, 579] width 57 height 18
type input "nr"
click at [444, 431] on div "Select line-items to add help" at bounding box center [307, 433] width 572 height 9
click at [499, 538] on div "0.00" at bounding box center [483, 544] width 45 height 18
click at [486, 546] on input at bounding box center [484, 543] width 56 height 17
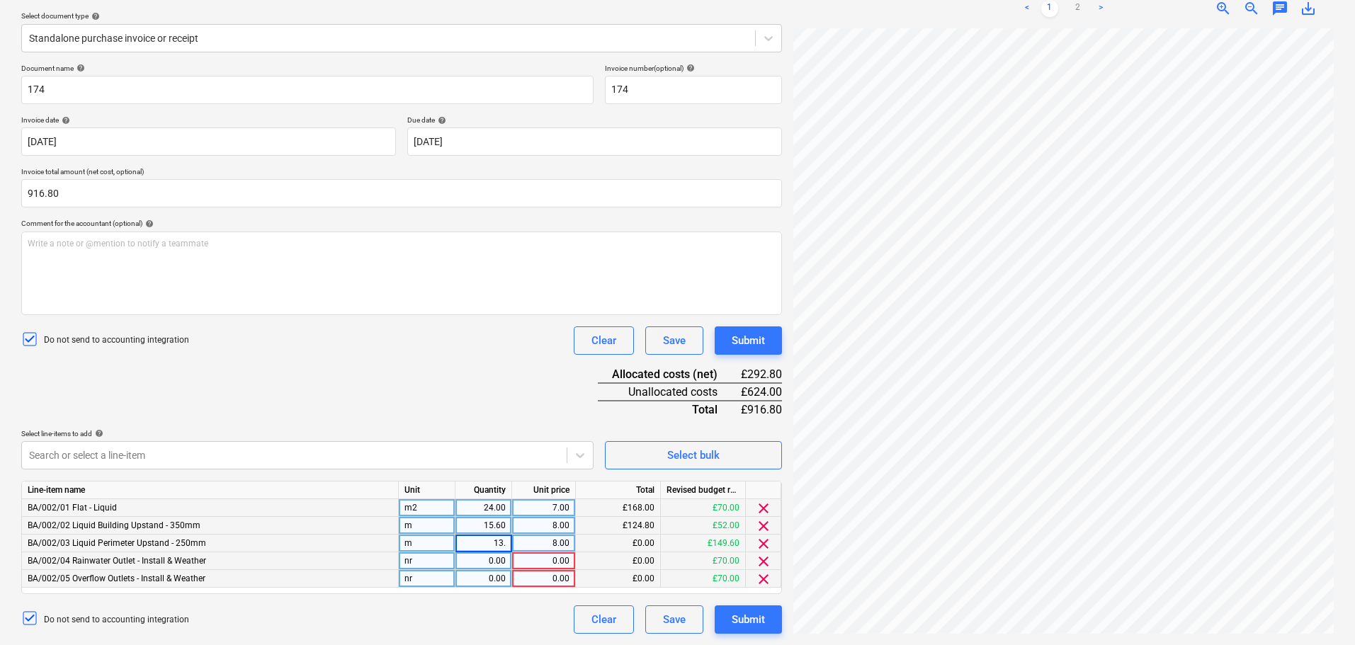
type input "13.2"
click at [448, 426] on div "Document name help 174 Invoice number (optional) help 174 Invoice date help [DA…" at bounding box center [401, 349] width 761 height 570
drag, startPoint x: 494, startPoint y: 563, endPoint x: 490, endPoint y: 509, distance: 53.3
click at [493, 563] on div "0.00" at bounding box center [483, 562] width 45 height 18
type input "3"
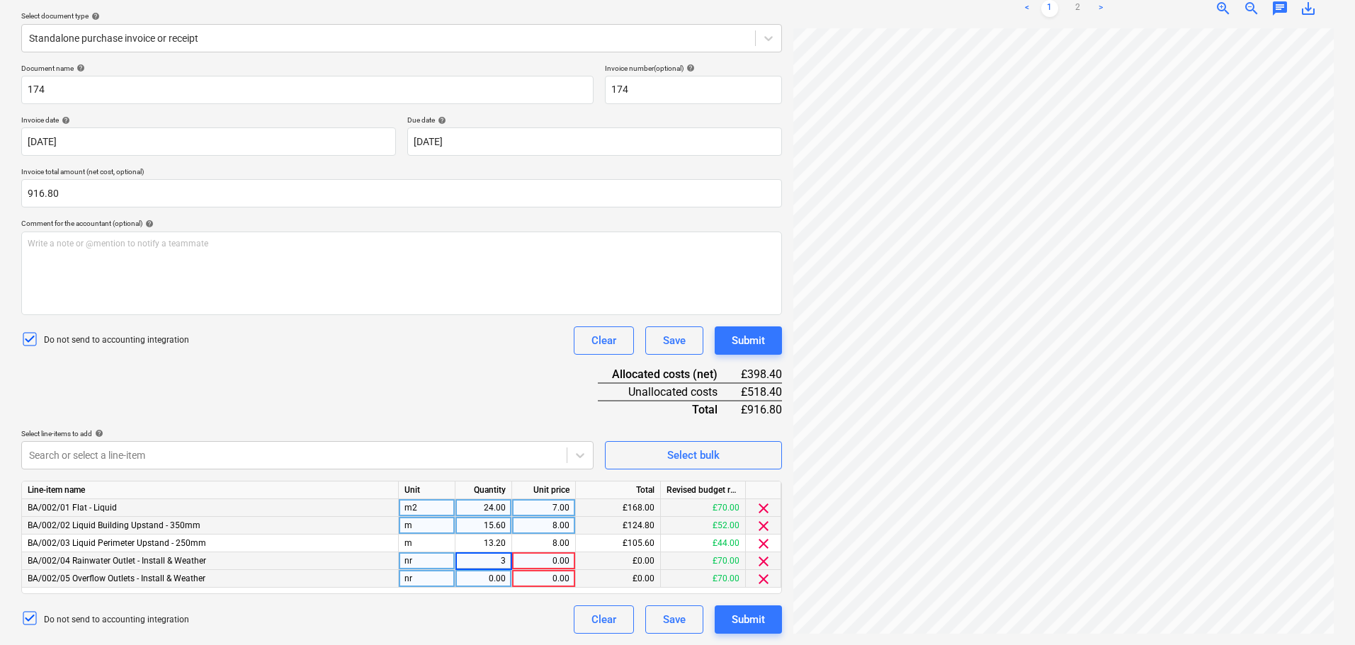
click at [488, 581] on div "0.00" at bounding box center [483, 579] width 45 height 18
type input "3"
click at [459, 380] on div "Document name help 174 Invoice number (optional) help 174 Invoice date help [DA…" at bounding box center [401, 349] width 761 height 570
click at [548, 552] on div "8.00" at bounding box center [544, 544] width 52 height 18
click at [555, 557] on div "0.00" at bounding box center [544, 562] width 52 height 18
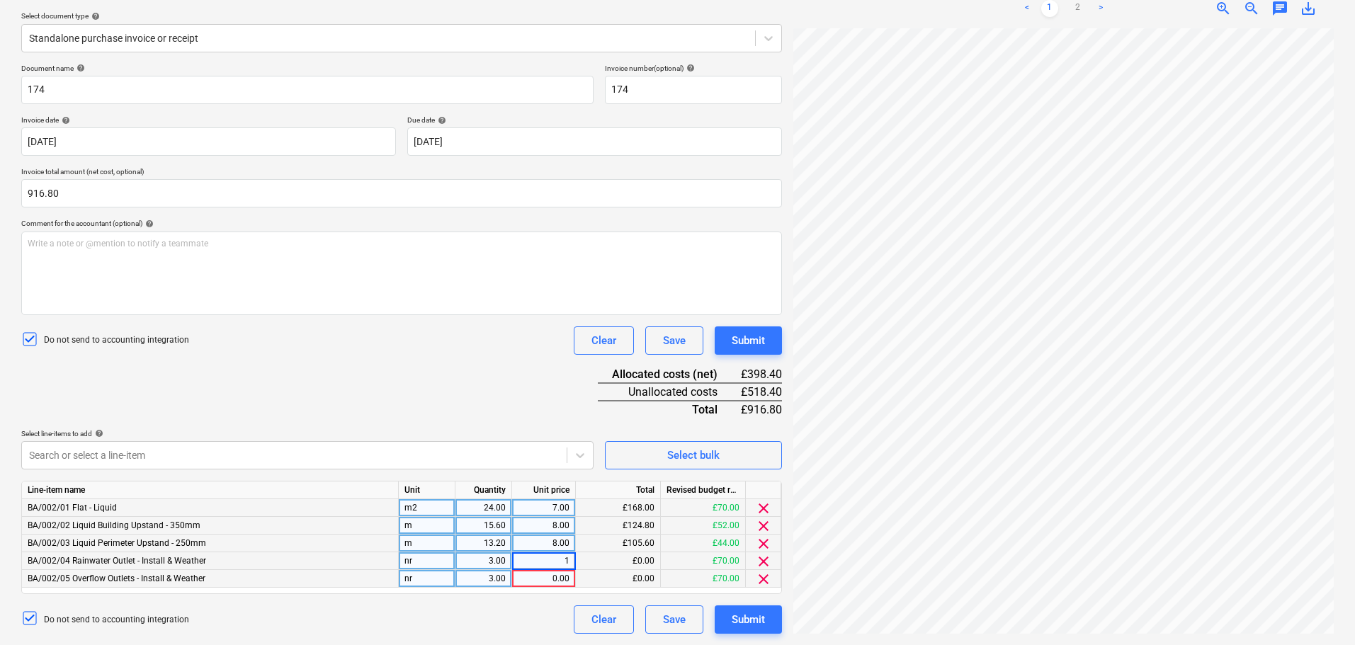
type input "10"
click at [543, 580] on div "0.00" at bounding box center [544, 579] width 52 height 18
click at [367, 368] on div "Document name help 174 Invoice number (optional) help 174 Invoice date help [DA…" at bounding box center [401, 349] width 761 height 570
click at [380, 361] on div "Document name help 174 Invoice number (optional) help 174 Invoice date help [DA…" at bounding box center [401, 349] width 761 height 570
click at [370, 366] on div "Document name help 174 Invoice number (optional) help 174 Invoice date help [DA…" at bounding box center [401, 349] width 761 height 570
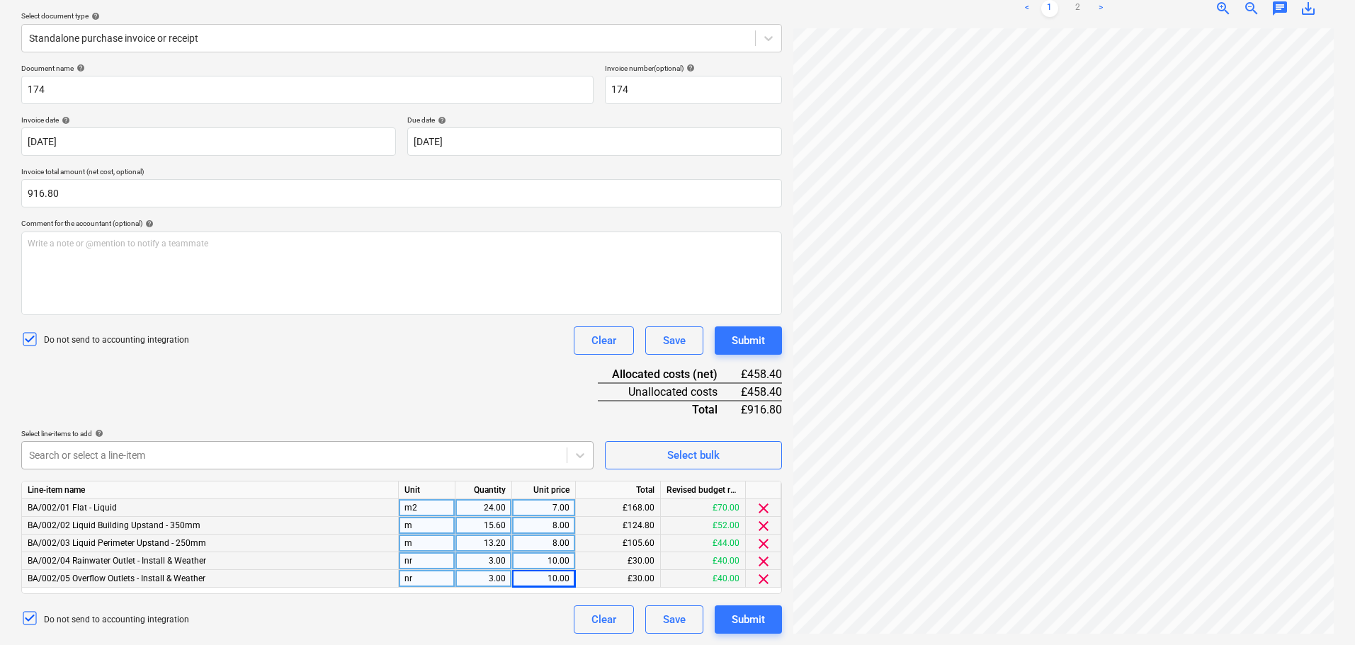
click at [191, 463] on body "Projects Contacts Company Consolidated Invoices Inbox 1 format_size keyboard_ar…" at bounding box center [677, 165] width 1355 height 645
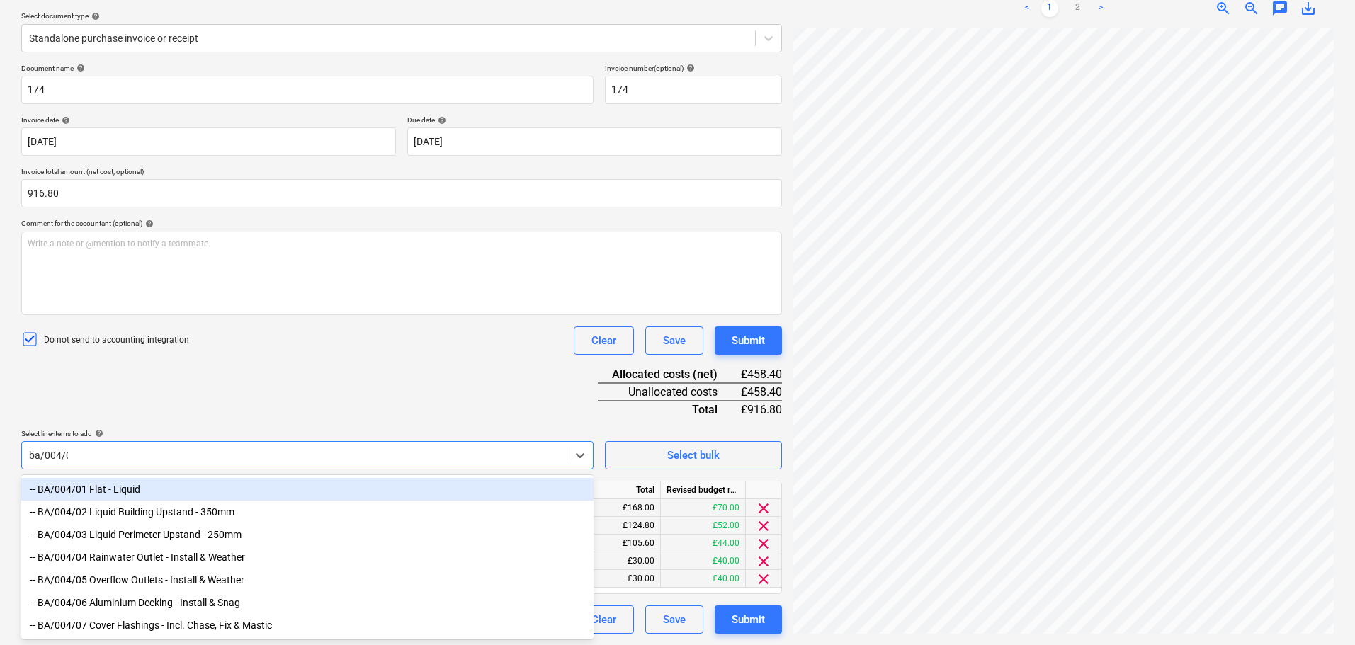
type input "ba/004/01"
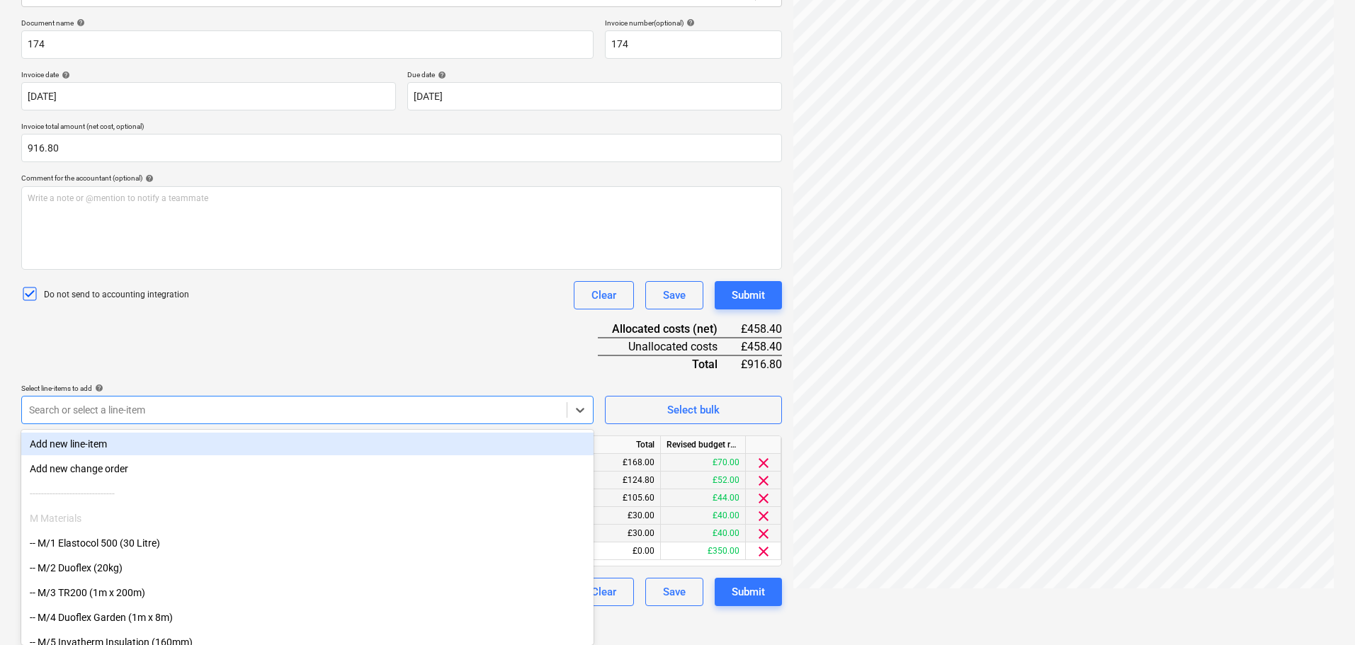
paste input "ba/004/"
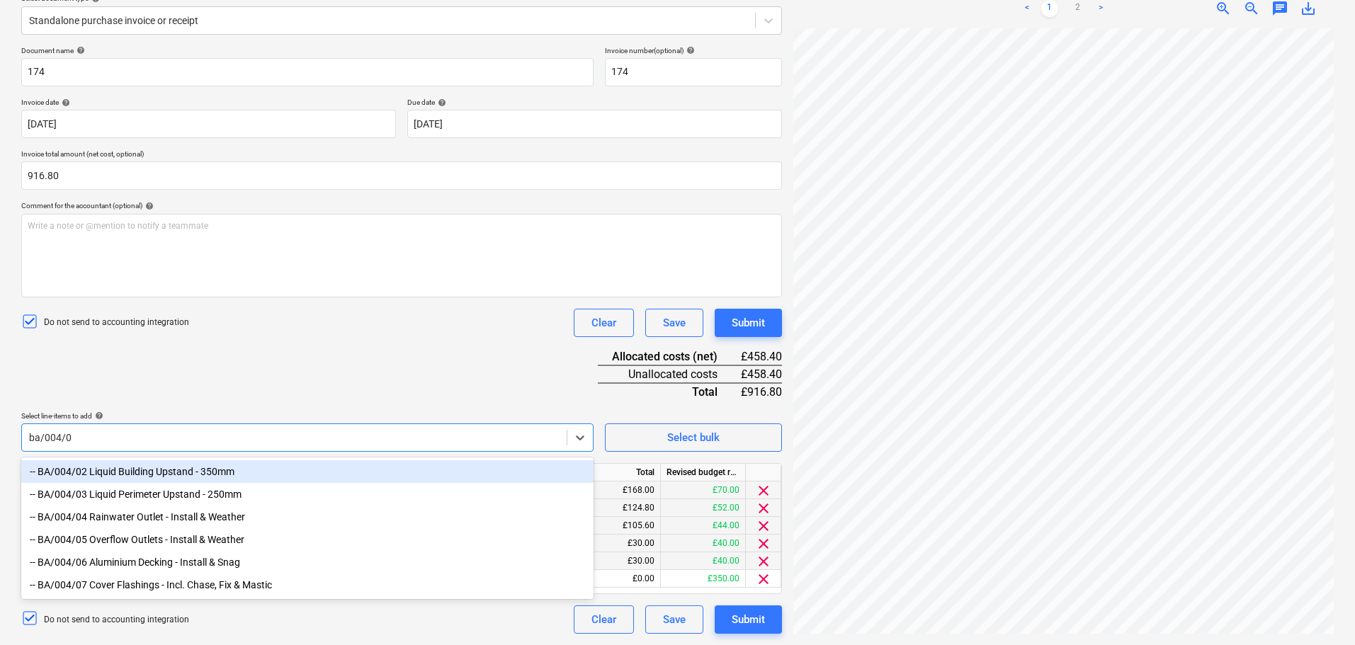
type input "ba/004/02"
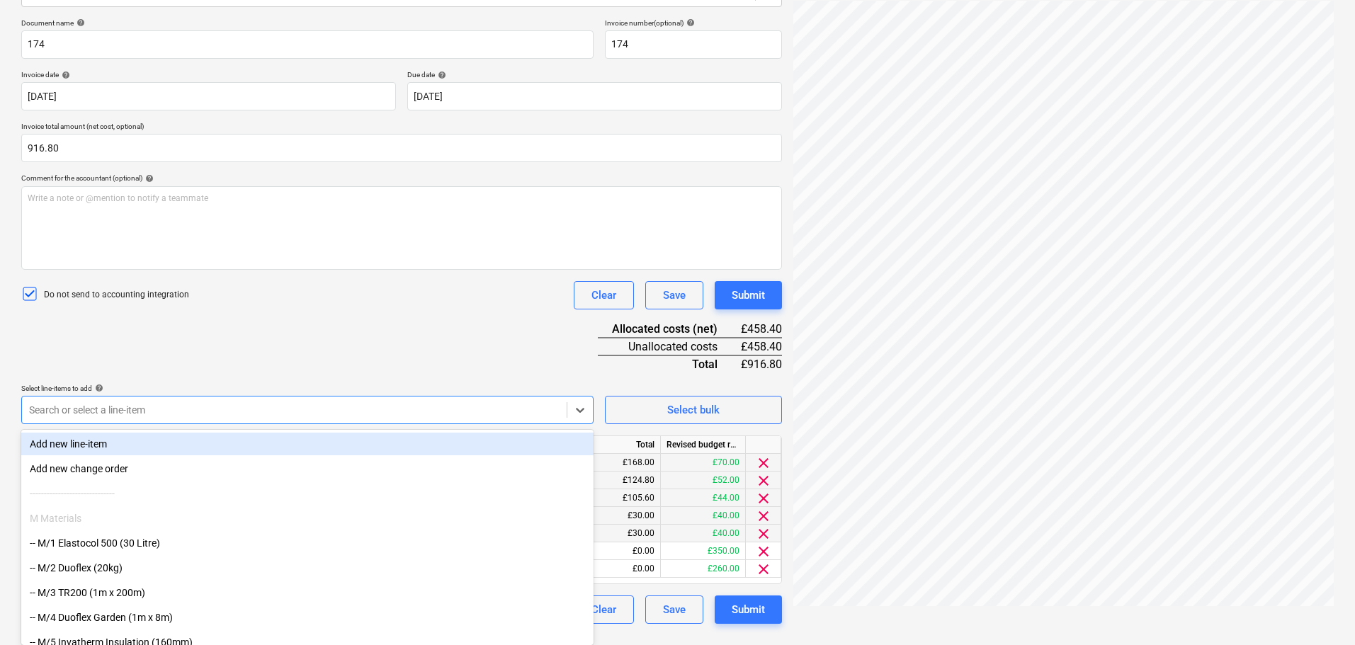
paste input "ba/004/"
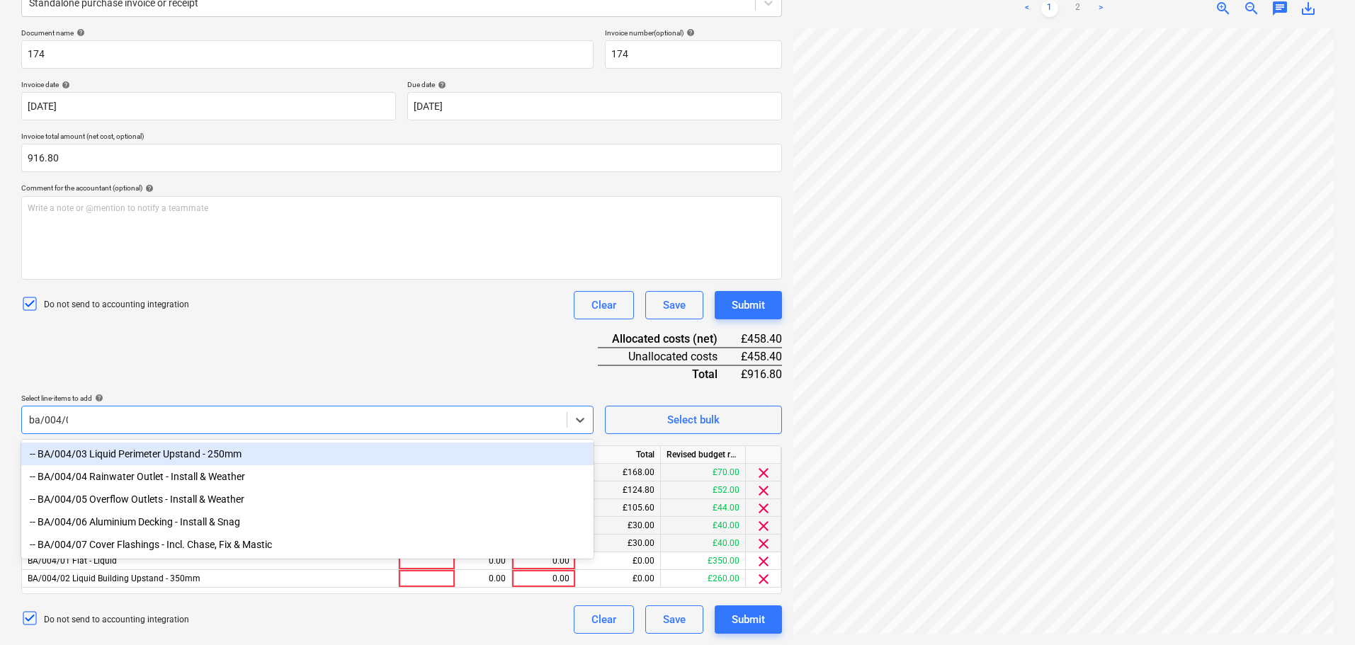
type input "ba/004/03"
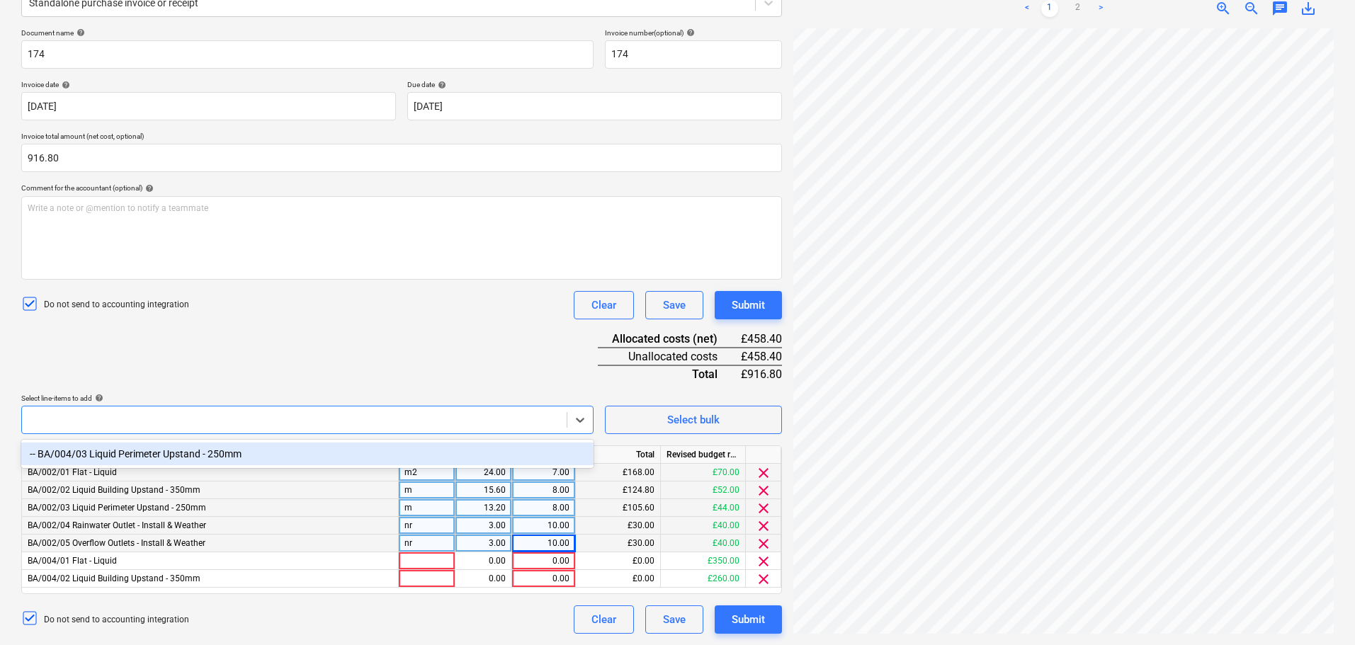
scroll to position [202, 0]
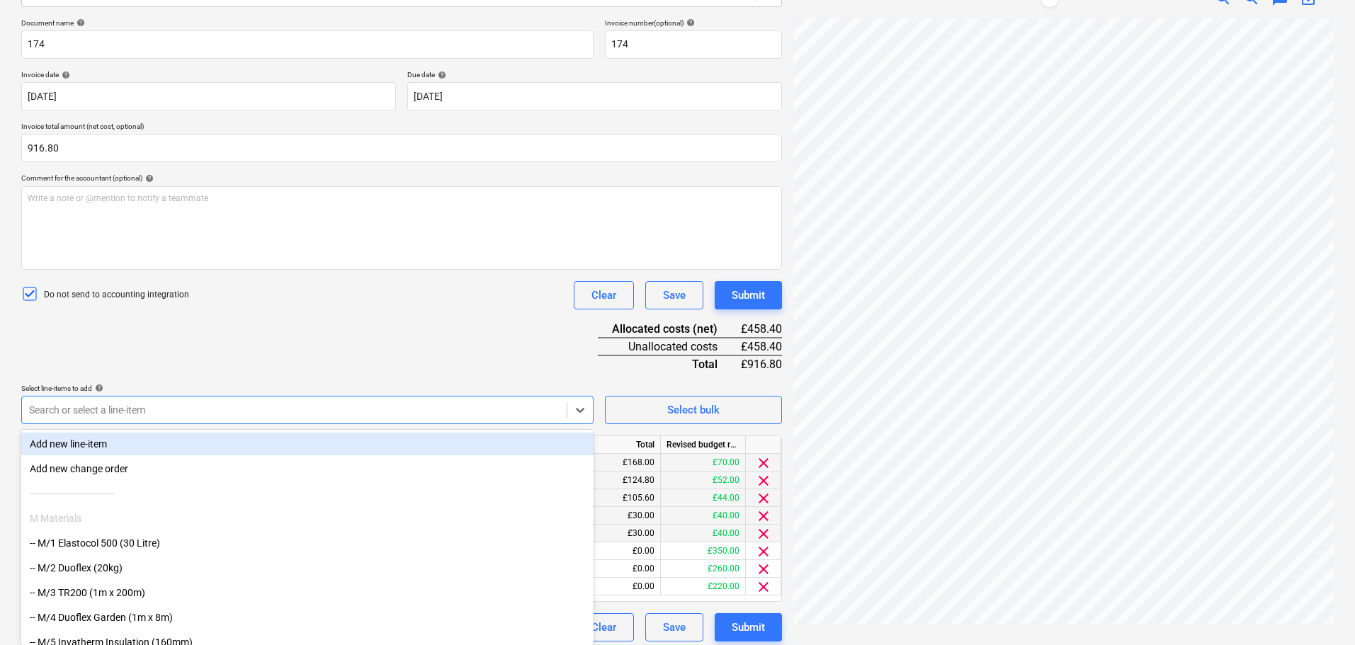
paste input "ba/004/"
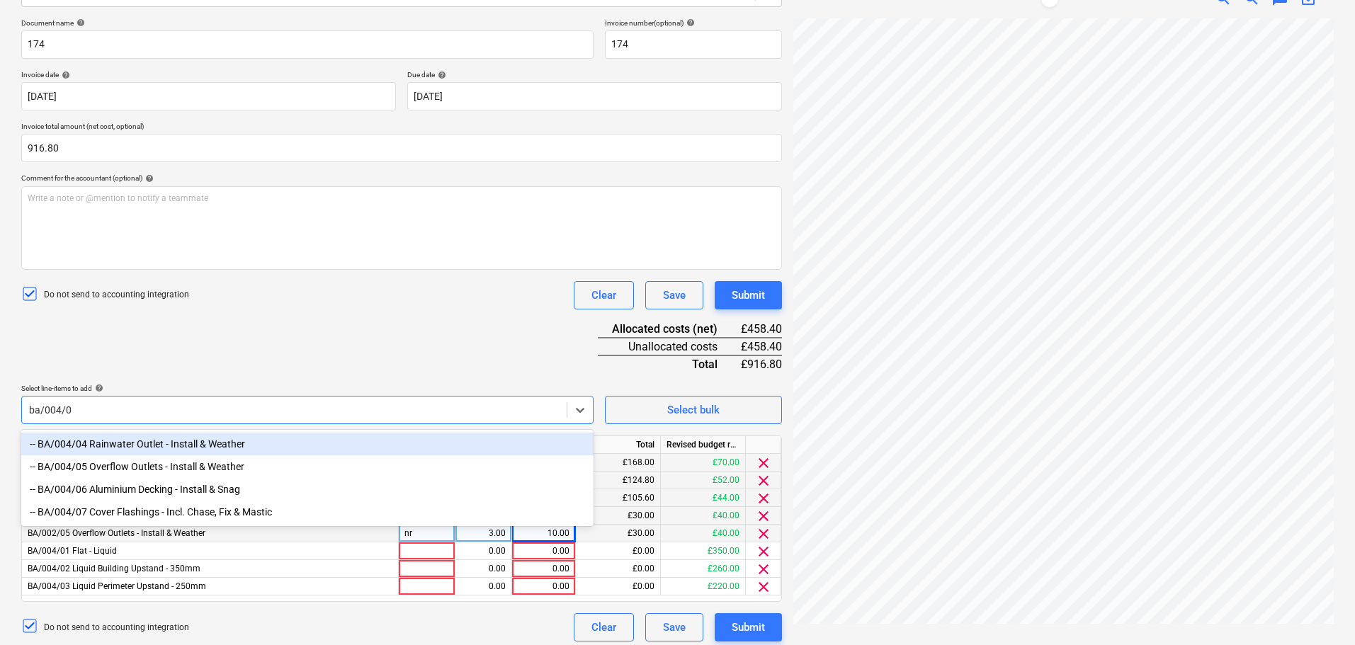
type input "ba/004/04"
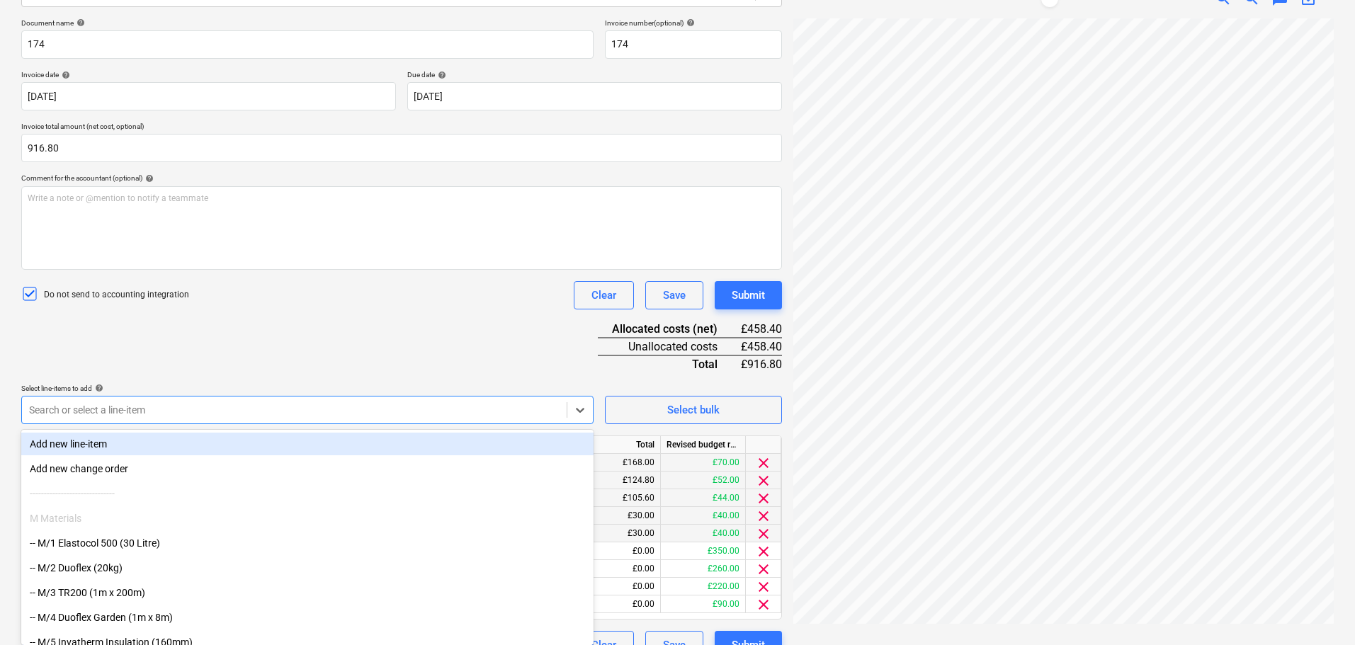
paste input "ba/004/"
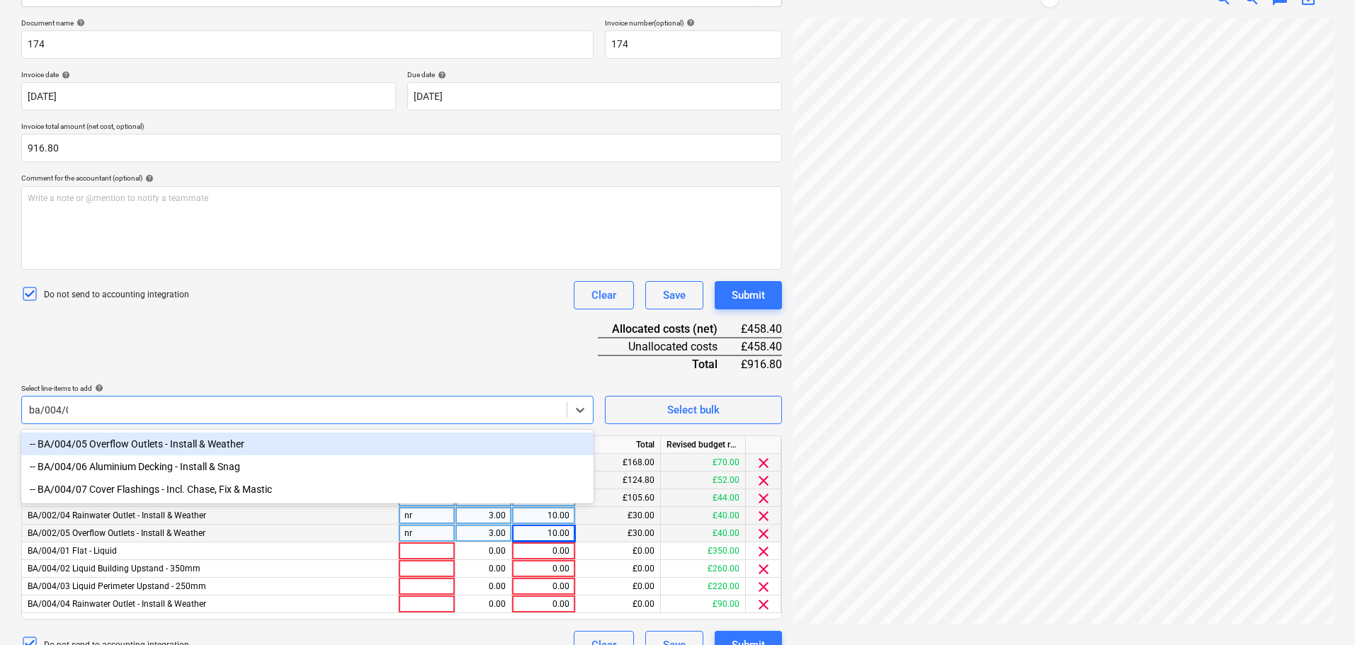
type input "ba/004/05"
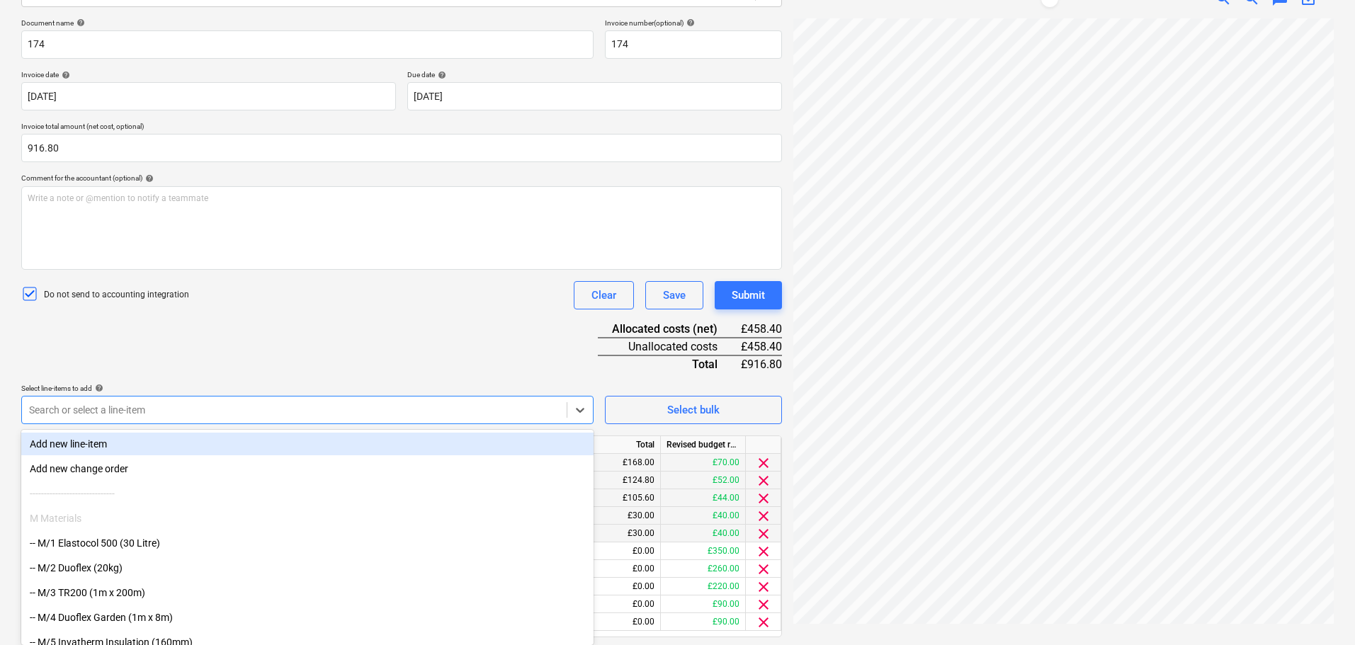
click at [341, 311] on div "Document name help 174 Invoice number (optional) help 174 Invoice date help [DA…" at bounding box center [401, 347] width 761 height 659
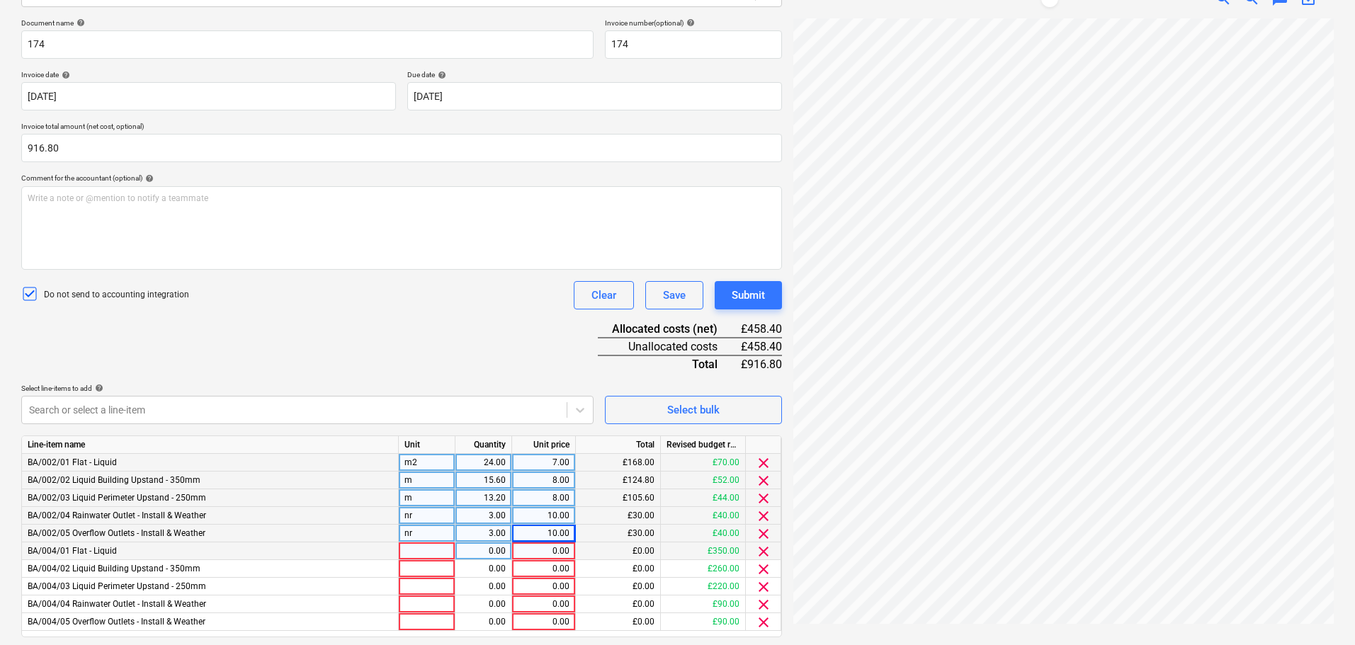
click at [420, 549] on div at bounding box center [427, 552] width 57 height 18
type input "m2"
click at [431, 571] on div at bounding box center [427, 569] width 57 height 18
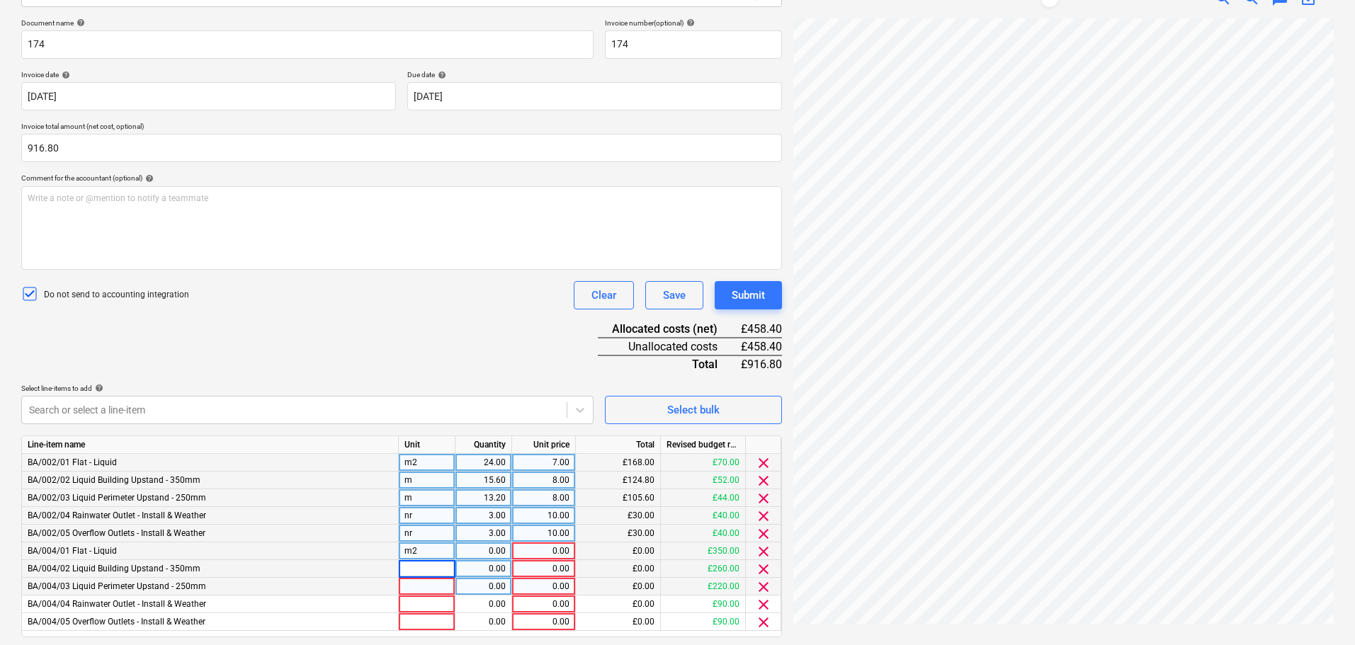
type input "m"
click at [427, 589] on div at bounding box center [427, 587] width 57 height 18
click at [417, 604] on div at bounding box center [427, 605] width 57 height 18
type input "nr"
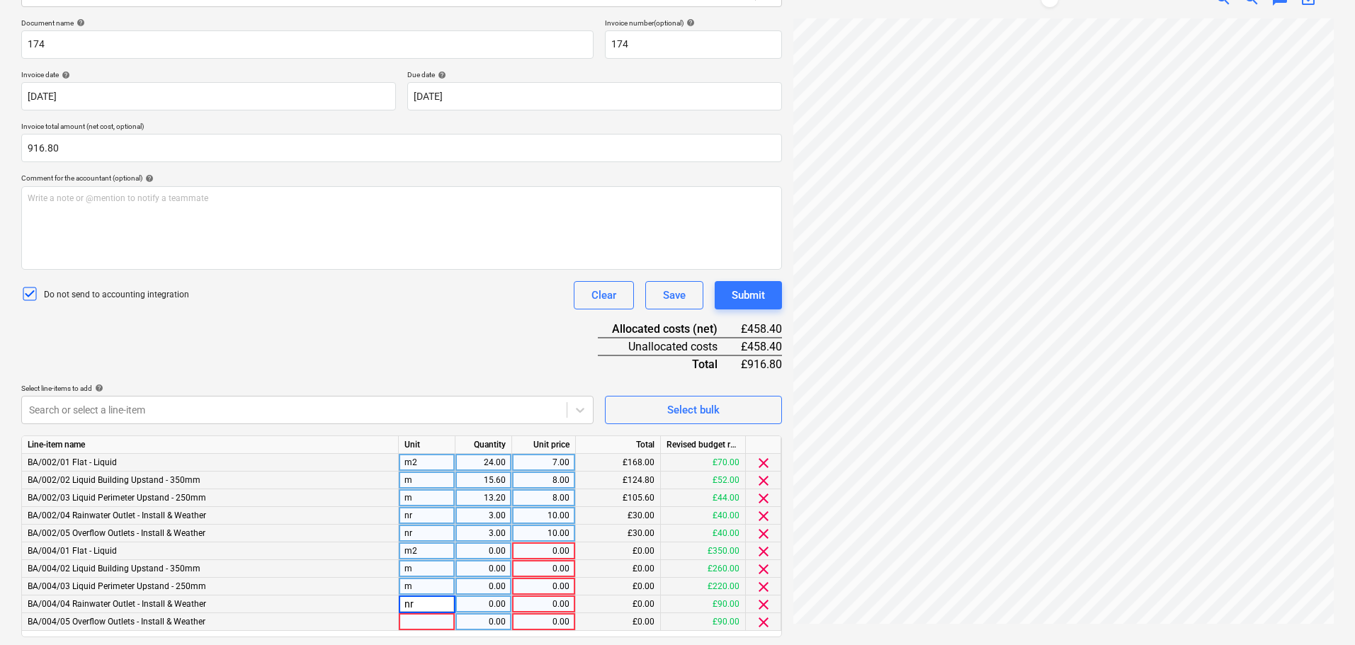
click at [420, 623] on div at bounding box center [427, 623] width 57 height 18
type input "nr"
click at [432, 363] on div "Document name help 174 Invoice number (optional) help 174 Invoice date help [DA…" at bounding box center [401, 347] width 761 height 659
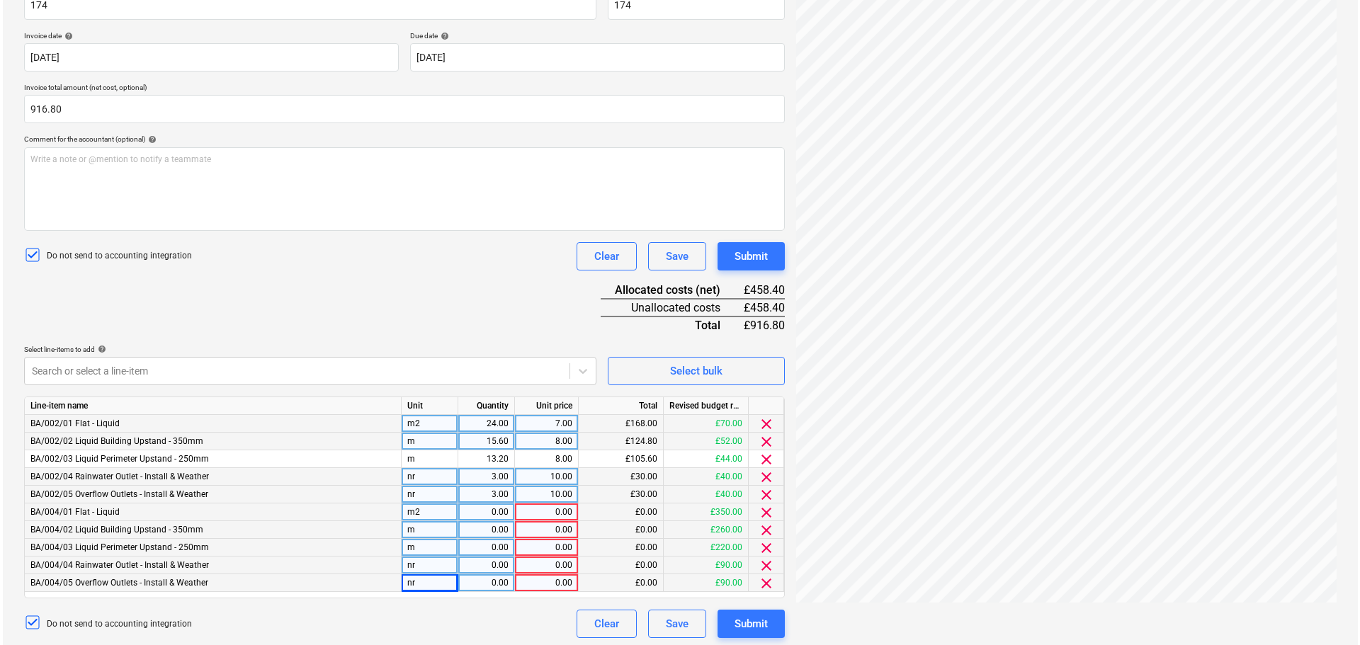
scroll to position [245, 0]
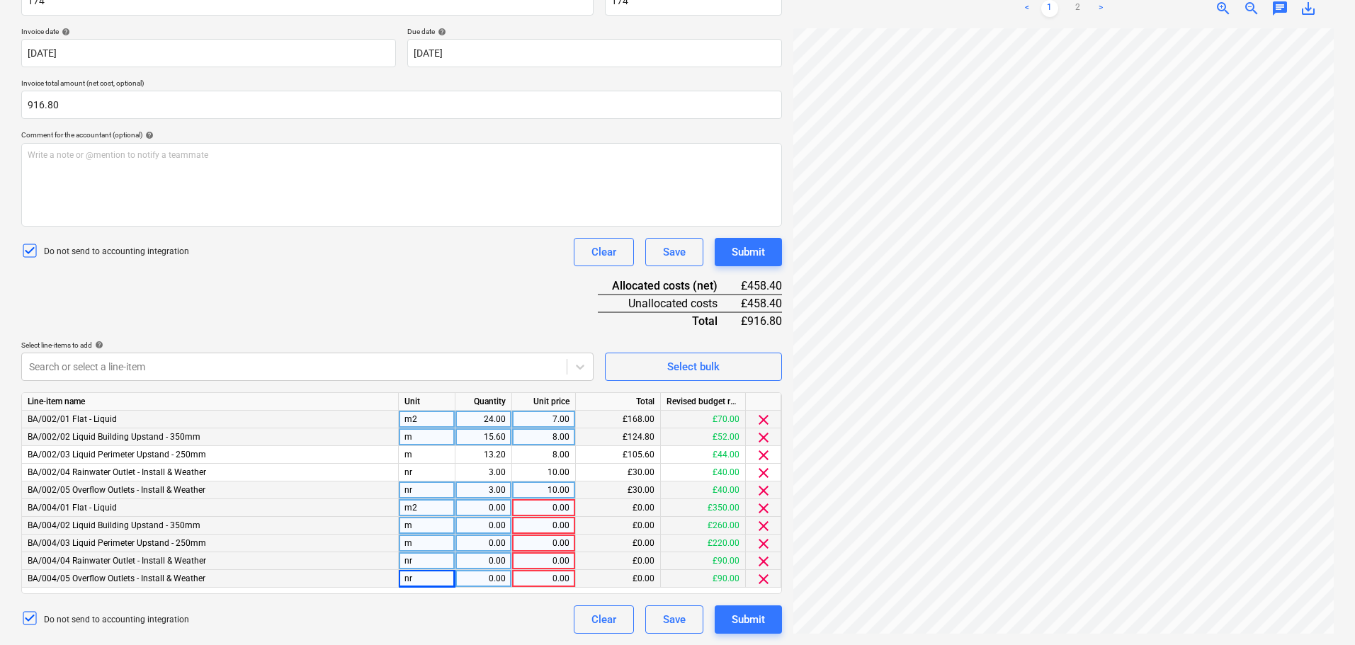
click at [536, 509] on div "0.00" at bounding box center [544, 508] width 52 height 18
type input "7"
click at [550, 526] on div "0.00" at bounding box center [544, 526] width 52 height 18
click at [545, 543] on div "0.00" at bounding box center [544, 544] width 52 height 18
click at [545, 543] on input "10" at bounding box center [543, 543] width 63 height 17
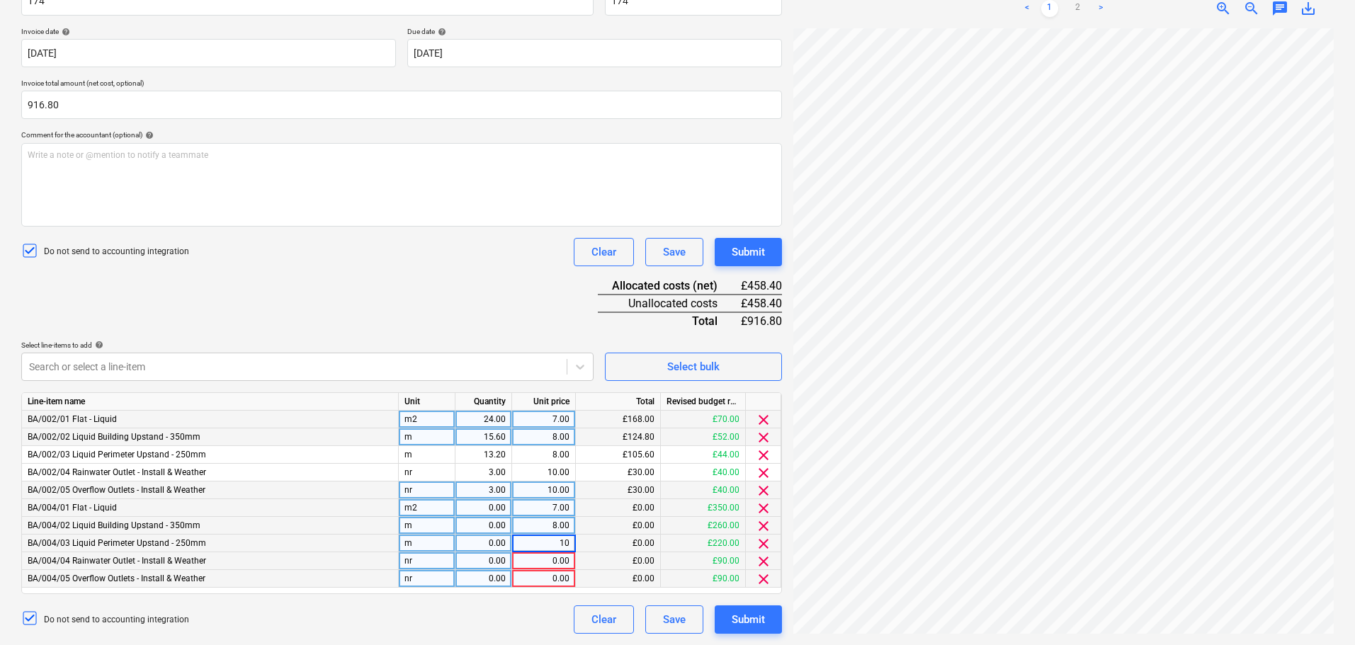
click at [545, 543] on input "10" at bounding box center [543, 543] width 63 height 17
type input "8"
click at [544, 564] on div "0.00" at bounding box center [544, 562] width 52 height 18
type input "10"
click at [542, 578] on div "0.00" at bounding box center [544, 579] width 52 height 18
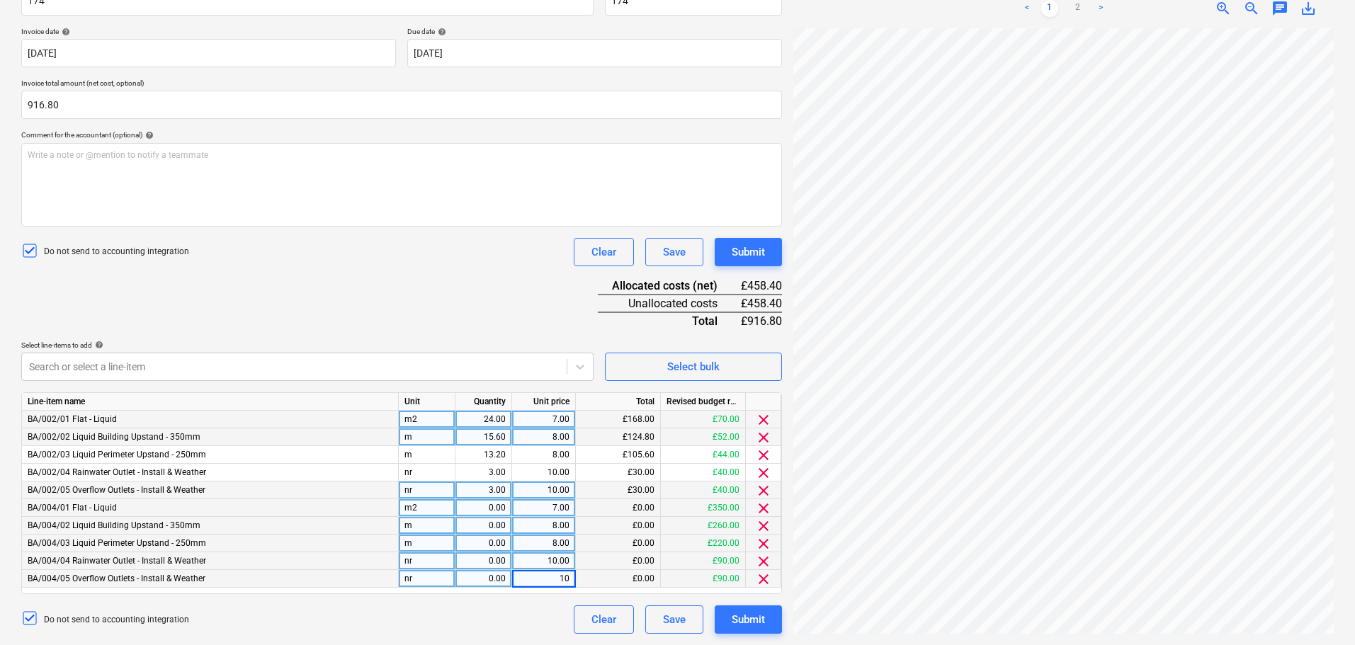
click at [483, 509] on div "0.00" at bounding box center [483, 508] width 45 height 18
type input "16"
click at [481, 525] on div "0.00" at bounding box center [483, 526] width 45 height 18
type input "10.4"
click at [477, 540] on div "0.00" at bounding box center [483, 544] width 45 height 18
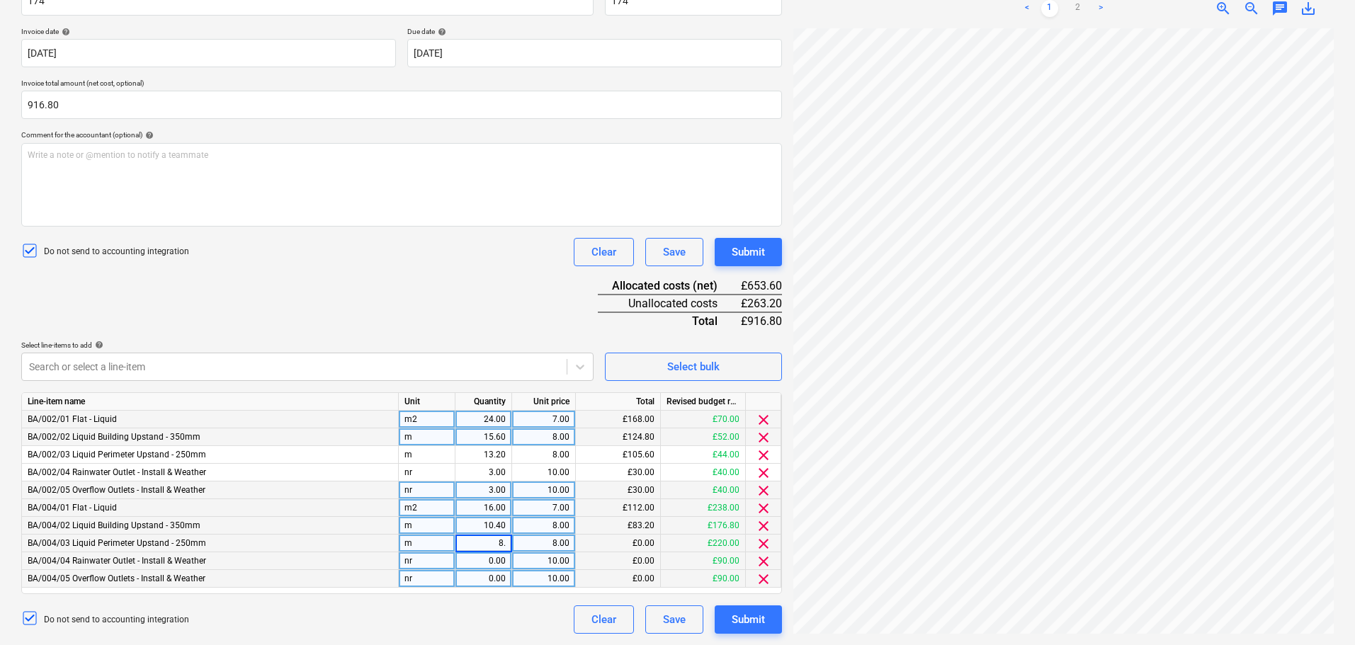
type input "8.8"
click at [470, 561] on div "0.00" at bounding box center [483, 562] width 45 height 18
type input "2"
click at [479, 576] on div "0.00" at bounding box center [483, 579] width 45 height 18
click at [482, 614] on div "Do not send to accounting integration Clear Save Submit" at bounding box center [401, 620] width 761 height 28
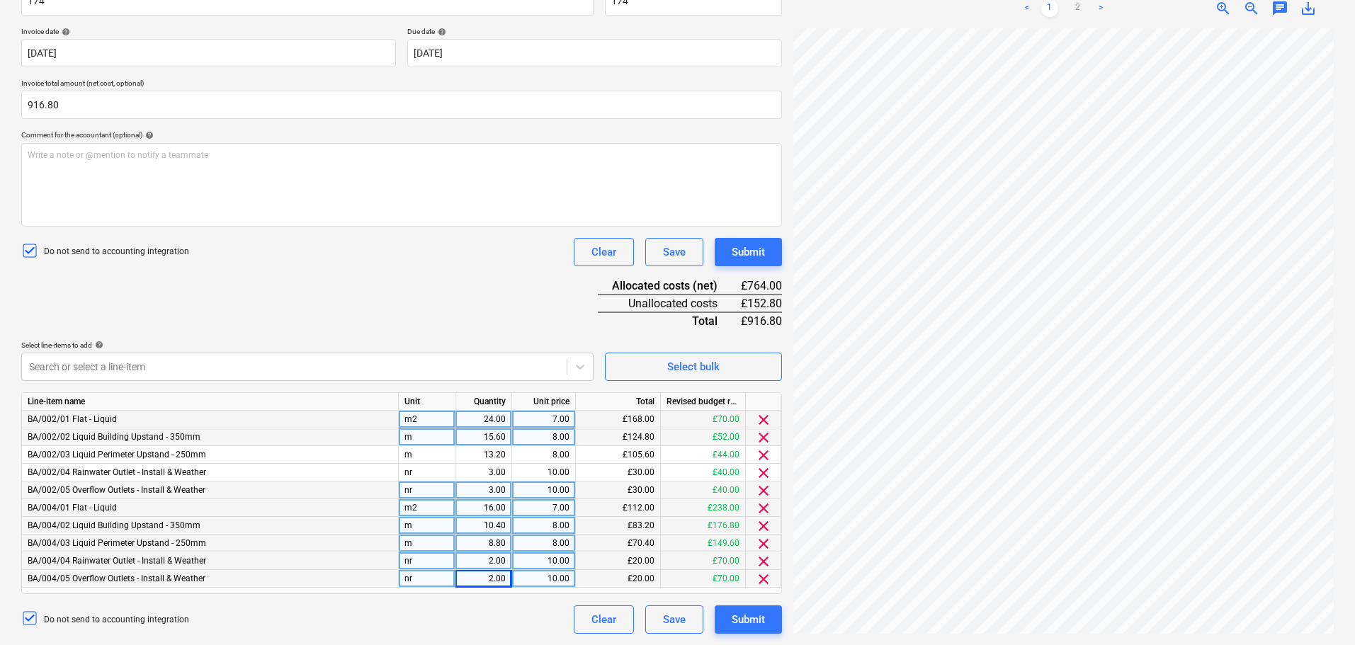
click at [414, 281] on div "Document name help 174 Invoice number (optional) help 174 Invoice date help [DA…" at bounding box center [401, 304] width 761 height 659
click at [482, 577] on div "2.00" at bounding box center [483, 579] width 45 height 18
type input "3"
click at [481, 559] on div "2.00" at bounding box center [483, 562] width 45 height 18
type input "3"
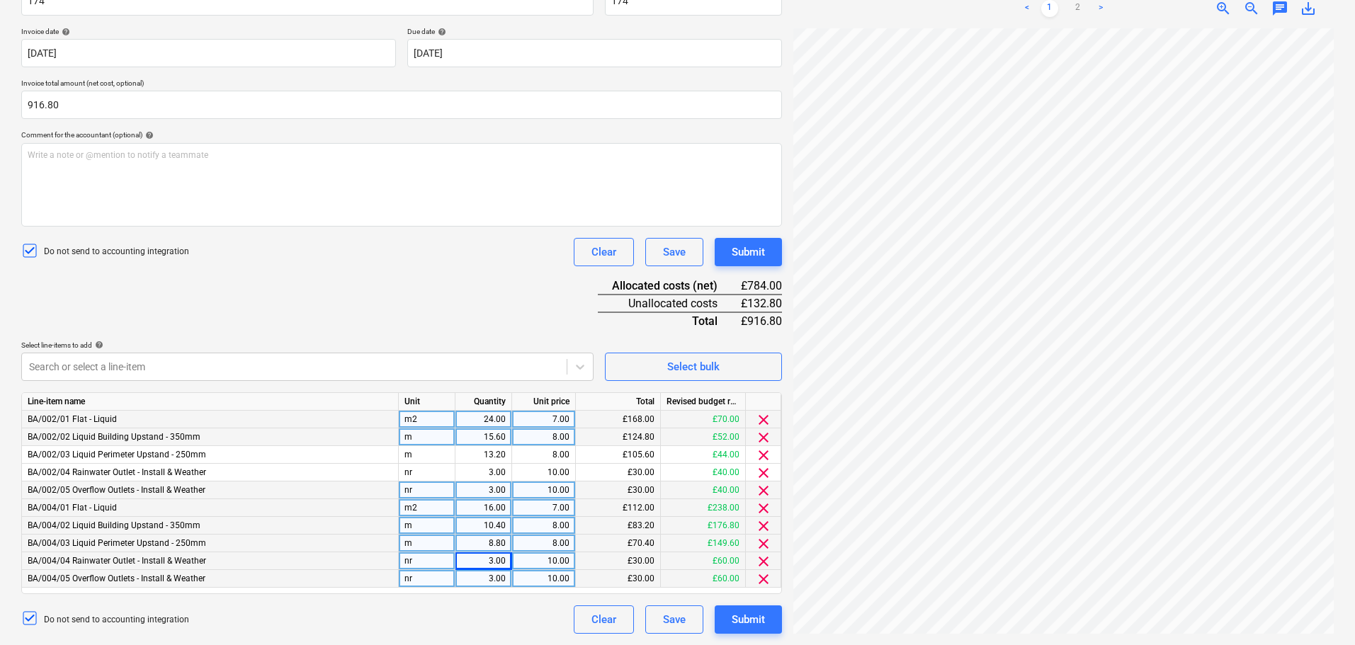
click at [477, 542] on div "8.80" at bounding box center [483, 544] width 45 height 18
type input "13.2"
click at [473, 526] on div "10.40" at bounding box center [483, 526] width 45 height 18
type input "15.6"
click at [488, 511] on div "16.00" at bounding box center [483, 508] width 45 height 18
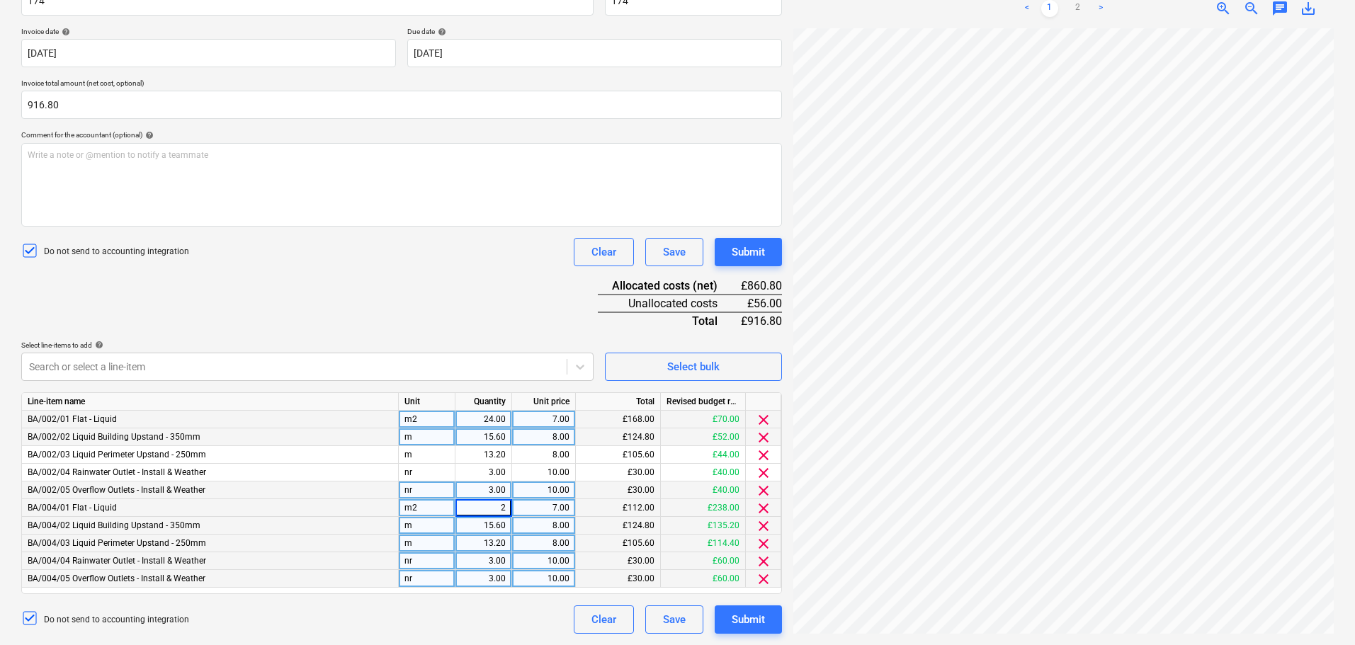
type input "24"
click at [445, 330] on div "Document name help 174 Invoice number (optional) help 174 Invoice date help [DA…" at bounding box center [401, 304] width 761 height 659
click at [455, 324] on div "Document name help 174 Invoice number (optional) help 174 Invoice date help [DA…" at bounding box center [401, 304] width 761 height 659
click at [769, 248] on button "Submit" at bounding box center [748, 252] width 67 height 28
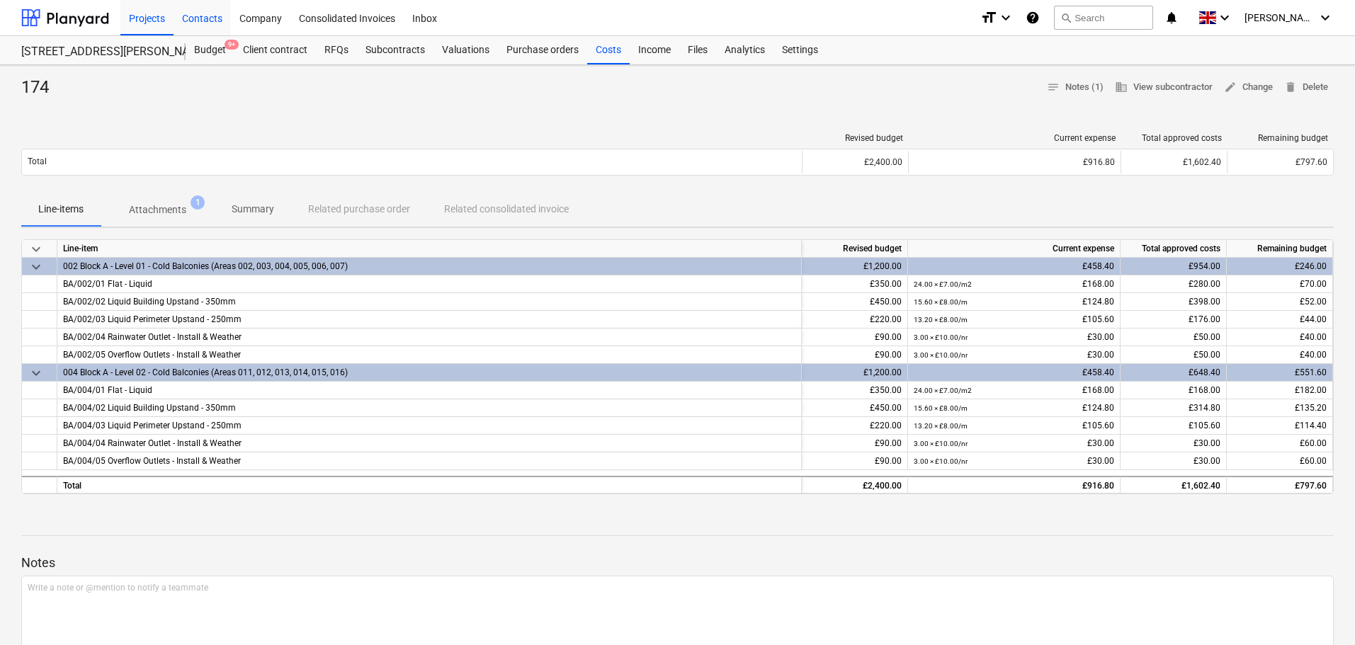
drag, startPoint x: 88, startPoint y: 18, endPoint x: 227, endPoint y: 22, distance: 138.9
click at [88, 18] on div at bounding box center [65, 17] width 88 height 35
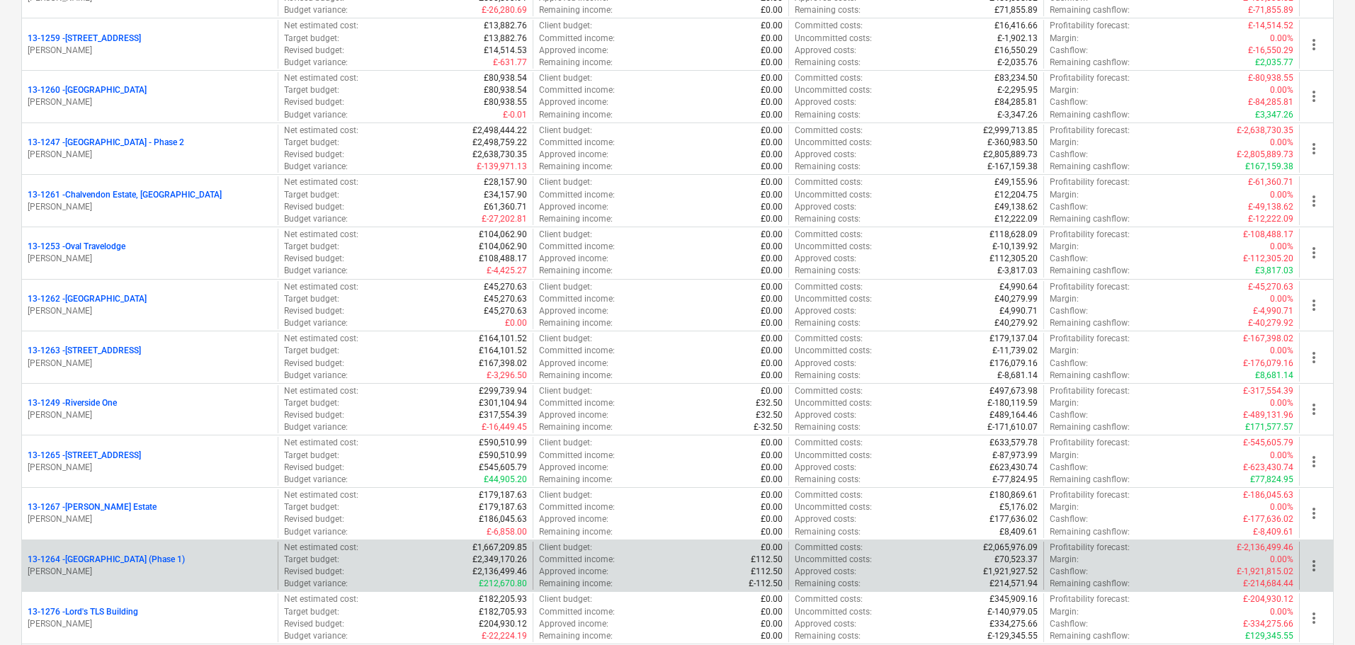
scroll to position [1204, 0]
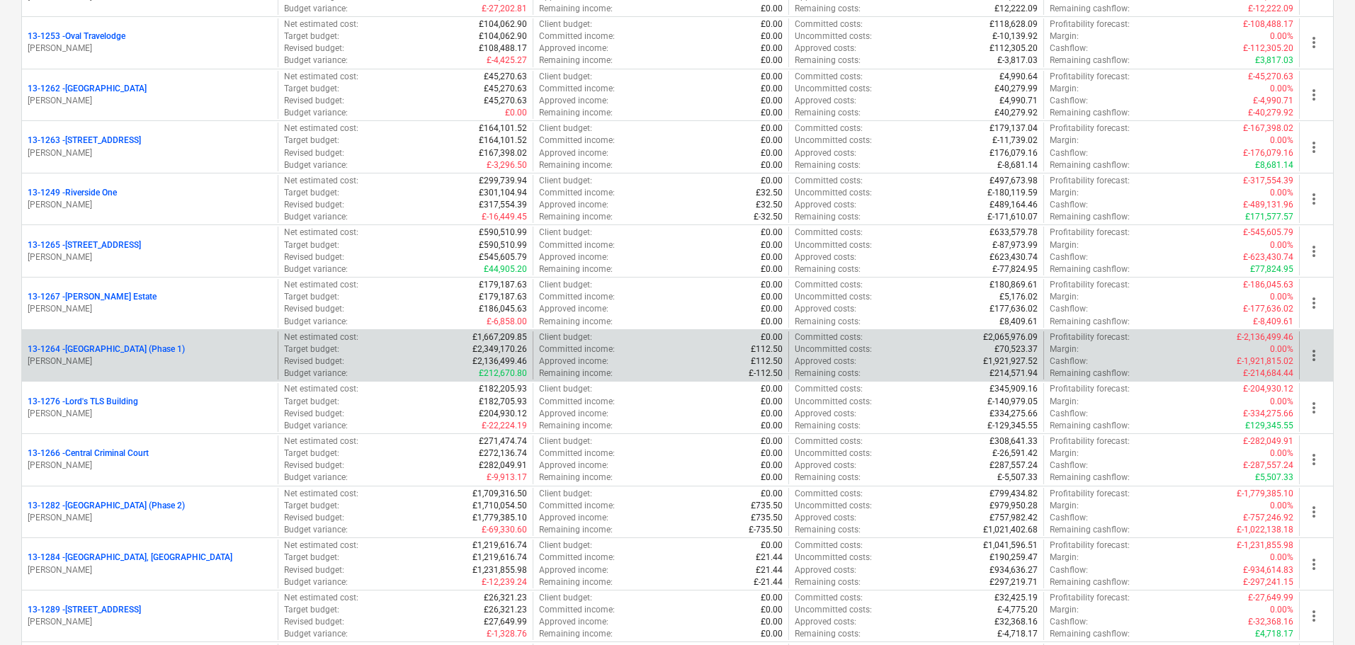
drag, startPoint x: 198, startPoint y: 335, endPoint x: 202, endPoint y: 343, distance: 8.6
click at [200, 341] on div "13-1264 - Plumstead [GEOGRAPHIC_DATA] (Phase 1) [PERSON_NAME]" at bounding box center [150, 356] width 256 height 49
click at [185, 345] on p "13-1264 - Plumstead [GEOGRAPHIC_DATA] (Phase 1)" at bounding box center [106, 350] width 157 height 12
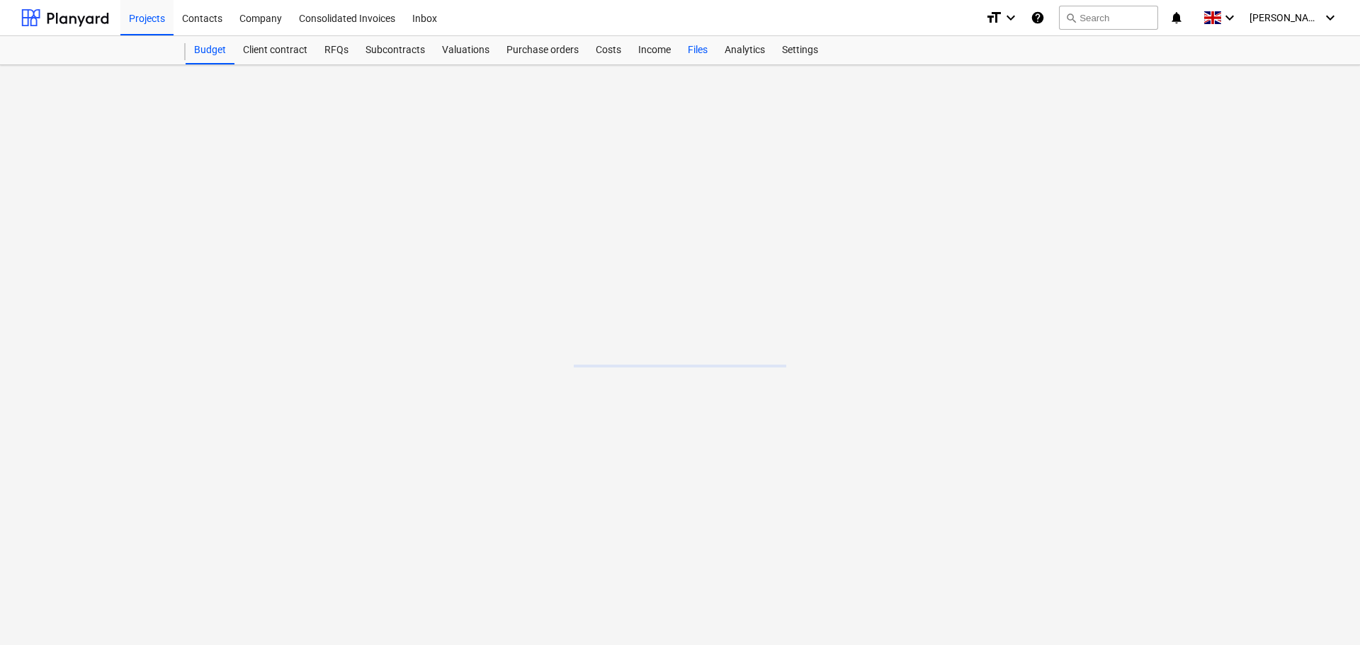
click at [703, 52] on div "Files" at bounding box center [697, 50] width 37 height 28
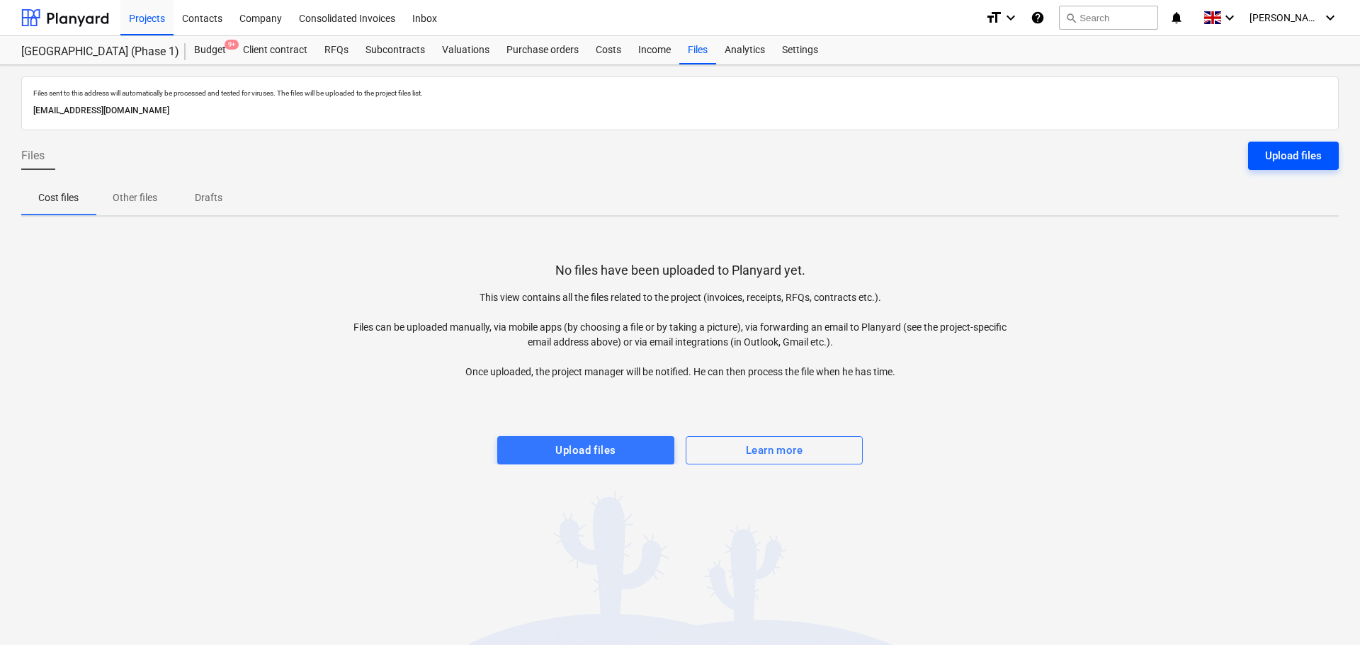
click at [1292, 162] on div "Upload files" at bounding box center [1293, 156] width 57 height 18
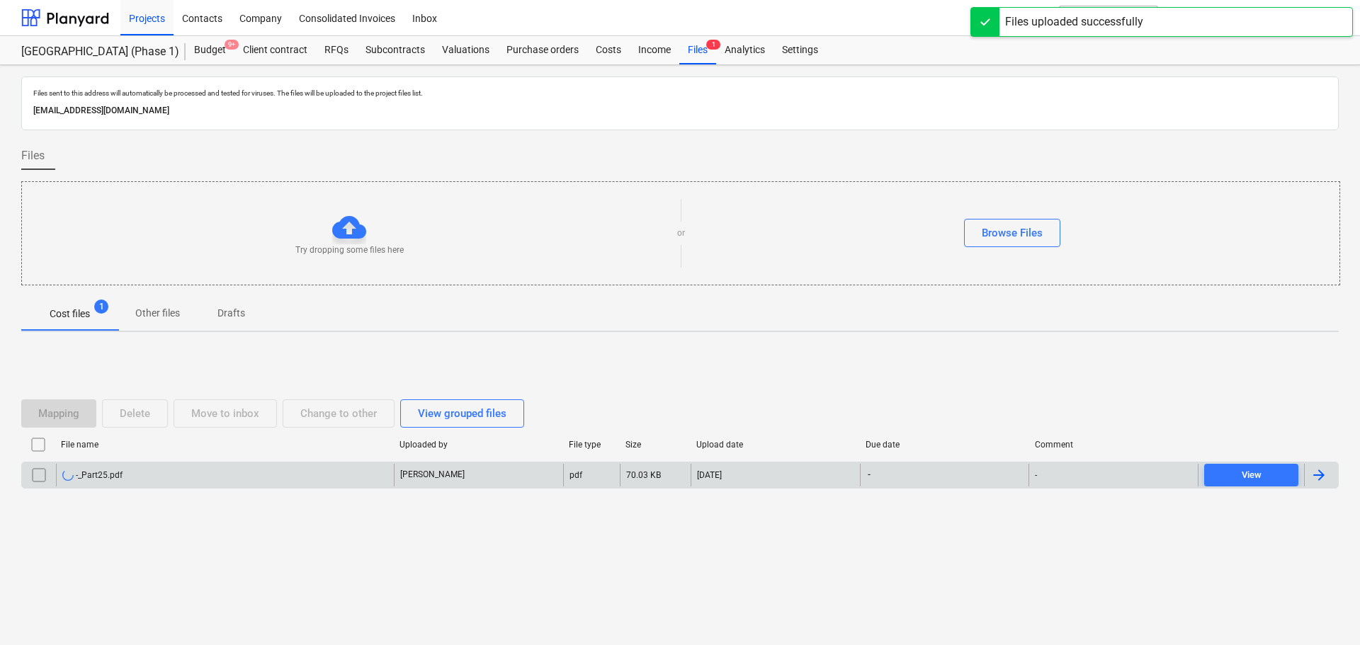
click at [261, 480] on div "-_Part25.pdf" at bounding box center [225, 475] width 338 height 23
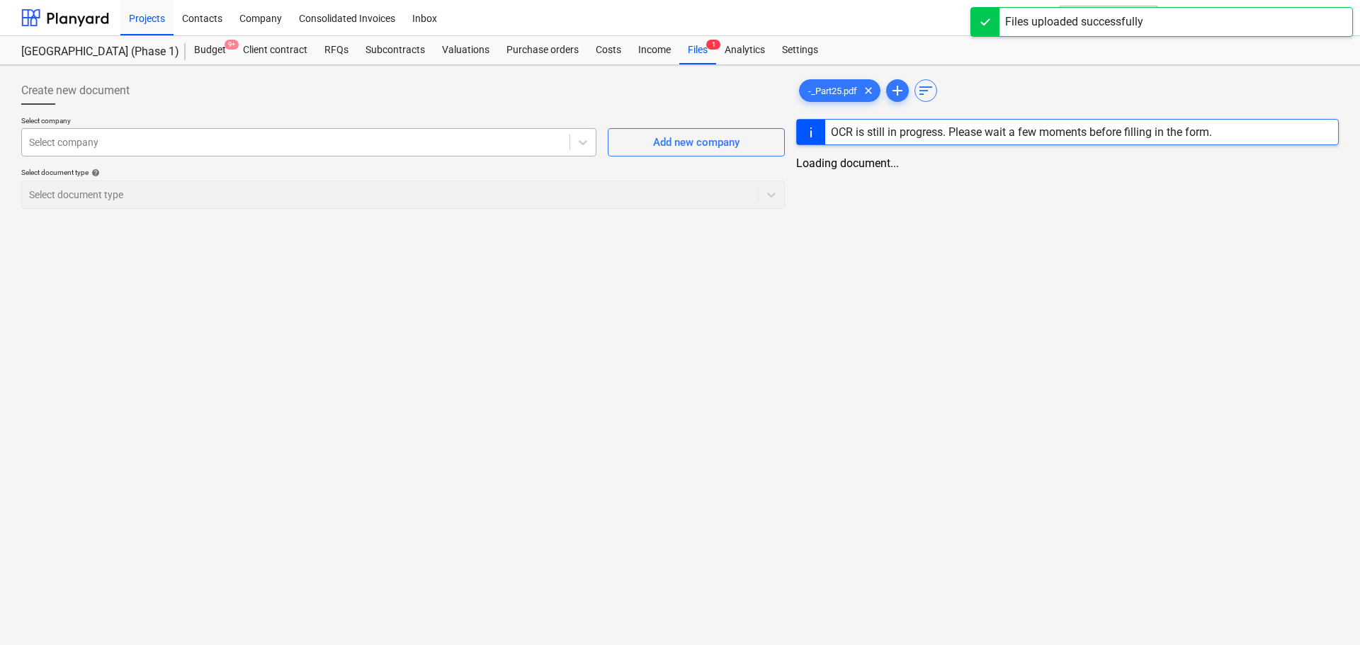
click at [209, 142] on div at bounding box center [295, 142] width 533 height 14
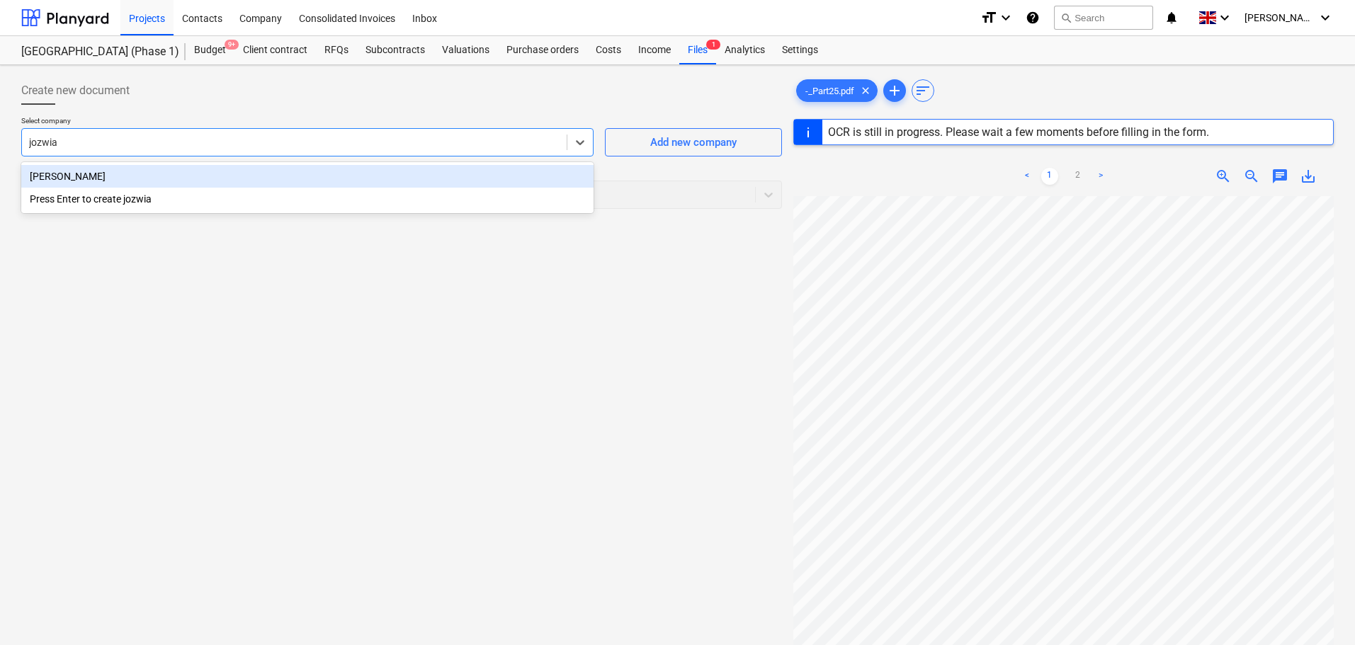
type input "[PERSON_NAME]"
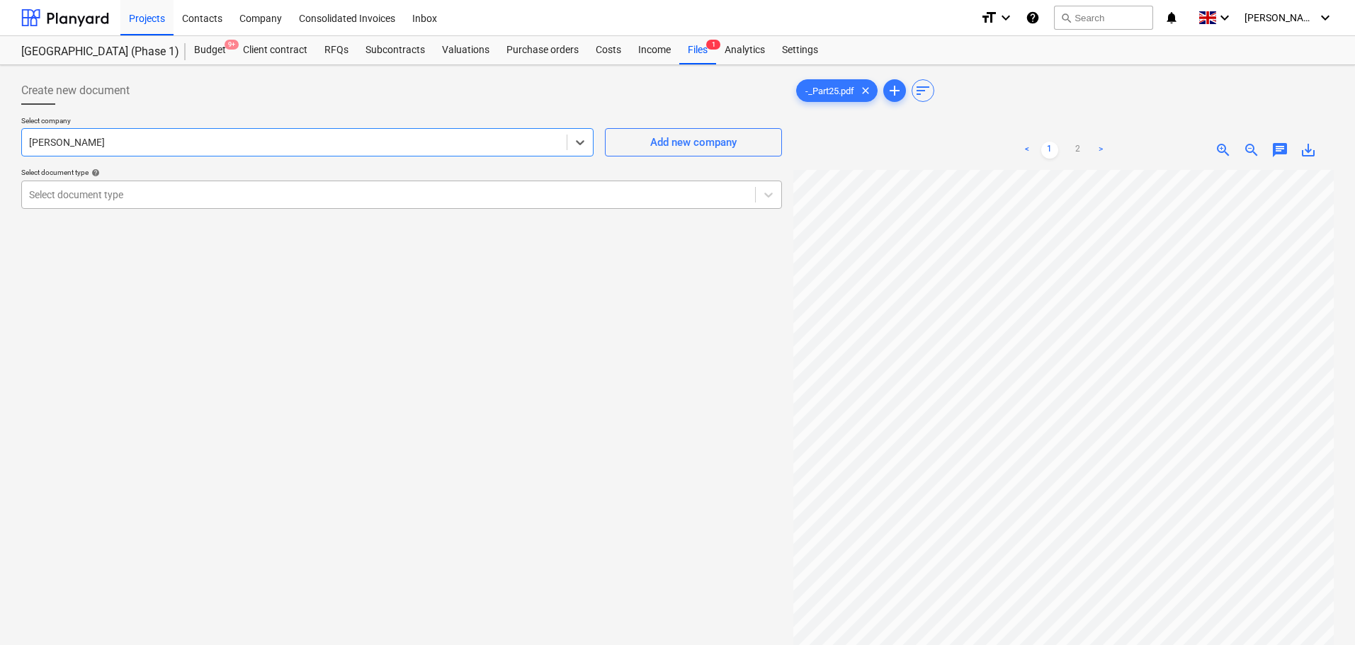
click at [164, 202] on div at bounding box center [388, 195] width 719 height 14
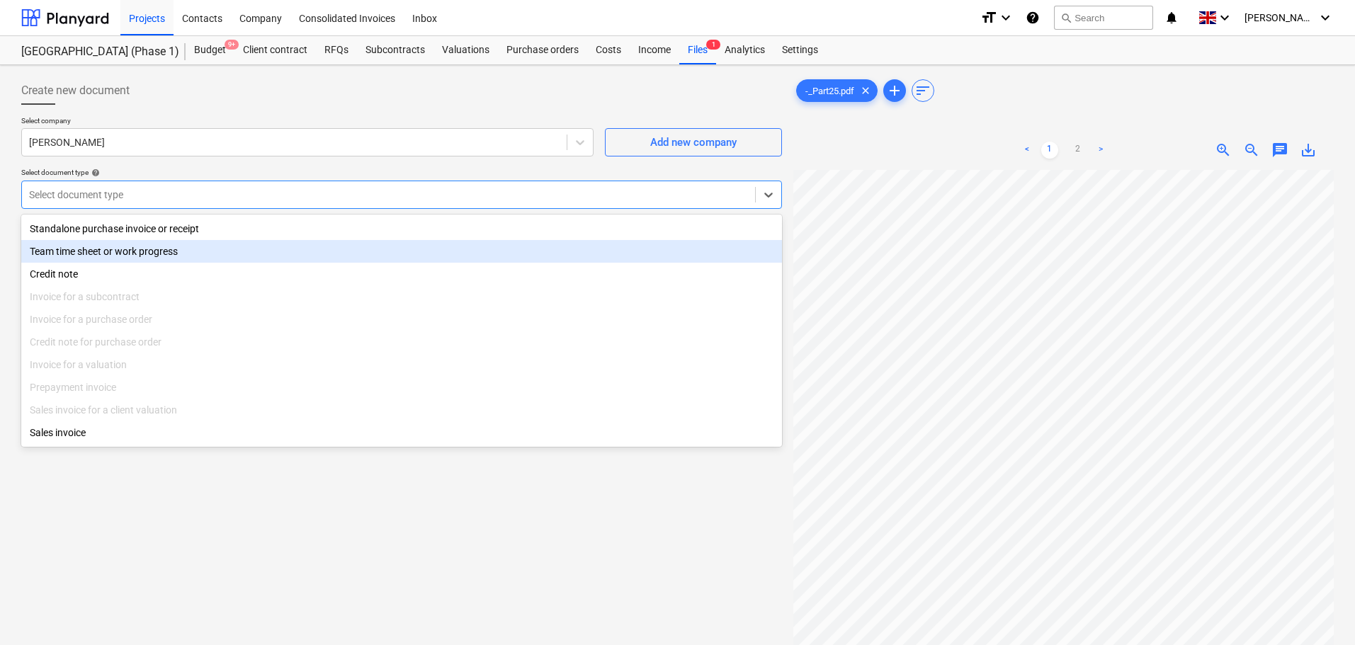
click at [157, 244] on div "Team time sheet or work progress" at bounding box center [401, 251] width 761 height 23
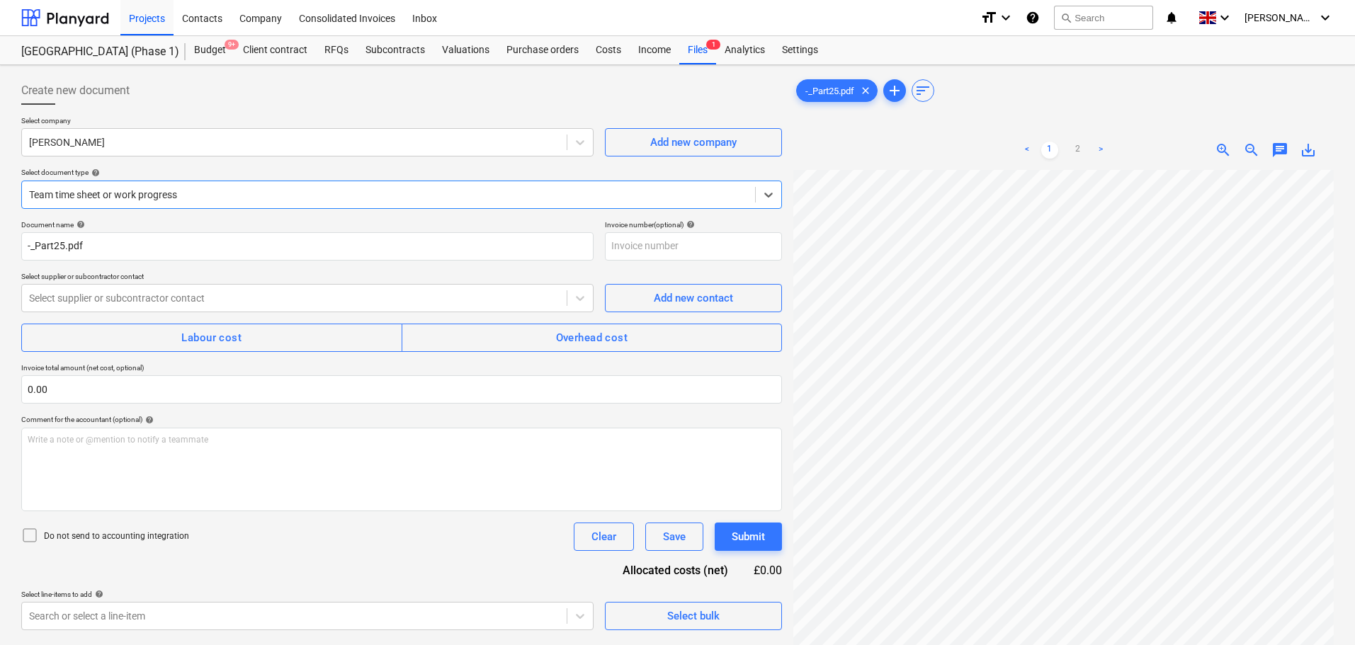
click at [166, 200] on div at bounding box center [388, 195] width 719 height 14
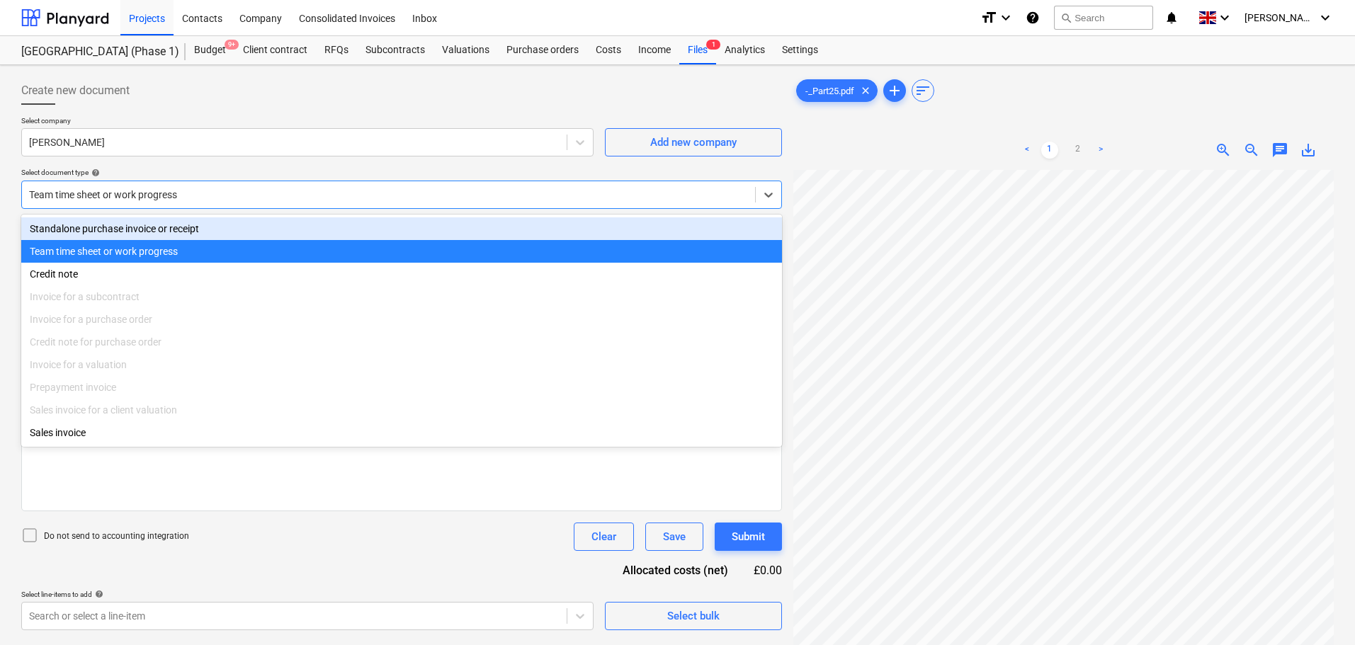
click at [161, 227] on div "Standalone purchase invoice or receipt" at bounding box center [401, 228] width 761 height 23
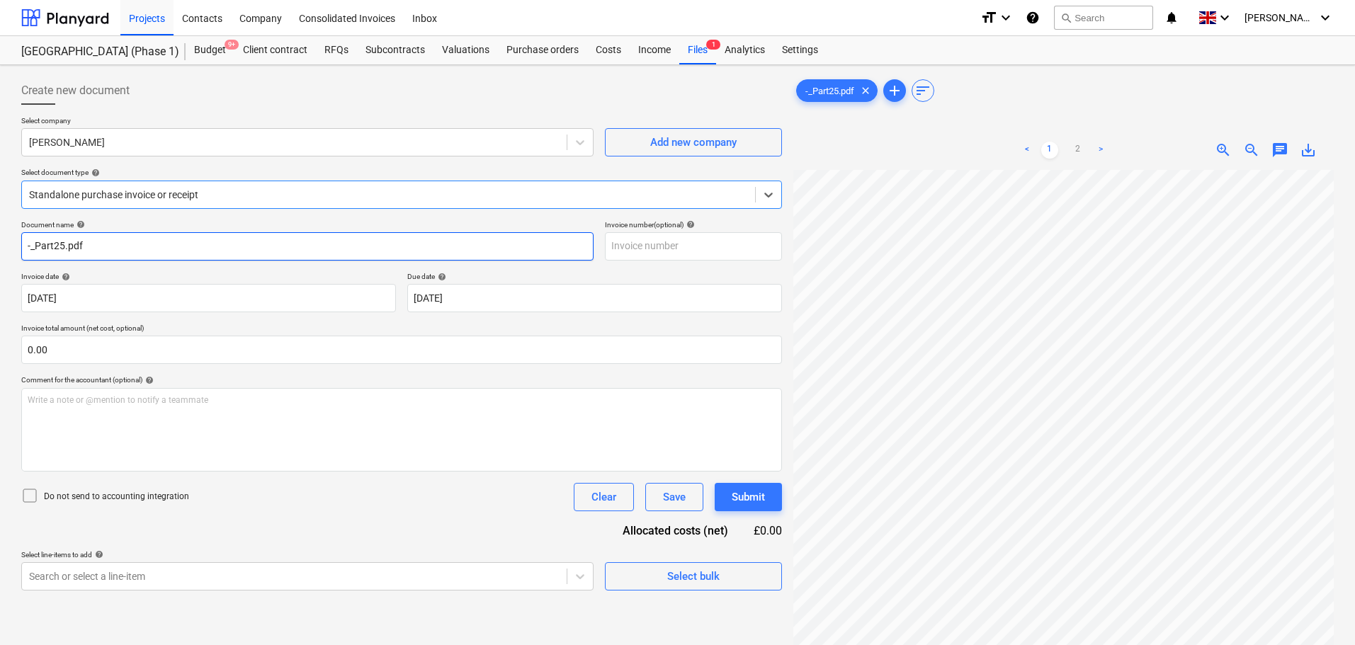
click at [136, 260] on input "-_Part25.pdf" at bounding box center [307, 246] width 572 height 28
type input "[PERSON_NAME] - INV59"
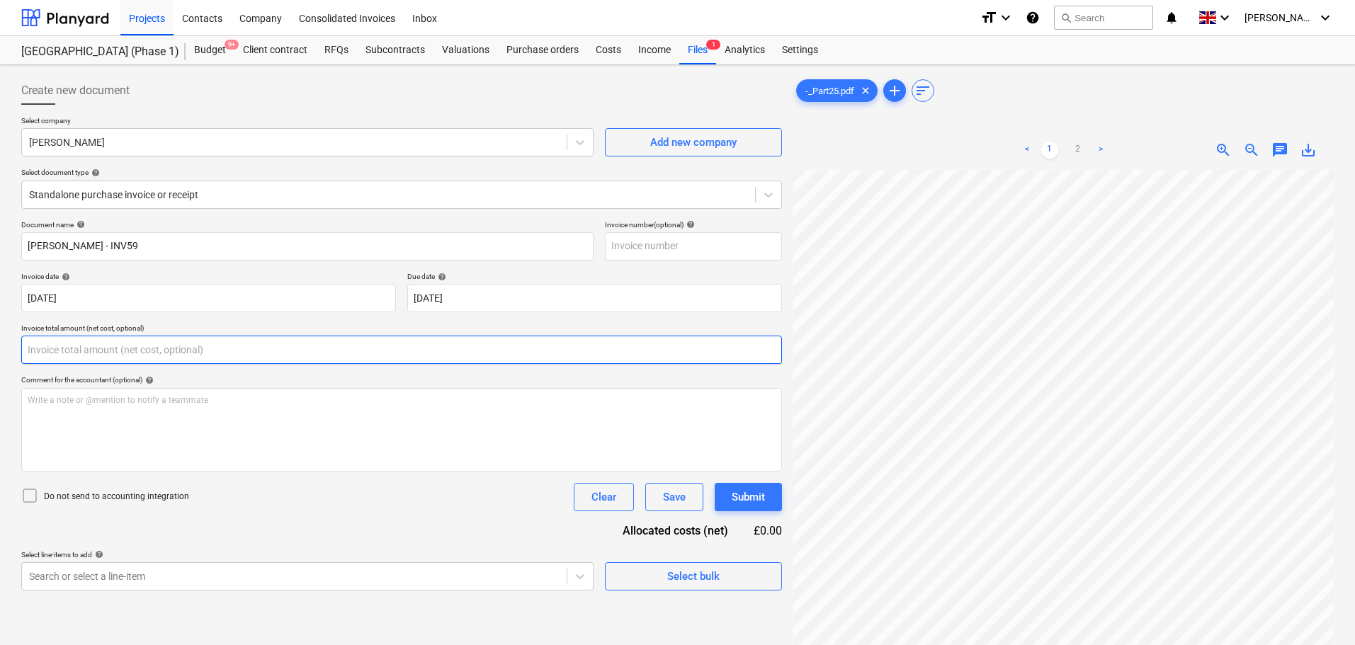
click at [88, 351] on input "text" at bounding box center [401, 350] width 761 height 28
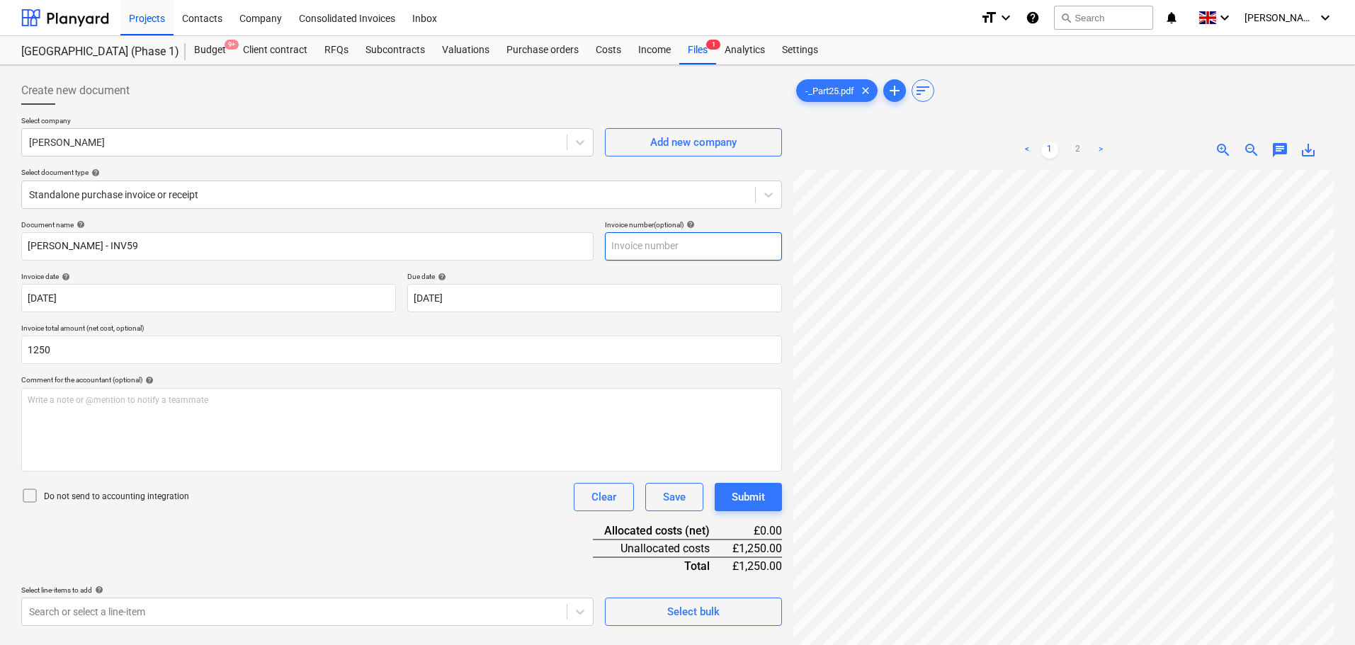
type input "1,250.00"
click at [645, 247] on input "text" at bounding box center [693, 246] width 177 height 28
type input "inv59"
click at [497, 110] on div at bounding box center [401, 110] width 761 height 11
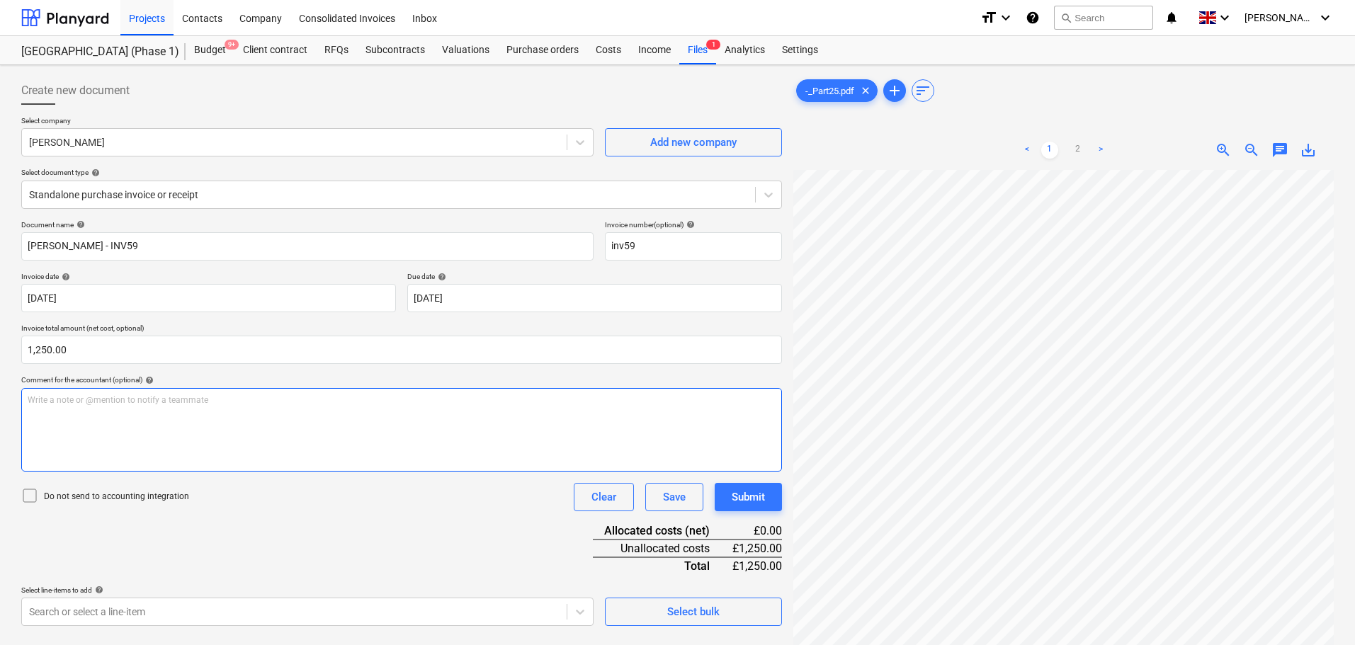
click at [234, 417] on div "Write a note or @mention to notify a teammate [PERSON_NAME]" at bounding box center [401, 430] width 761 height 84
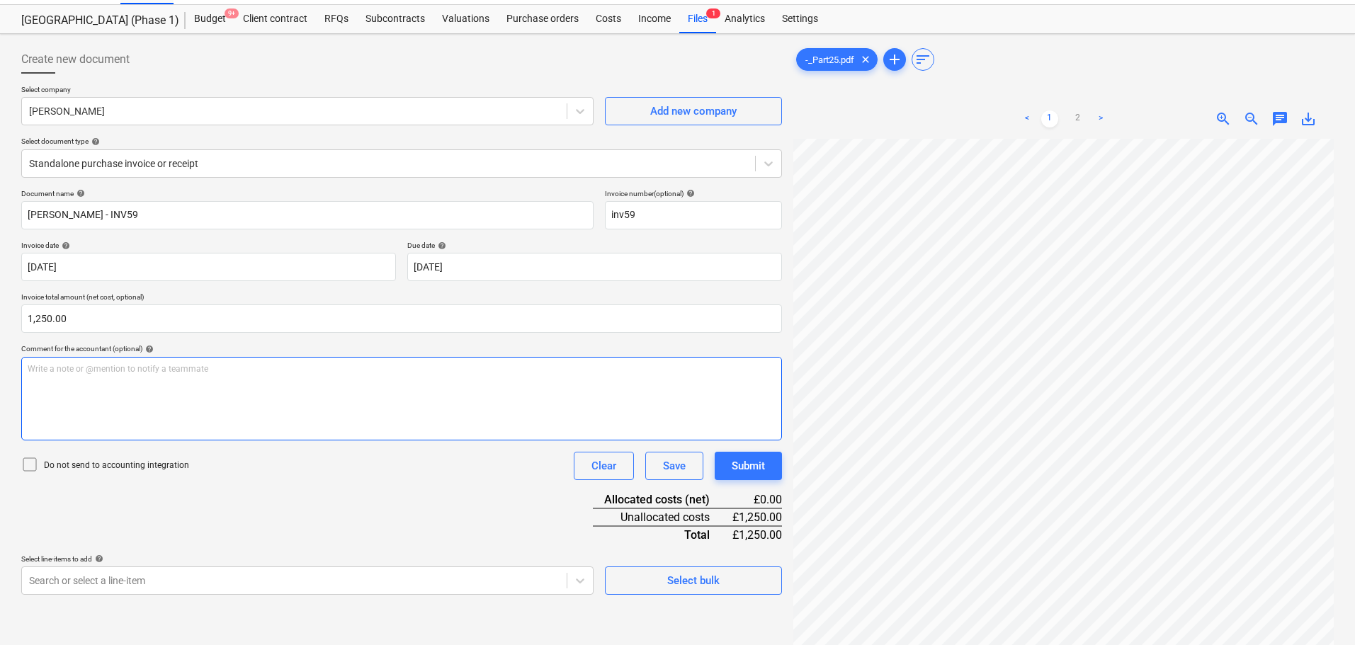
scroll to position [142, 0]
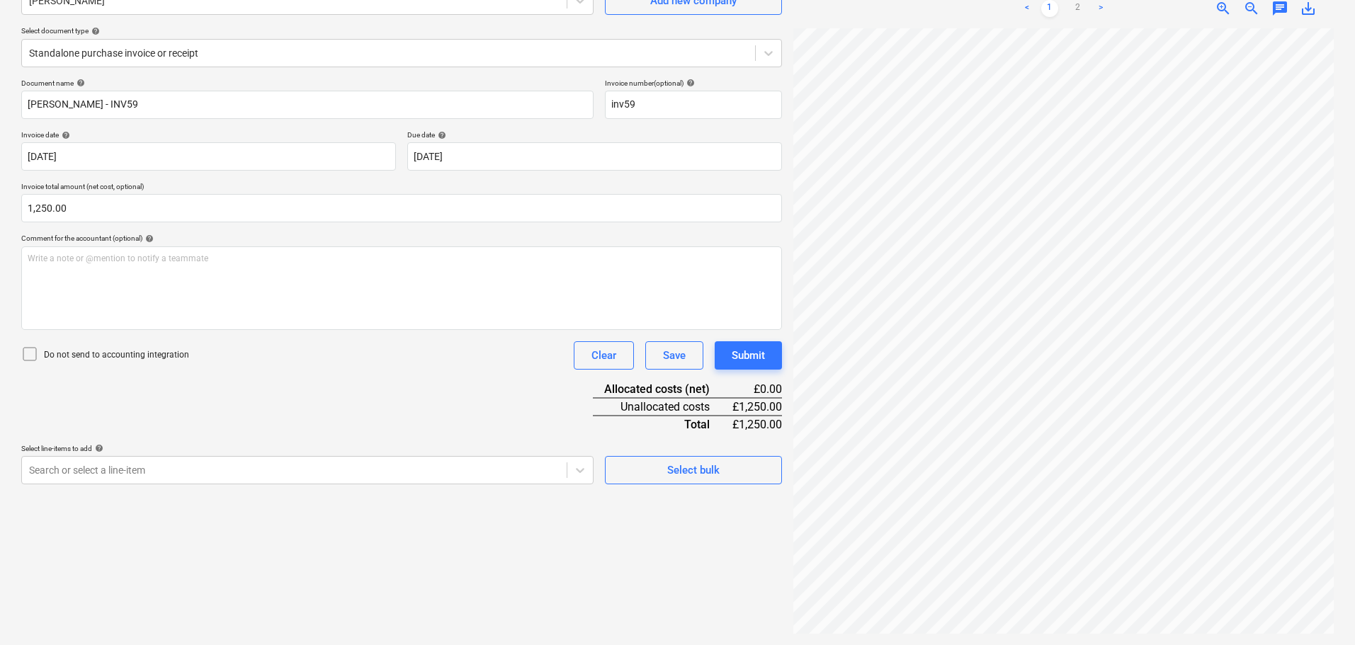
click at [242, 384] on div "Document name help [PERSON_NAME] - INV59 Invoice number (optional) help inv59 I…" at bounding box center [401, 282] width 761 height 406
click at [173, 354] on p "Do not send to accounting integration" at bounding box center [116, 355] width 145 height 12
click at [305, 394] on div "Document name help [PERSON_NAME] - INV59 Invoice number (optional) help inv59 I…" at bounding box center [401, 282] width 761 height 406
click at [252, 464] on body "Projects Contacts Company Consolidated Invoices Inbox format_size keyboard_arro…" at bounding box center [677, 180] width 1355 height 645
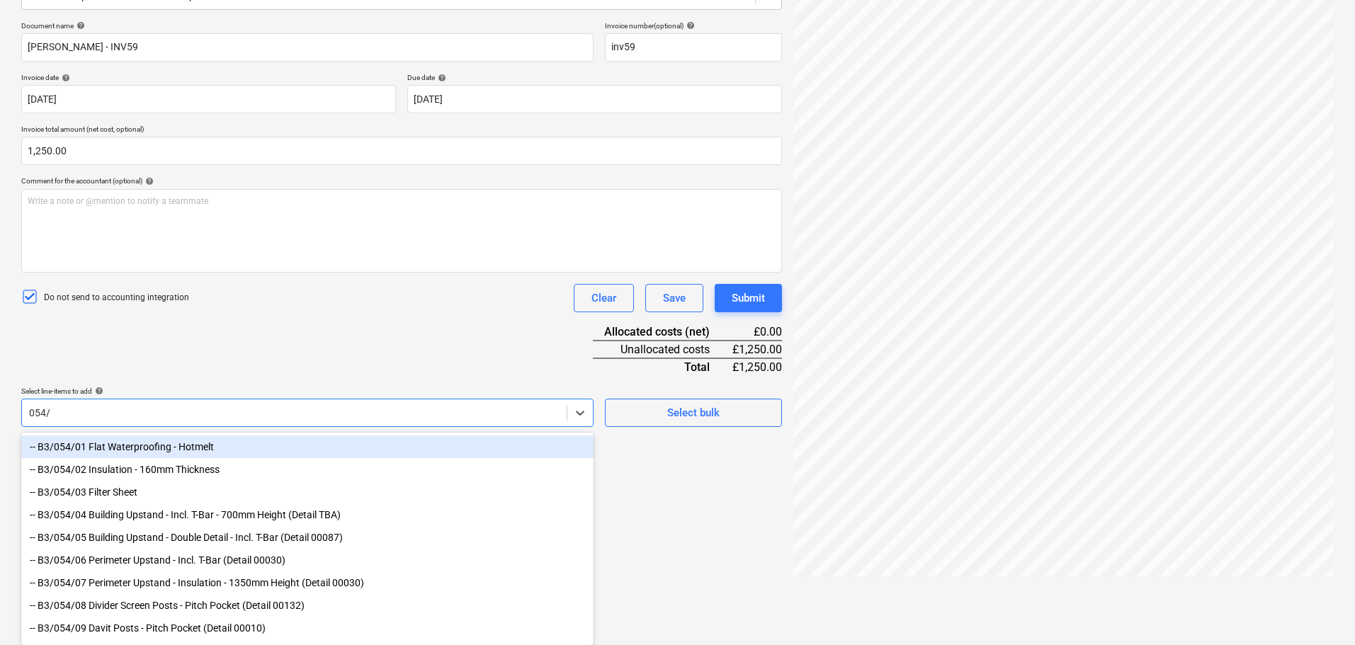
scroll to position [199, 0]
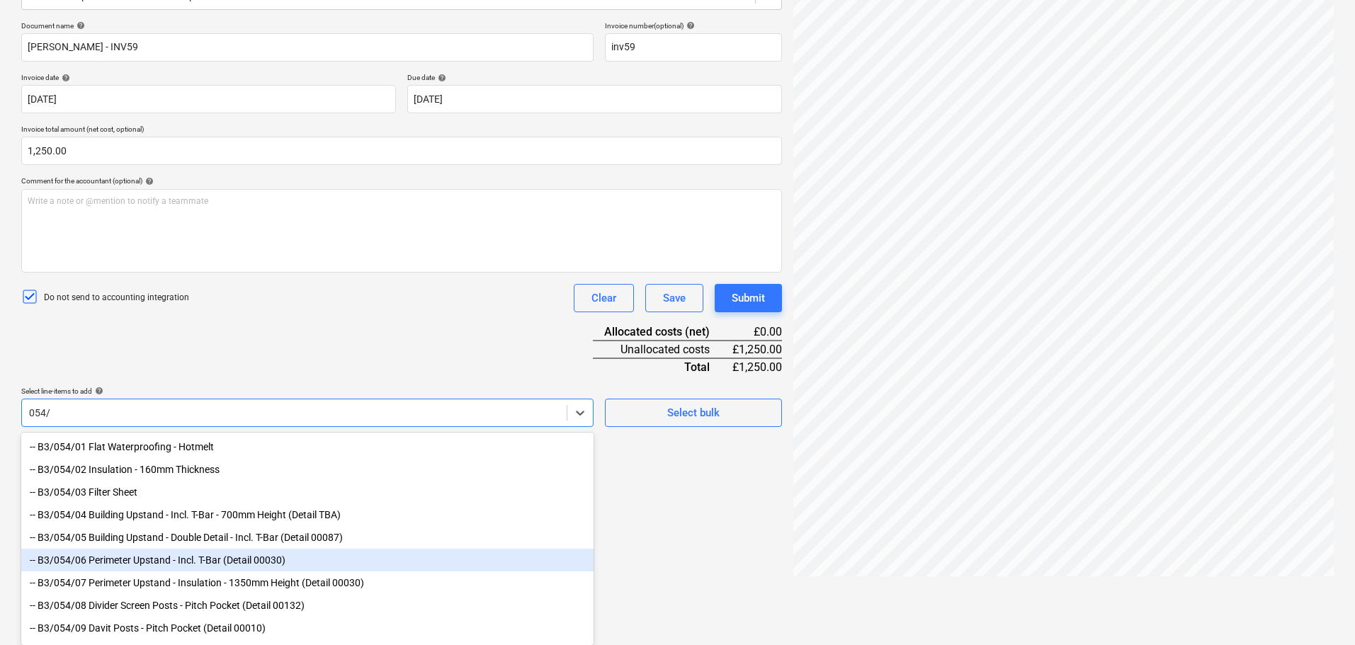
click at [181, 563] on div "-- B3/054/06 Perimeter Upstand - Incl. T-Bar (Detail 00030)" at bounding box center [307, 560] width 572 height 23
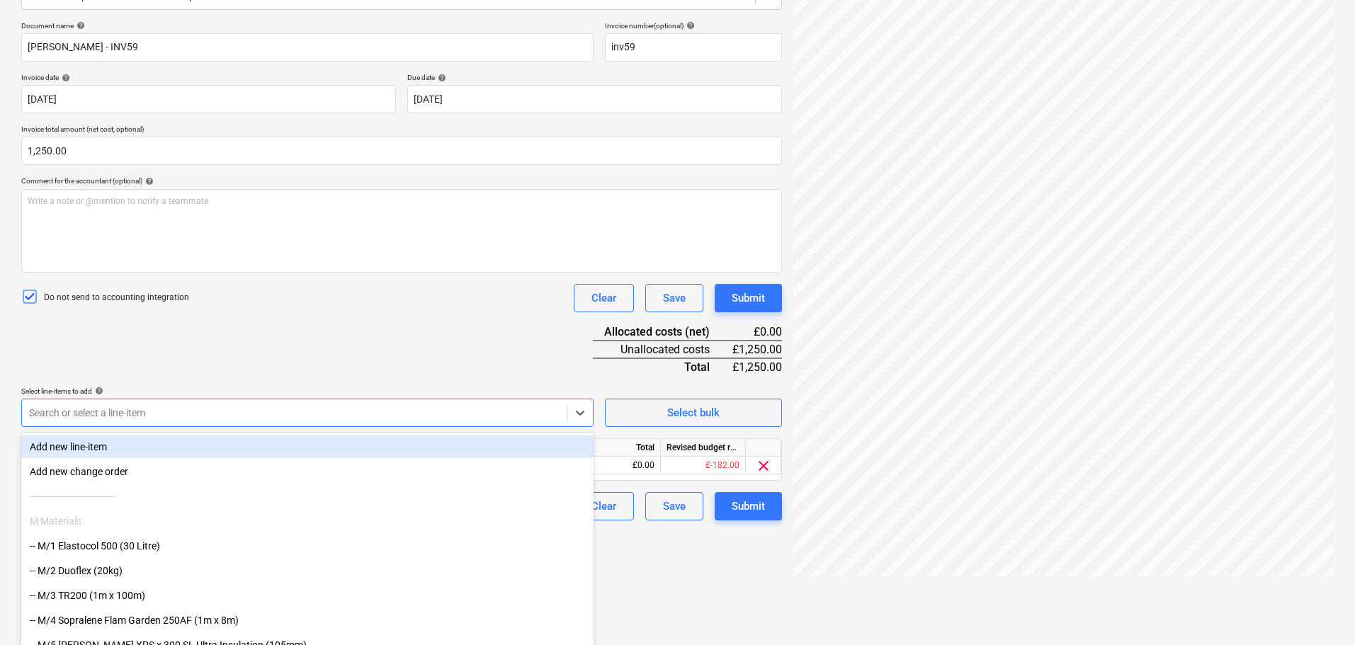
click at [262, 366] on div "Document name help [PERSON_NAME] - INV59 Invoice number (optional) help inv59 I…" at bounding box center [401, 270] width 761 height 499
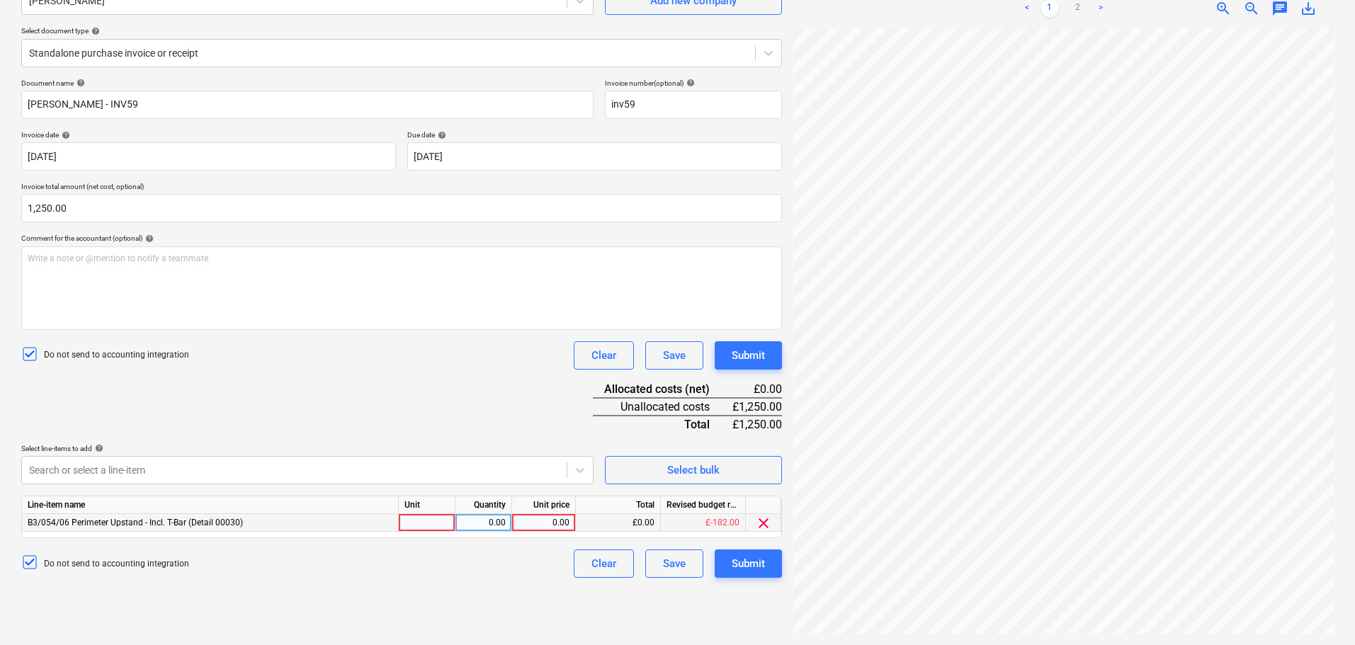
click at [412, 518] on div at bounding box center [427, 523] width 57 height 18
click at [430, 434] on div "Document name help [PERSON_NAME] - INV59 Invoice number (optional) help inv59 I…" at bounding box center [401, 328] width 761 height 499
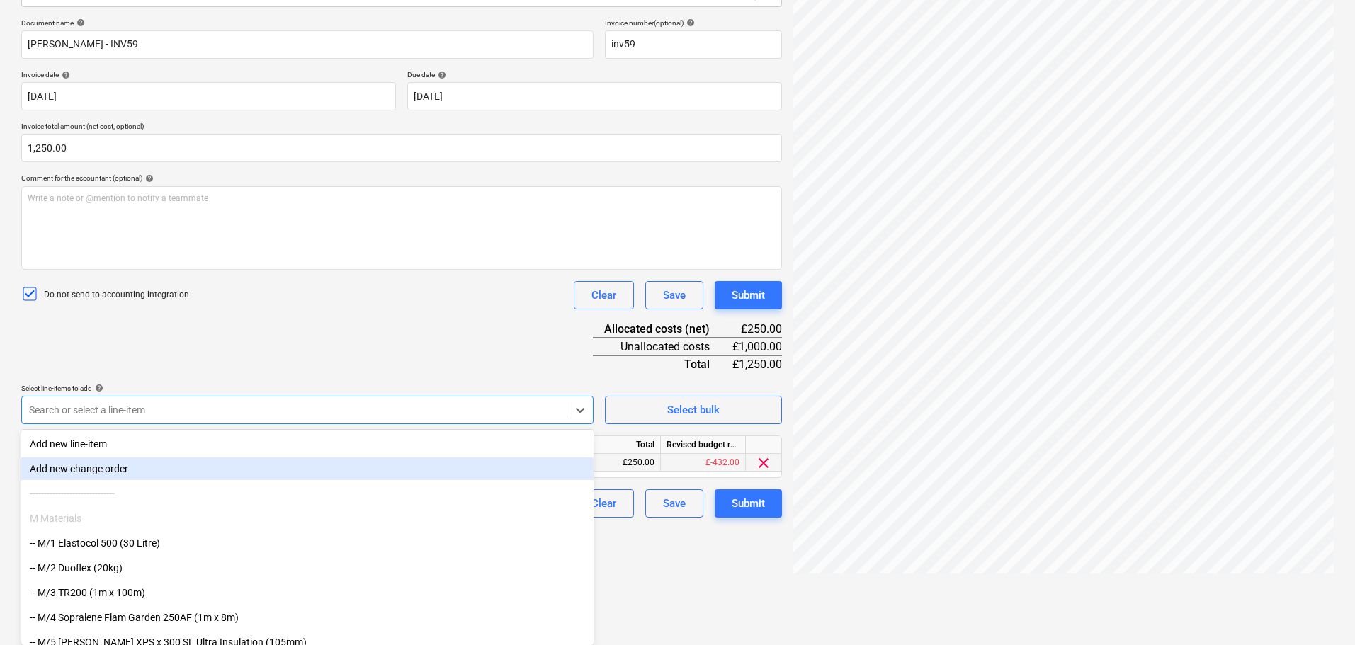
click at [417, 443] on body "Projects Contacts Company Consolidated Invoices Inbox format_size keyboard_arro…" at bounding box center [677, 120] width 1355 height 645
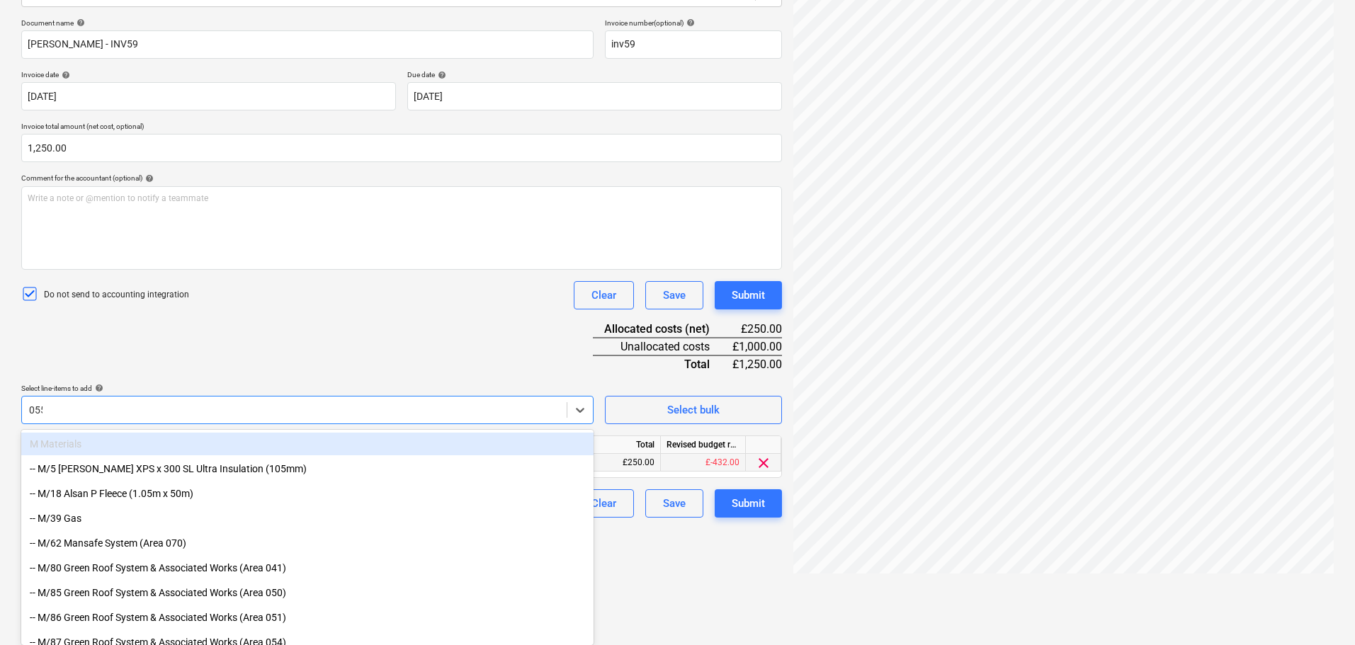
scroll to position [199, 0]
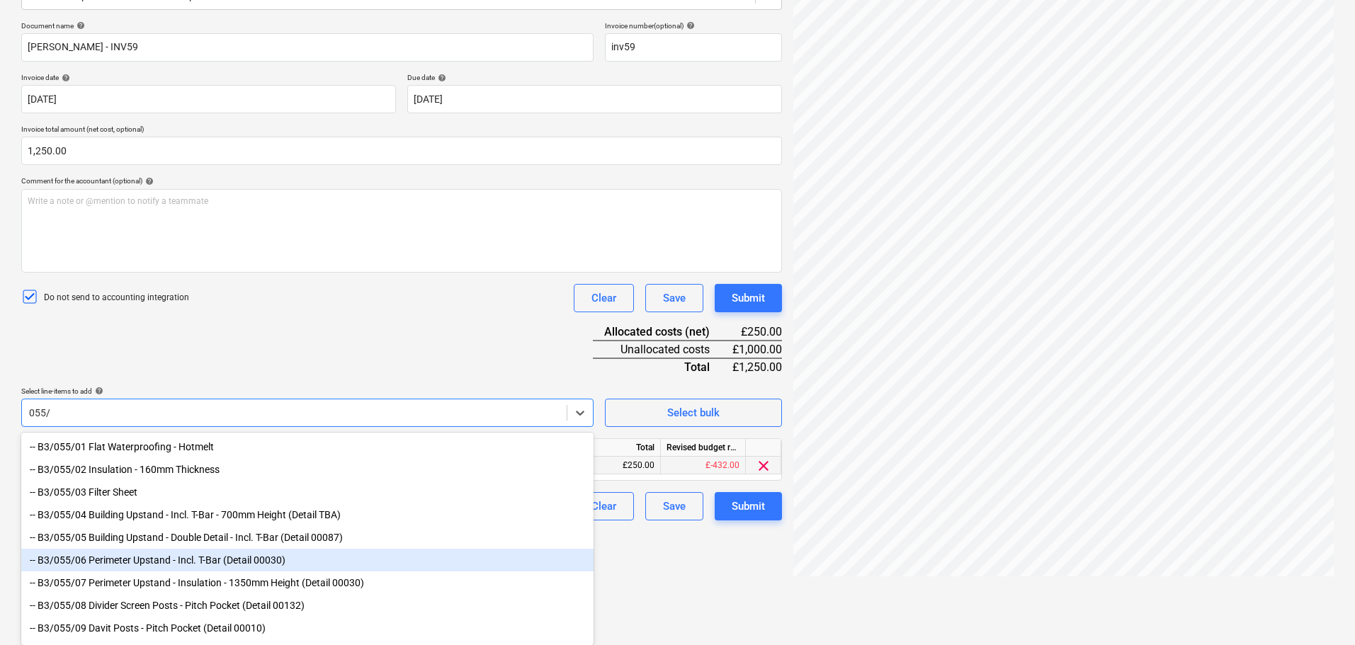
click at [157, 570] on div "-- B3/055/06 Perimeter Upstand - Incl. T-Bar (Detail 00030)" at bounding box center [307, 560] width 572 height 23
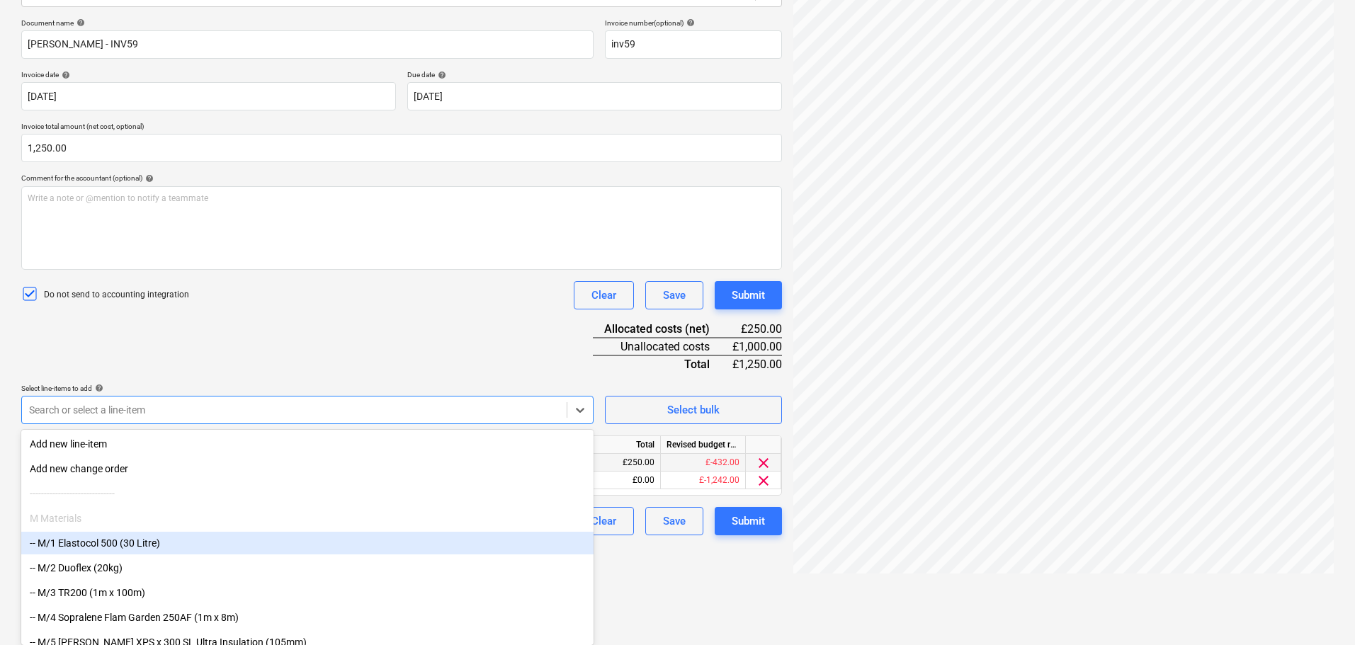
click at [281, 367] on div "Document name help [PERSON_NAME] - INV59 Invoice number (optional) help inv59 I…" at bounding box center [401, 276] width 761 height 517
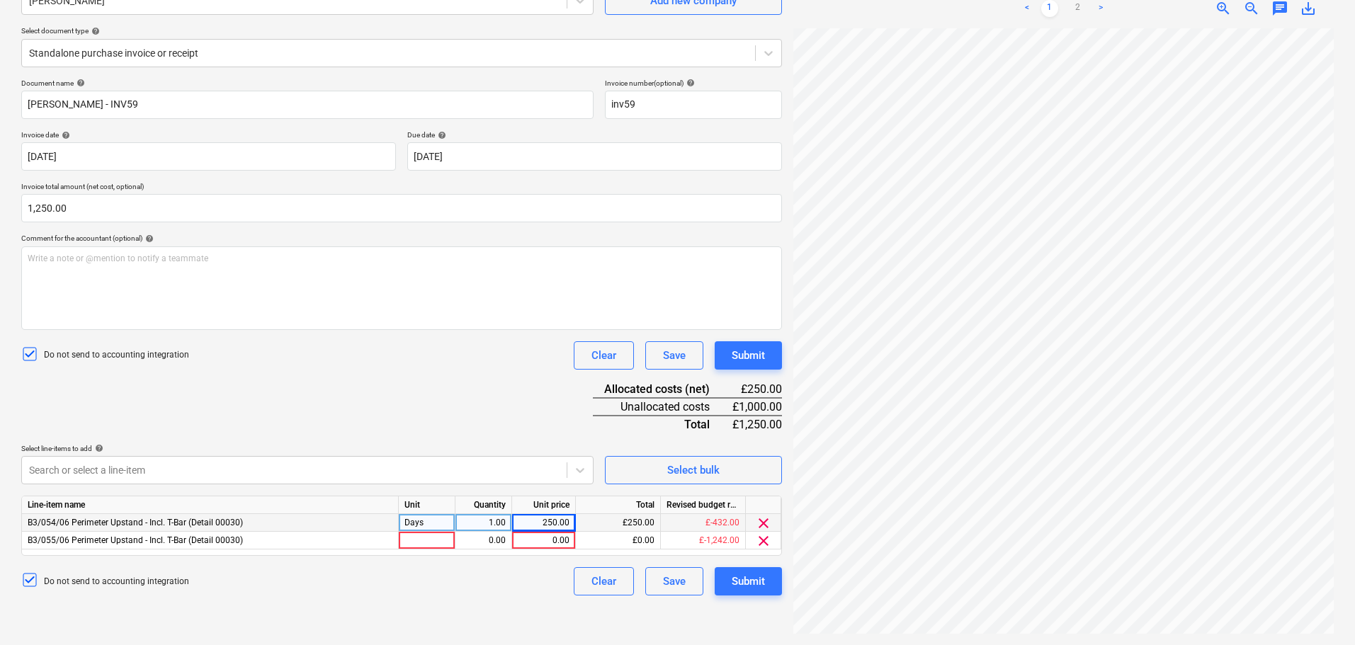
click at [422, 518] on div "Days" at bounding box center [427, 523] width 57 height 18
drag, startPoint x: 432, startPoint y: 536, endPoint x: 466, endPoint y: 539, distance: 34.1
click at [434, 538] on div at bounding box center [427, 541] width 57 height 18
click at [483, 541] on div "0.00" at bounding box center [483, 541] width 45 height 18
click at [549, 521] on div "250.00" at bounding box center [544, 523] width 52 height 18
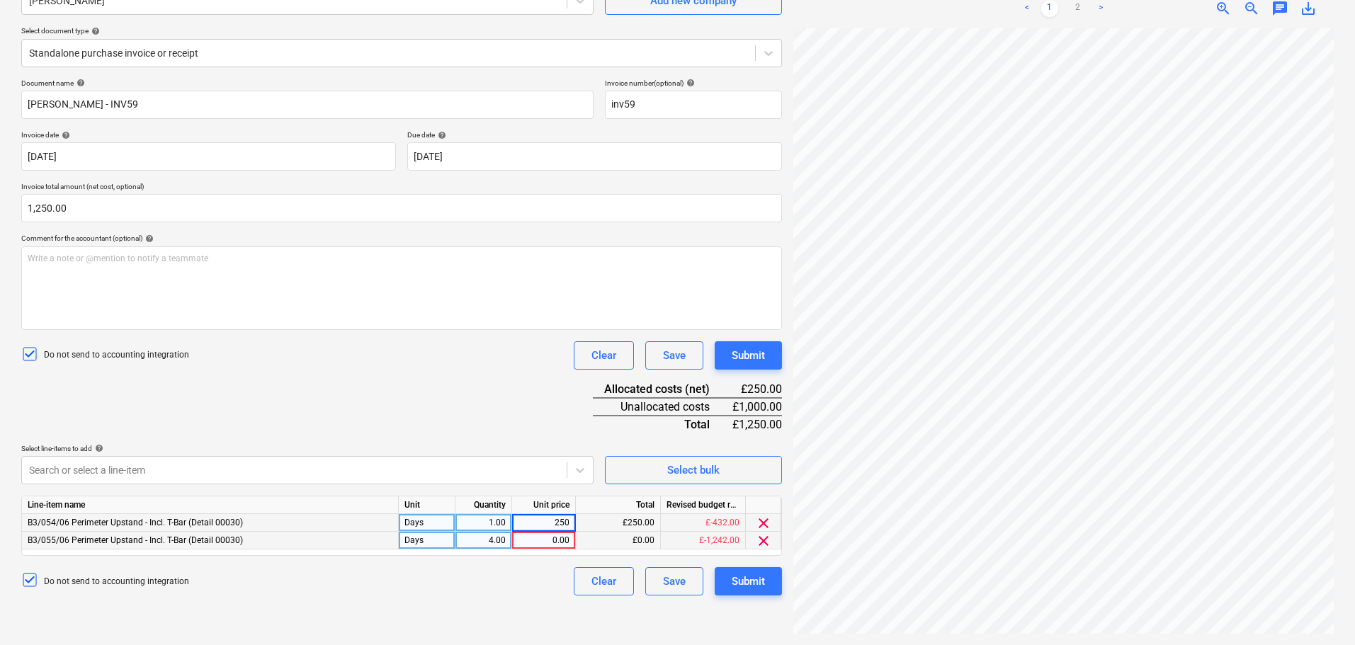
click at [546, 543] on div "0.00" at bounding box center [544, 541] width 52 height 18
click at [478, 436] on div "Document name help [PERSON_NAME] - INV59 Invoice number (optional) help inv59 I…" at bounding box center [401, 337] width 761 height 517
click at [482, 543] on div "4.00" at bounding box center [483, 541] width 45 height 18
click at [469, 449] on div "Select line-items to add help" at bounding box center [307, 448] width 572 height 9
click at [470, 477] on body "Projects Contacts Company Consolidated Invoices Inbox format_size keyboard_arro…" at bounding box center [677, 180] width 1355 height 645
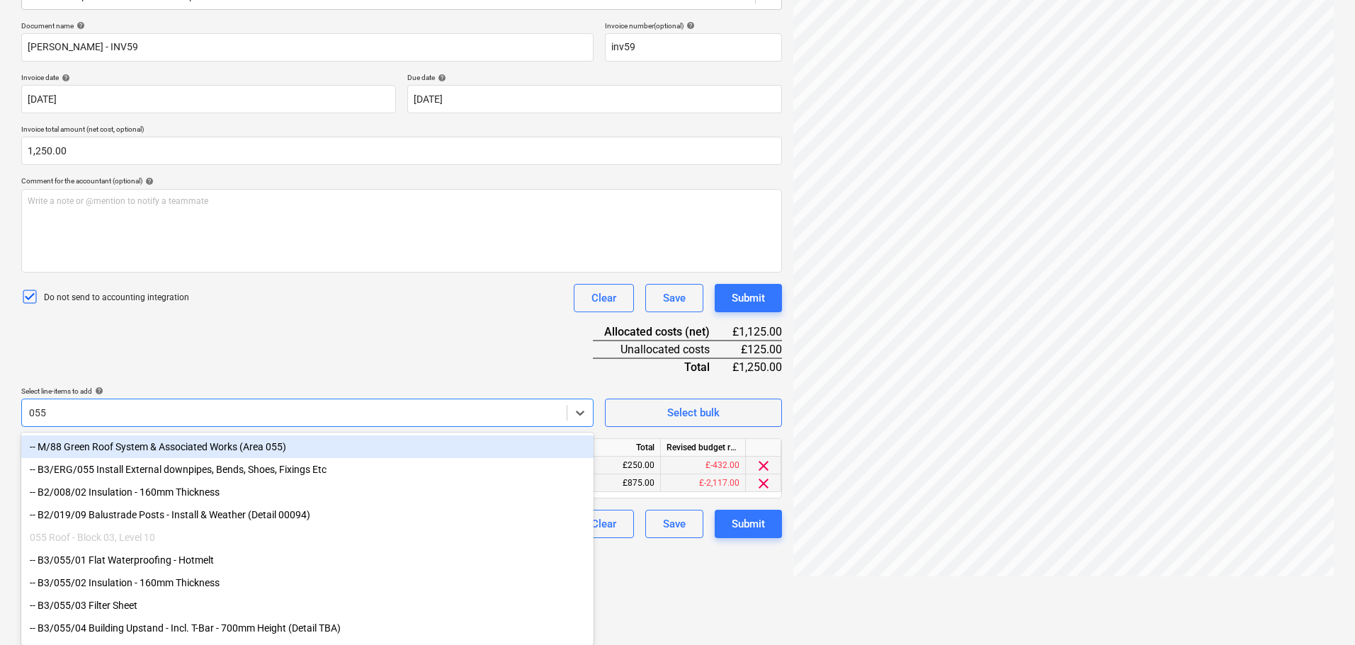
scroll to position [199, 0]
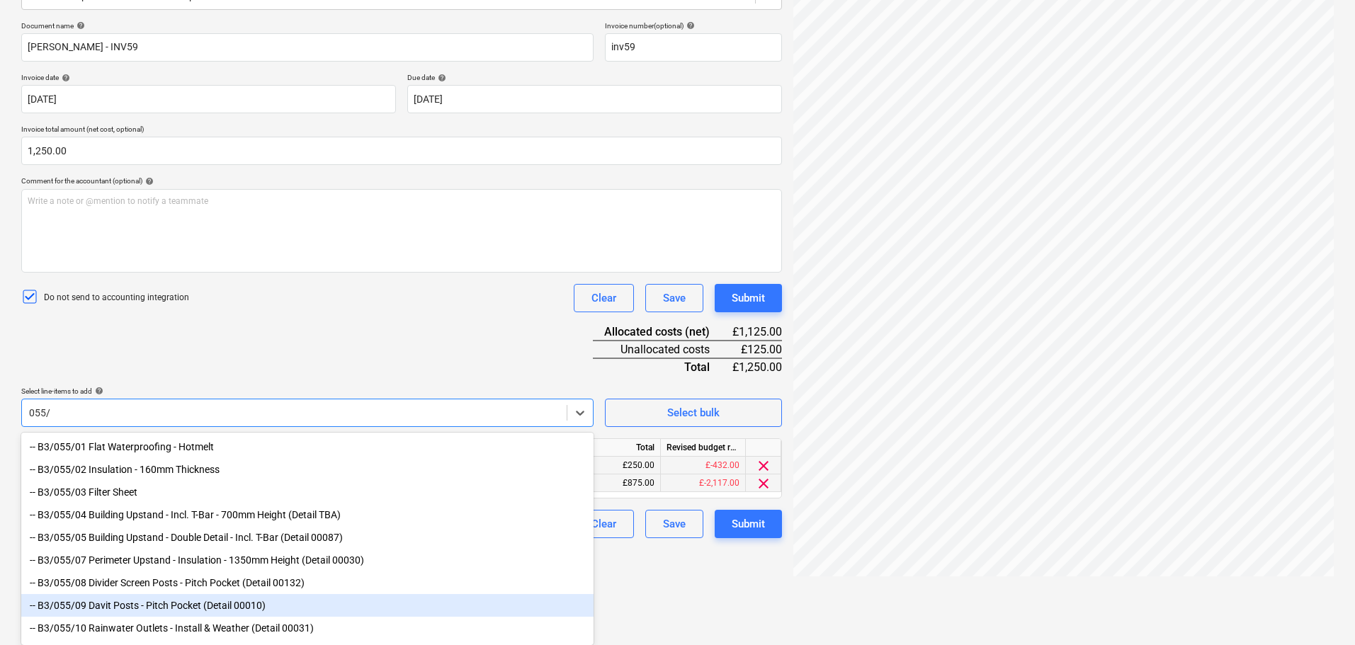
click at [310, 600] on div "-- B3/055/09 Davit Posts - Pitch Pocket (Detail 00010)" at bounding box center [307, 605] width 572 height 23
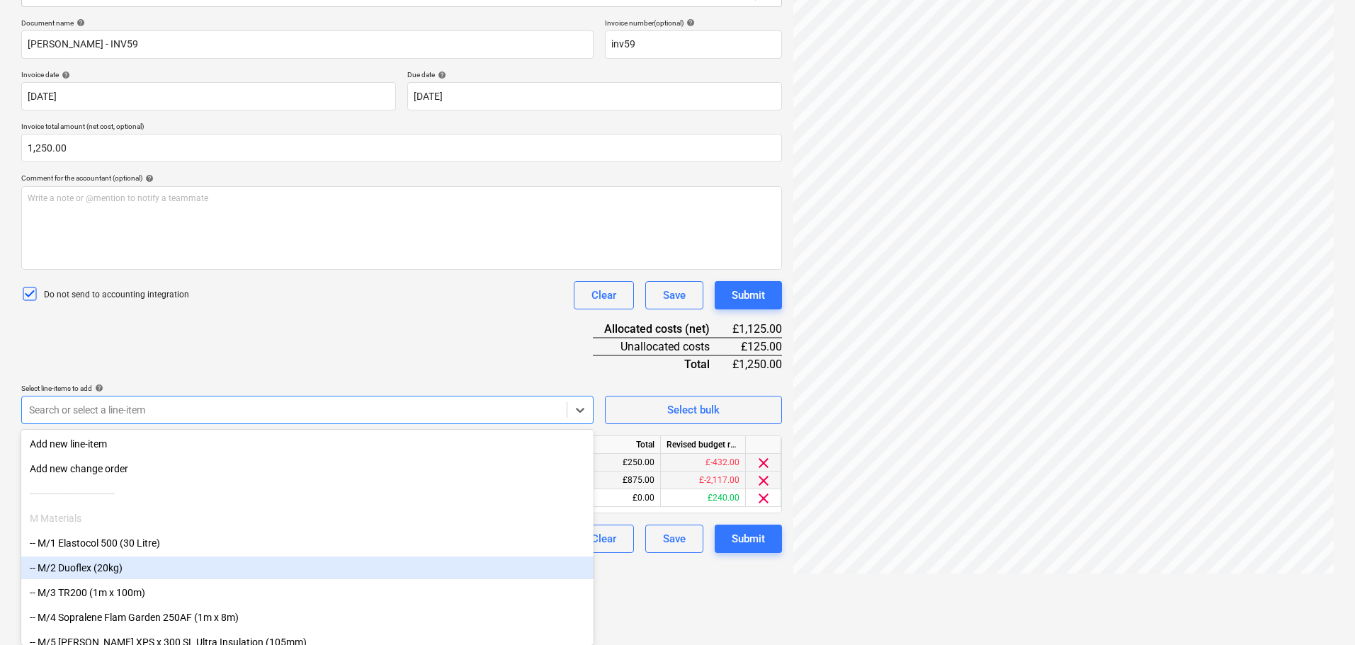
paste input "250"
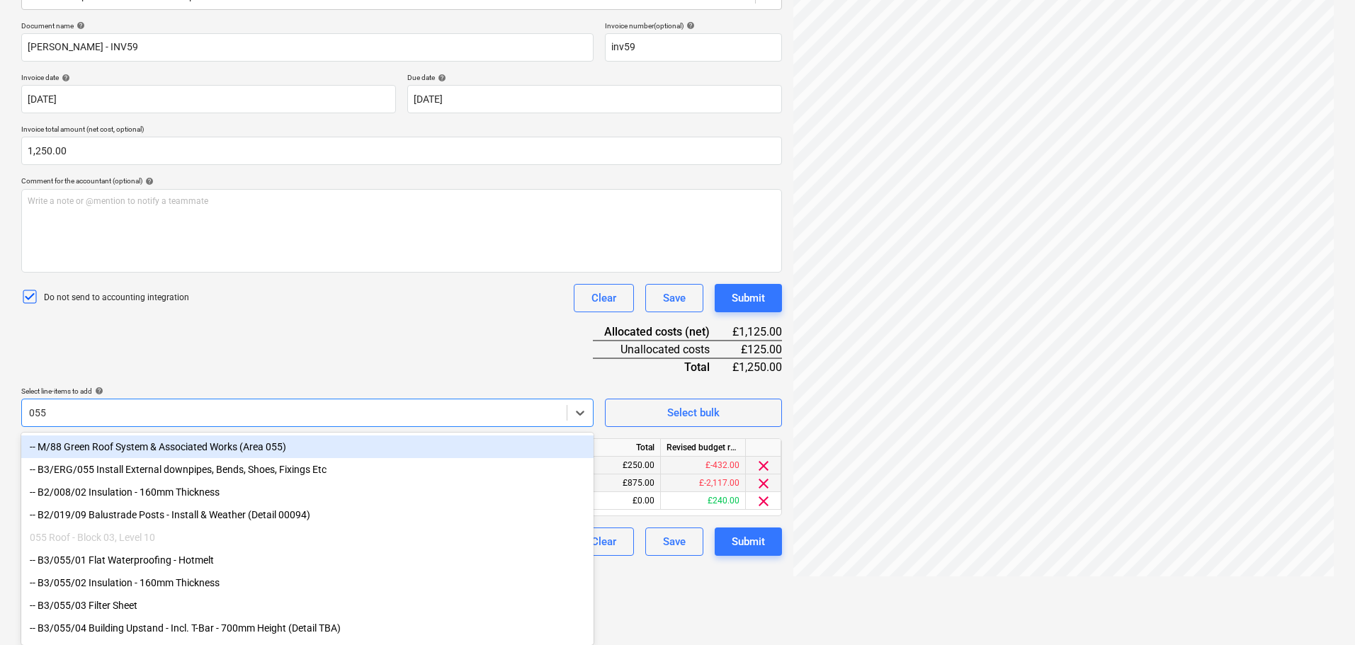
scroll to position [199, 0]
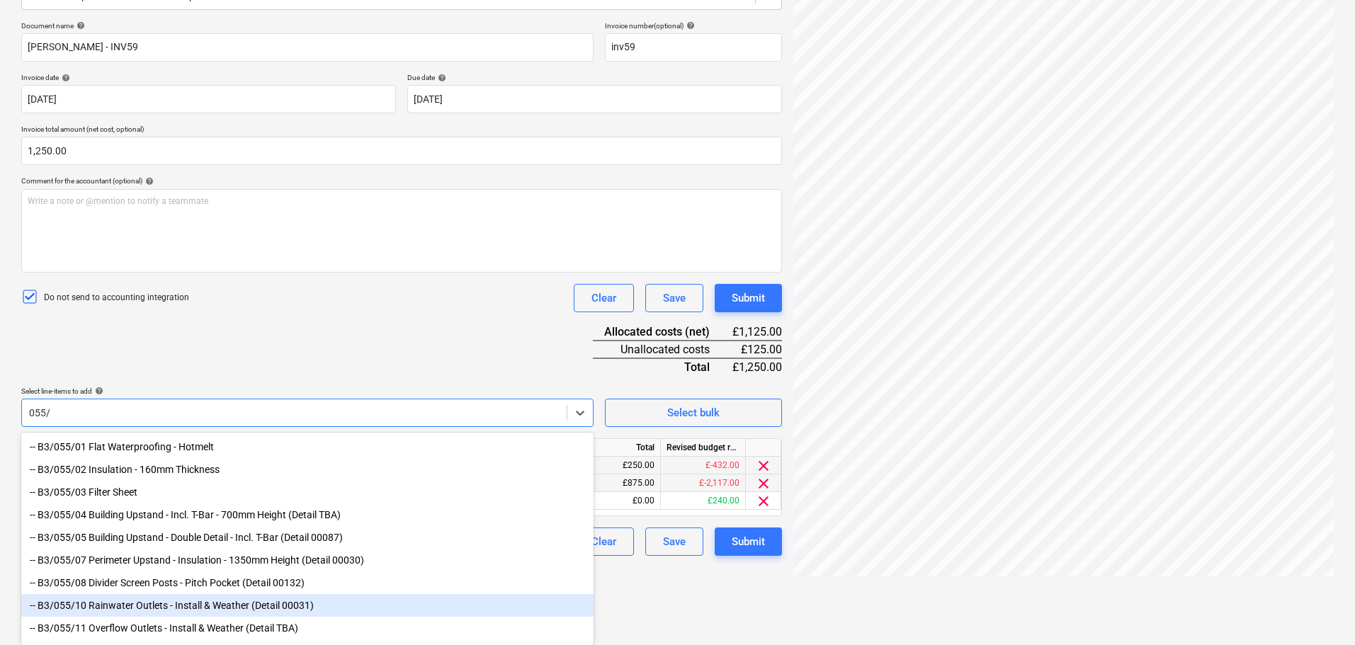
click at [140, 606] on div "-- B3/055/10 Rainwater Outlets - Install & Weather (Detail 00031)" at bounding box center [307, 605] width 572 height 23
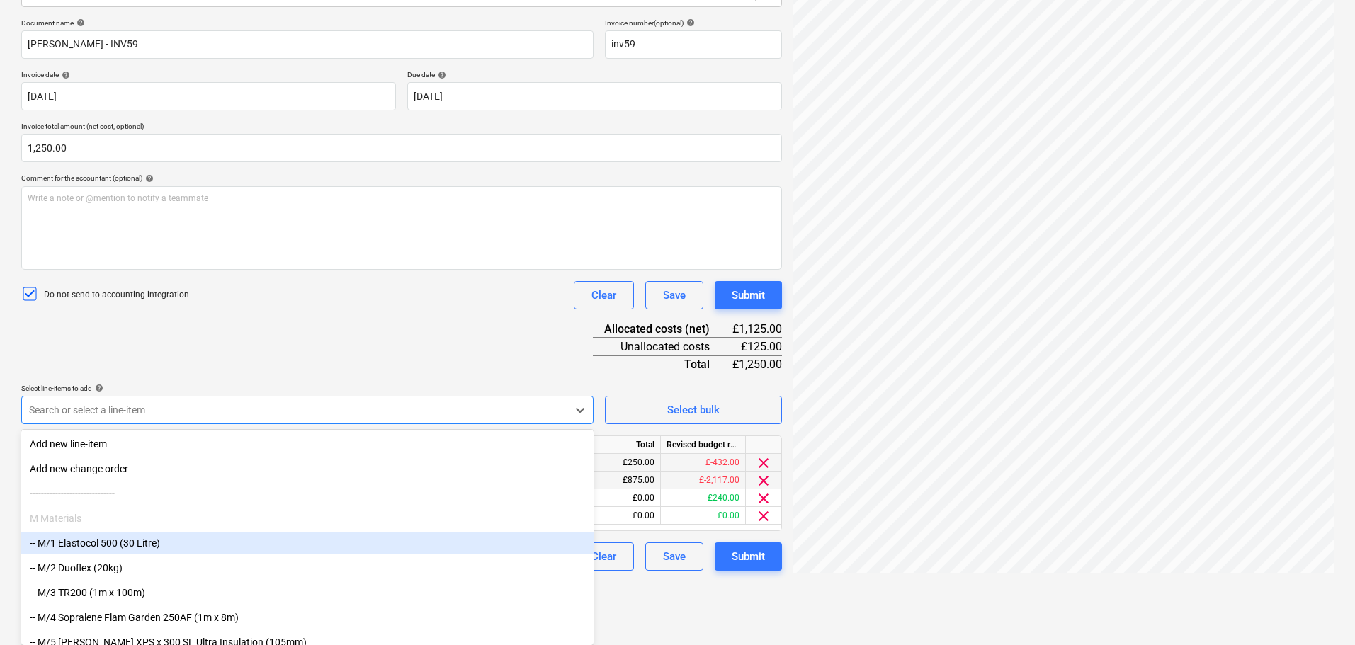
click at [316, 341] on div "Document name help [PERSON_NAME] - INV59 Invoice number (optional) help inv59 I…" at bounding box center [401, 294] width 761 height 553
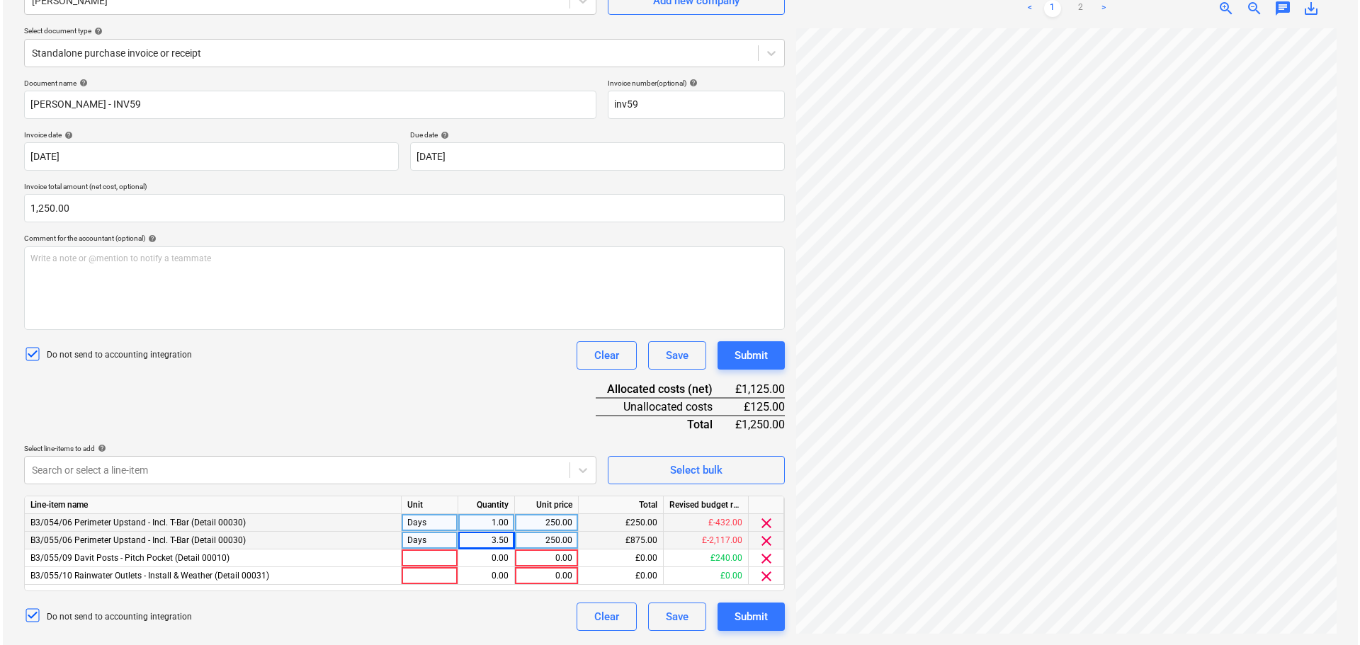
scroll to position [142, 0]
click at [762, 577] on span "clear" at bounding box center [763, 576] width 17 height 17
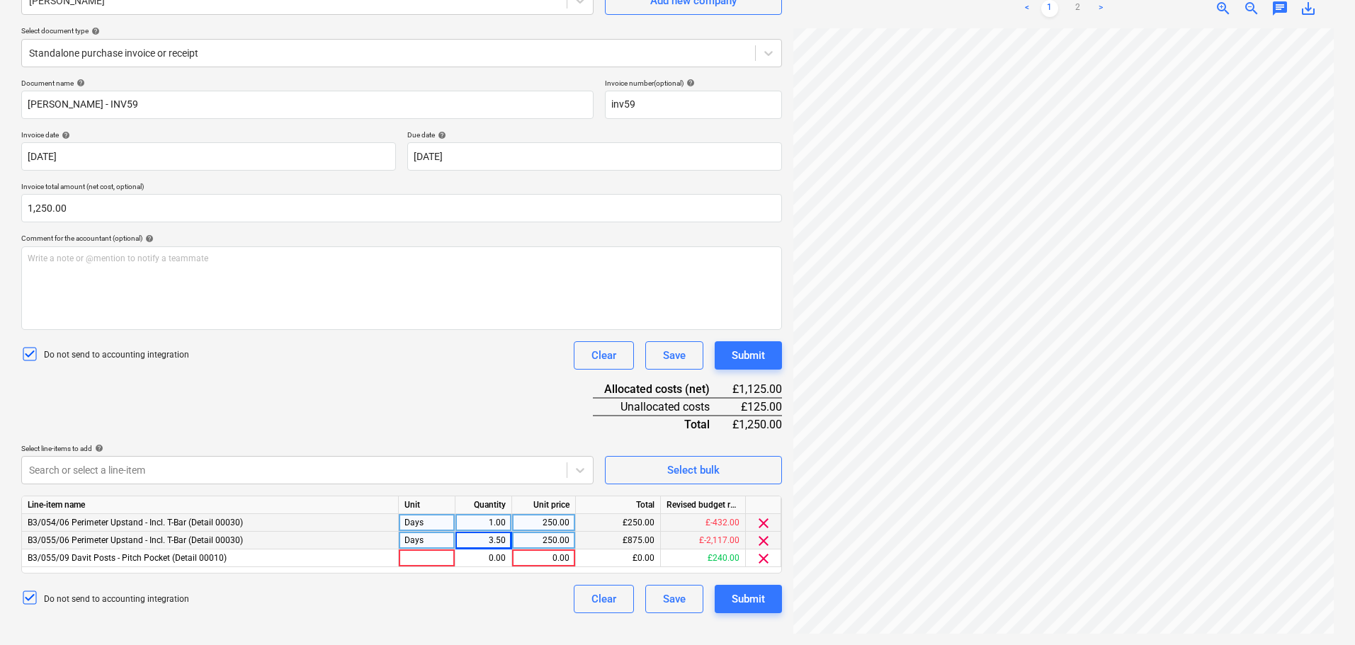
click at [439, 543] on div "Days" at bounding box center [427, 541] width 57 height 18
click at [439, 553] on div at bounding box center [427, 559] width 57 height 18
click at [484, 555] on div "0.00" at bounding box center [483, 559] width 45 height 18
click at [486, 426] on div "Document name help [PERSON_NAME] - INV59 Invoice number (optional) help inv59 I…" at bounding box center [401, 346] width 761 height 535
click at [541, 558] on div "220.00" at bounding box center [544, 559] width 52 height 18
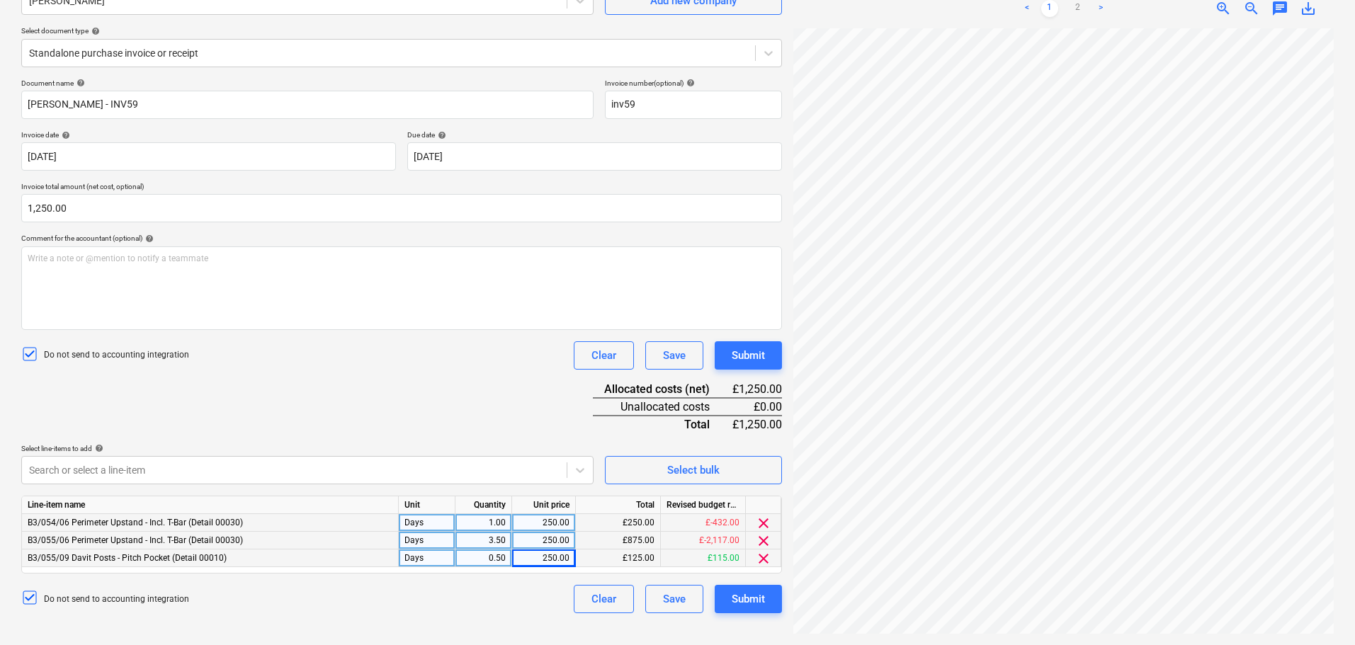
click at [483, 432] on div "Document name help [PERSON_NAME] - INV59 Invoice number (optional) help inv59 I…" at bounding box center [401, 346] width 761 height 535
click at [753, 350] on div "Submit" at bounding box center [748, 355] width 33 height 18
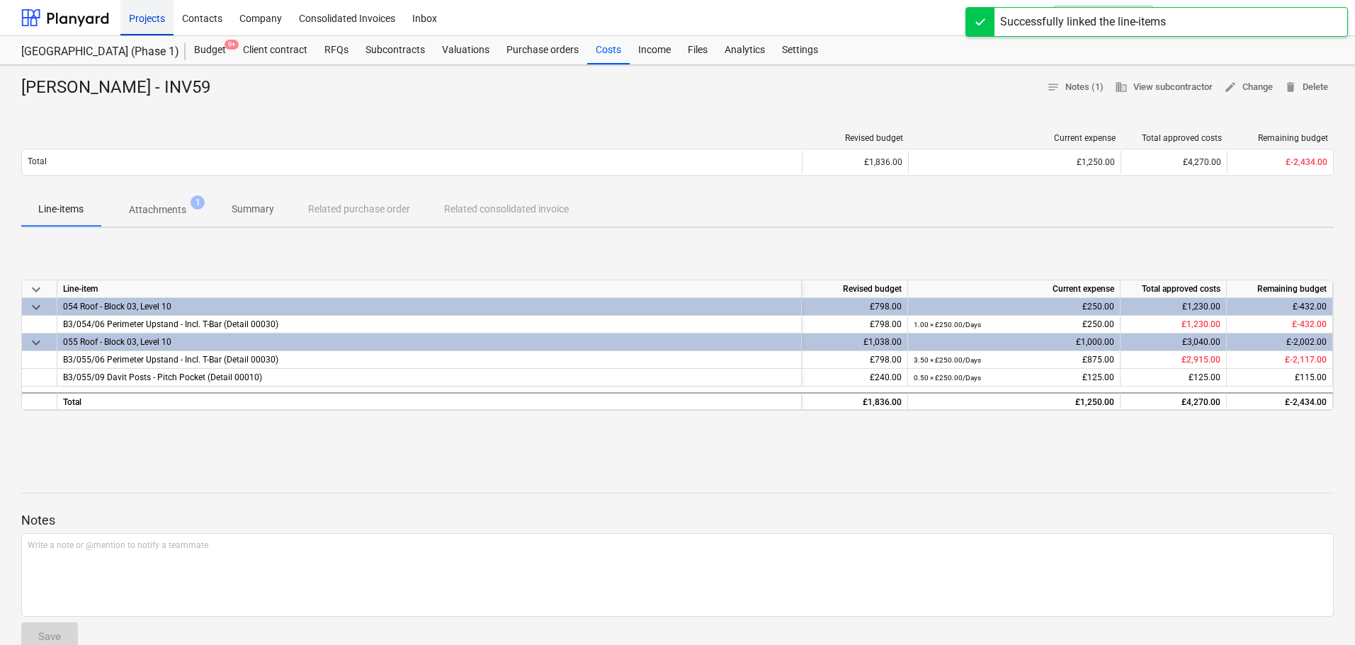
drag, startPoint x: 80, startPoint y: 17, endPoint x: 145, endPoint y: 4, distance: 65.9
click at [80, 17] on div at bounding box center [65, 17] width 88 height 35
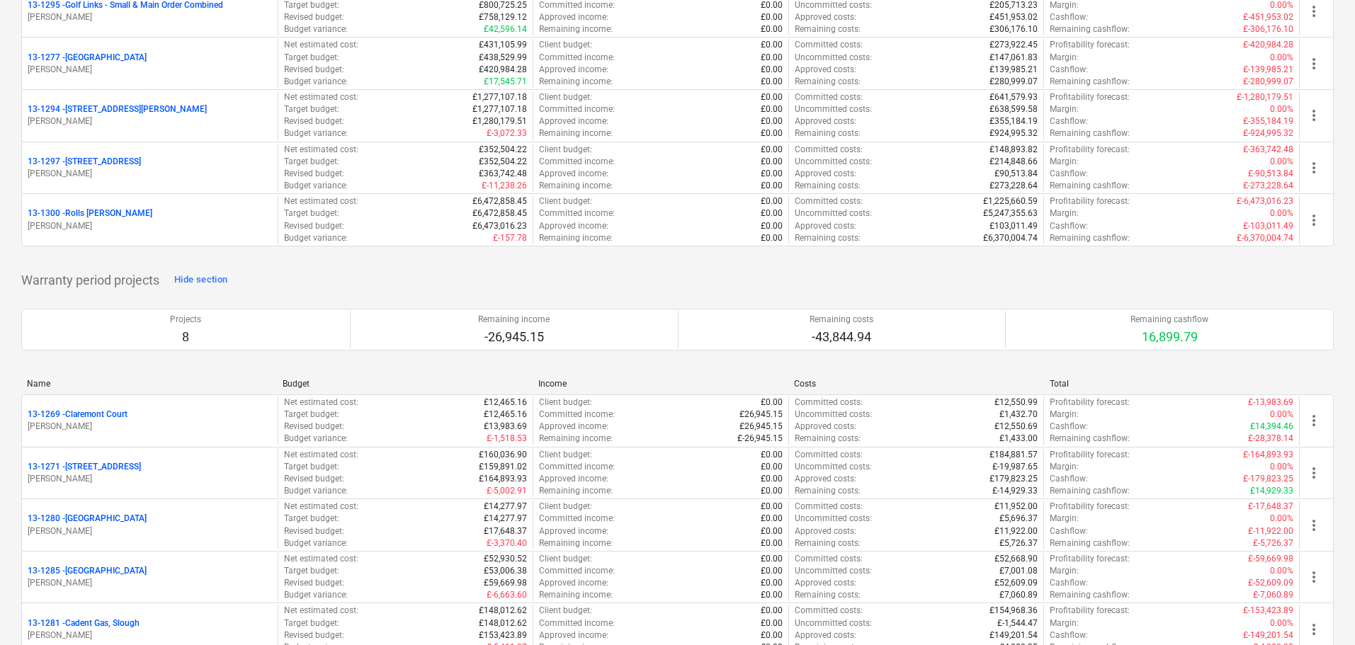
scroll to position [1984, 0]
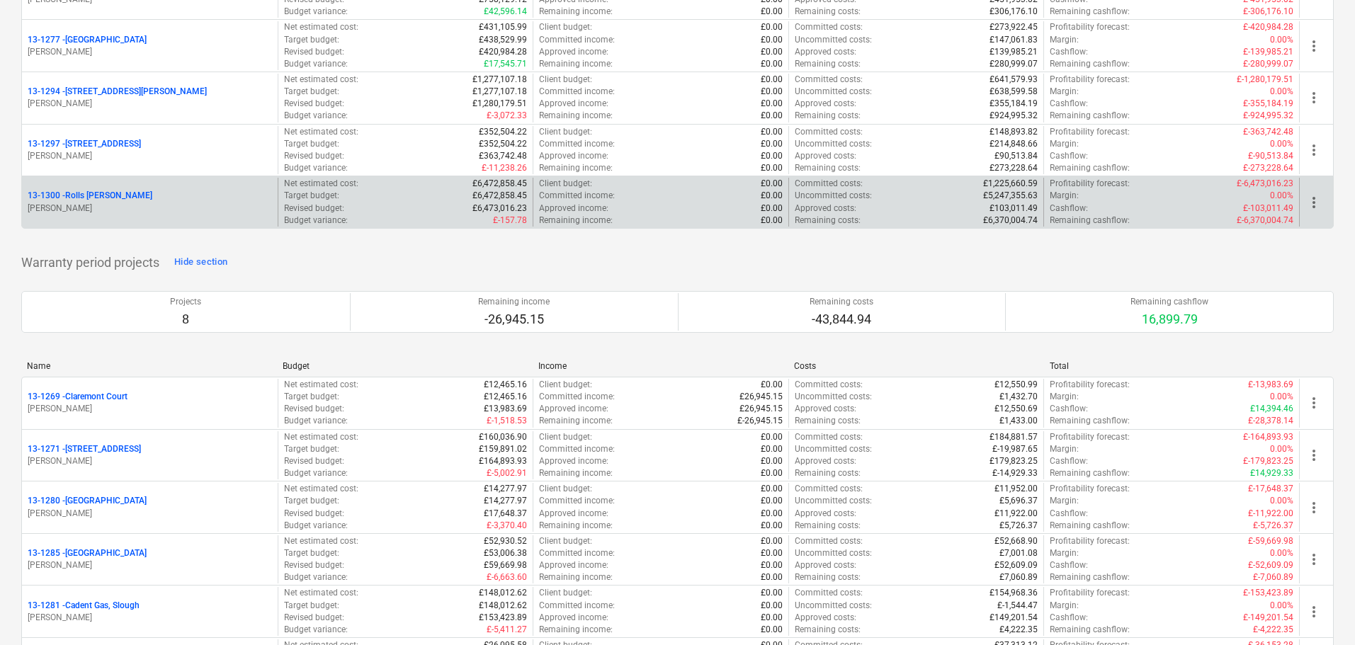
click at [173, 182] on div "13-1300 - Rolls [PERSON_NAME] [PERSON_NAME]" at bounding box center [150, 202] width 256 height 49
click at [171, 185] on div "13-1300 - Rolls [PERSON_NAME] [PERSON_NAME]" at bounding box center [150, 202] width 256 height 49
click at [191, 191] on div "13-1300 - Rolls [PERSON_NAME]" at bounding box center [150, 196] width 244 height 12
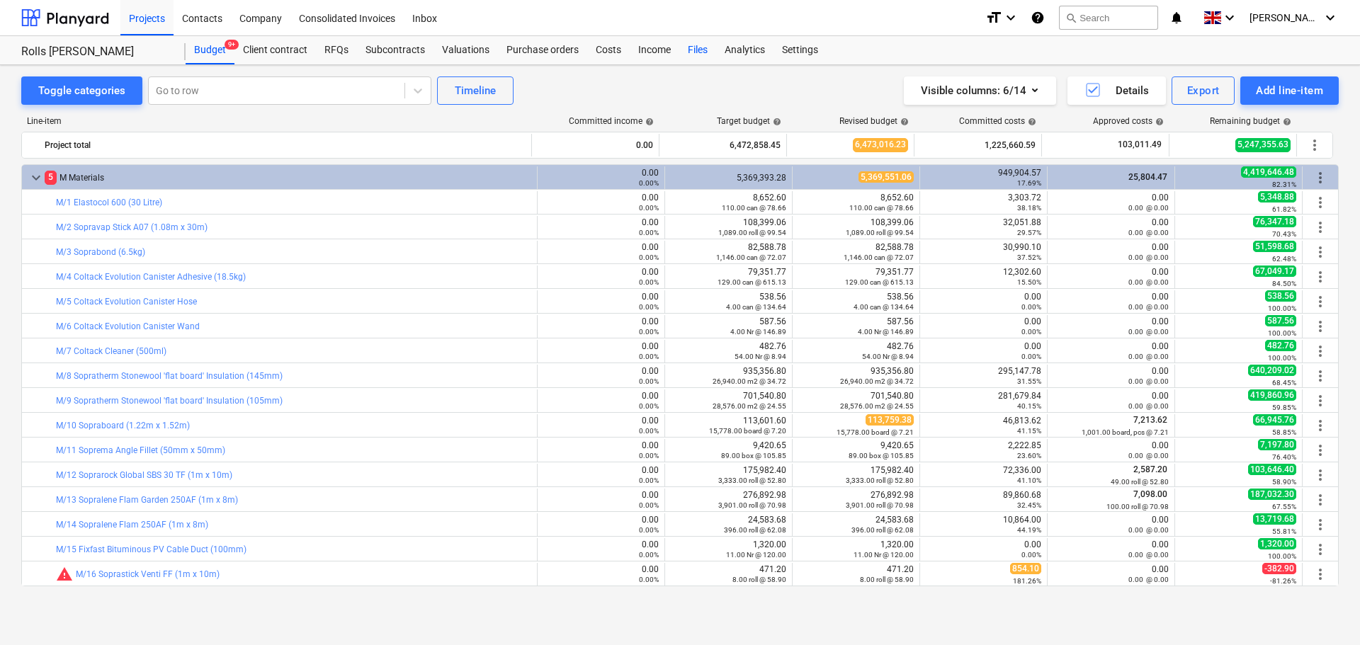
click at [682, 50] on div "Files" at bounding box center [697, 50] width 37 height 28
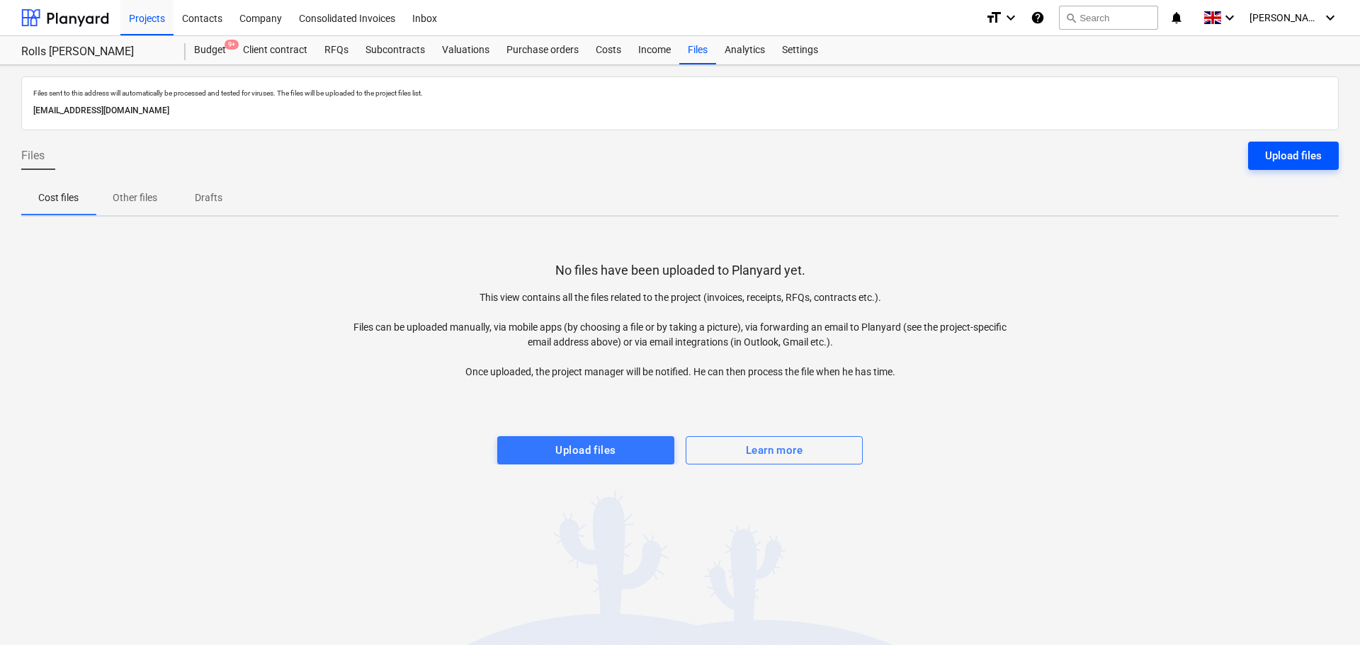
click at [1271, 162] on div "Upload files" at bounding box center [1293, 156] width 57 height 18
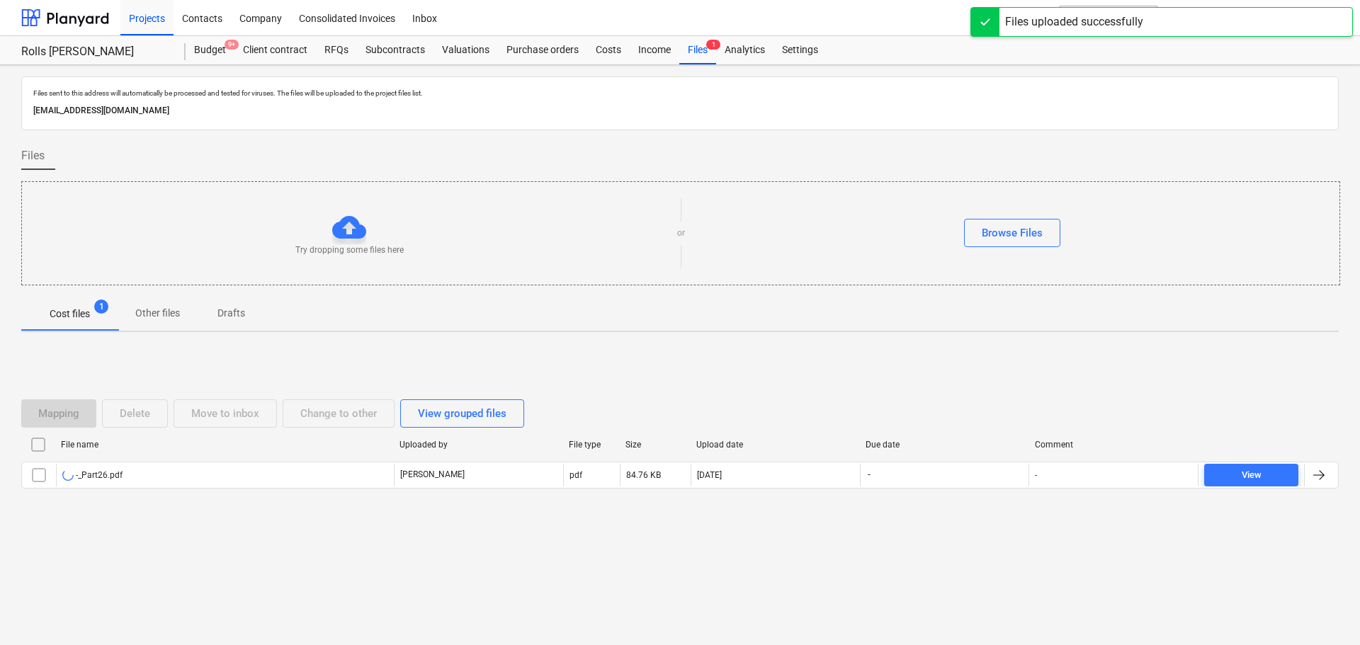
click at [589, 388] on div "Mapping Delete Move to inbox Change to other View grouped files File name Uploa…" at bounding box center [680, 450] width 1318 height 135
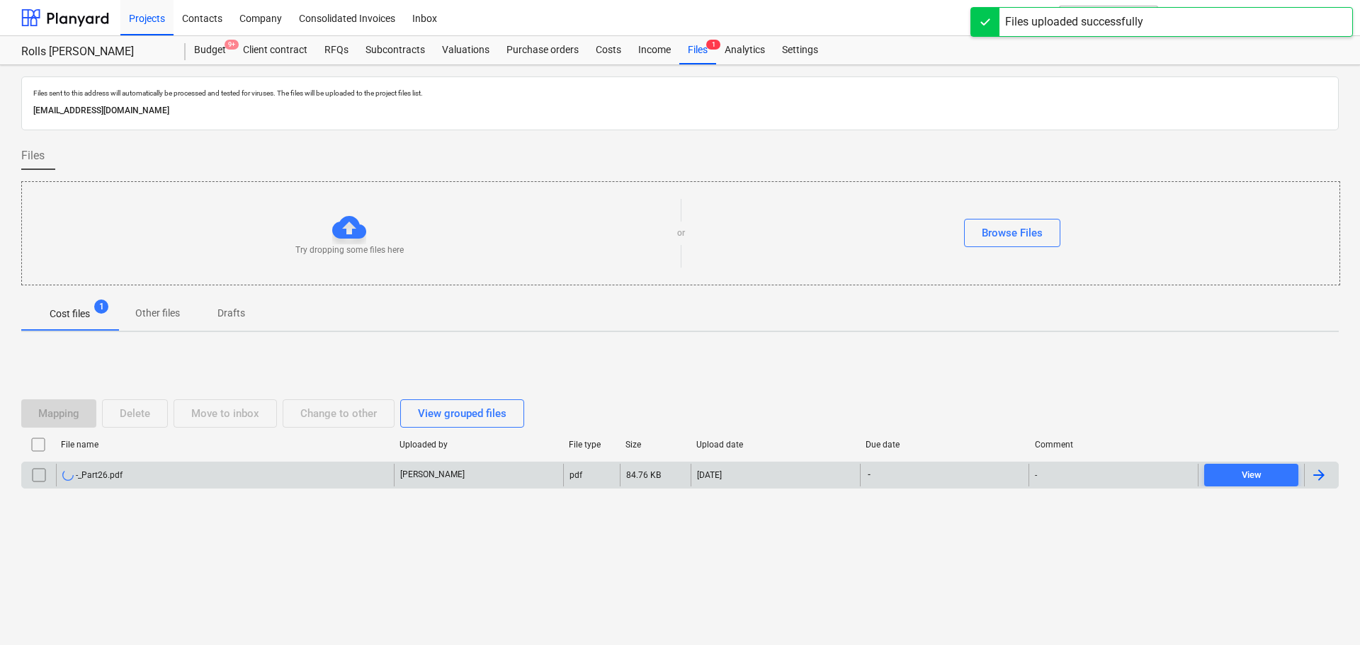
click at [504, 473] on div "[PERSON_NAME]" at bounding box center [478, 475] width 169 height 23
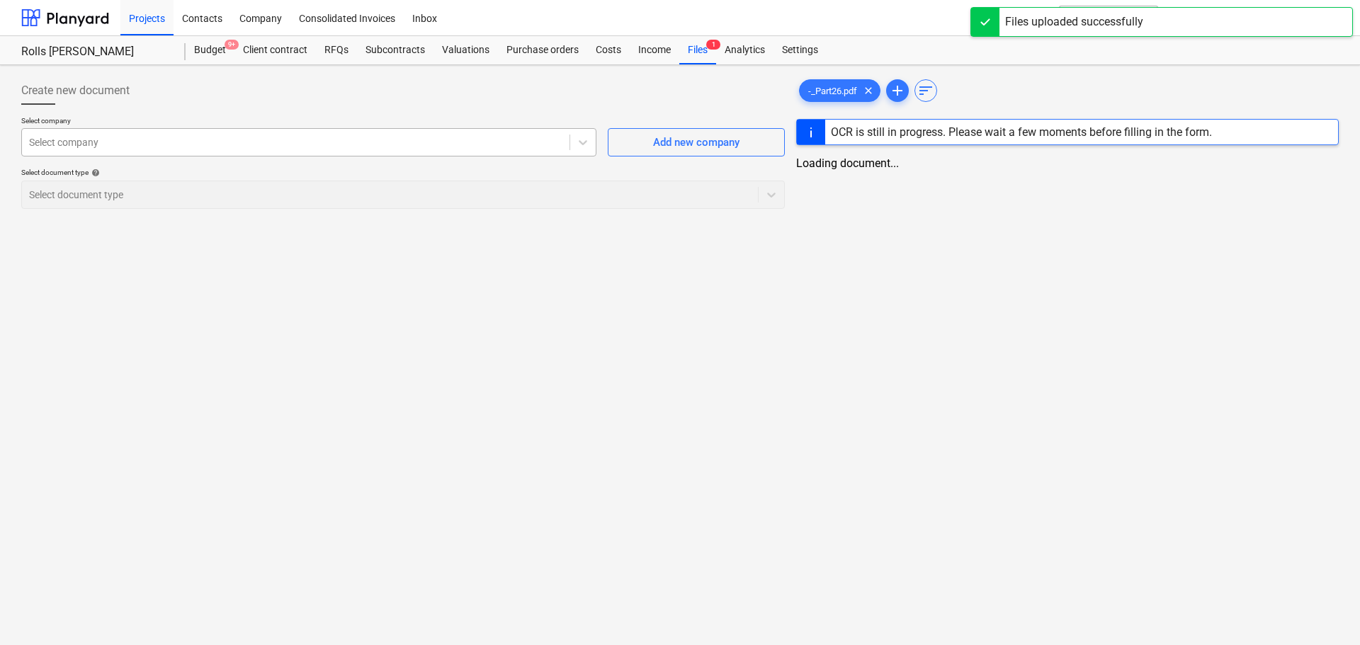
click at [155, 131] on div "Select company" at bounding box center [308, 142] width 575 height 28
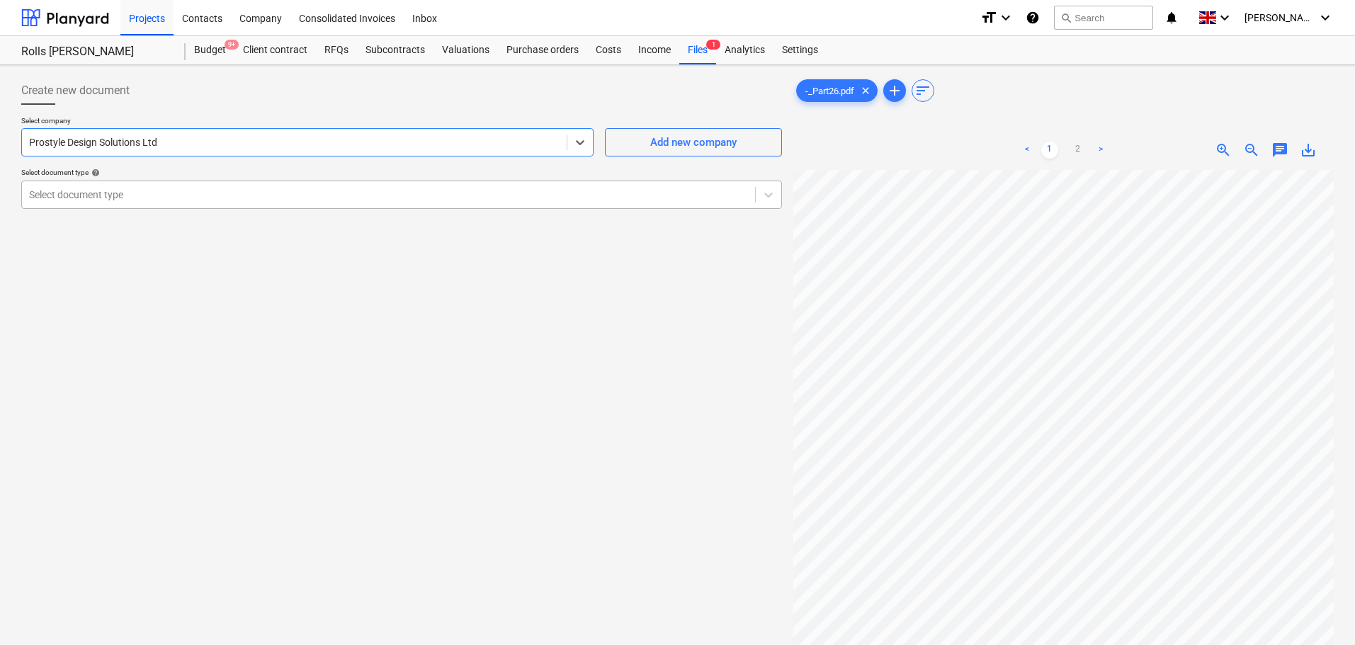
click at [133, 205] on div "Select document type" at bounding box center [388, 195] width 733 height 20
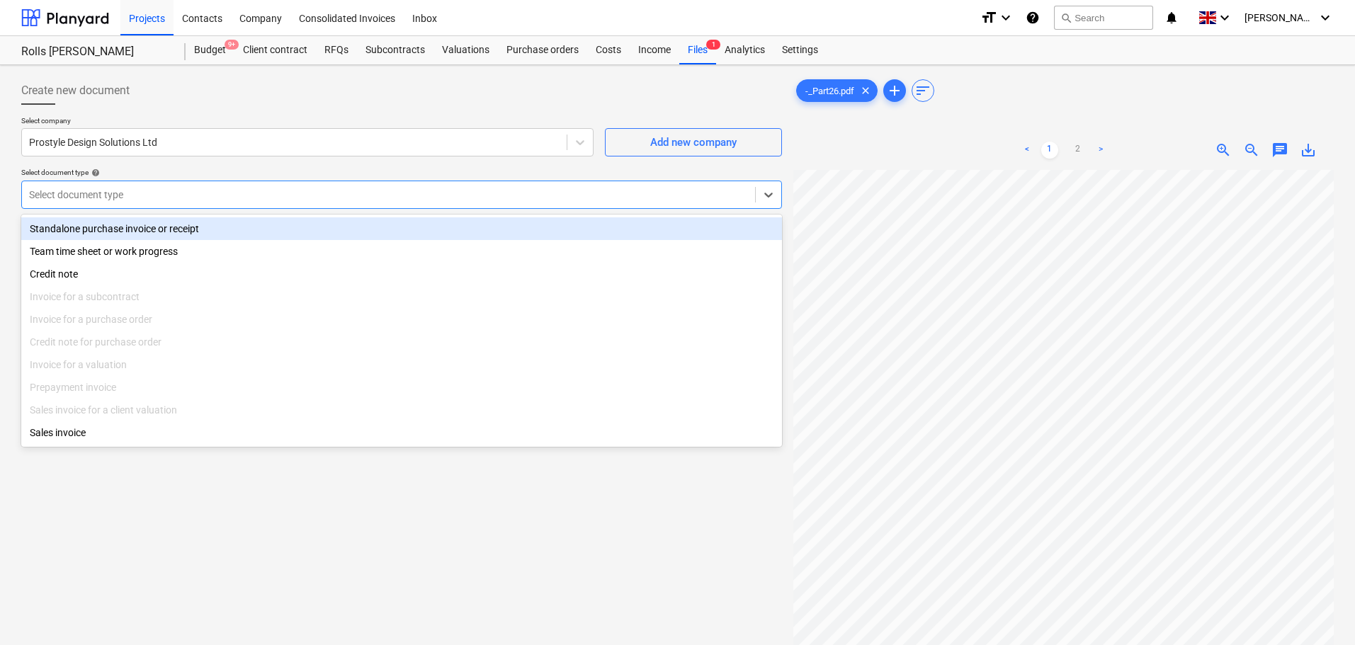
click at [132, 217] on div "Standalone purchase invoice or receipt Team time sheet or work progress Credit …" at bounding box center [401, 331] width 761 height 232
click at [132, 224] on div "Standalone purchase invoice or receipt" at bounding box center [401, 228] width 761 height 23
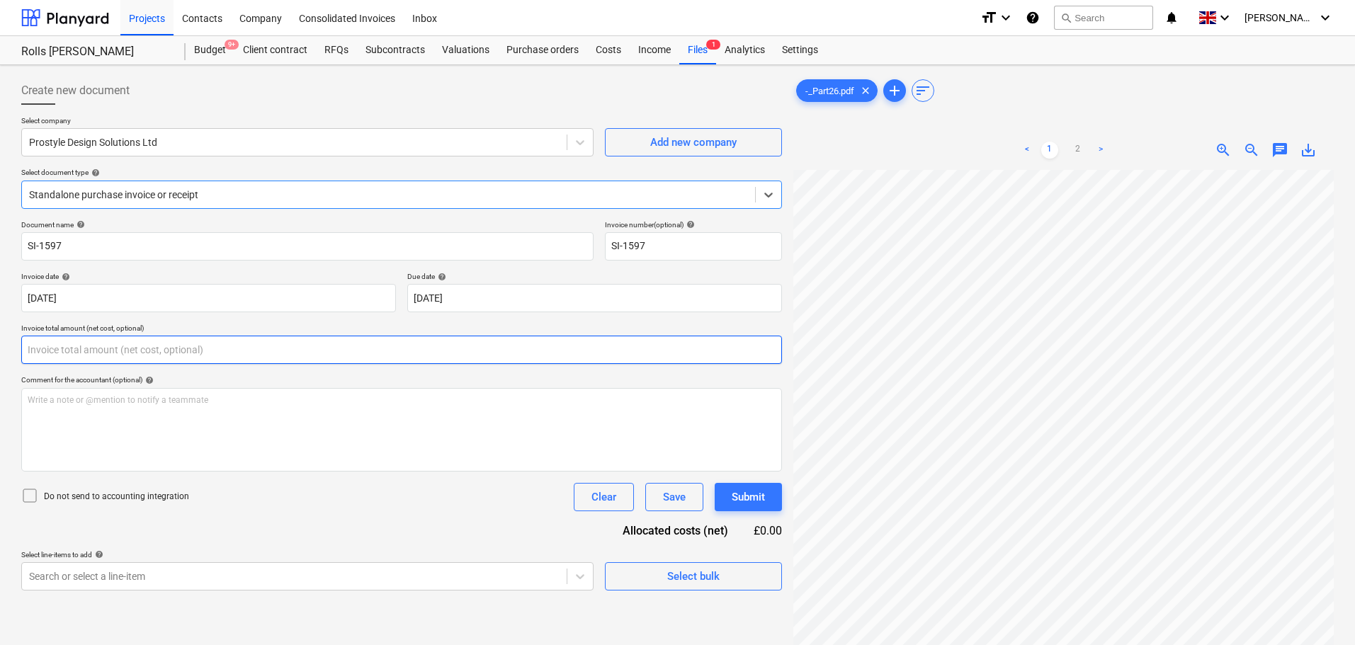
click at [205, 356] on input "text" at bounding box center [401, 350] width 761 height 28
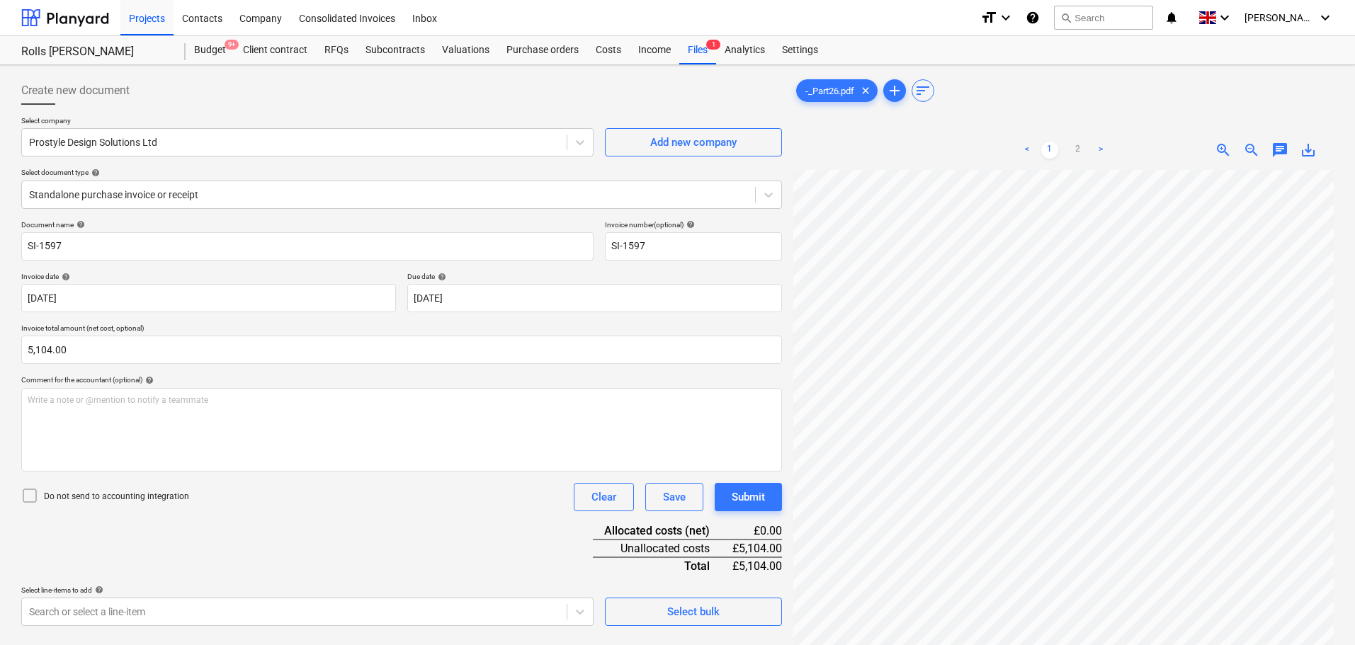
click at [156, 499] on p "Do not send to accounting integration" at bounding box center [116, 497] width 145 height 12
click at [328, 520] on div "Document name help SI-1597 Invoice number (optional) help SI-1597 Invoice date …" at bounding box center [401, 423] width 761 height 406
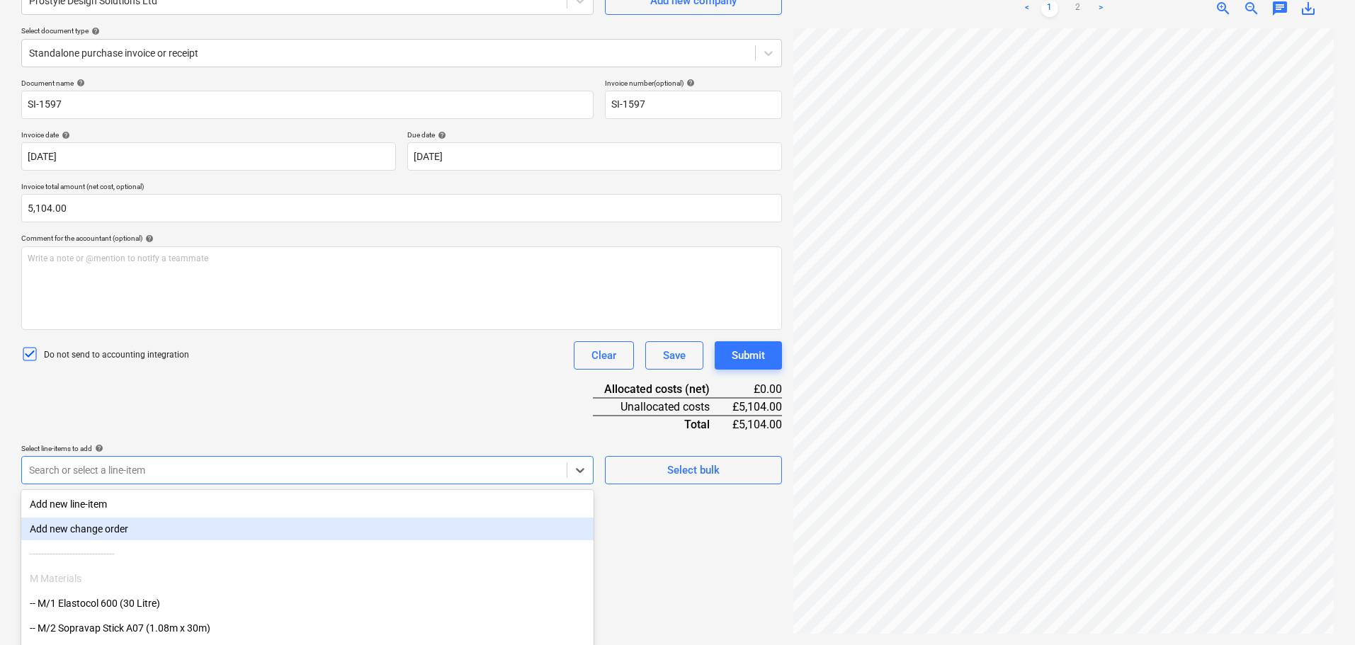
scroll to position [202, 0]
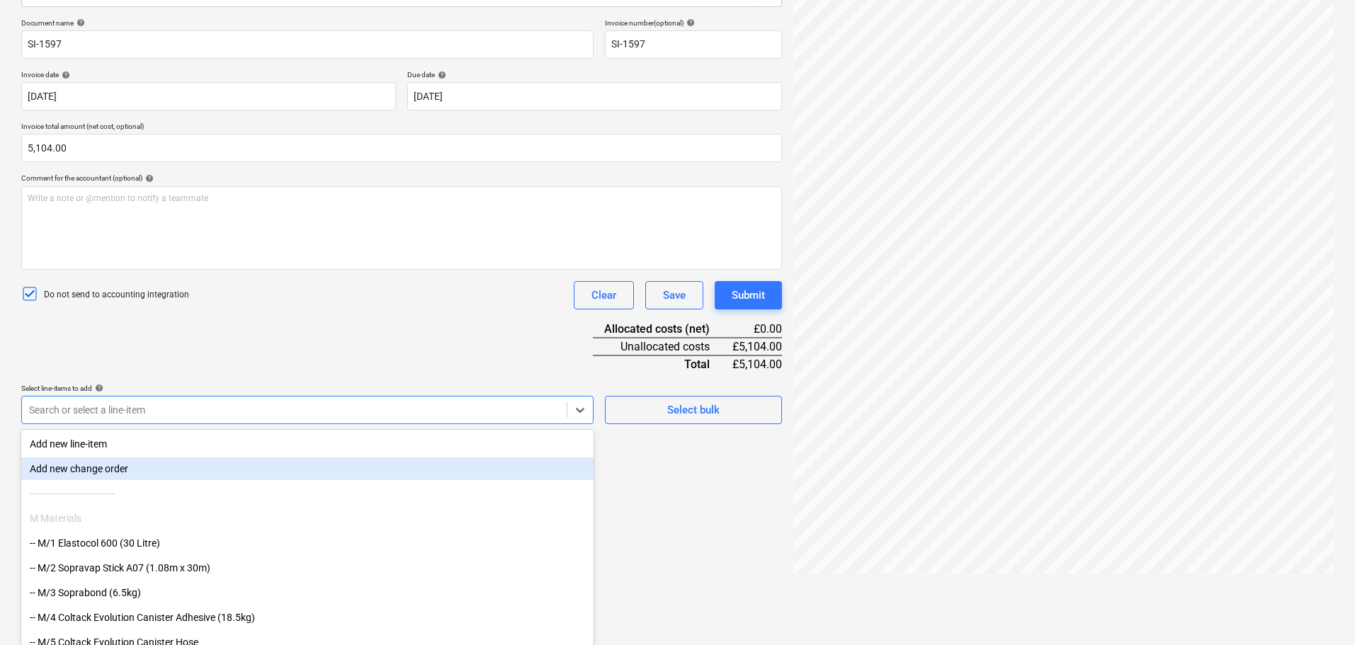
click at [312, 443] on body "Projects Contacts Company Consolidated Invoices Inbox format_size keyboard_arro…" at bounding box center [677, 120] width 1355 height 645
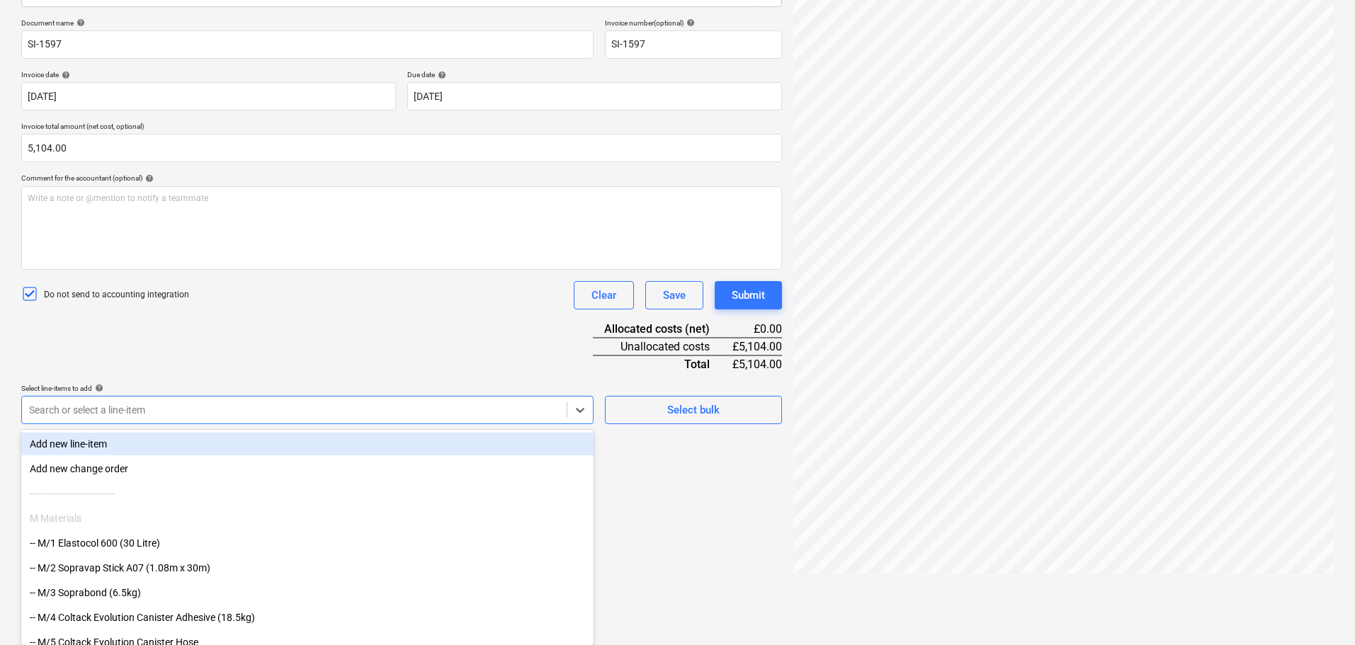
click at [377, 363] on div "Document name help SI-1597 Invoice number (optional) help SI-1597 Invoice date …" at bounding box center [401, 221] width 761 height 406
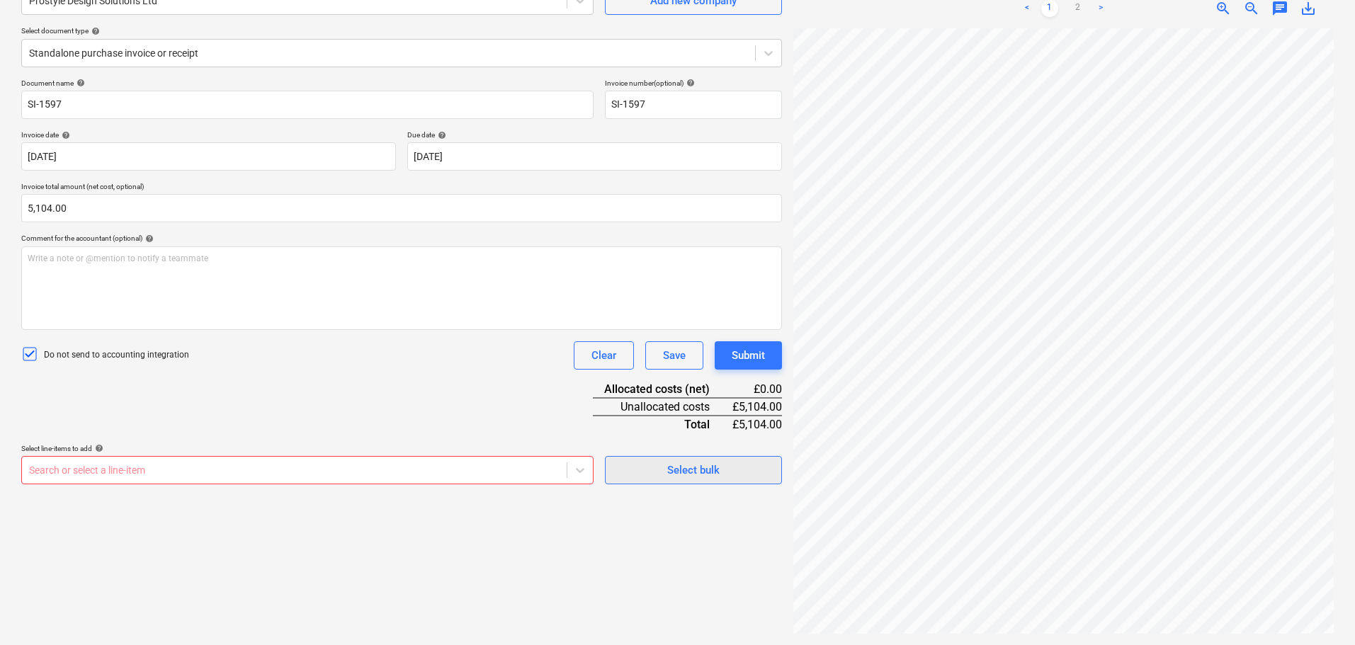
click at [696, 472] on div "Select bulk" at bounding box center [693, 470] width 52 height 18
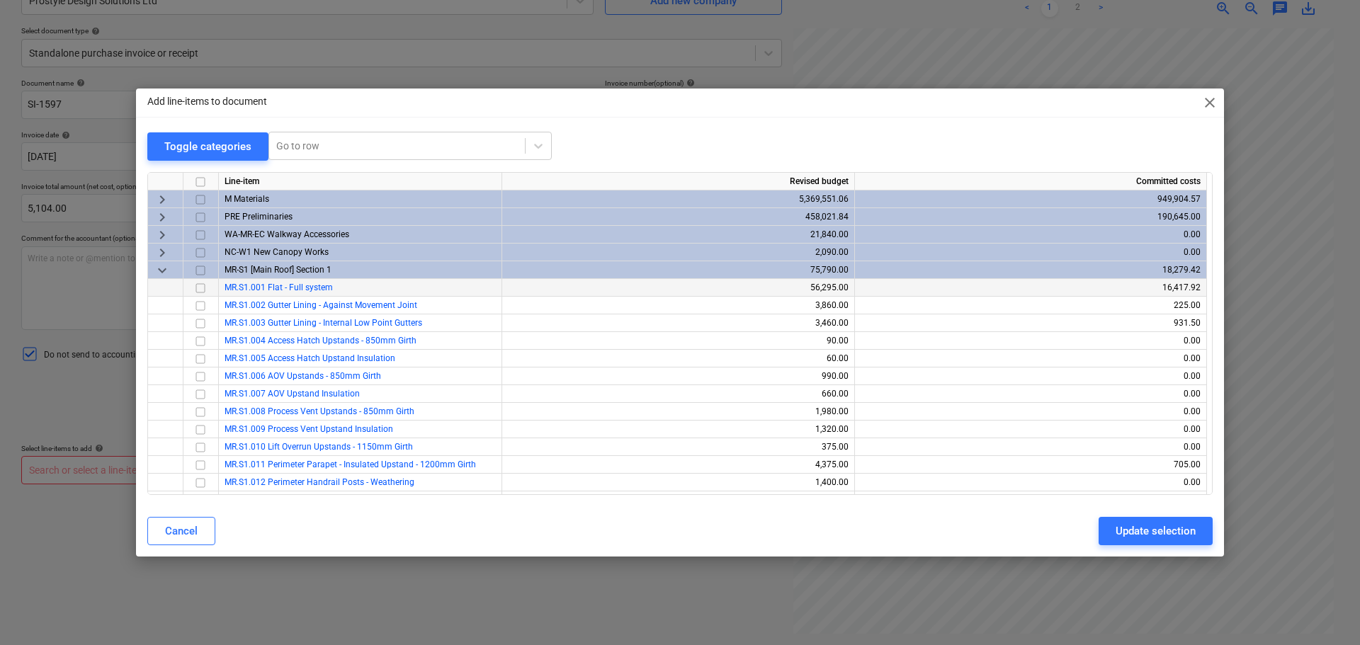
click at [201, 292] on input "checkbox" at bounding box center [200, 287] width 17 height 17
click at [1148, 517] on button "Update selection" at bounding box center [1156, 531] width 114 height 28
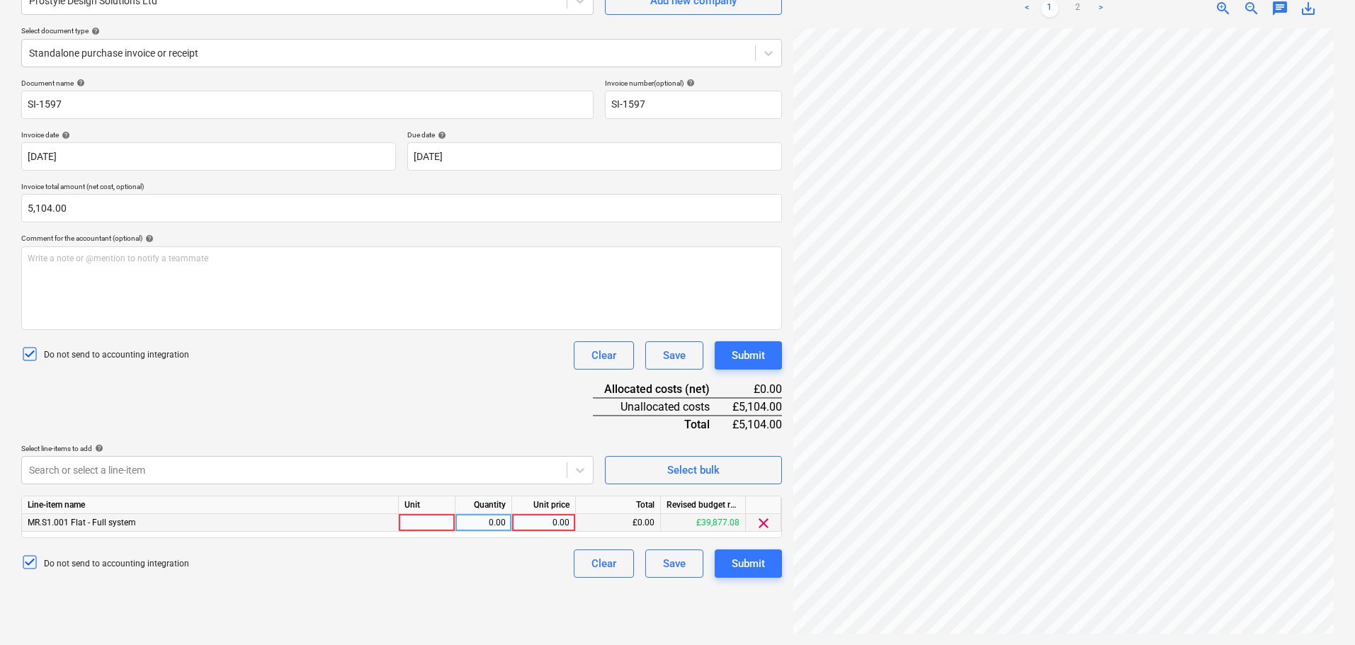
click at [443, 529] on div at bounding box center [427, 523] width 57 height 18
click at [390, 400] on div "Document name help SI-1597 Invoice number (optional) help SI-1597 Invoice date …" at bounding box center [401, 328] width 761 height 499
click at [523, 431] on div "Document name help SI-1597 Invoice number (optional) help SI-1597 Invoice date …" at bounding box center [401, 328] width 761 height 499
click at [614, 460] on button "Select bulk" at bounding box center [693, 470] width 177 height 28
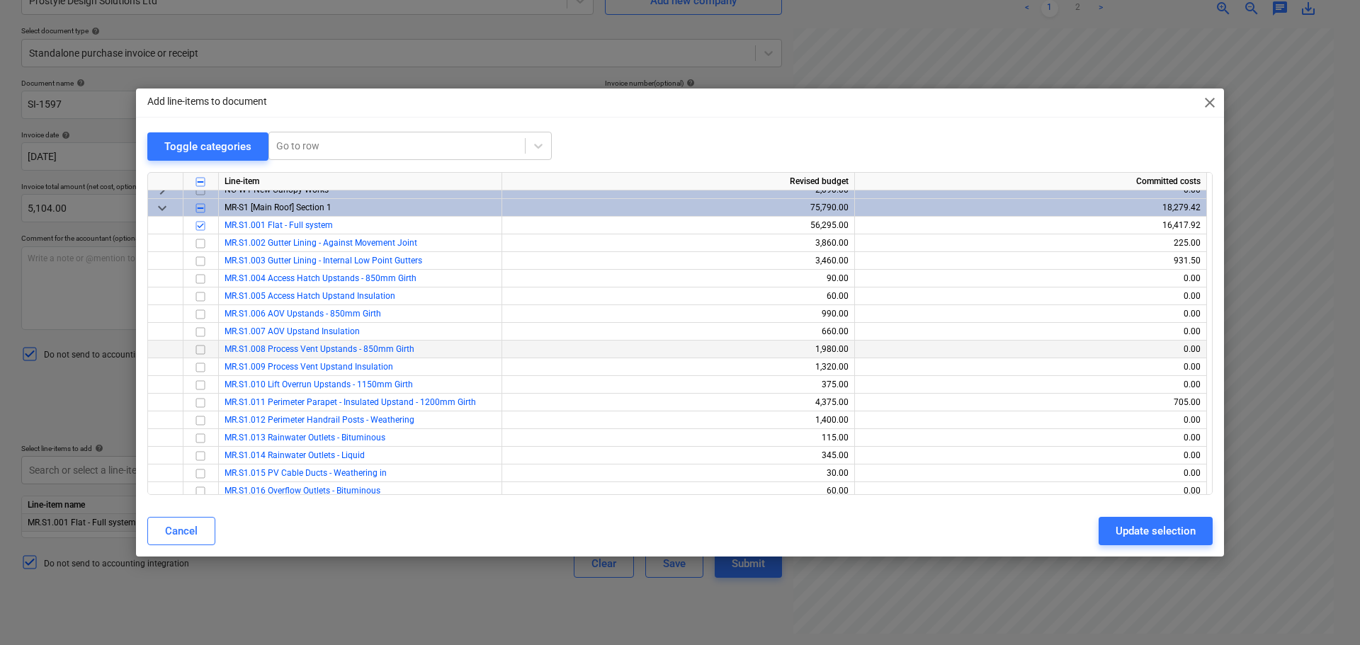
scroll to position [71, 0]
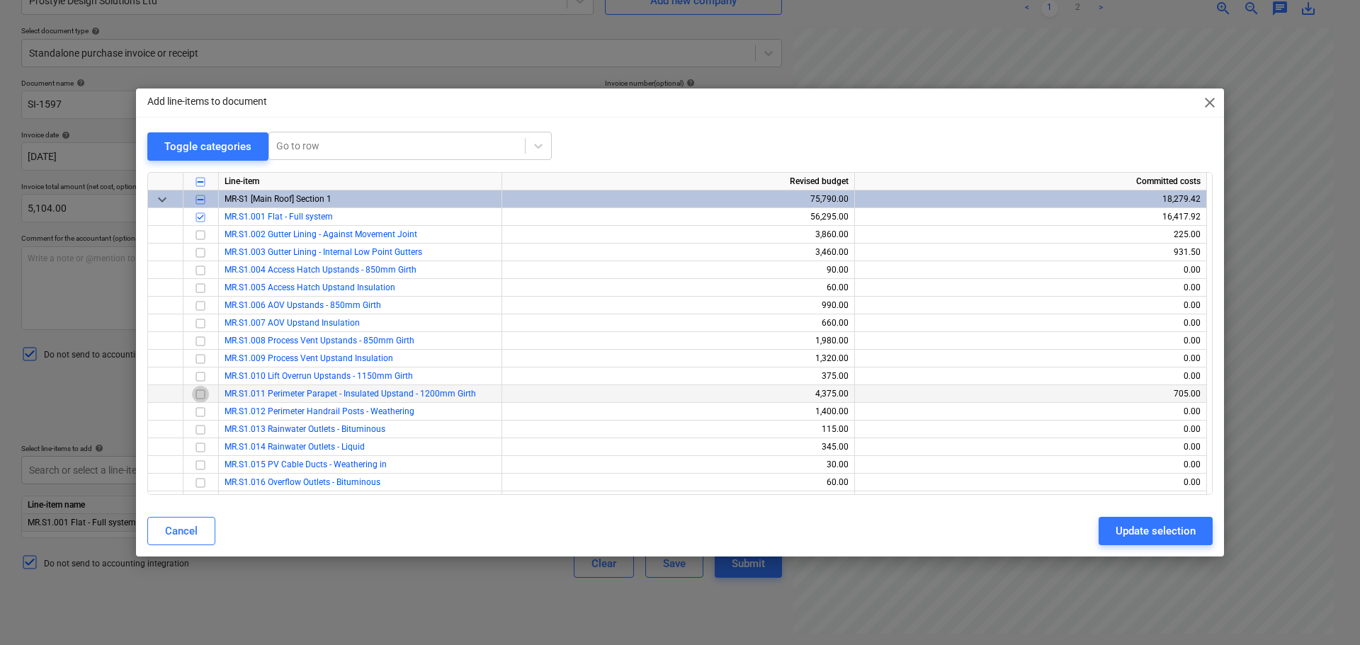
click at [203, 396] on input "checkbox" at bounding box center [200, 393] width 17 height 17
click at [1189, 538] on div "Update selection" at bounding box center [1156, 531] width 80 height 18
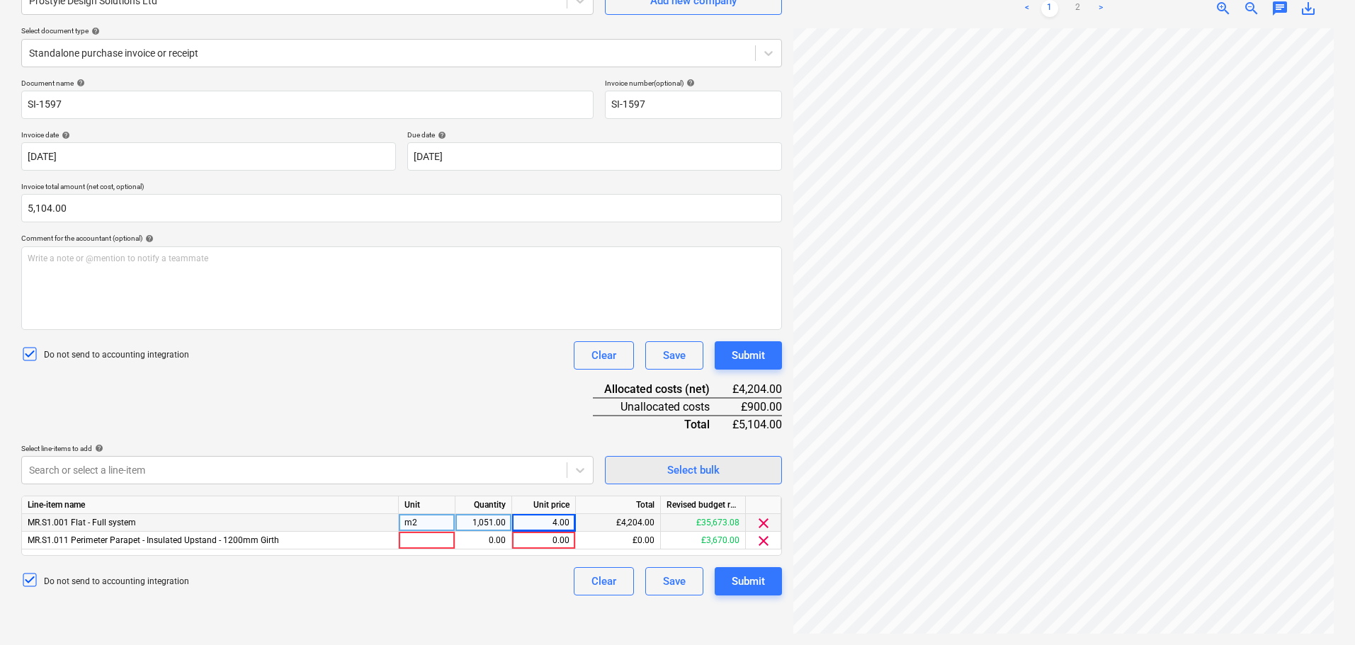
click at [643, 477] on span "Select bulk" at bounding box center [694, 470] width 142 height 18
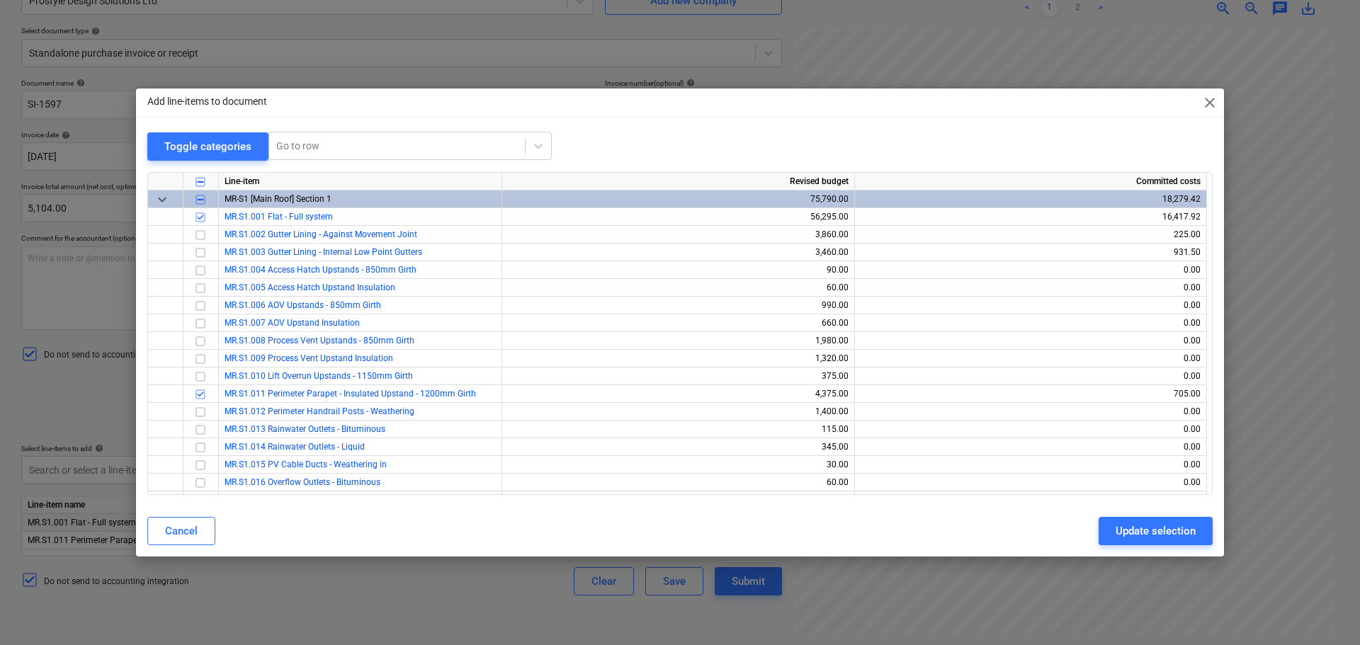
click at [194, 532] on div "Cancel" at bounding box center [181, 531] width 33 height 18
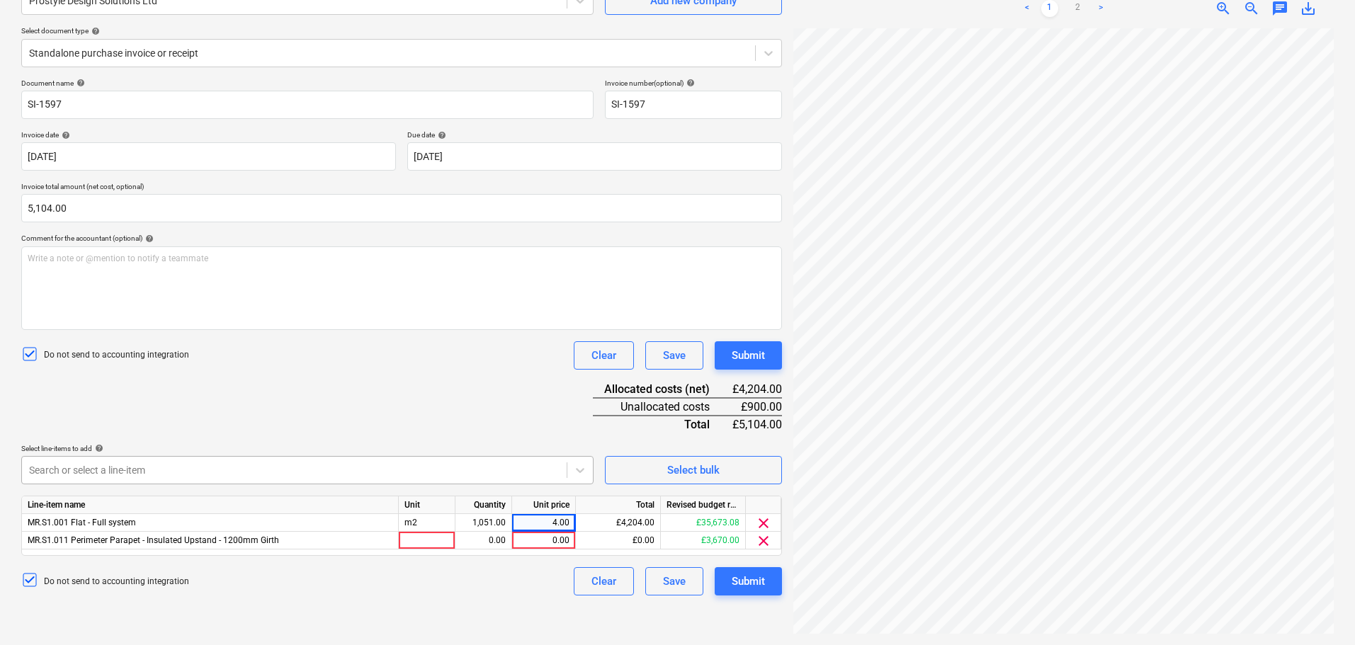
click at [203, 471] on body "Projects Contacts Company Consolidated Invoices Inbox format_size keyboard_arro…" at bounding box center [677, 180] width 1355 height 645
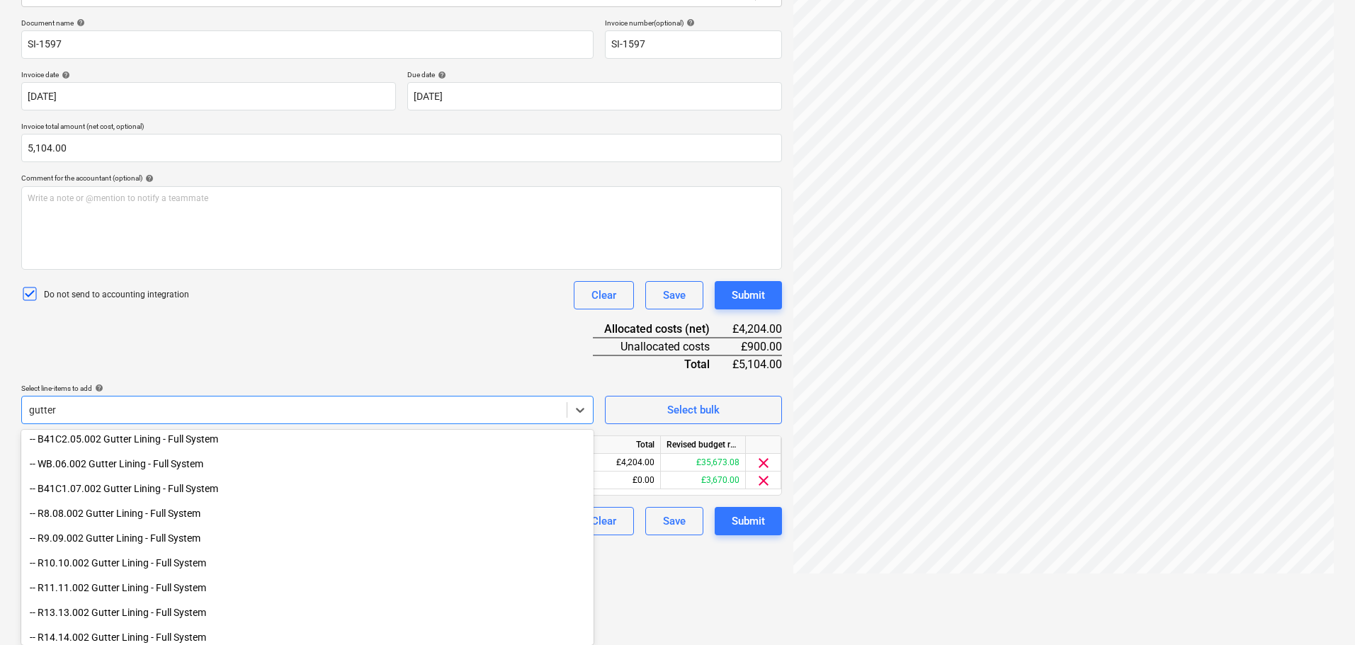
scroll to position [407, 0]
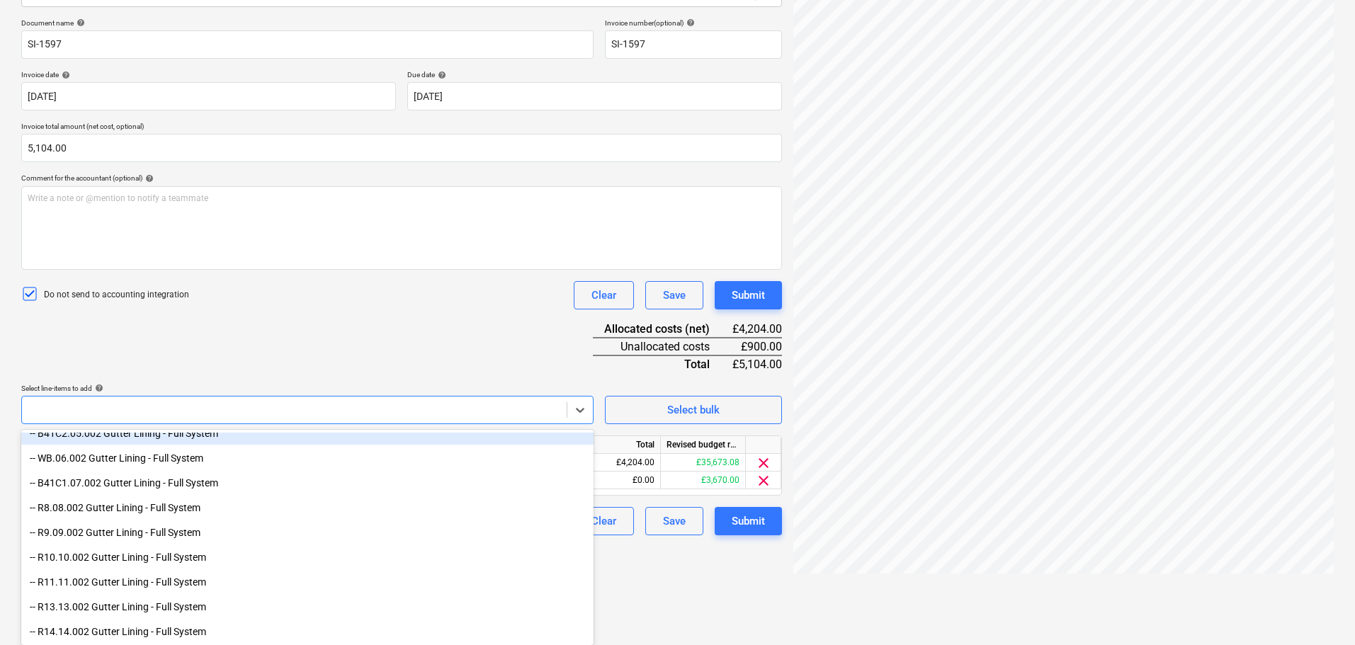
click at [293, 360] on div "Document name help SI-1597 Invoice number (optional) help SI-1597 Invoice date …" at bounding box center [401, 276] width 761 height 517
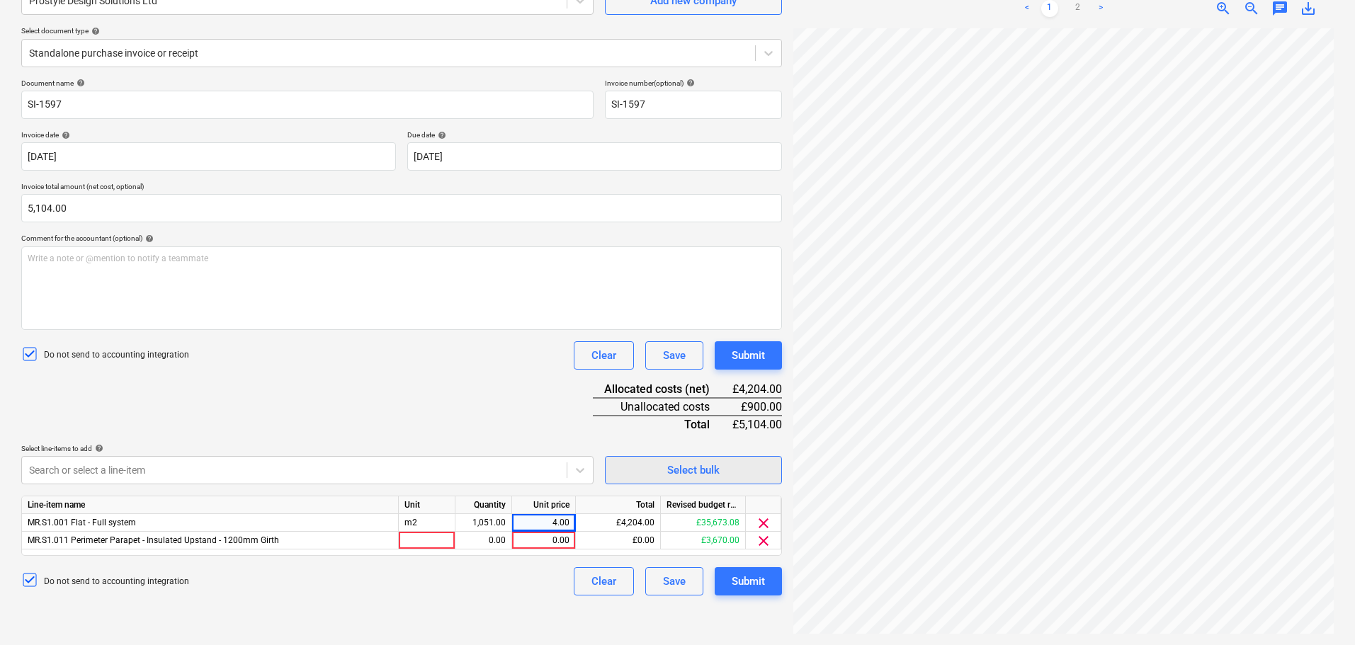
click at [659, 480] on button "Select bulk" at bounding box center [693, 470] width 177 height 28
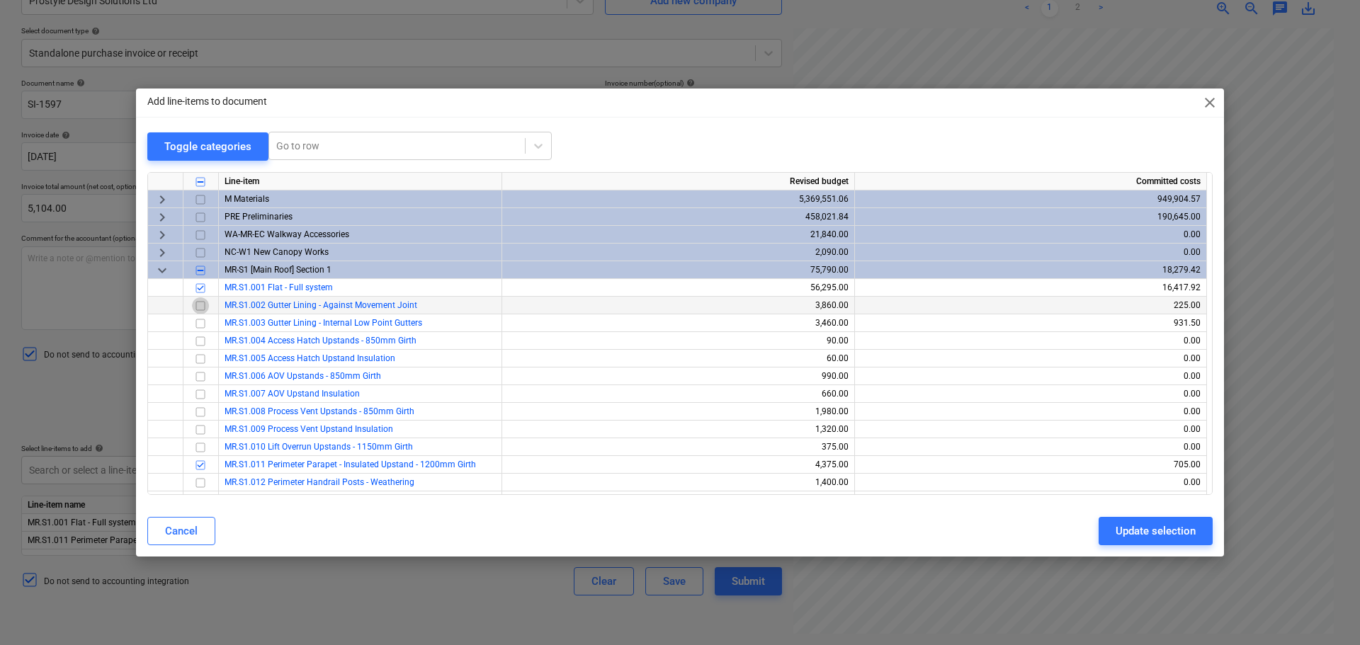
click at [200, 303] on input "checkbox" at bounding box center [200, 305] width 17 height 17
click at [1155, 534] on div "Update selection" at bounding box center [1156, 531] width 80 height 18
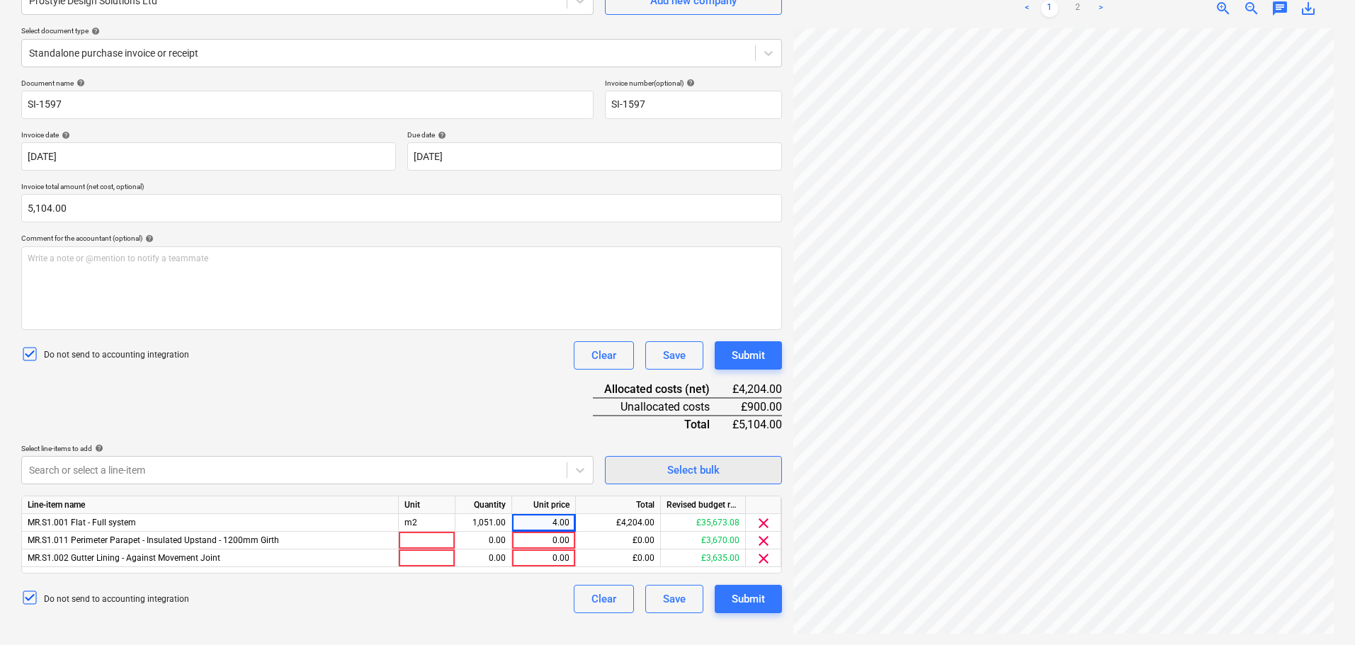
click at [680, 481] on button "Select bulk" at bounding box center [693, 470] width 177 height 28
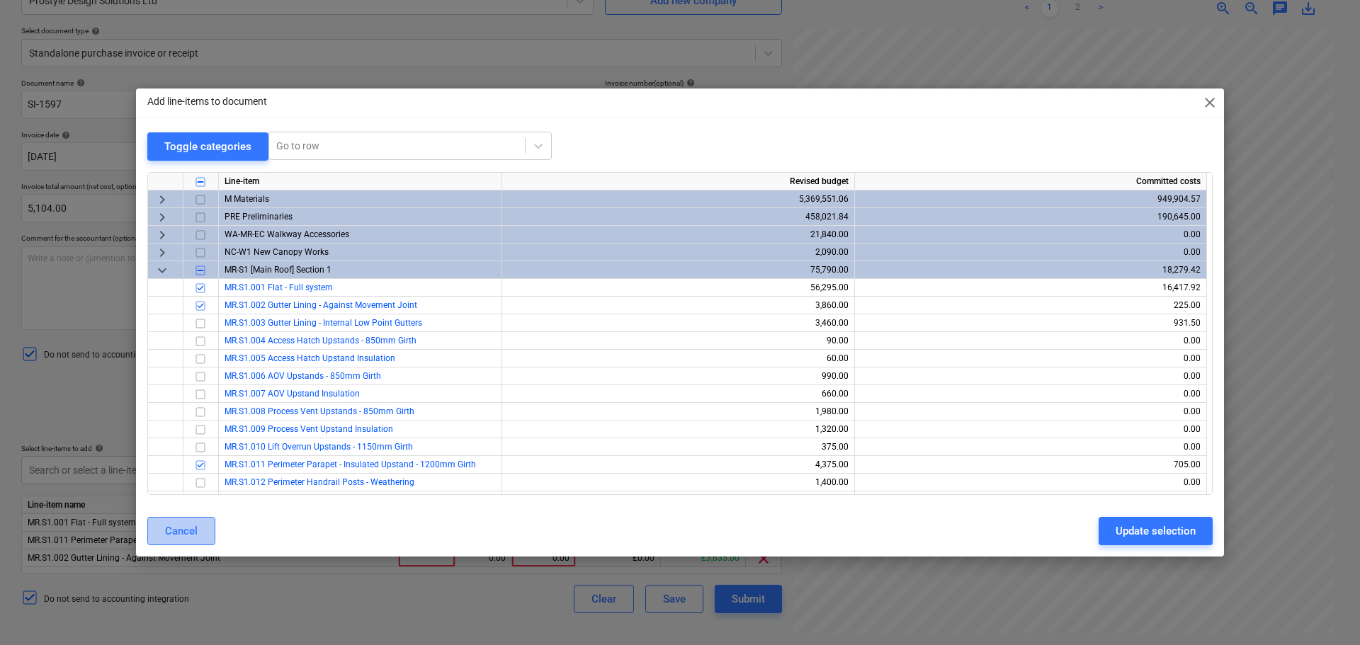
click at [179, 540] on div "Cancel" at bounding box center [181, 531] width 33 height 18
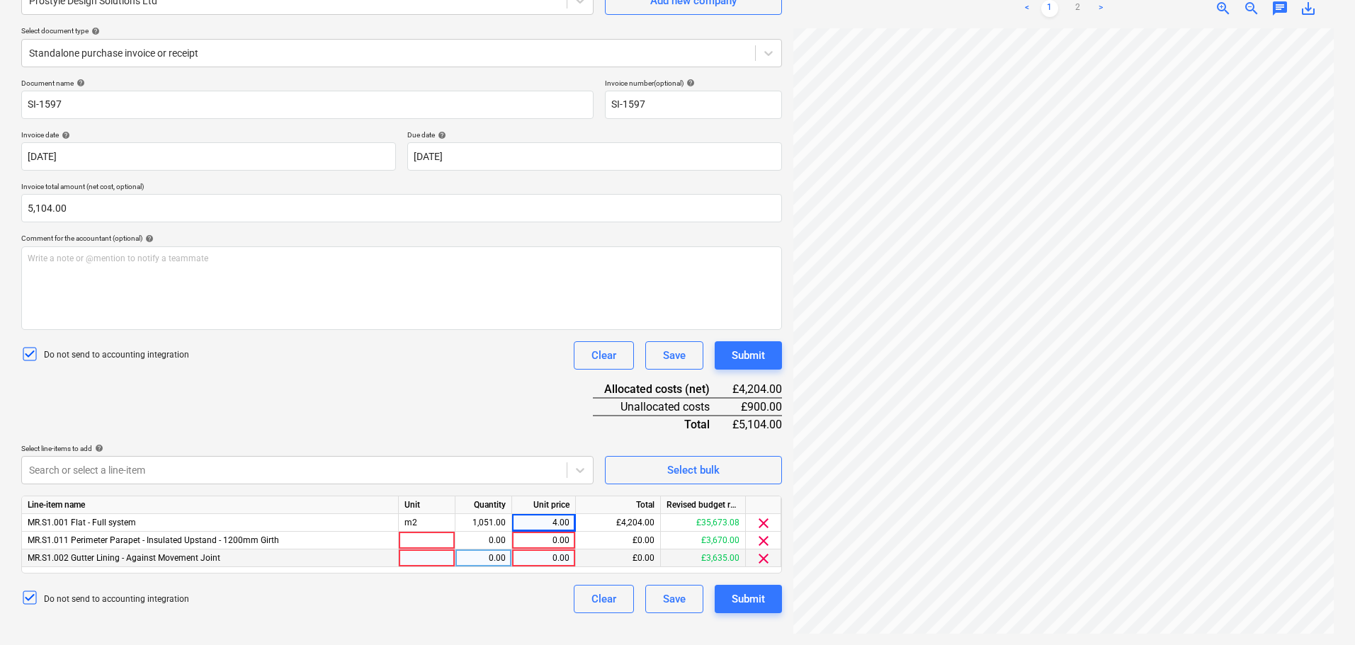
click at [431, 557] on div at bounding box center [427, 559] width 57 height 18
click at [473, 390] on div "Document name help SI-1597 Invoice number (optional) help SI-1597 Invoice date …" at bounding box center [401, 346] width 761 height 535
click at [466, 558] on div "0.00" at bounding box center [483, 559] width 45 height 18
click at [432, 419] on div "Document name help SI-1597 Invoice number (optional) help SI-1597 Invoice date …" at bounding box center [401, 346] width 761 height 535
click at [426, 417] on div "Document name help SI-1597 Invoice number (optional) help SI-1597 Invoice date …" at bounding box center [401, 346] width 761 height 535
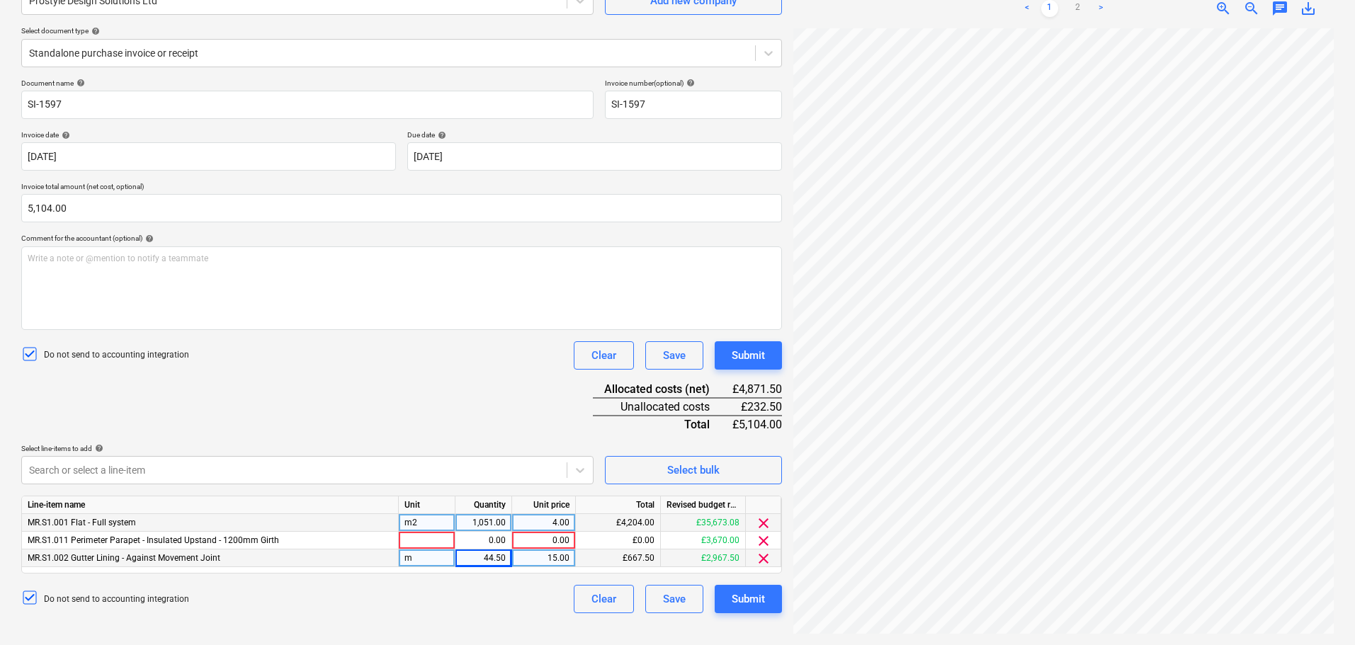
click at [430, 529] on div "m2" at bounding box center [427, 523] width 57 height 18
click at [422, 553] on div "m" at bounding box center [427, 559] width 57 height 18
click at [432, 544] on div at bounding box center [427, 541] width 57 height 18
click at [439, 436] on div "Document name help SI-1597 Invoice number (optional) help SI-1597 Invoice date …" at bounding box center [401, 346] width 761 height 535
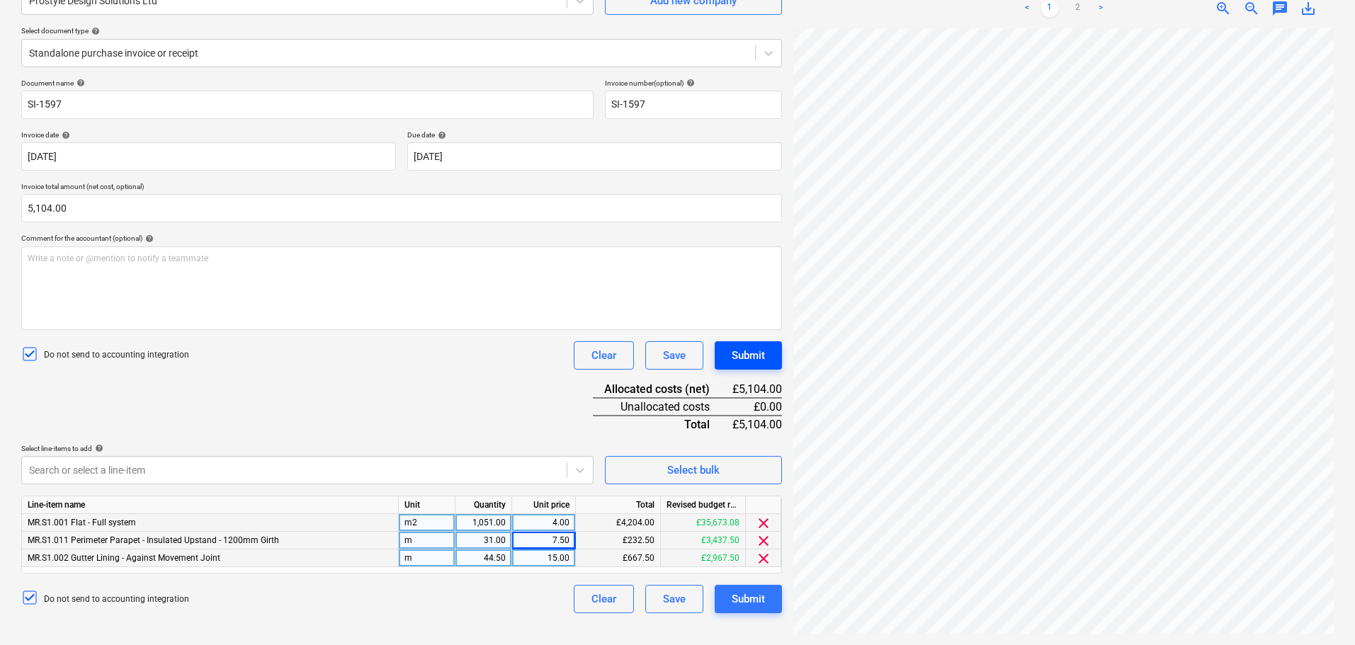
click at [741, 363] on div "Submit" at bounding box center [748, 355] width 33 height 18
